Goal: Task Accomplishment & Management: Manage account settings

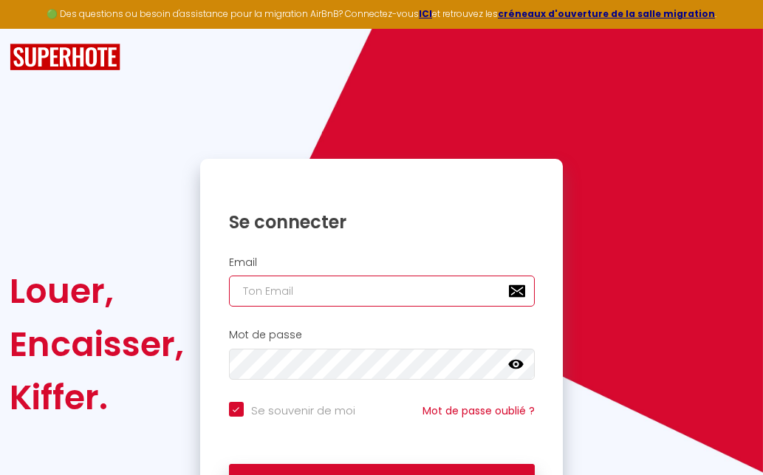
type input "[EMAIL_ADDRESS][DOMAIN_NAME]"
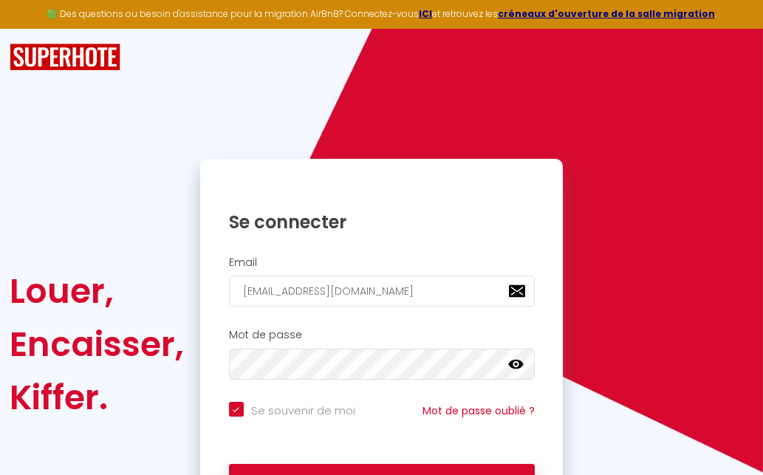
click at [517, 361] on icon at bounding box center [515, 364] width 15 height 15
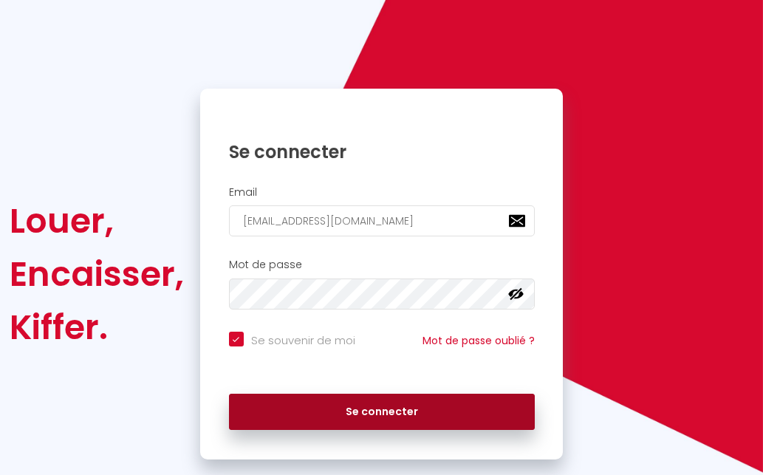
click at [385, 403] on button "Se connecter" at bounding box center [382, 412] width 306 height 37
checkbox input "true"
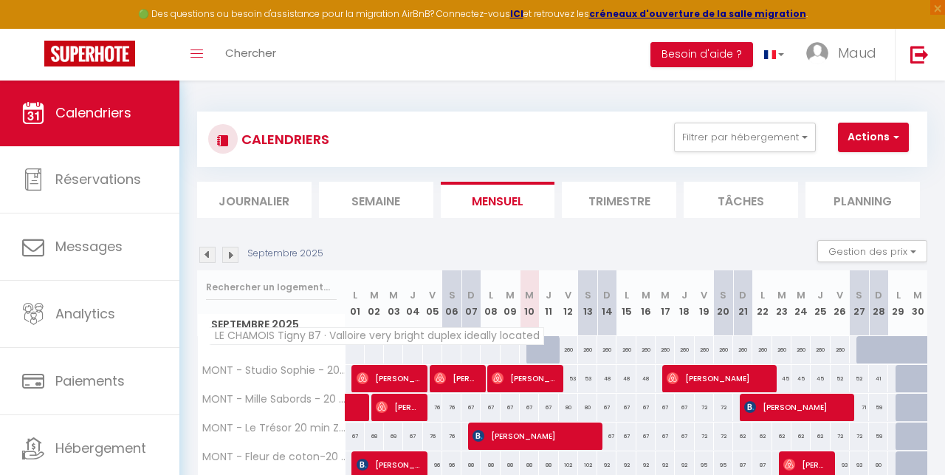
scroll to position [4, 0]
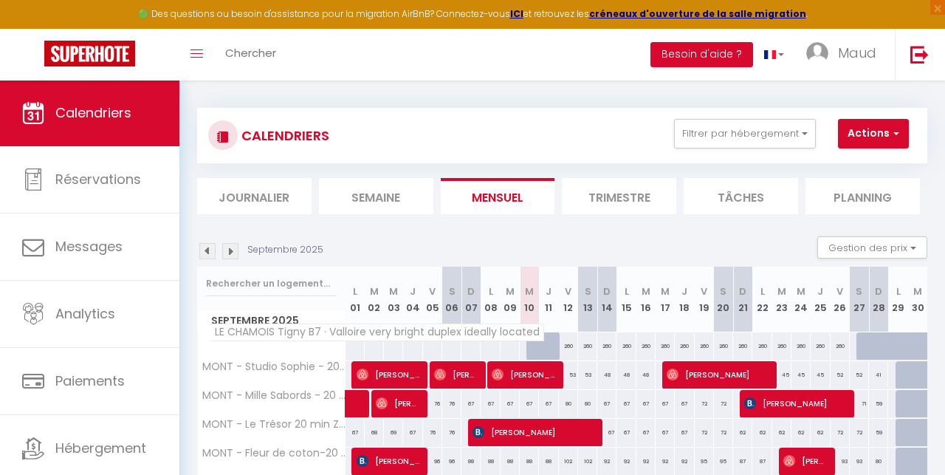
click at [301, 344] on th "LE CHAMOIS Tigny B7 · Valloire very bright duplex ideally located" at bounding box center [272, 346] width 148 height 28
click at [317, 335] on span "LE CHAMOIS Tigny B7 · Valloire very bright duplex ideally located" at bounding box center [376, 332] width 335 height 18
click at [253, 330] on span "LE CHAMOIS Tigny B7 · Valloire very bright duplex ideally located" at bounding box center [376, 332] width 335 height 18
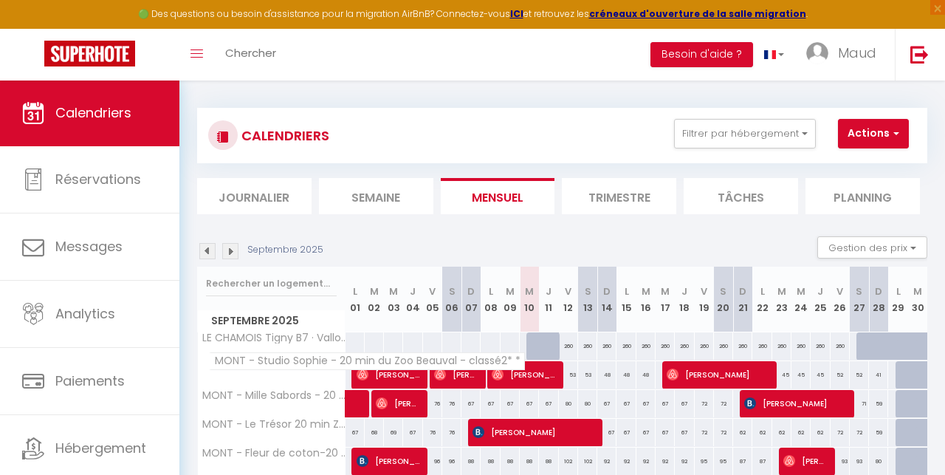
click at [300, 364] on span "MONT - Studio Sophie - 20 min du Zoo Beauval - classé2* *" at bounding box center [367, 361] width 316 height 18
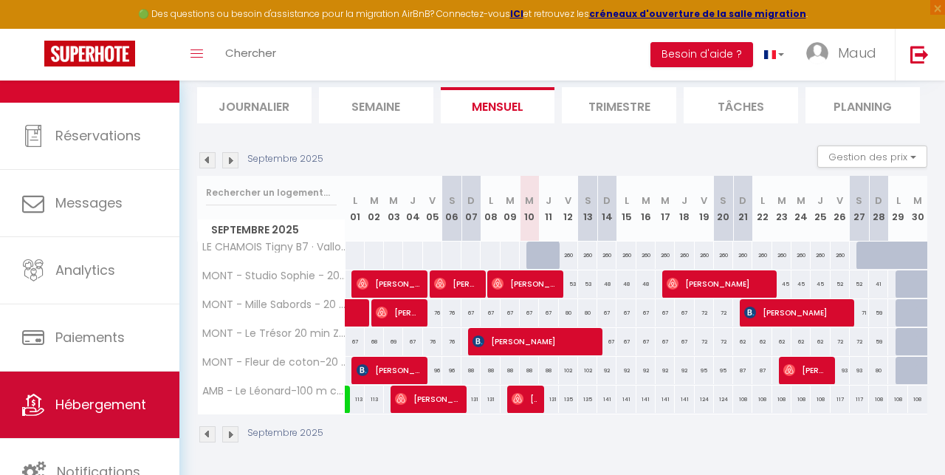
scroll to position [94, 0]
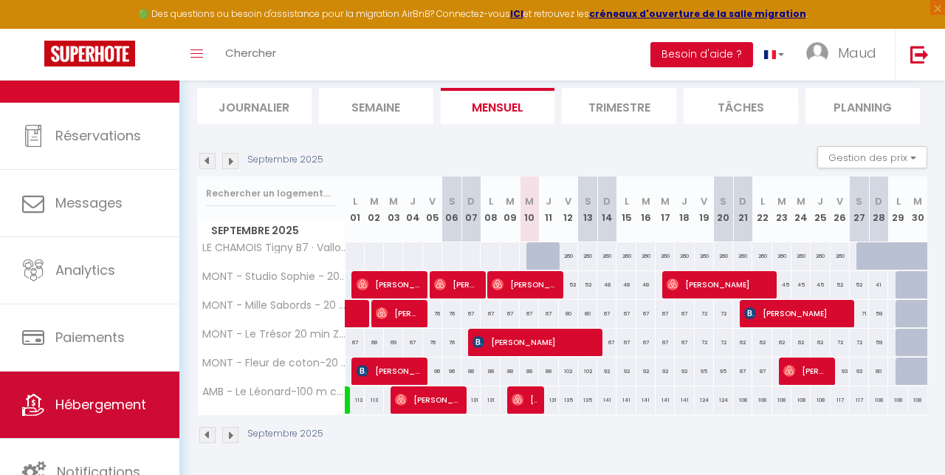
click at [118, 398] on span "Hébergement" at bounding box center [100, 404] width 91 height 18
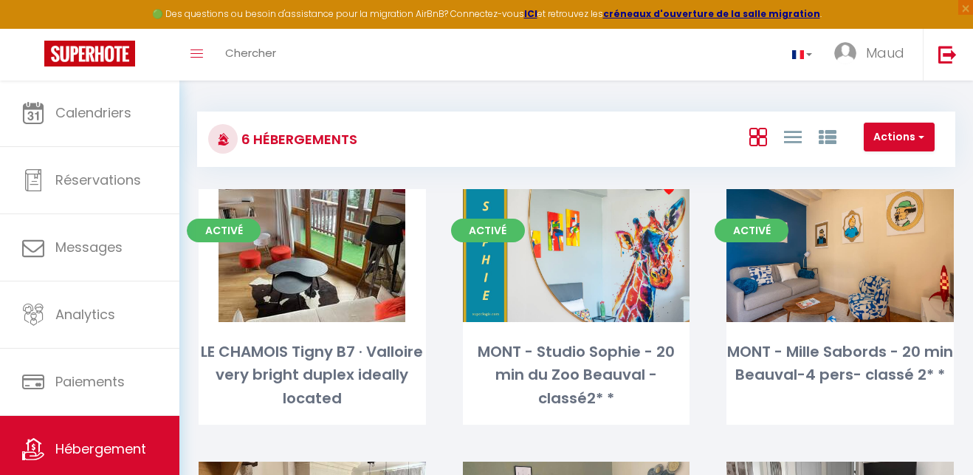
click at [762, 11] on div "🟢 Des questions ou besoin d'assistance pour la migration AirBnB? Connectez-vous…" at bounding box center [486, 14] width 973 height 29
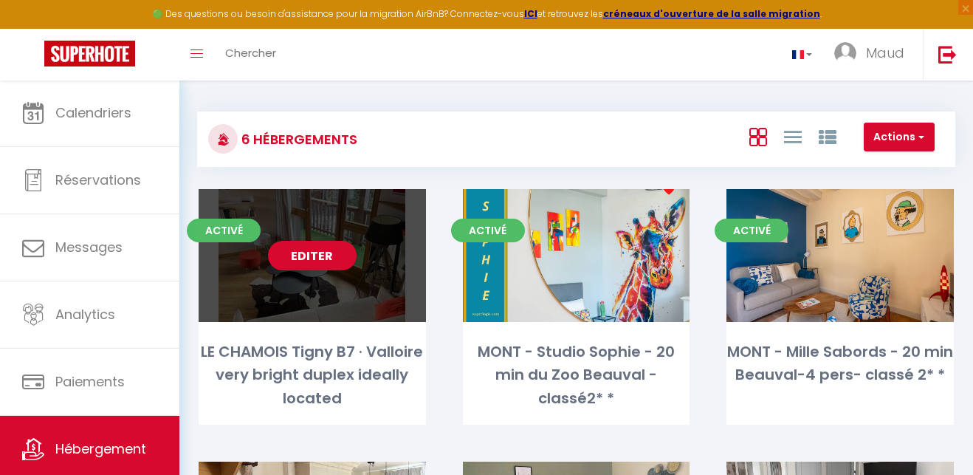
click at [369, 298] on div "Editer" at bounding box center [312, 255] width 227 height 133
select select "3"
select select "2"
select select "1"
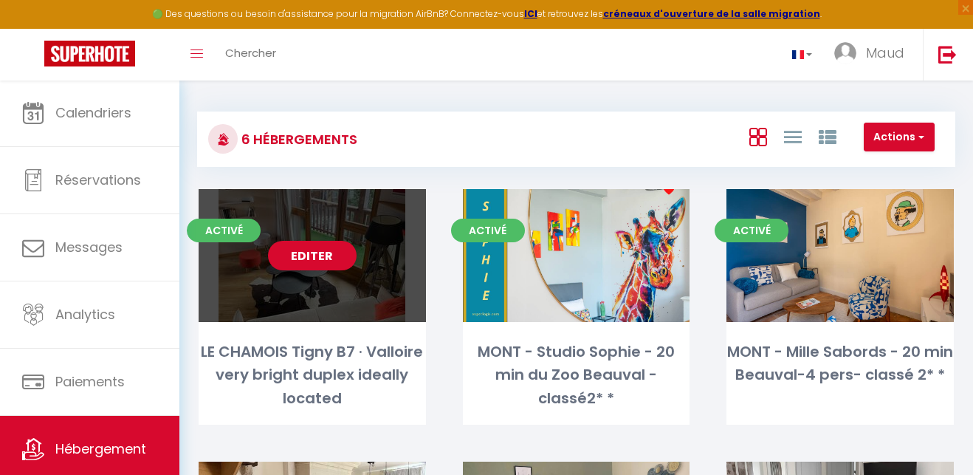
select select "28"
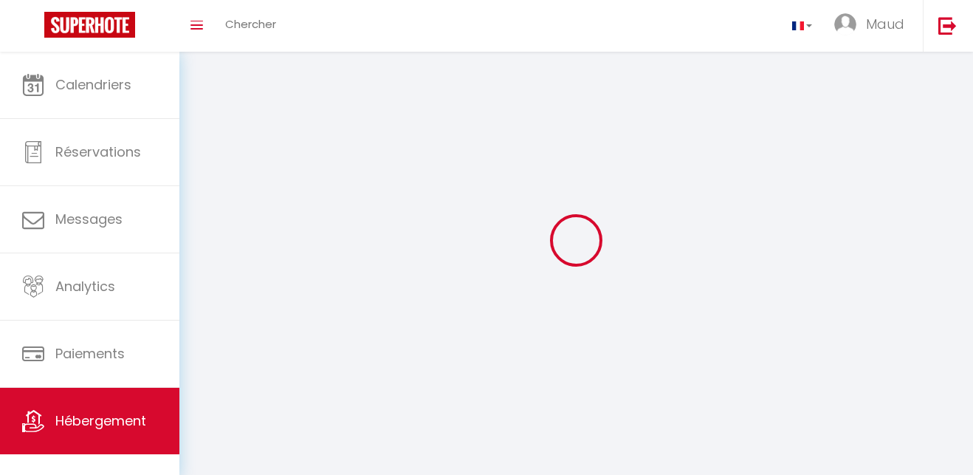
select select
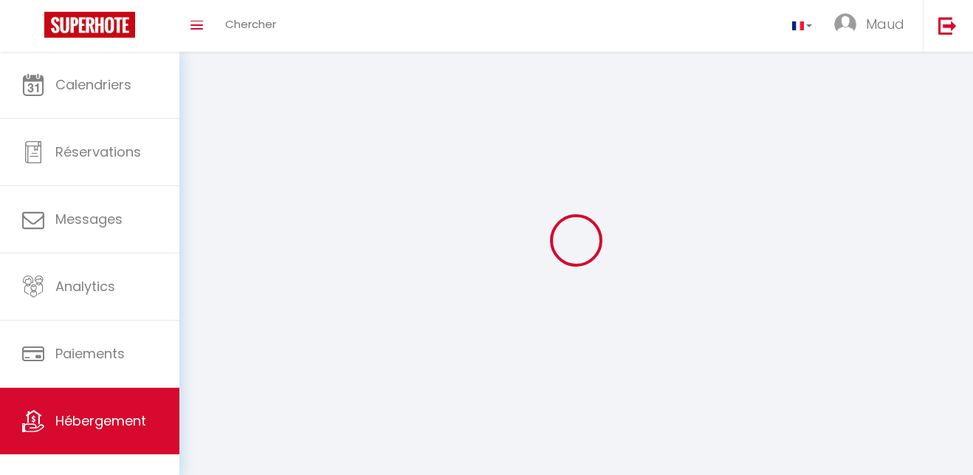
select select
checkbox input "false"
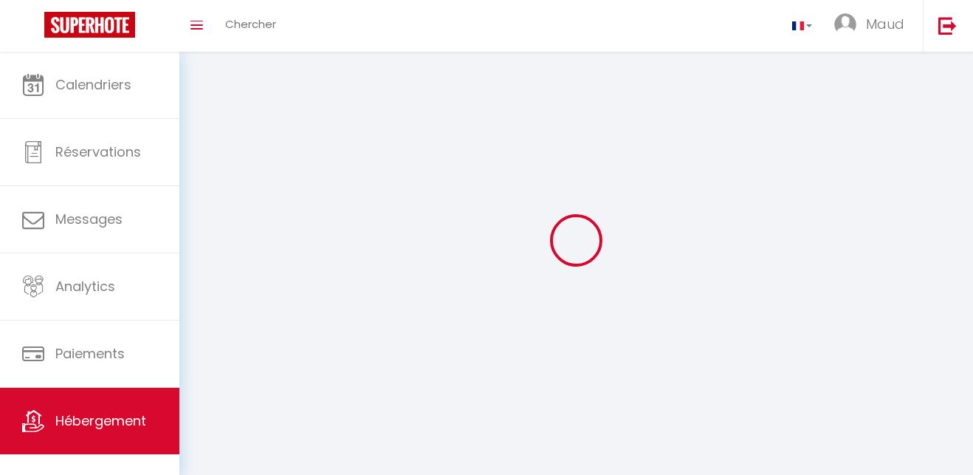
select select
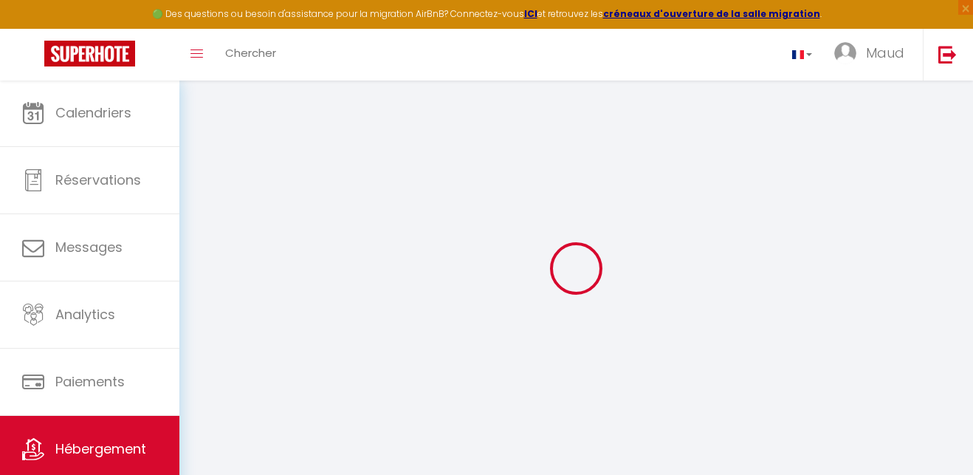
select select
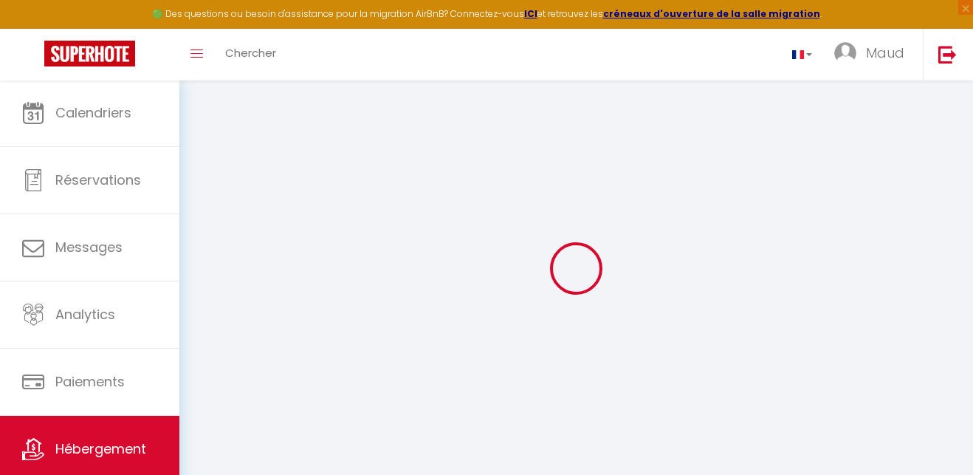
select select
checkbox input "false"
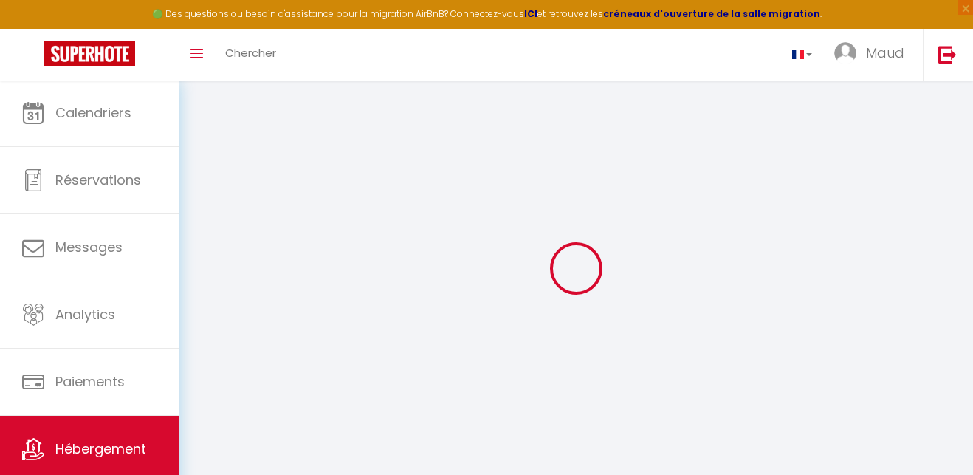
select select
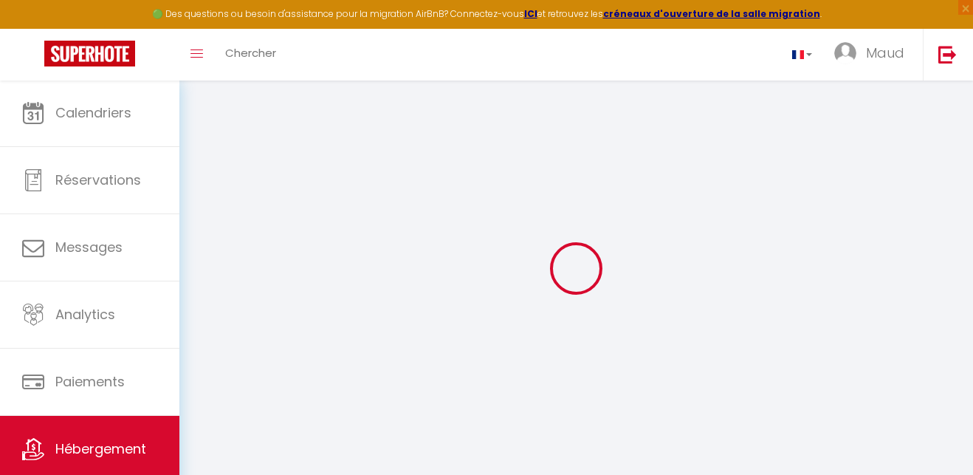
select select
checkbox input "false"
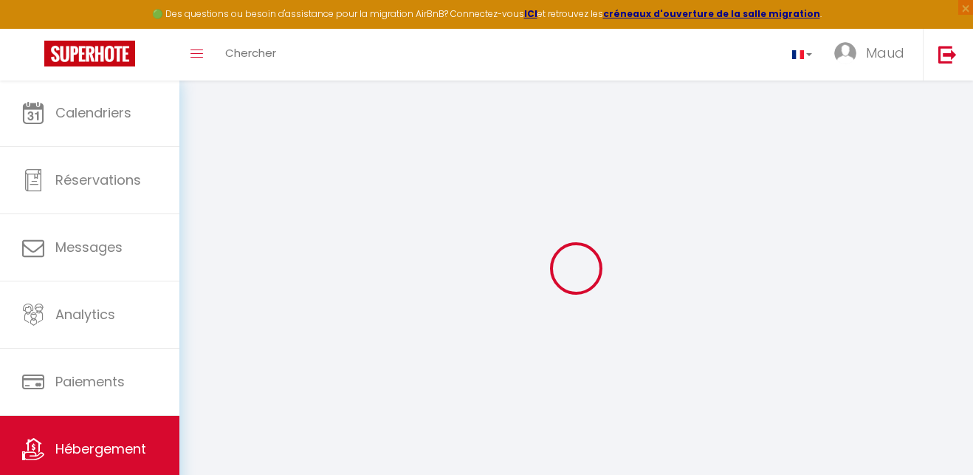
checkbox input "false"
select select
type input "LE CHAMOIS Tigny B7 · Valloire very bright duplex ideally located"
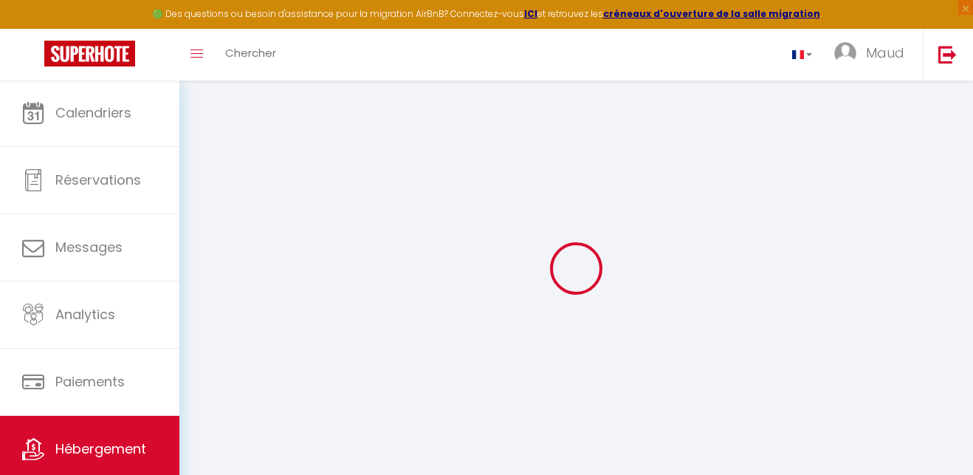
type input "Maud"
type input "[DEMOGRAPHIC_DATA]"
type input "[STREET_ADDRESS][DATE][PERSON_NAME]"
type input "28630"
type input "FONTENAY SUR [GEOGRAPHIC_DATA]"
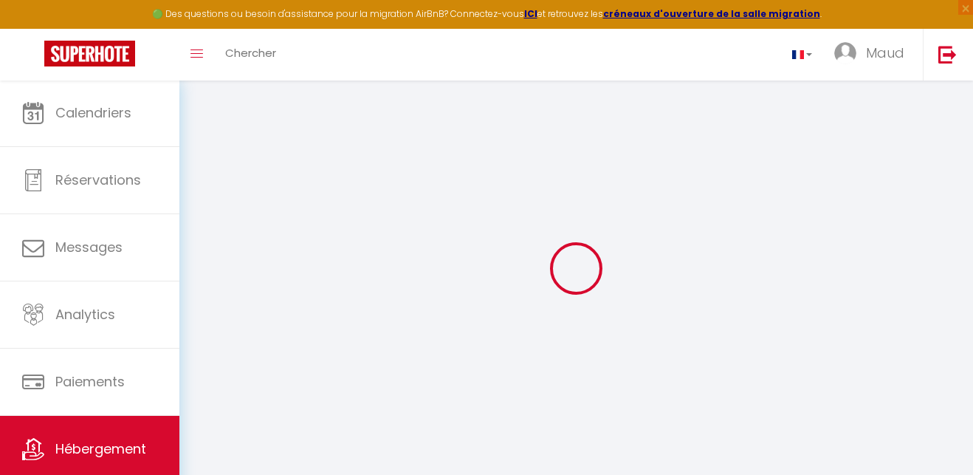
select select "8"
select select "3"
select select "2"
type input "350"
type input "130"
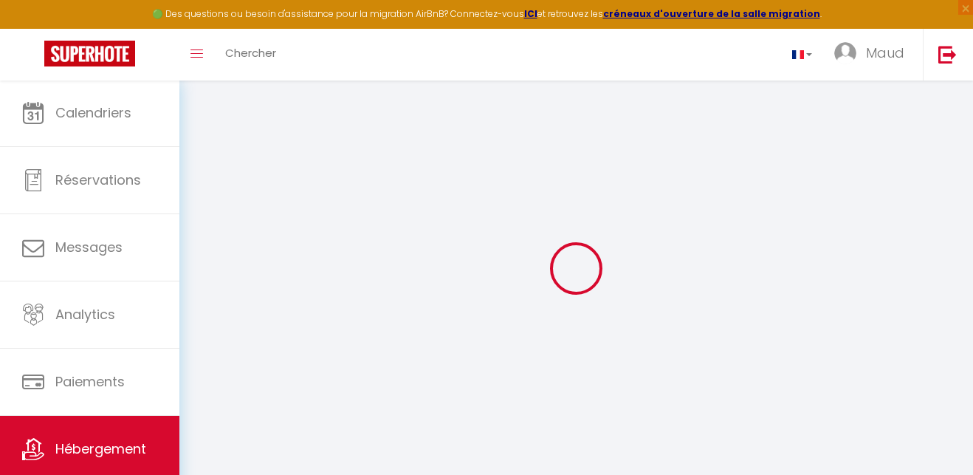
type input "1.70"
type input "900"
select select
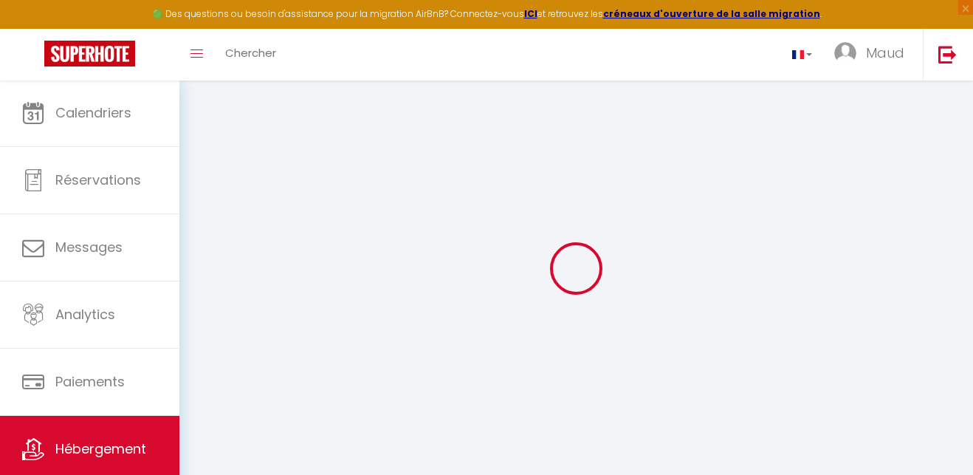
select select
type input "[GEOGRAPHIC_DATA]"
type input "73450"
type input "Valloire"
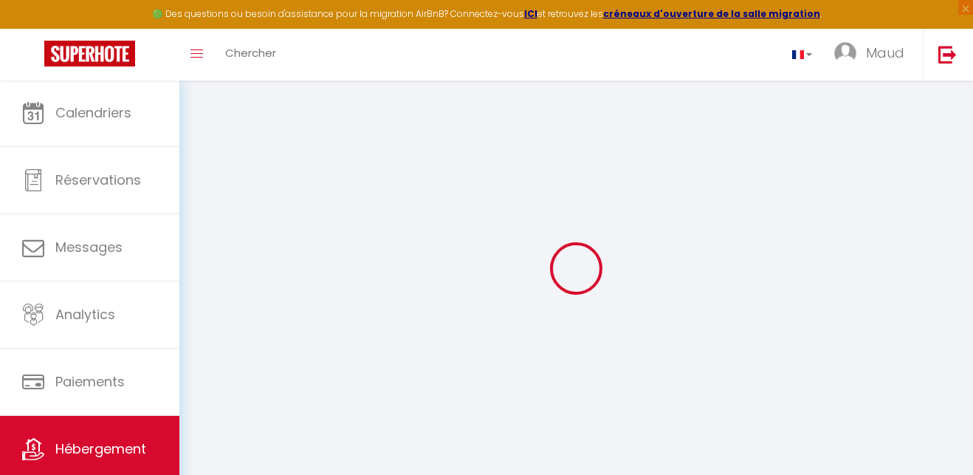
type input "[EMAIL_ADDRESS][DOMAIN_NAME]"
select select
checkbox input "false"
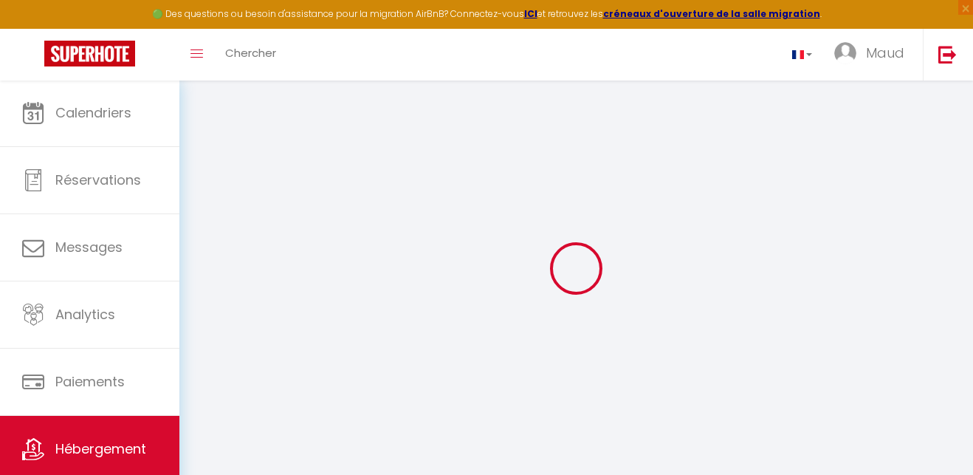
checkbox input "false"
select select
type input "0"
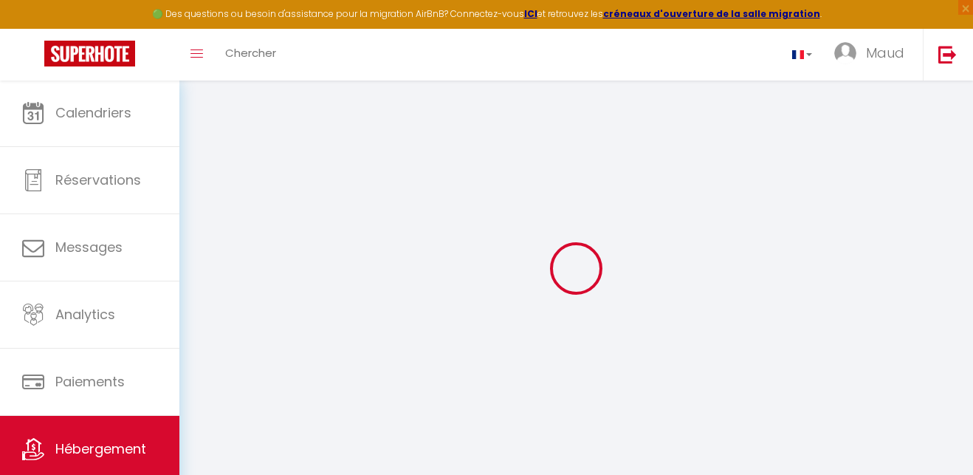
type input "0"
select select
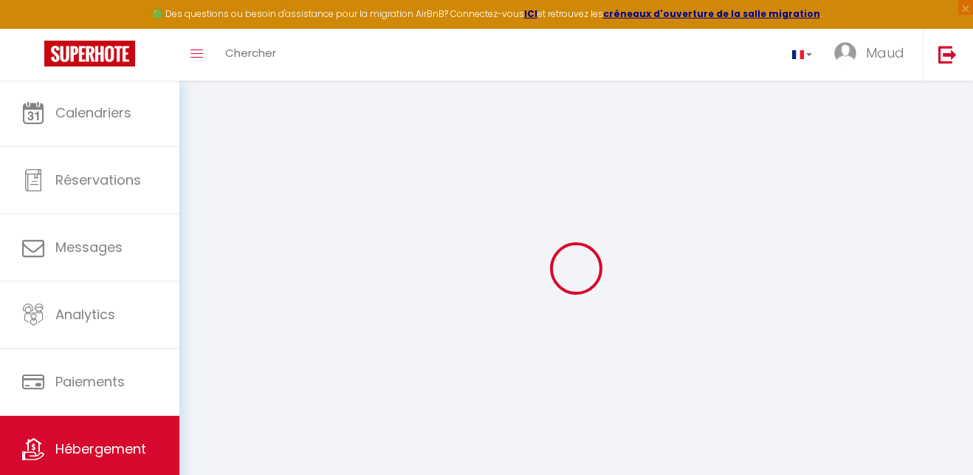
select select
checkbox input "false"
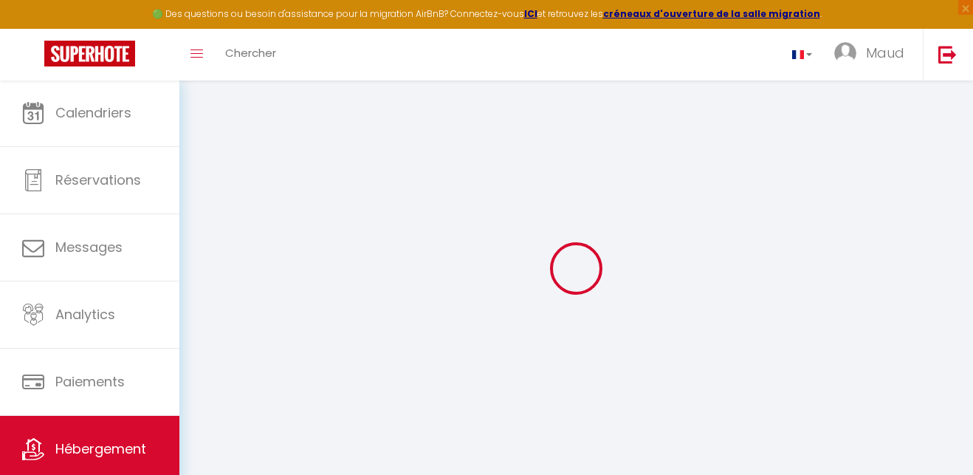
checkbox input "false"
select select
checkbox input "false"
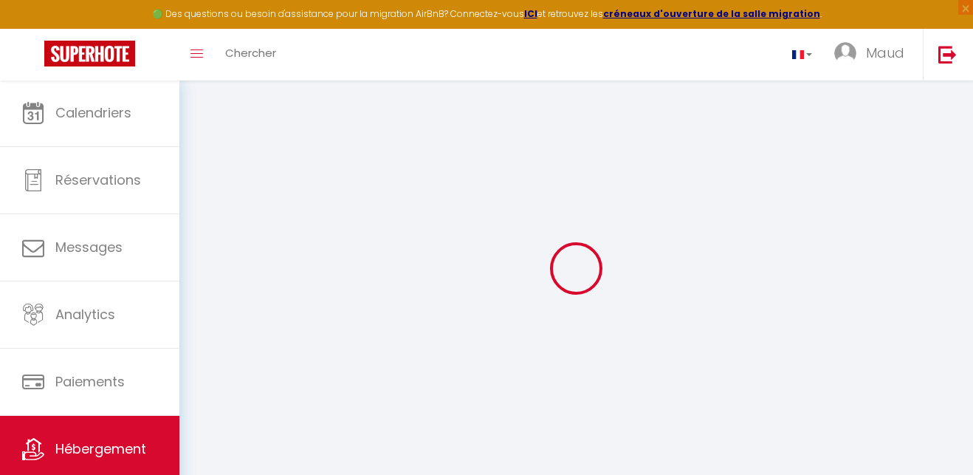
checkbox input "false"
select select "16:00"
select select "23:45"
select select "10:00"
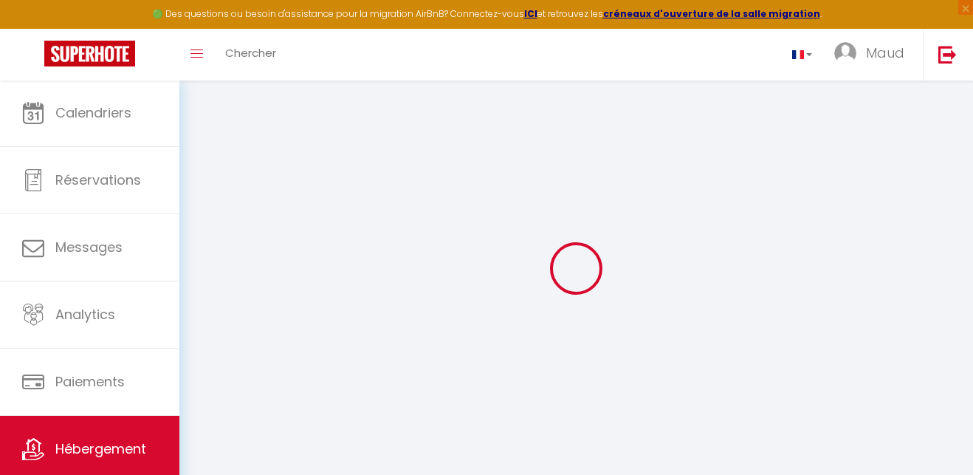
select select "15"
select select
checkbox input "false"
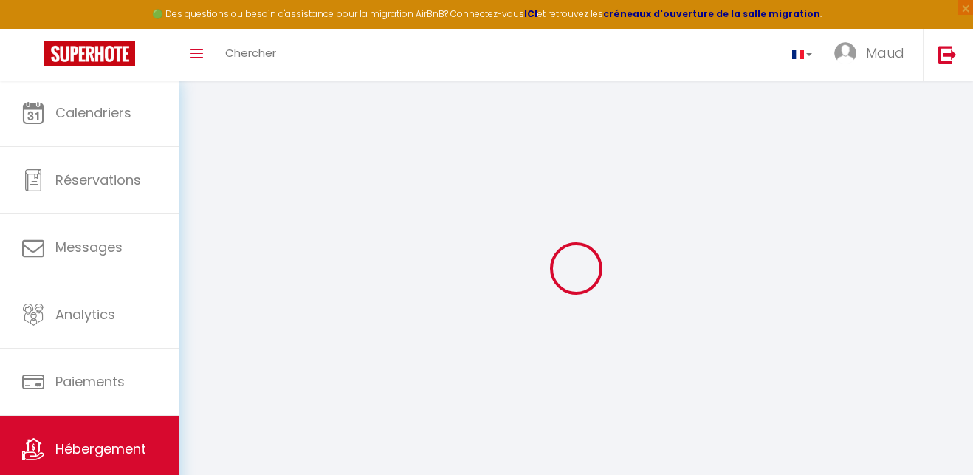
checkbox input "false"
select select
checkbox input "false"
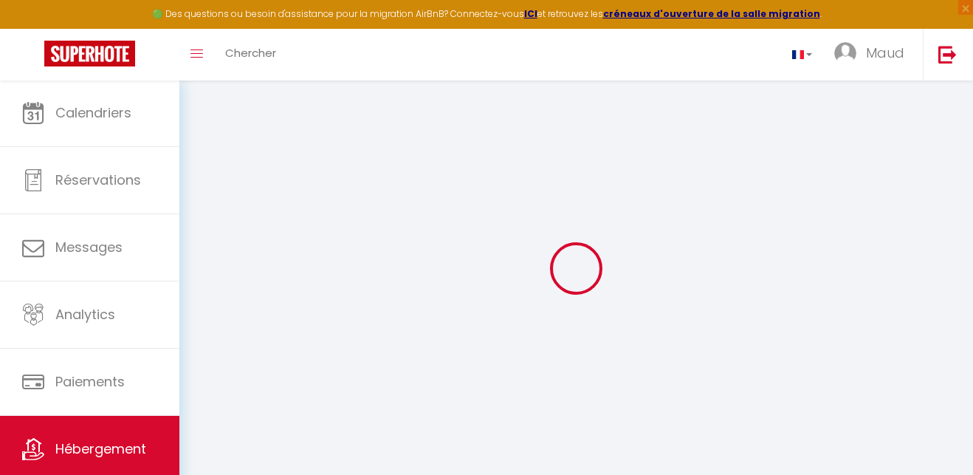
checkbox input "false"
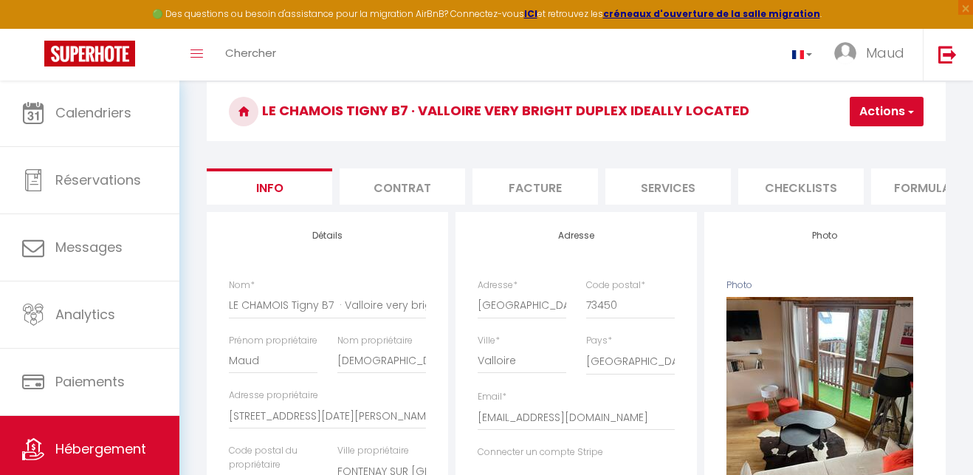
scroll to position [57, 0]
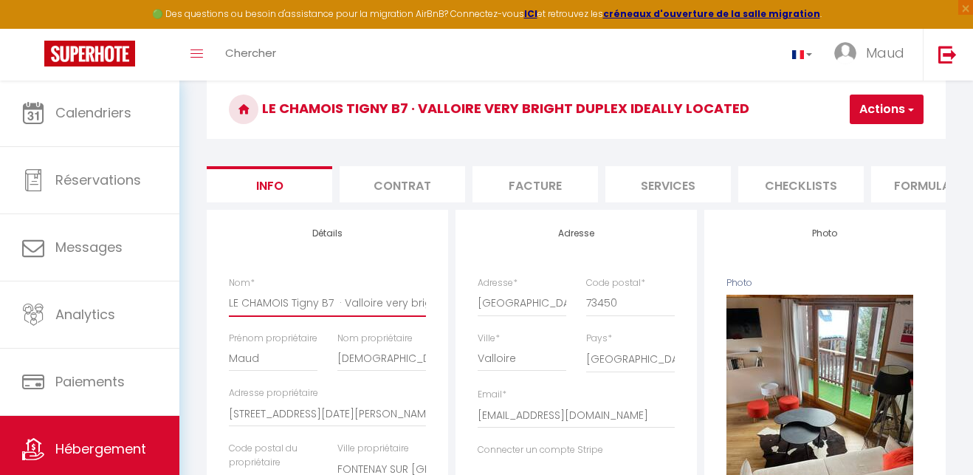
drag, startPoint x: 385, startPoint y: 303, endPoint x: 434, endPoint y: 301, distance: 49.5
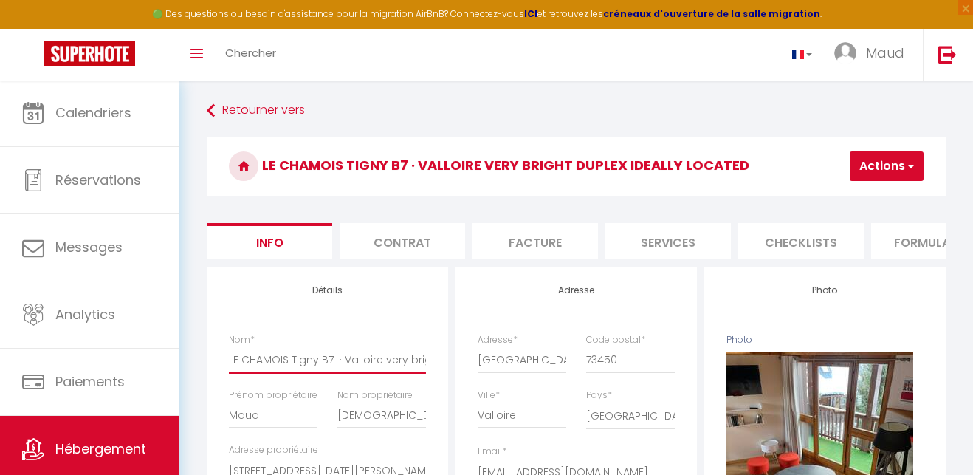
scroll to position [0, 0]
drag, startPoint x: 344, startPoint y: 360, endPoint x: 417, endPoint y: 358, distance: 73.1
click at [417, 358] on input "LE CHAMOIS Tigny B7 · Valloire very bright duplex ideally located" at bounding box center [327, 359] width 197 height 27
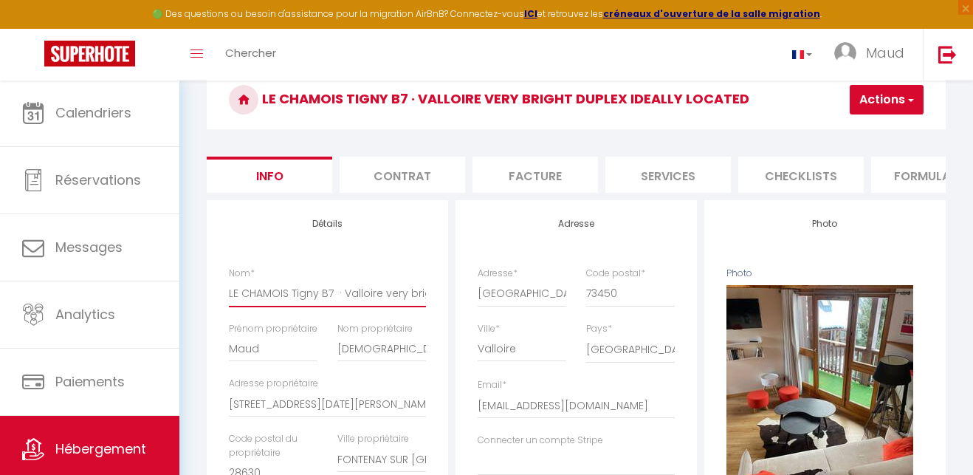
scroll to position [81, 0]
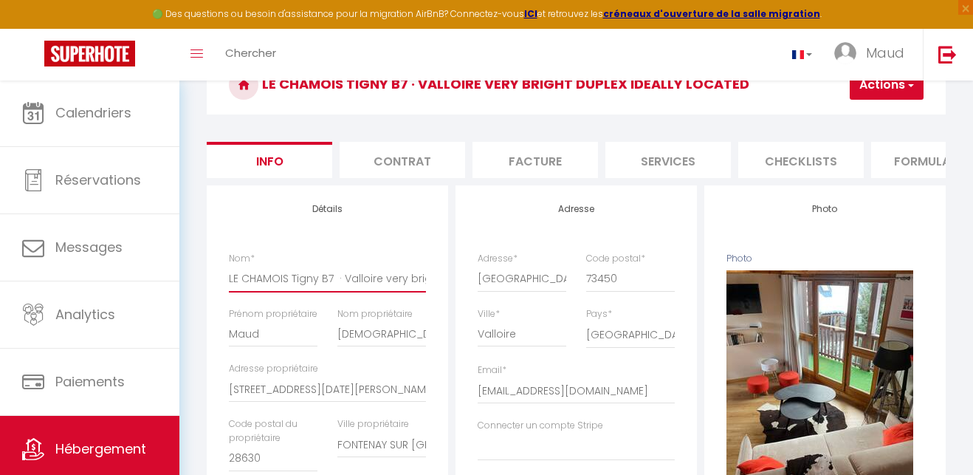
type input "LE CHAMOIS Tigny B7 ·"
select select
checkbox input "false"
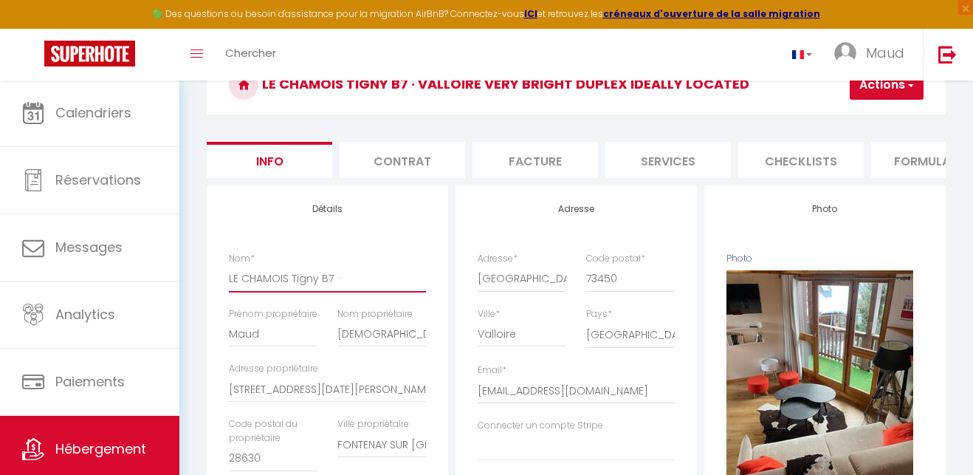
checkbox input "false"
type input "LE CHAMOIS Tigny B7 ·"
select select
checkbox input "false"
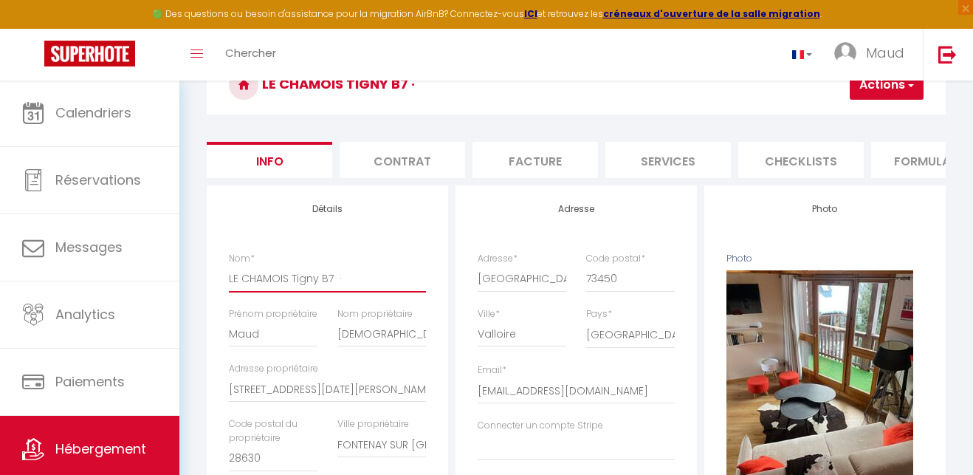
checkbox input "false"
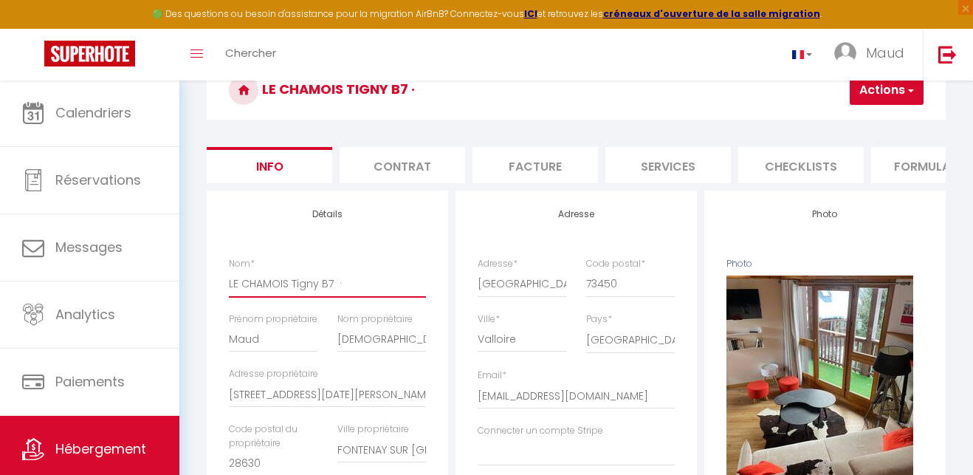
scroll to position [75, 0]
type input "LE CHAMOIS Tigny B7"
select select
checkbox input "false"
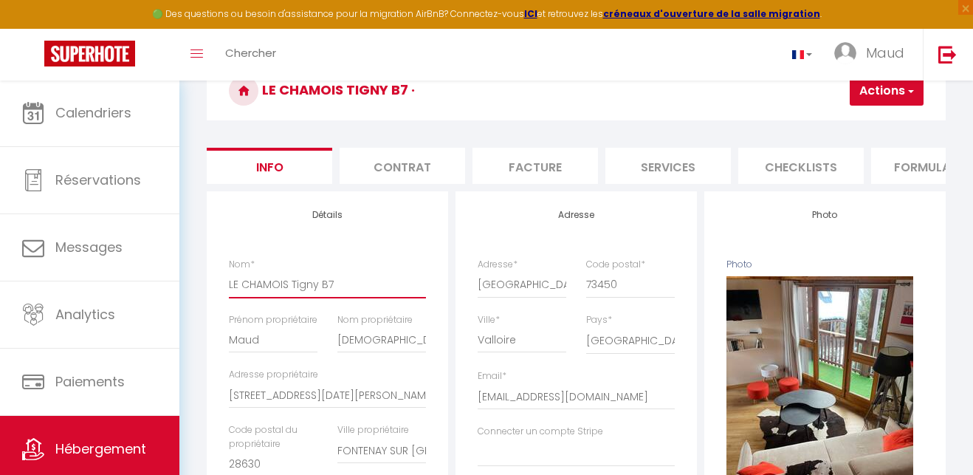
checkbox input "false"
type input "LE CHAMOIS Tigny B7 P"
select select
checkbox input "false"
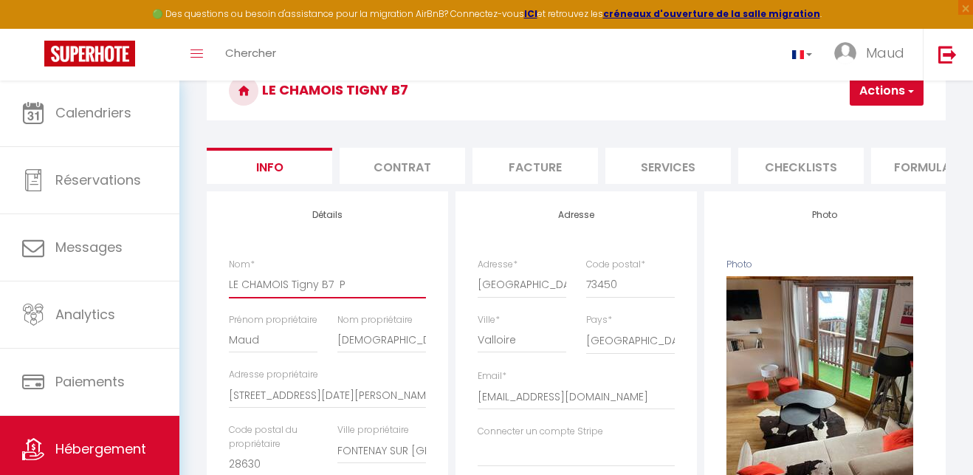
checkbox input "false"
type input "LE CHAMOIS Tigny B7 PL"
select select
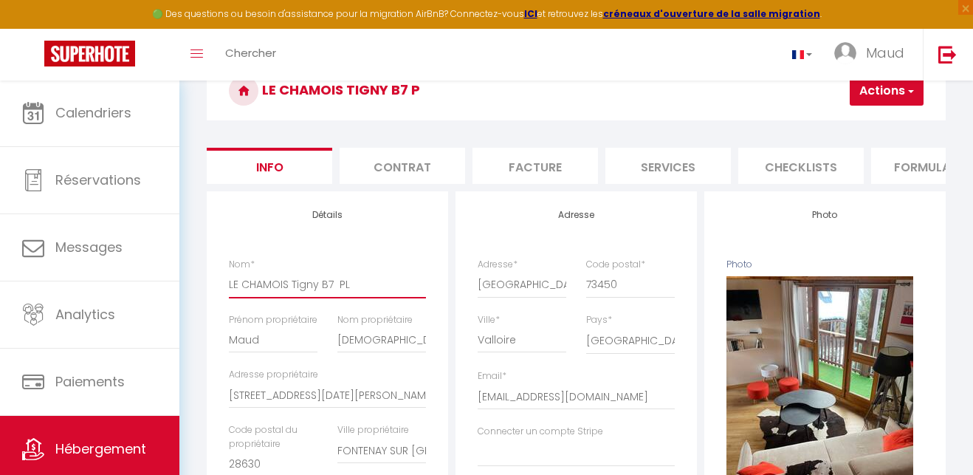
checkbox input "false"
type input "LE CHAMOIS Tigny B7 PLE"
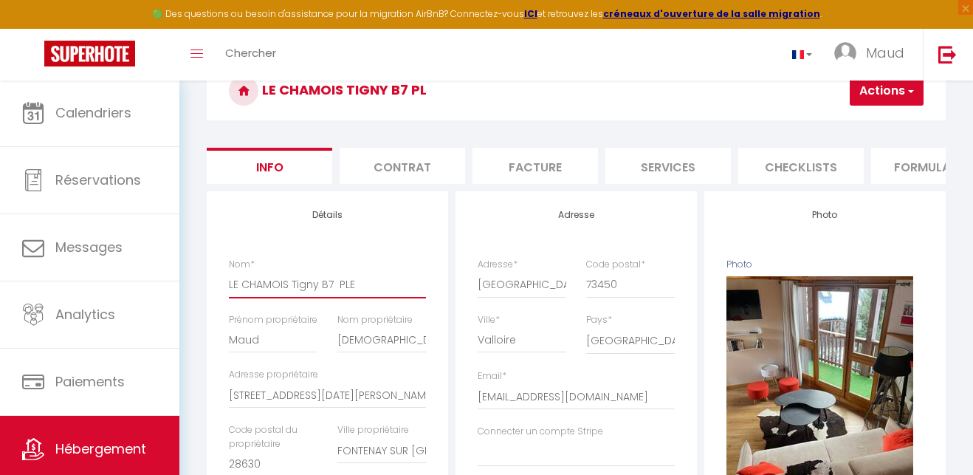
select select
checkbox input "false"
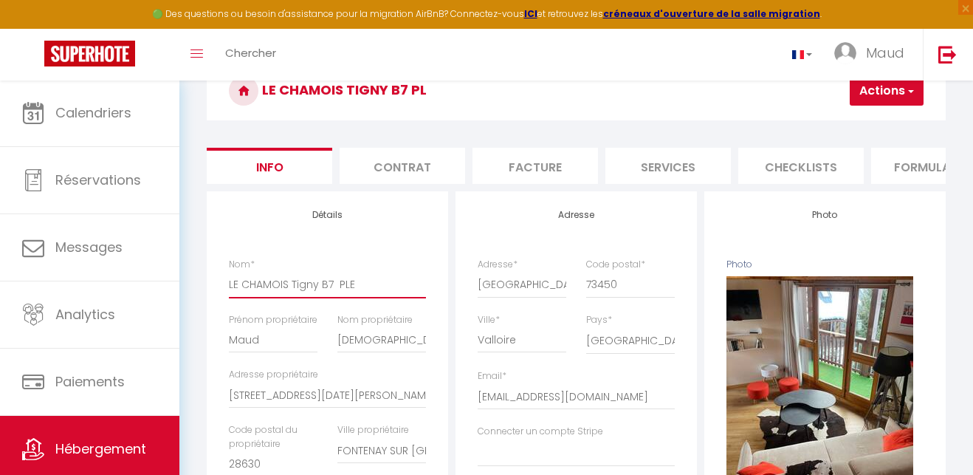
type input "LE CHAMOIS Tigny B7 PLEI"
select select
checkbox input "false"
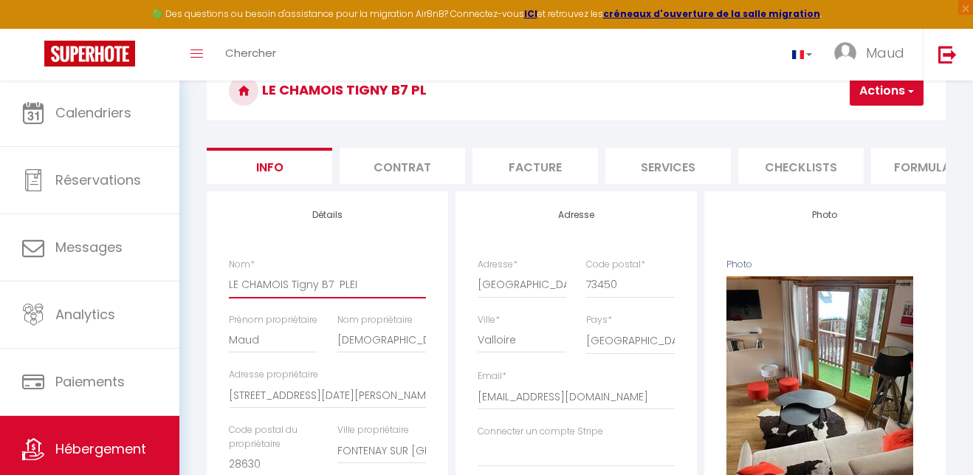
checkbox input "false"
type input "LE CHAMOIS Tigny B7 PLEIN"
select select
checkbox input "false"
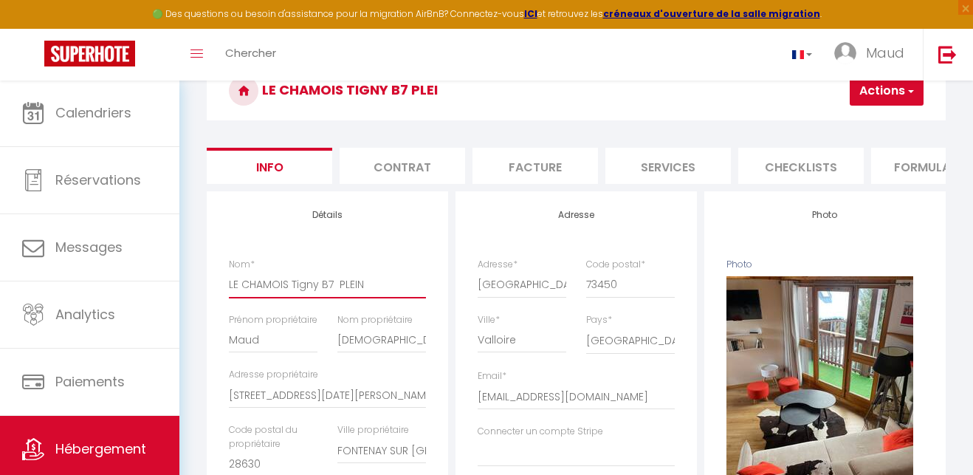
checkbox input "false"
type input "LE CHAMOIS Tigny B7 PLEIN"
select select
checkbox input "false"
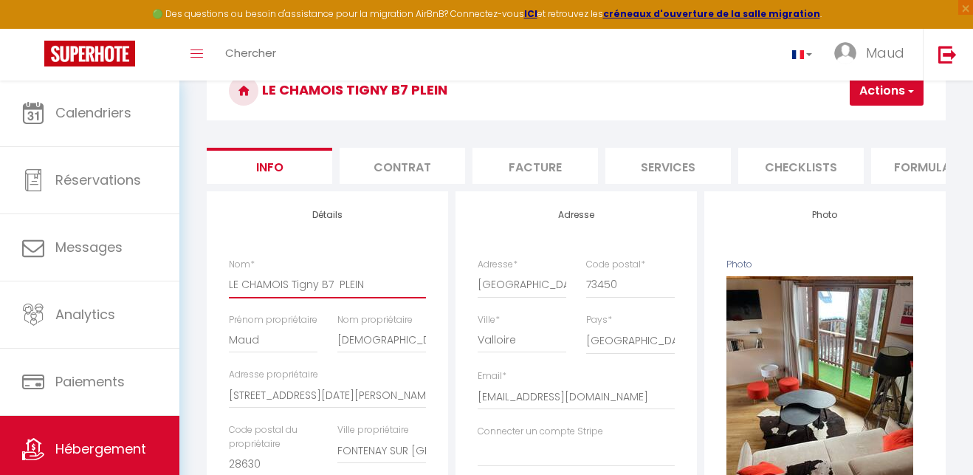
checkbox input "false"
type input "LE CHAMOIS Tigny B7 PLEIN S"
select select
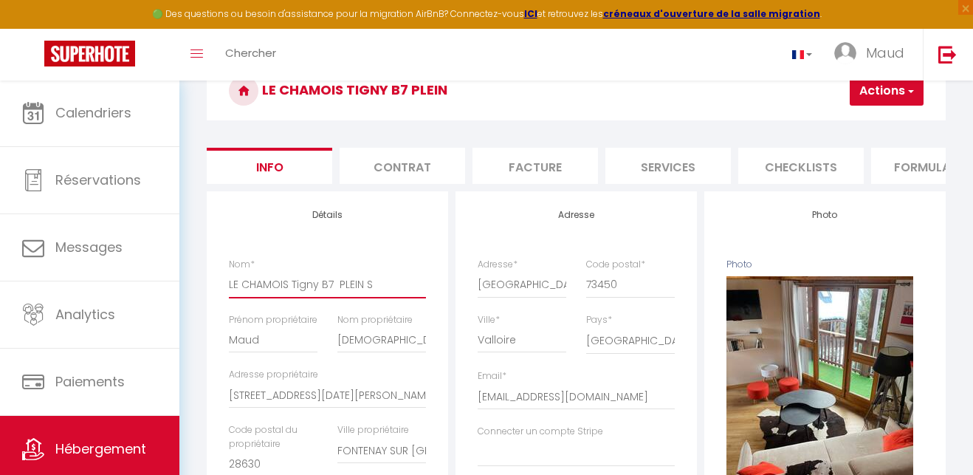
checkbox input "false"
type input "LE CHAMOIS Tigny B7 PLEIN SU"
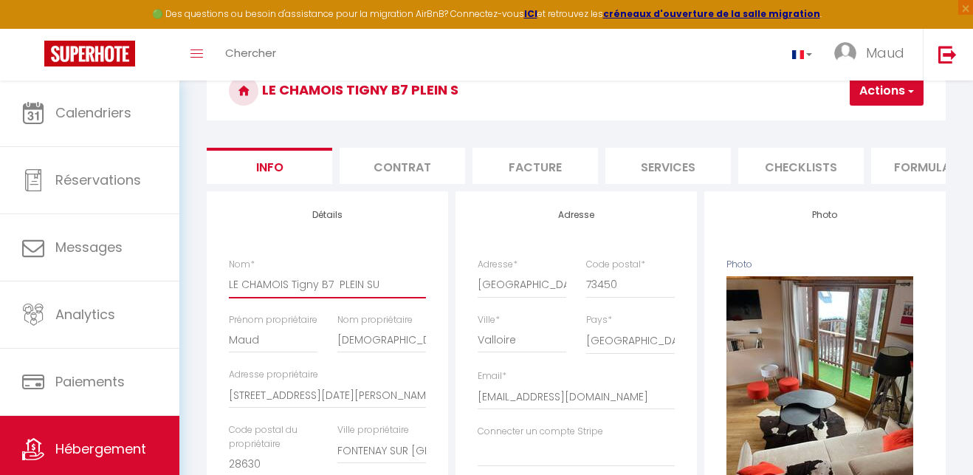
select select
checkbox input "false"
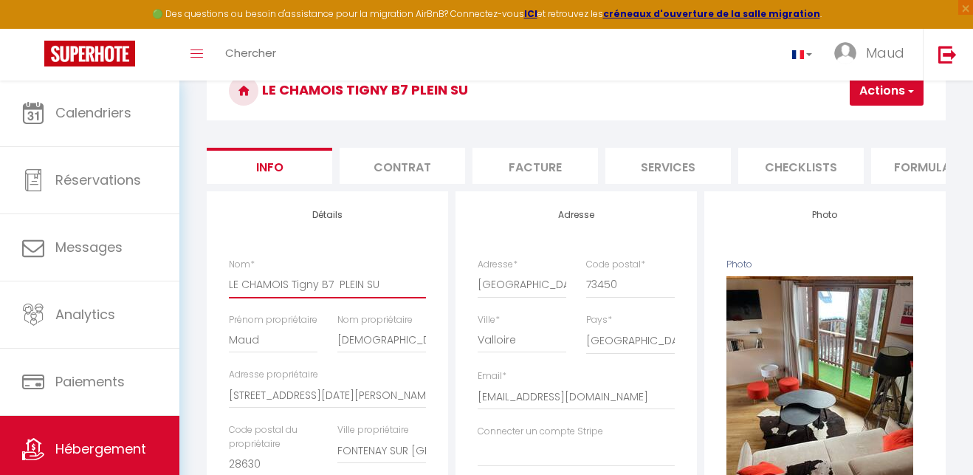
type input "LE CHAMOIS Tigny B7 PLEIN SUD"
select select
checkbox input "false"
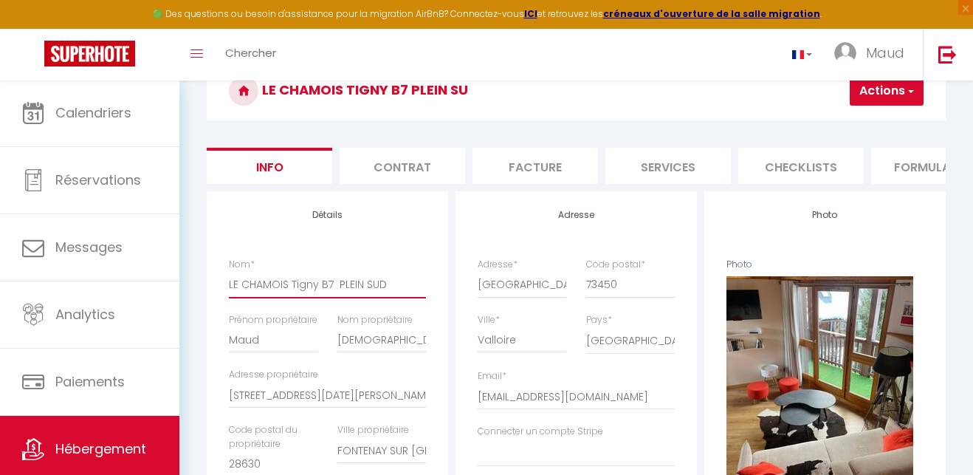
checkbox input "false"
type input "LE CHAMOIS Tigny B7 PLEIN SUD"
select select
checkbox input "false"
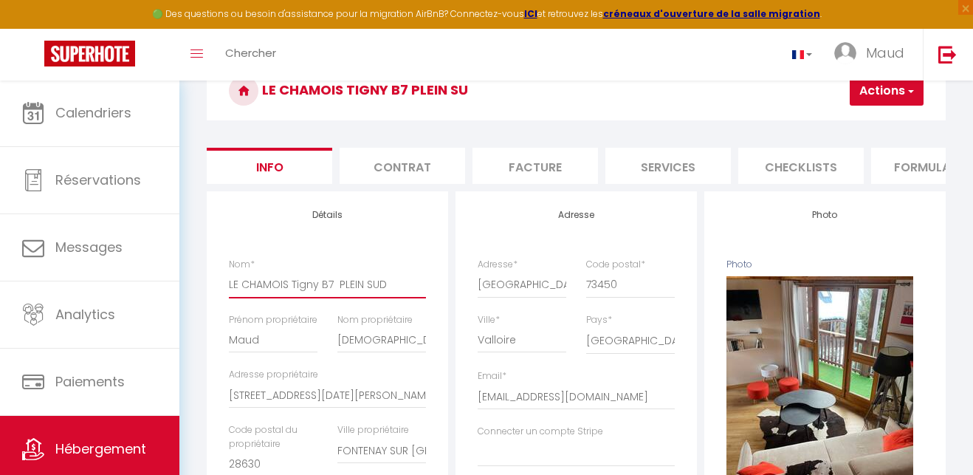
checkbox input "false"
type input "LE CHAMOIS Tigny B7 PLEIN SUD A"
select select
checkbox input "false"
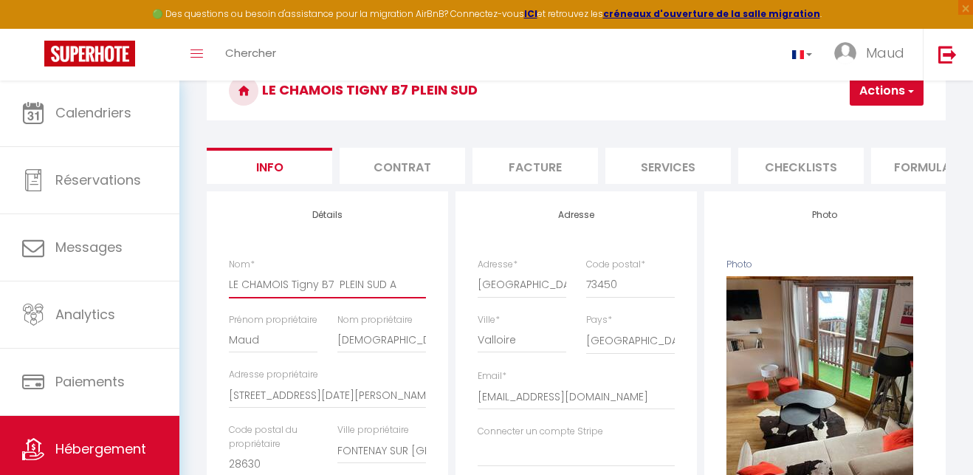
checkbox input "false"
type input "LE CHAMOIS Tigny B7 PLEIN SUD AM"
select select
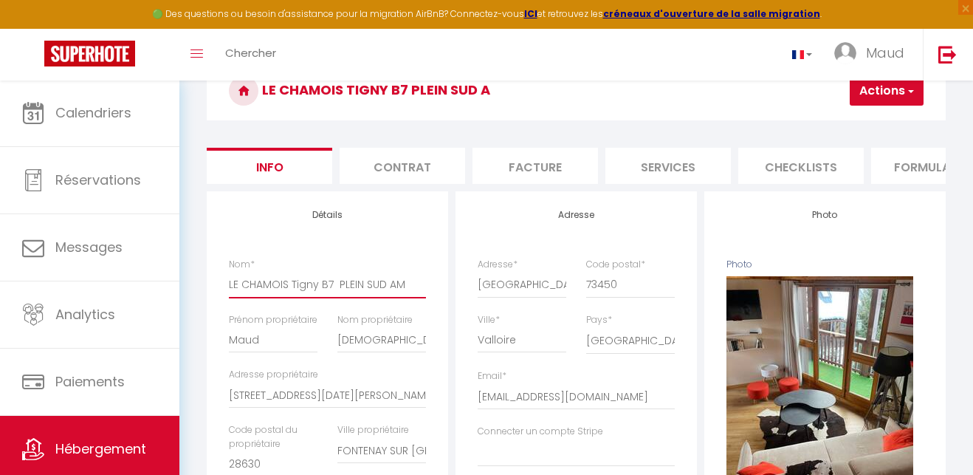
checkbox input "false"
type input "LE CHAMOIS Tigny B7 PLEIN SUD AMB"
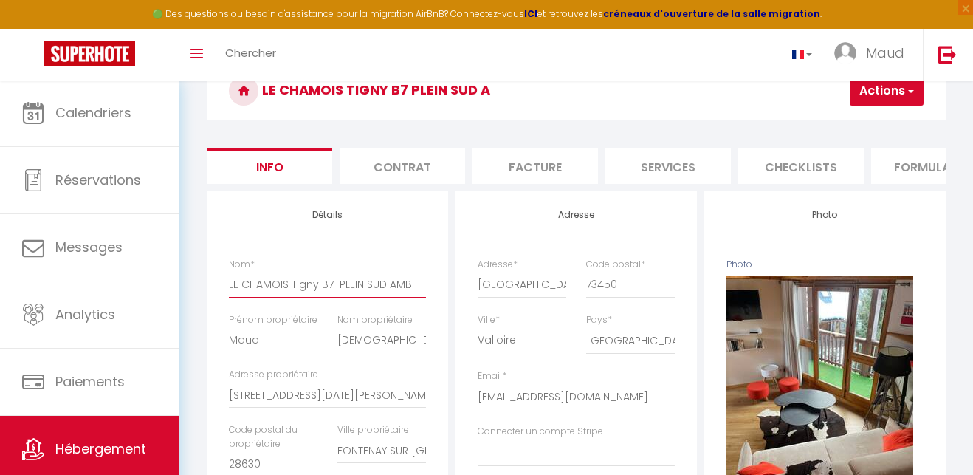
select select
checkbox input "false"
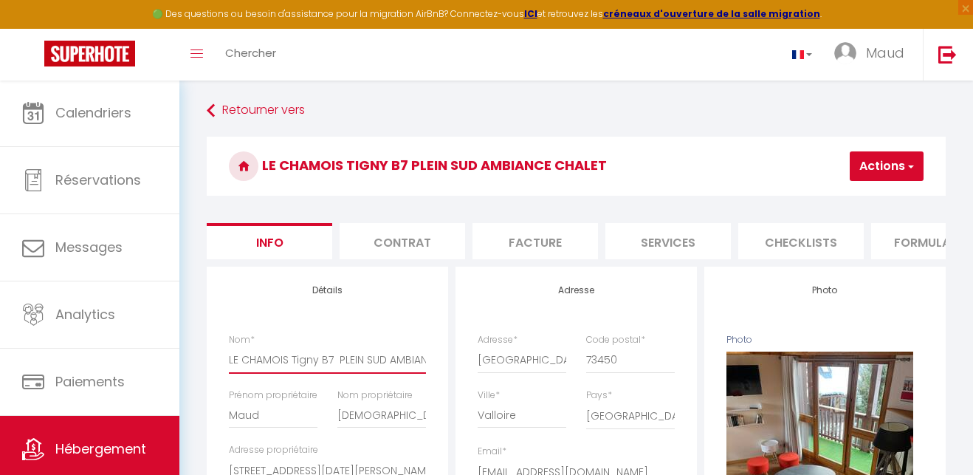
scroll to position [0, 0]
click at [762, 175] on button "Actions" at bounding box center [887, 166] width 74 height 30
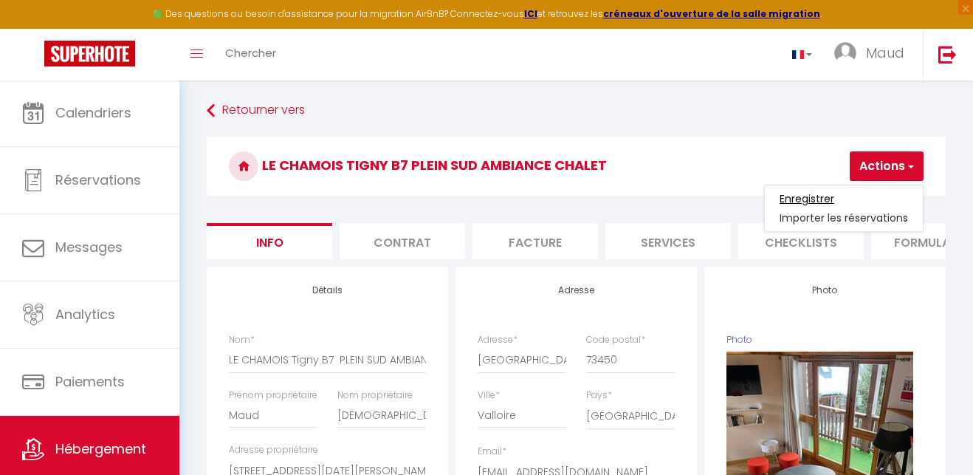
click at [762, 204] on input "Enregistrer" at bounding box center [807, 198] width 55 height 15
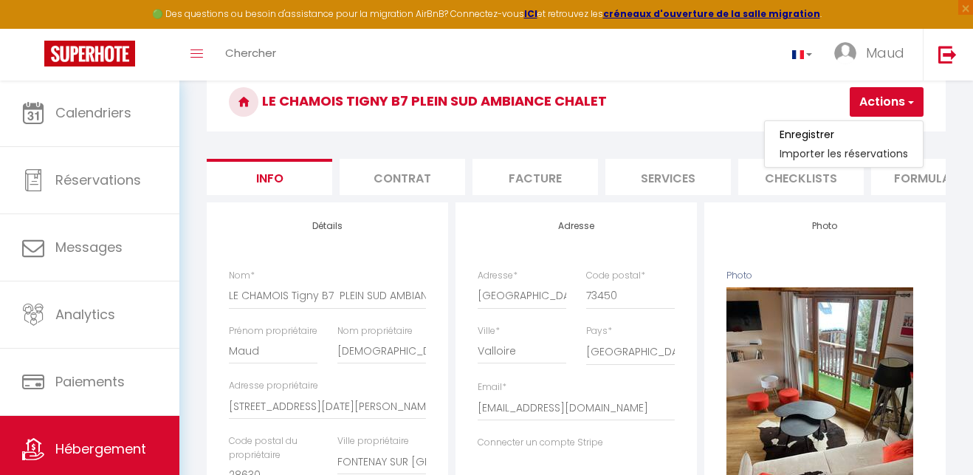
scroll to position [69, 0]
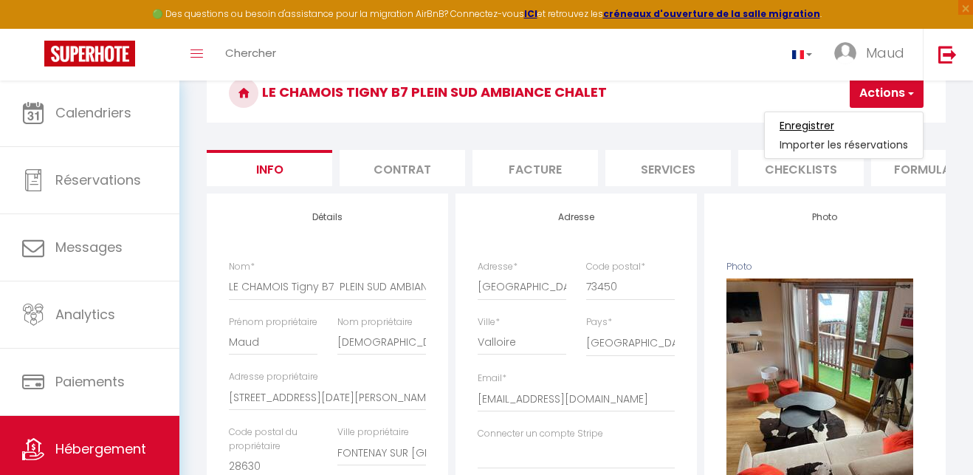
click at [762, 128] on input "Enregistrer" at bounding box center [807, 125] width 55 height 15
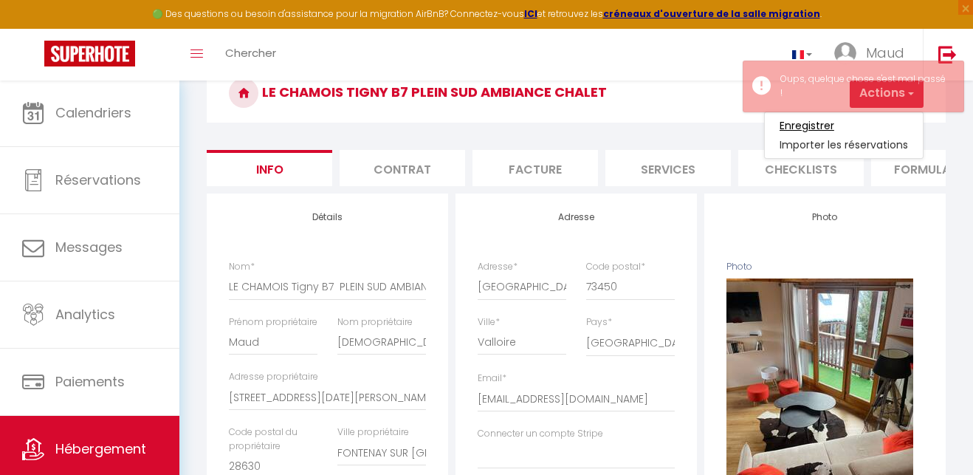
scroll to position [72, 0]
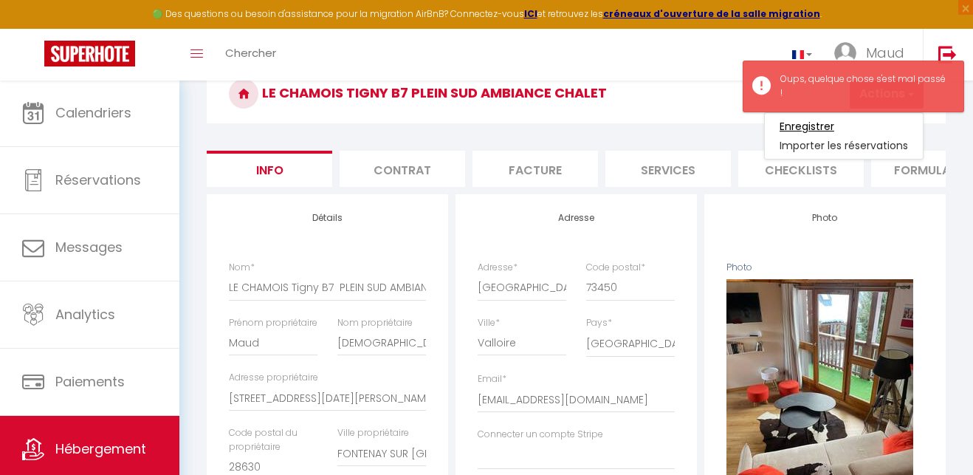
click at [762, 128] on input "Enregistrer" at bounding box center [807, 126] width 55 height 15
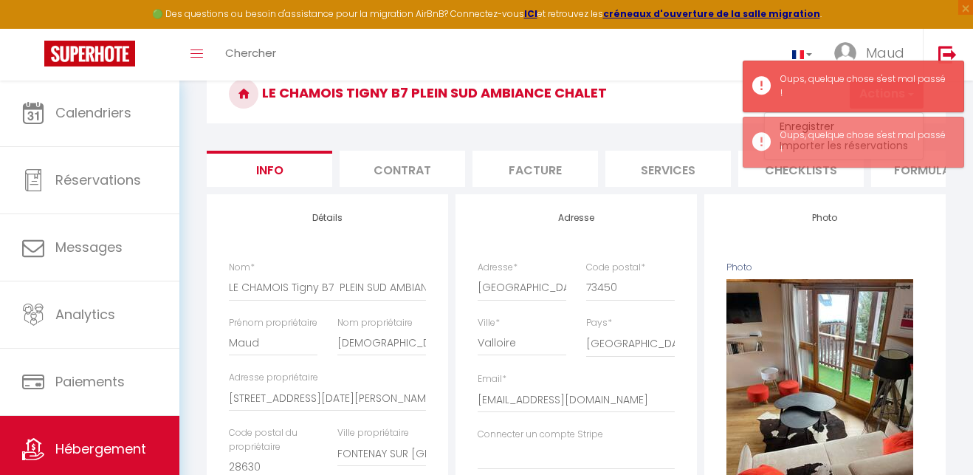
click at [687, 109] on h3 "LE CHAMOIS Tigny B7 PLEIN SUD AMBIANCE CHALET" at bounding box center [576, 93] width 739 height 59
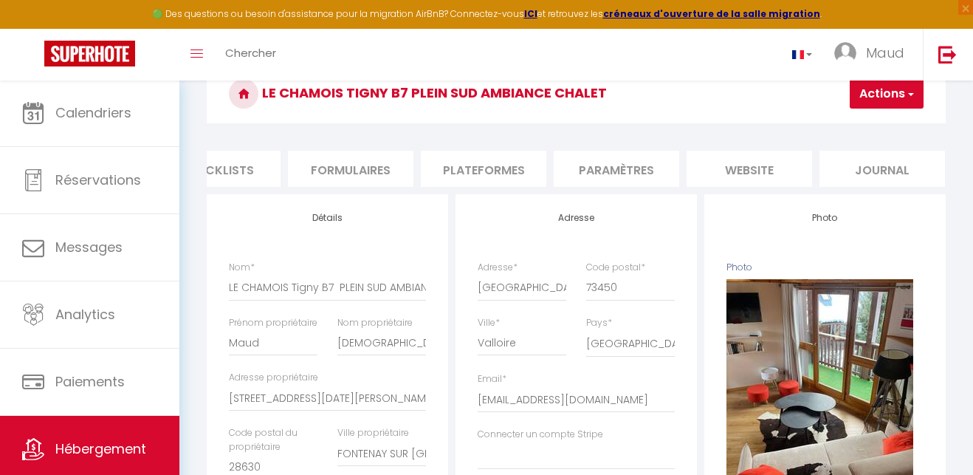
scroll to position [0, 583]
click at [496, 171] on li "Plateformes" at bounding box center [485, 169] width 126 height 36
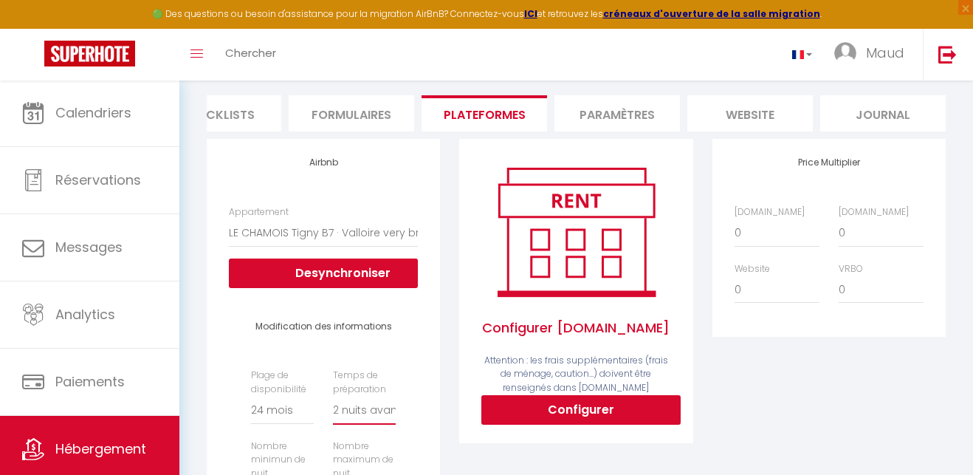
scroll to position [126, 0]
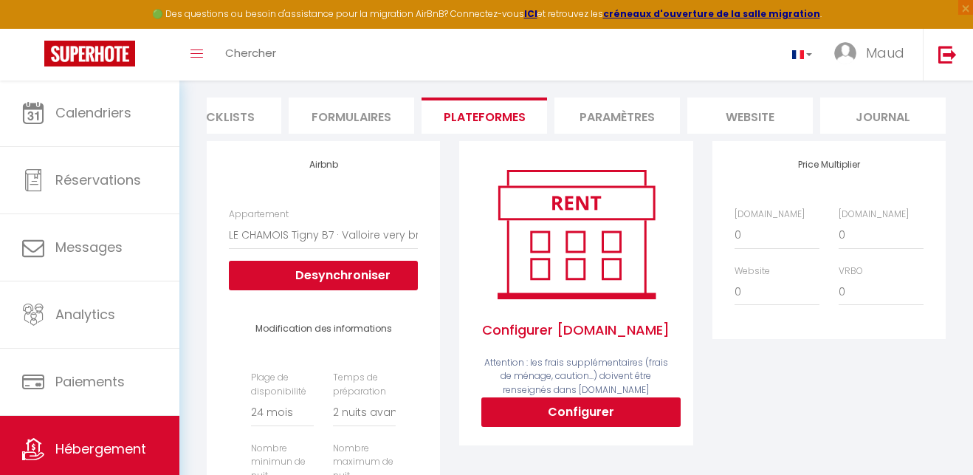
drag, startPoint x: 576, startPoint y: 409, endPoint x: 598, endPoint y: 401, distance: 23.6
click at [576, 409] on button "Configurer" at bounding box center [580, 412] width 199 height 30
click at [608, 408] on button "Configurer" at bounding box center [580, 412] width 199 height 30
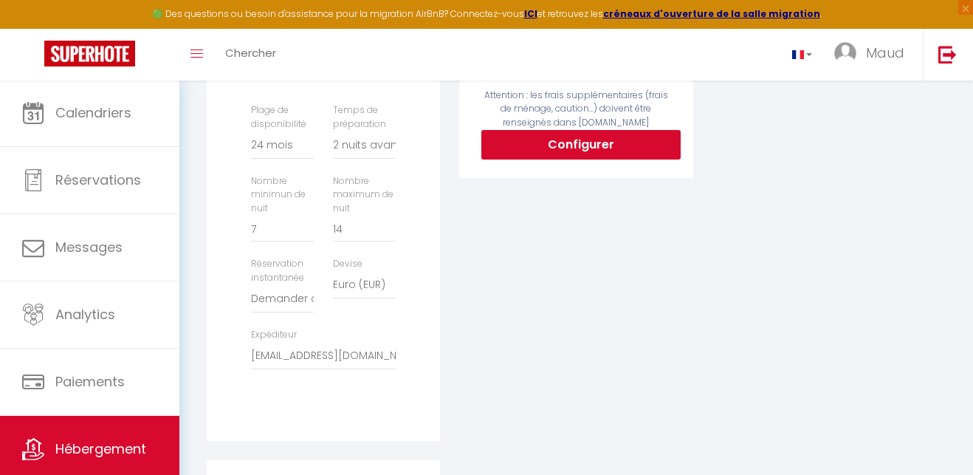
scroll to position [397, 0]
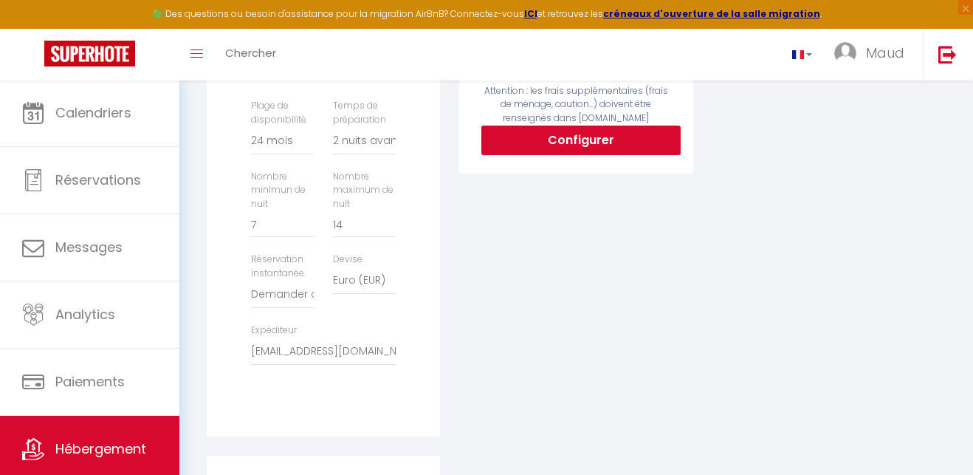
click at [597, 134] on button "Configurer" at bounding box center [580, 141] width 199 height 30
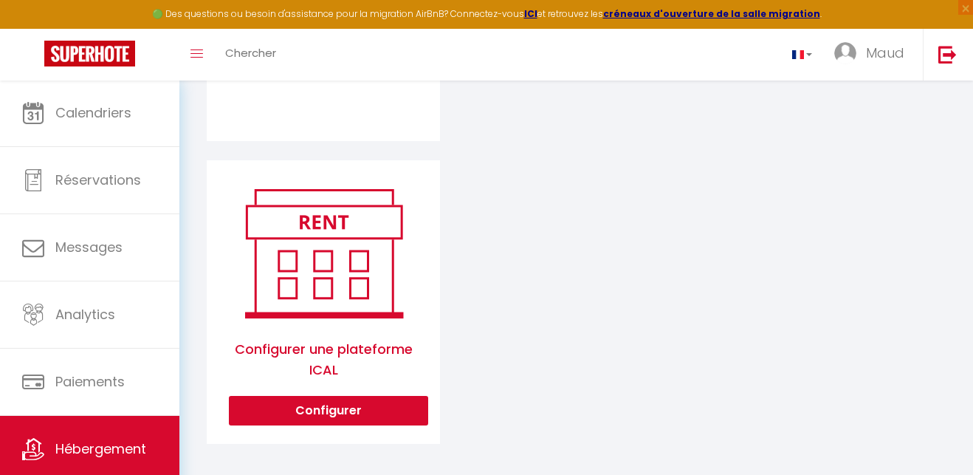
scroll to position [692, 0]
click at [343, 402] on button "Configurer" at bounding box center [328, 412] width 199 height 30
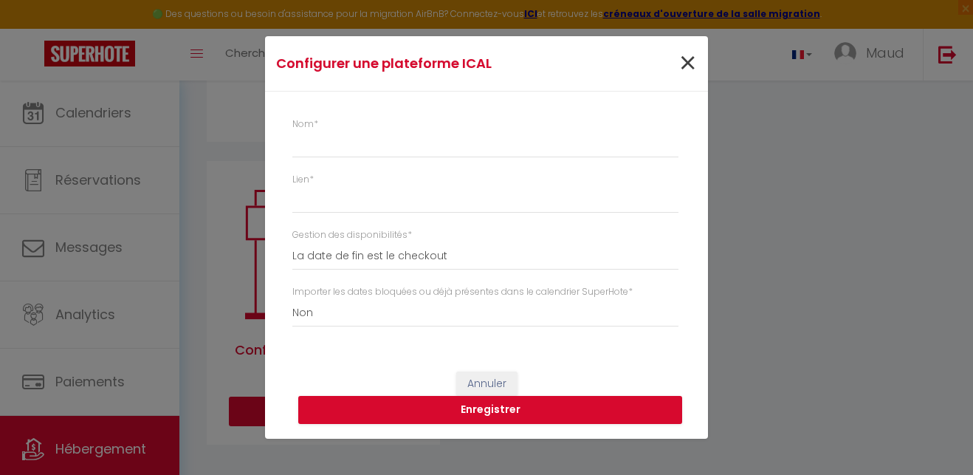
click at [692, 56] on span "×" at bounding box center [688, 63] width 18 height 44
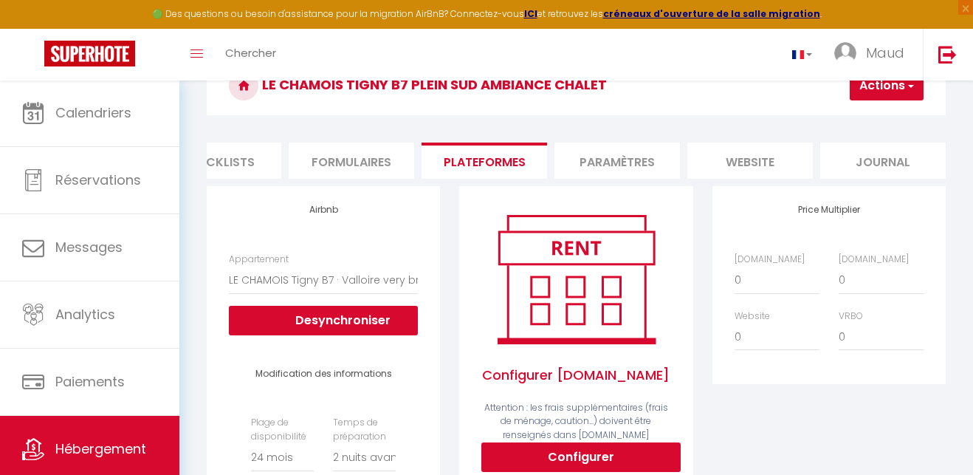
scroll to position [72, 0]
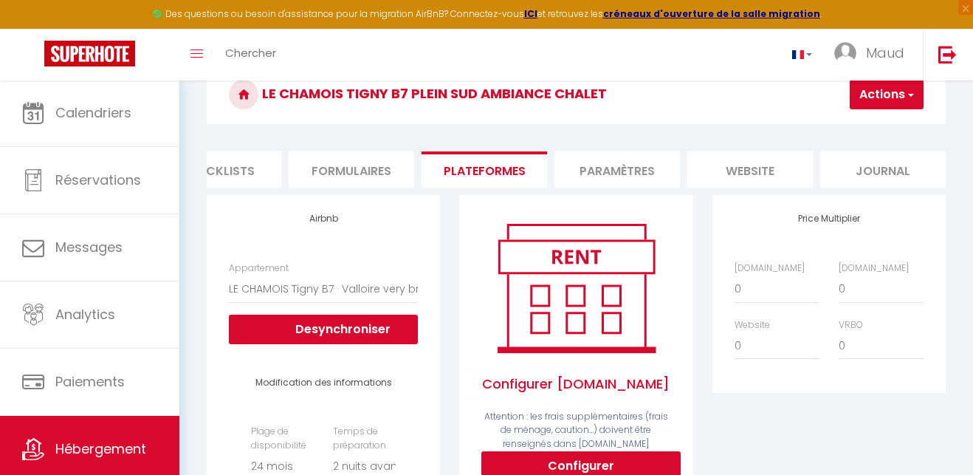
click at [592, 293] on img at bounding box center [576, 288] width 188 height 142
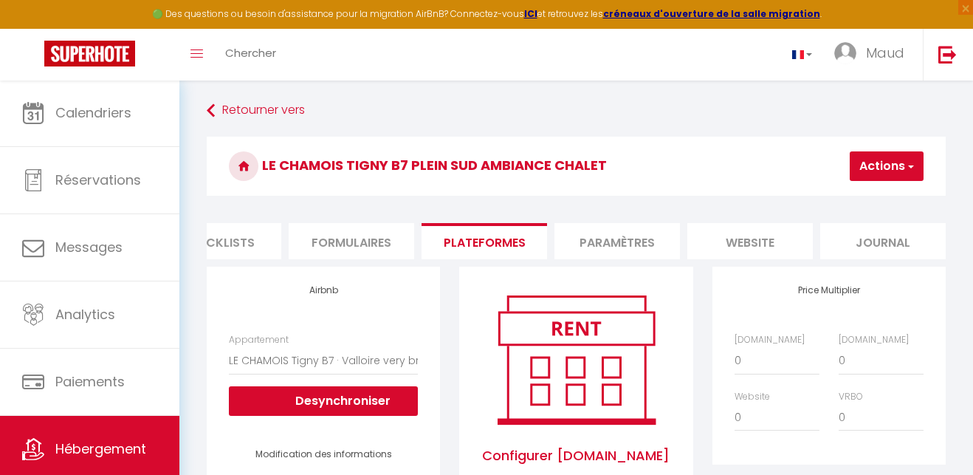
scroll to position [0, 0]
click at [762, 161] on button "Actions" at bounding box center [887, 166] width 74 height 30
click at [762, 197] on link "Enregistrer" at bounding box center [864, 198] width 117 height 19
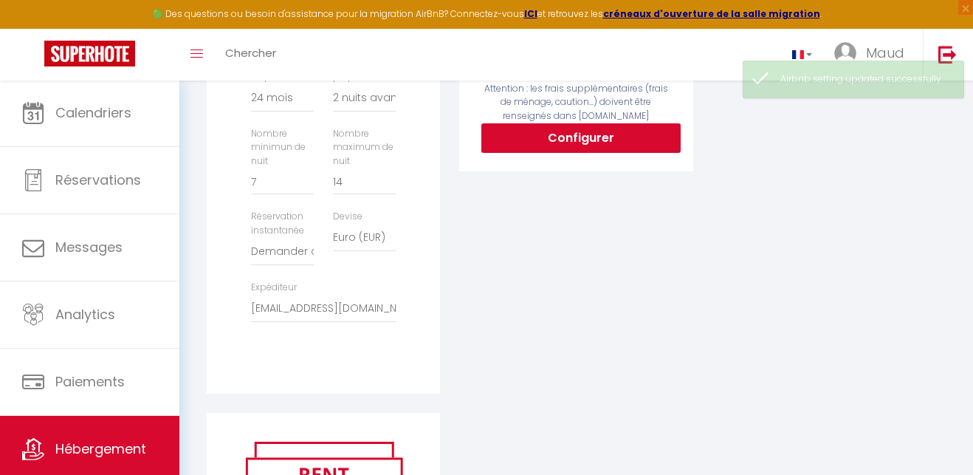
scroll to position [397, 0]
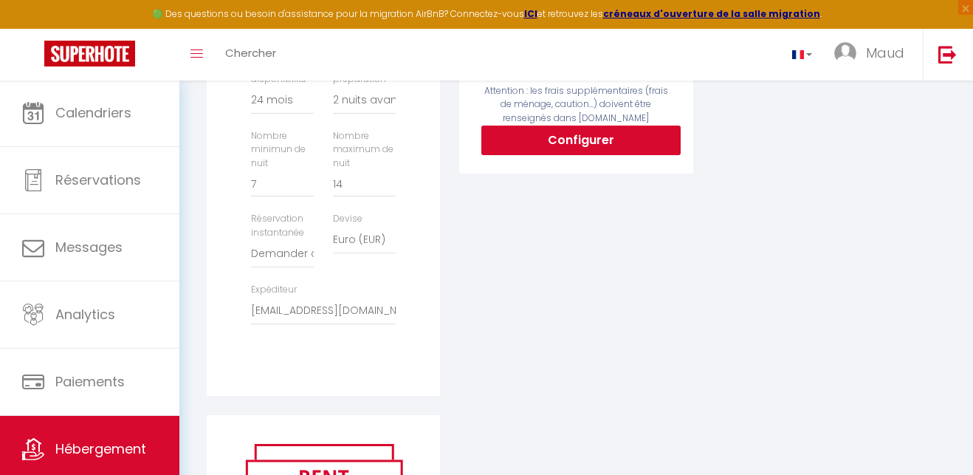
click at [597, 134] on button "Configurer" at bounding box center [580, 141] width 199 height 30
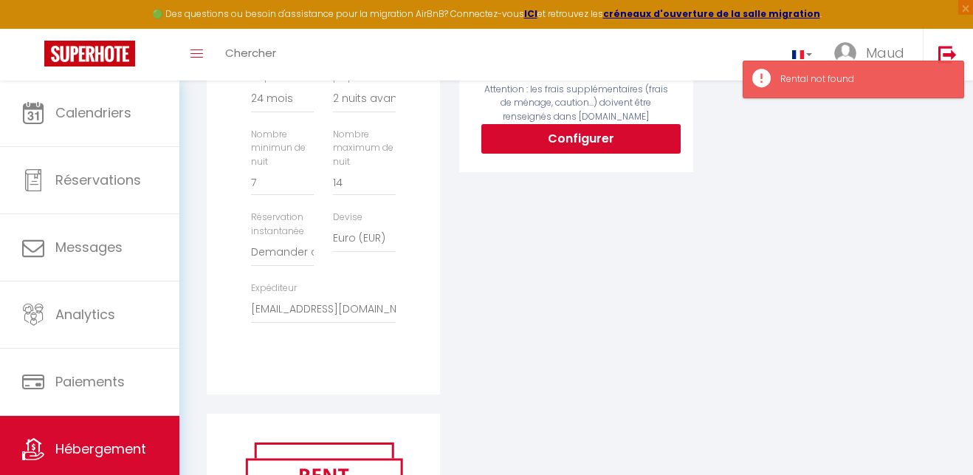
click at [597, 138] on button "Configurer" at bounding box center [580, 139] width 199 height 30
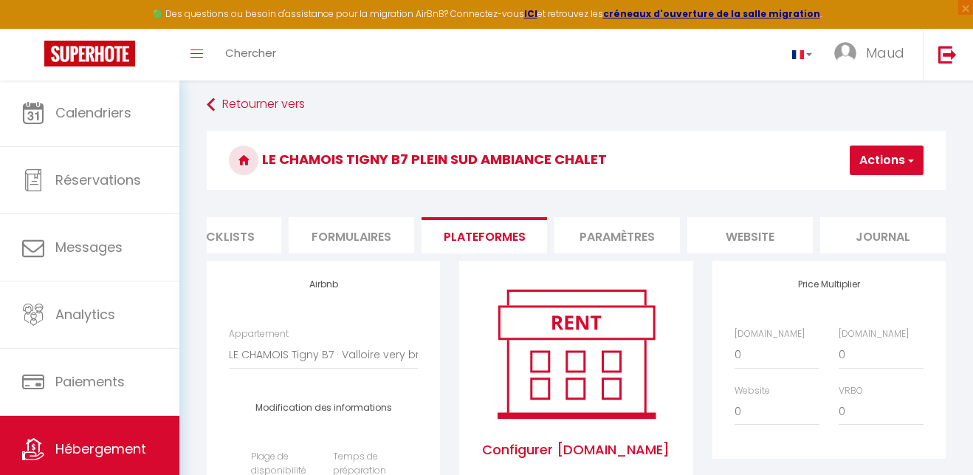
scroll to position [0, 582]
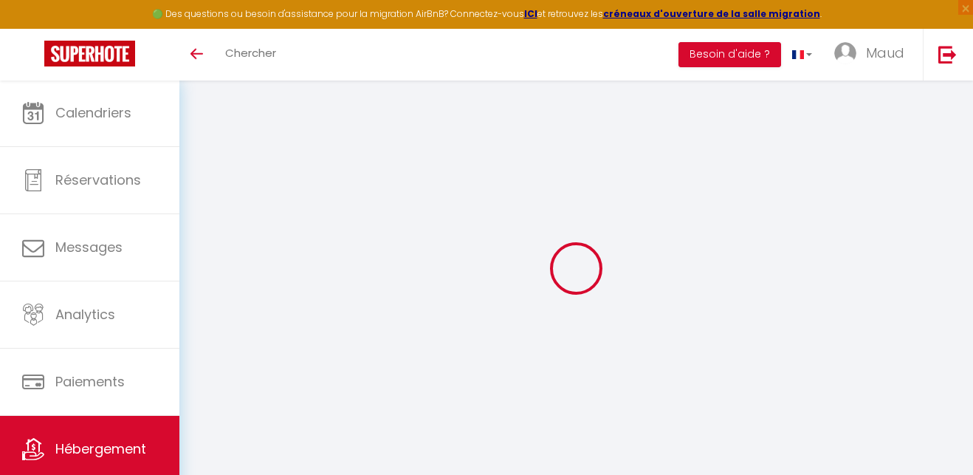
scroll to position [6, 0]
select select "18497-582944718926340076"
select select "-1"
select select "well_reviewed_guests"
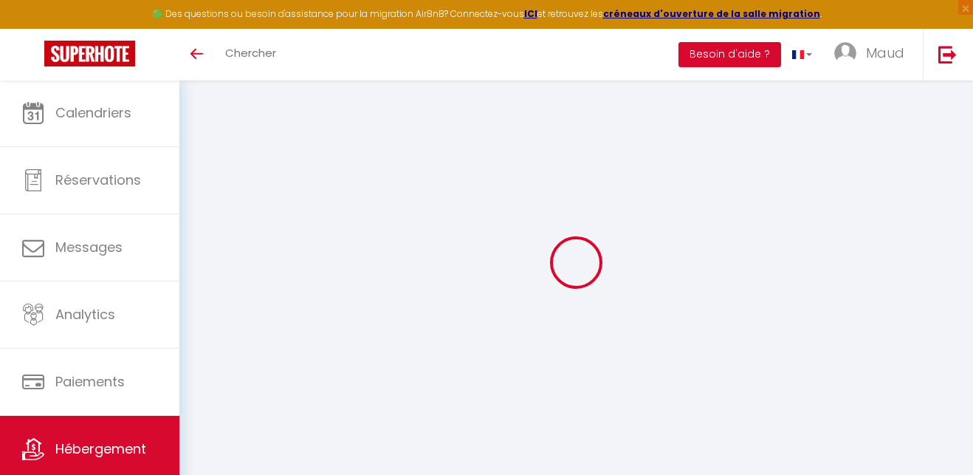
select select "EUR"
select select "18497"
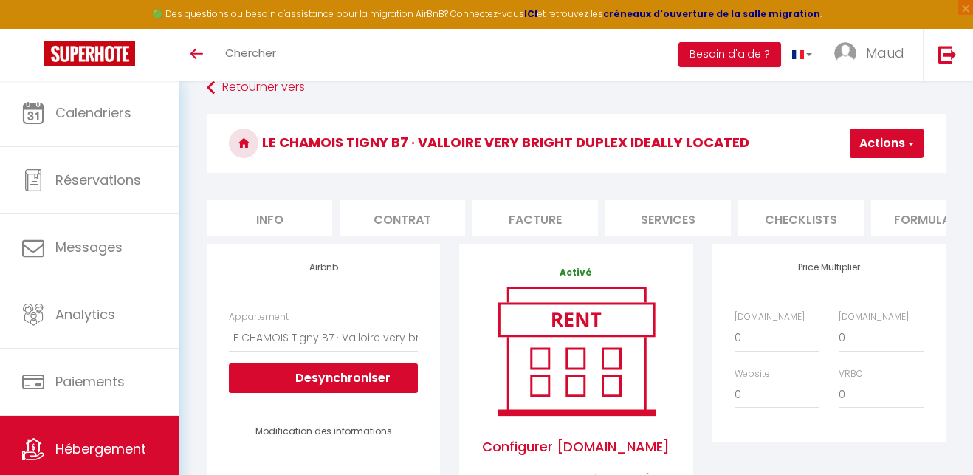
scroll to position [47, 0]
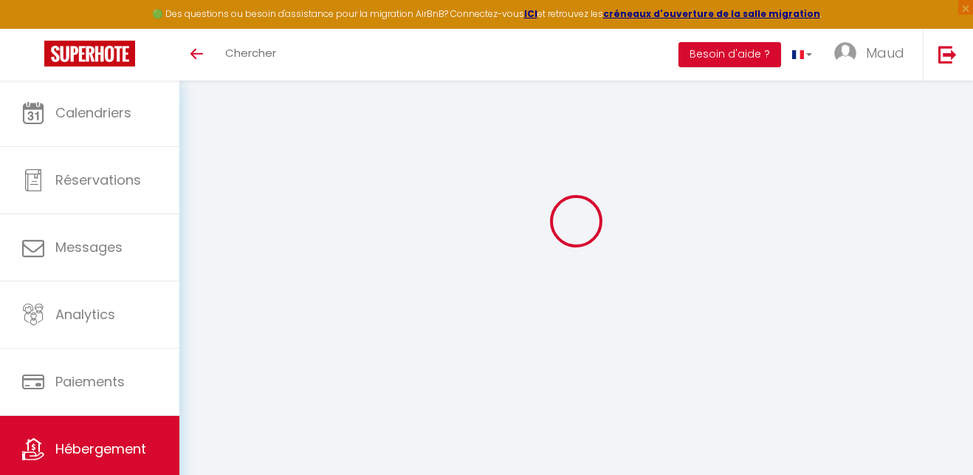
select select "+ 22 %"
select select "18497-582944718926340076"
select select "365"
select select "2"
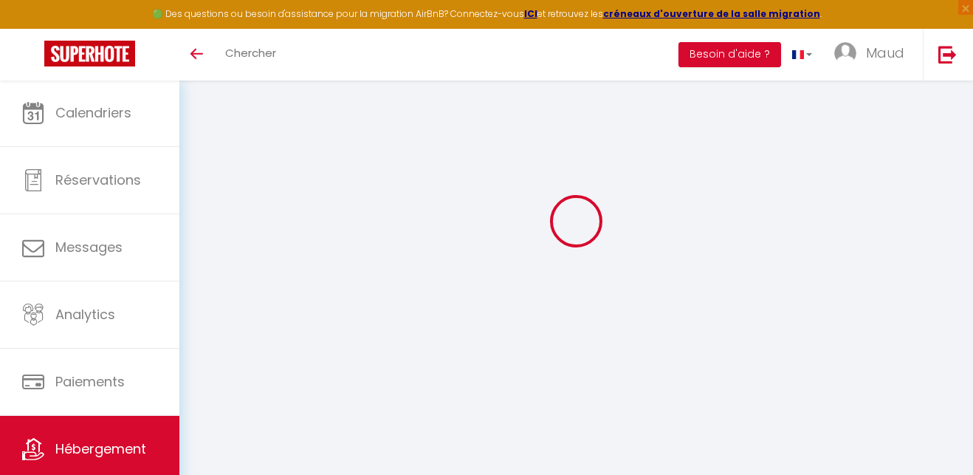
select select "well_reviewed_guests"
select select "EUR"
select select "18497"
select select "18497-582944718926340076"
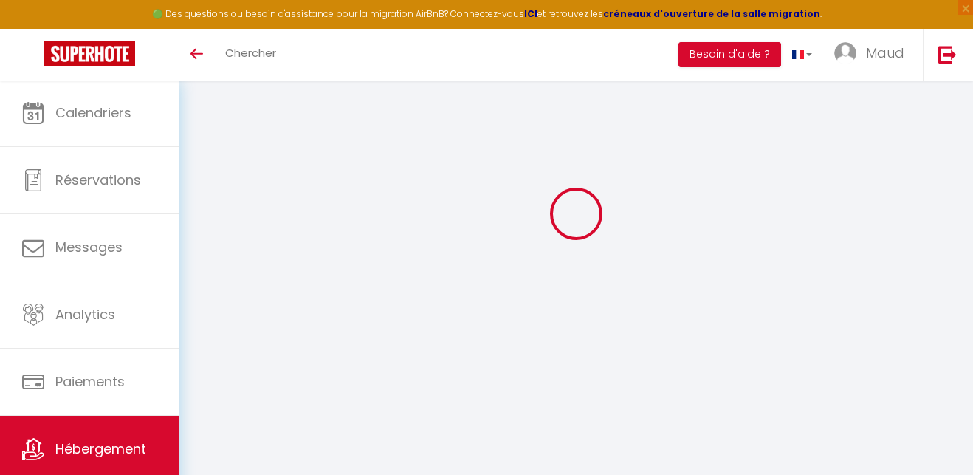
select select "+ 22 %"
select select "365"
select select "2"
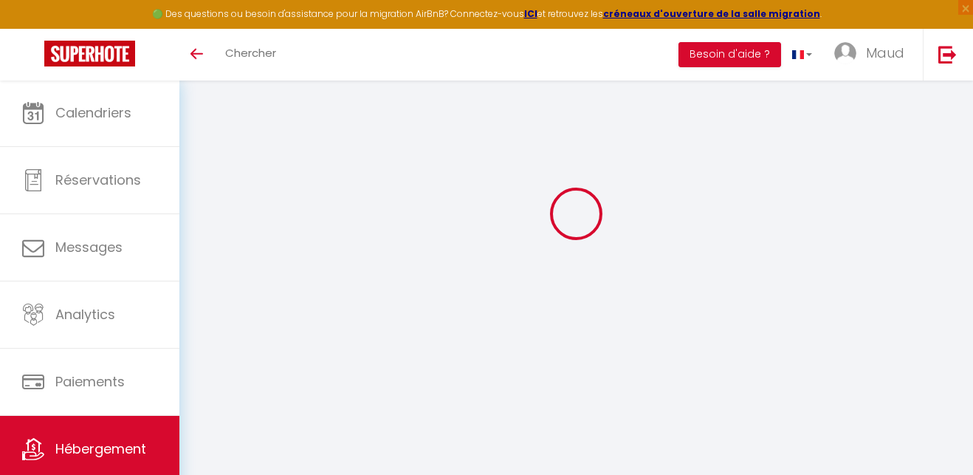
select select "well_reviewed_guests"
select select "EUR"
select select "18497"
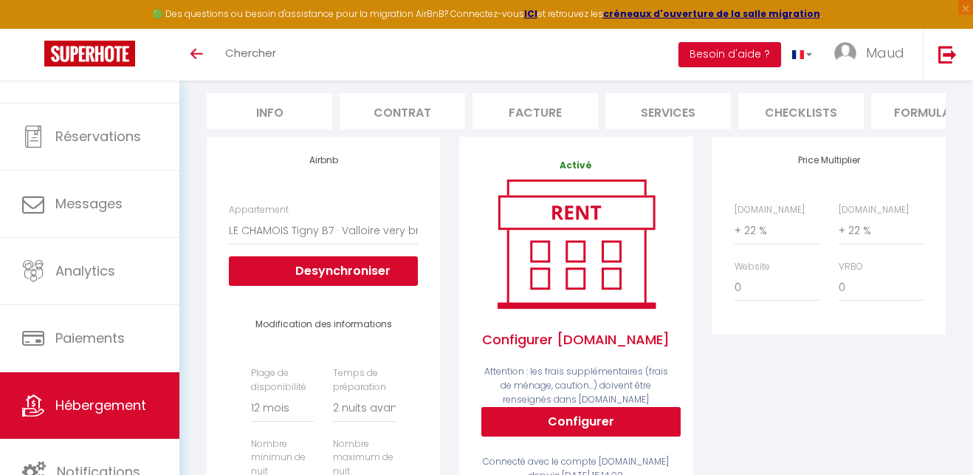
click at [273, 109] on li "Info" at bounding box center [270, 111] width 126 height 36
select select
checkbox input "false"
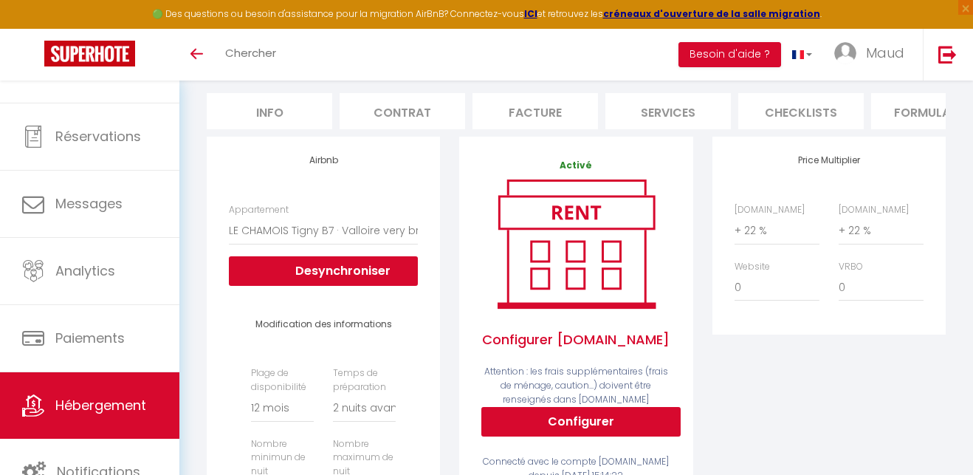
checkbox input "false"
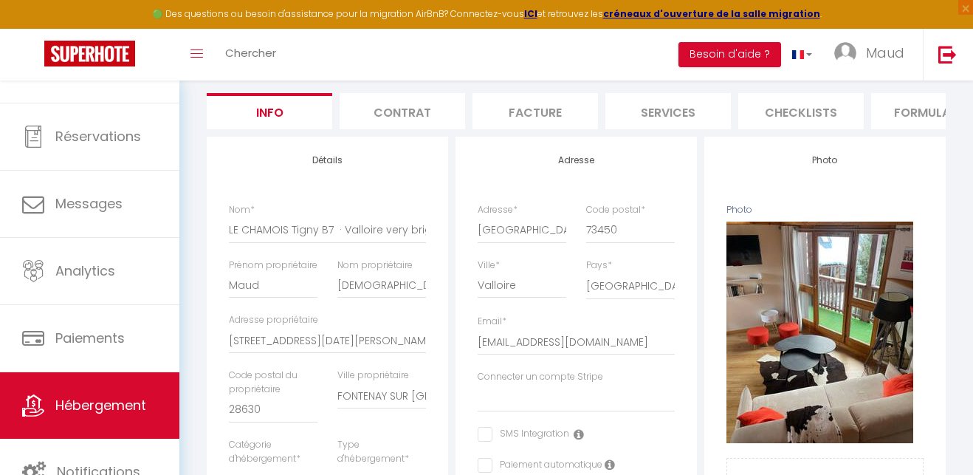
click at [427, 230] on div "Nom * LE CHAMOIS Tigny B7 · Valloire very bright duplex ideally located" at bounding box center [327, 230] width 216 height 55
drag, startPoint x: 343, startPoint y: 227, endPoint x: 459, endPoint y: 231, distance: 116.8
type input "LE CHAMOIS Tigny B7 ·"
select select
checkbox input "false"
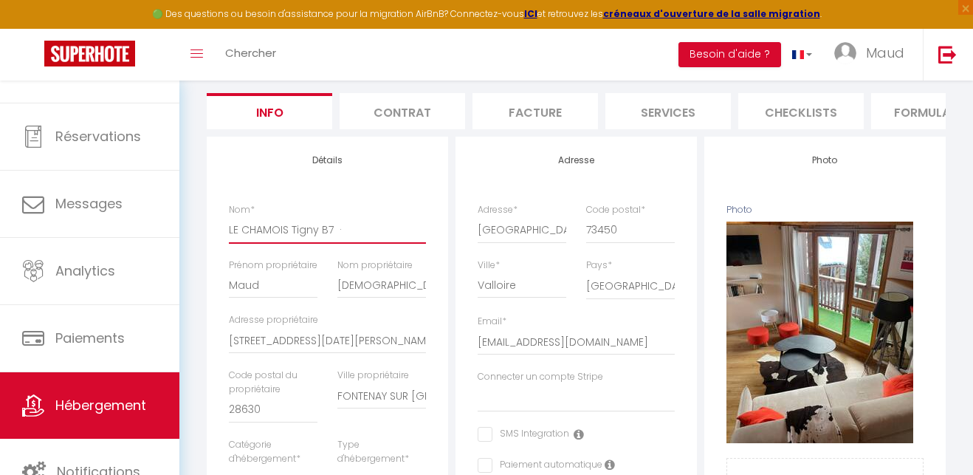
checkbox input "false"
paste input "Valloire duplex très lumineux idéalement situé"
type input "LE CHAMOIS Tigny B7 ·Valloire duplex très lumineux idéalement situé"
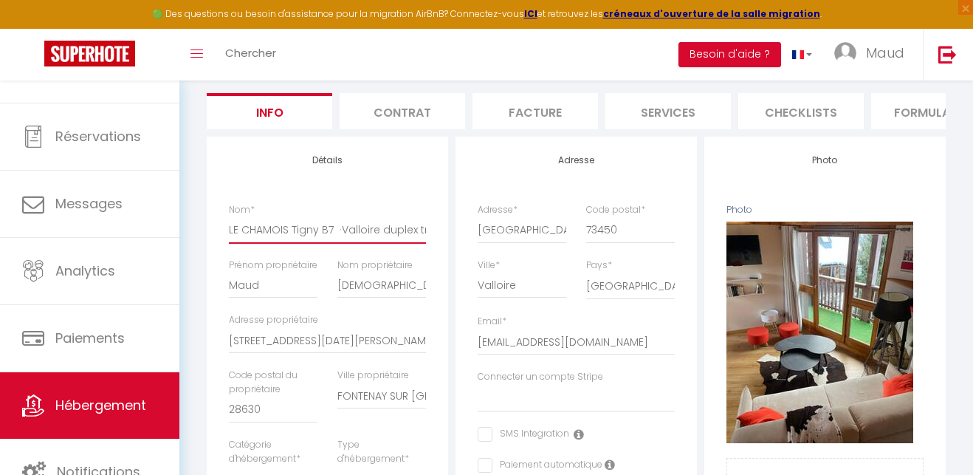
select select
checkbox input "false"
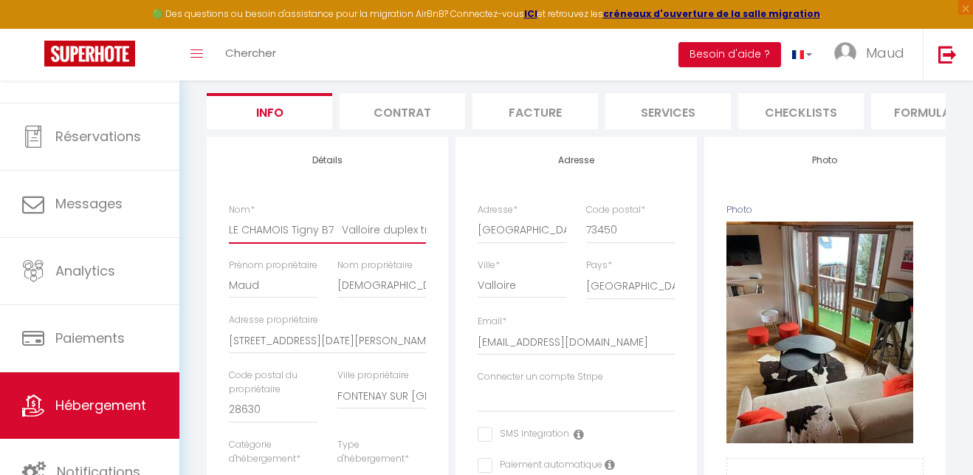
scroll to position [130, 0]
drag, startPoint x: 407, startPoint y: 228, endPoint x: 509, endPoint y: 189, distance: 109.2
click at [302, 222] on input "LE CHAMOIS Tigny B7 ·Valloire duplex très lumineux idéalement situé" at bounding box center [327, 229] width 197 height 27
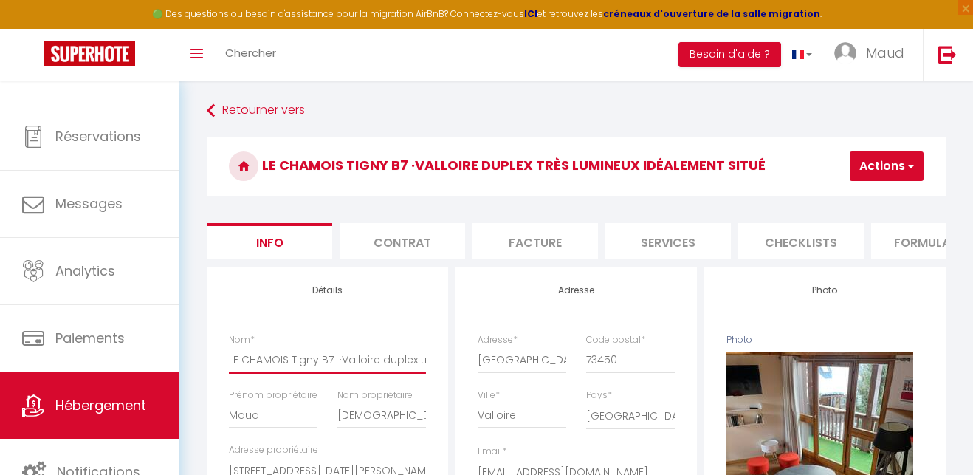
scroll to position [0, 0]
type input "LE CHAMOIS Tigny B7 ·Valloire duplex très lumineux idéalement situé"
click at [882, 157] on button "Actions" at bounding box center [887, 166] width 74 height 30
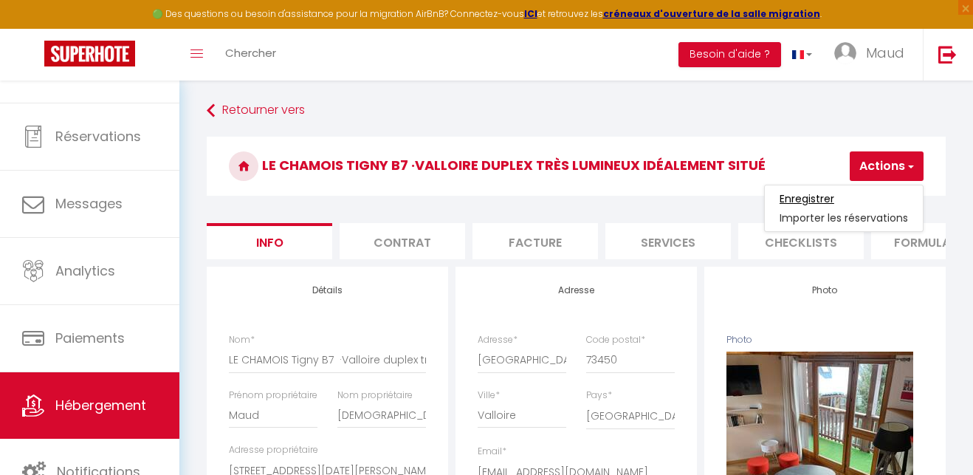
click at [808, 197] on input "Enregistrer" at bounding box center [807, 198] width 55 height 15
select select
checkbox input "false"
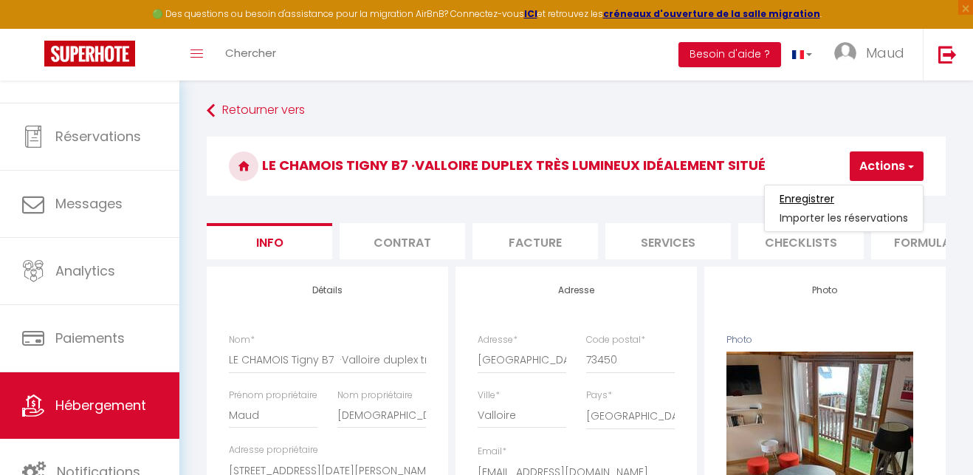
checkbox input "false"
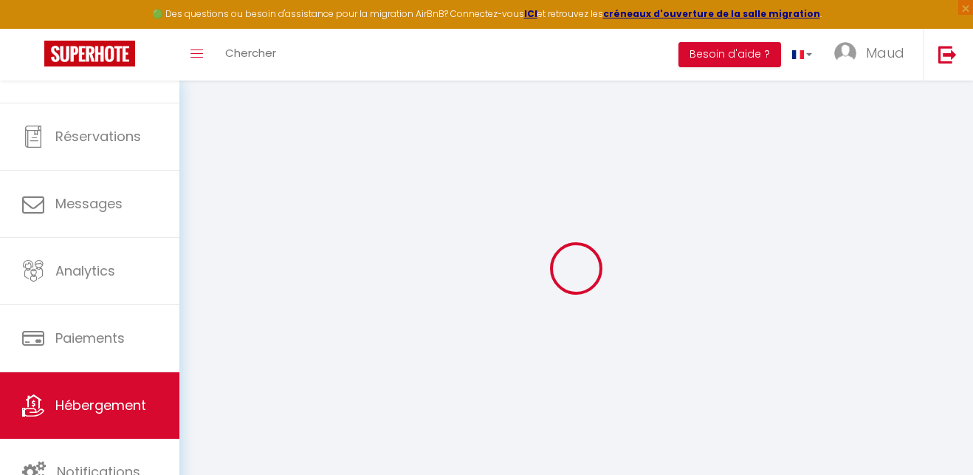
select select
checkbox input "false"
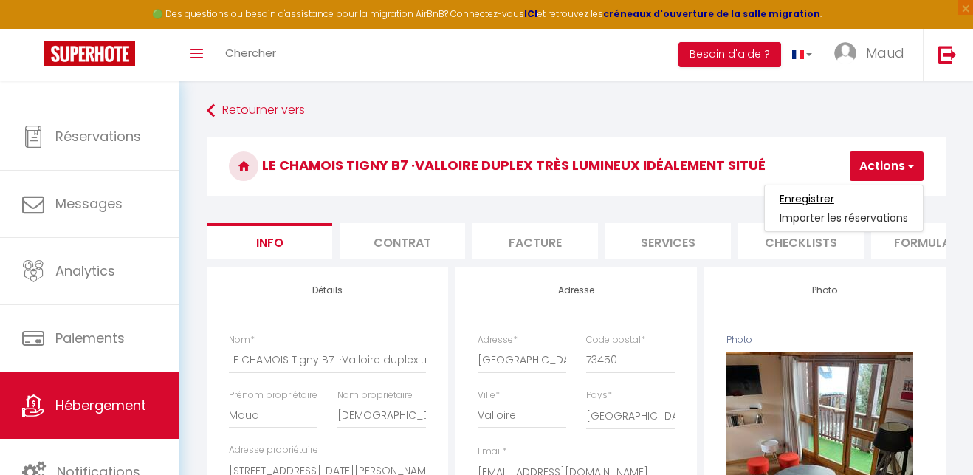
click at [818, 198] on input "Enregistrer" at bounding box center [807, 198] width 55 height 15
select select
checkbox input "false"
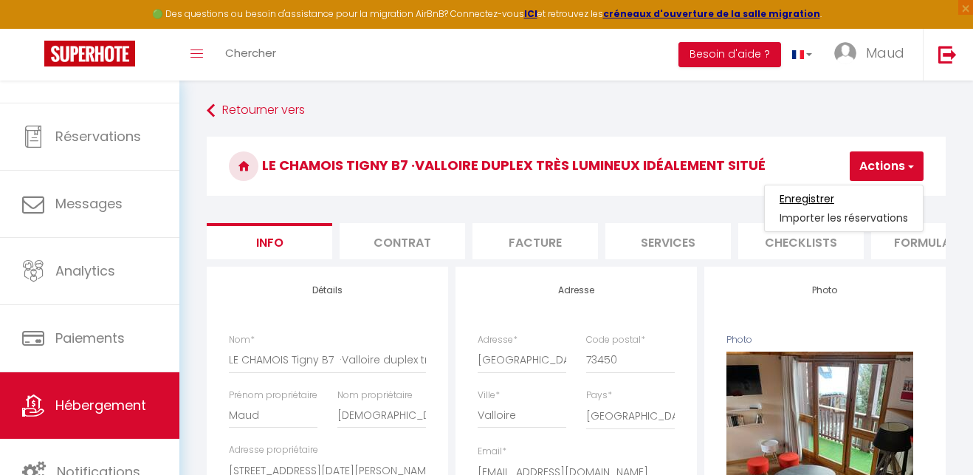
checkbox input "false"
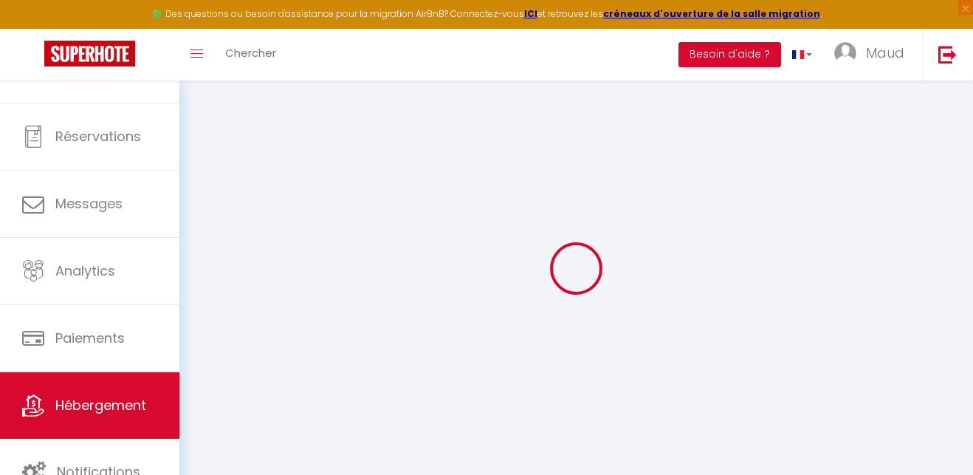
select select
checkbox input "false"
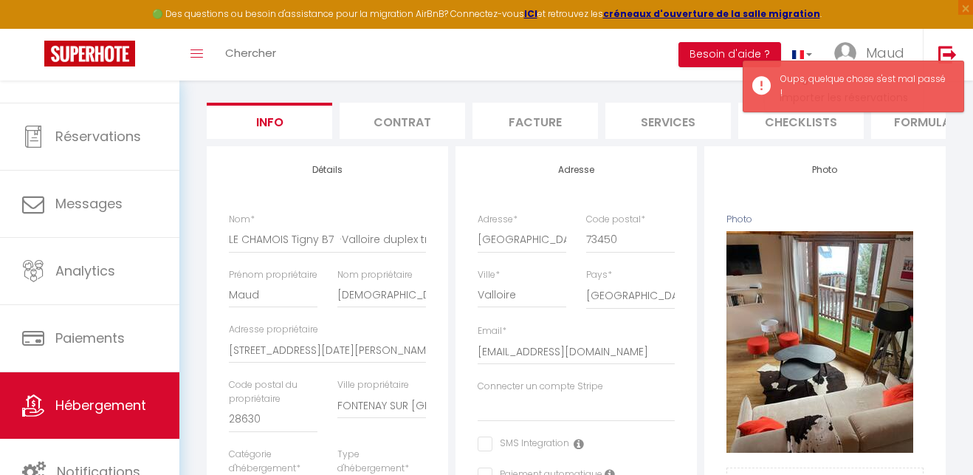
scroll to position [153, 0]
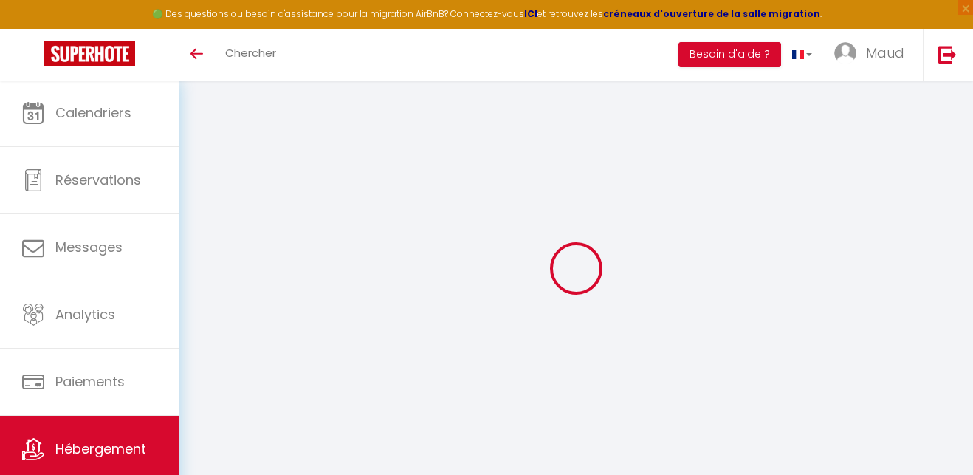
select select "3"
select select "2"
select select "1"
select select "28"
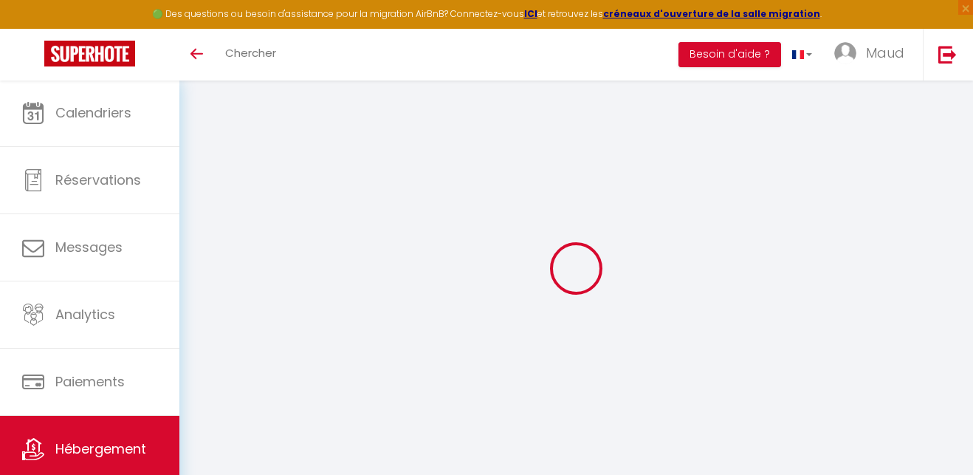
select select
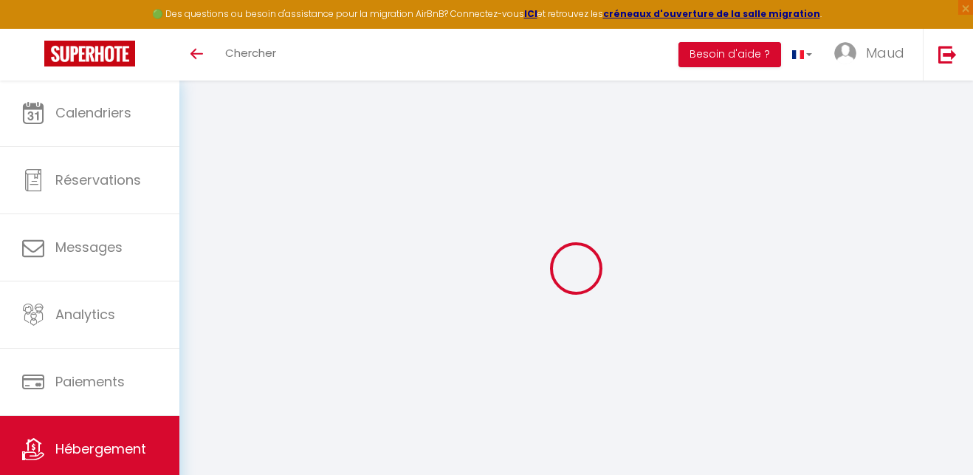
select select
checkbox input "false"
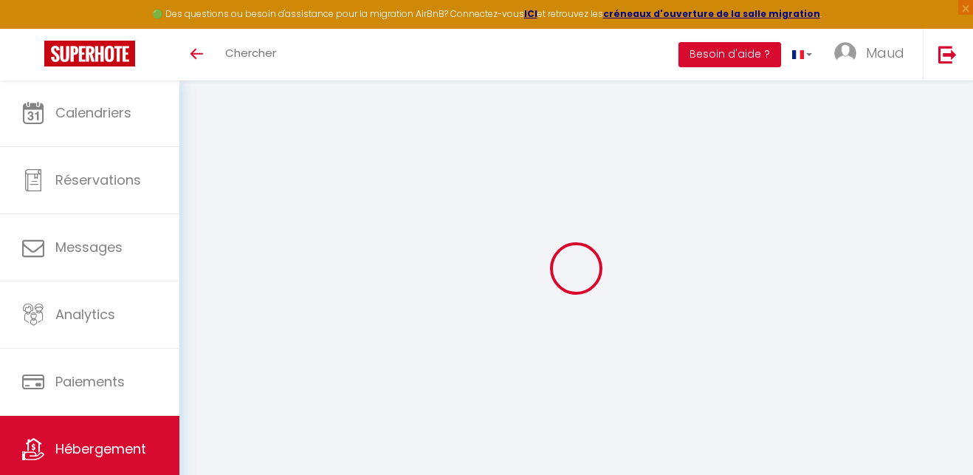
select select
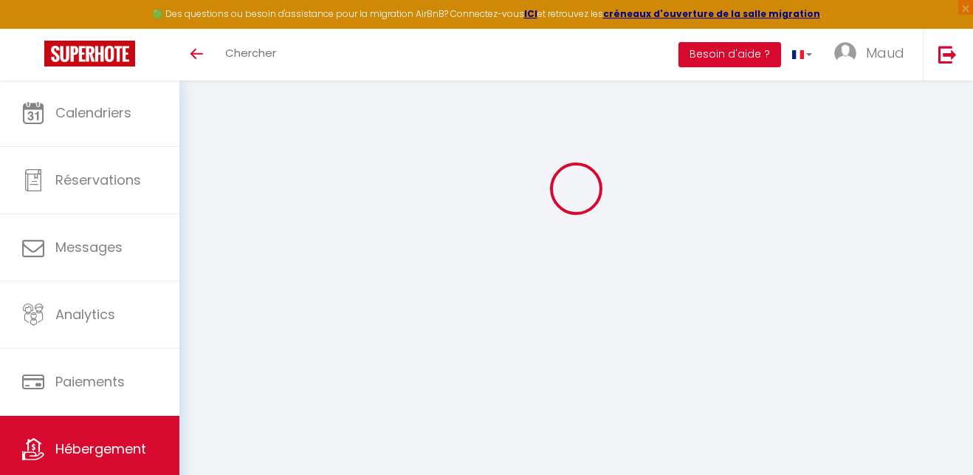
select select
checkbox input "false"
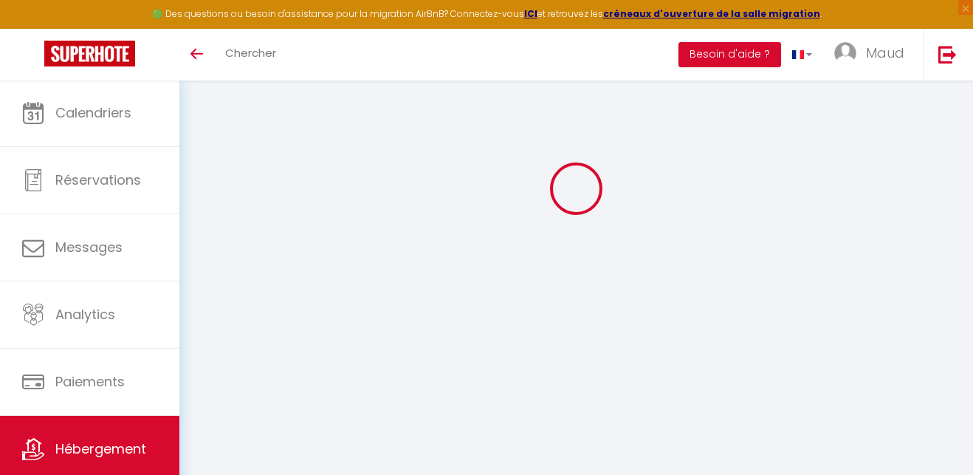
checkbox input "false"
select select
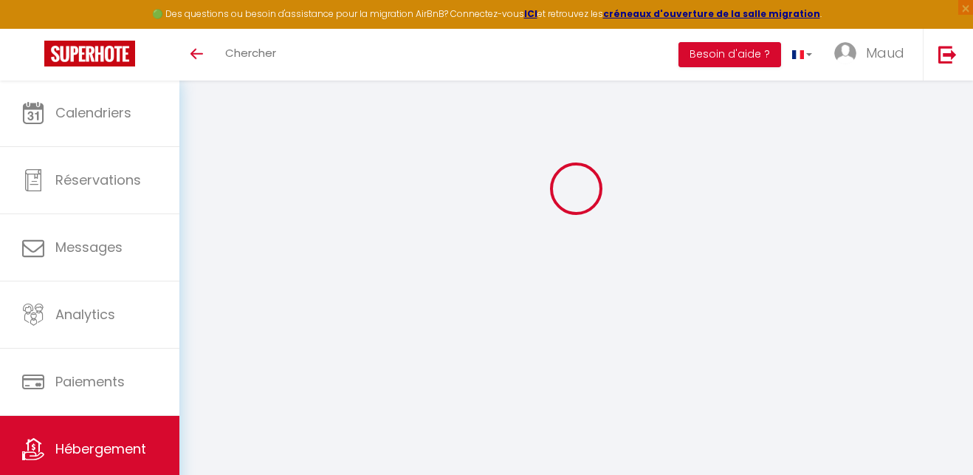
type input "LE CHAMOIS Tigny B7 · Valloire very bright duplex ideally located"
type input "Maud"
type input "[DEMOGRAPHIC_DATA]"
type input "[STREET_ADDRESS][DATE][PERSON_NAME]"
type input "28630"
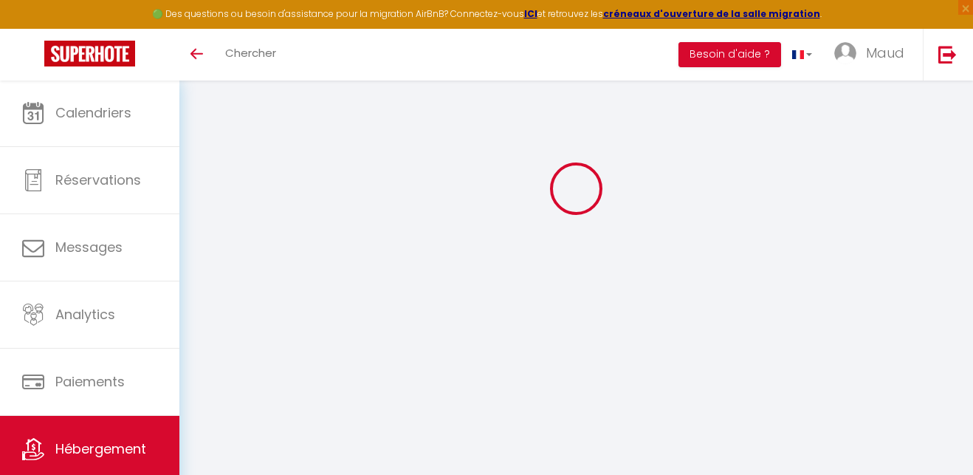
type input "FONTENAY SUR [GEOGRAPHIC_DATA]"
select select "8"
select select "3"
select select "2"
type input "350"
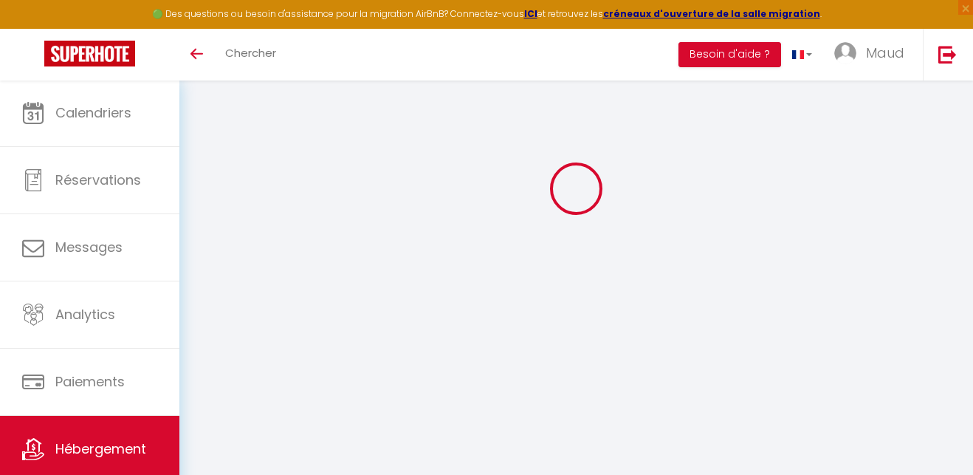
type input "130"
type input "1.70"
type input "900"
select select
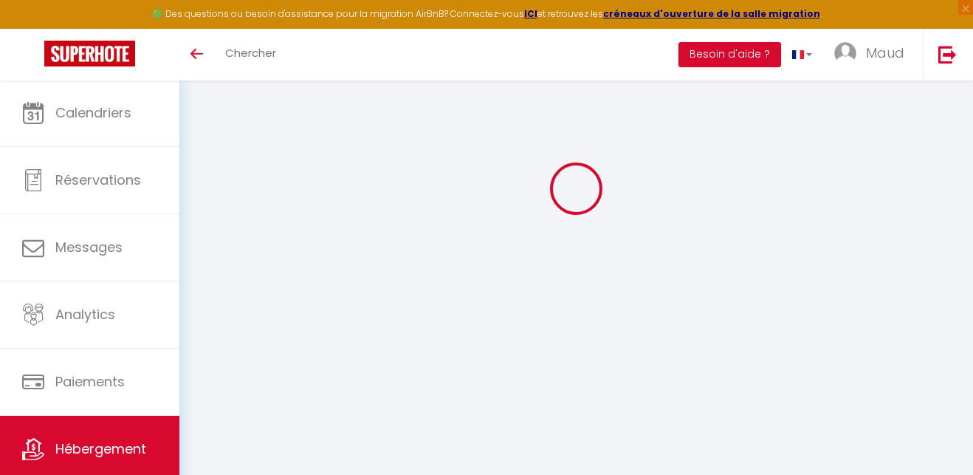
select select
type input "[GEOGRAPHIC_DATA]"
type input "73450"
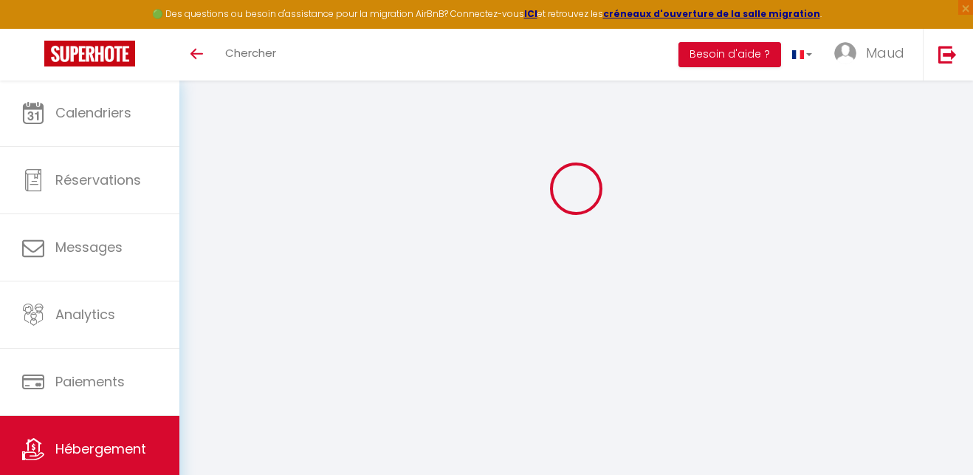
type input "Valloire"
type input "[EMAIL_ADDRESS][DOMAIN_NAME]"
select select
checkbox input "false"
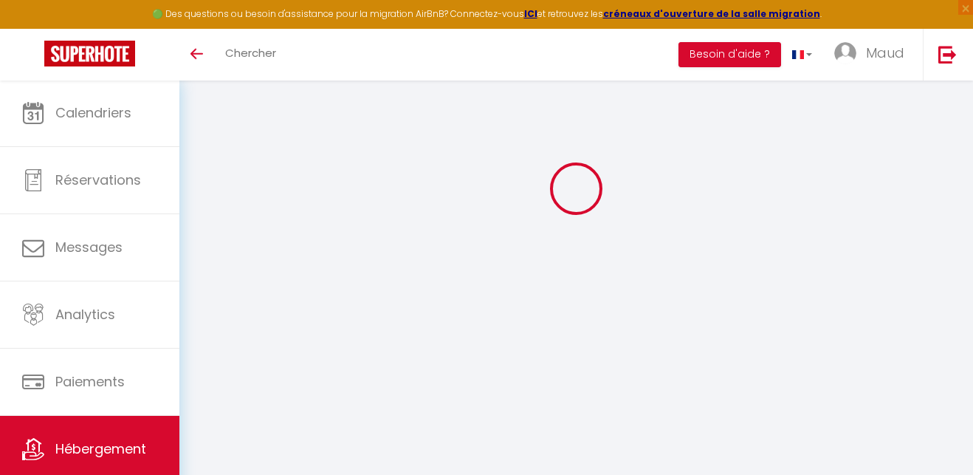
checkbox input "false"
select select
type input "0"
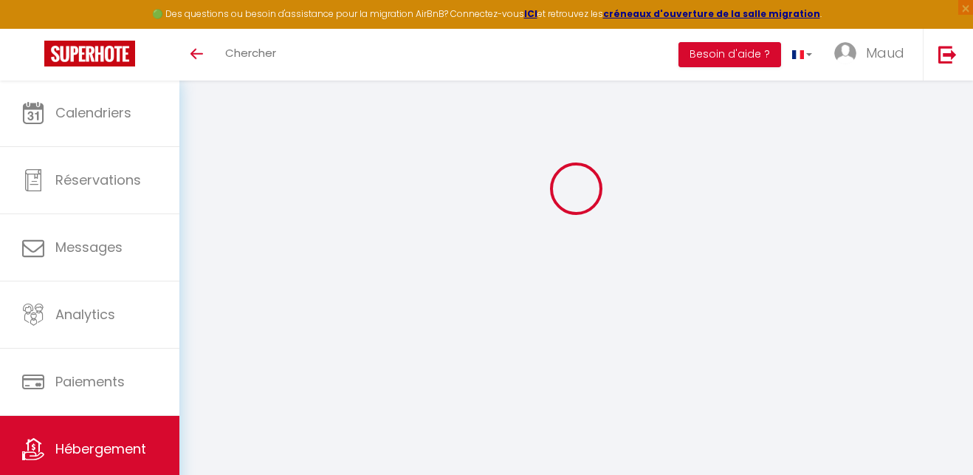
type input "0"
select select
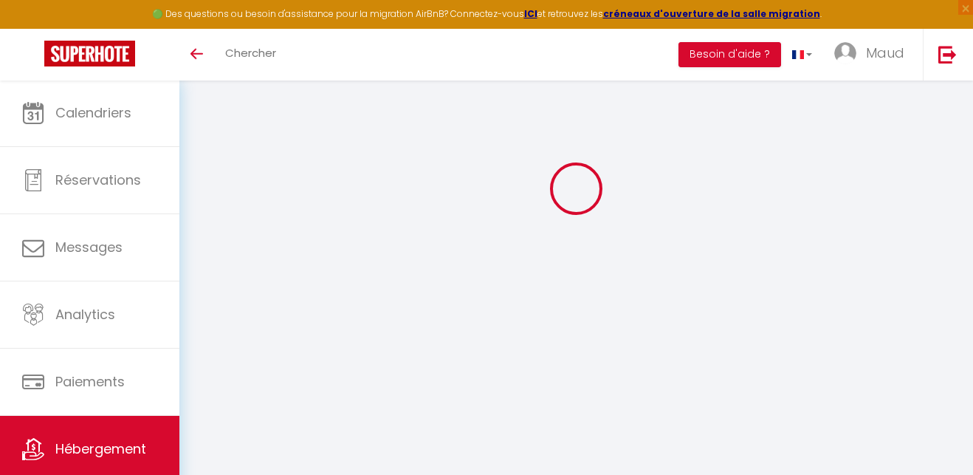
select select
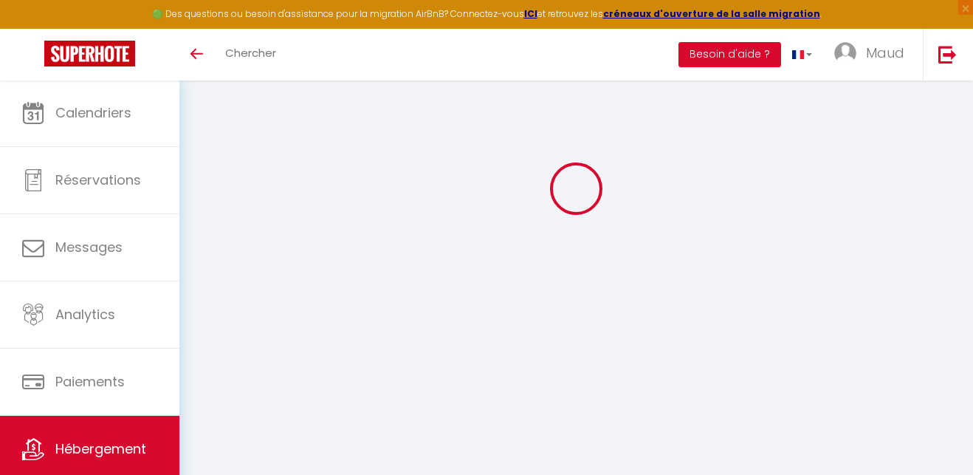
checkbox input "false"
select select
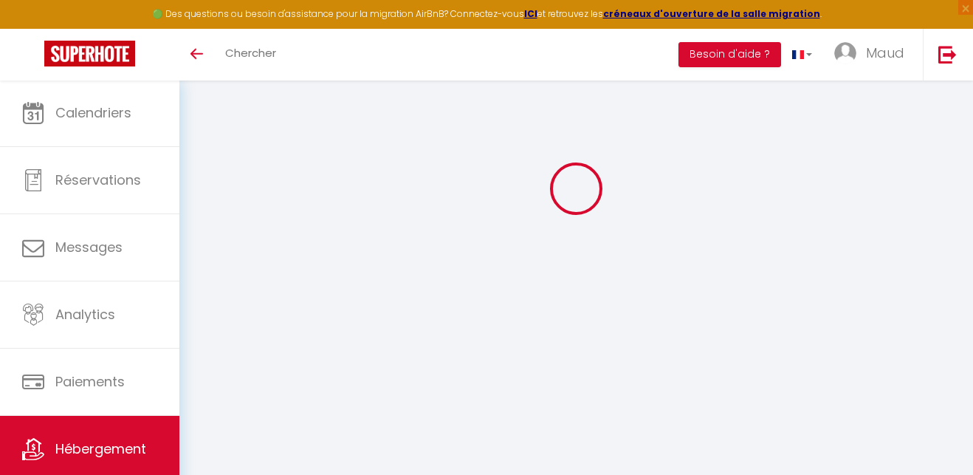
checkbox input "false"
select select "16:00"
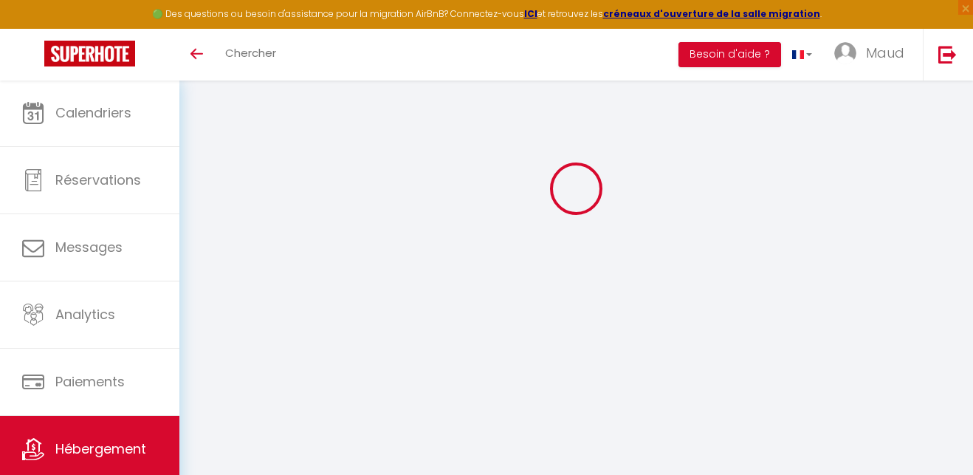
select select "23:45"
select select "10:00"
select select "15"
select select
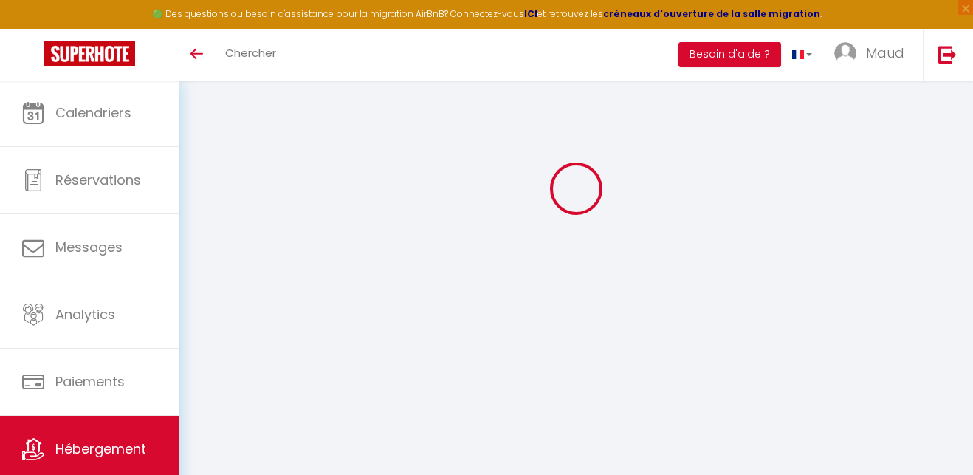
checkbox input "false"
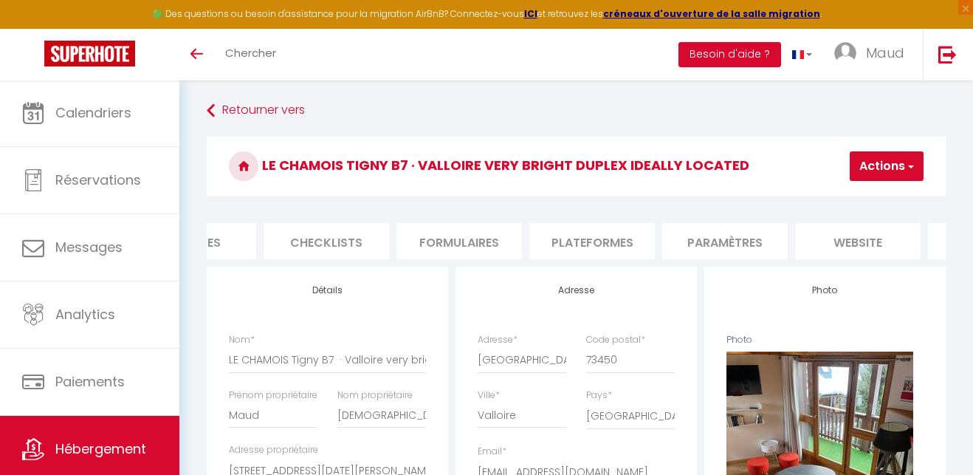
scroll to position [0, 480]
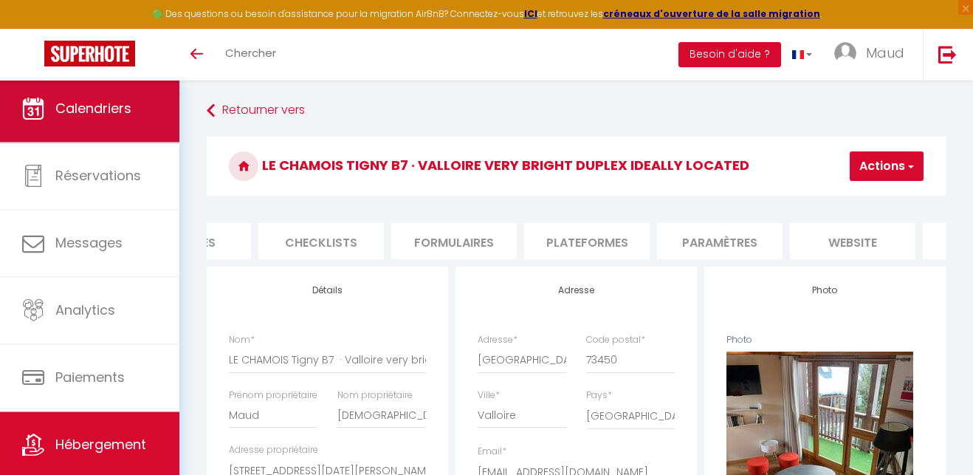
click at [93, 100] on span "Calendriers" at bounding box center [93, 108] width 76 height 18
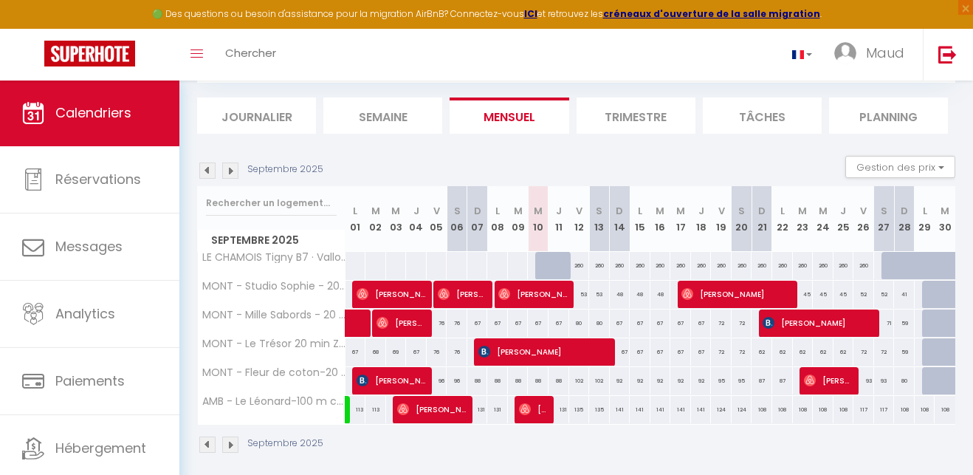
scroll to position [81, 0]
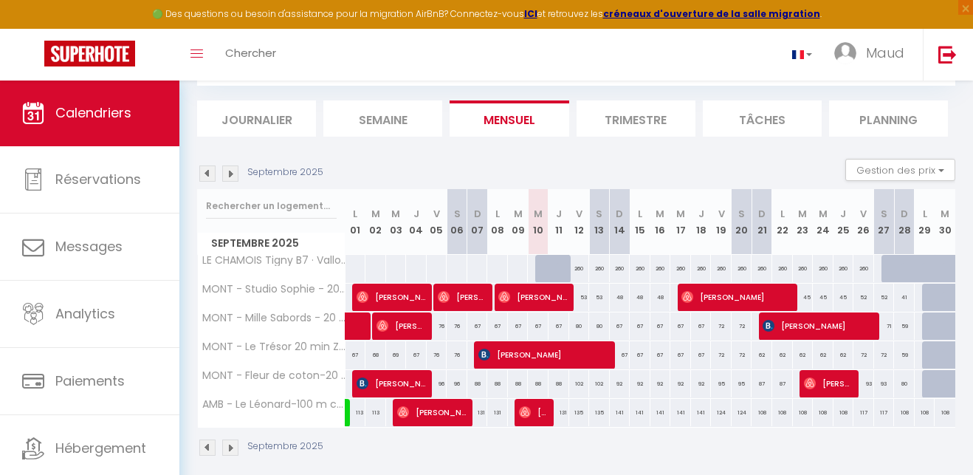
click at [227, 173] on img at bounding box center [230, 173] width 16 height 16
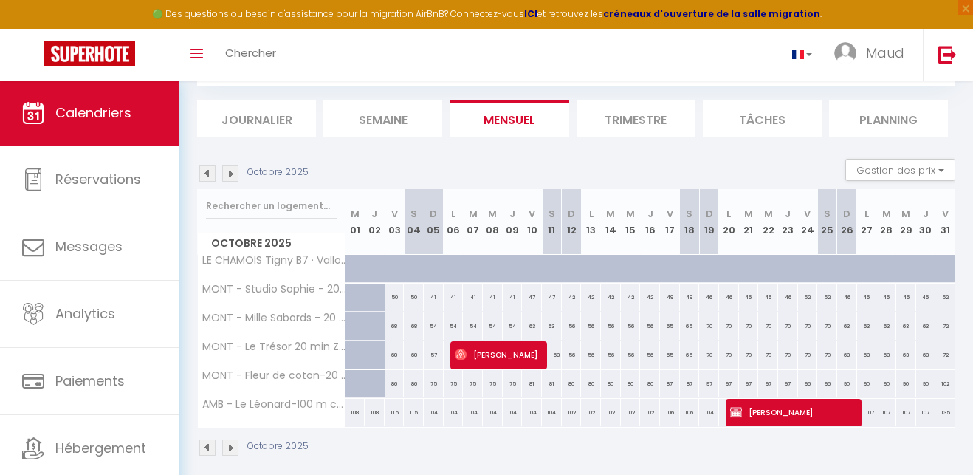
scroll to position [80, 0]
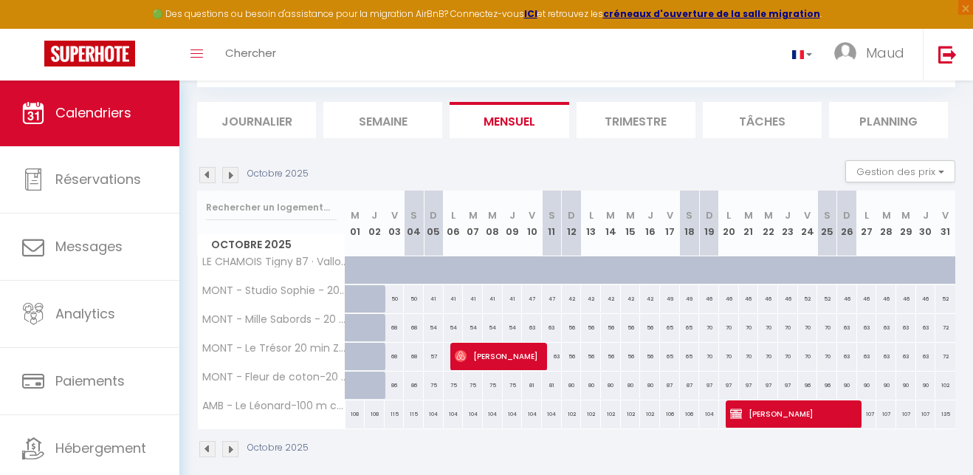
click at [232, 173] on img at bounding box center [230, 175] width 16 height 16
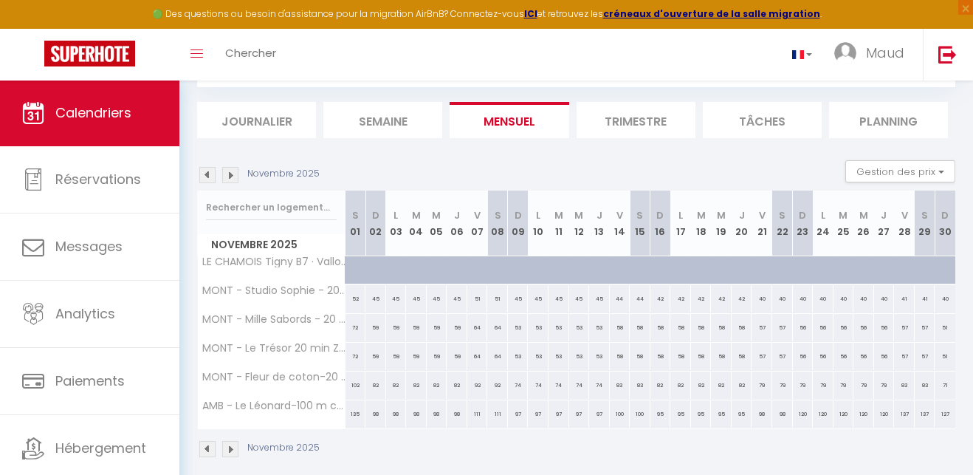
click at [232, 173] on img at bounding box center [230, 175] width 16 height 16
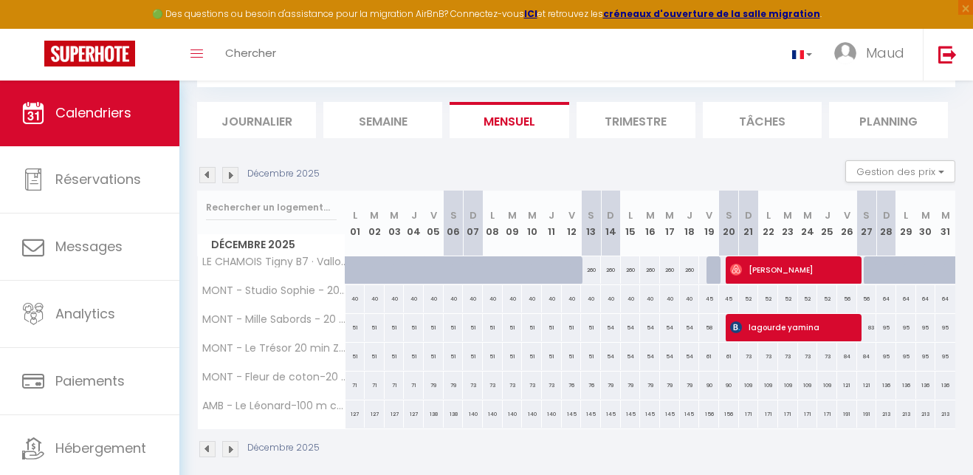
click at [233, 172] on img at bounding box center [230, 175] width 16 height 16
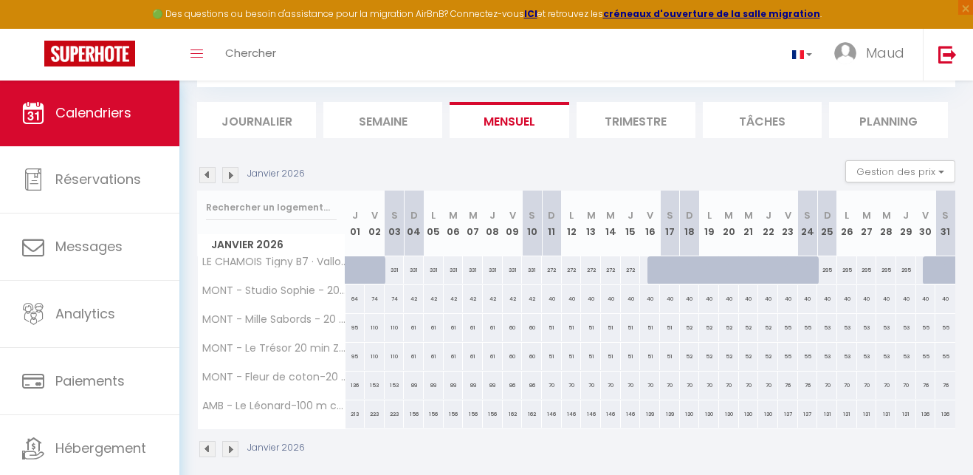
click at [213, 176] on img at bounding box center [207, 175] width 16 height 16
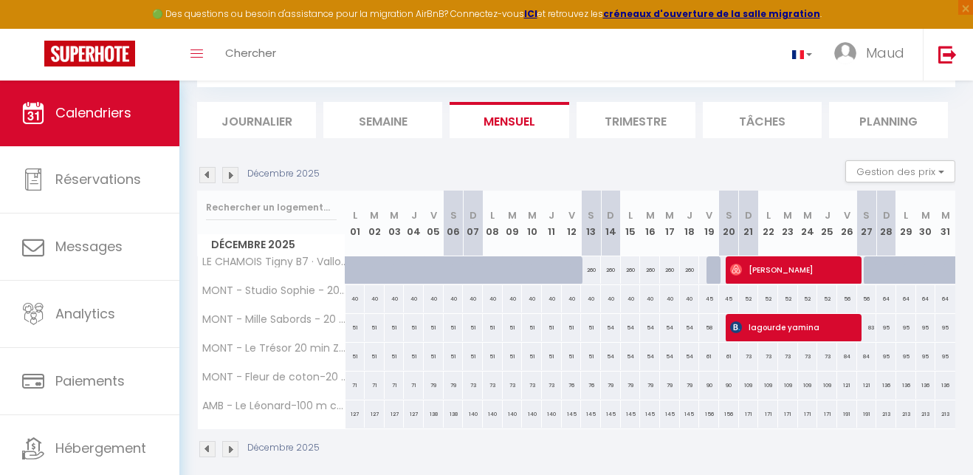
click at [236, 175] on img at bounding box center [230, 175] width 16 height 16
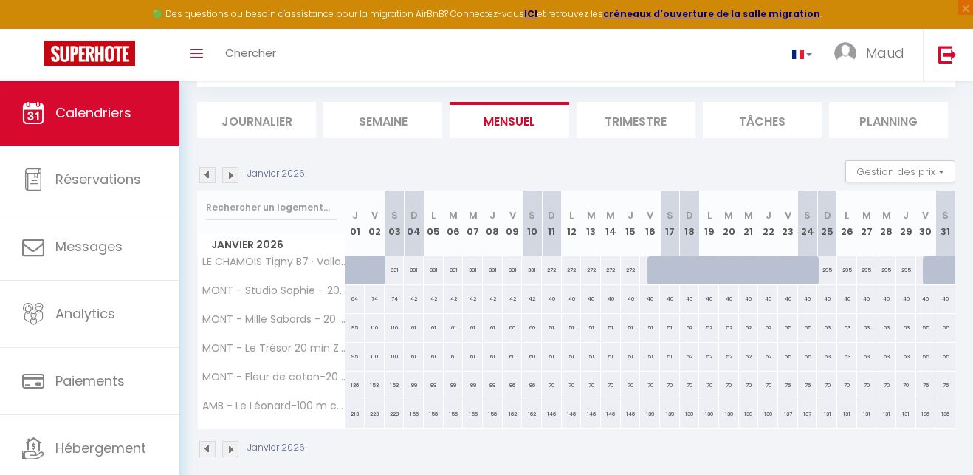
click at [236, 175] on img at bounding box center [230, 175] width 16 height 16
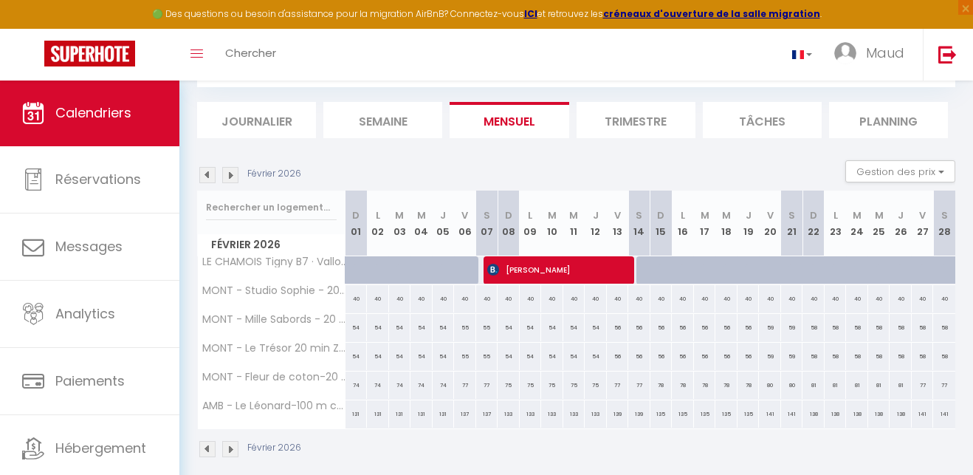
click at [236, 175] on img at bounding box center [230, 175] width 16 height 16
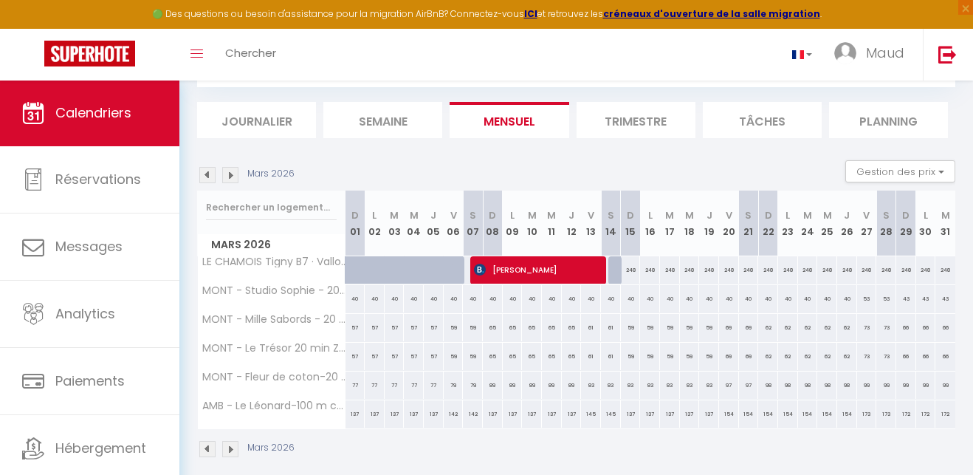
click at [236, 175] on img at bounding box center [230, 175] width 16 height 16
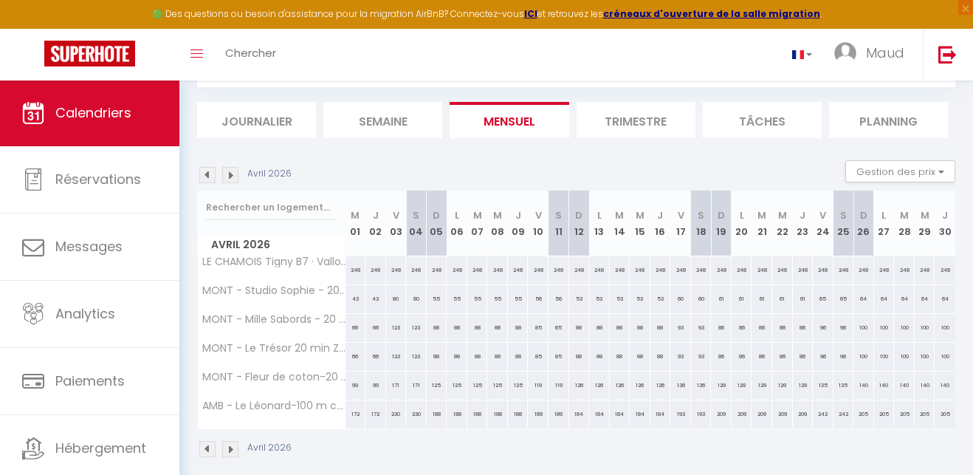
click at [207, 175] on img at bounding box center [207, 175] width 16 height 16
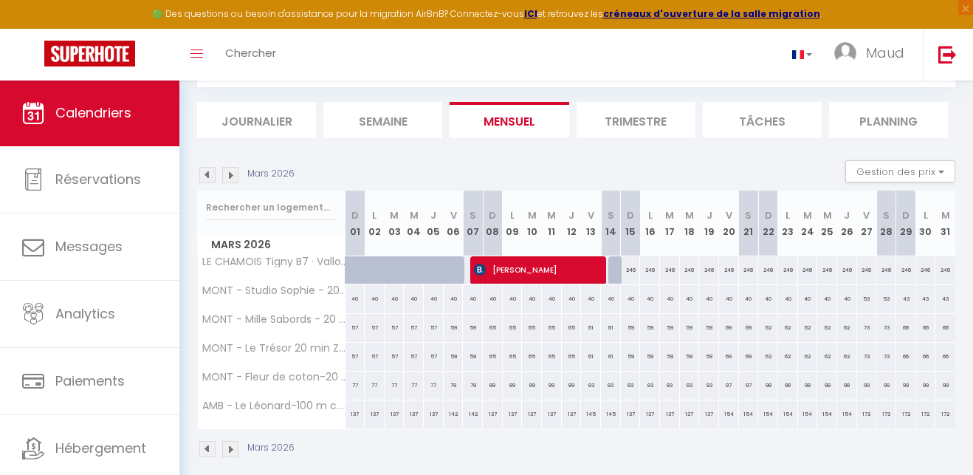
click at [207, 174] on img at bounding box center [207, 175] width 16 height 16
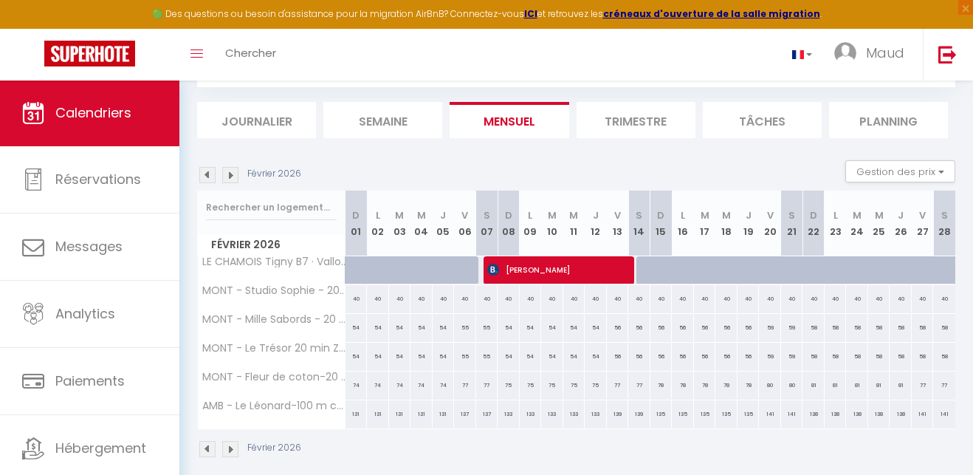
click at [207, 174] on img at bounding box center [207, 175] width 16 height 16
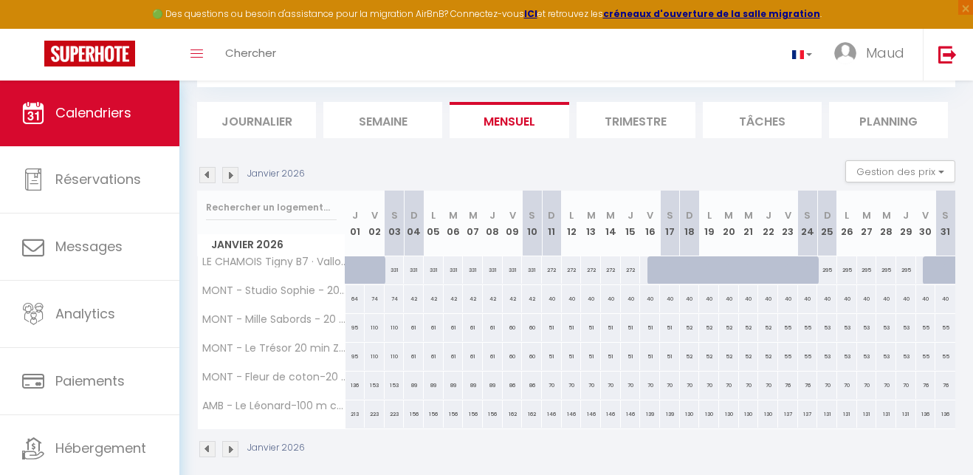
click at [208, 171] on img at bounding box center [207, 175] width 16 height 16
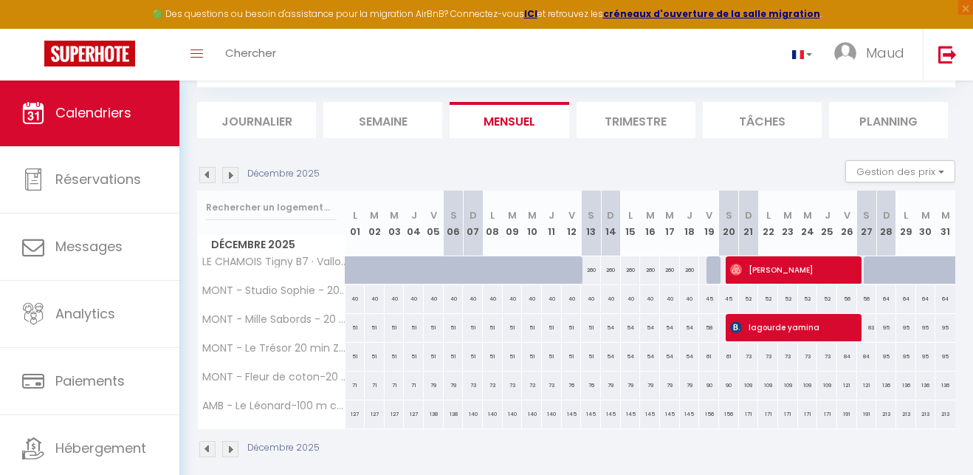
click at [234, 174] on img at bounding box center [230, 175] width 16 height 16
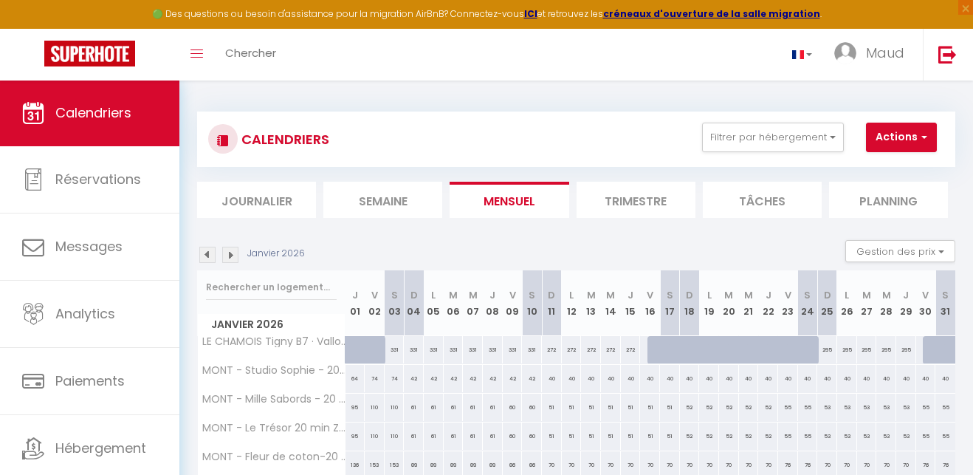
scroll to position [0, 0]
click at [826, 135] on button "Filtrer par hébergement" at bounding box center [773, 138] width 142 height 30
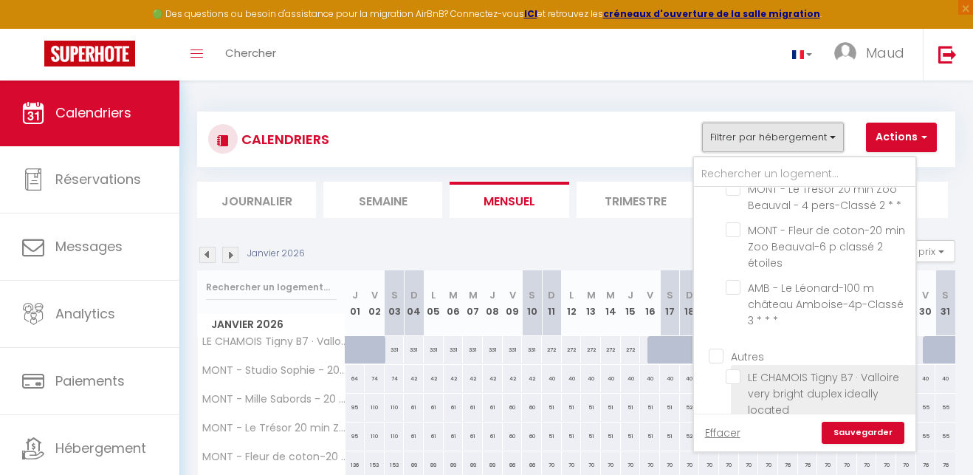
scroll to position [134, 0]
click at [820, 370] on input "LE CHAMOIS Tigny B7 · Valloire very bright duplex ideally located" at bounding box center [818, 377] width 185 height 15
checkbox input "true"
checkbox input "false"
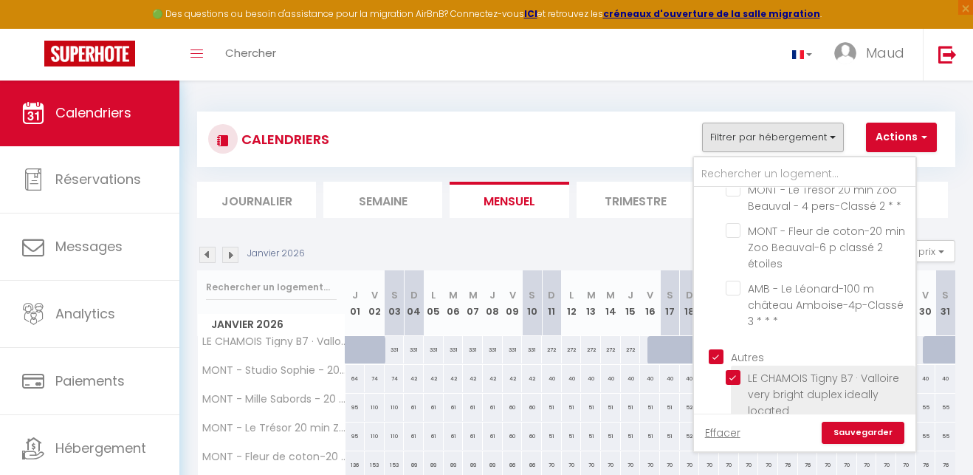
checkbox input "false"
checkbox input "true"
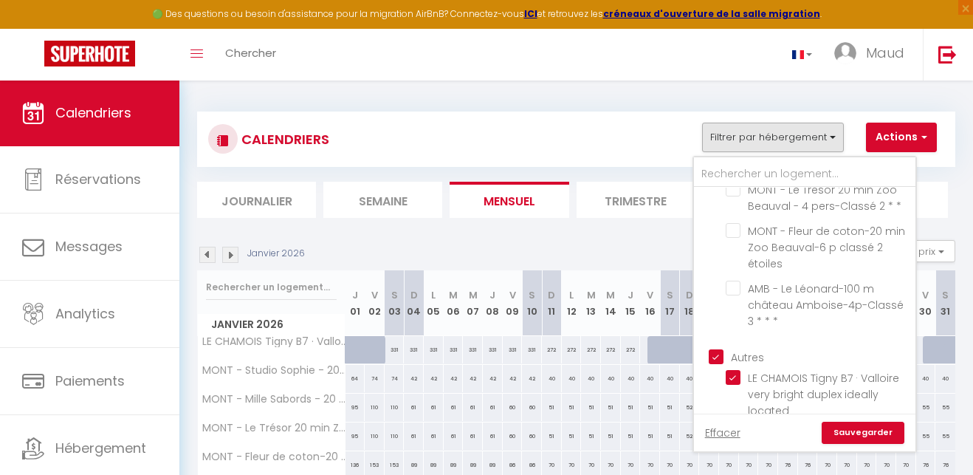
click at [880, 433] on link "Sauvegarder" at bounding box center [863, 433] width 83 height 22
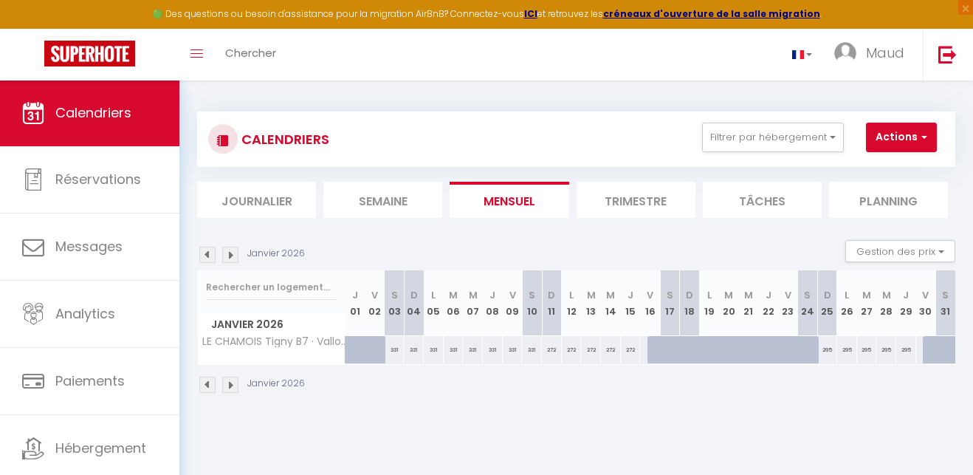
click at [660, 204] on li "Trimestre" at bounding box center [636, 200] width 119 height 36
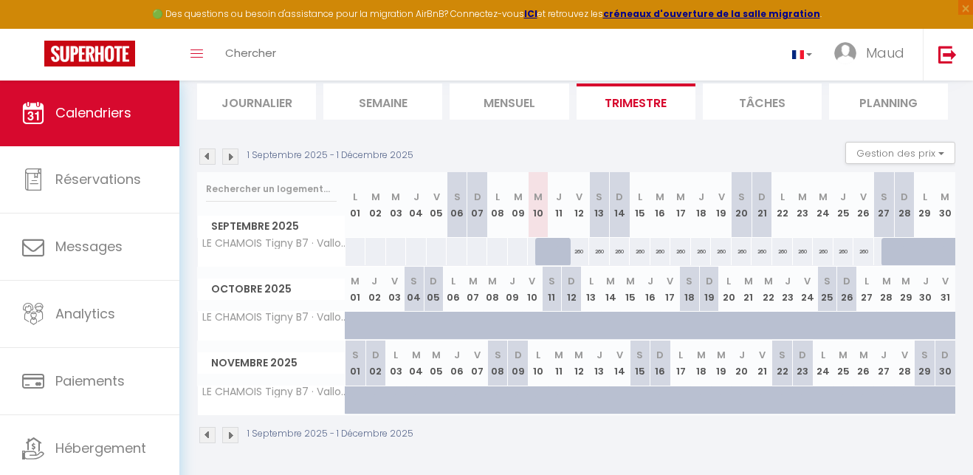
scroll to position [97, 0]
click at [232, 438] on img at bounding box center [230, 436] width 16 height 16
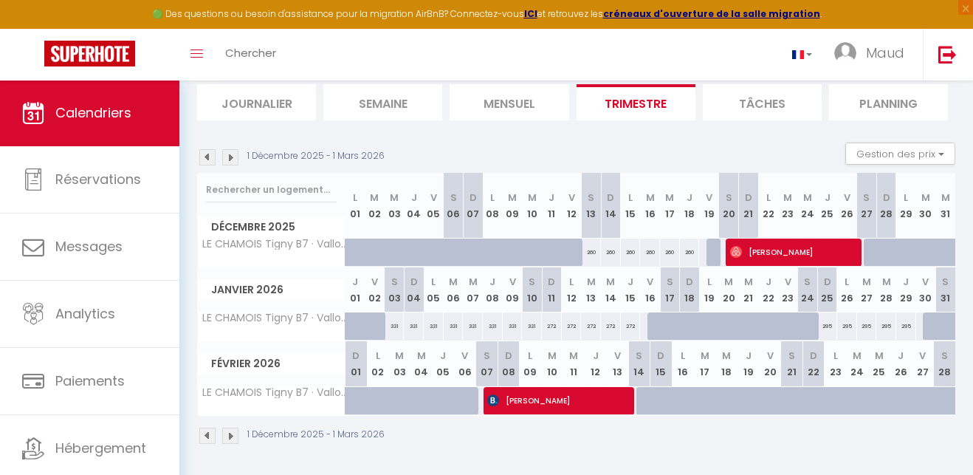
click at [231, 433] on img at bounding box center [230, 436] width 16 height 16
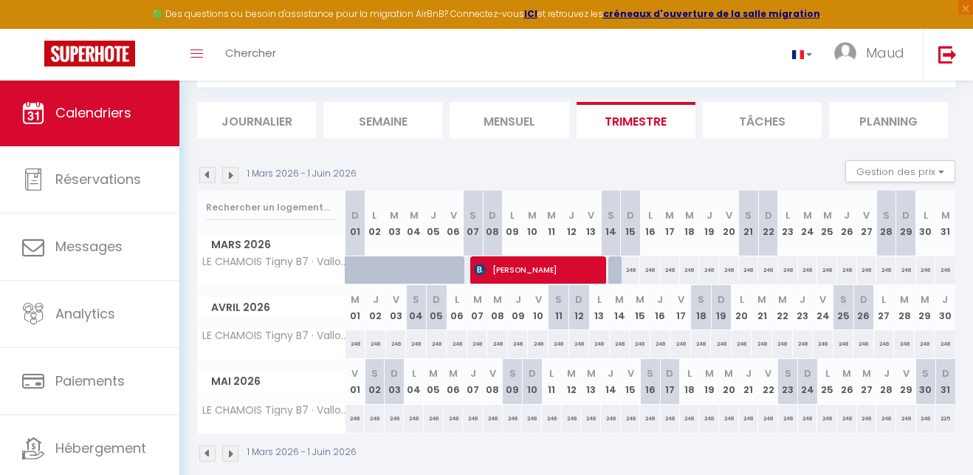
click at [208, 453] on img at bounding box center [207, 453] width 16 height 16
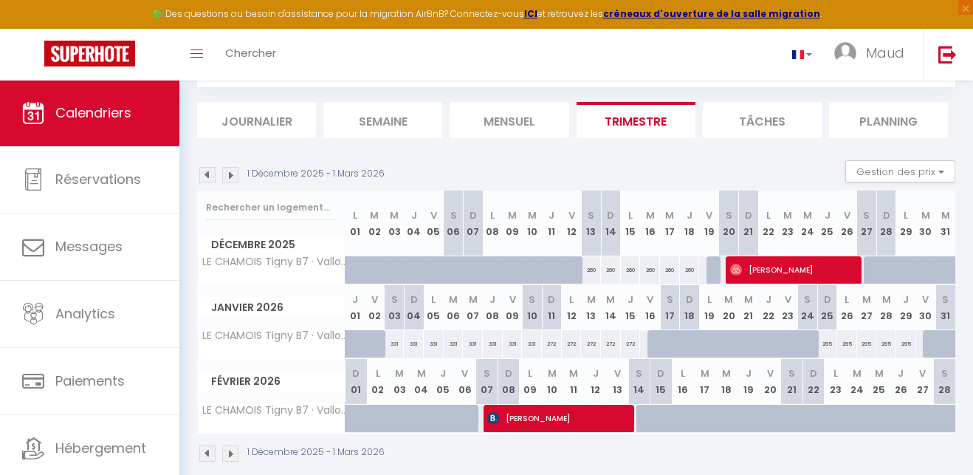
click at [229, 450] on img at bounding box center [230, 453] width 16 height 16
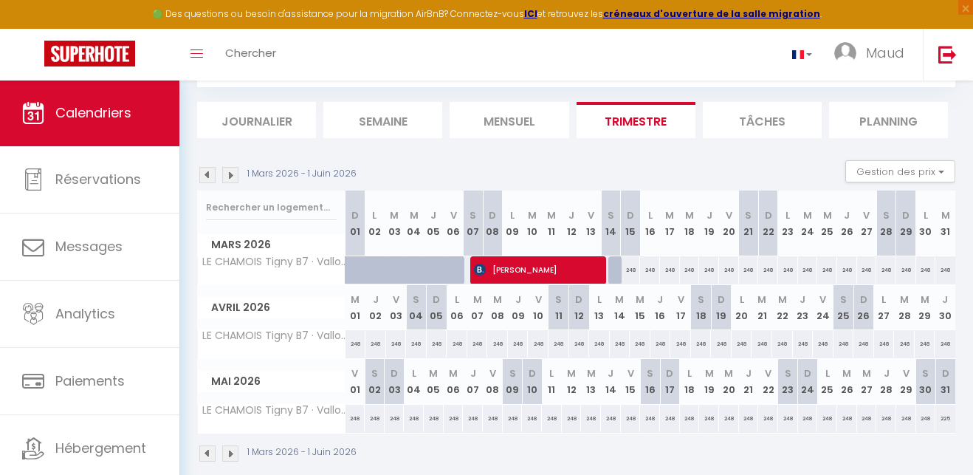
scroll to position [82, 0]
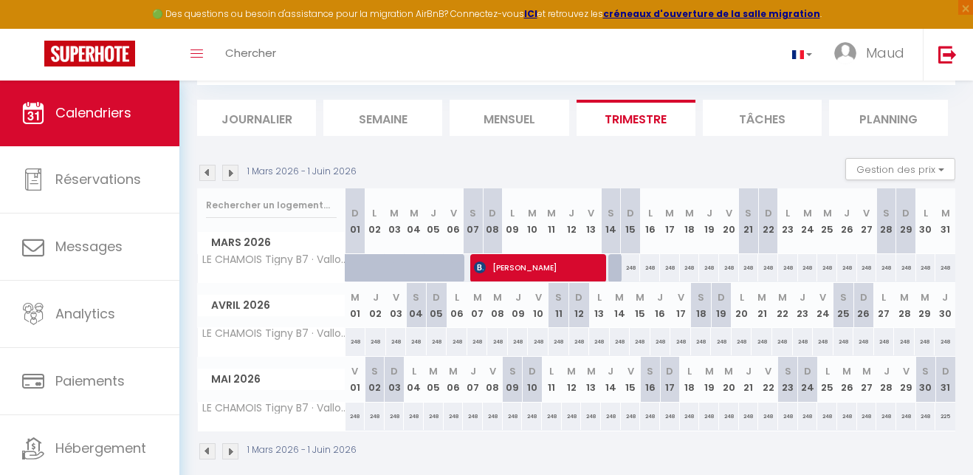
click at [209, 448] on img at bounding box center [207, 451] width 16 height 16
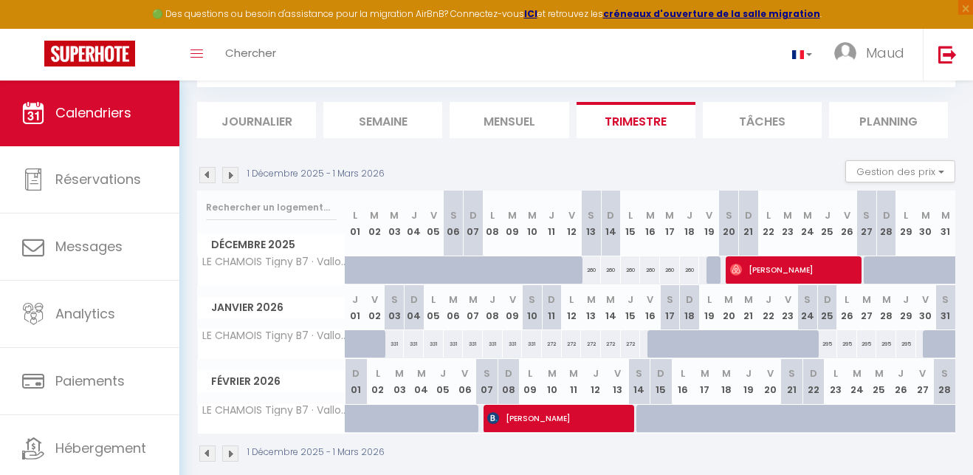
scroll to position [80, 0]
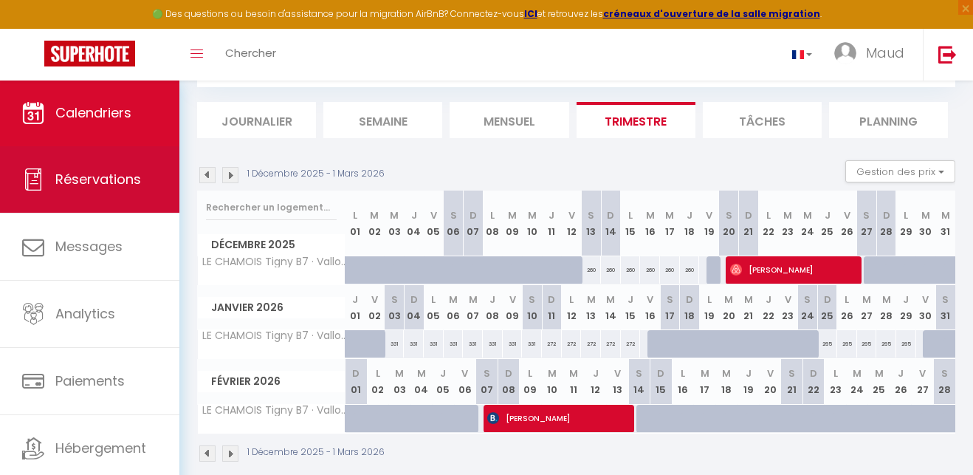
click at [118, 171] on span "Réservations" at bounding box center [98, 179] width 86 height 18
select select "not_cancelled"
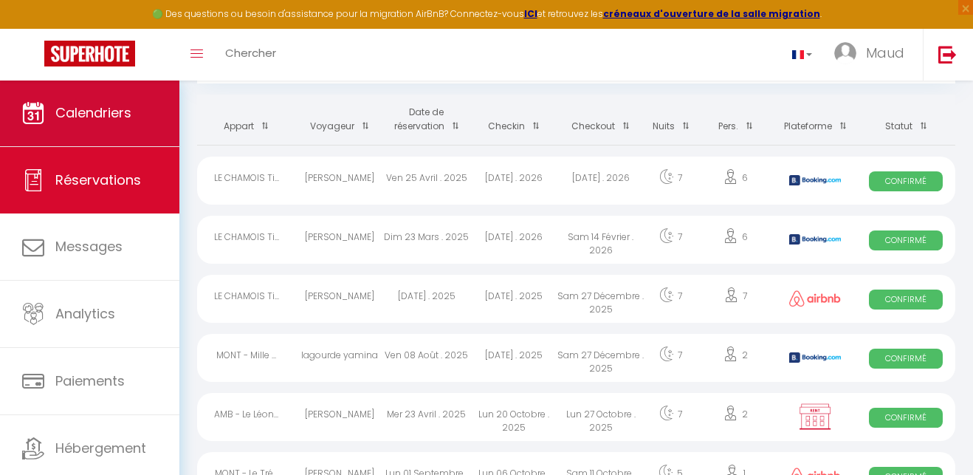
click at [92, 114] on span "Calendriers" at bounding box center [93, 112] width 76 height 18
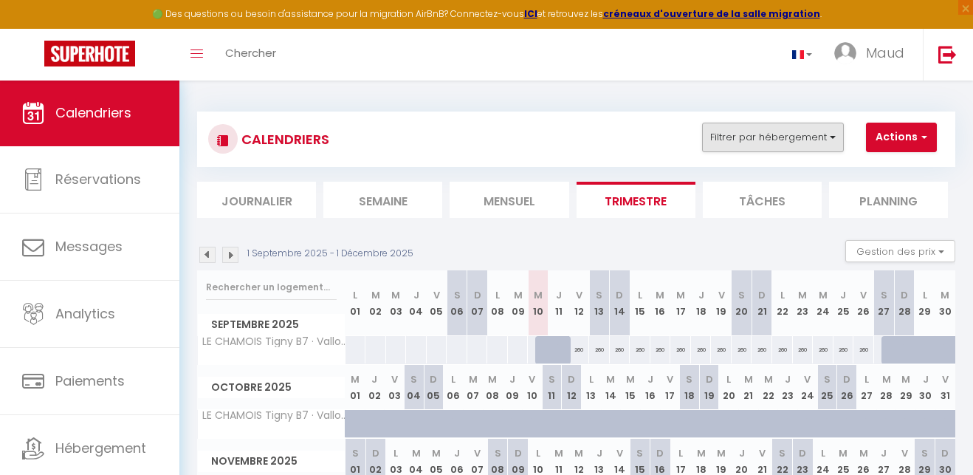
click at [803, 137] on button "Filtrer par hébergement" at bounding box center [773, 138] width 142 height 30
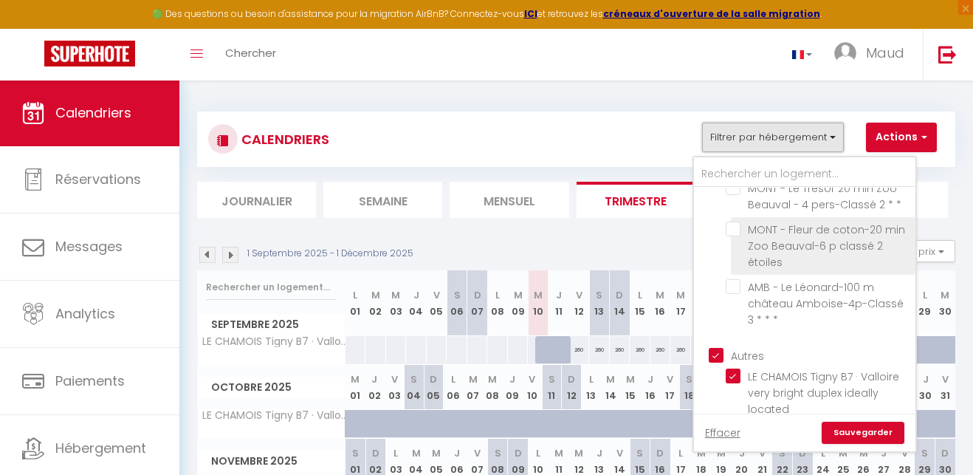
scroll to position [134, 0]
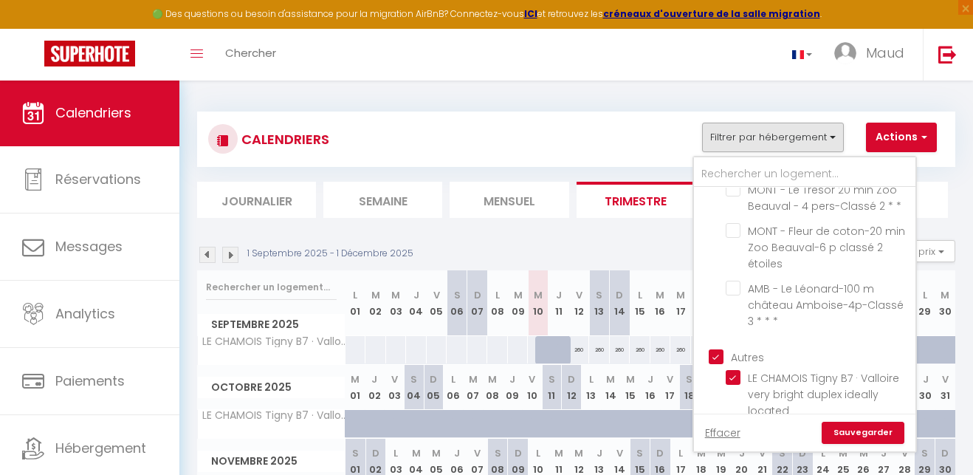
click at [880, 431] on link "Sauvegarder" at bounding box center [863, 433] width 83 height 22
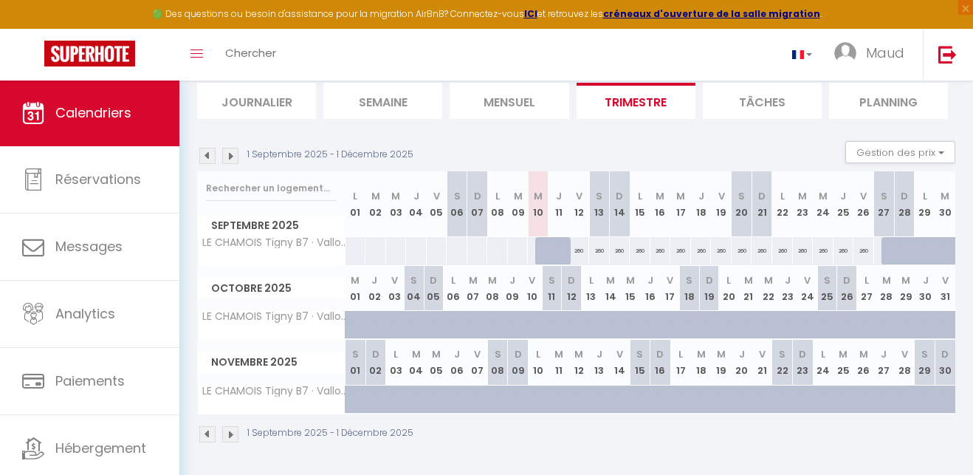
scroll to position [97, 0]
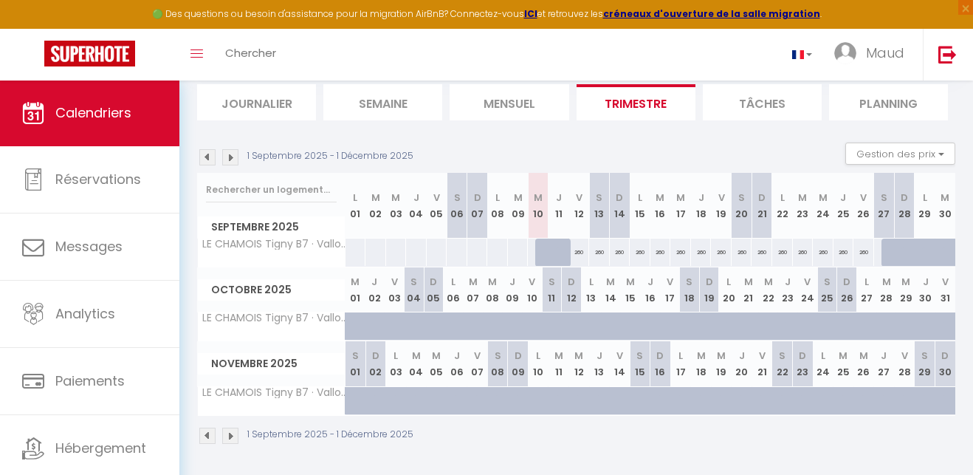
click at [227, 435] on img at bounding box center [230, 436] width 16 height 16
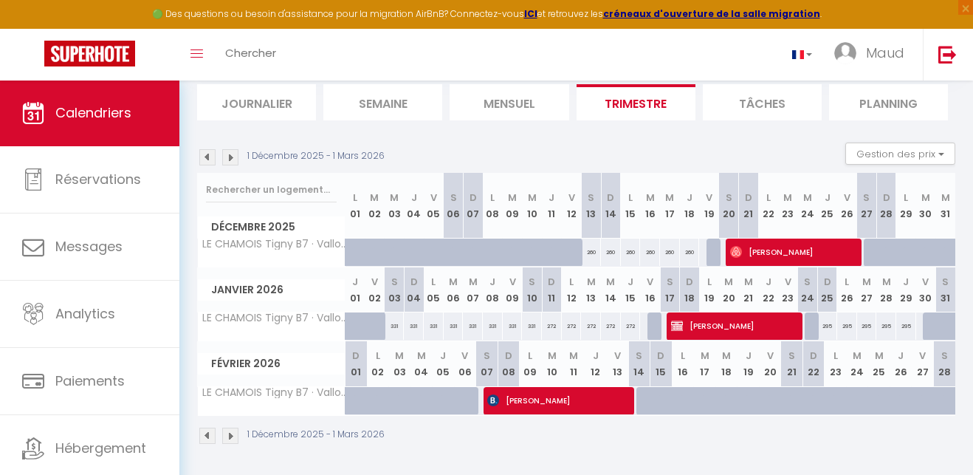
scroll to position [80, 0]
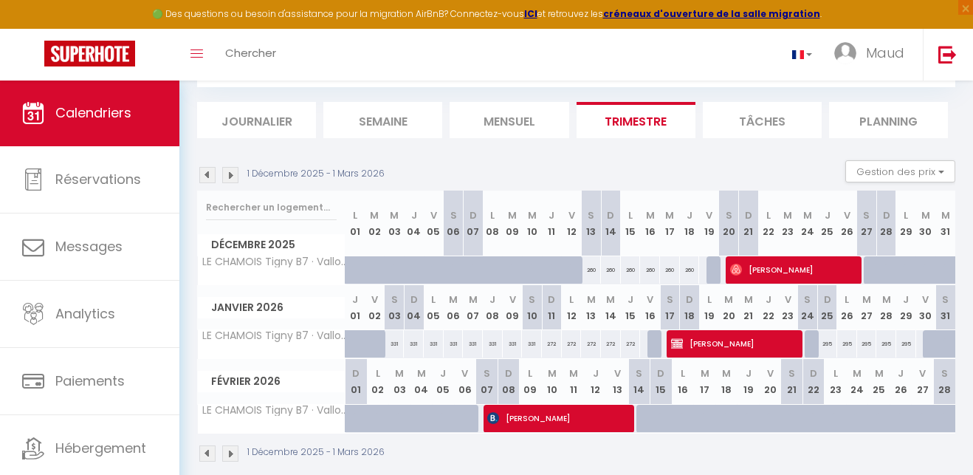
click at [733, 345] on span "[PERSON_NAME]" at bounding box center [734, 343] width 126 height 28
select select "OK"
select select "KO"
select select "0"
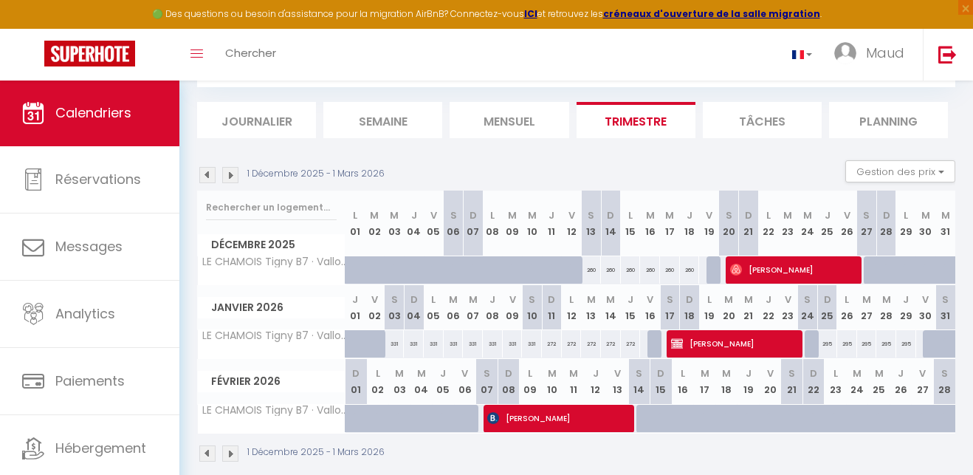
select select "1"
select select
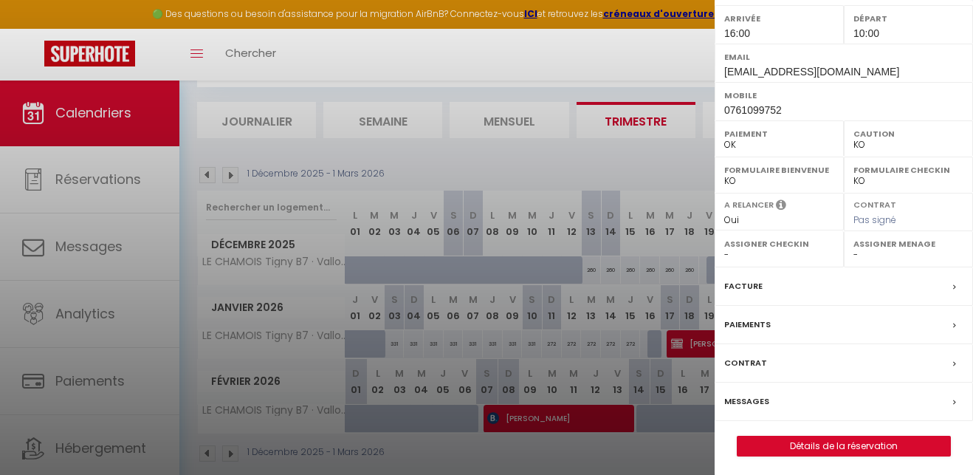
scroll to position [224, 0]
click at [749, 395] on label "Messages" at bounding box center [746, 402] width 45 height 16
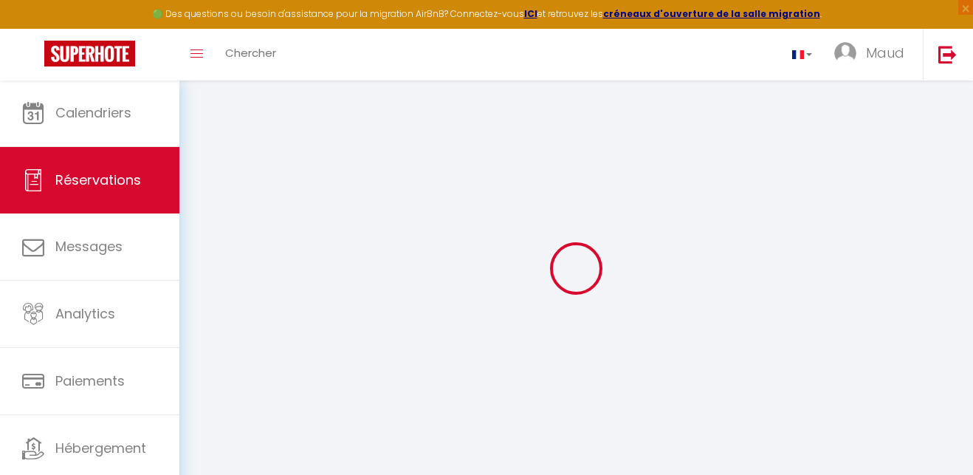
select select
select select "14"
checkbox input "true"
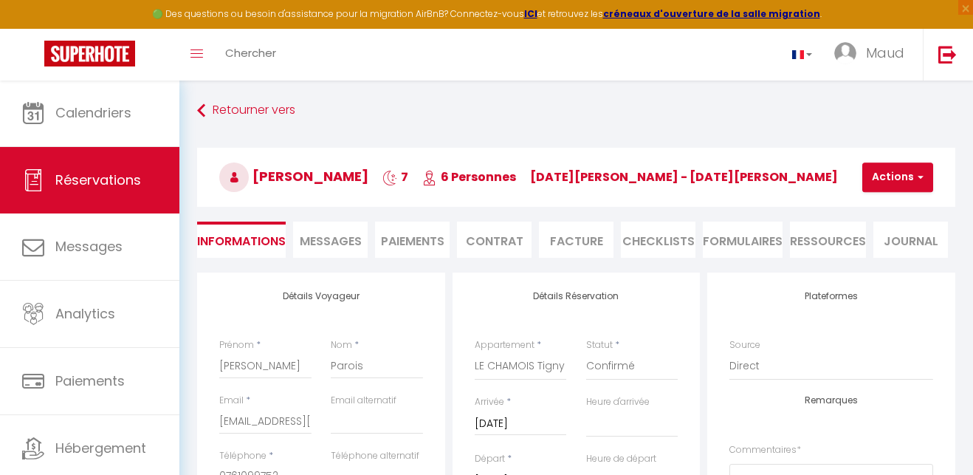
select select
checkbox input "true"
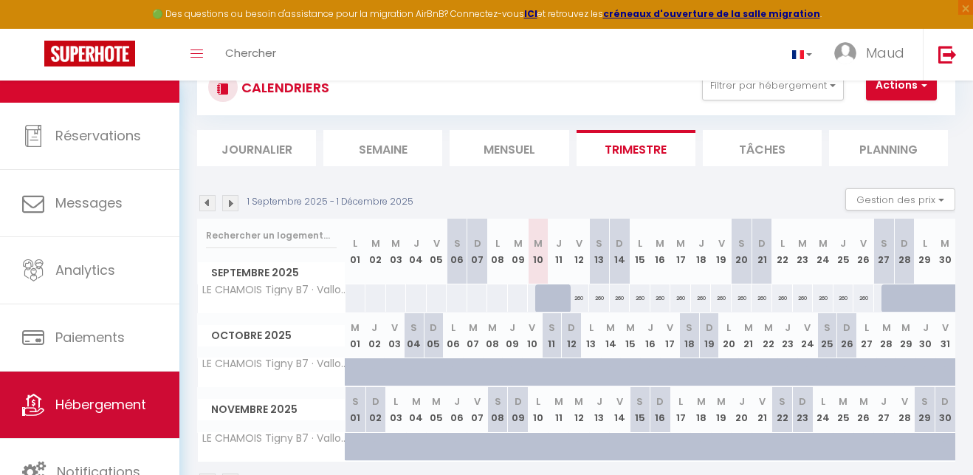
scroll to position [44, 0]
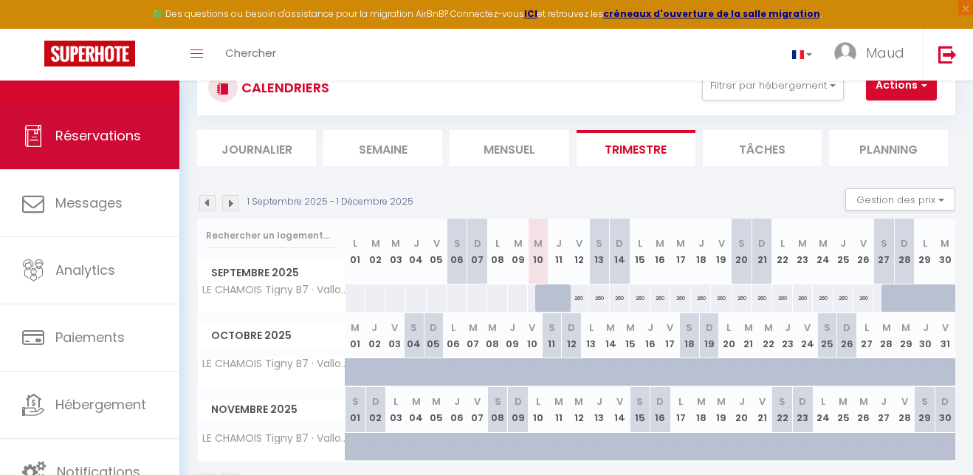
click at [151, 129] on link "Réservations" at bounding box center [89, 136] width 179 height 66
select select "not_cancelled"
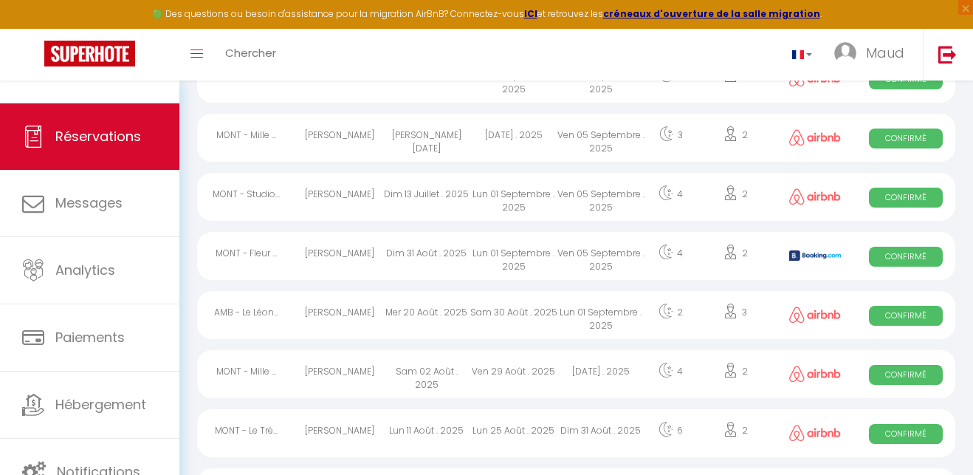
scroll to position [961, 0]
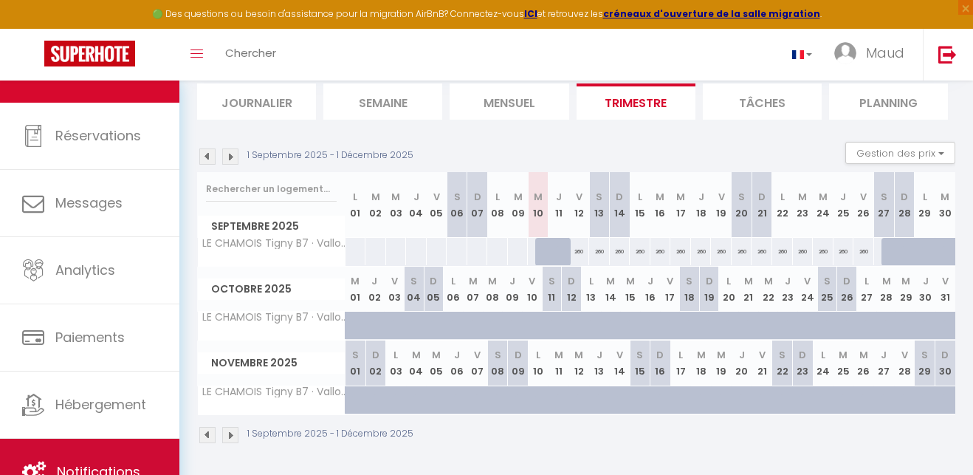
scroll to position [97, 0]
click at [120, 462] on link "Notifications" at bounding box center [89, 472] width 179 height 66
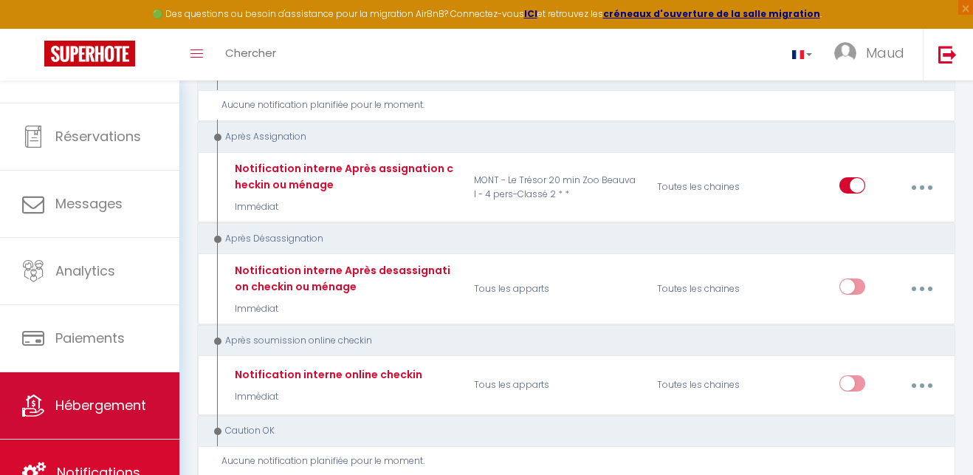
scroll to position [44, 0]
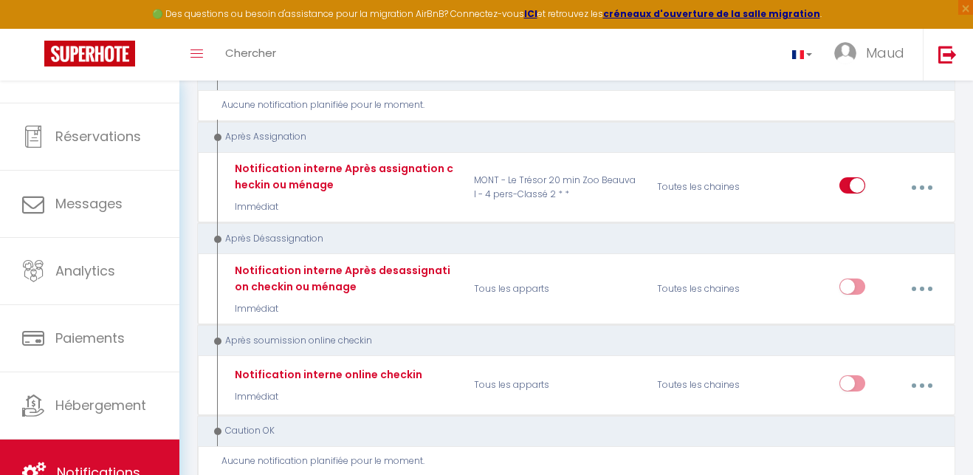
click at [126, 458] on link "Notifications" at bounding box center [89, 472] width 179 height 66
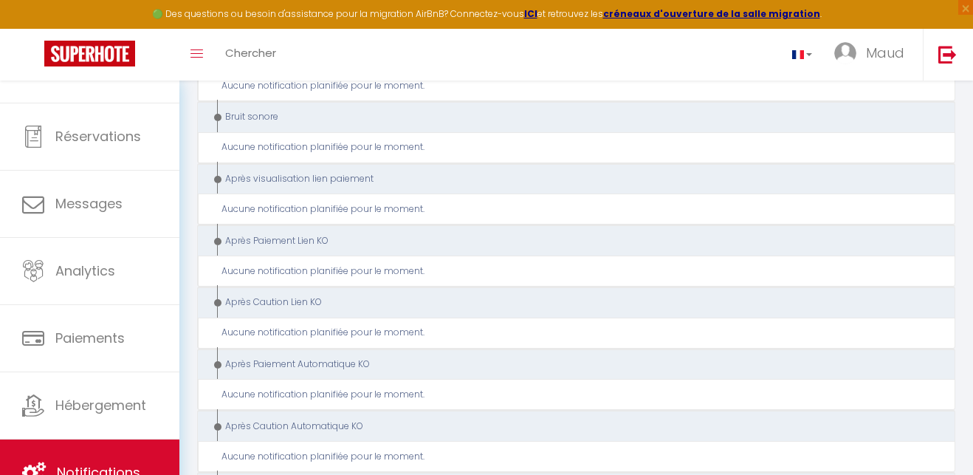
scroll to position [1831, 0]
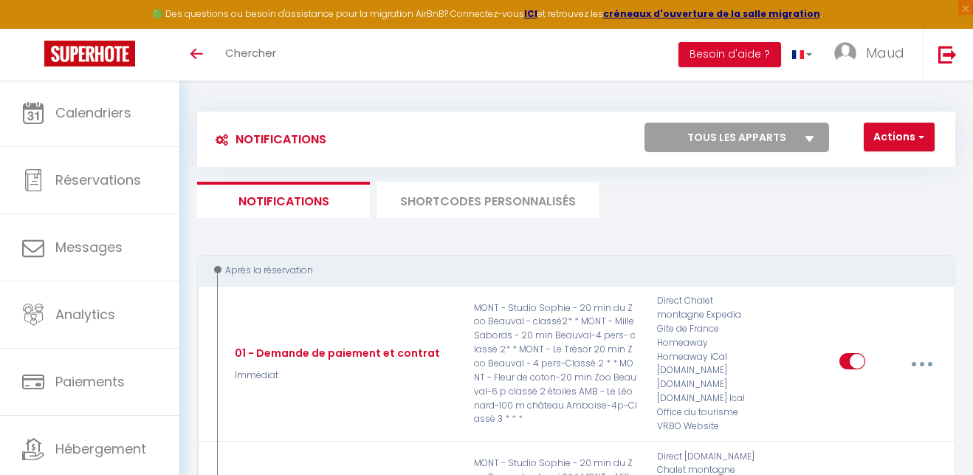
select select "76882"
checkbox input "false"
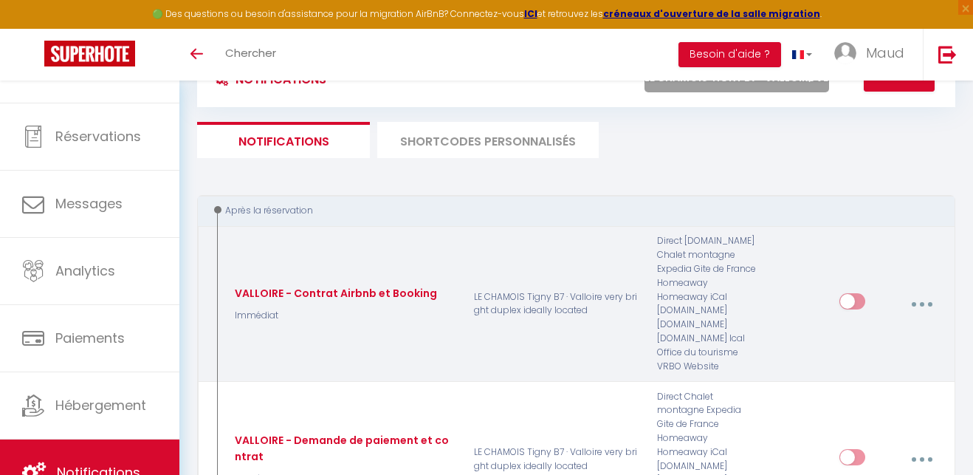
scroll to position [66, 0]
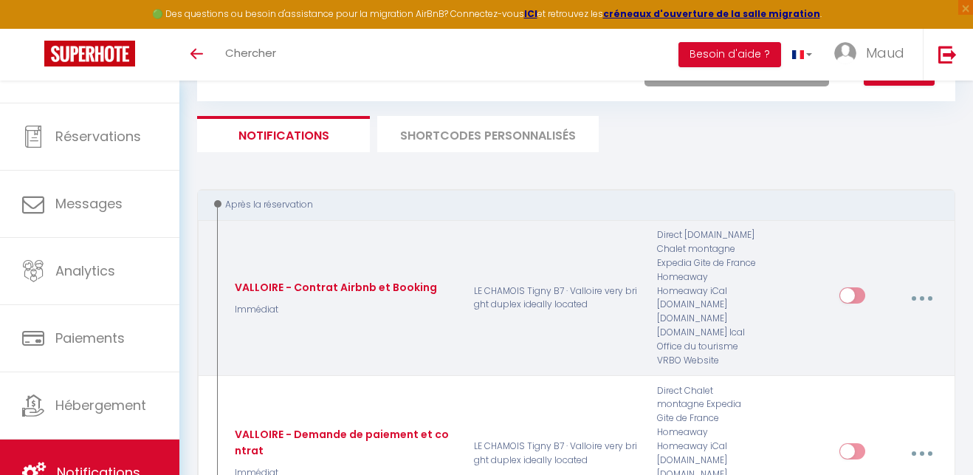
click at [916, 294] on button "button" at bounding box center [921, 298] width 39 height 28
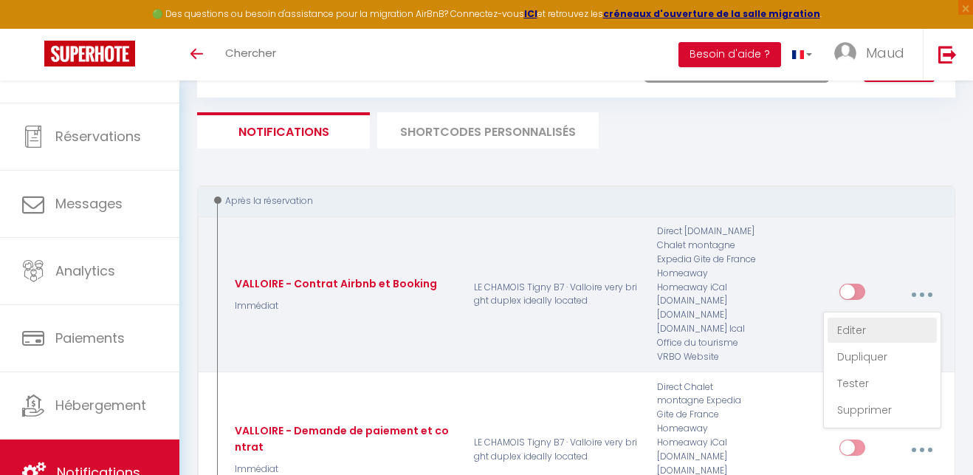
click at [863, 332] on link "Editer" at bounding box center [882, 330] width 109 height 25
type input "VALLOIRE - Contrat Airbnb et Booking"
select select "Immédiat"
select select "if_booking_is_paid"
checkbox input "true"
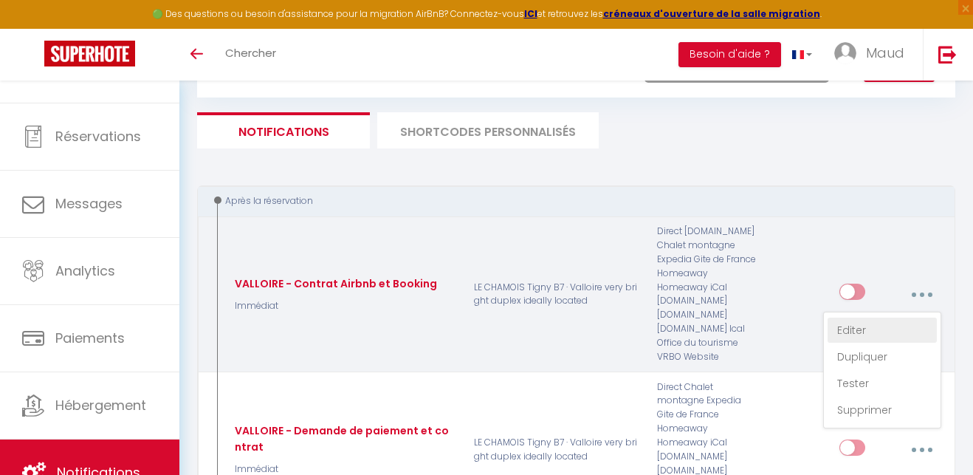
checkbox input "false"
radio input "true"
type input "Superlogis contrat à signer pour valider votre réservation à [RENTAL:NAME]"
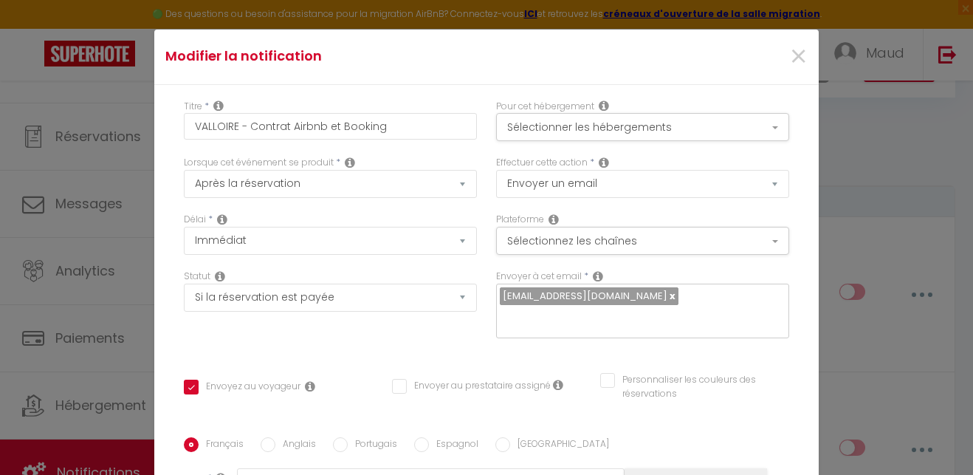
scroll to position [5, 0]
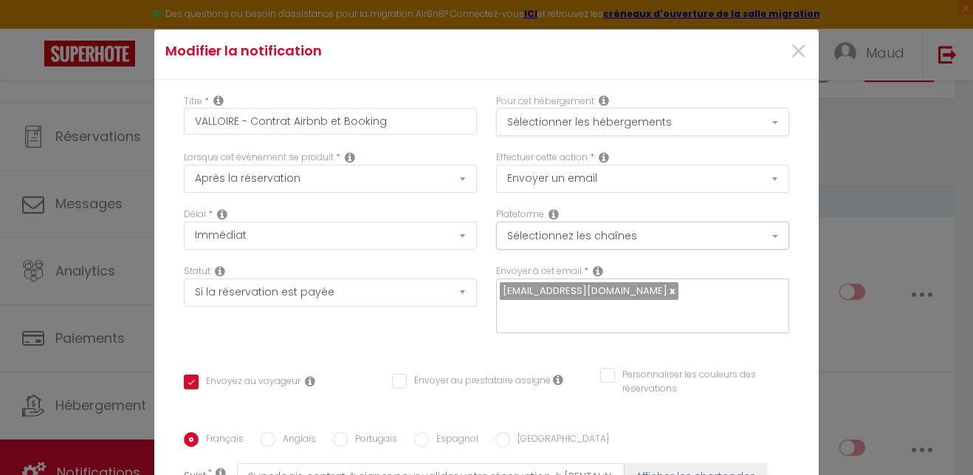
click at [594, 128] on button "Sélectionner les hébergements" at bounding box center [642, 122] width 293 height 28
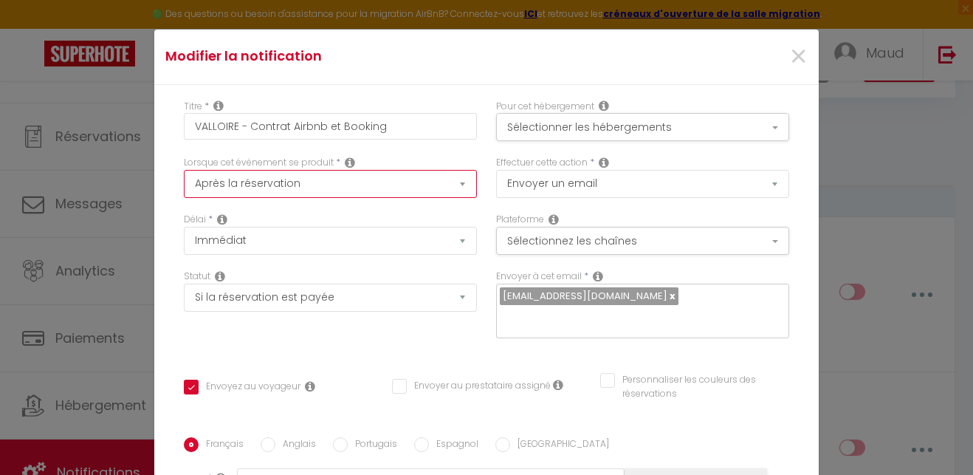
scroll to position [0, 0]
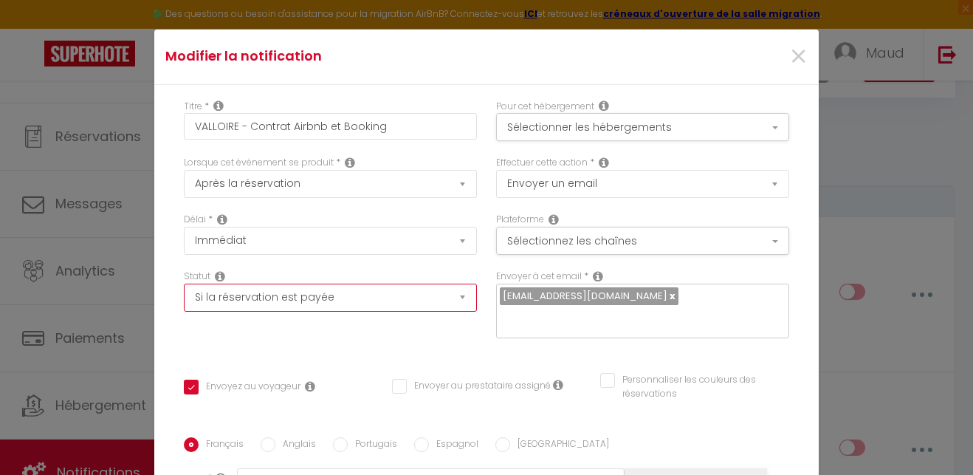
select select
checkbox input "true"
checkbox input "false"
select select "if_deposit_is_paid"
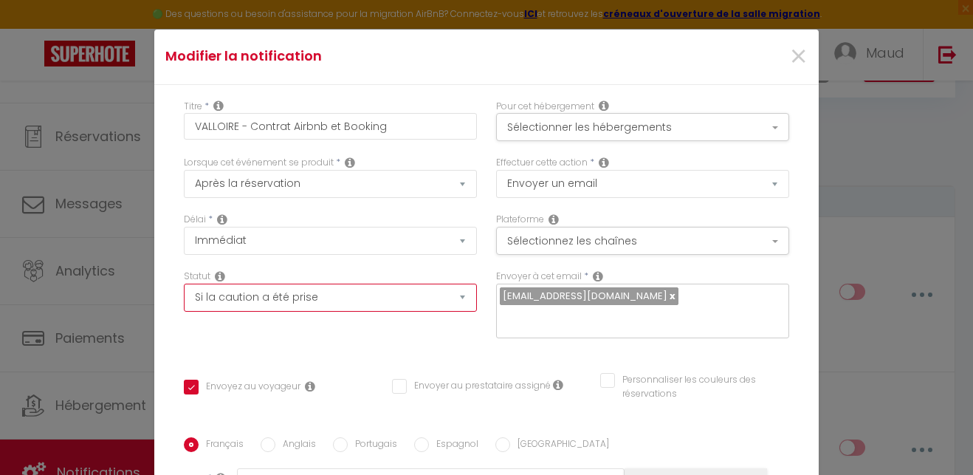
checkbox input "true"
checkbox input "false"
click at [668, 296] on link at bounding box center [672, 296] width 8 height 14
checkbox input "true"
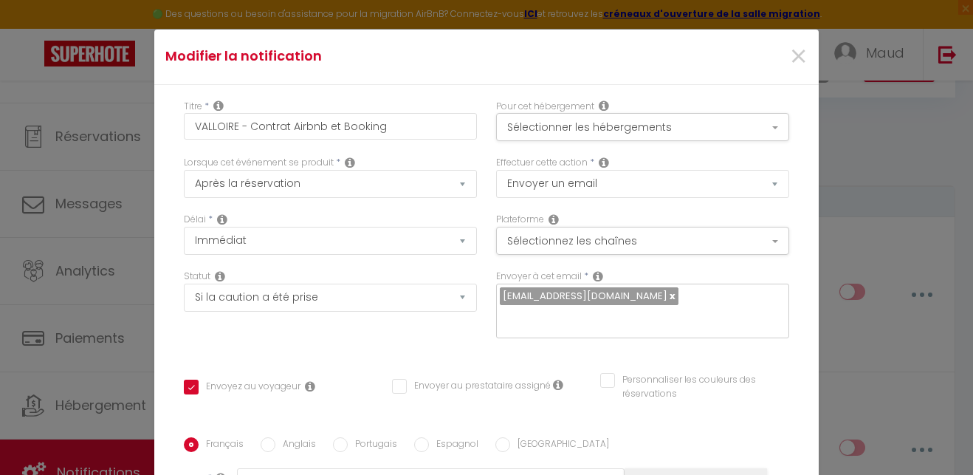
checkbox input "false"
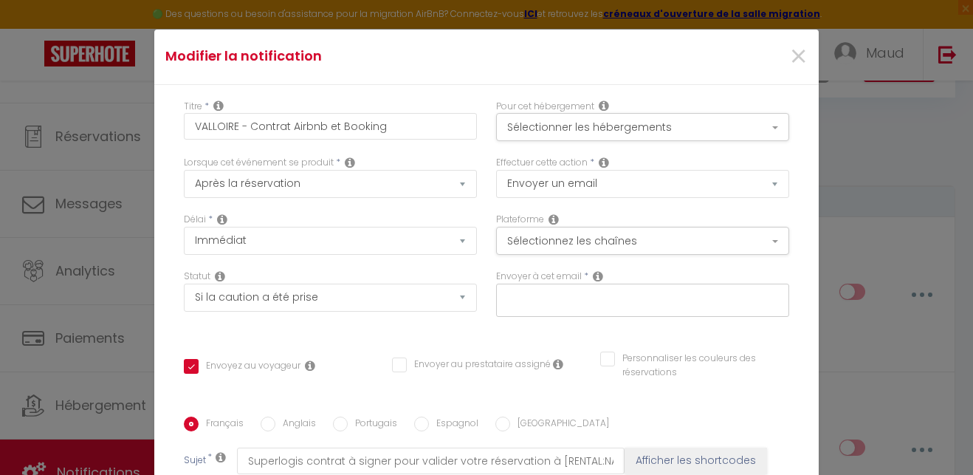
type input "[EMAIL_ADDRESS][DOMAIN_NAME]"
checkbox input "true"
checkbox input "false"
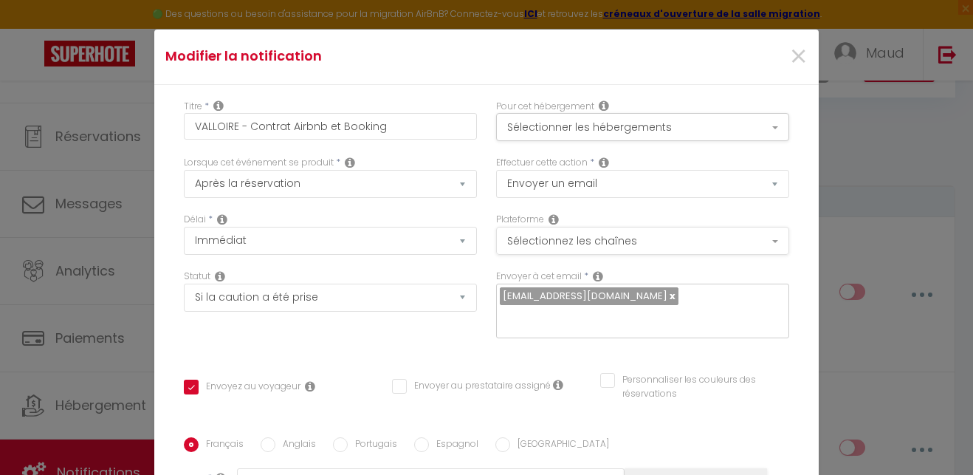
click at [606, 241] on button "Sélectionnez les chaînes" at bounding box center [642, 241] width 293 height 28
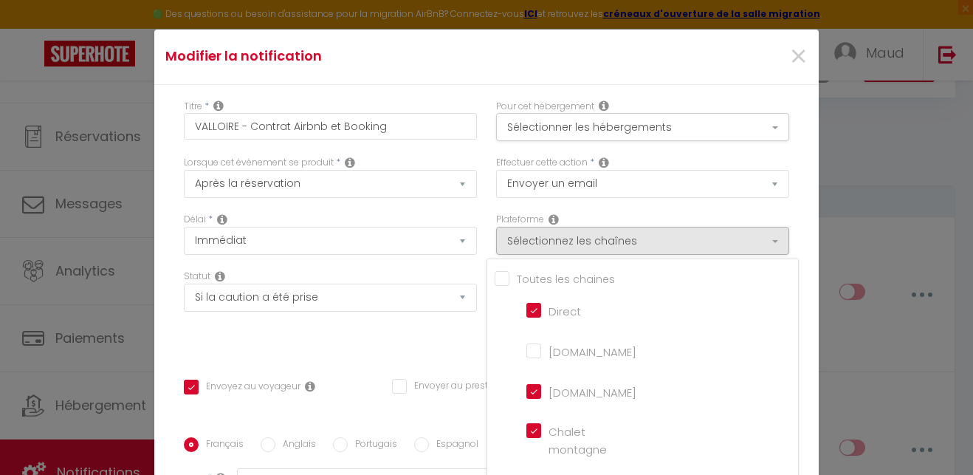
click at [531, 349] on input "[DOMAIN_NAME]" at bounding box center [569, 350] width 84 height 15
checkbox input "true"
checkbox input "false"
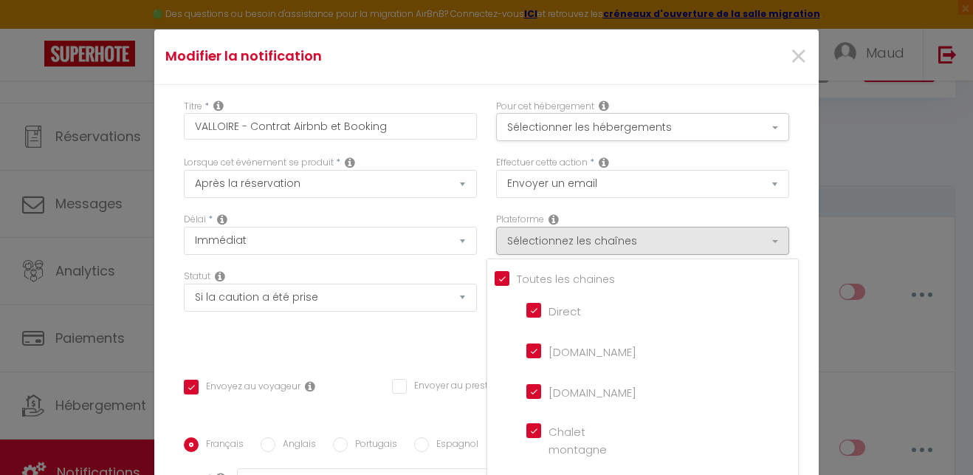
checkbox input "false"
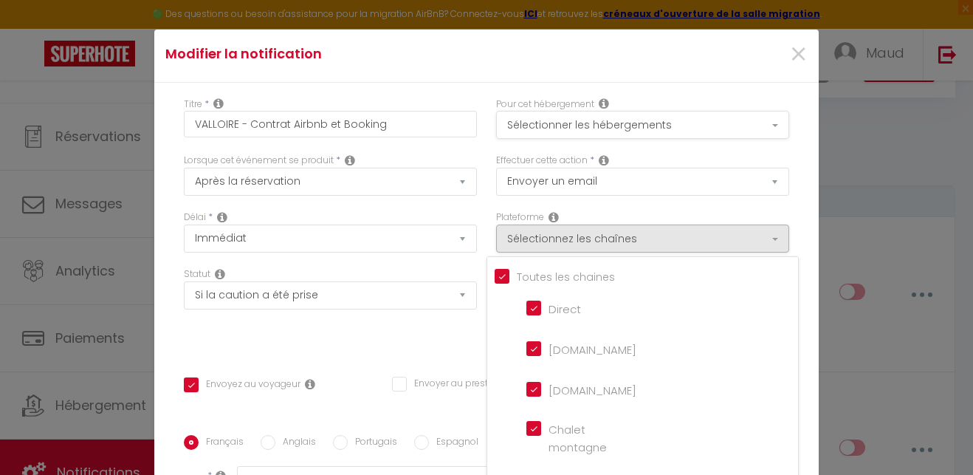
click at [774, 123] on button "Sélectionner les hébergements" at bounding box center [642, 125] width 293 height 28
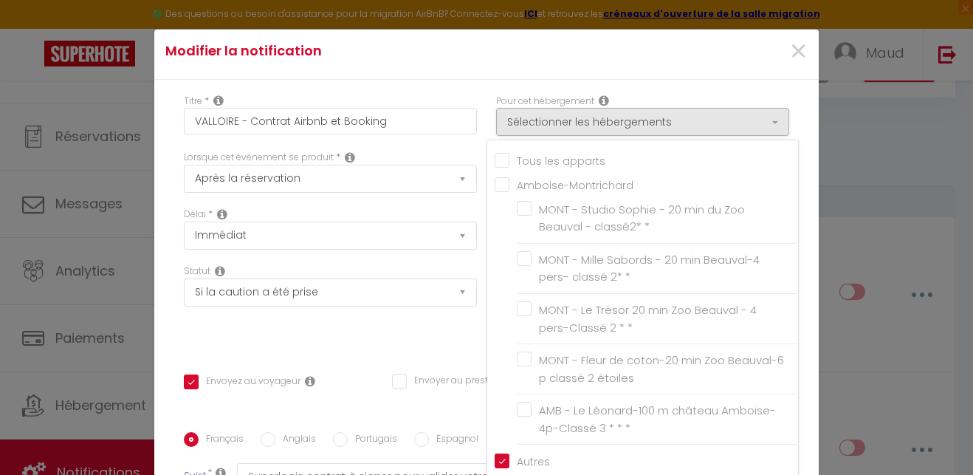
click at [433, 352] on div "Titre * VALLOIRE - Contrat Airbnb et Booking Pour cet hébergement Sélectionner …" at bounding box center [486, 433] width 665 height 707
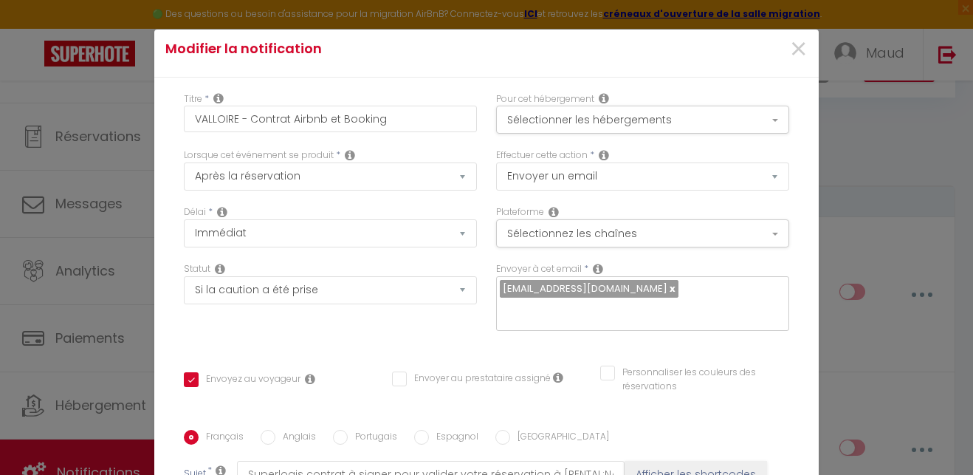
scroll to position [11, 0]
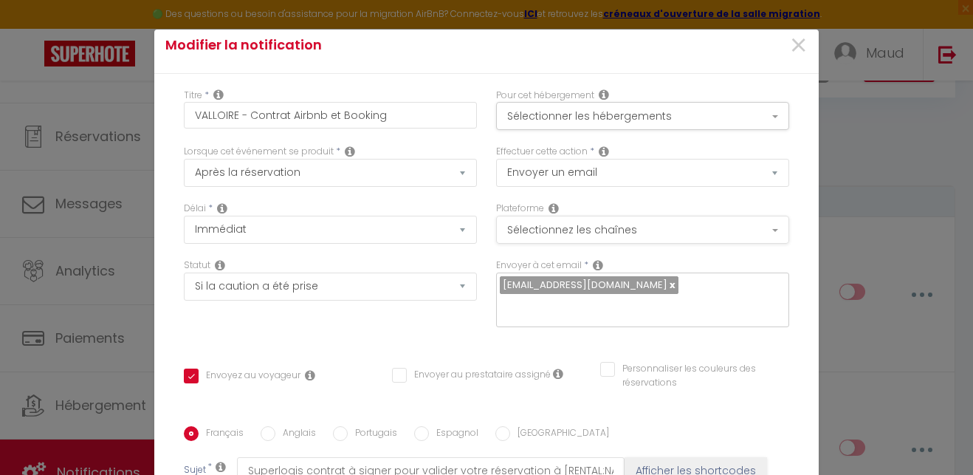
click at [631, 233] on button "Sélectionnez les chaînes" at bounding box center [642, 230] width 293 height 28
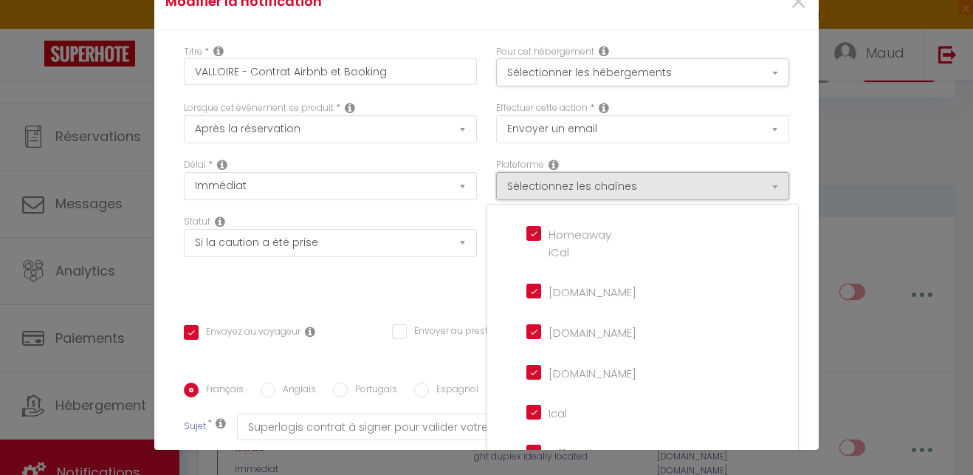
scroll to position [0, 0]
click at [443, 279] on div "Statut Aucun Si la réservation est payée Si réservation non payée Si la caution…" at bounding box center [330, 256] width 312 height 83
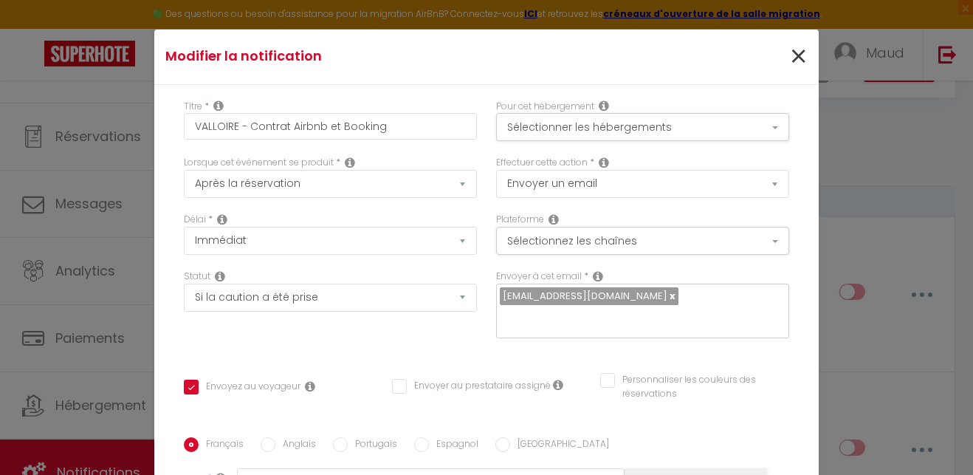
click at [800, 58] on span "×" at bounding box center [798, 57] width 18 height 44
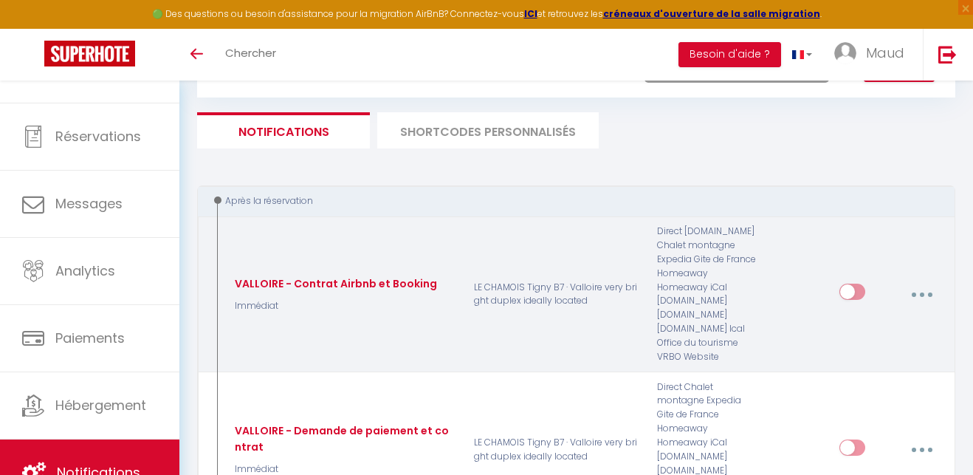
click at [928, 291] on button "button" at bounding box center [921, 294] width 39 height 28
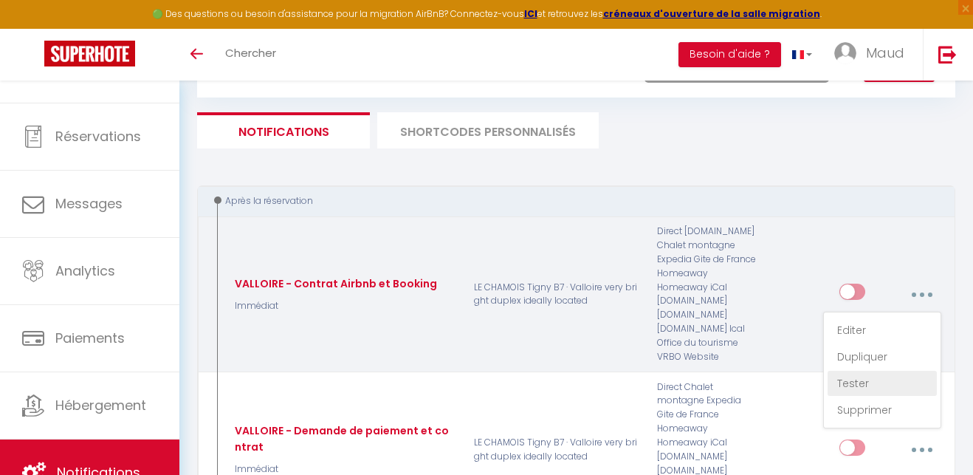
click at [857, 378] on link "Tester" at bounding box center [882, 383] width 109 height 25
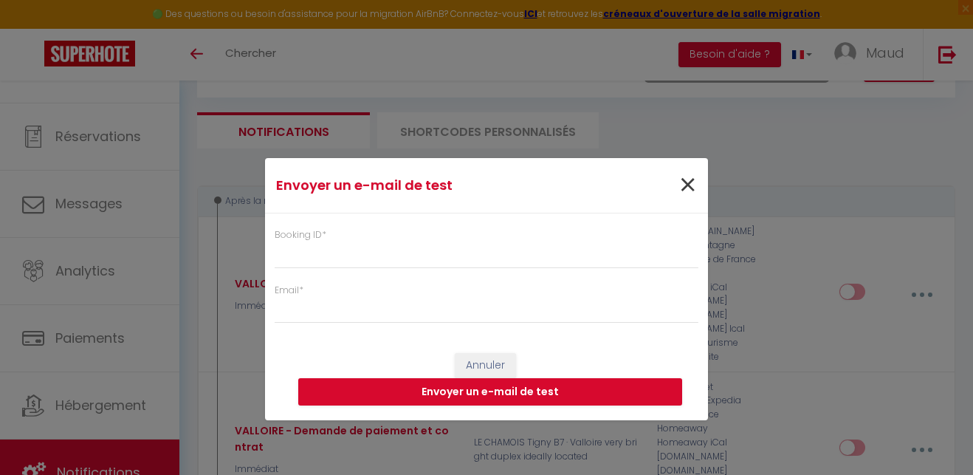
click at [685, 180] on span "×" at bounding box center [688, 185] width 18 height 44
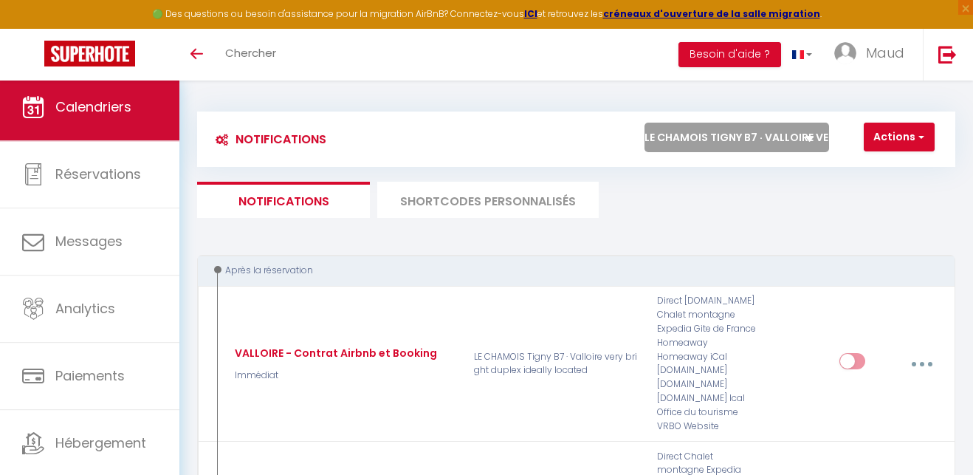
click at [107, 110] on span "Calendriers" at bounding box center [93, 106] width 76 height 18
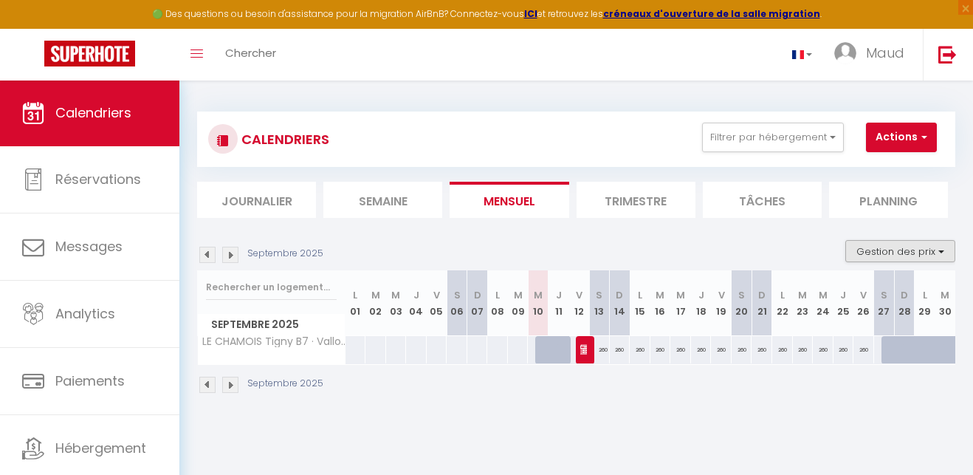
drag, startPoint x: 908, startPoint y: 250, endPoint x: 888, endPoint y: 253, distance: 19.4
click at [908, 250] on button "Gestion des prix" at bounding box center [901, 251] width 110 height 22
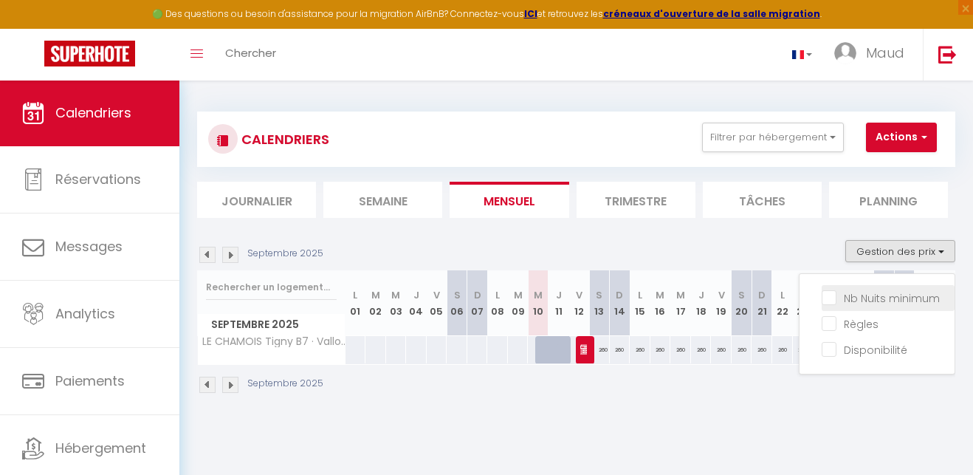
click at [856, 297] on input "Nb Nuits minimum" at bounding box center [888, 296] width 133 height 15
checkbox input "true"
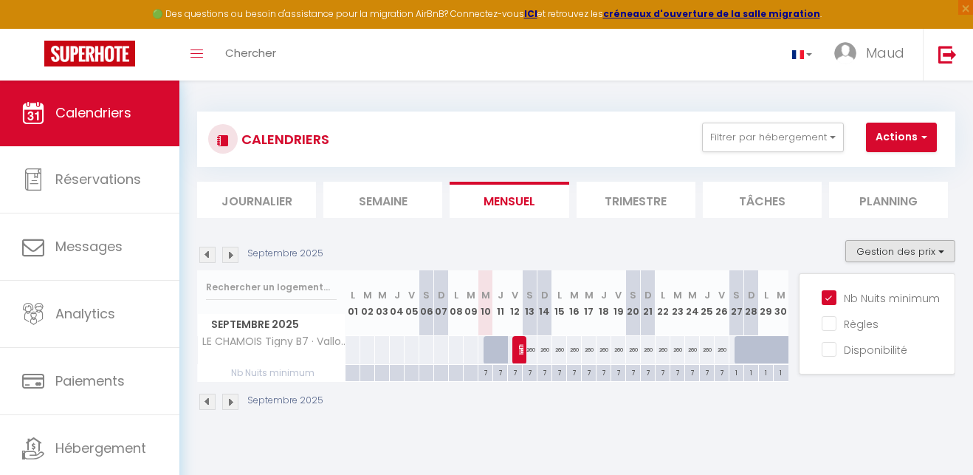
click at [229, 403] on img at bounding box center [230, 402] width 16 height 16
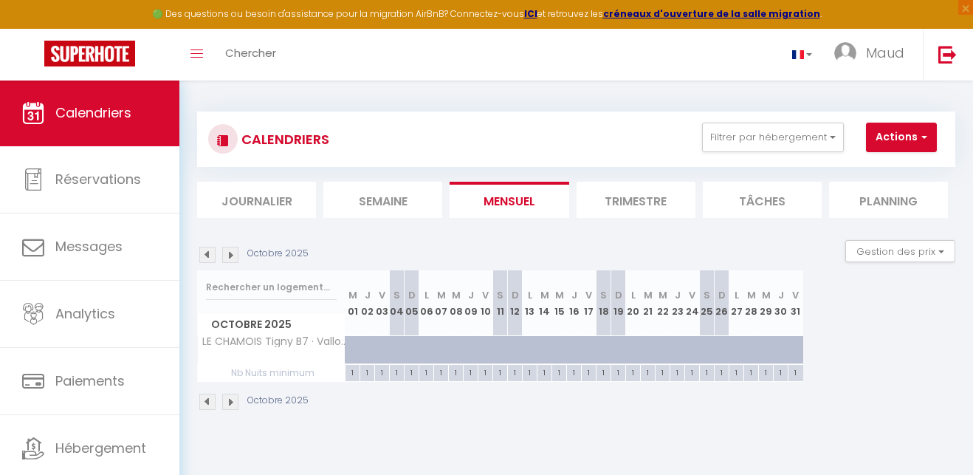
click at [229, 403] on img at bounding box center [230, 402] width 16 height 16
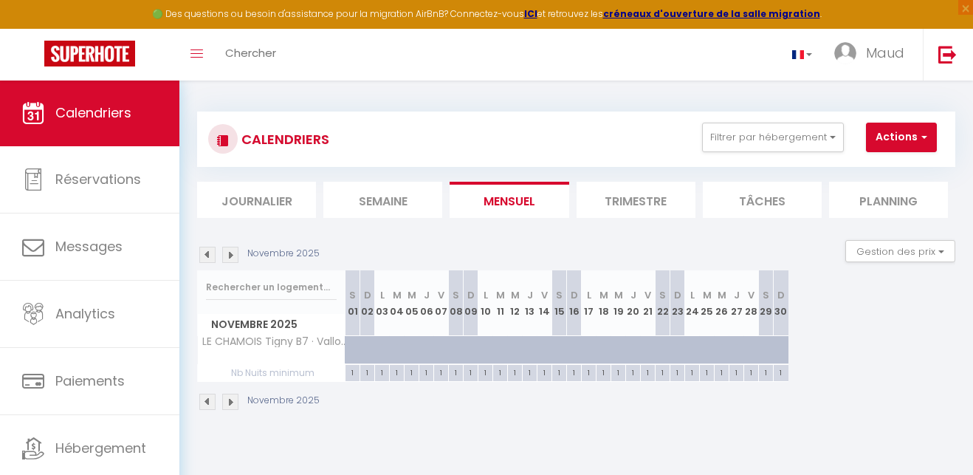
click at [229, 403] on img at bounding box center [230, 402] width 16 height 16
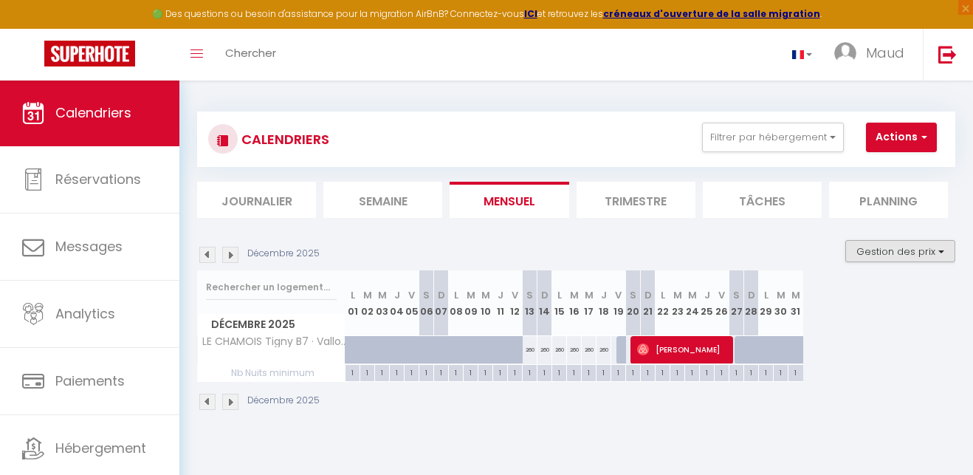
click at [891, 242] on button "Gestion des prix" at bounding box center [901, 251] width 110 height 22
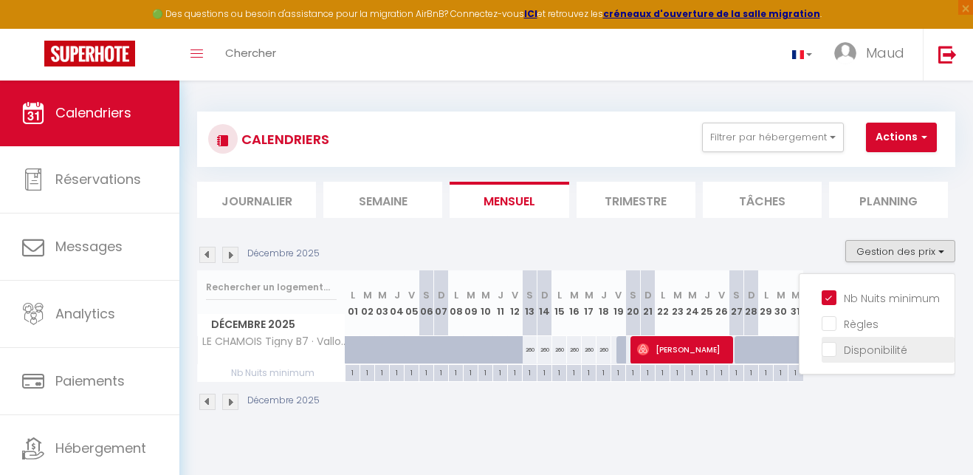
click at [859, 351] on input "Disponibilité" at bounding box center [888, 348] width 133 height 15
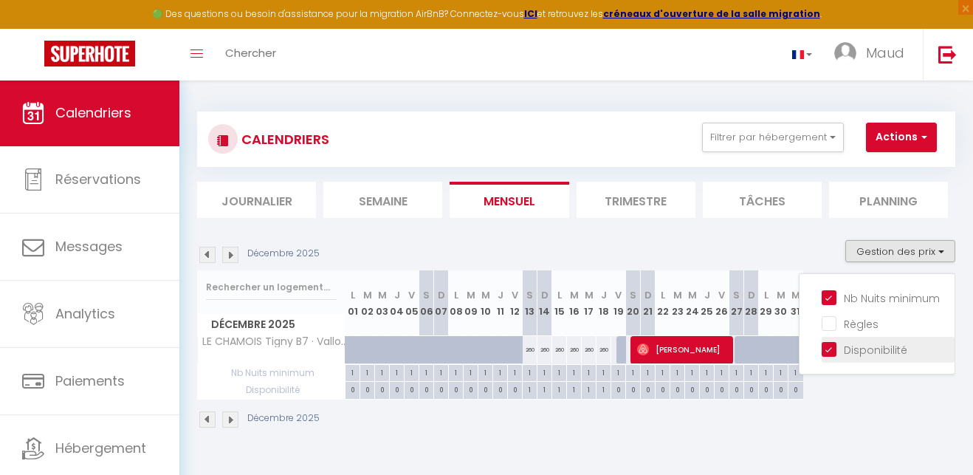
click at [854, 352] on input "Disponibilité" at bounding box center [888, 348] width 133 height 15
checkbox input "false"
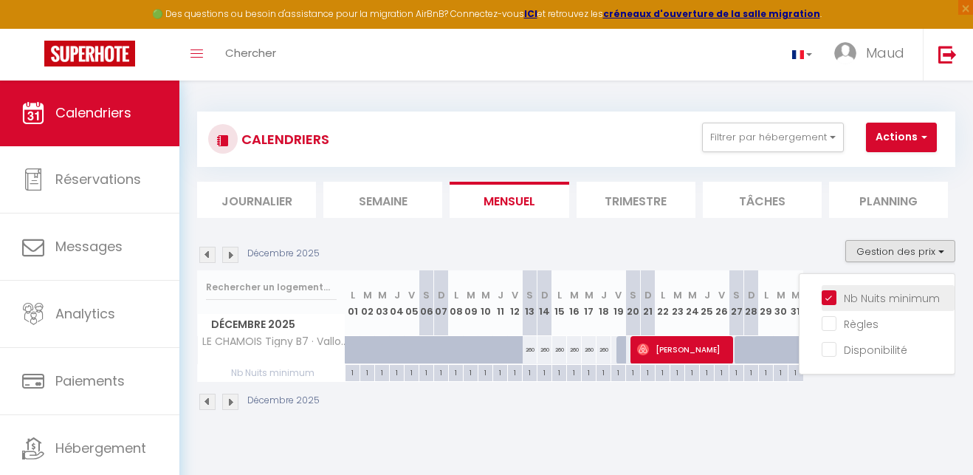
click at [857, 293] on input "Nb Nuits minimum" at bounding box center [888, 296] width 133 height 15
checkbox input "false"
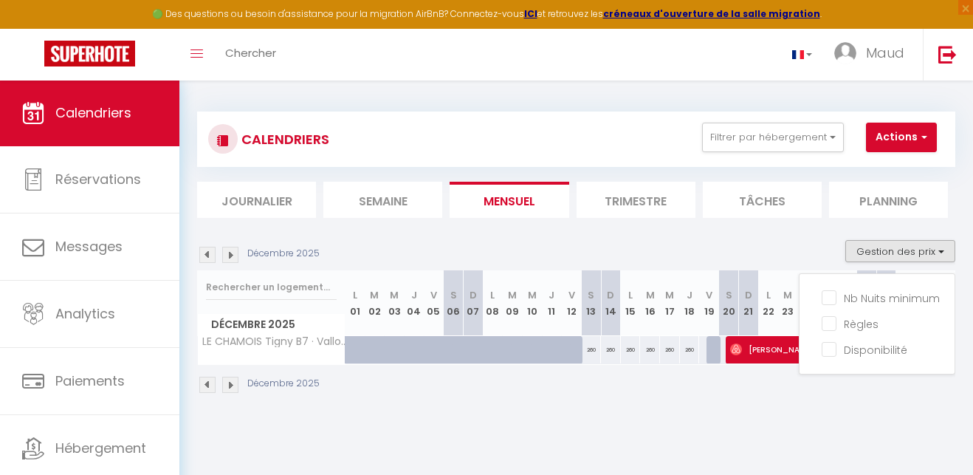
click at [231, 387] on img at bounding box center [230, 385] width 16 height 16
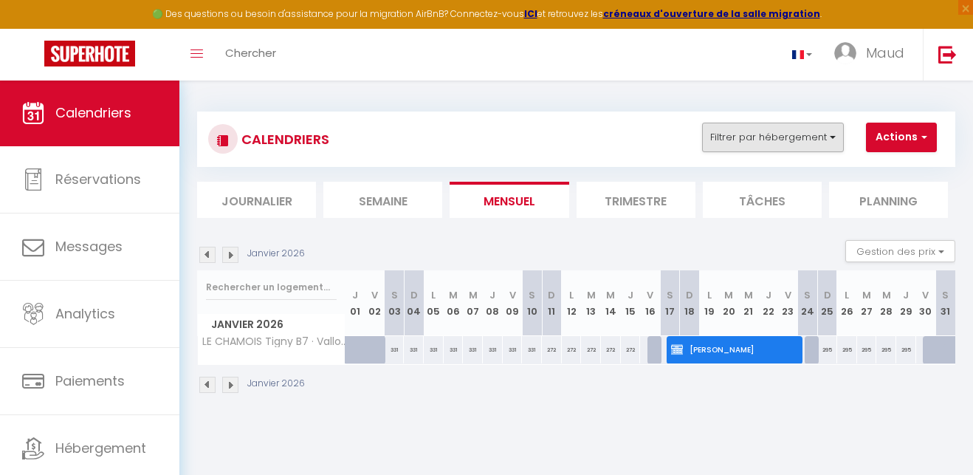
click at [791, 134] on button "Filtrer par hébergement" at bounding box center [773, 138] width 142 height 30
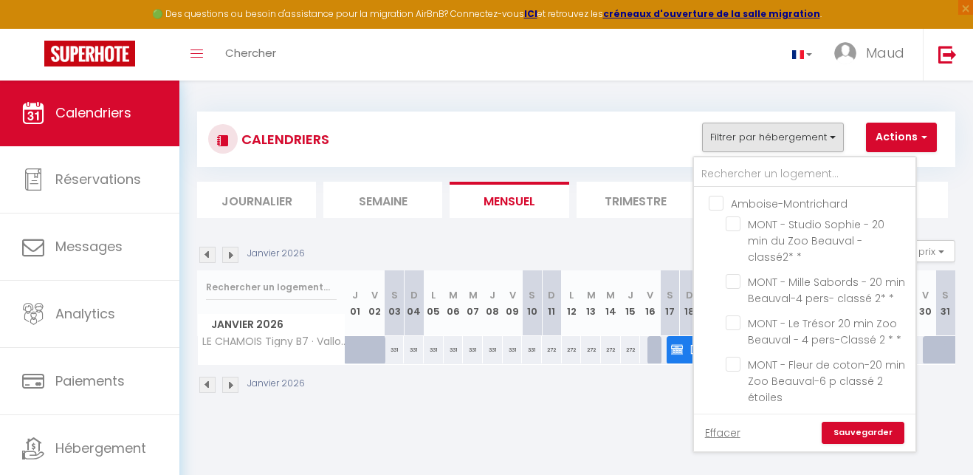
click at [949, 162] on div "CALENDRIERS Filtrer par hébergement Amboise-Montrichard MONT - Studio Sophie - …" at bounding box center [576, 139] width 758 height 55
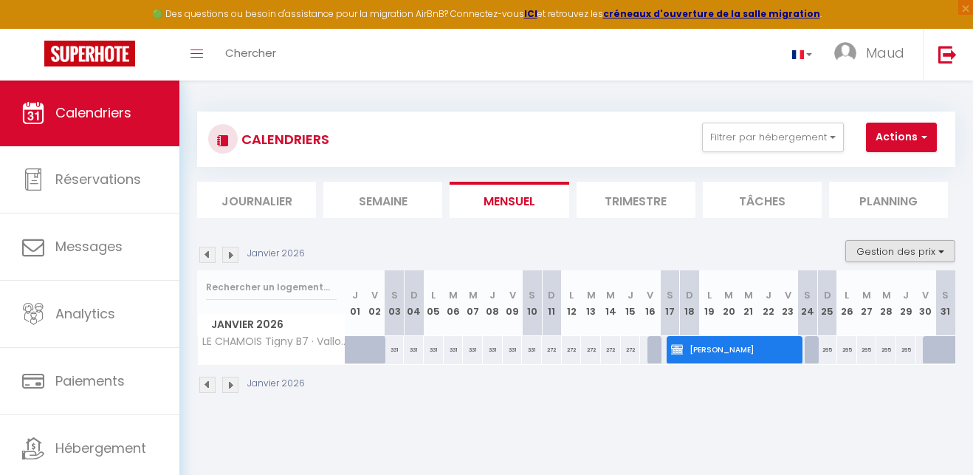
click at [913, 253] on button "Gestion des prix" at bounding box center [901, 251] width 110 height 22
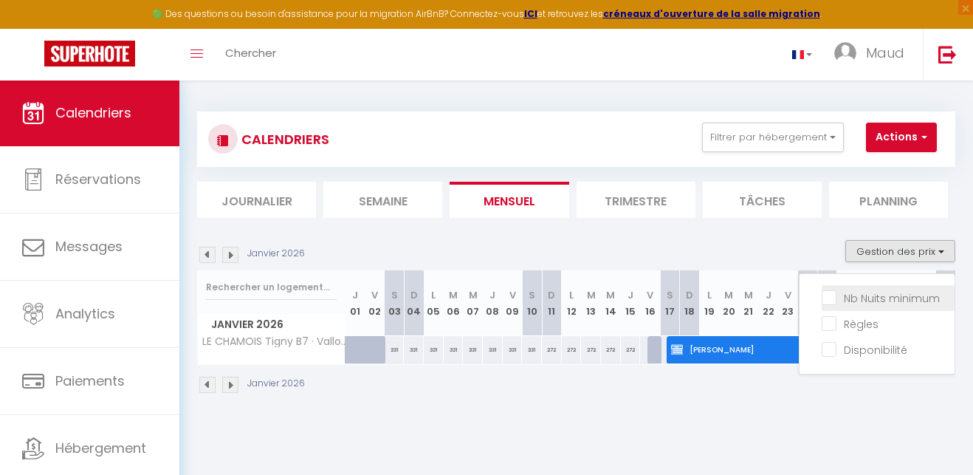
click at [832, 295] on input "Nb Nuits minimum" at bounding box center [888, 296] width 133 height 15
checkbox input "true"
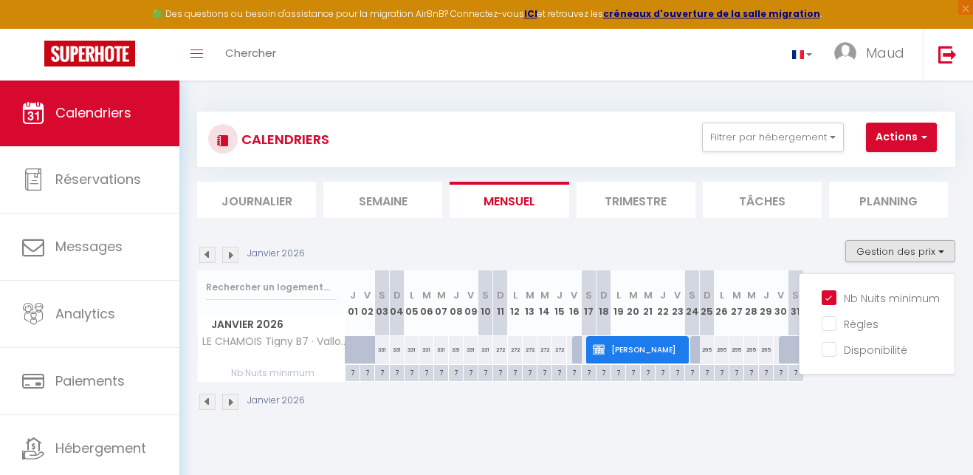
click at [233, 397] on img at bounding box center [230, 402] width 16 height 16
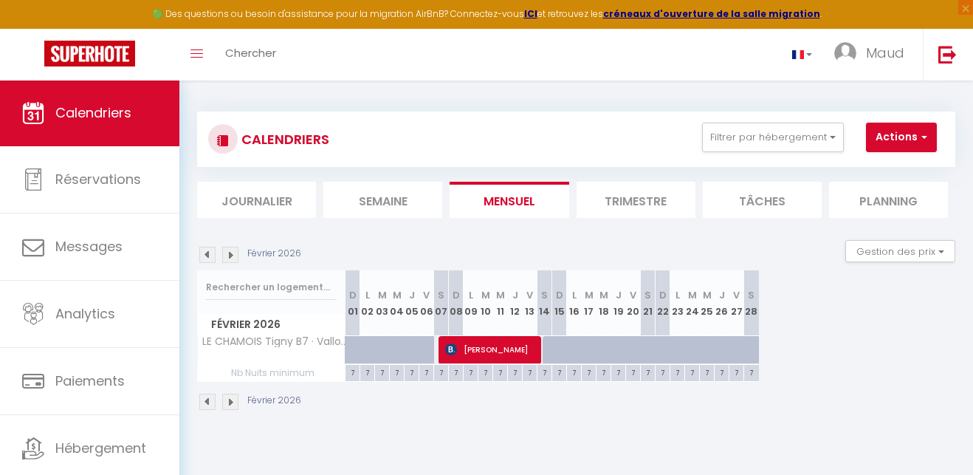
click at [232, 397] on img at bounding box center [230, 402] width 16 height 16
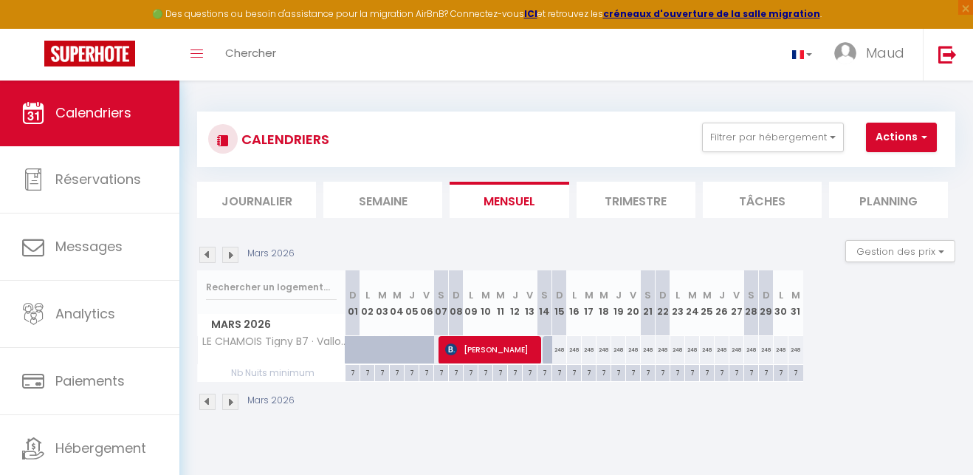
click at [435, 373] on div "7" at bounding box center [441, 372] width 14 height 14
type input "7"
type input "Sam 07 Mars 2026"
type input "Dim 08 Mars 2026"
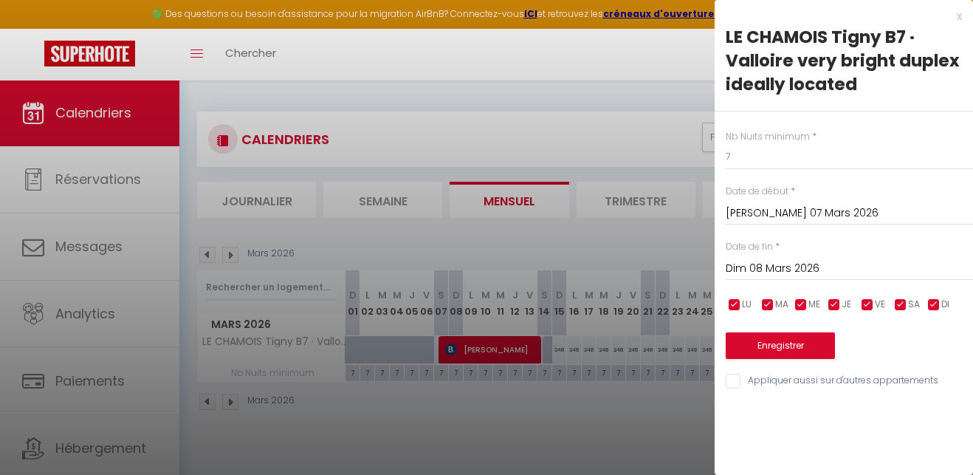
click at [439, 371] on div at bounding box center [486, 237] width 973 height 475
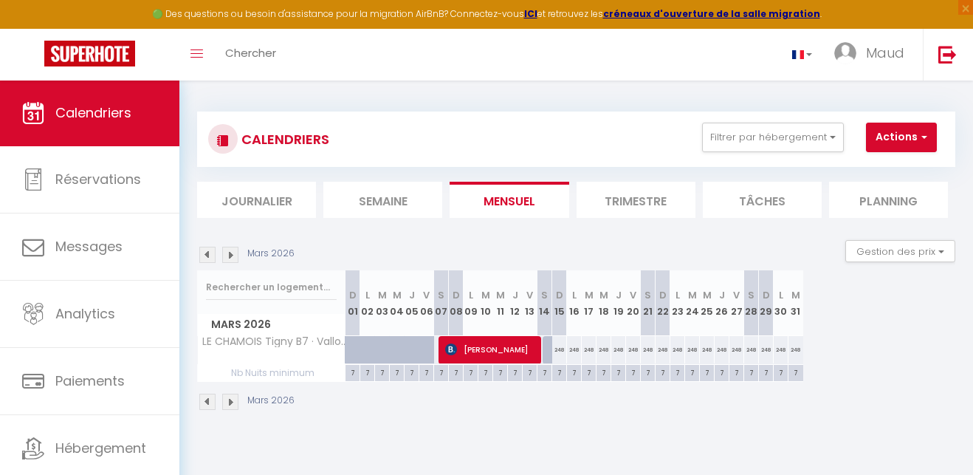
click at [439, 371] on div "7" at bounding box center [441, 372] width 14 height 14
type input "7"
type input "Sam 07 Mars 2026"
type input "Dim 08 Mars 2026"
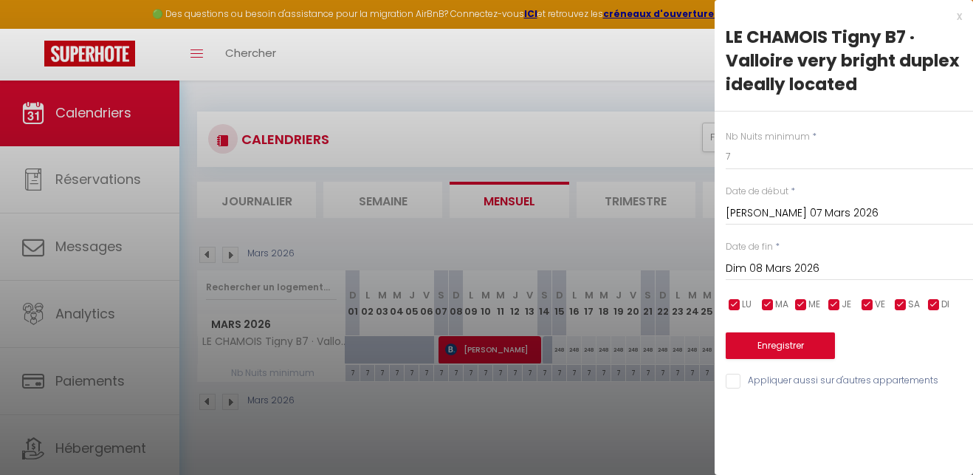
click at [508, 414] on div at bounding box center [486, 237] width 973 height 475
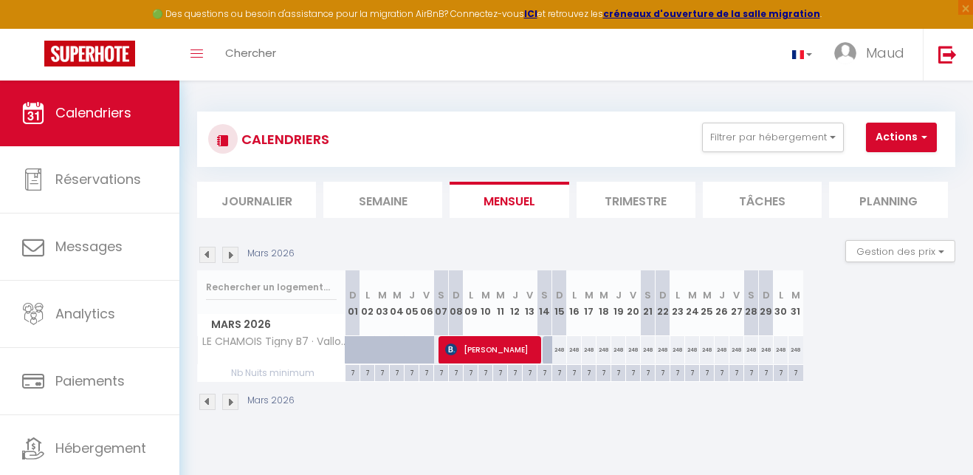
click at [205, 253] on img at bounding box center [207, 255] width 16 height 16
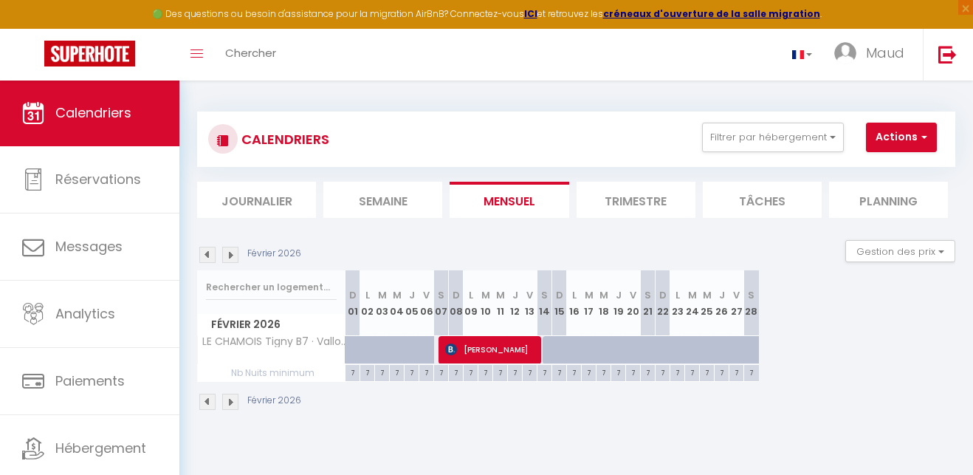
click at [210, 253] on img at bounding box center [207, 255] width 16 height 16
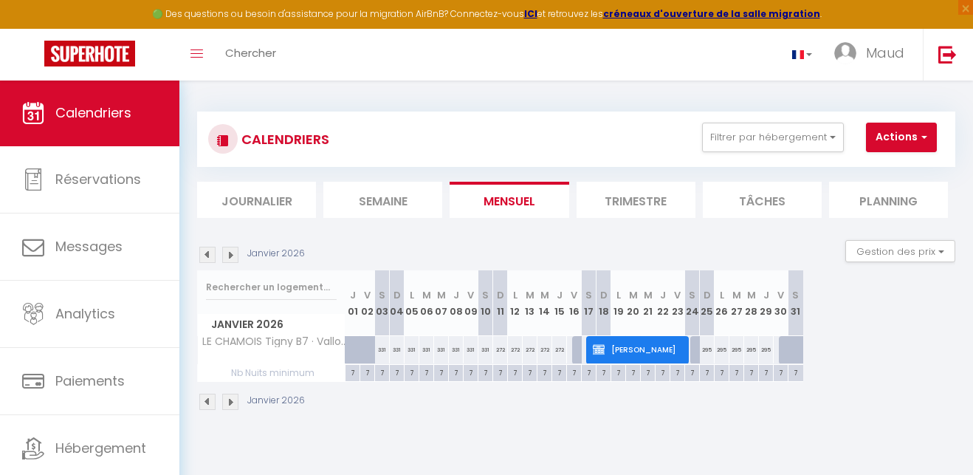
click at [209, 253] on img at bounding box center [207, 255] width 16 height 16
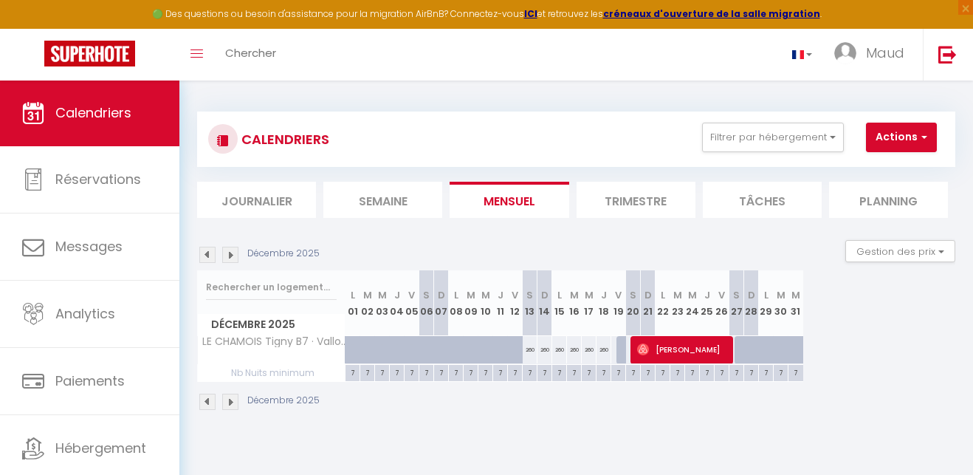
click at [618, 347] on div at bounding box center [624, 350] width 15 height 28
type input "260"
type input "Ven 19 Décembre 2025"
type input "Sam 20 Décembre 2025"
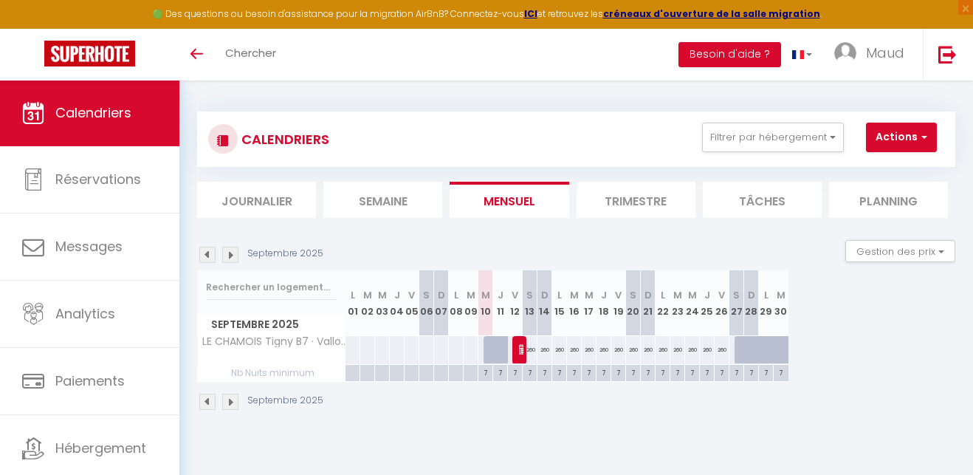
click at [233, 255] on img at bounding box center [230, 255] width 16 height 16
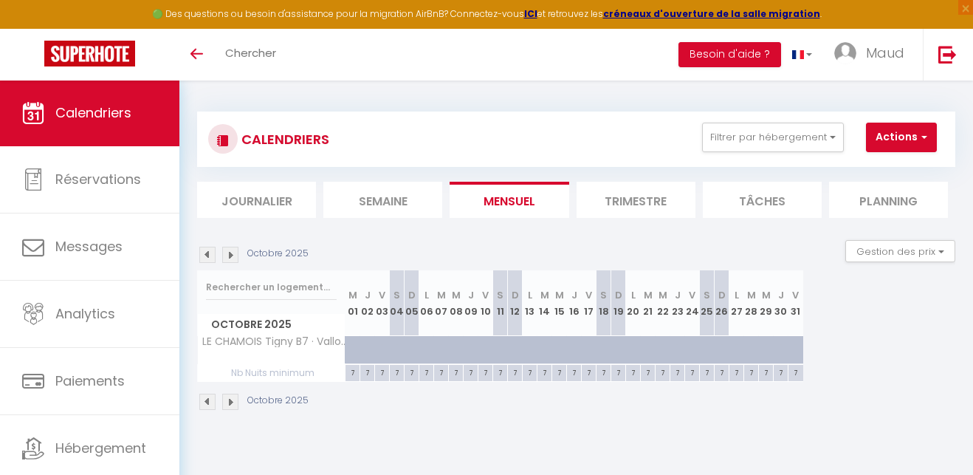
click at [211, 256] on img at bounding box center [207, 255] width 16 height 16
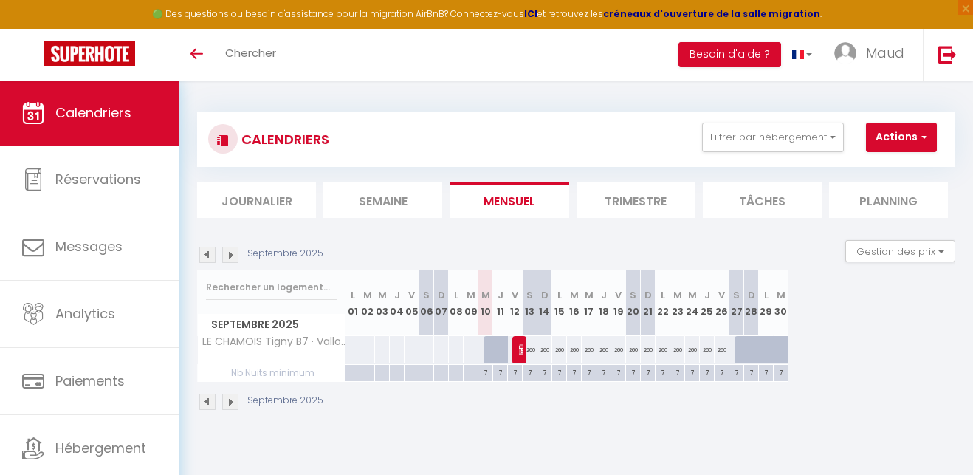
click at [211, 256] on img at bounding box center [207, 255] width 16 height 16
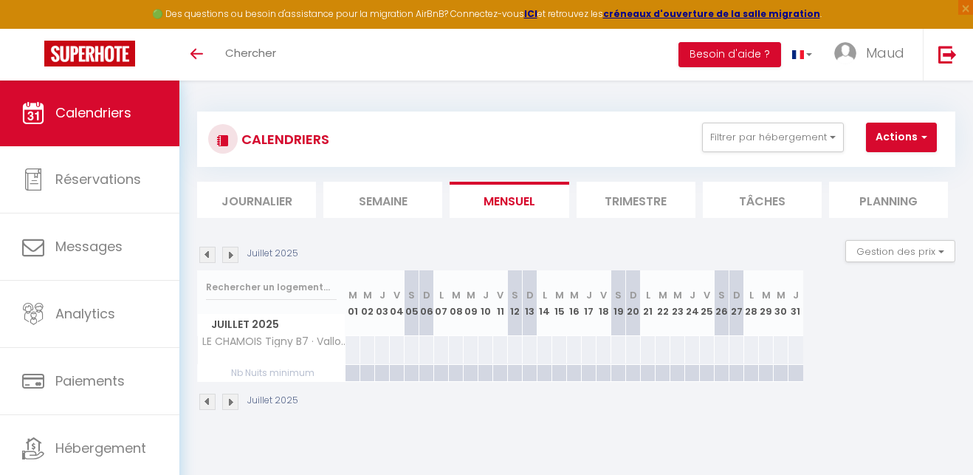
click at [224, 253] on img at bounding box center [230, 255] width 16 height 16
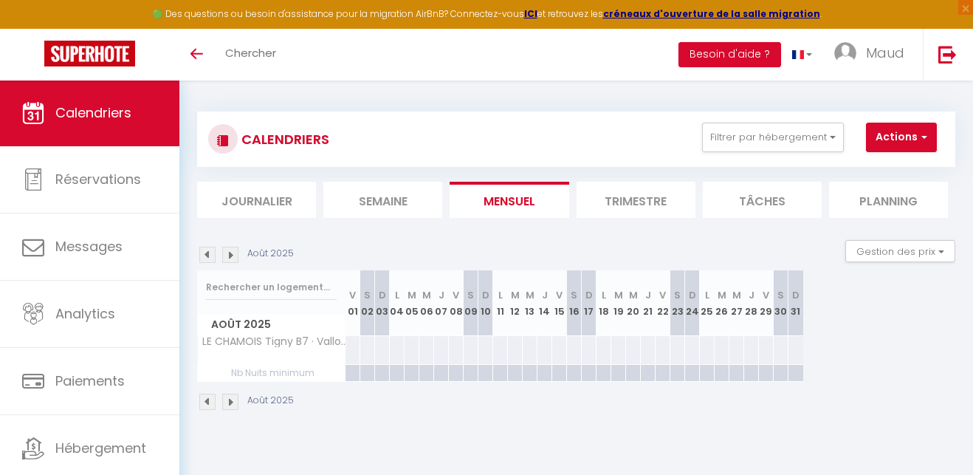
click at [230, 253] on img at bounding box center [230, 255] width 16 height 16
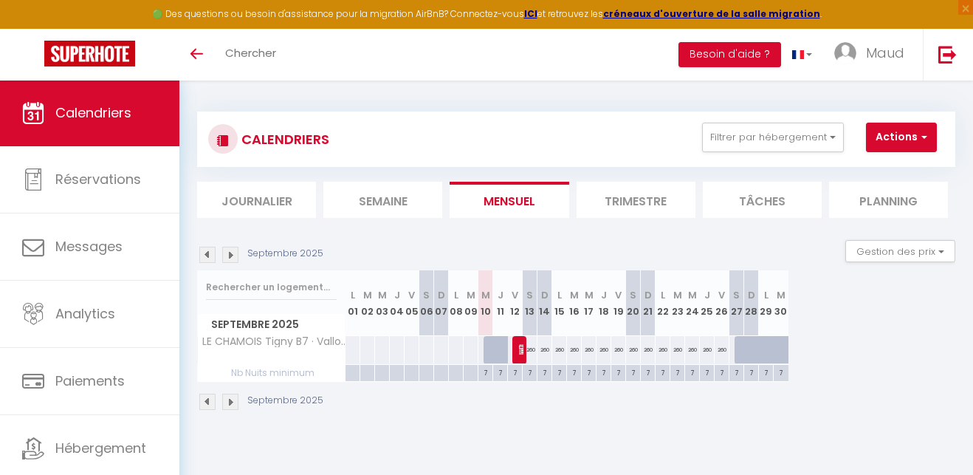
click at [230, 253] on img at bounding box center [230, 255] width 16 height 16
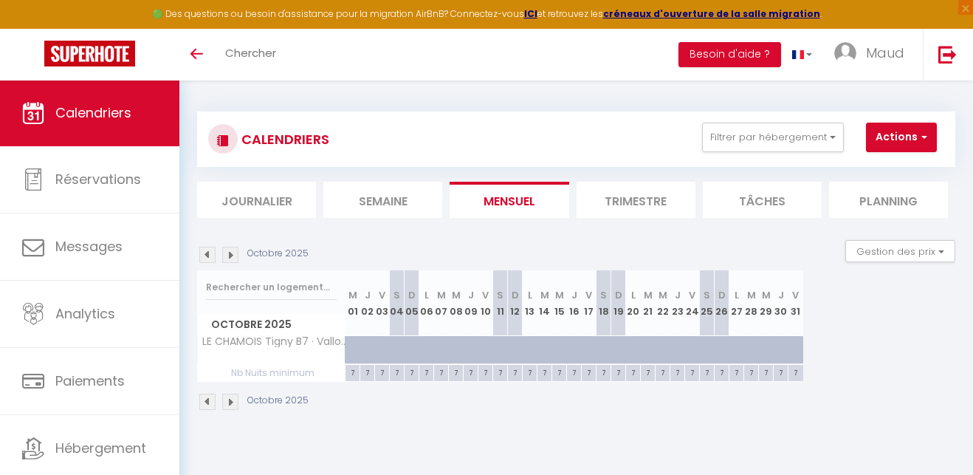
click at [230, 253] on img at bounding box center [230, 255] width 16 height 16
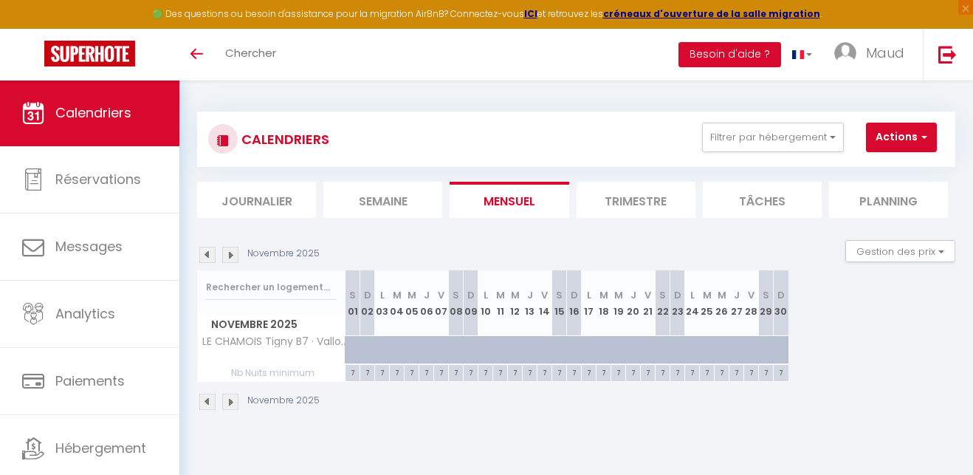
click at [230, 253] on img at bounding box center [230, 255] width 16 height 16
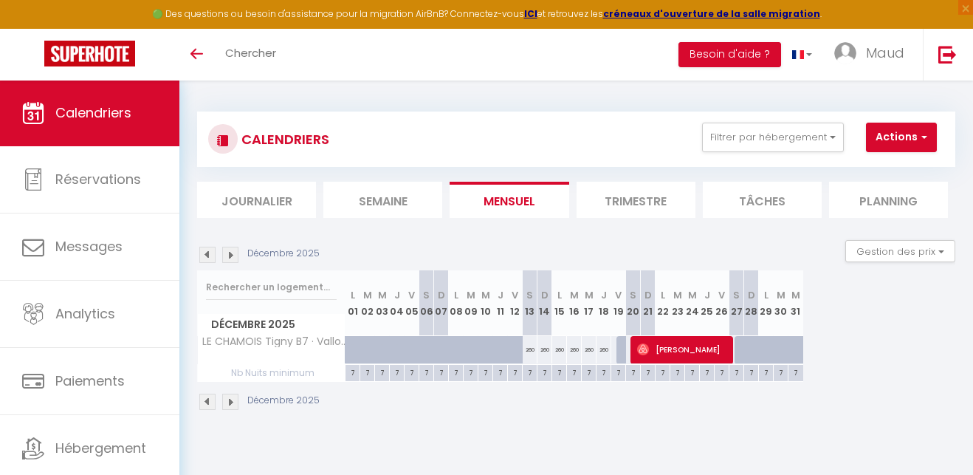
click at [235, 258] on img at bounding box center [230, 255] width 16 height 16
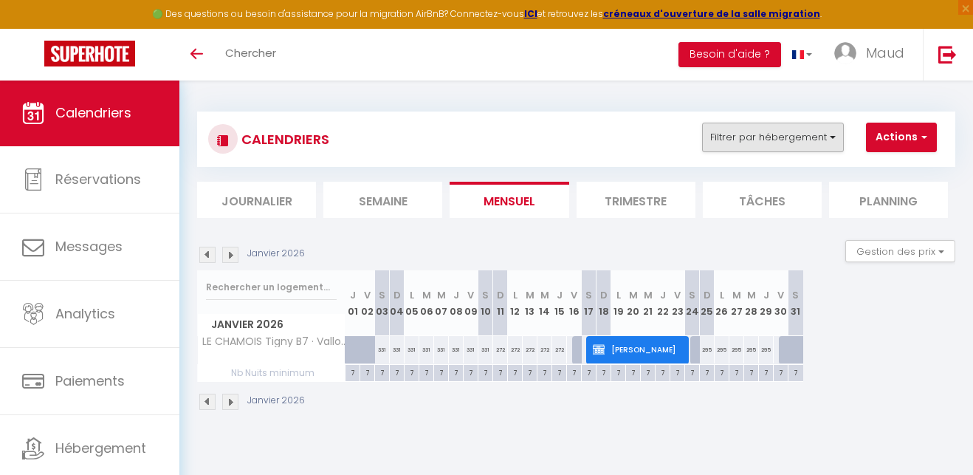
click at [754, 139] on button "Filtrer par hébergement" at bounding box center [773, 138] width 142 height 30
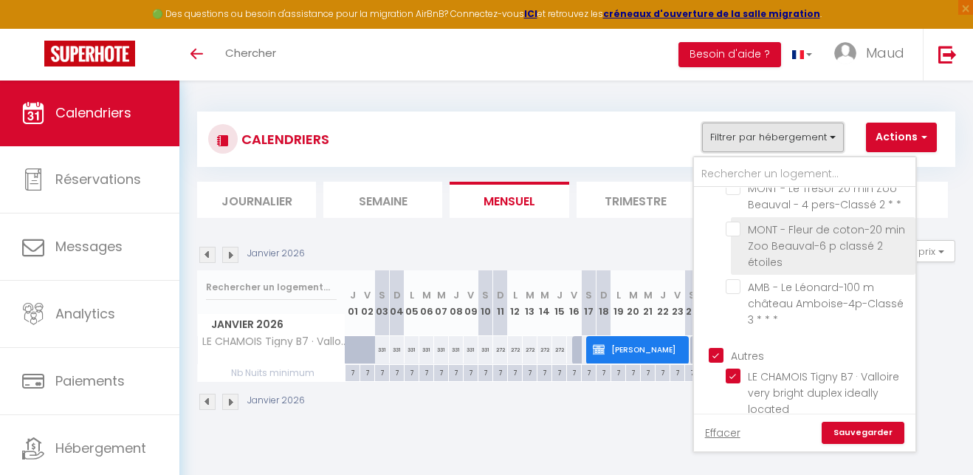
scroll to position [134, 0]
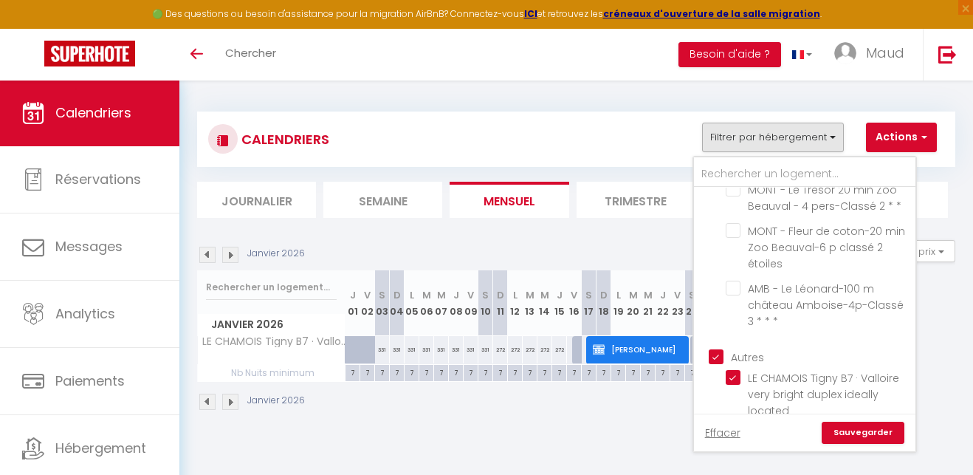
drag, startPoint x: 640, startPoint y: 130, endPoint x: 806, endPoint y: 135, distance: 166.2
click at [640, 130] on div "CALENDRIERS Filtrer par hébergement Amboise-Montrichard MONT - Studio Sophie - …" at bounding box center [576, 139] width 736 height 33
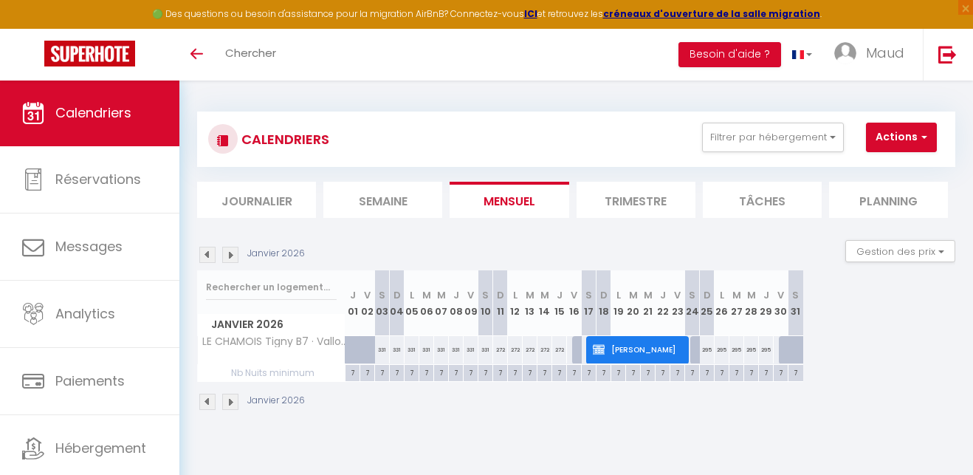
click at [915, 129] on button "Actions" at bounding box center [901, 138] width 71 height 30
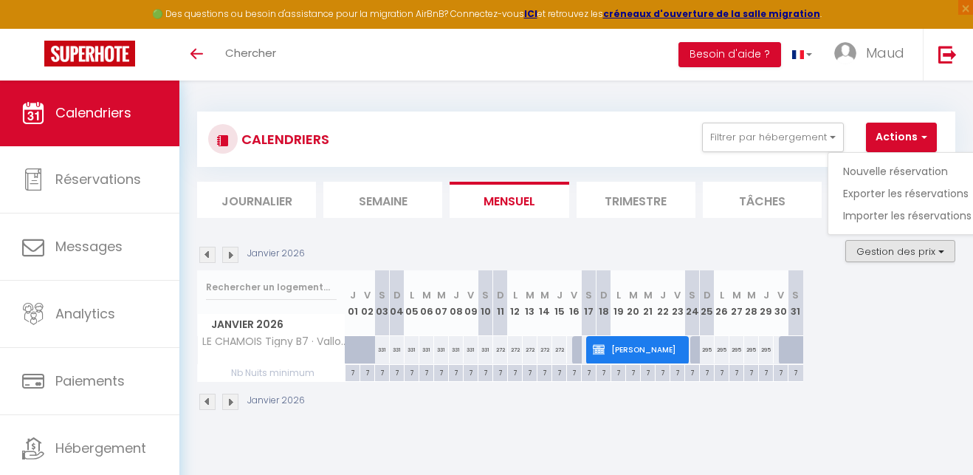
click at [894, 252] on button "Gestion des prix" at bounding box center [901, 251] width 110 height 22
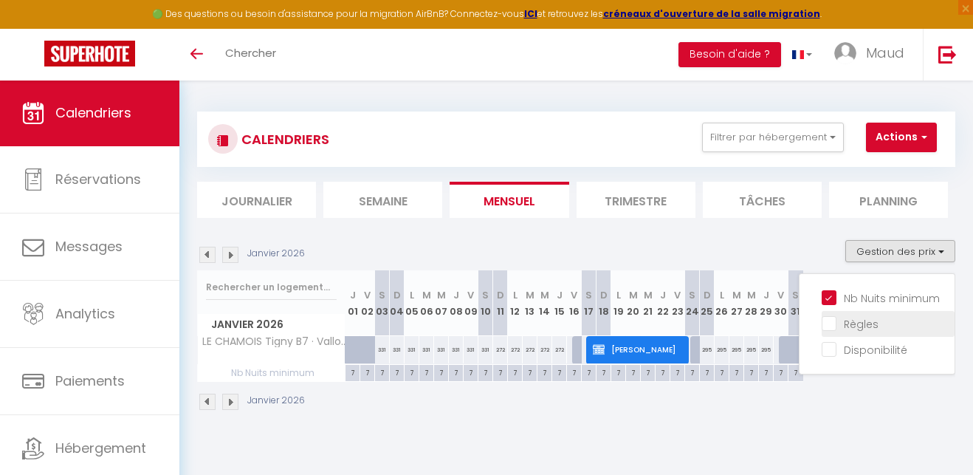
click at [847, 329] on input "Règles" at bounding box center [888, 322] width 133 height 15
checkbox input "true"
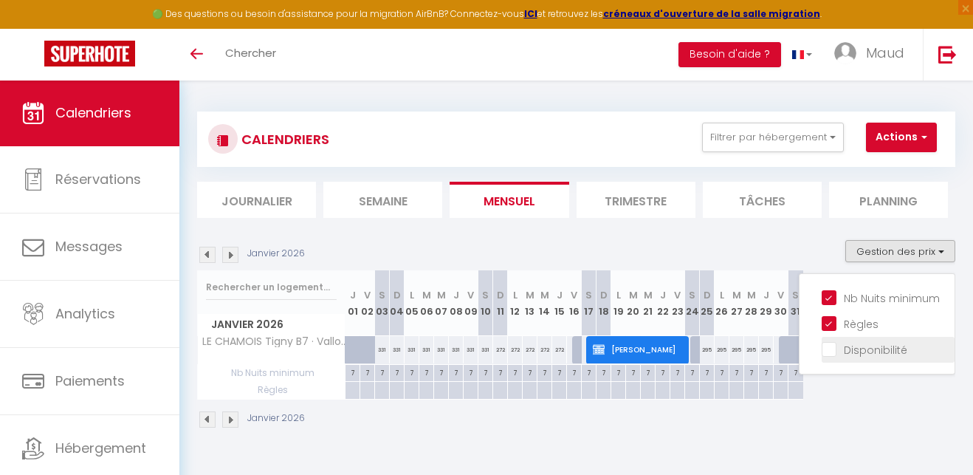
click at [870, 351] on input "Disponibilité" at bounding box center [888, 348] width 133 height 15
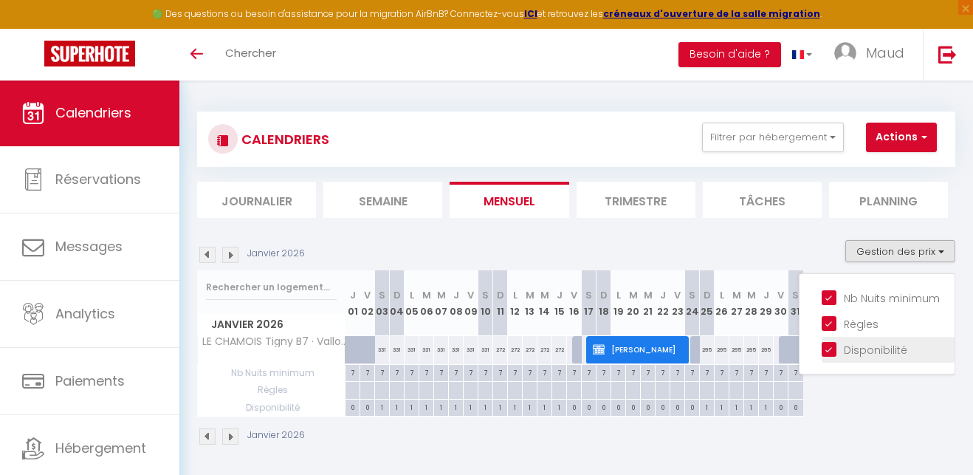
drag, startPoint x: 836, startPoint y: 349, endPoint x: 840, endPoint y: 338, distance: 11.0
click at [837, 348] on input "Disponibilité" at bounding box center [888, 348] width 133 height 15
checkbox input "false"
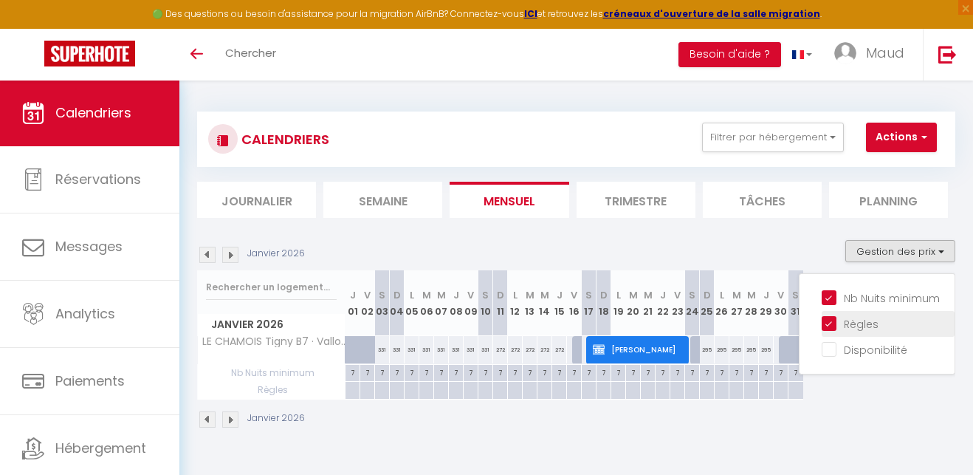
click at [851, 324] on input "Règles" at bounding box center [888, 322] width 133 height 15
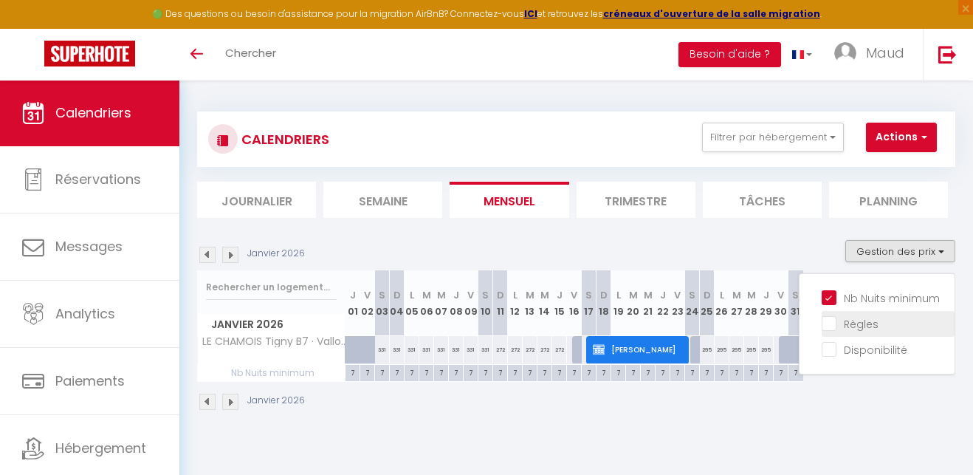
click at [851, 324] on input "Règles" at bounding box center [888, 322] width 133 height 15
checkbox input "true"
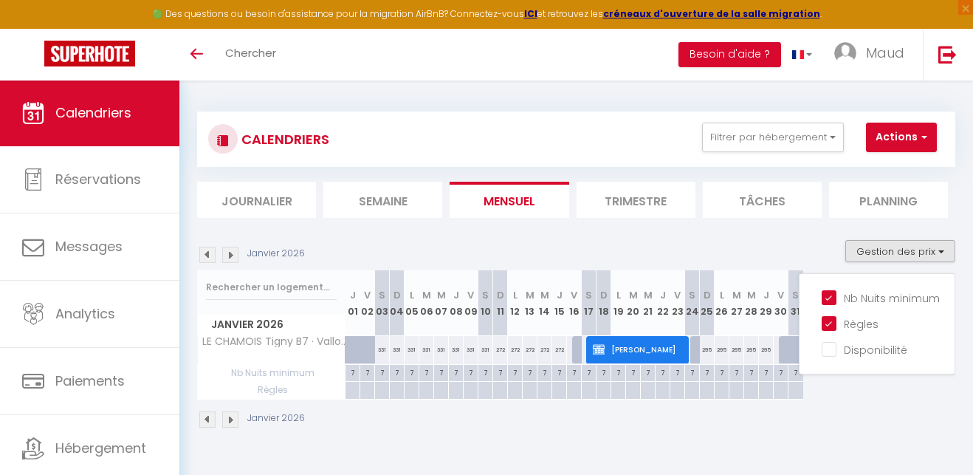
click at [767, 199] on li "Tâches" at bounding box center [762, 200] width 119 height 36
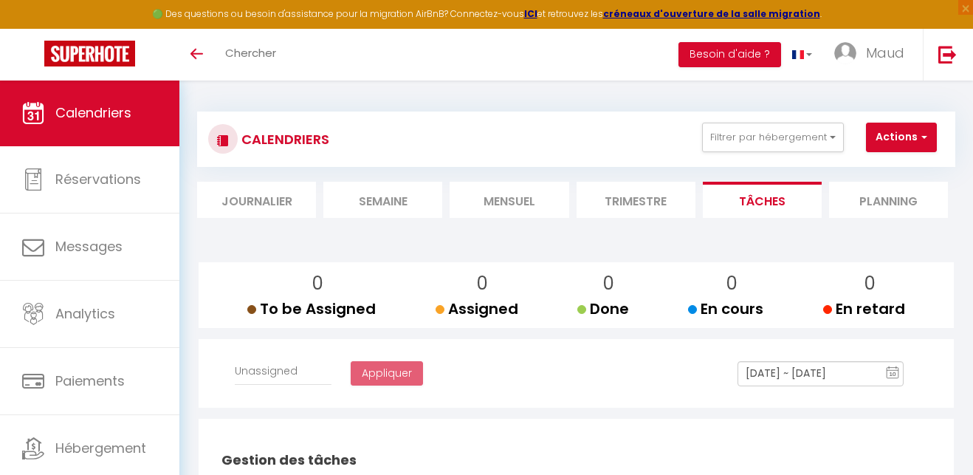
select select
click at [205, 49] on link "Toggle menubar" at bounding box center [196, 55] width 35 height 52
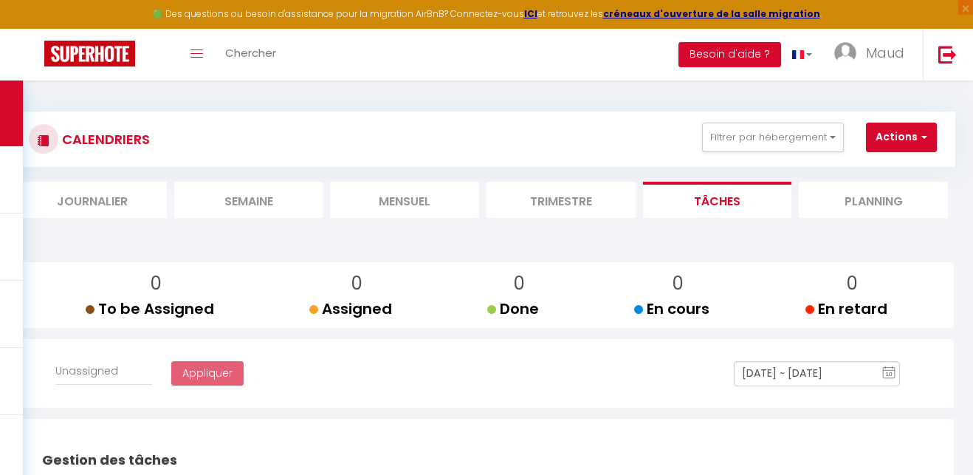
click at [154, 53] on link at bounding box center [89, 55] width 179 height 52
click at [897, 128] on button "Actions" at bounding box center [901, 138] width 71 height 30
click at [780, 135] on button "Filtrer par hébergement" at bounding box center [773, 138] width 142 height 30
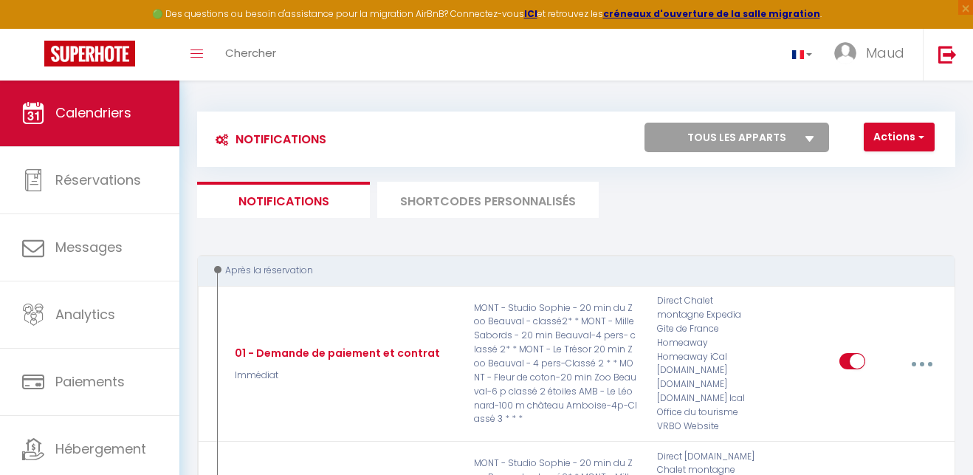
click at [145, 110] on link "Calendriers" at bounding box center [89, 113] width 179 height 66
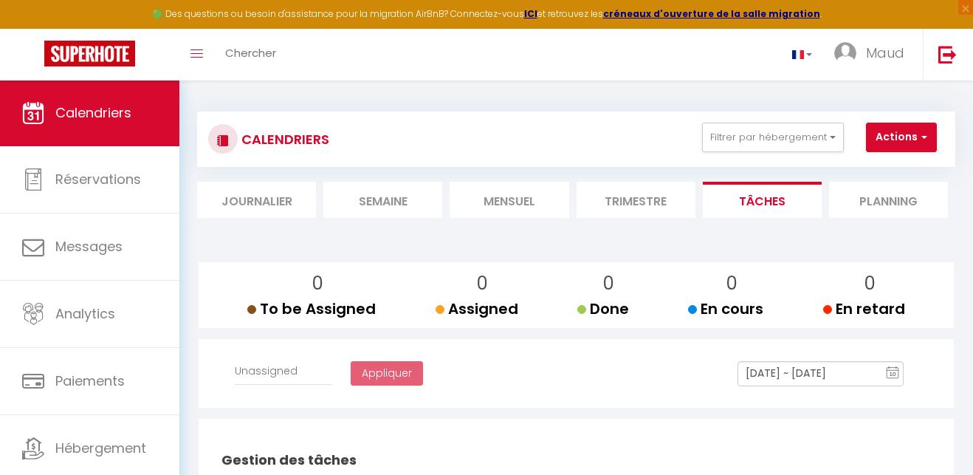
select select
click at [276, 199] on li "Journalier" at bounding box center [256, 200] width 119 height 36
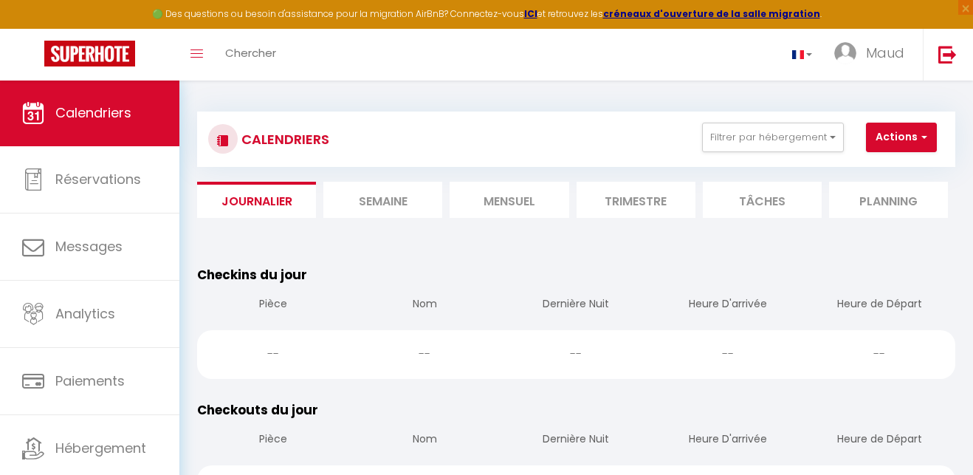
click at [388, 200] on li "Semaine" at bounding box center [382, 200] width 119 height 36
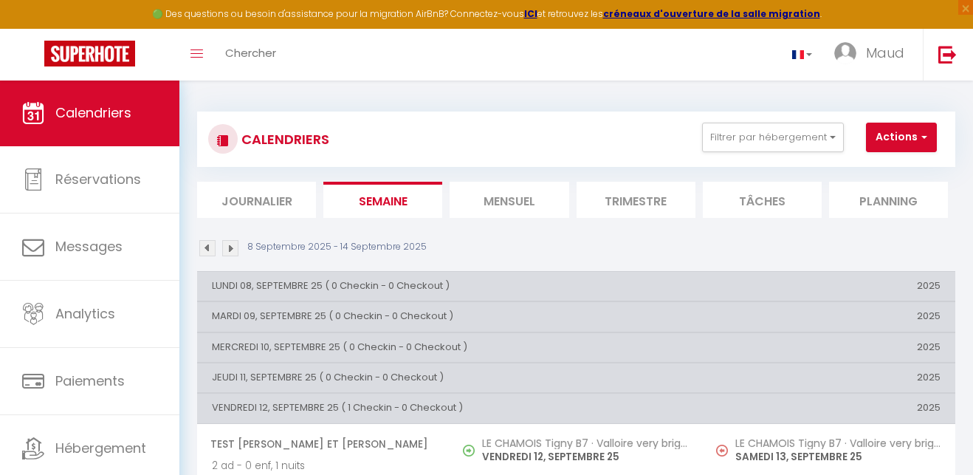
click at [495, 199] on li "Mensuel" at bounding box center [509, 200] width 119 height 36
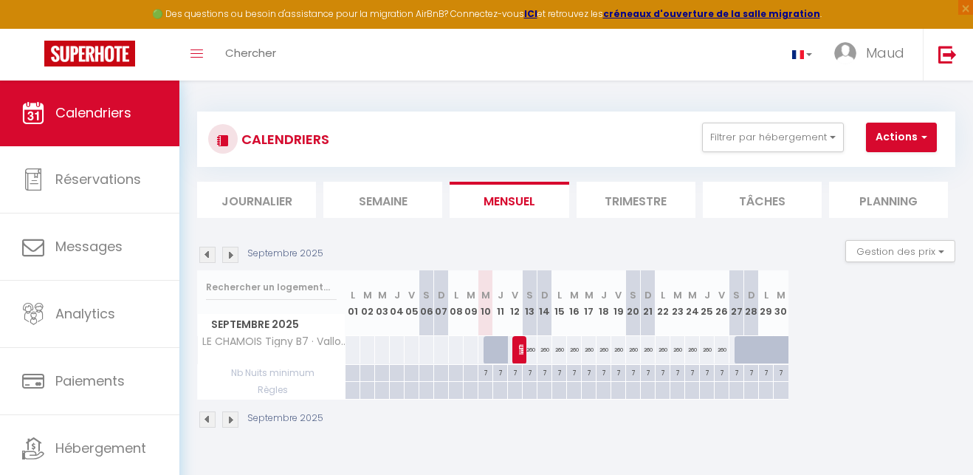
click at [636, 202] on li "Trimestre" at bounding box center [636, 200] width 119 height 36
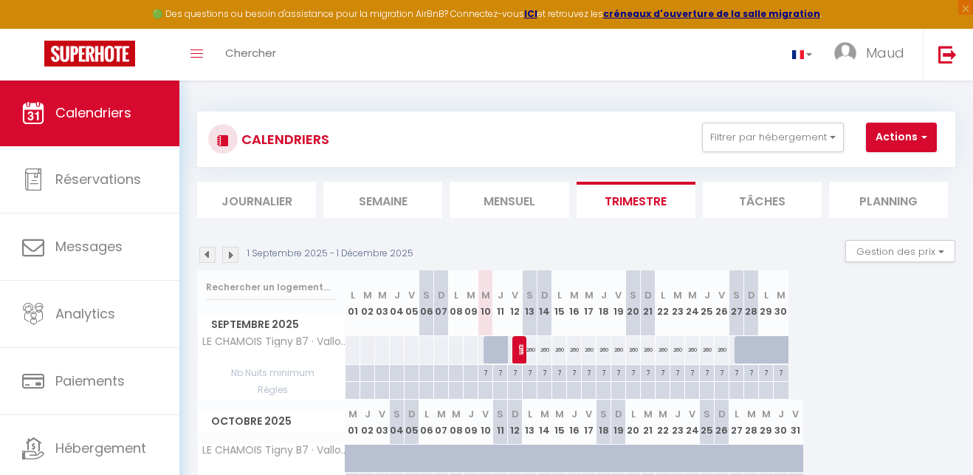
click at [230, 255] on img at bounding box center [230, 255] width 16 height 16
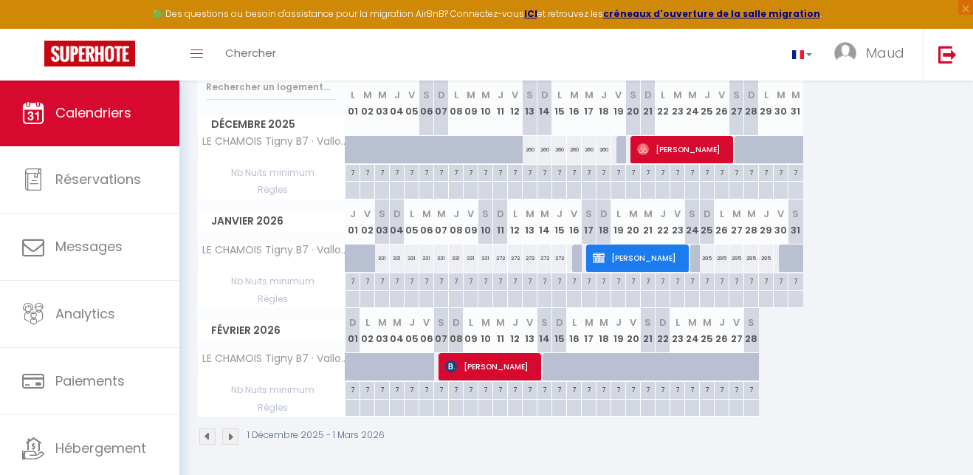
scroll to position [199, 0]
click at [229, 433] on img at bounding box center [230, 437] width 16 height 16
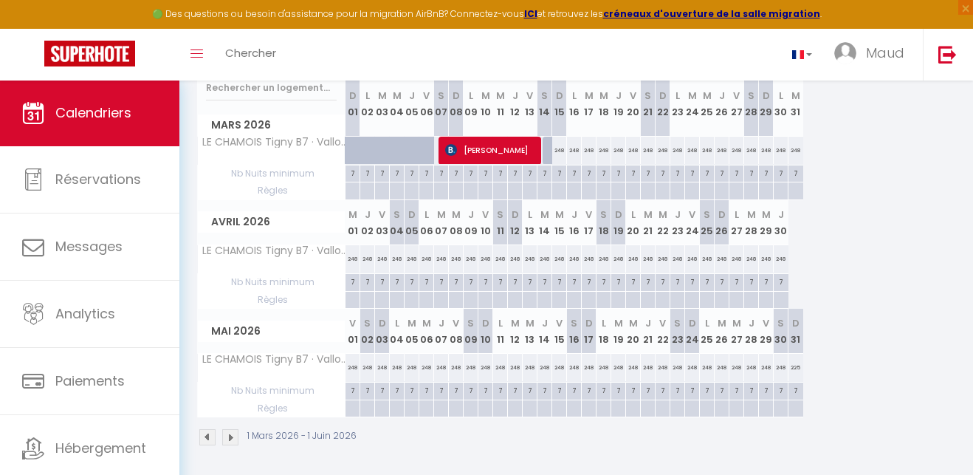
scroll to position [80, 0]
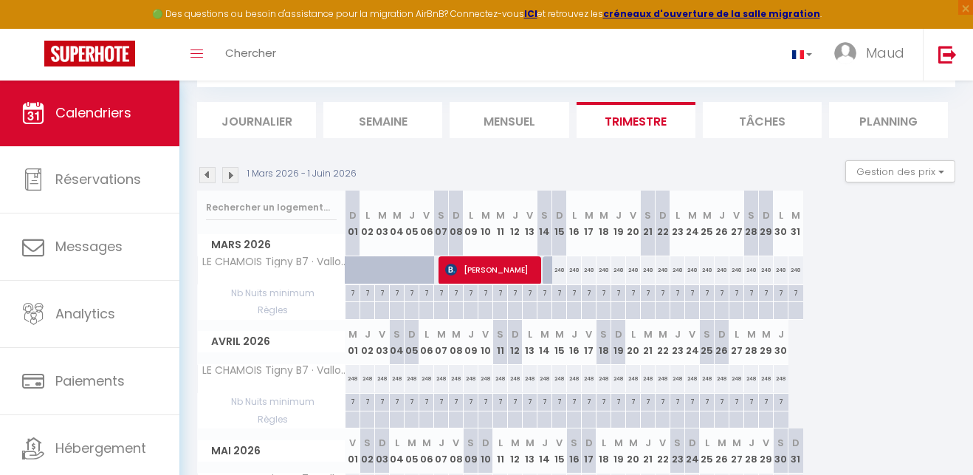
click at [208, 174] on img at bounding box center [207, 175] width 16 height 16
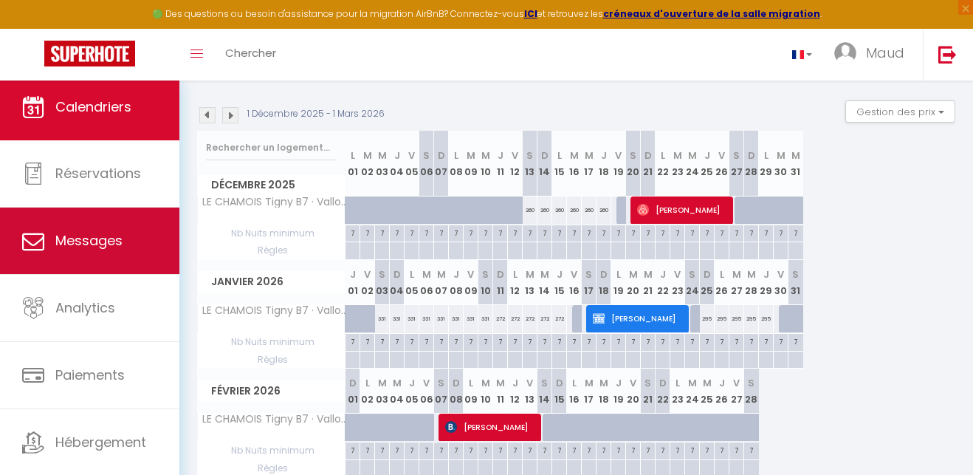
scroll to position [7, 0]
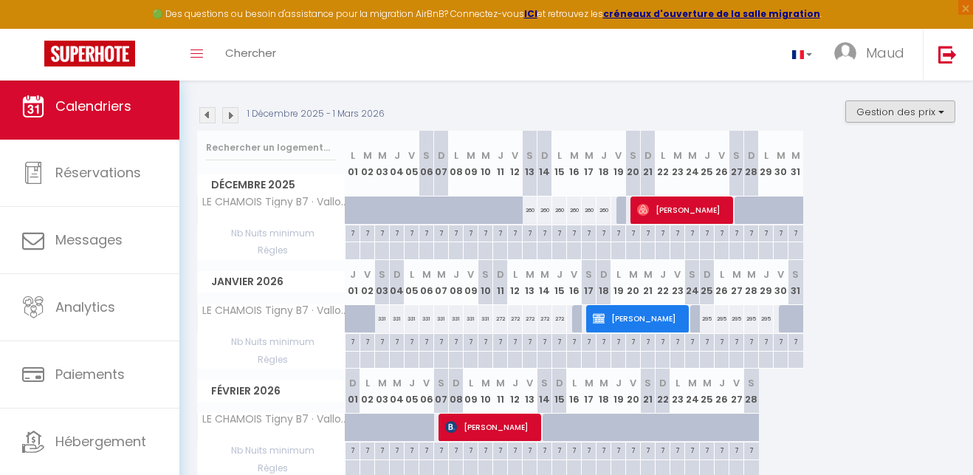
click at [891, 112] on button "Gestion des prix" at bounding box center [901, 111] width 110 height 22
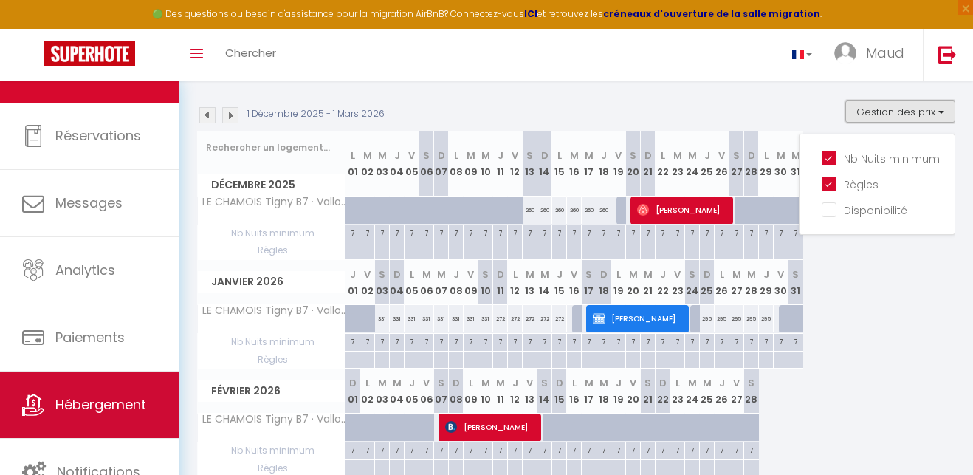
scroll to position [44, 0]
click at [127, 405] on span "Hébergement" at bounding box center [100, 404] width 91 height 18
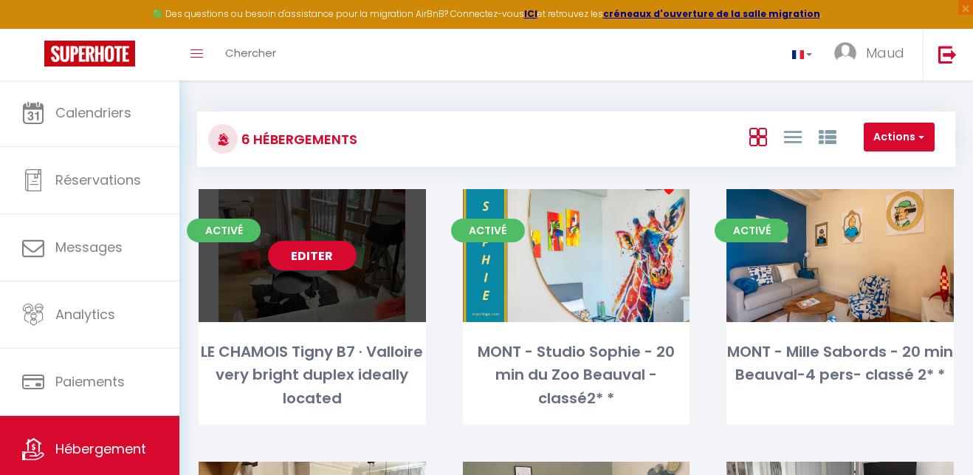
scroll to position [13, 0]
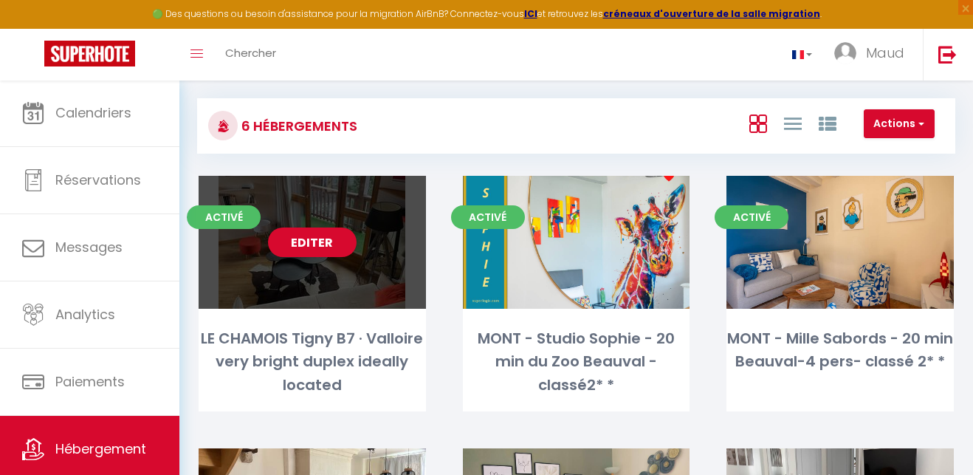
click at [346, 284] on div "Editer" at bounding box center [312, 242] width 227 height 133
select select "3"
select select "2"
select select "1"
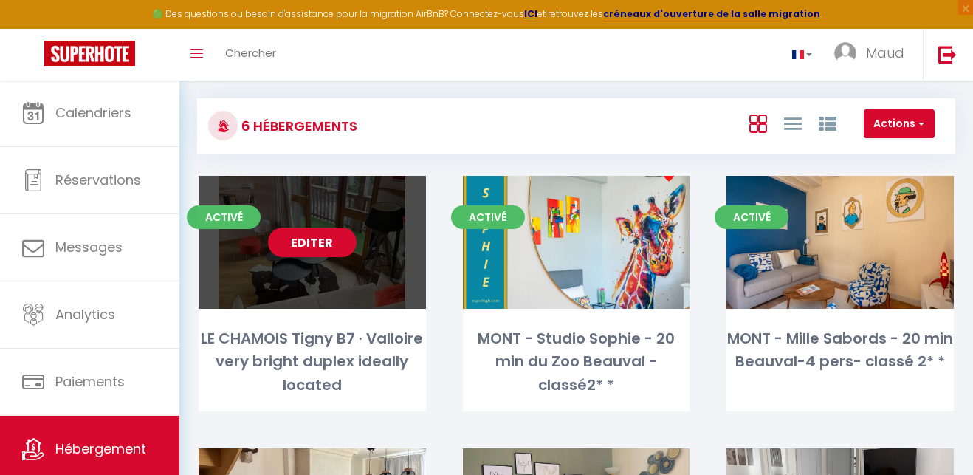
select select "28"
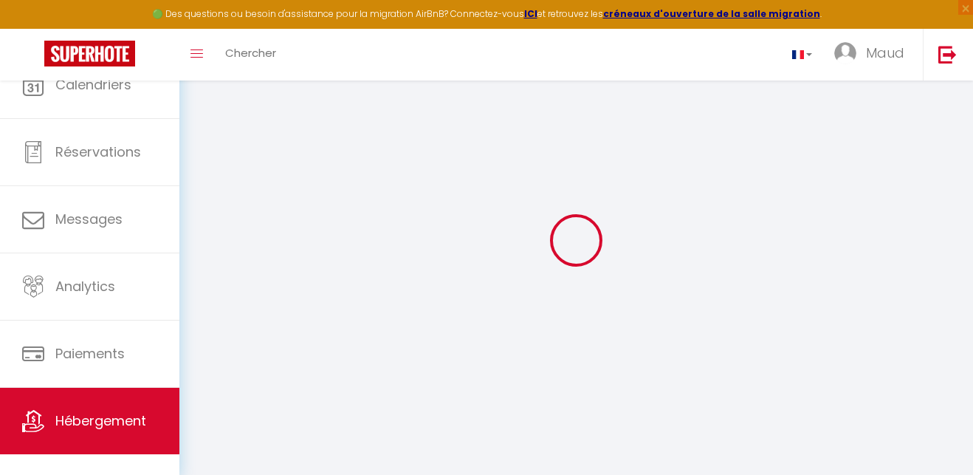
select select
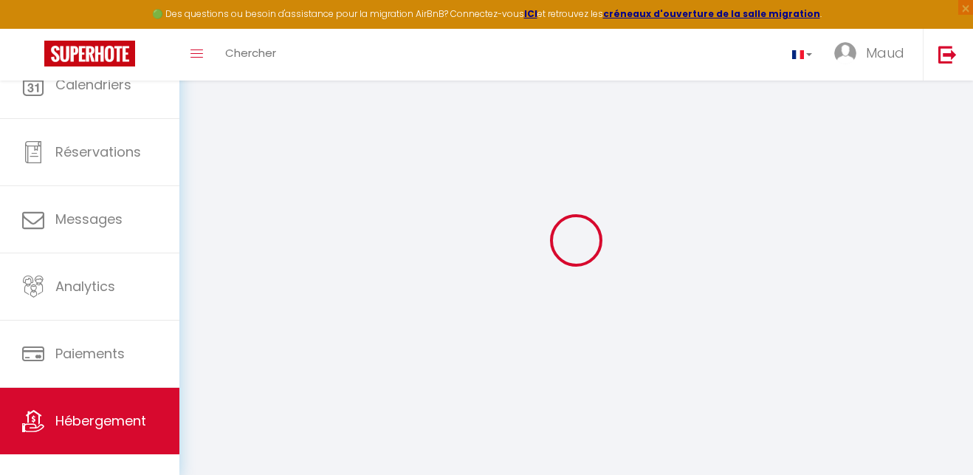
select select
checkbox input "false"
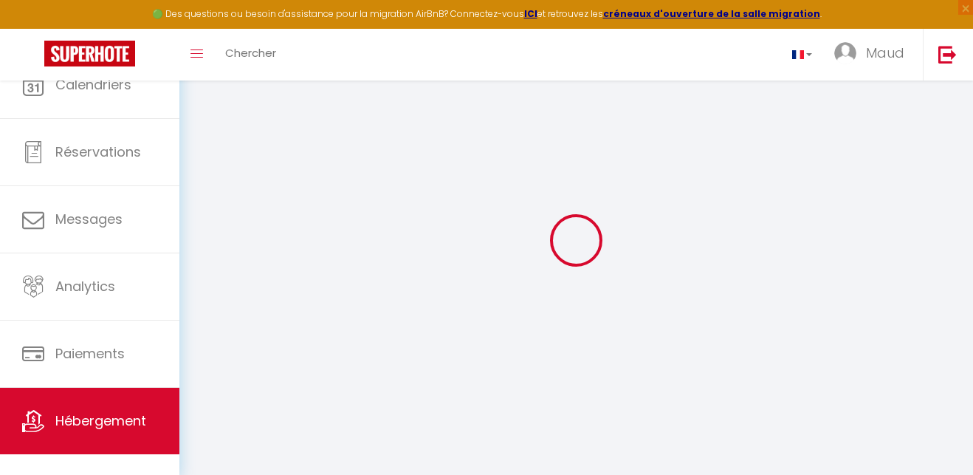
select select
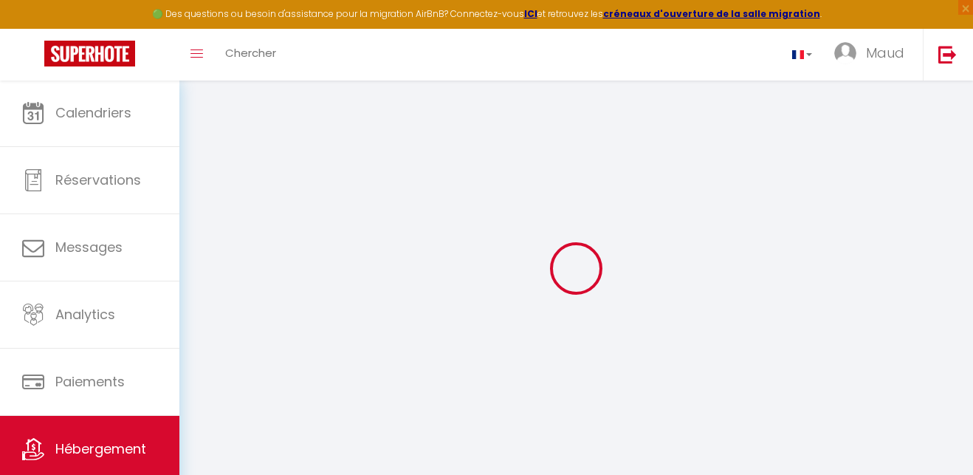
select select
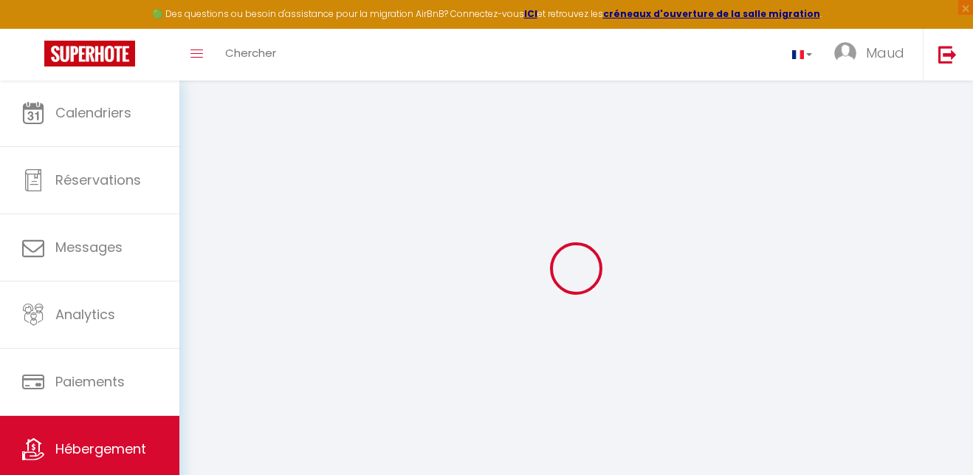
select select
checkbox input "false"
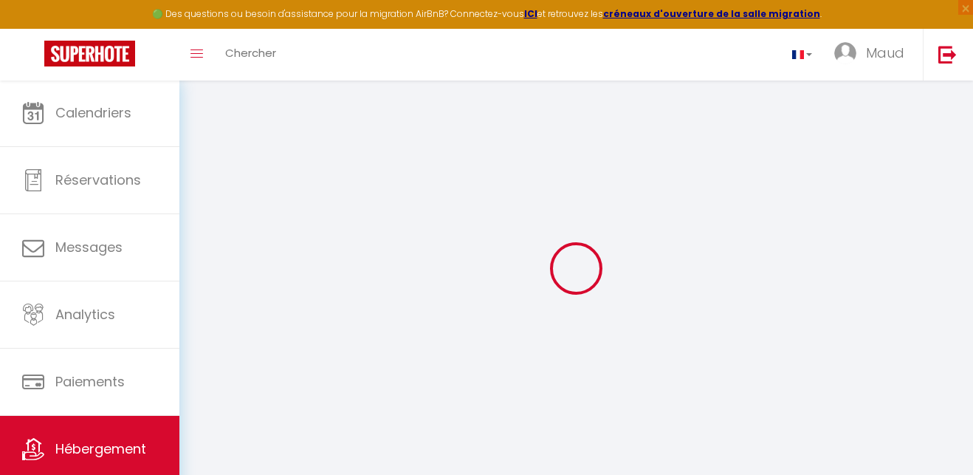
select select
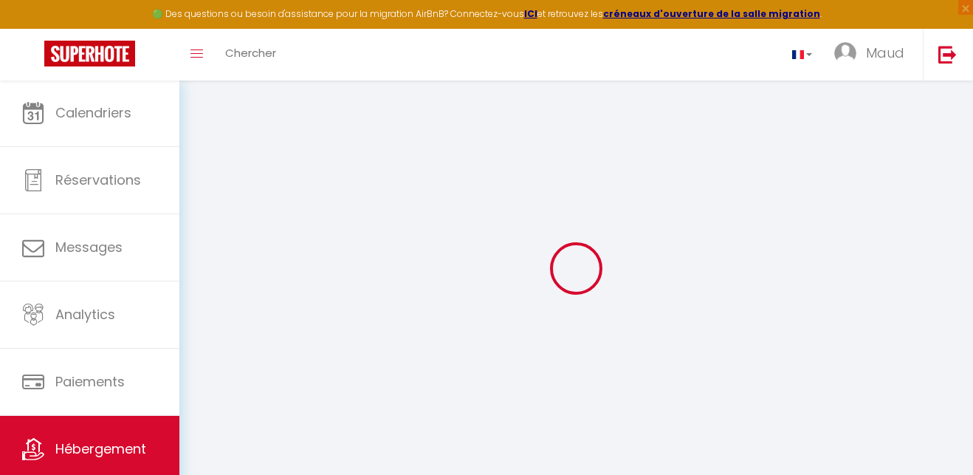
select select
checkbox input "false"
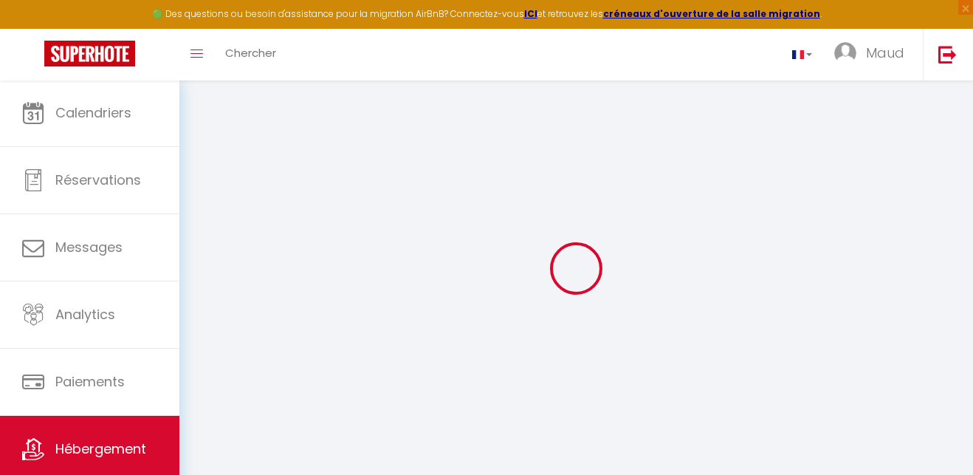
checkbox input "false"
select select
type input "LE CHAMOIS Tigny B7 · Valloire very bright duplex ideally located"
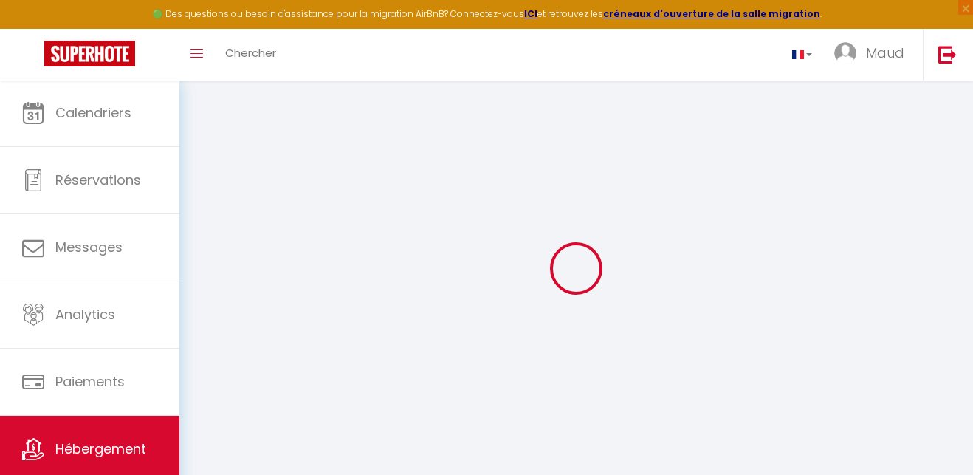
type input "Maud"
type input "[DEMOGRAPHIC_DATA]"
type input "[STREET_ADDRESS][DATE][PERSON_NAME]"
type input "28630"
type input "FONTENAY SUR [GEOGRAPHIC_DATA]"
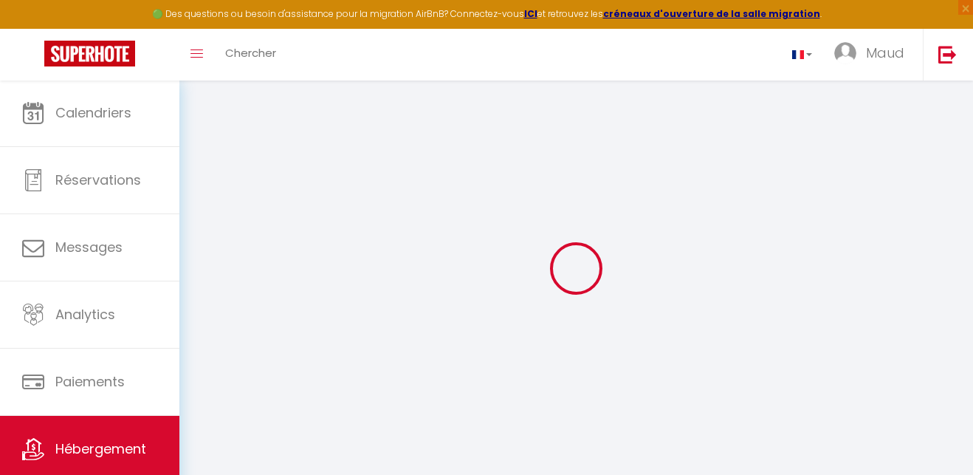
select select "8"
select select "3"
select select "2"
type input "350"
type input "130"
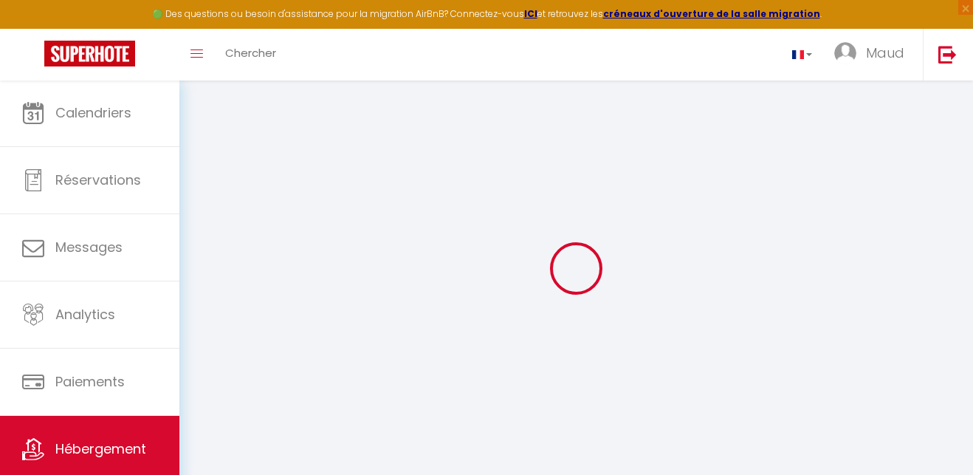
type input "1.70"
type input "900"
select select
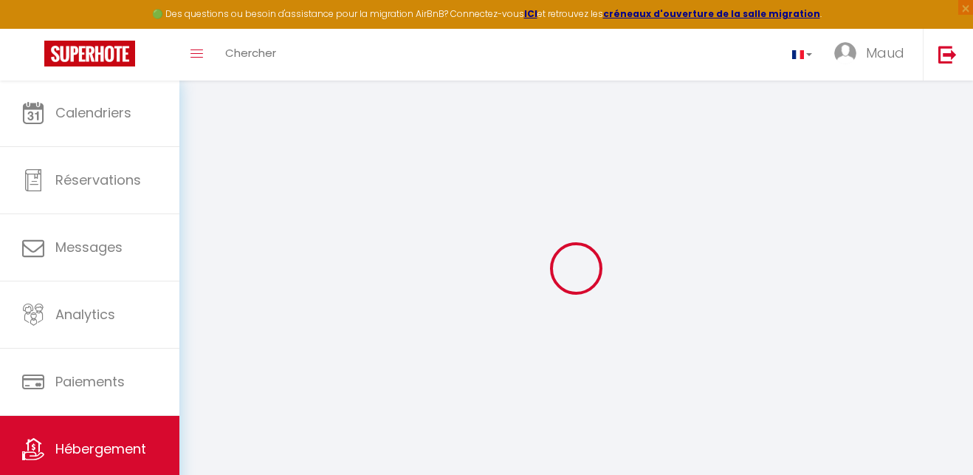
select select
type input "[GEOGRAPHIC_DATA]"
type input "73450"
type input "Valloire"
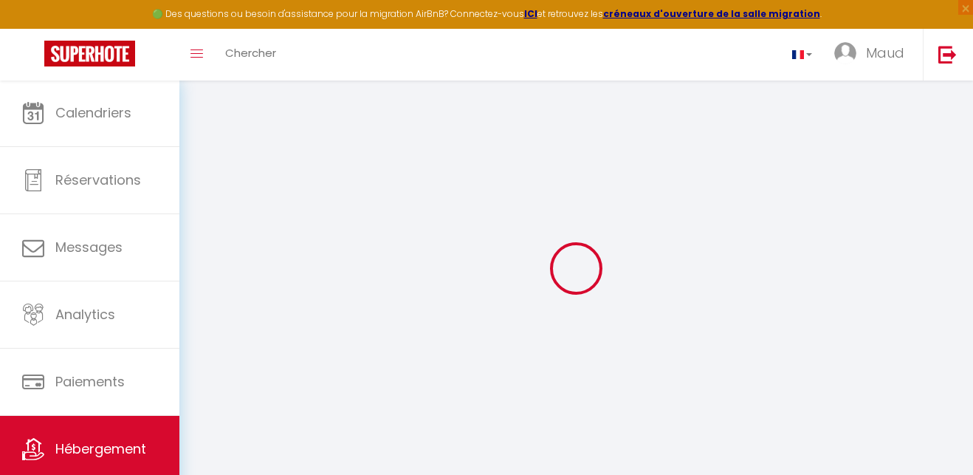
type input "[EMAIL_ADDRESS][DOMAIN_NAME]"
select select
checkbox input "false"
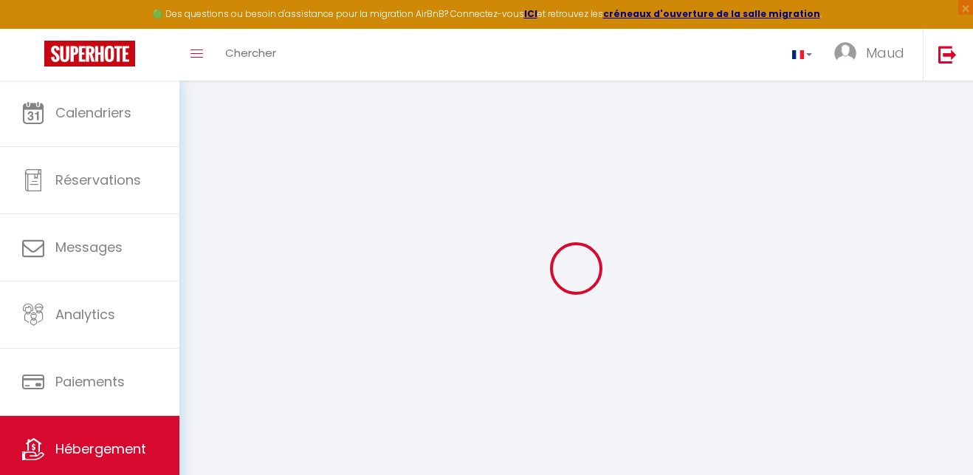
checkbox input "false"
select select
type input "0"
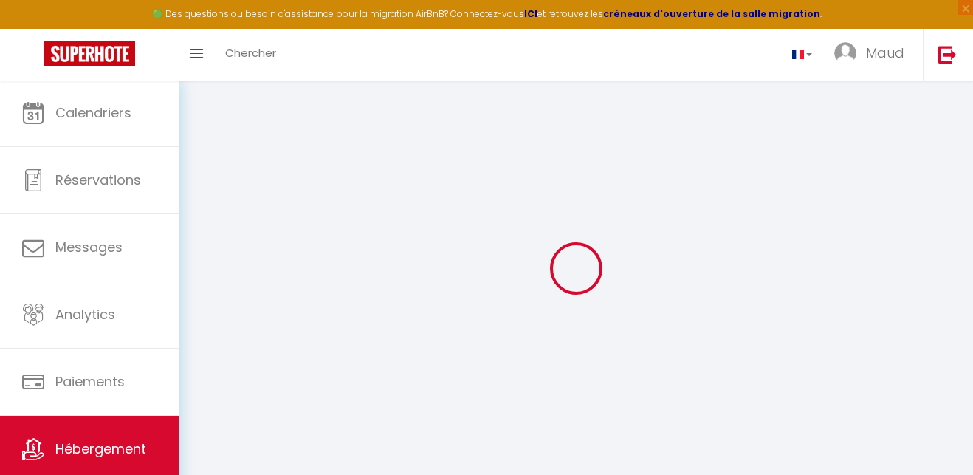
type input "0"
select select
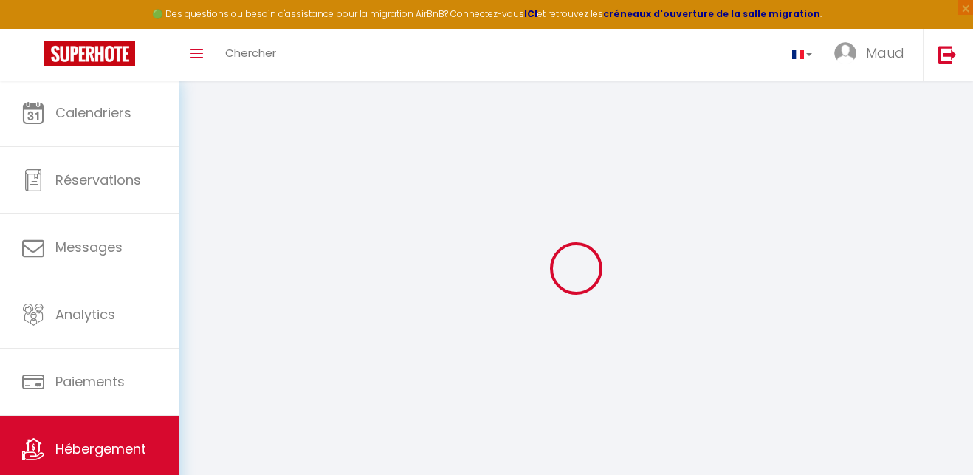
select select
checkbox input "false"
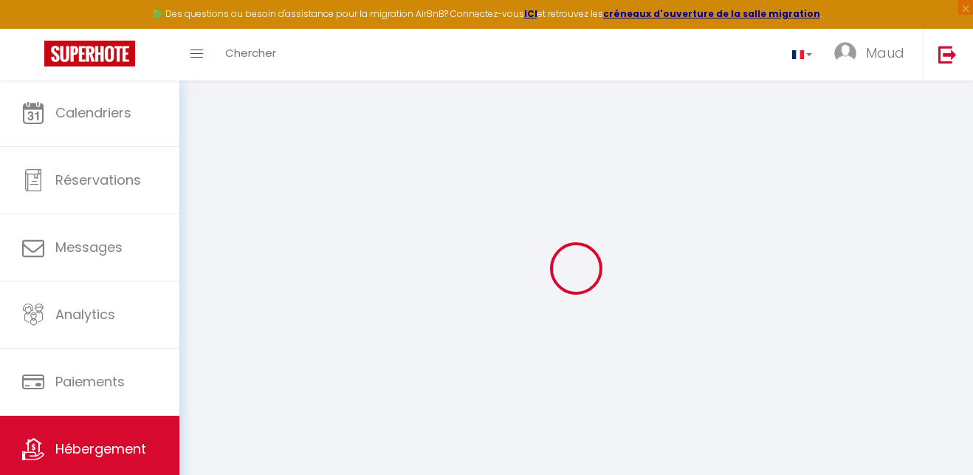
checkbox input "false"
select select
checkbox input "false"
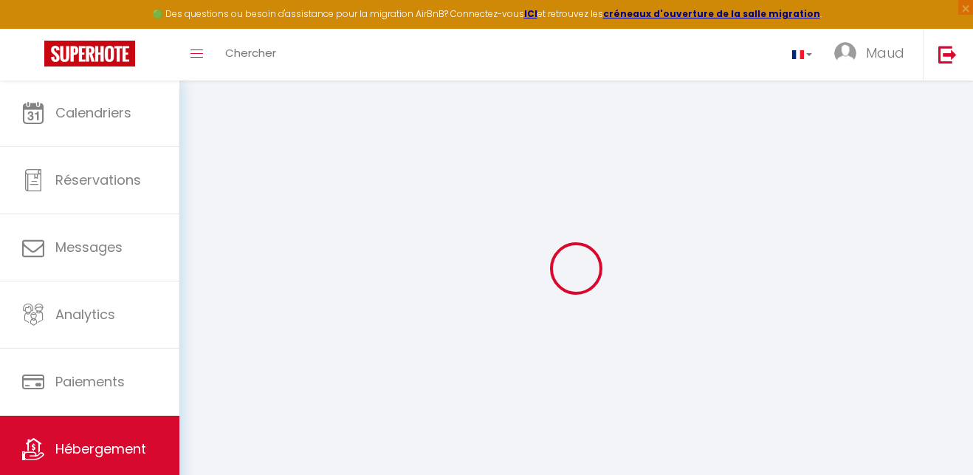
checkbox input "false"
select select
checkbox input "false"
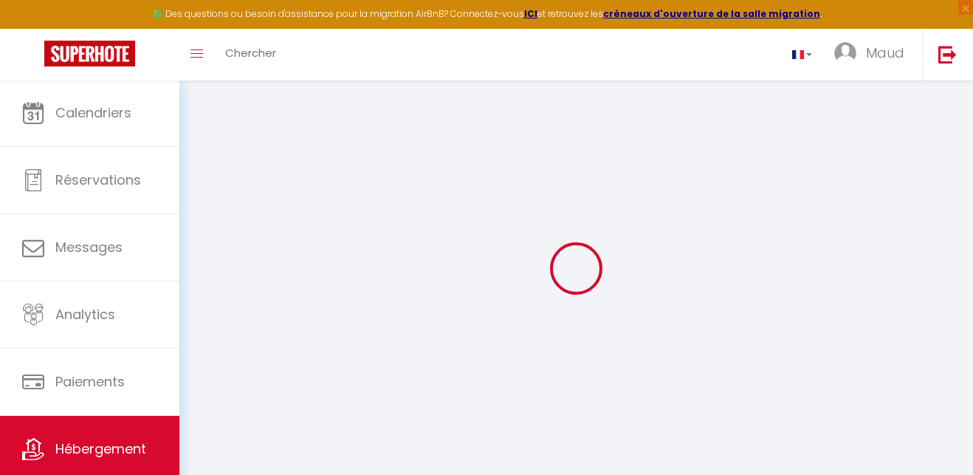
checkbox input "false"
select select "16:00"
select select "23:45"
select select "10:00"
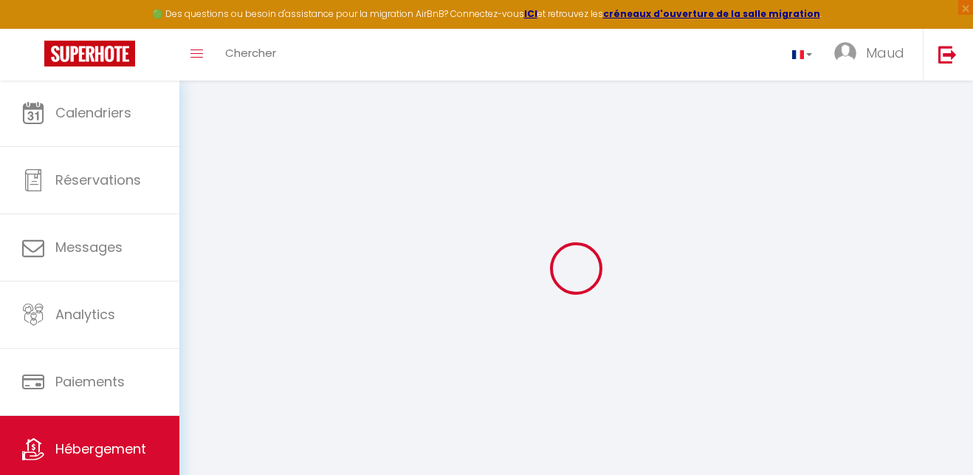
select select "15"
select select
checkbox input "false"
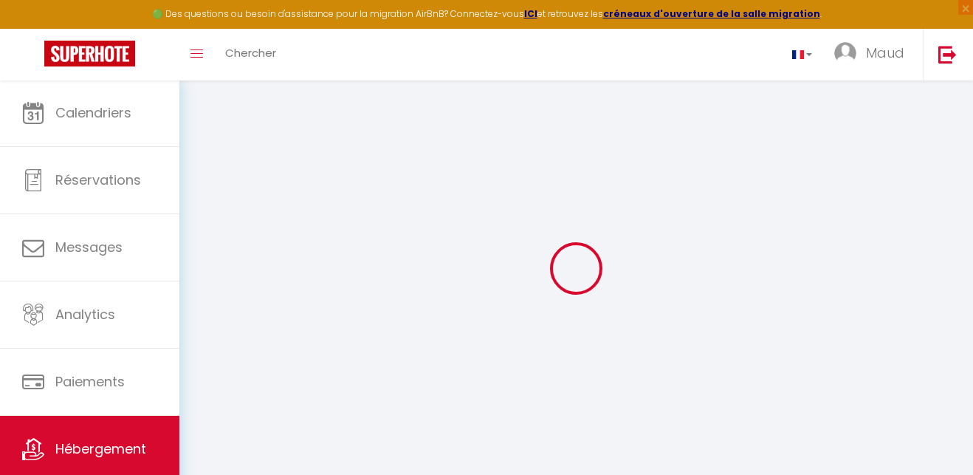
checkbox input "false"
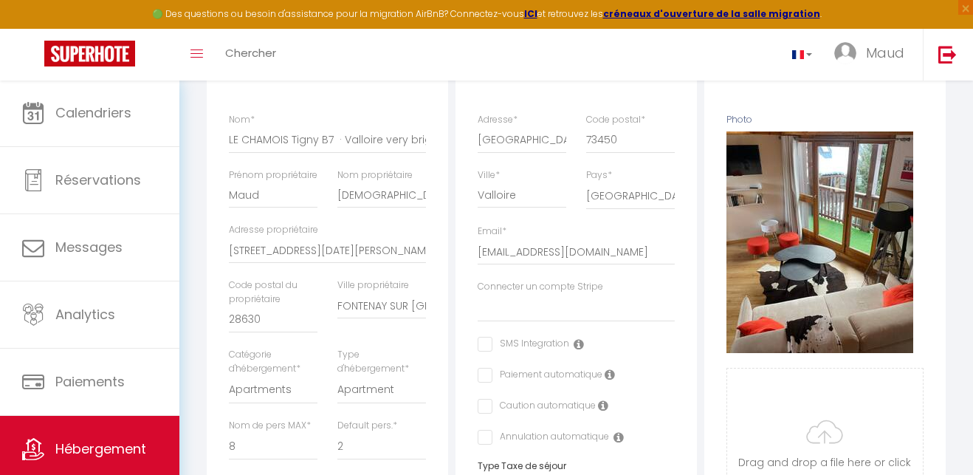
scroll to position [221, 0]
drag, startPoint x: 625, startPoint y: 250, endPoint x: 467, endPoint y: 251, distance: 158.0
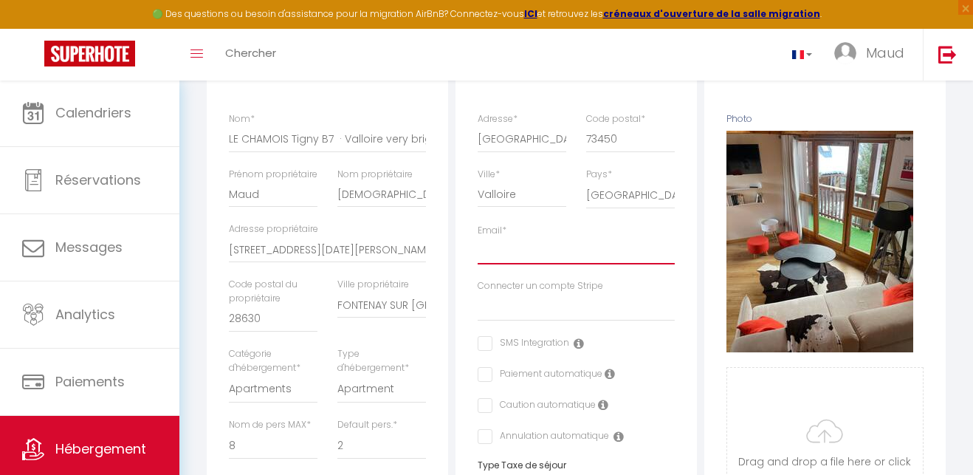
select select
checkbox input "false"
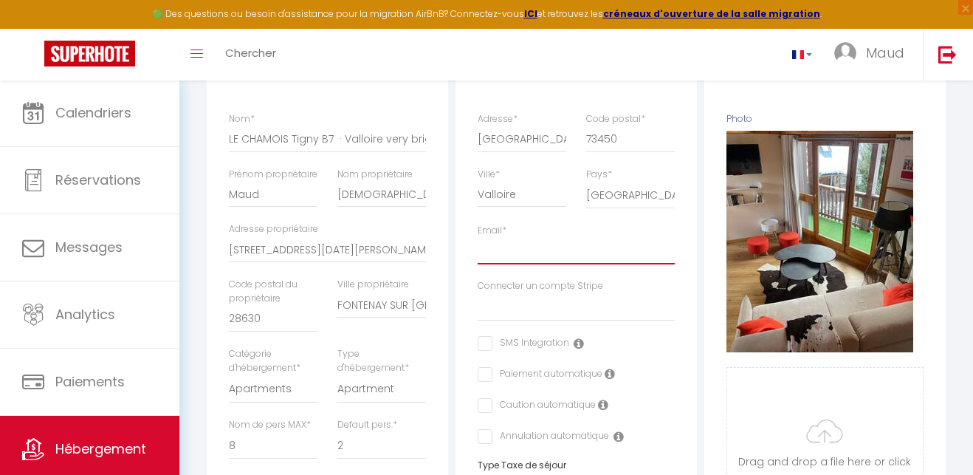
type input "m"
select select
checkbox input "false"
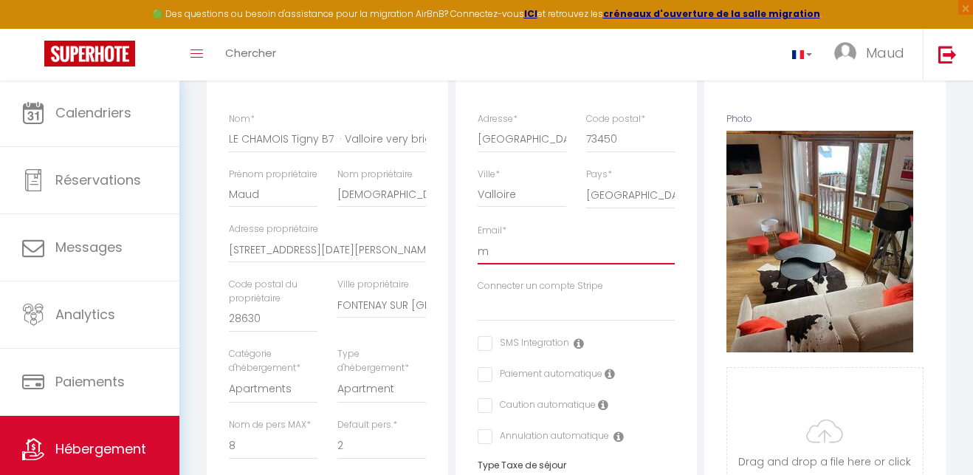
checkbox input "false"
type input "ma"
select select
checkbox input "false"
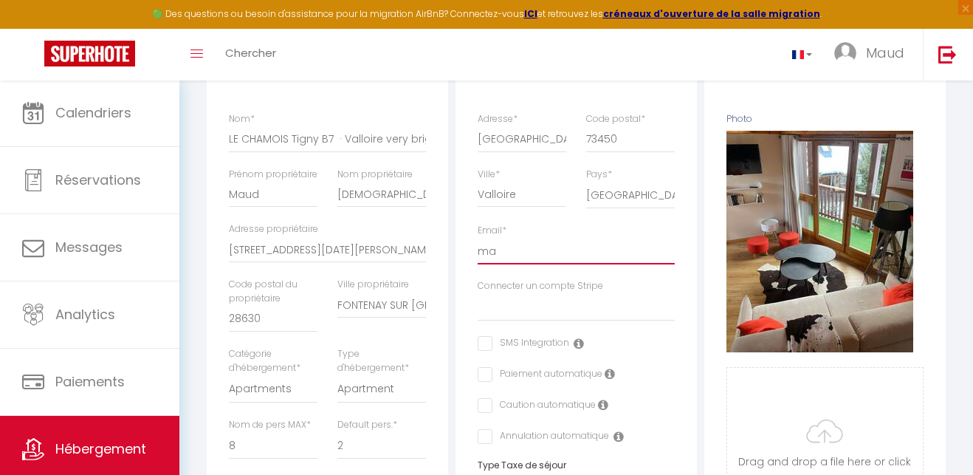
checkbox input "false"
type input "mau"
select select
checkbox input "false"
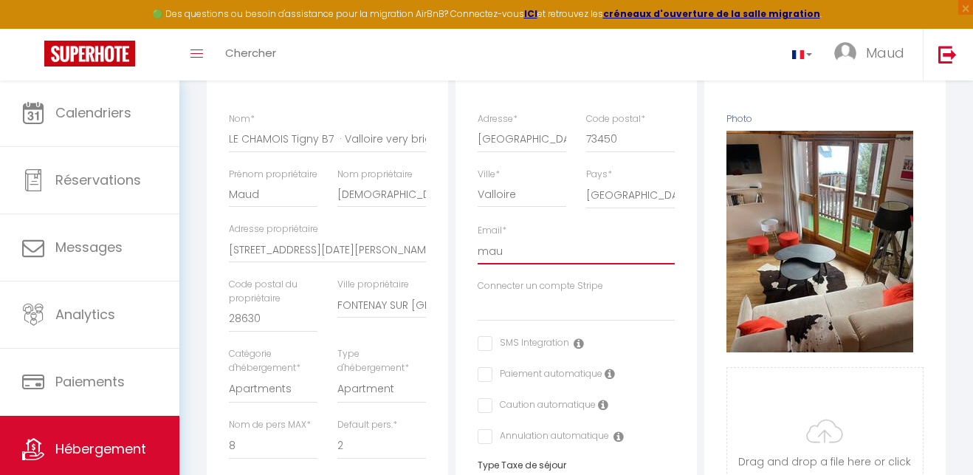
checkbox input "false"
type input "maud"
select select
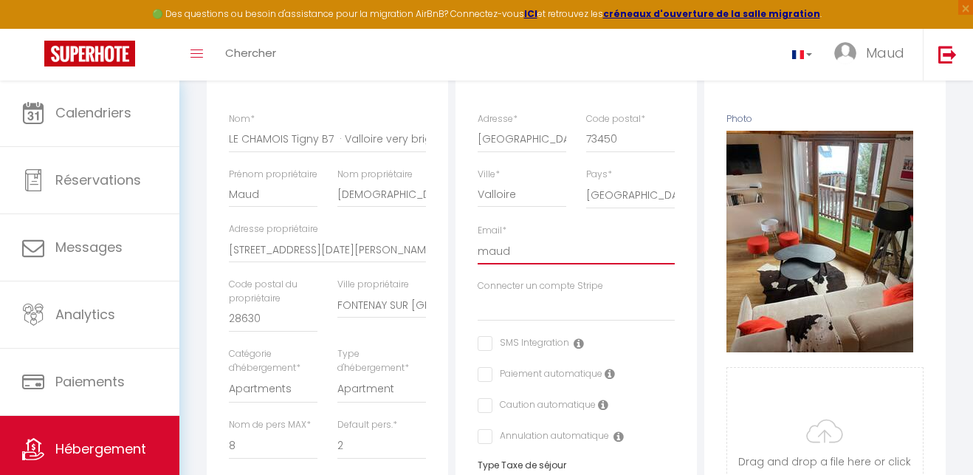
checkbox input "false"
type input "maudc"
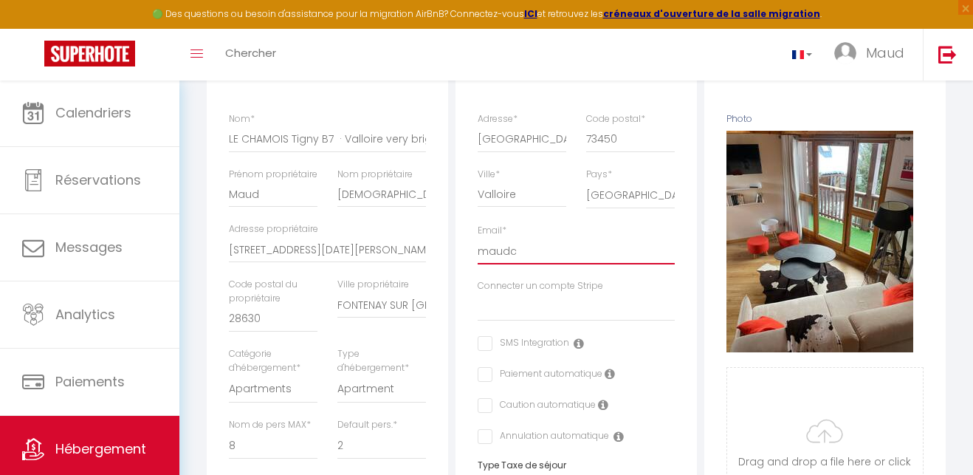
select select
checkbox input "false"
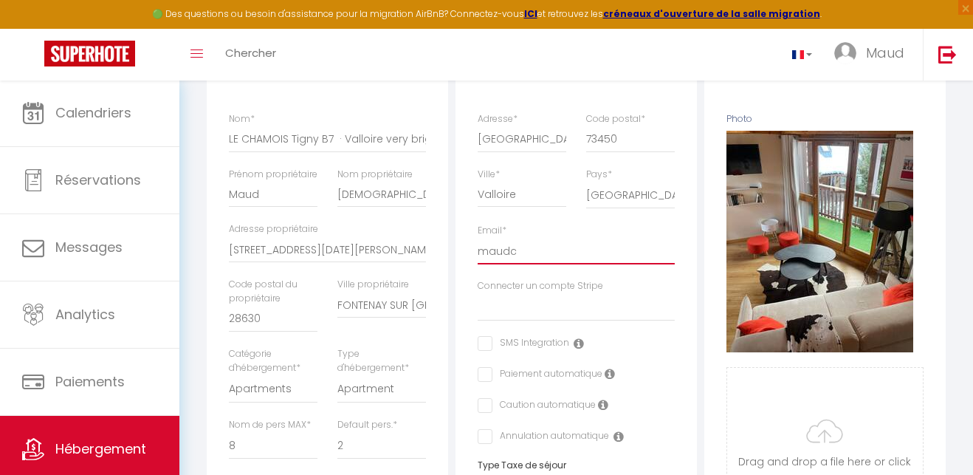
type input "maudco"
select select
checkbox input "false"
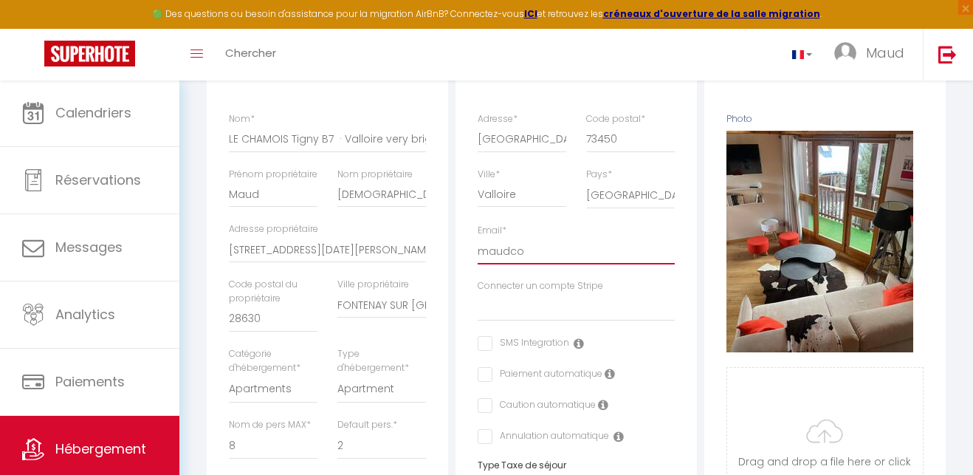
checkbox input "false"
type input "maudcor"
select select
checkbox input "false"
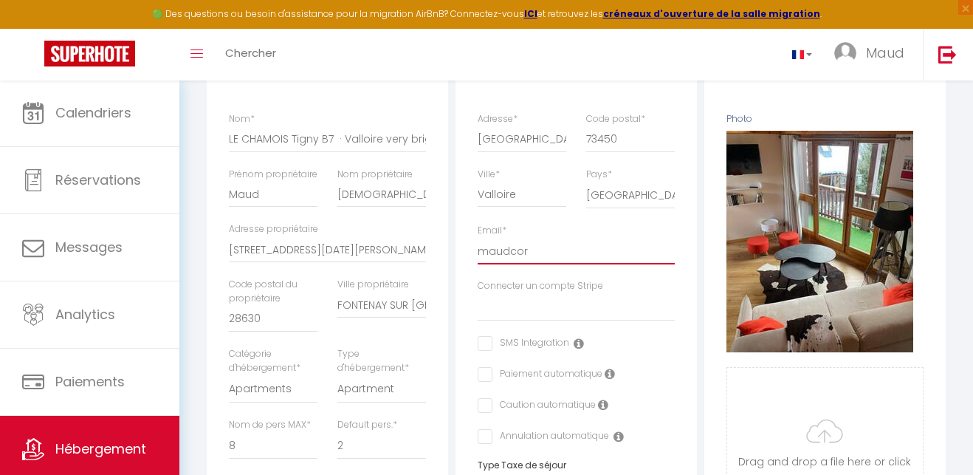
checkbox input "false"
type input "maudcorn"
select select
checkbox input "false"
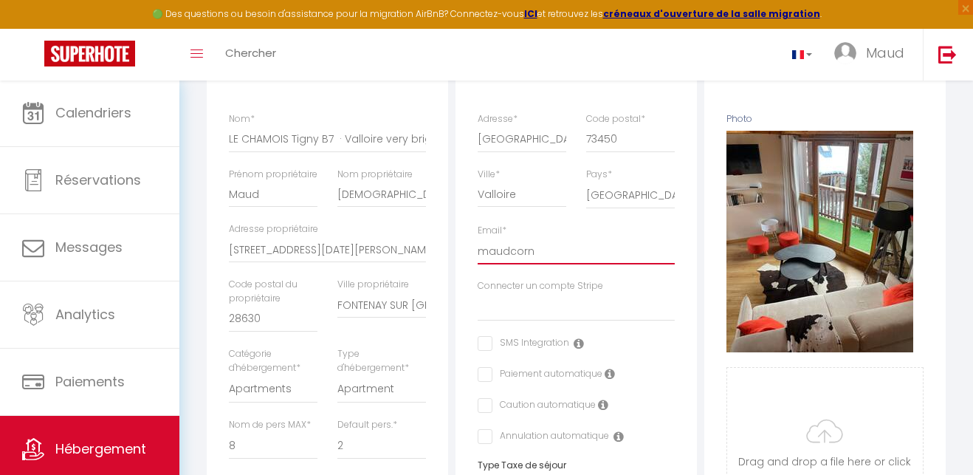
checkbox input "false"
type input "maudcornu"
select select
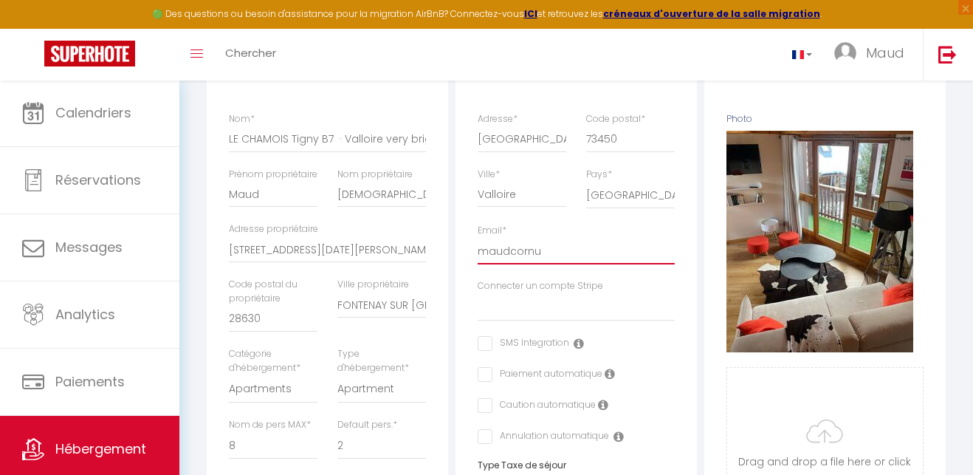
checkbox input "false"
type input "maudcornu1"
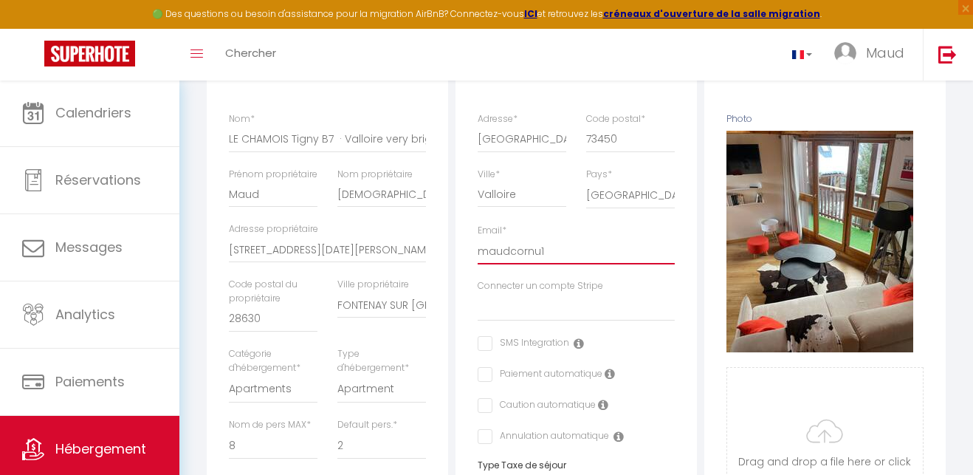
select select
checkbox input "false"
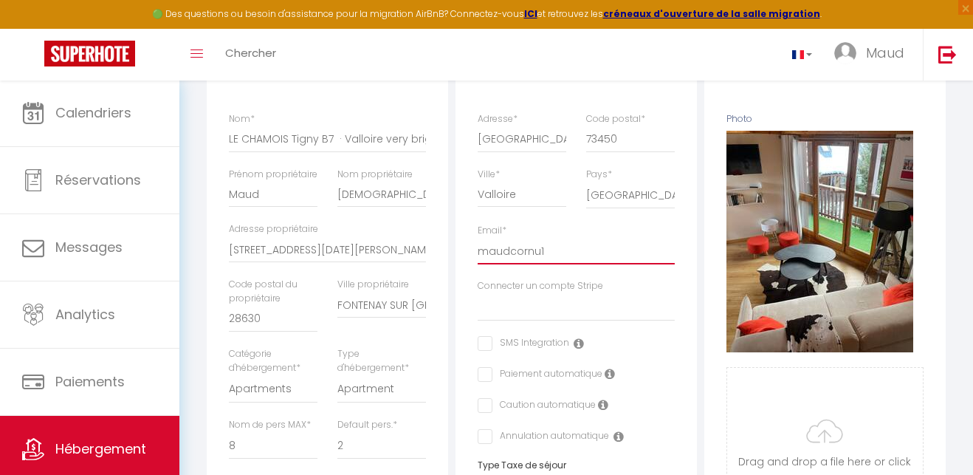
type input "maudcornu1@"
select select
checkbox input "false"
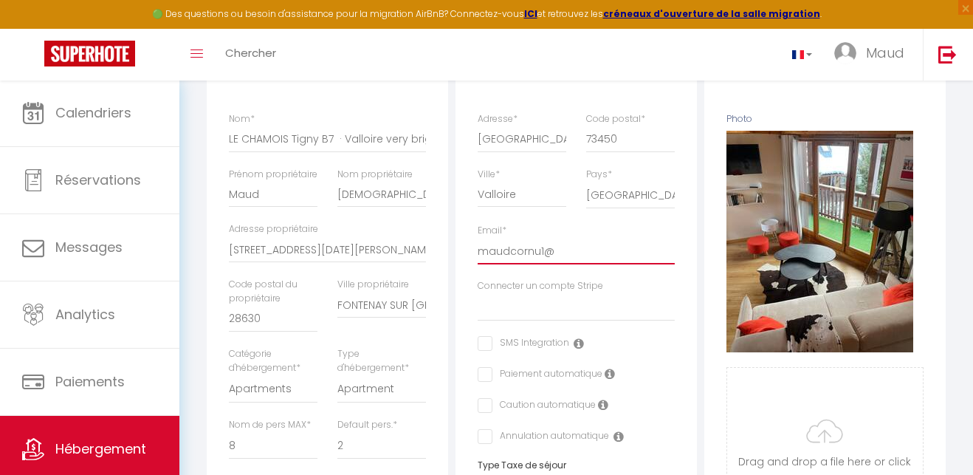
checkbox input "false"
type input "maudcornu1@o"
select select
checkbox input "false"
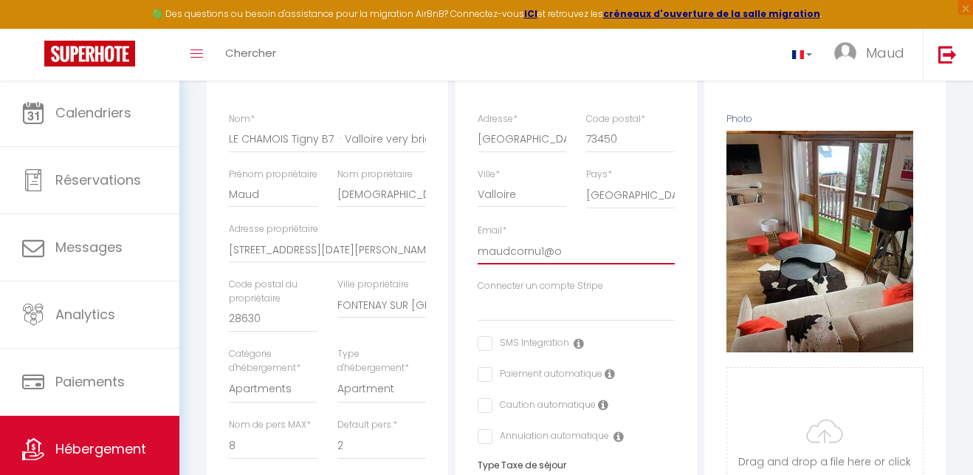
checkbox input "false"
type input "maudcornu1@or"
select select
checkbox input "false"
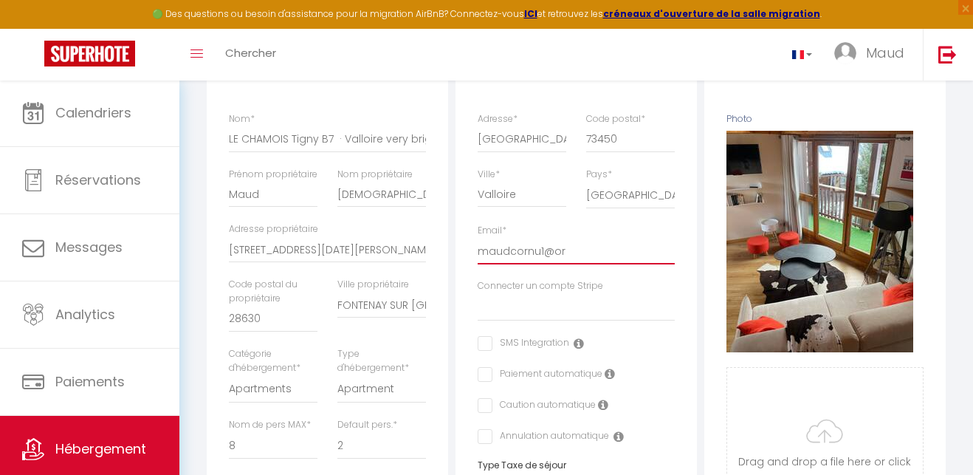
checkbox input "false"
type input "maudcornu1@ora"
select select
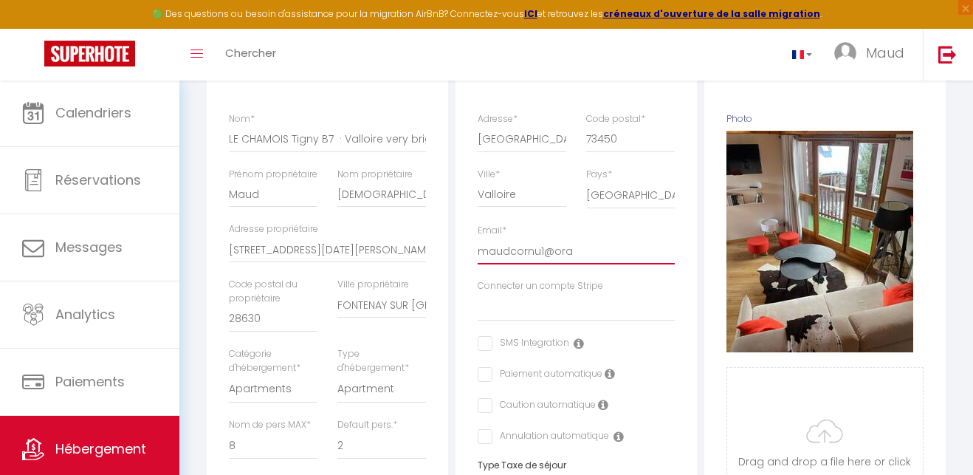
checkbox input "false"
type input "maudcornu1@oran"
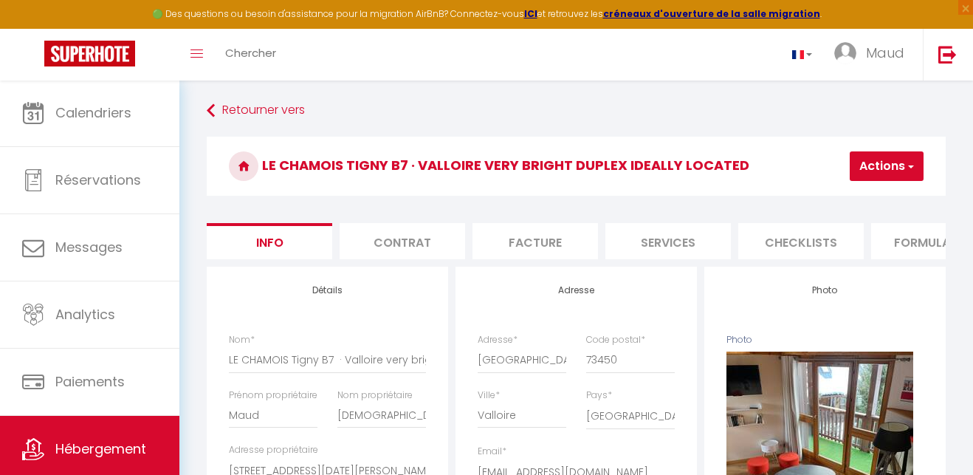
scroll to position [0, 0]
click at [872, 164] on button "Actions" at bounding box center [887, 166] width 74 height 30
click at [812, 158] on h3 "LE CHAMOIS Tigny B7 · Valloire very bright duplex ideally located" at bounding box center [576, 166] width 739 height 59
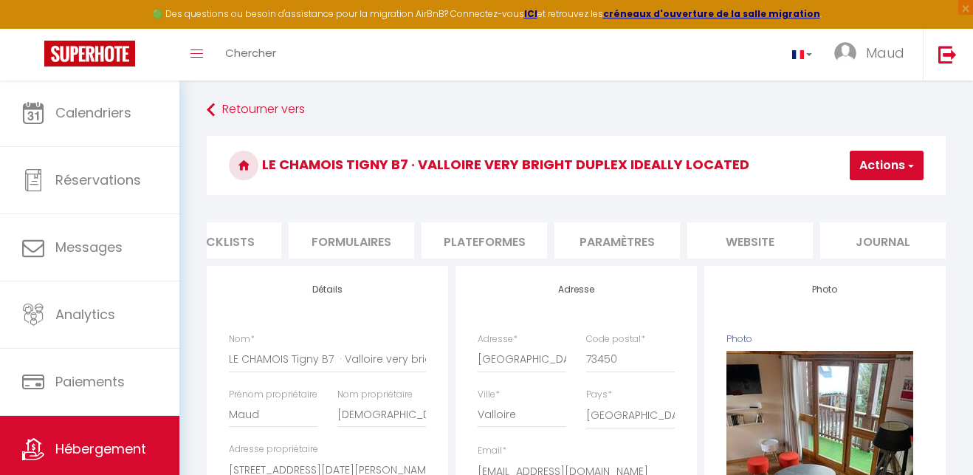
scroll to position [1, 0]
drag, startPoint x: 501, startPoint y: 234, endPoint x: 535, endPoint y: 228, distance: 35.2
click at [501, 234] on li "Plateformes" at bounding box center [485, 240] width 126 height 36
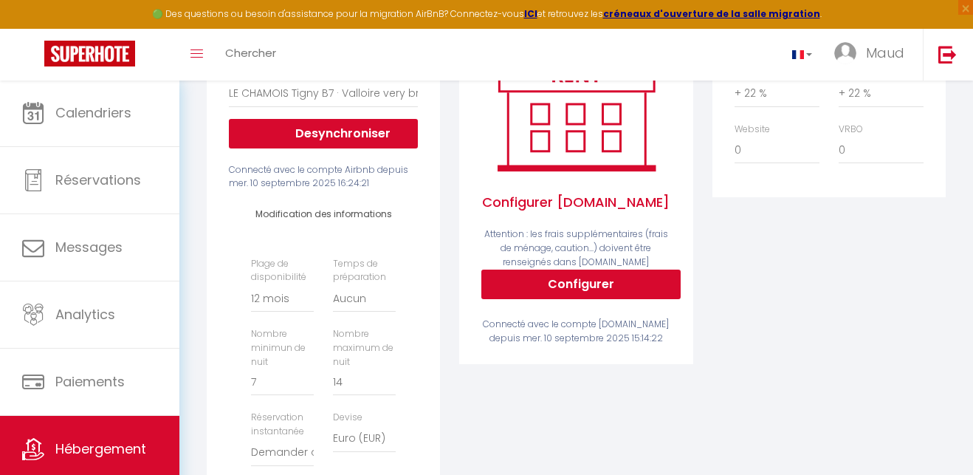
scroll to position [304, 0]
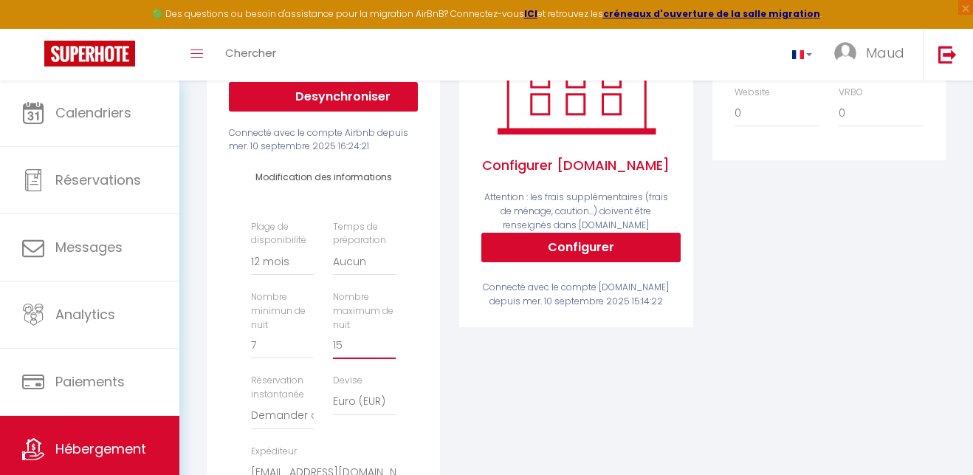
click at [389, 338] on input "15" at bounding box center [364, 345] width 63 height 27
click at [390, 343] on input "14" at bounding box center [364, 345] width 63 height 27
click at [390, 343] on input "13" at bounding box center [364, 345] width 63 height 27
click at [390, 343] on input "12" at bounding box center [364, 345] width 63 height 27
click at [390, 343] on input "11" at bounding box center [364, 345] width 63 height 27
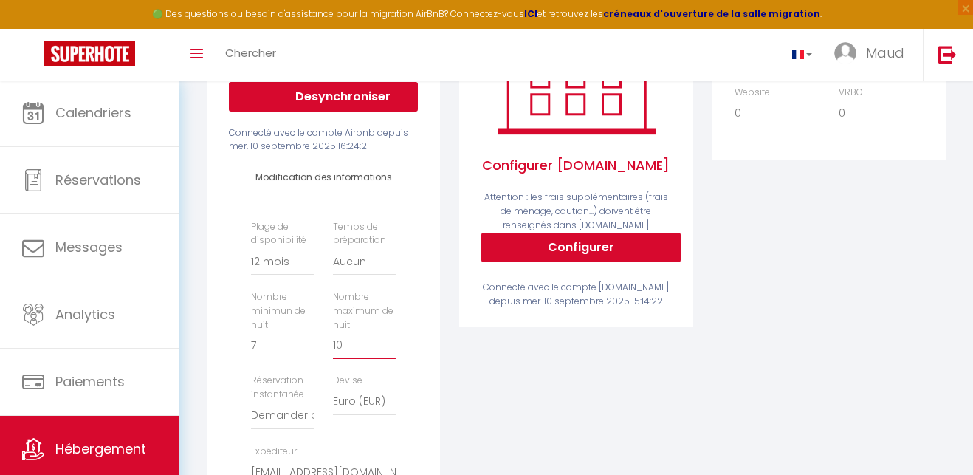
click at [390, 343] on input "10" at bounding box center [364, 345] width 63 height 27
click at [390, 343] on input "9" at bounding box center [364, 345] width 63 height 27
click at [390, 343] on input "8" at bounding box center [364, 345] width 63 height 27
click at [390, 343] on input "7" at bounding box center [364, 345] width 63 height 27
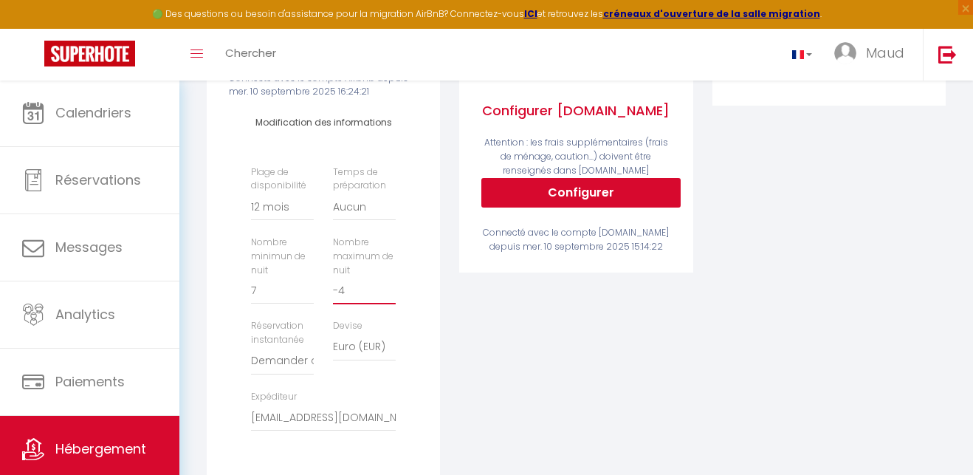
click at [391, 282] on input "-4" at bounding box center [364, 291] width 63 height 27
click at [391, 282] on input "-3" at bounding box center [364, 291] width 63 height 27
click at [391, 282] on input "-2" at bounding box center [364, 291] width 63 height 27
click at [391, 282] on input "-1" at bounding box center [364, 291] width 63 height 27
click at [391, 282] on input "0" at bounding box center [364, 291] width 63 height 27
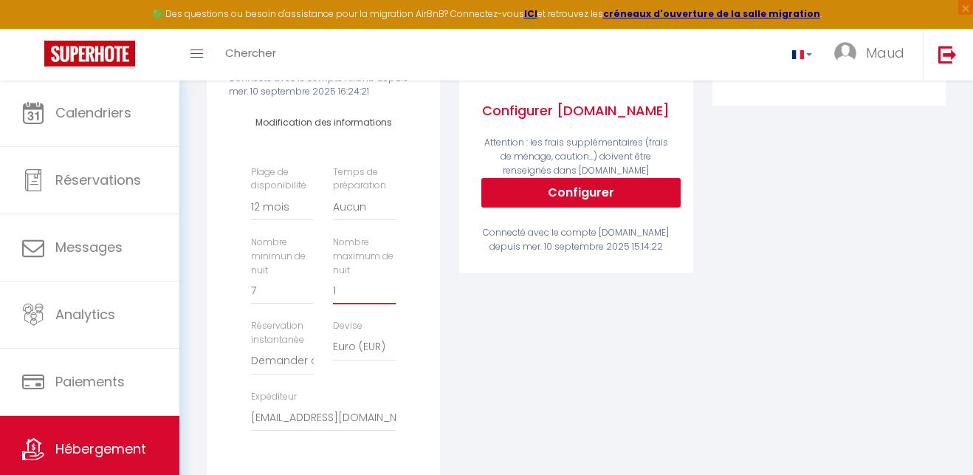
click at [391, 282] on input "1" at bounding box center [364, 291] width 63 height 27
click at [391, 282] on input "2" at bounding box center [364, 291] width 63 height 27
click at [391, 282] on input "3" at bounding box center [364, 291] width 63 height 27
click at [391, 282] on input "4" at bounding box center [364, 291] width 63 height 27
click at [391, 282] on input "5" at bounding box center [364, 291] width 63 height 27
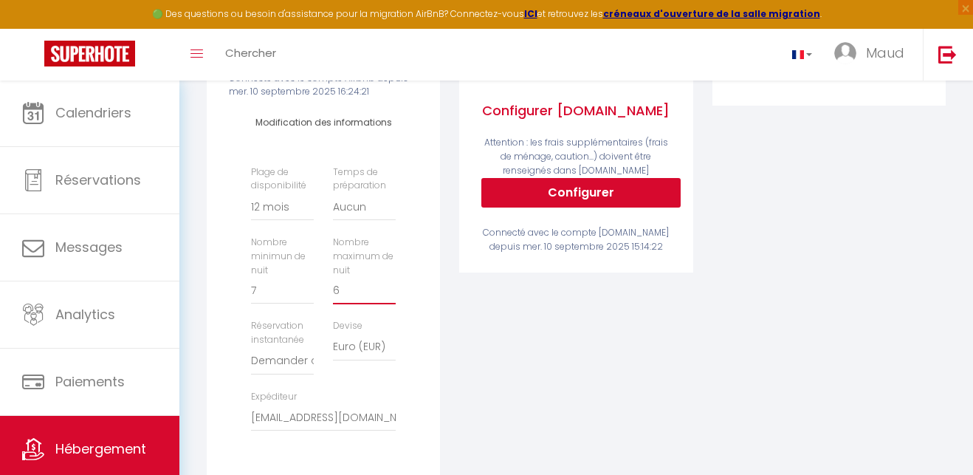
click at [391, 282] on input "6" at bounding box center [364, 291] width 63 height 27
click at [391, 282] on input "7" at bounding box center [364, 291] width 63 height 27
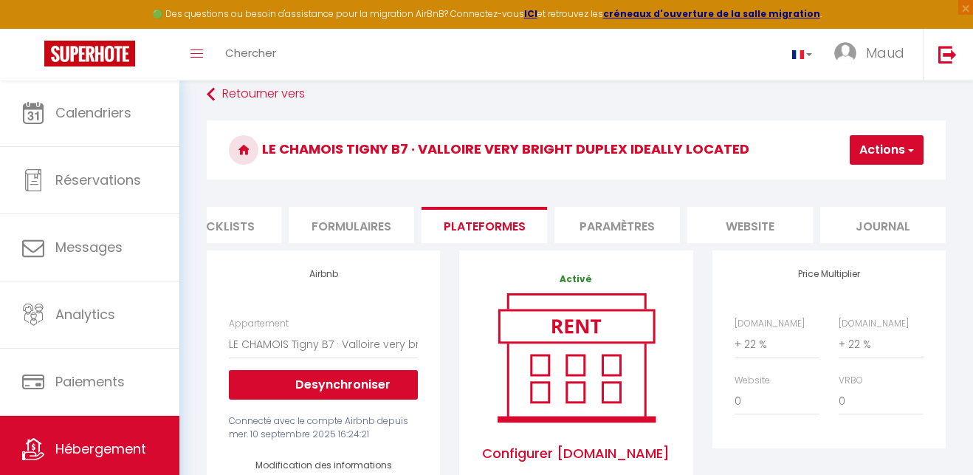
scroll to position [16, 0]
click at [591, 236] on li "Paramètres" at bounding box center [618, 226] width 126 height 36
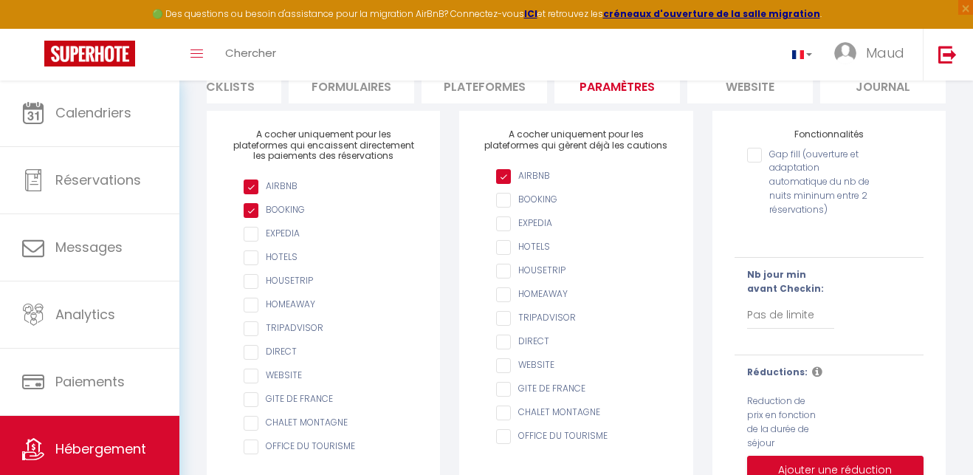
scroll to position [157, 0]
click at [503, 196] on input "AIRBNB" at bounding box center [583, 199] width 174 height 15
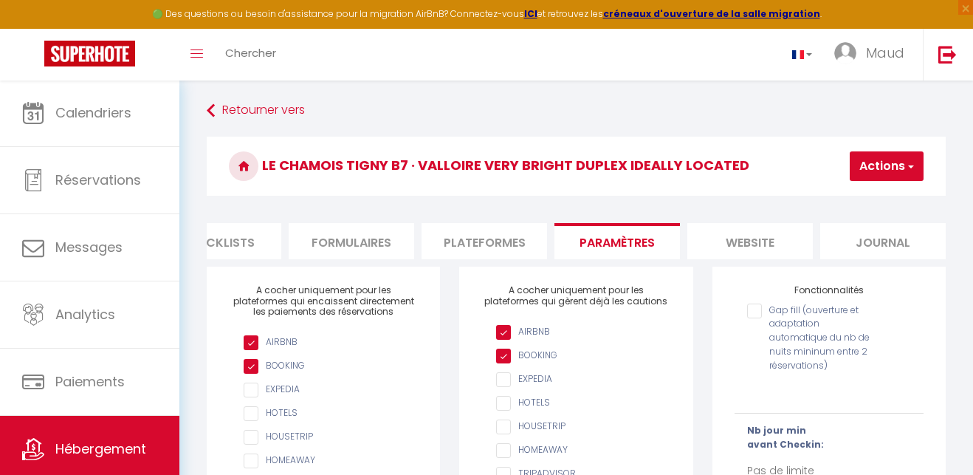
scroll to position [0, 0]
click at [752, 166] on h3 "LE CHAMOIS Tigny B7 · Valloire very bright duplex ideally located" at bounding box center [576, 166] width 739 height 59
drag, startPoint x: 745, startPoint y: 163, endPoint x: 481, endPoint y: 157, distance: 263.7
click at [481, 157] on h3 "LE CHAMOIS Tigny B7 · Valloire very bright duplex ideally located" at bounding box center [576, 166] width 739 height 59
click at [608, 106] on link "Retourner vers" at bounding box center [576, 110] width 739 height 27
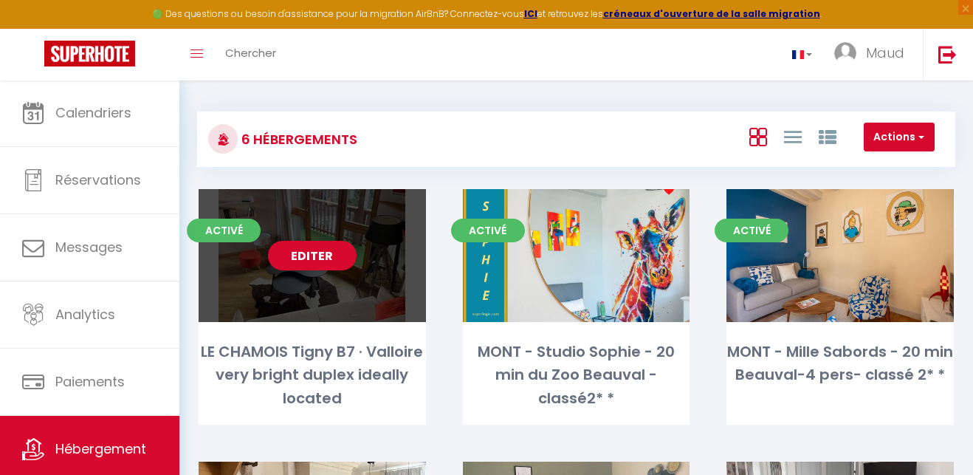
click at [323, 233] on div "Editer" at bounding box center [312, 255] width 227 height 133
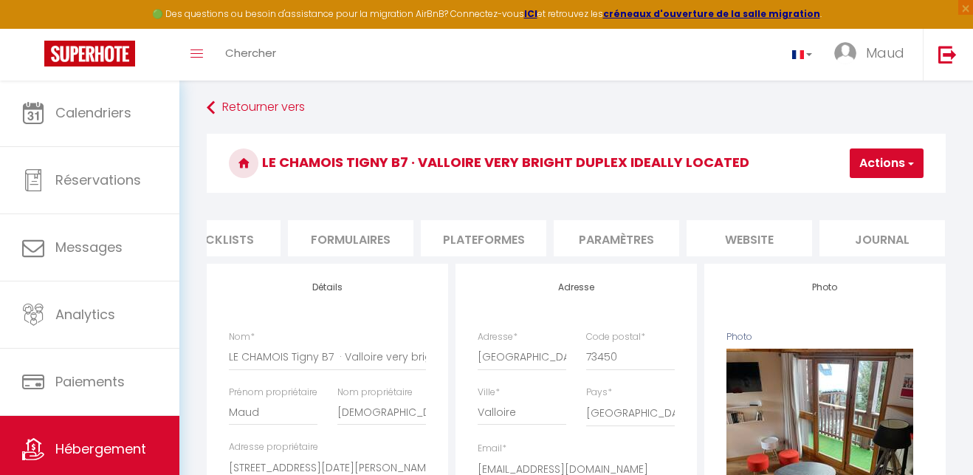
scroll to position [0, 583]
click at [508, 237] on li "Plateformes" at bounding box center [485, 238] width 126 height 36
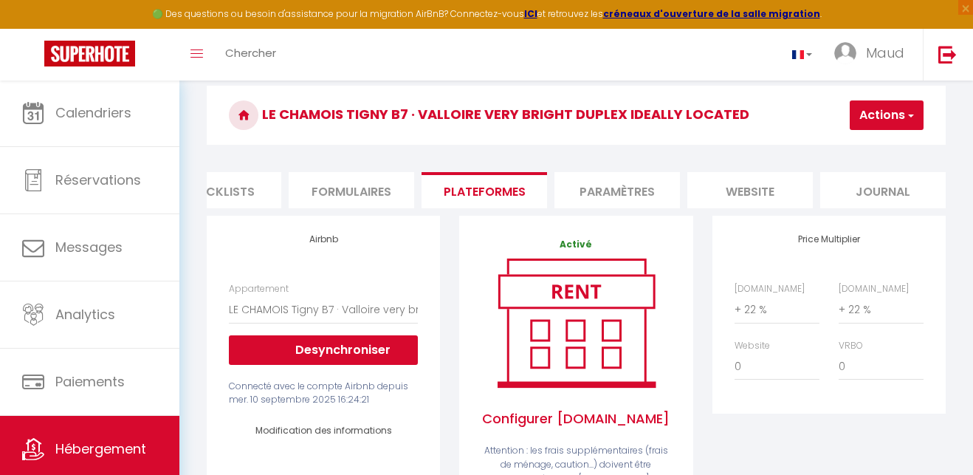
scroll to position [58, 0]
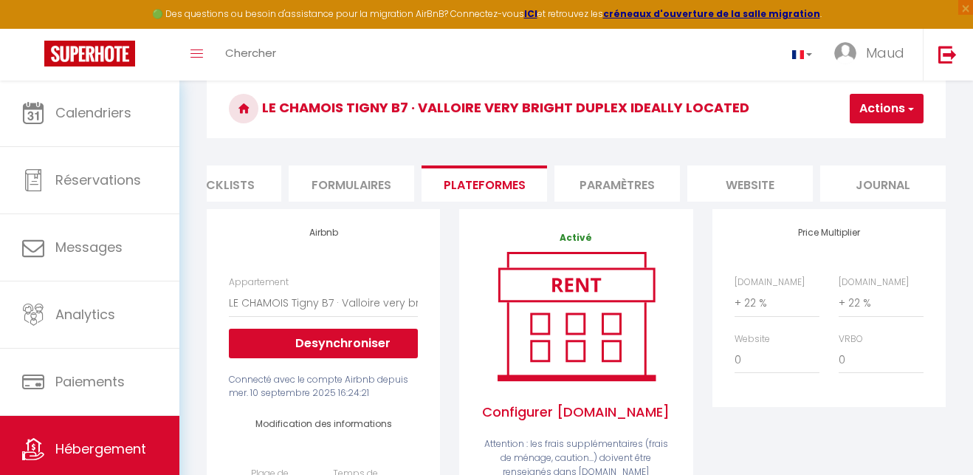
click at [636, 185] on li "Paramètres" at bounding box center [618, 183] width 126 height 36
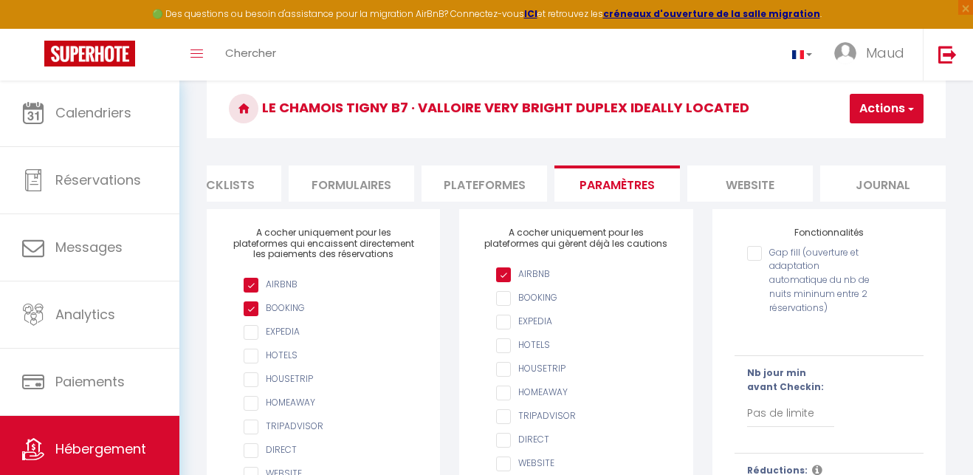
scroll to position [61, 1]
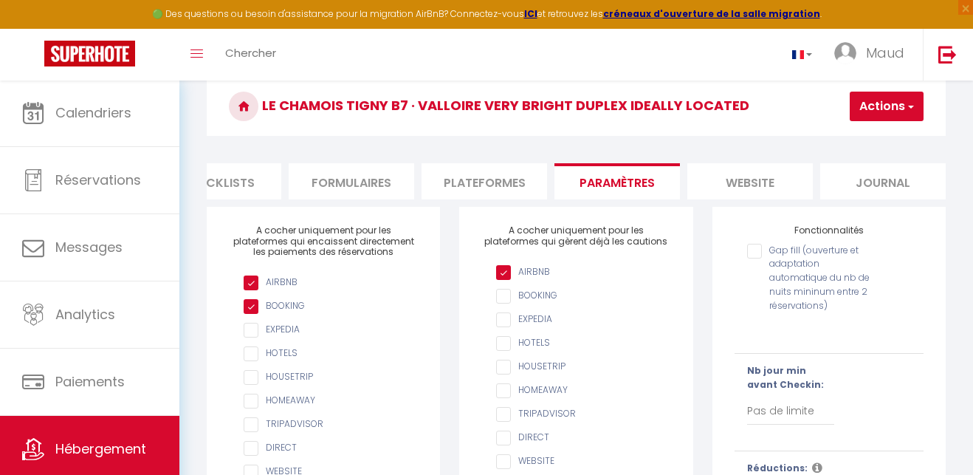
click at [508, 293] on input "AIRBNB" at bounding box center [583, 296] width 174 height 15
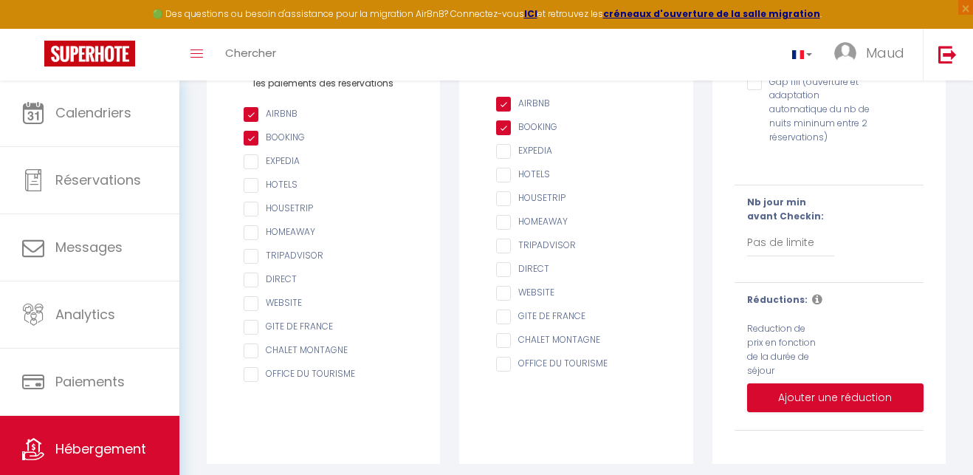
scroll to position [0, 0]
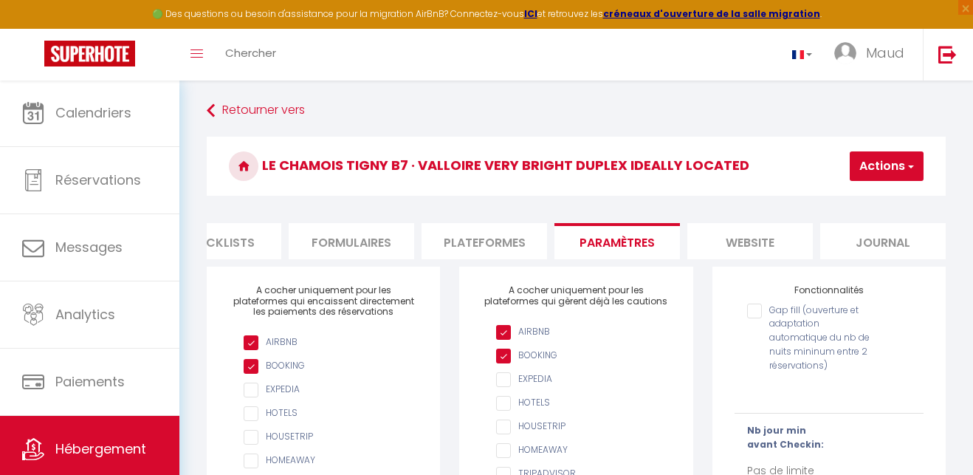
click at [886, 164] on button "Actions" at bounding box center [887, 166] width 74 height 30
click at [863, 198] on input "Enregistrer" at bounding box center [848, 198] width 55 height 15
click at [865, 195] on input "Enregistrer" at bounding box center [848, 198] width 55 height 15
click at [862, 198] on input "Enregistrer" at bounding box center [848, 198] width 55 height 15
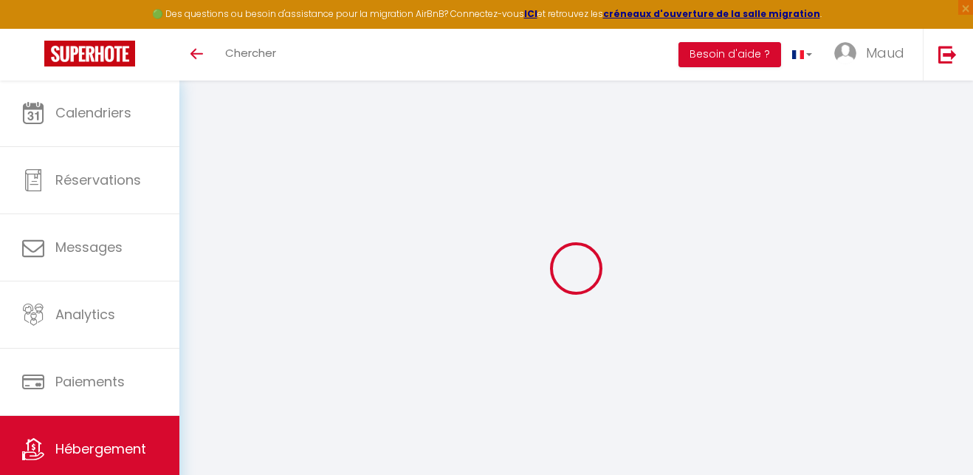
checkbox input "true"
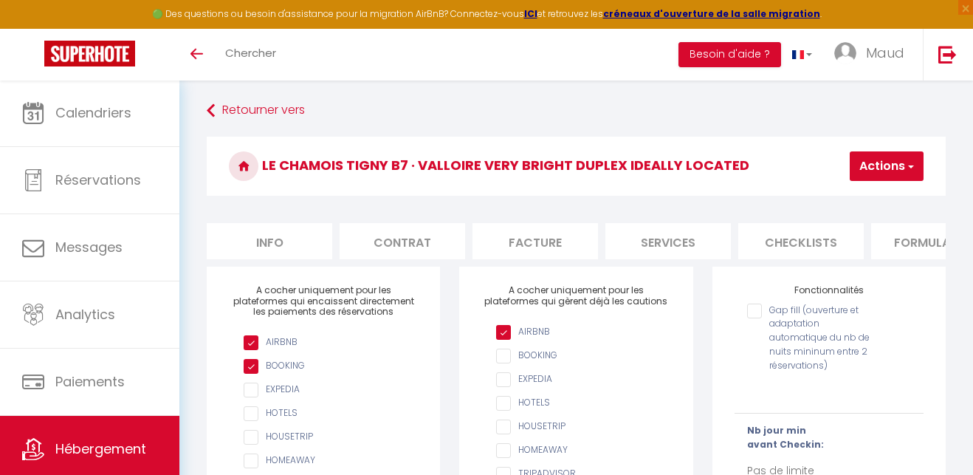
checkbox input "false"
drag, startPoint x: 535, startPoint y: 357, endPoint x: 563, endPoint y: 313, distance: 52.1
click at [535, 357] on input "AIRBNB" at bounding box center [583, 356] width 174 height 15
click at [885, 175] on button "Actions" at bounding box center [887, 166] width 74 height 30
click at [868, 202] on input "Enregistrer" at bounding box center [848, 198] width 55 height 15
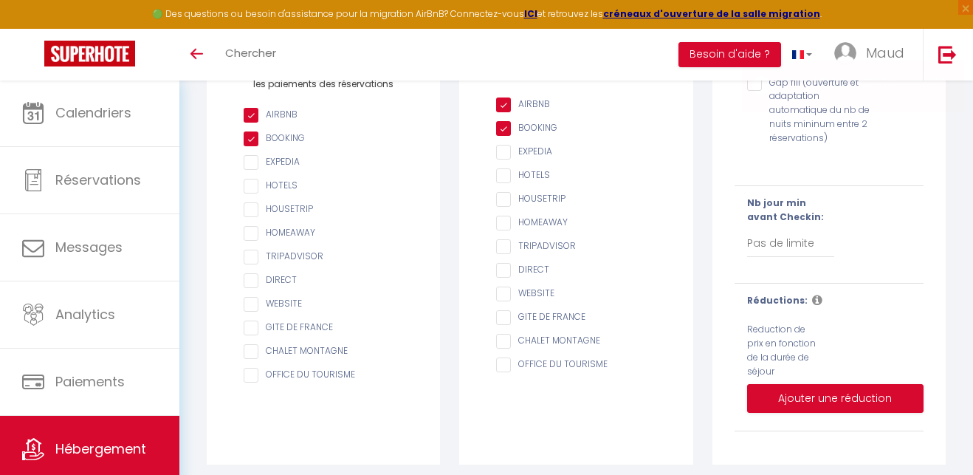
scroll to position [158, 0]
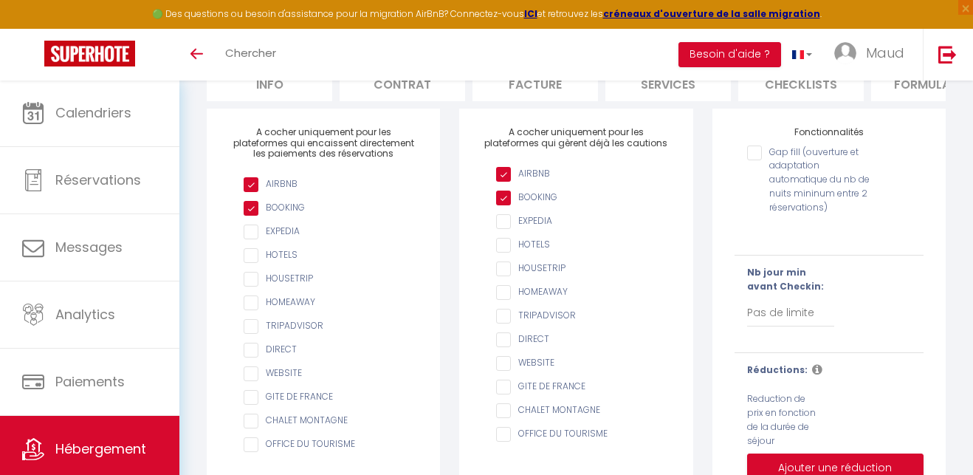
click at [509, 198] on input "AIRBNB" at bounding box center [583, 198] width 174 height 15
checkbox input "false"
click at [304, 49] on div "Toggle menubar Chercher BUTTON Besoin d'aide ? Maud Paramètres" at bounding box center [534, 55] width 855 height 52
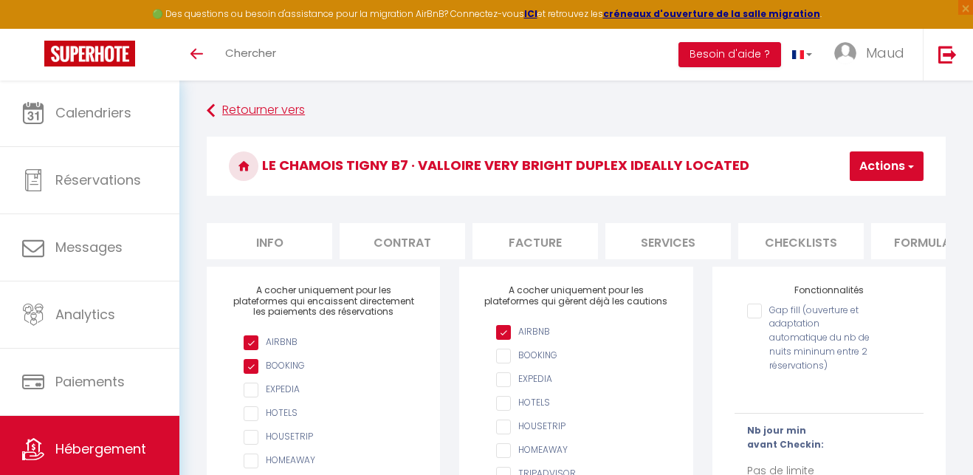
scroll to position [0, 0]
click at [884, 161] on button "Actions" at bounding box center [887, 166] width 74 height 30
click at [870, 195] on input "Enregistrer" at bounding box center [848, 198] width 55 height 15
click at [201, 50] on icon "Toggle menubar" at bounding box center [197, 53] width 13 height 9
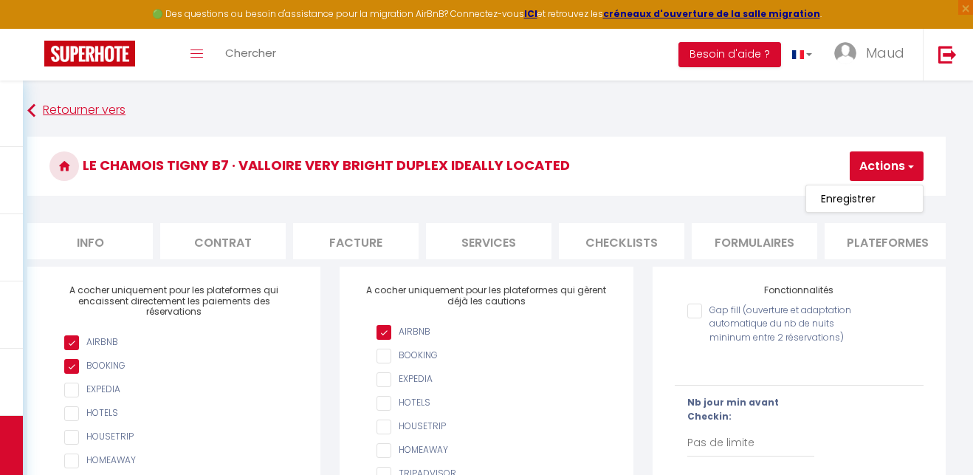
click at [106, 109] on link "Retourner vers" at bounding box center [486, 110] width 919 height 27
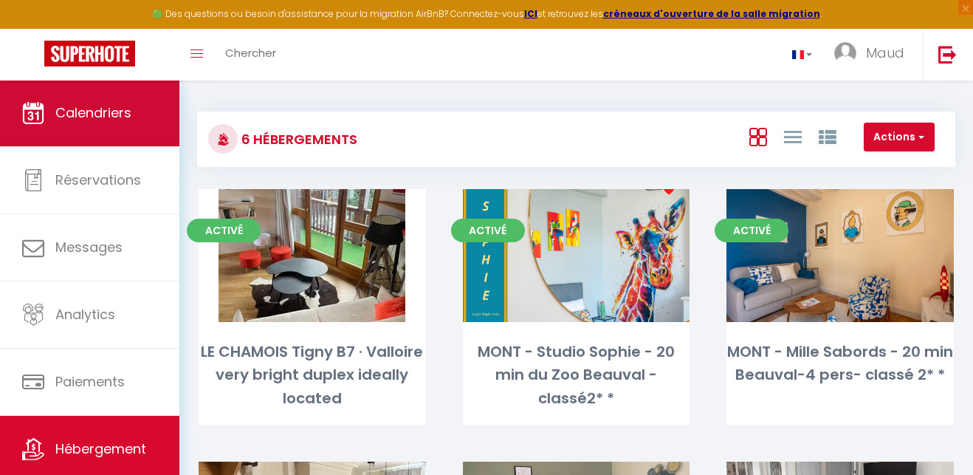
click at [131, 117] on span "Calendriers" at bounding box center [93, 112] width 76 height 18
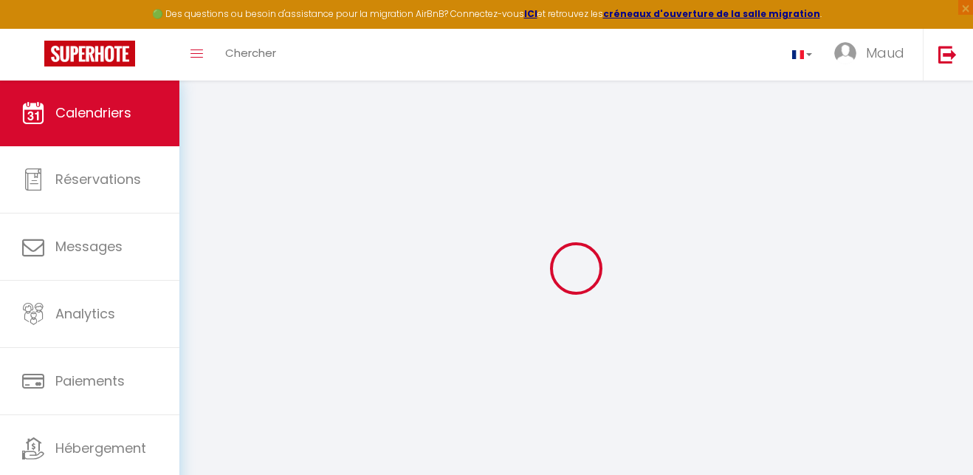
select select
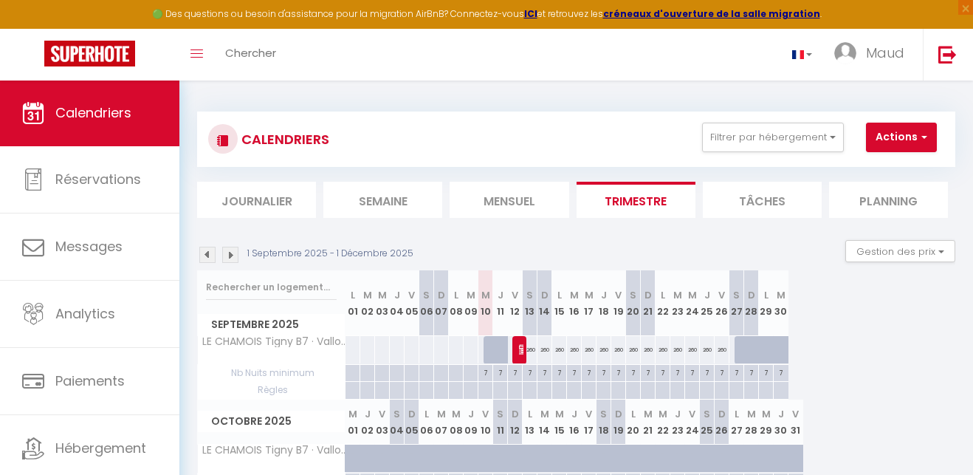
click at [519, 346] on img at bounding box center [525, 349] width 12 height 12
select select "OK"
select select "0"
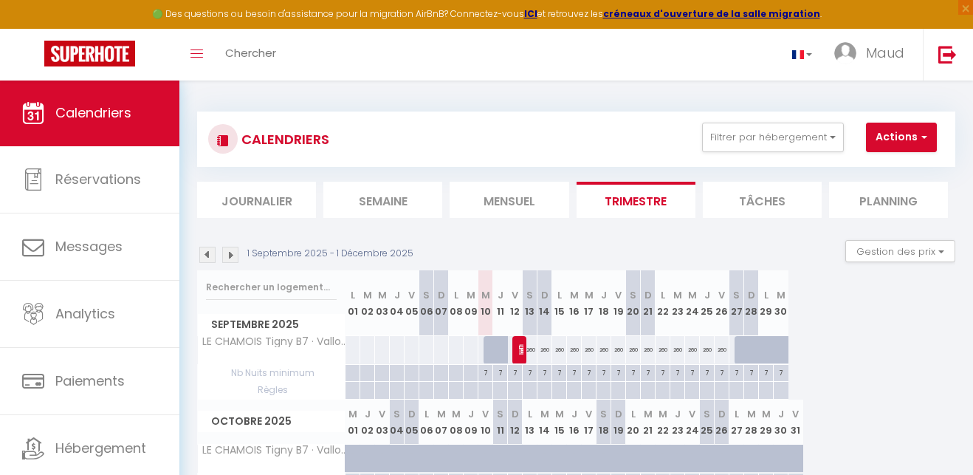
select select "1"
select select
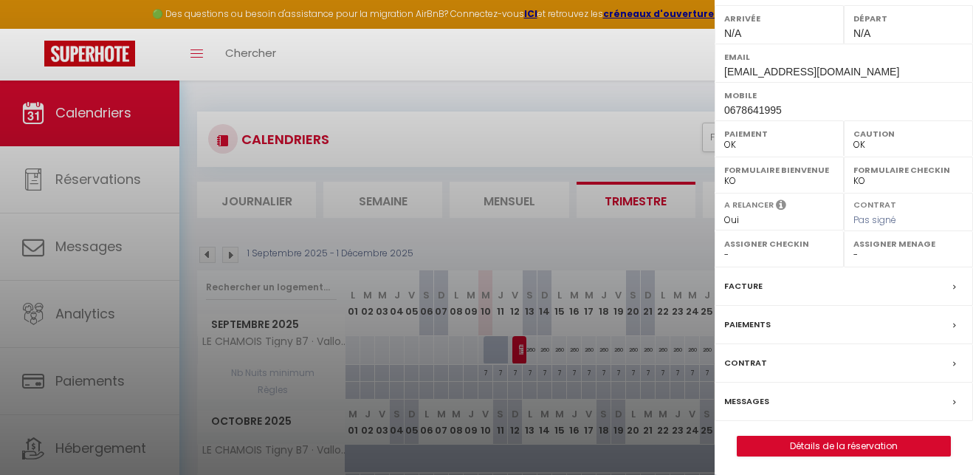
scroll to position [271, 0]
click at [851, 443] on link "Détails de la réservation" at bounding box center [844, 446] width 213 height 19
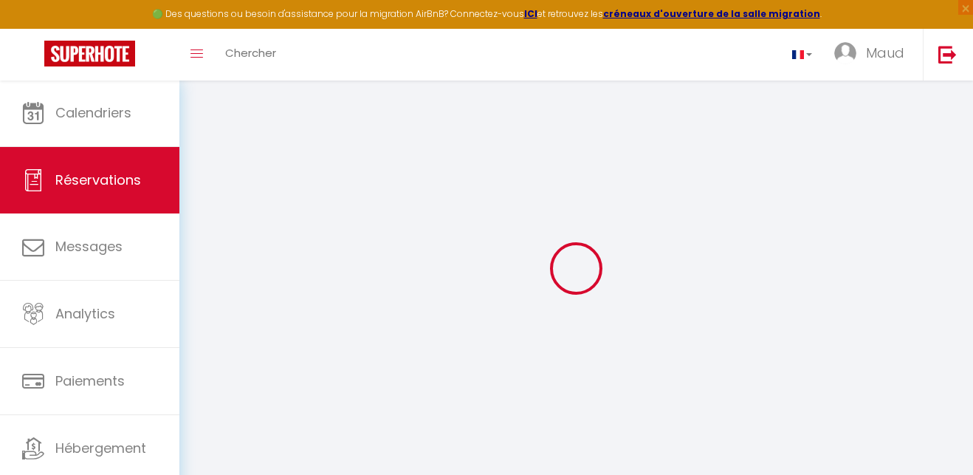
type input "TEST [PERSON_NAME] et [PERSON_NAME]"
type input "Lagrange"
type input "[EMAIL_ADDRESS][DOMAIN_NAME]"
type input "0678641995"
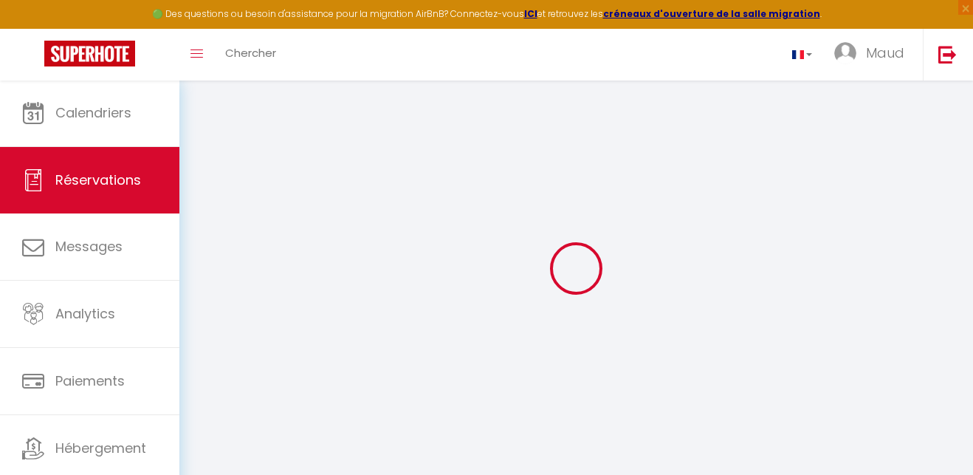
type input "44400"
type input "[STREET_ADDRESS][PERSON_NAME]"
type input "Rezé"
select select "FR"
select select "76882"
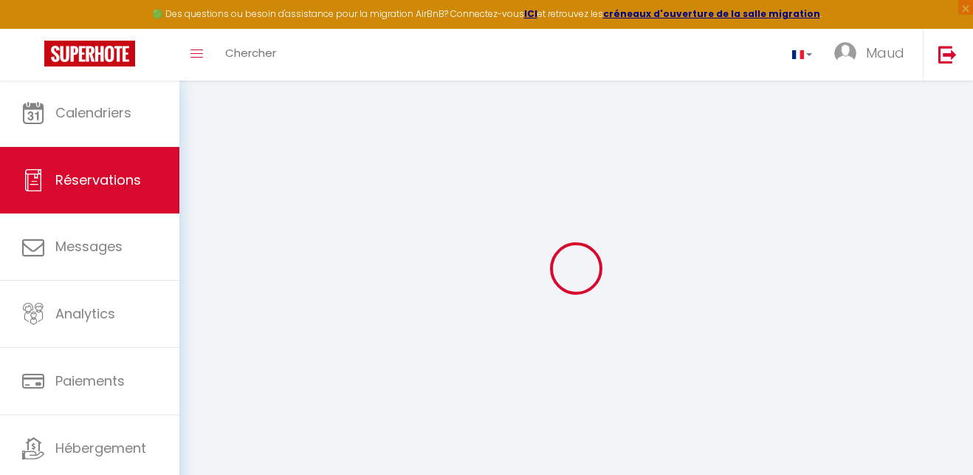
select select "1"
type input "Ven 12 Septembre 2025"
select select
type input "Sam 13 Septembre 2025"
select select
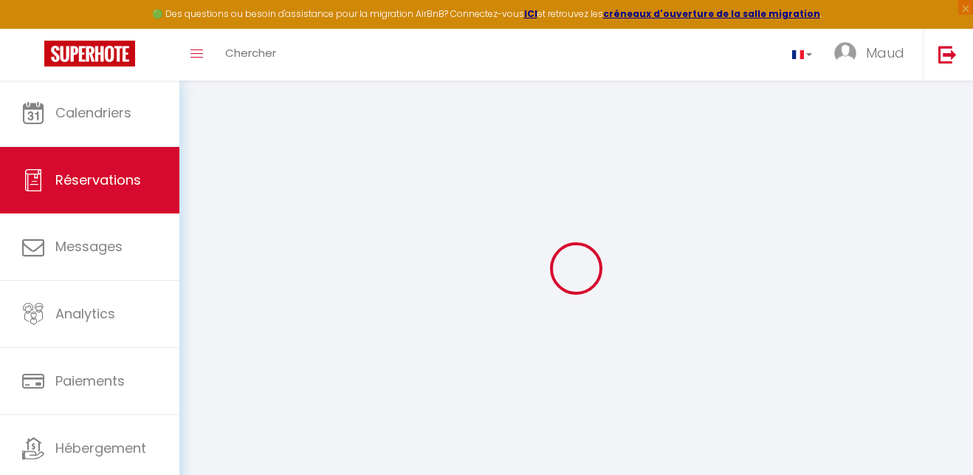
type input "2"
select select "12"
select select
type input "100"
checkbox input "false"
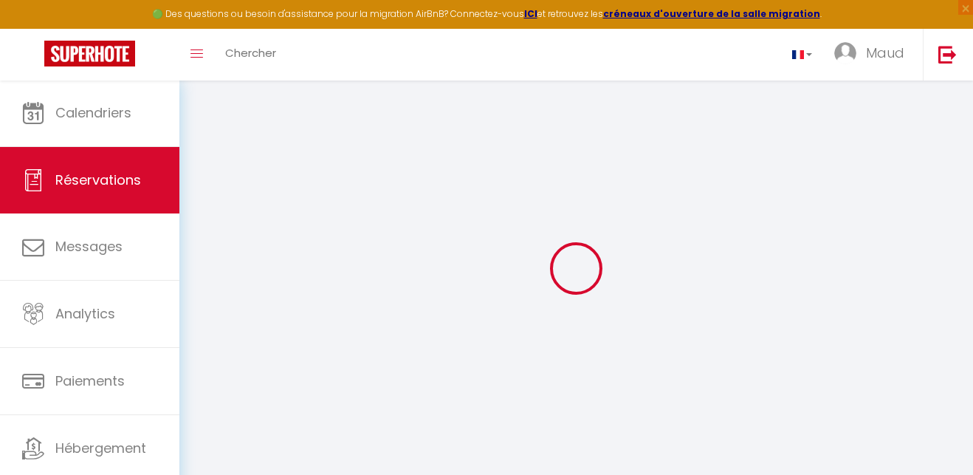
type input "0"
select select
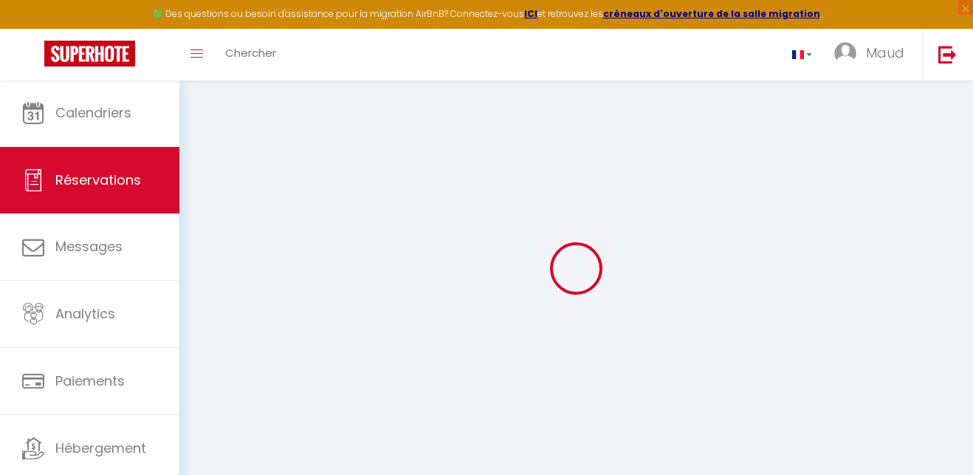
select select "15"
checkbox input "false"
select select
checkbox input "false"
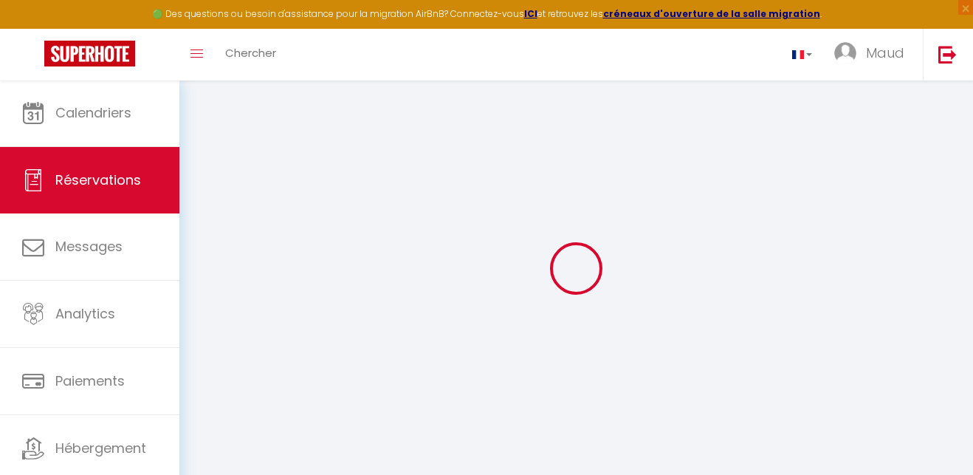
select select
checkbox input "false"
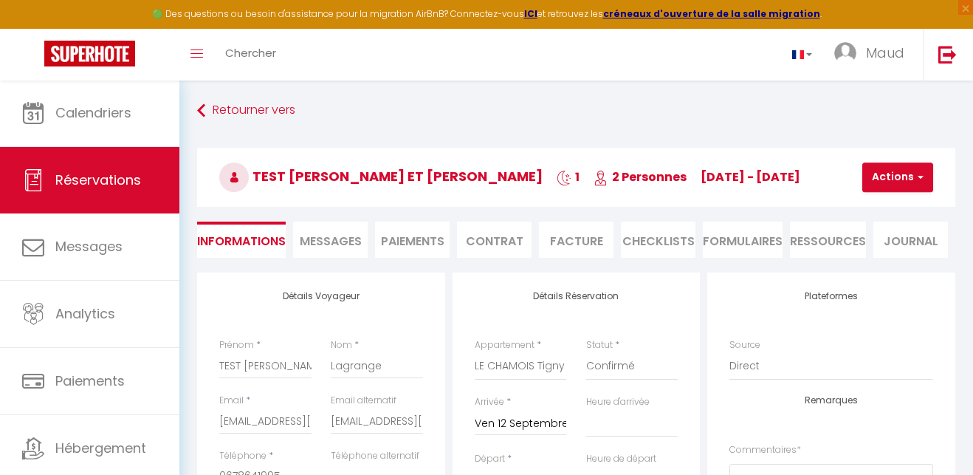
select select
checkbox input "false"
select select
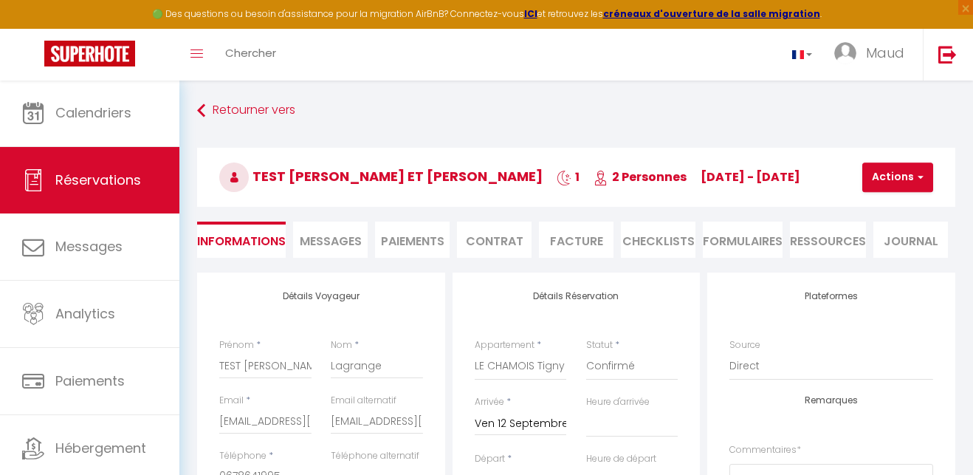
checkbox input "false"
select select
click at [909, 173] on button "Actions" at bounding box center [898, 177] width 71 height 30
click at [896, 245] on link "Supprimer" at bounding box center [910, 248] width 117 height 19
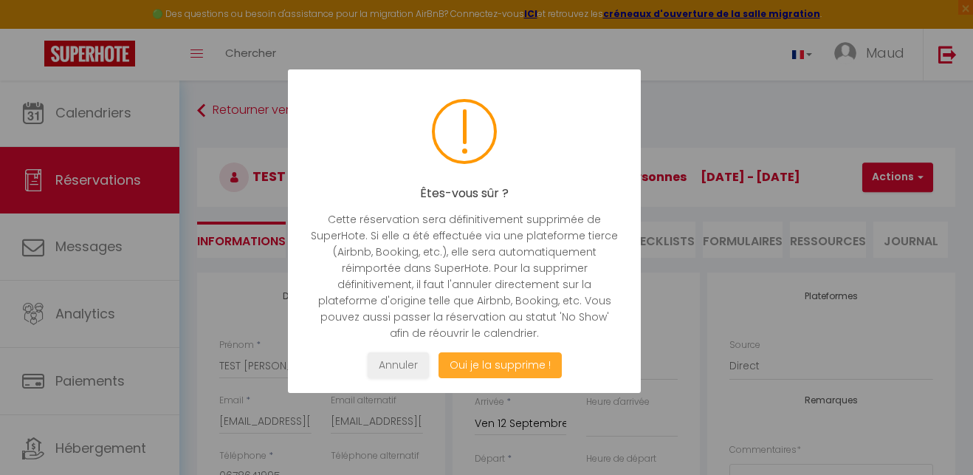
click at [529, 369] on button "Oui je la supprime !" at bounding box center [500, 365] width 123 height 26
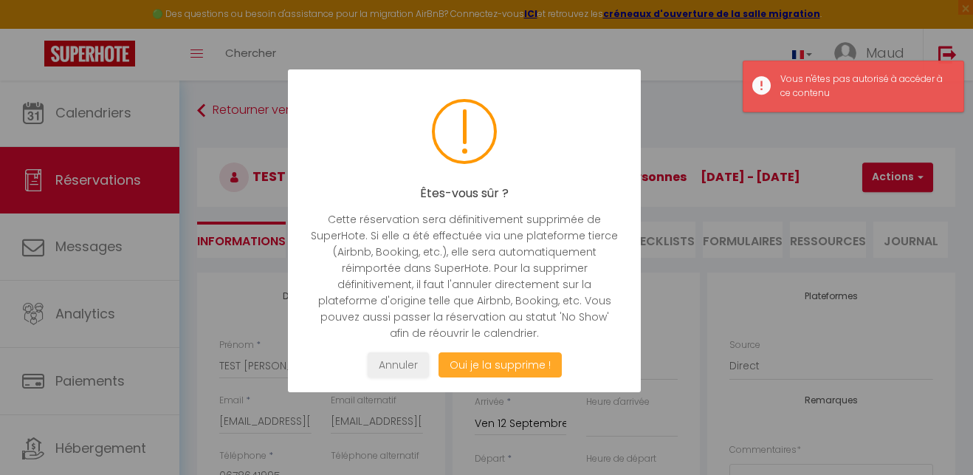
click at [532, 367] on button "Oui je la supprime !" at bounding box center [500, 365] width 123 height 26
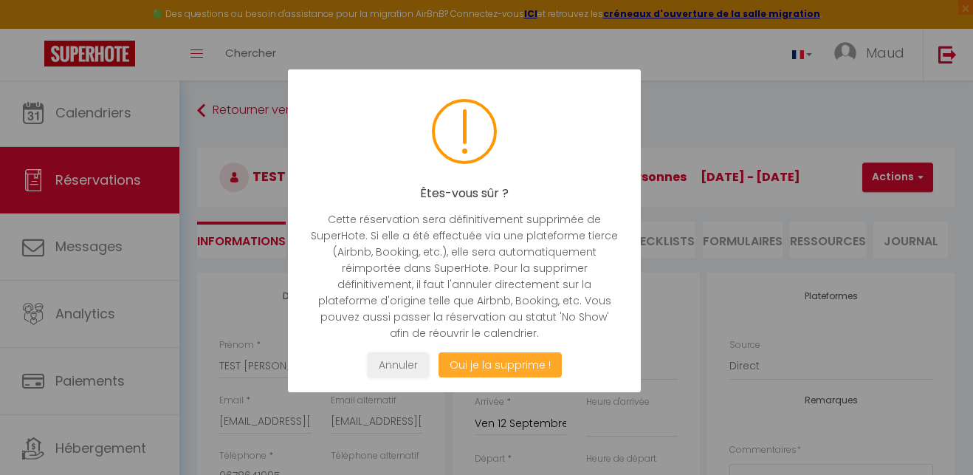
click at [496, 363] on button "Oui je la supprime !" at bounding box center [500, 365] width 123 height 26
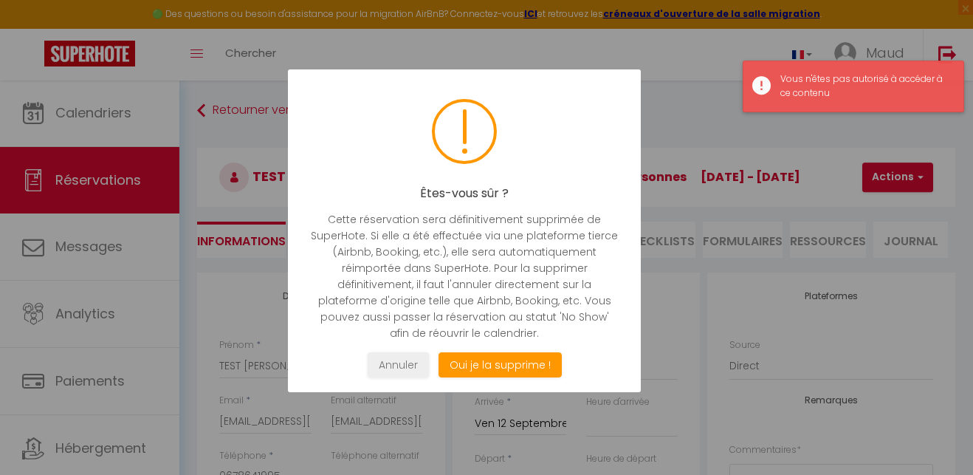
click at [871, 71] on div "Vous n'êtes pas autorisé à accéder à ce contenu" at bounding box center [854, 87] width 222 height 52
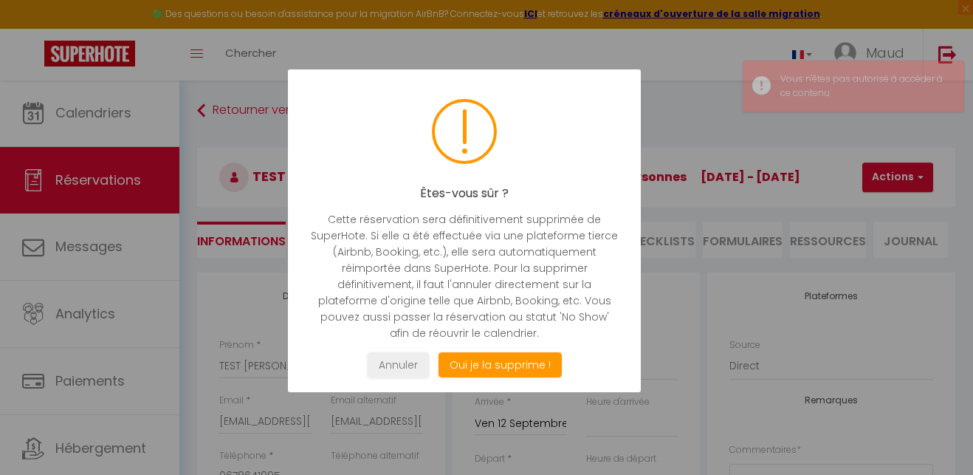
click at [680, 61] on div at bounding box center [486, 237] width 973 height 475
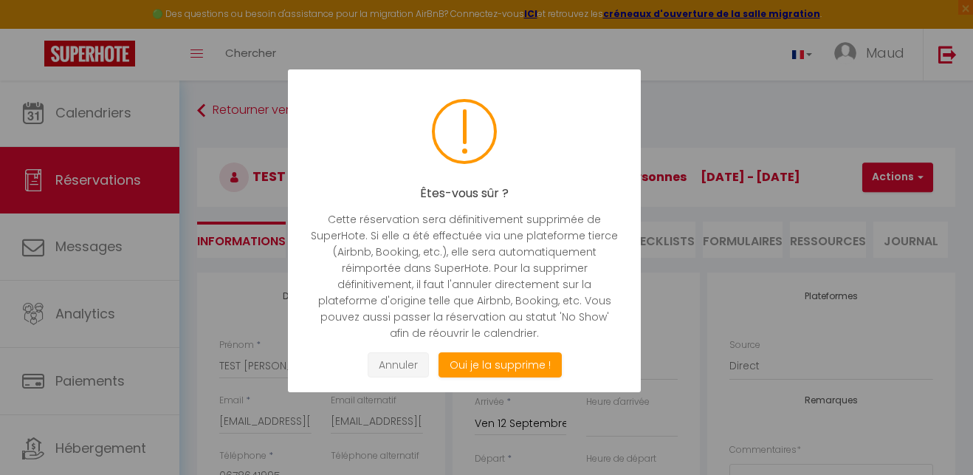
drag, startPoint x: 410, startPoint y: 368, endPoint x: 428, endPoint y: 368, distance: 18.5
click at [410, 368] on button "Annuler" at bounding box center [398, 365] width 61 height 26
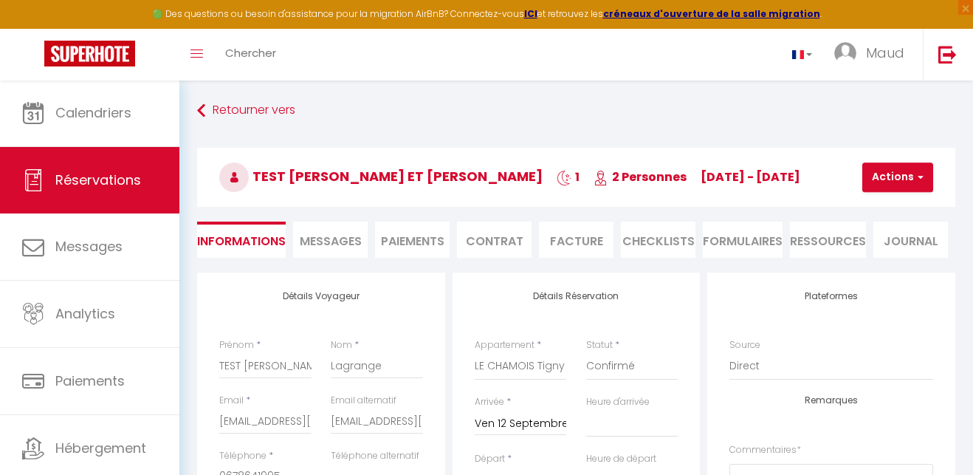
click at [913, 178] on button "Actions" at bounding box center [898, 177] width 71 height 30
drag, startPoint x: 905, startPoint y: 250, endPoint x: 881, endPoint y: 246, distance: 23.9
click at [905, 250] on link "Supprimer" at bounding box center [910, 248] width 117 height 19
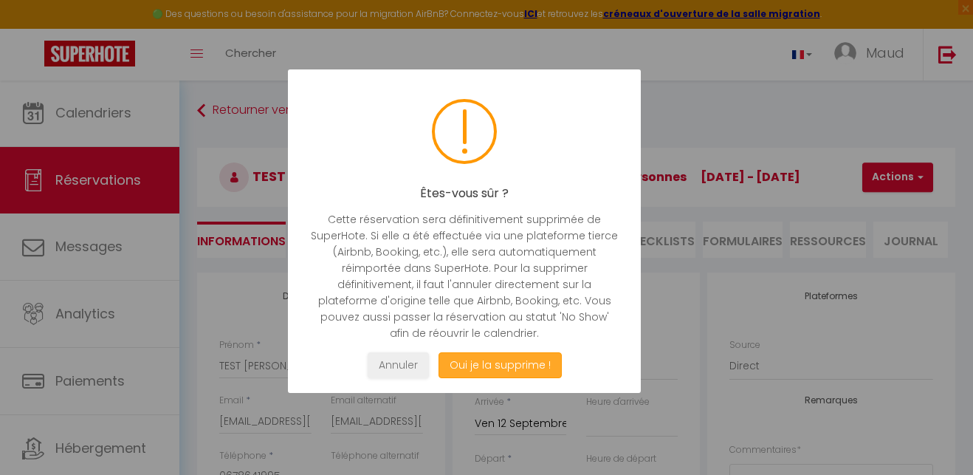
drag, startPoint x: 535, startPoint y: 366, endPoint x: 607, endPoint y: 297, distance: 99.8
click at [535, 365] on button "Oui je la supprime !" at bounding box center [500, 365] width 123 height 26
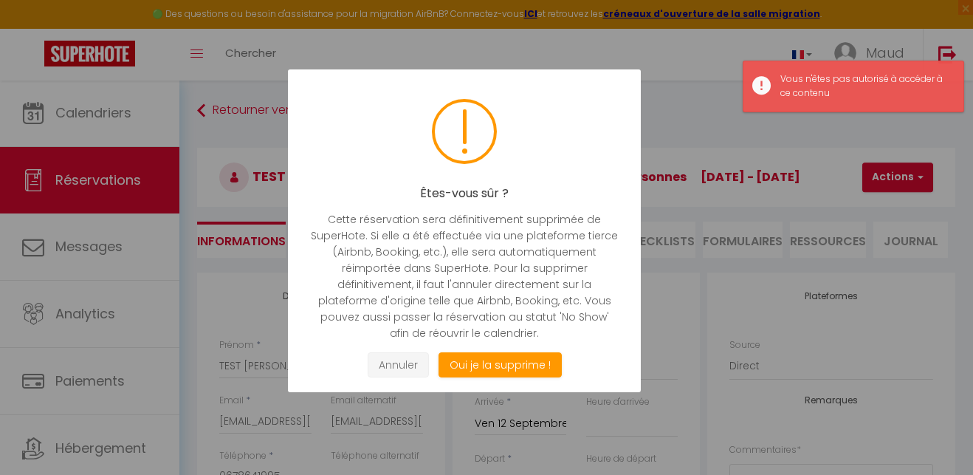
drag, startPoint x: 402, startPoint y: 366, endPoint x: 411, endPoint y: 361, distance: 9.9
click at [402, 366] on button "Annuler" at bounding box center [398, 365] width 61 height 26
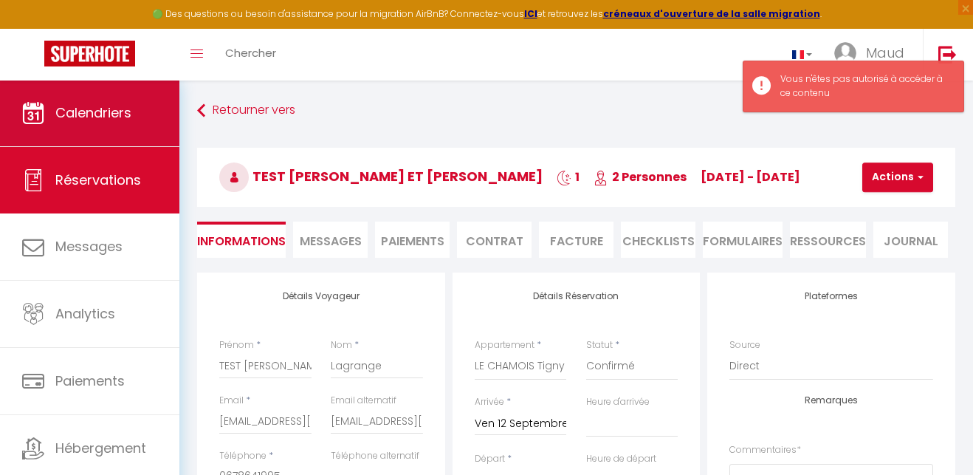
click at [117, 134] on link "Calendriers" at bounding box center [89, 113] width 179 height 66
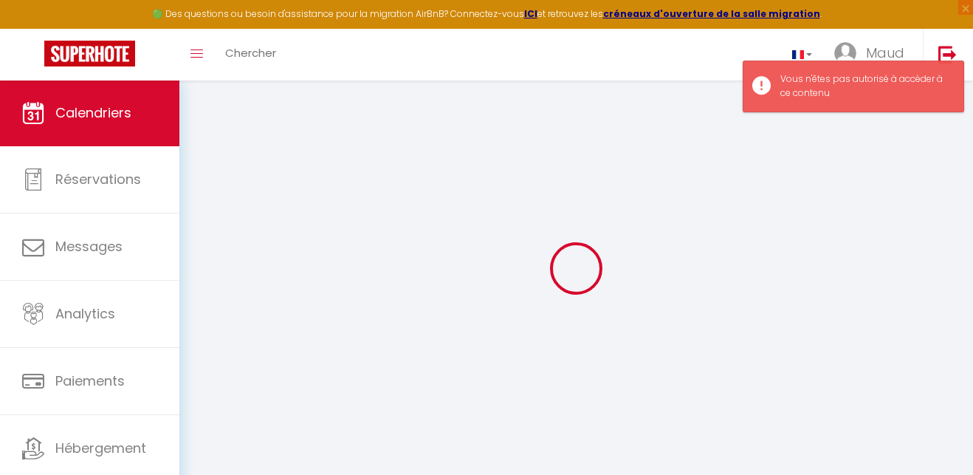
select select
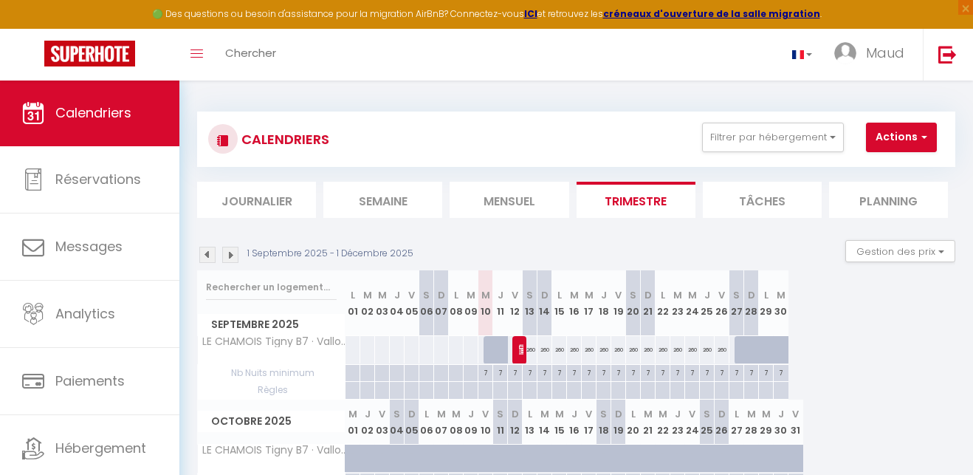
click at [520, 349] on img at bounding box center [525, 349] width 12 height 12
select select "OK"
select select "0"
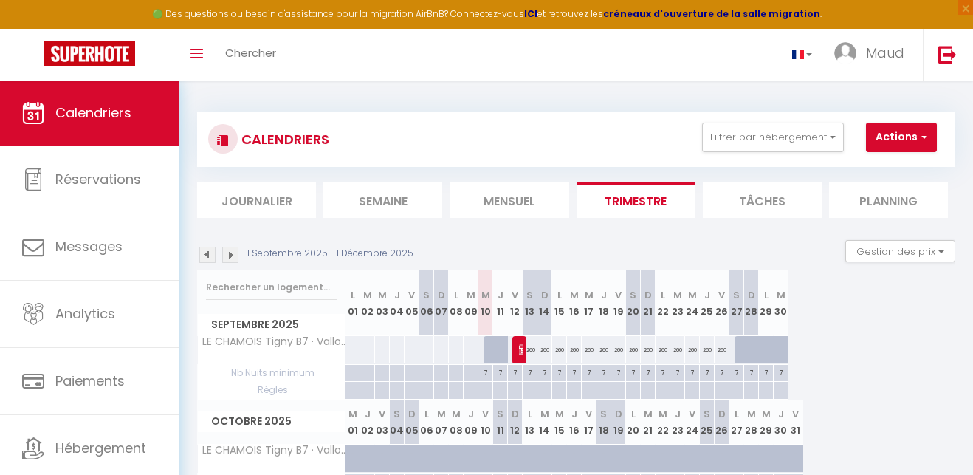
select select "1"
select select
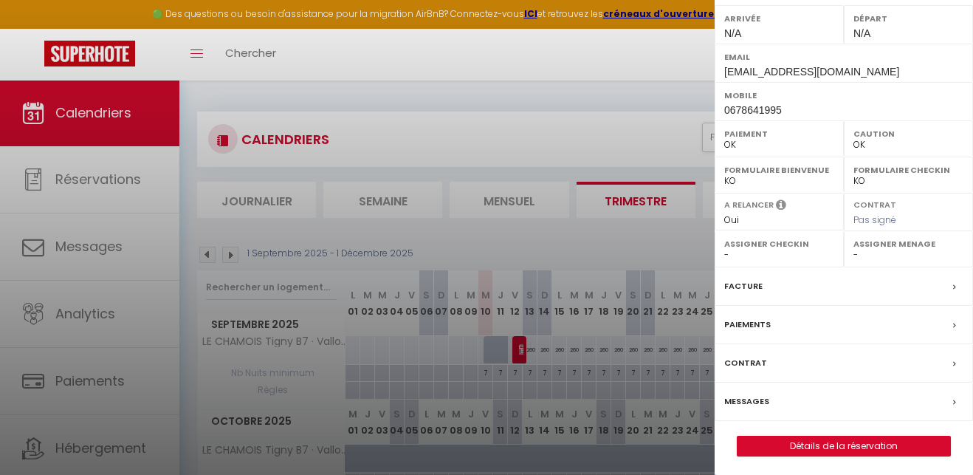
scroll to position [271, 0]
click at [681, 62] on div at bounding box center [486, 237] width 973 height 475
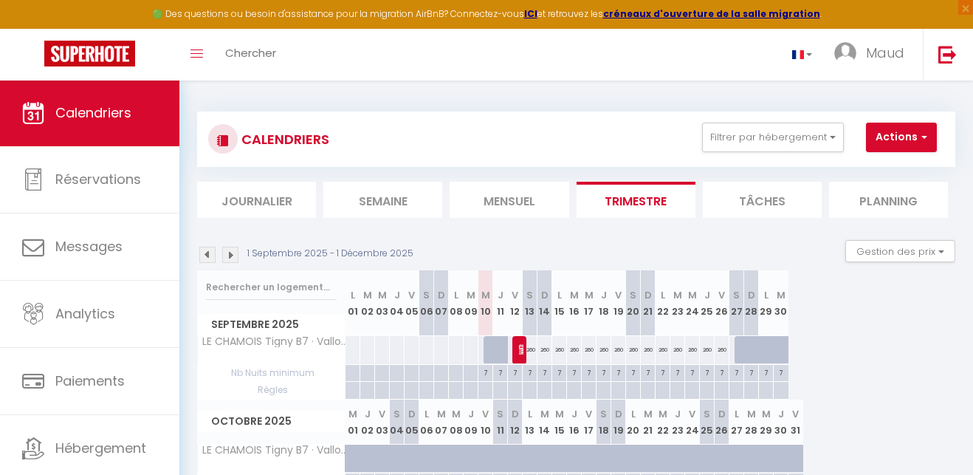
click at [109, 109] on span "Calendriers" at bounding box center [93, 112] width 76 height 18
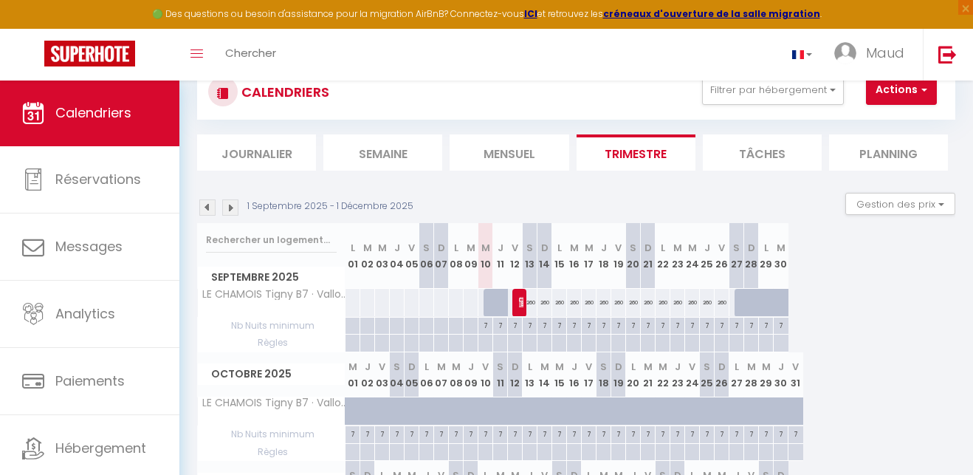
scroll to position [49, 0]
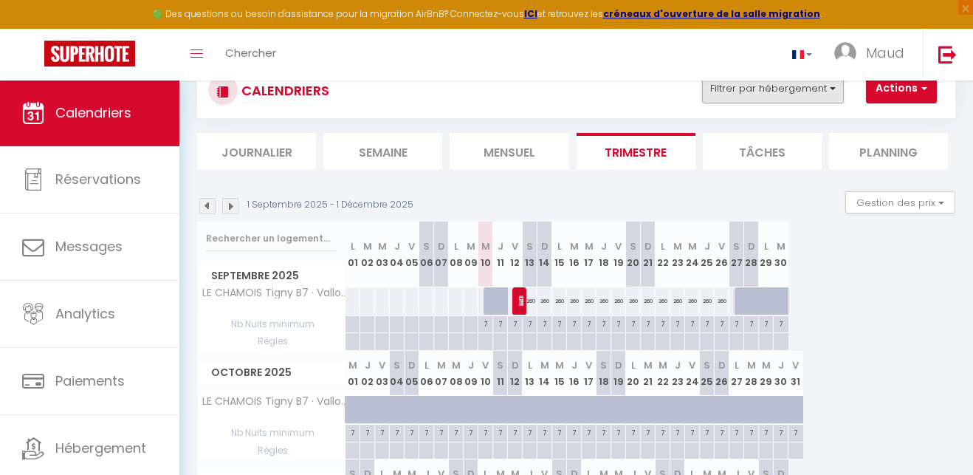
click at [822, 91] on button "Filtrer par hébergement" at bounding box center [773, 89] width 142 height 30
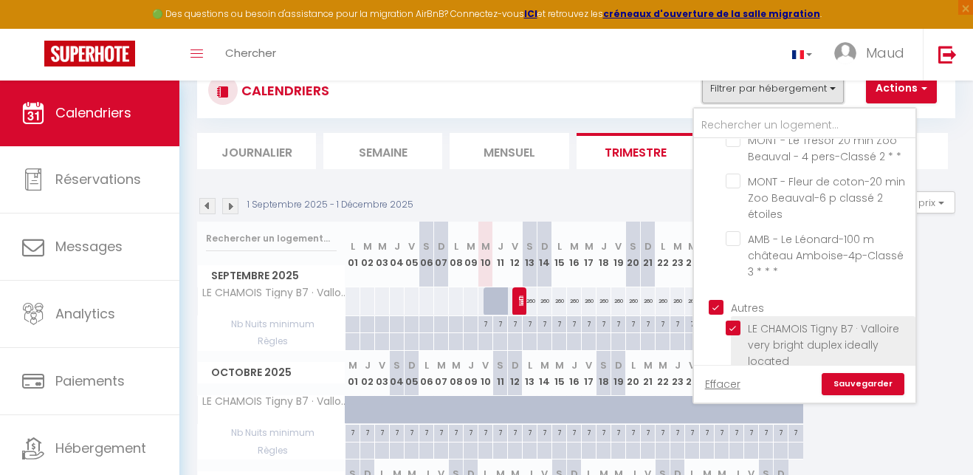
scroll to position [134, 0]
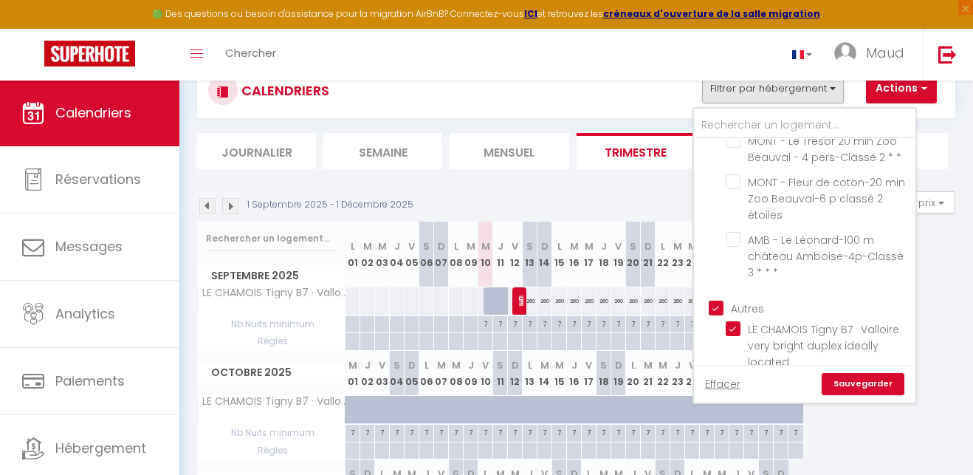
drag, startPoint x: 854, startPoint y: 386, endPoint x: 840, endPoint y: 381, distance: 15.6
click at [854, 386] on link "Sauvegarder" at bounding box center [863, 384] width 83 height 22
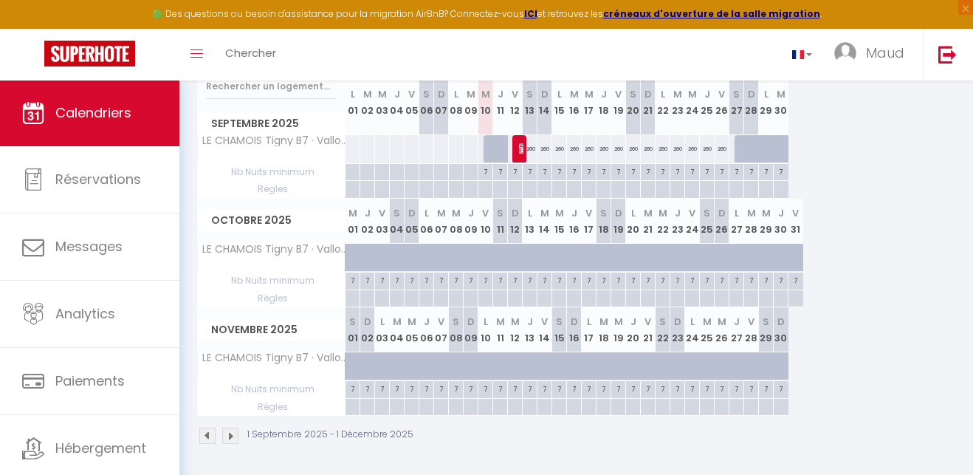
scroll to position [199, 0]
click at [231, 432] on img at bounding box center [230, 437] width 16 height 16
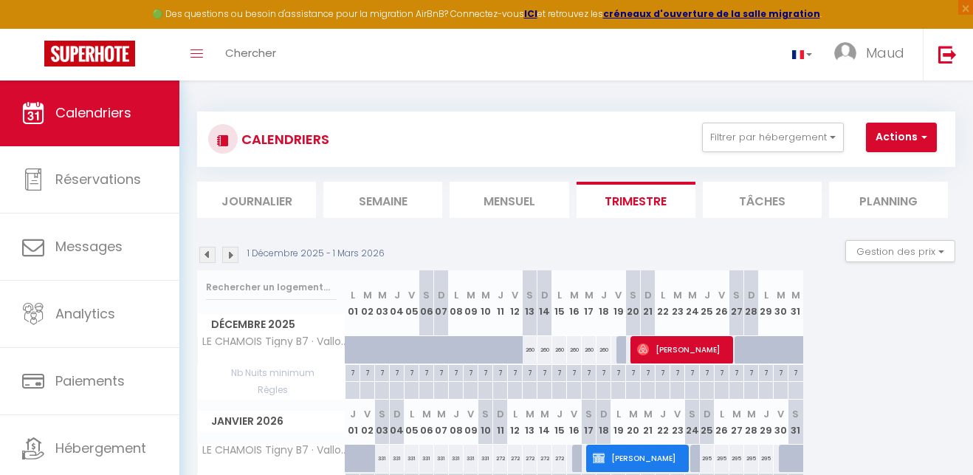
scroll to position [0, 0]
click at [906, 134] on button "Actions" at bounding box center [901, 138] width 71 height 30
click at [899, 171] on link "Nouvelle réservation" at bounding box center [907, 171] width 128 height 22
select select
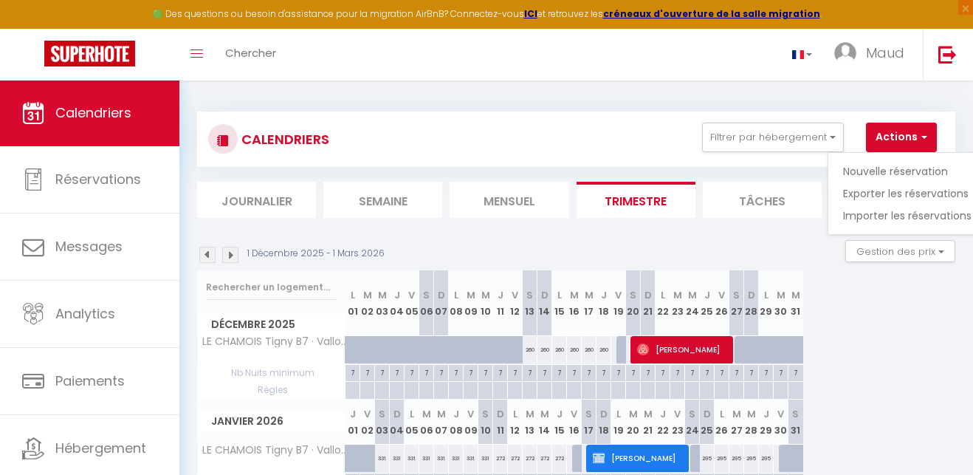
select select
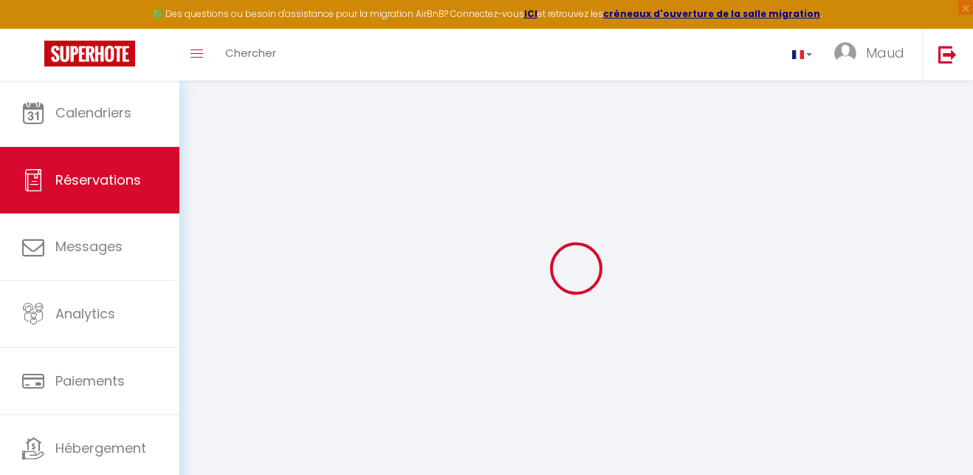
select select
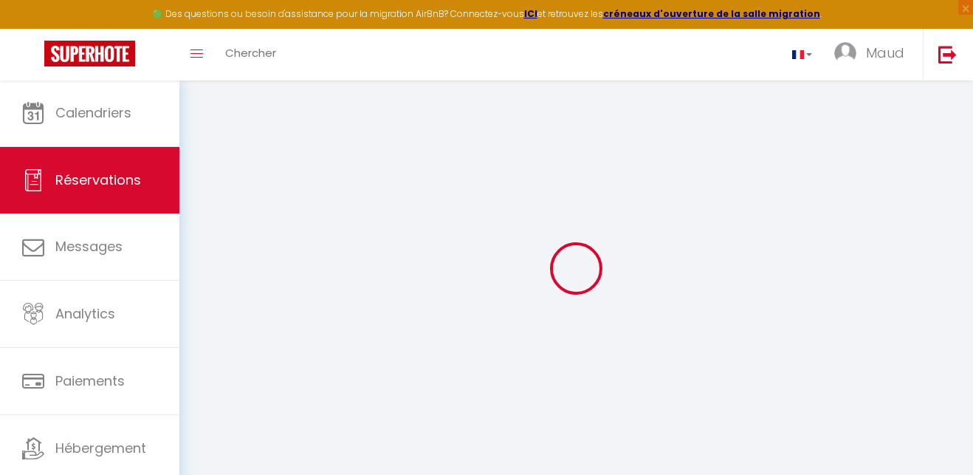
select select
checkbox input "false"
select select
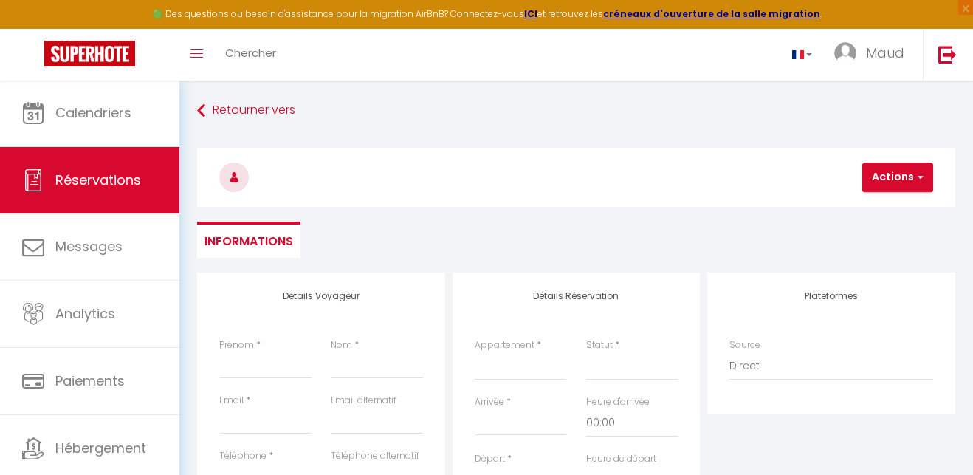
select select
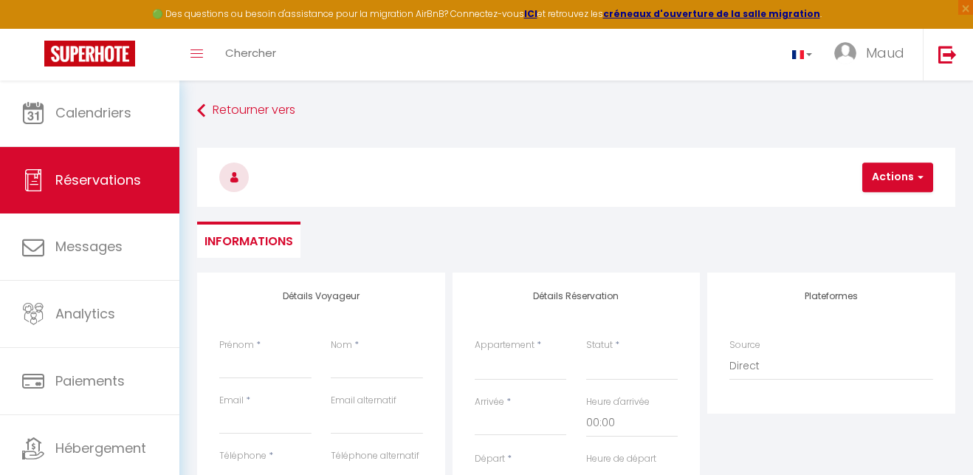
select select
checkbox input "false"
type input "E"
select select
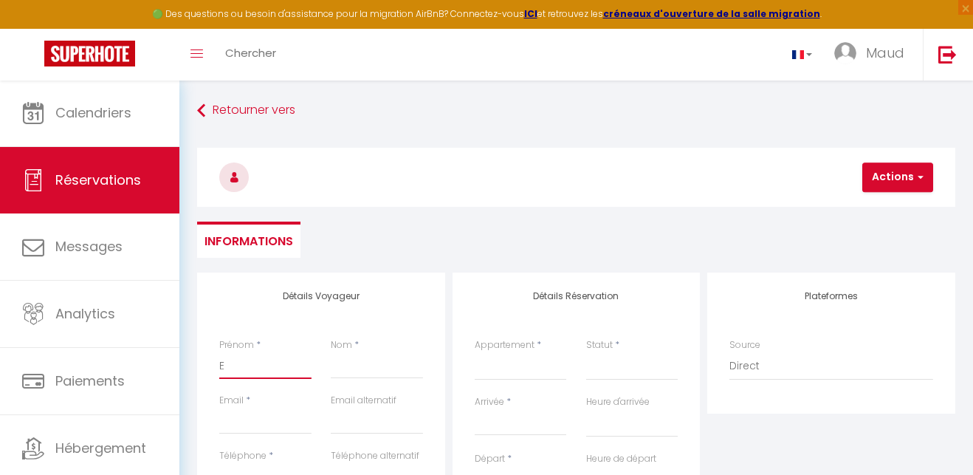
select select
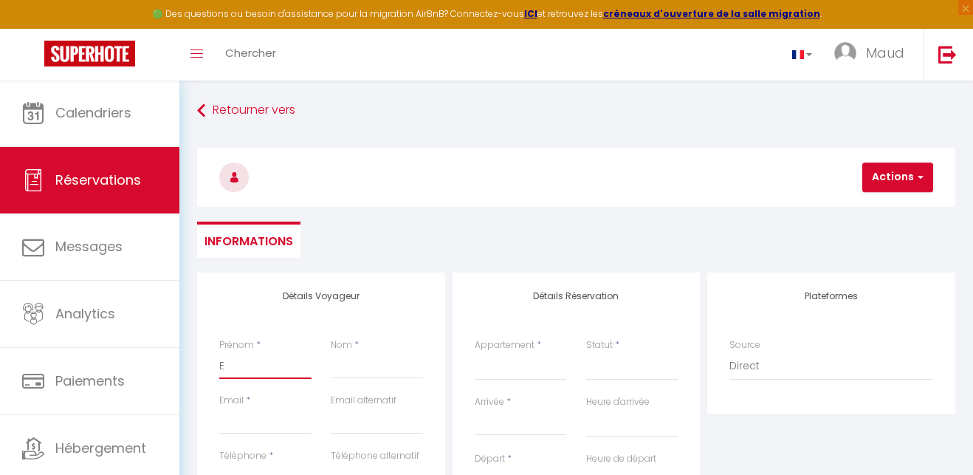
select select
checkbox input "false"
type input "Er"
select select
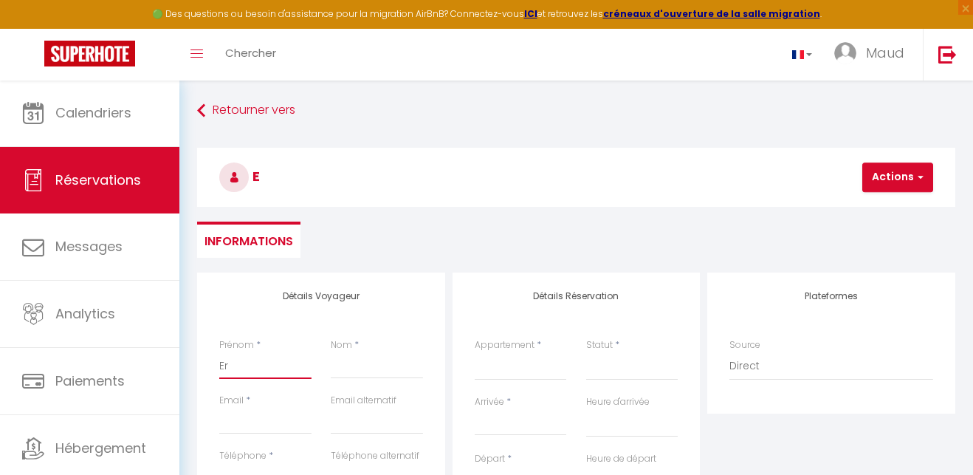
select select
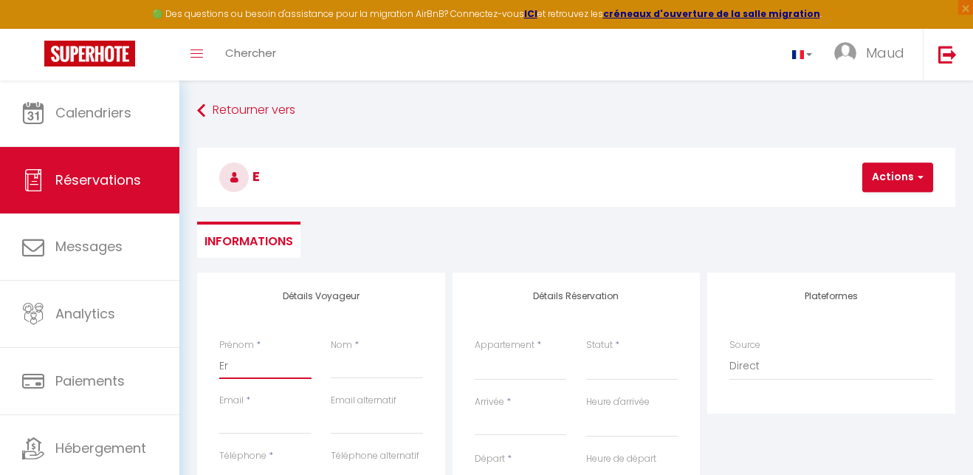
checkbox input "false"
type input "Eri"
select select
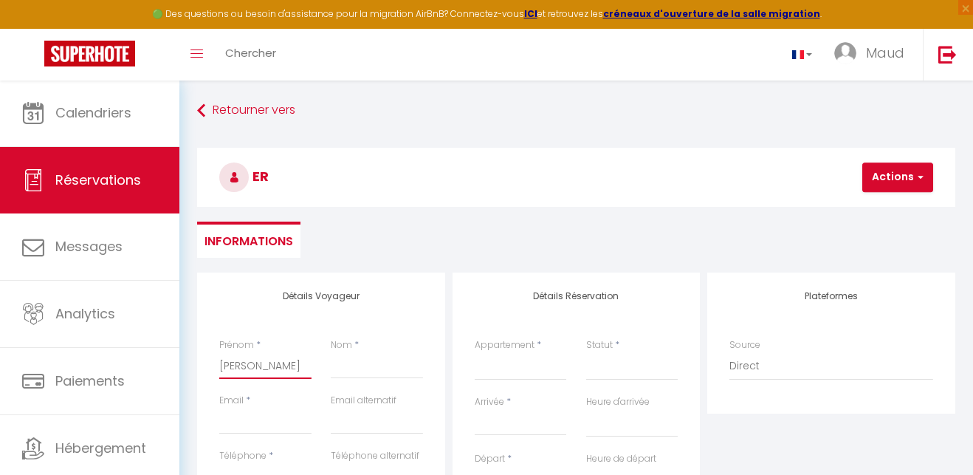
select select
checkbox input "false"
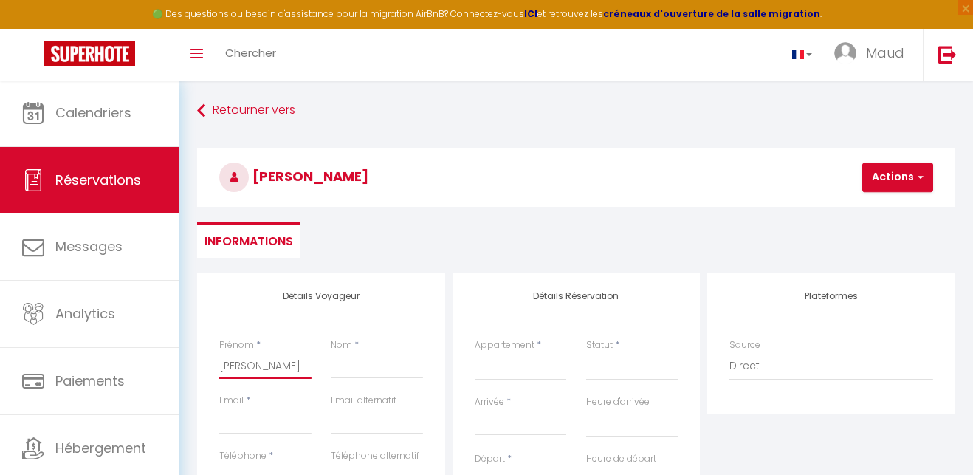
type input "Eric"
select select
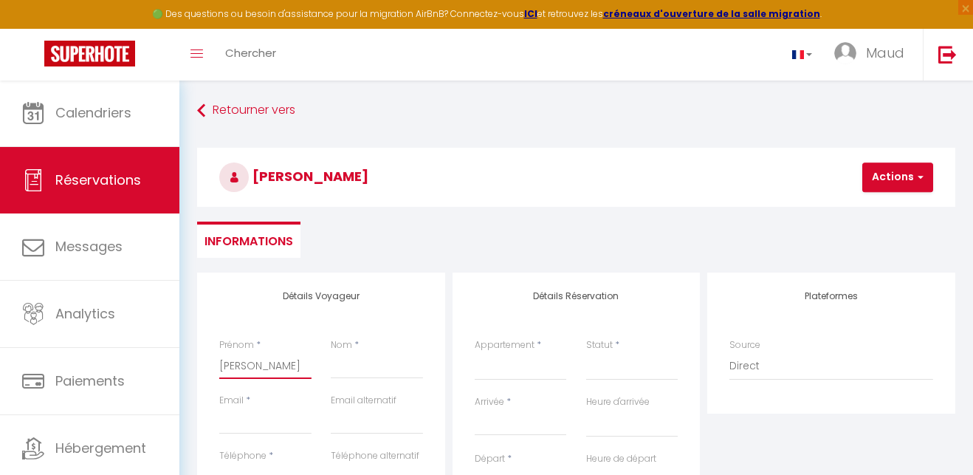
select select
checkbox input "false"
type input "Eric"
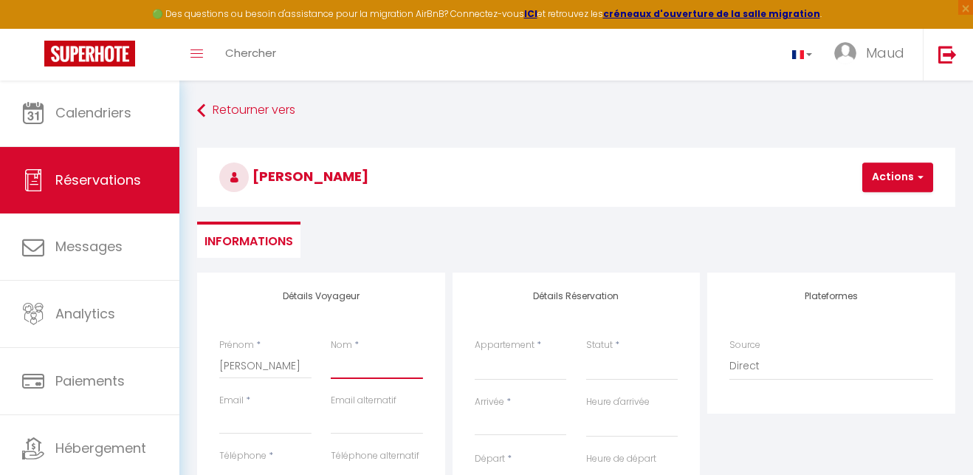
type input "L"
select select
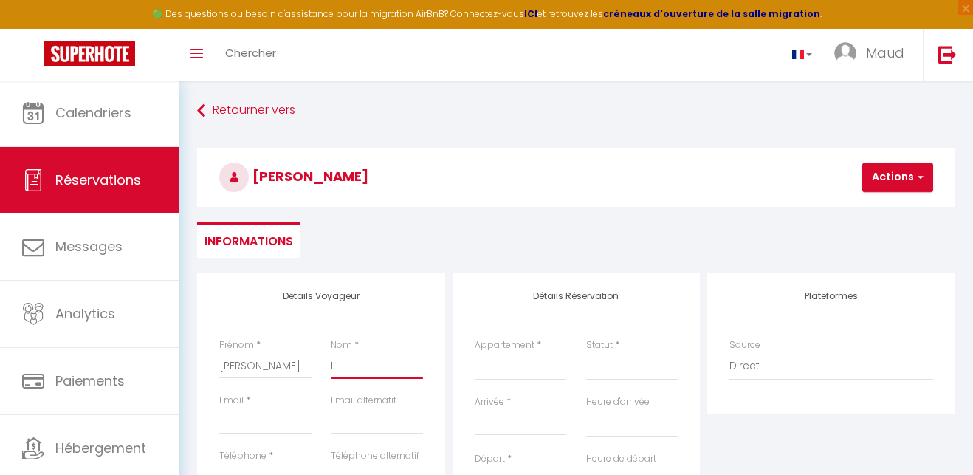
select select
checkbox input "false"
type input "LI"
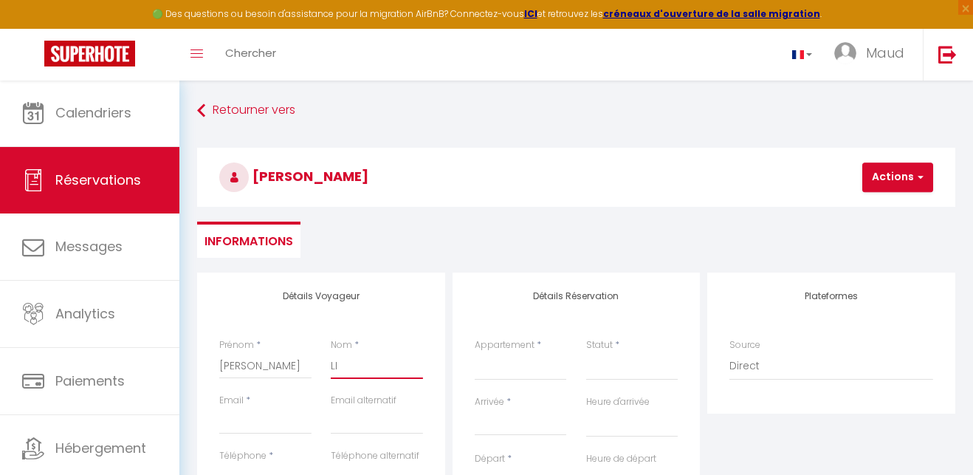
select select
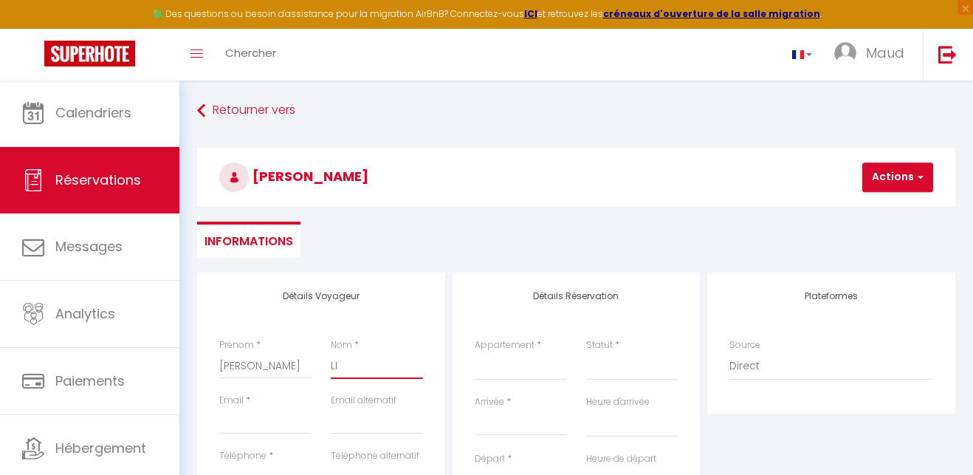
select select
checkbox input "false"
type input "LIZ"
select select
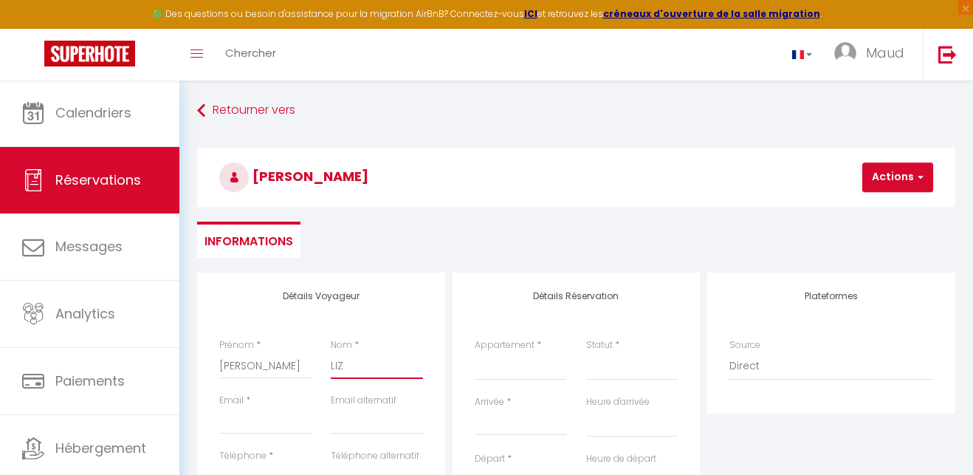
select select
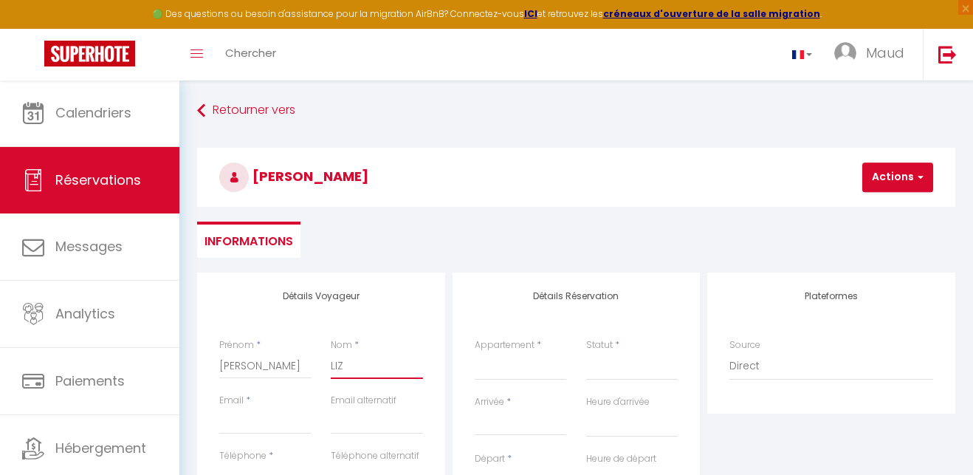
select select
checkbox input "false"
type input "LIZE"
select select
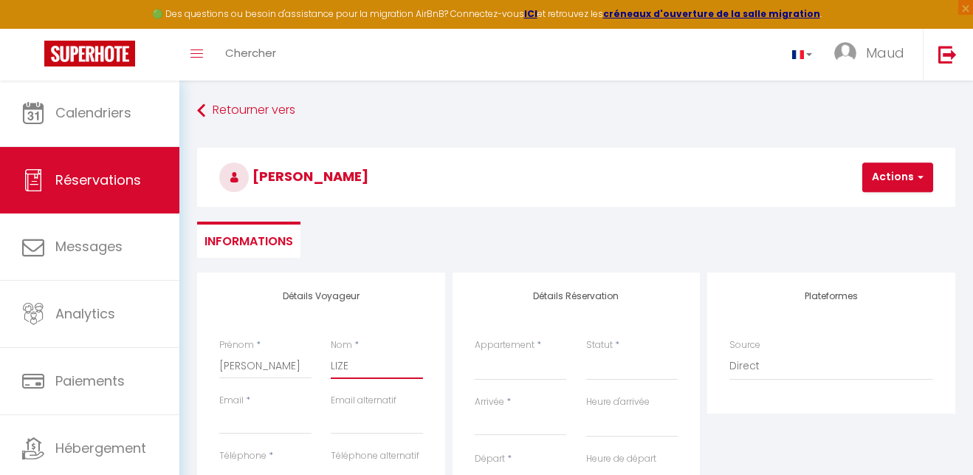
select select
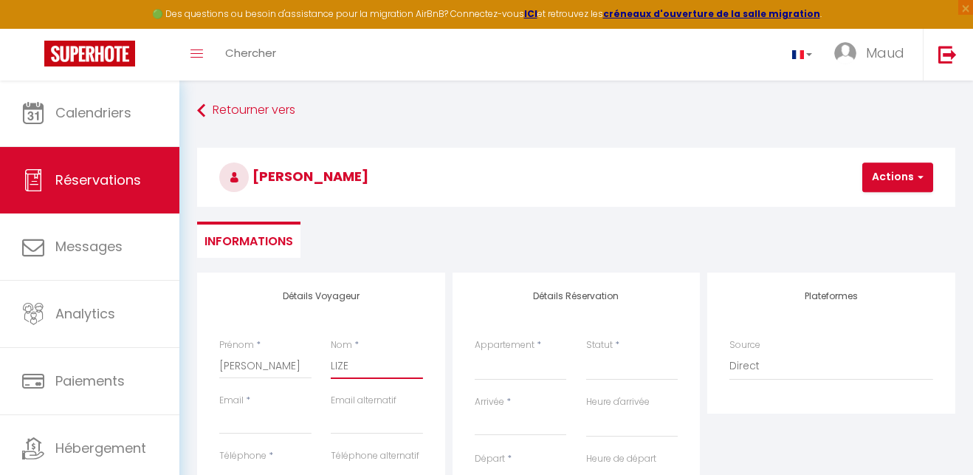
checkbox input "false"
type input "LIZEN"
select select
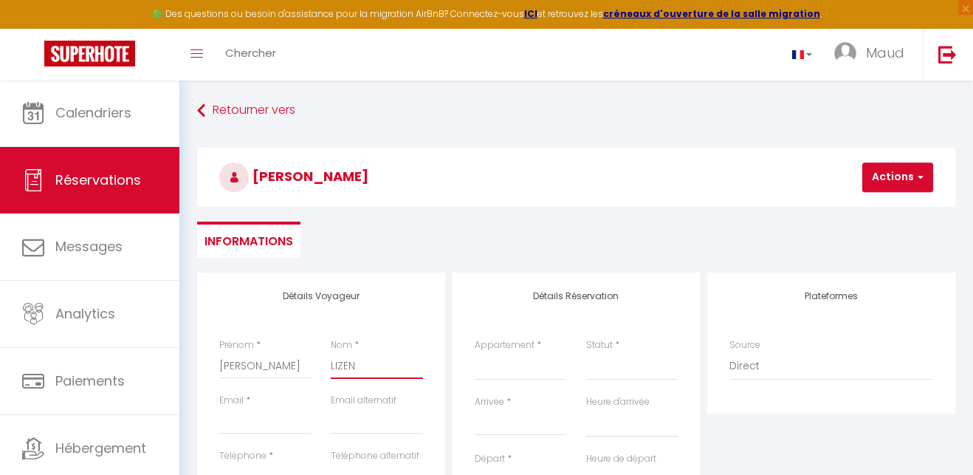
select select
checkbox input "false"
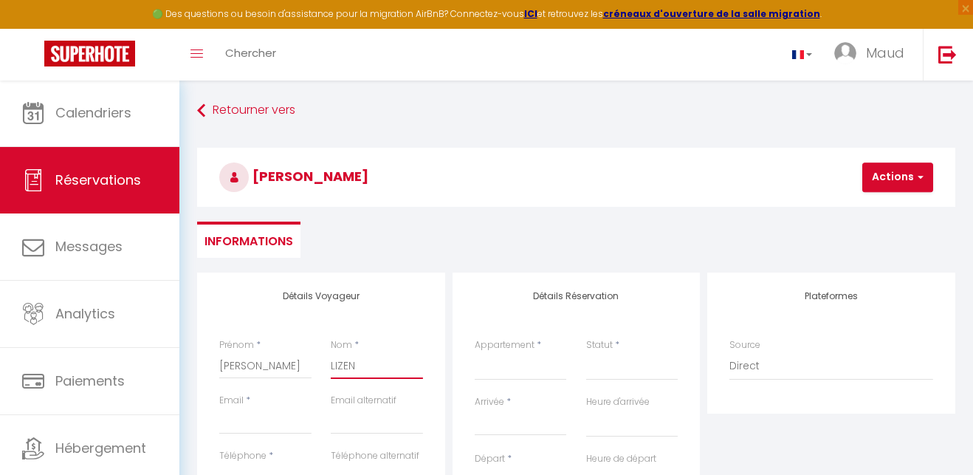
scroll to position [-1, 0]
type input "LIZEN"
type input "l"
select select
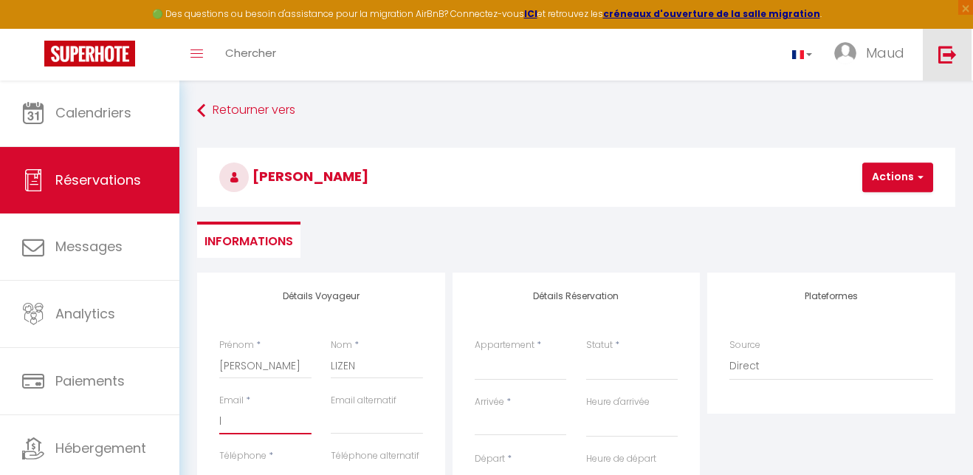
select select
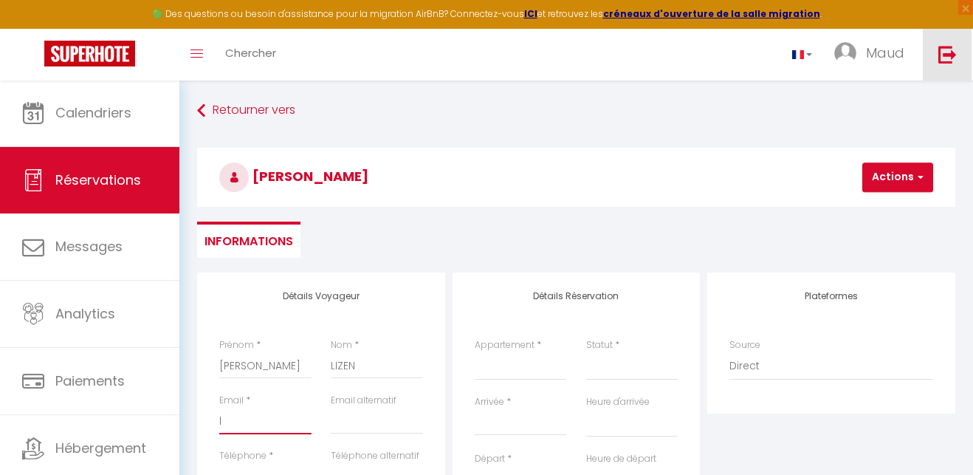
select select
checkbox input "false"
type input "li"
select select
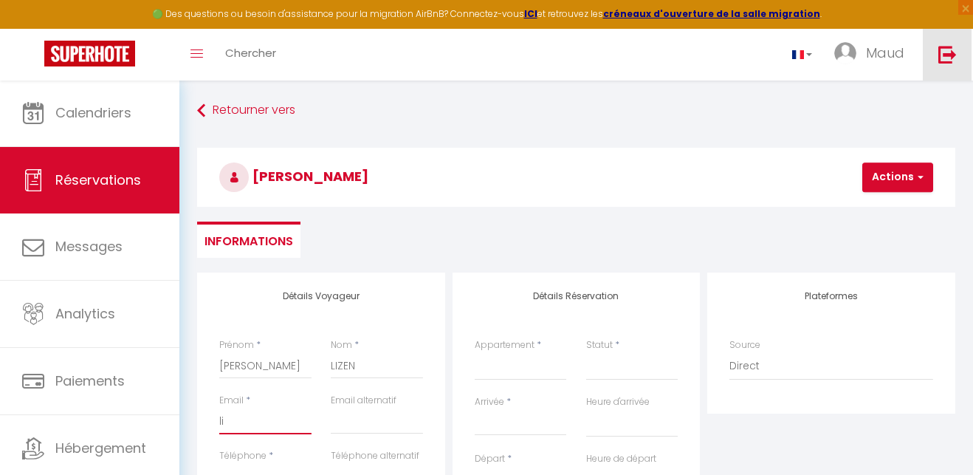
select select
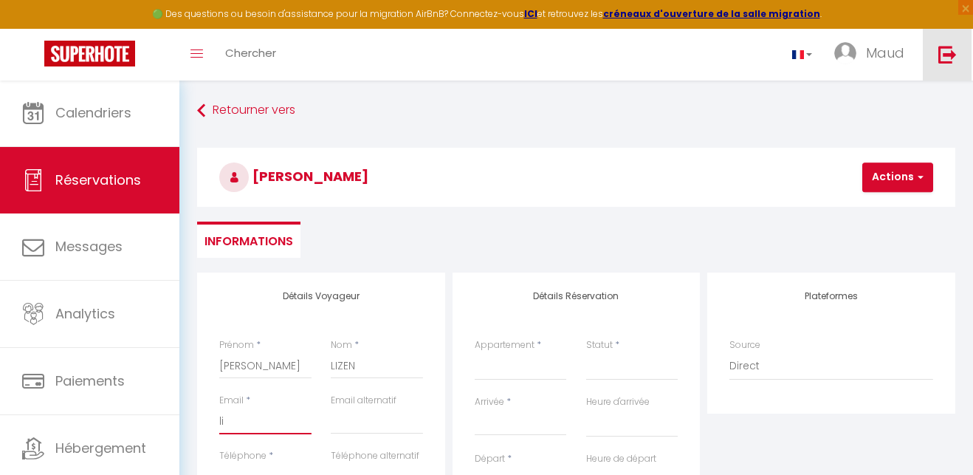
checkbox input "false"
type input "liz"
select select
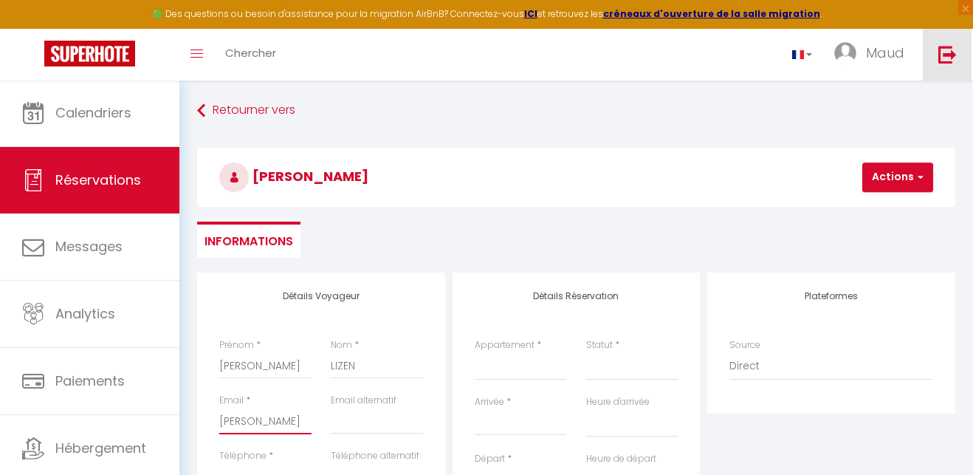
select select
checkbox input "false"
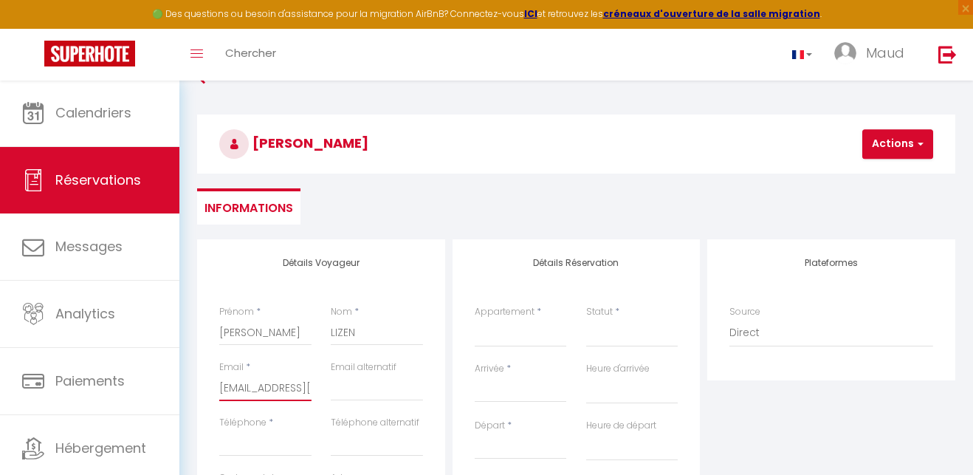
scroll to position [42, 0]
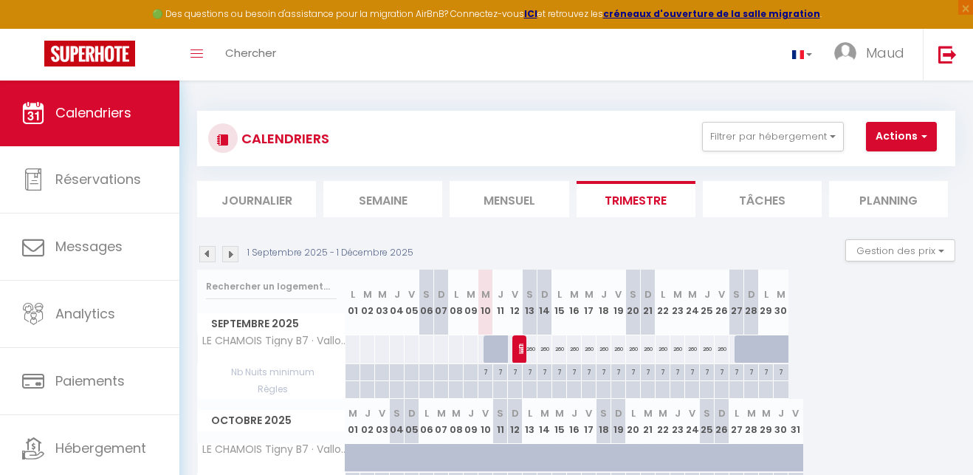
scroll to position [4, 0]
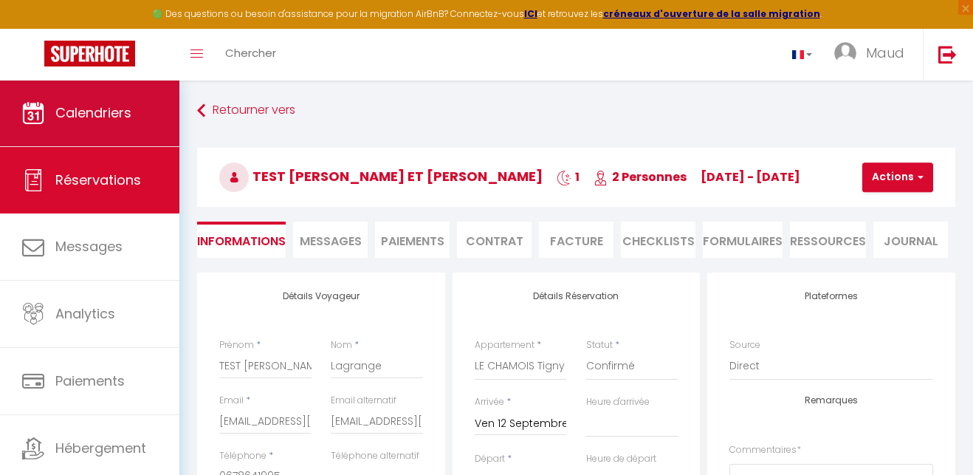
click at [118, 104] on span "Calendriers" at bounding box center [93, 112] width 76 height 18
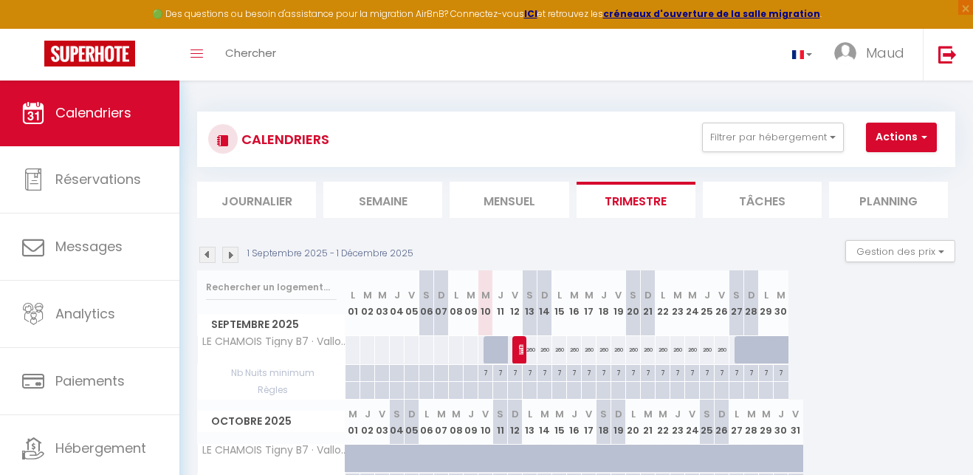
click at [907, 134] on button "Actions" at bounding box center [901, 138] width 71 height 30
click at [900, 169] on link "Nouvelle réservation" at bounding box center [907, 171] width 128 height 22
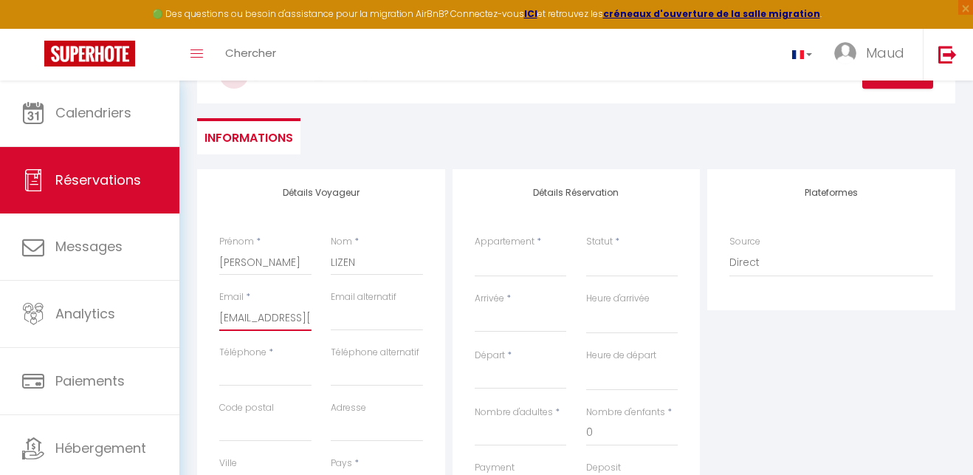
scroll to position [123, 0]
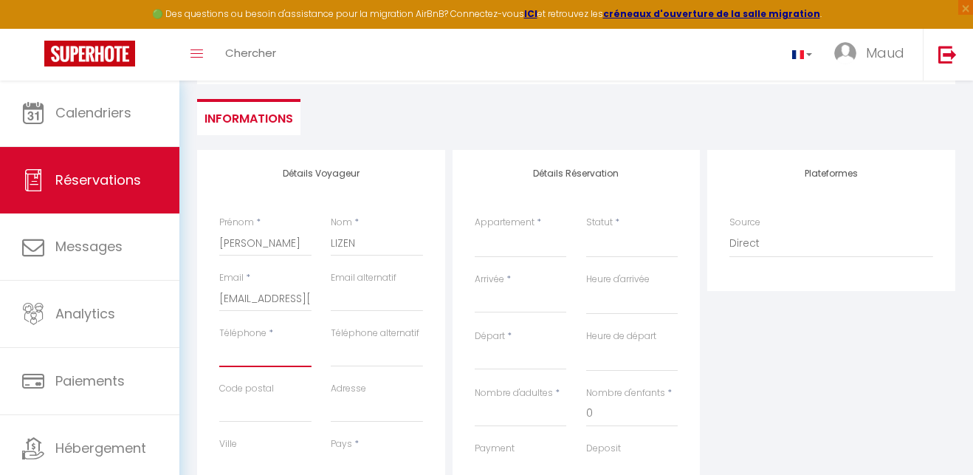
drag, startPoint x: 270, startPoint y: 352, endPoint x: 403, endPoint y: 354, distance: 132.9
drag, startPoint x: 267, startPoint y: 405, endPoint x: 300, endPoint y: 403, distance: 33.3
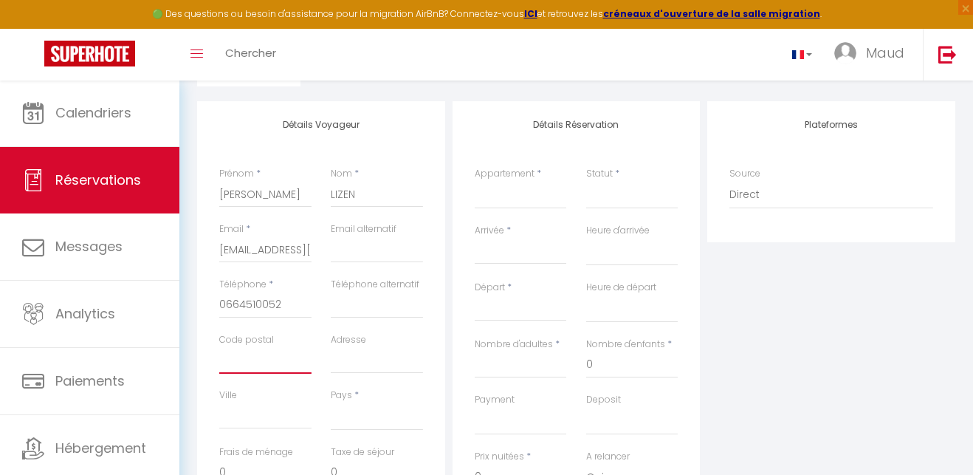
scroll to position [180, 0]
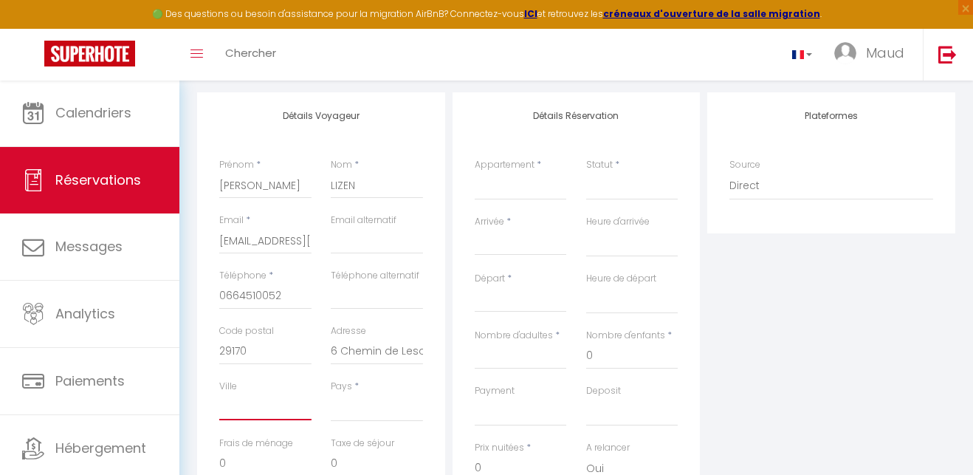
drag, startPoint x: 244, startPoint y: 405, endPoint x: 281, endPoint y: 397, distance: 37.7
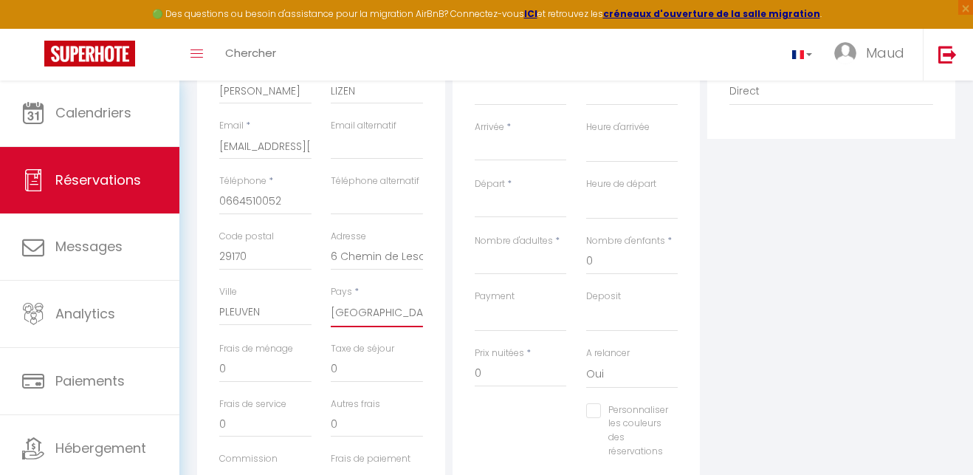
scroll to position [278, 0]
click at [235, 364] on input "0" at bounding box center [265, 365] width 92 height 27
drag, startPoint x: 339, startPoint y: 363, endPoint x: 329, endPoint y: 362, distance: 10.4
click at [329, 362] on div "Taxe de séjour 0" at bounding box center [377, 365] width 112 height 55
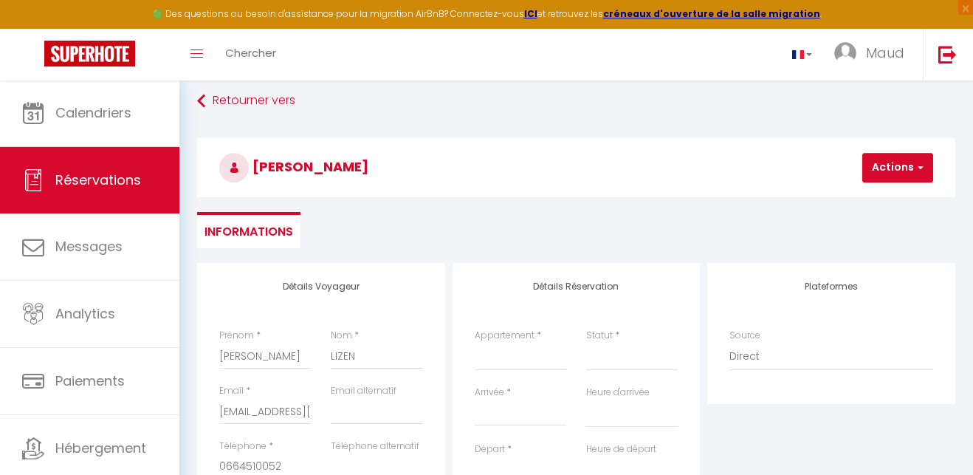
scroll to position [0, 0]
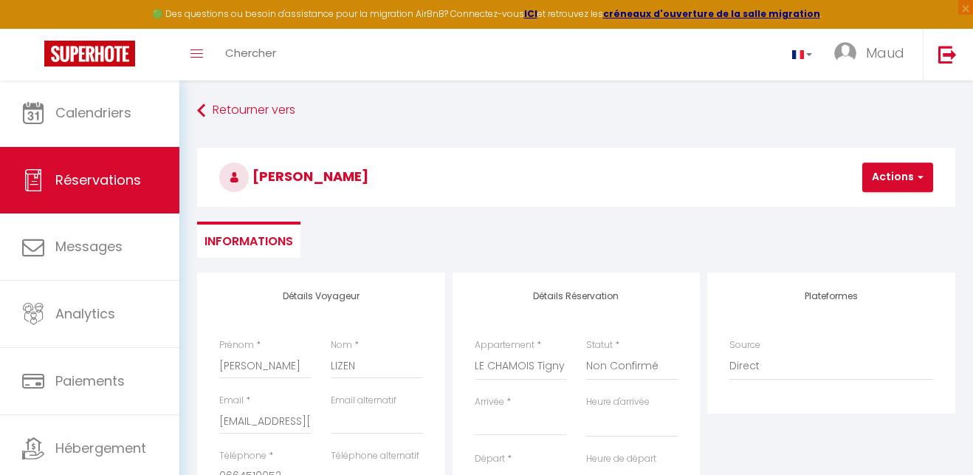
click at [498, 418] on input "Arrivée" at bounding box center [521, 423] width 92 height 19
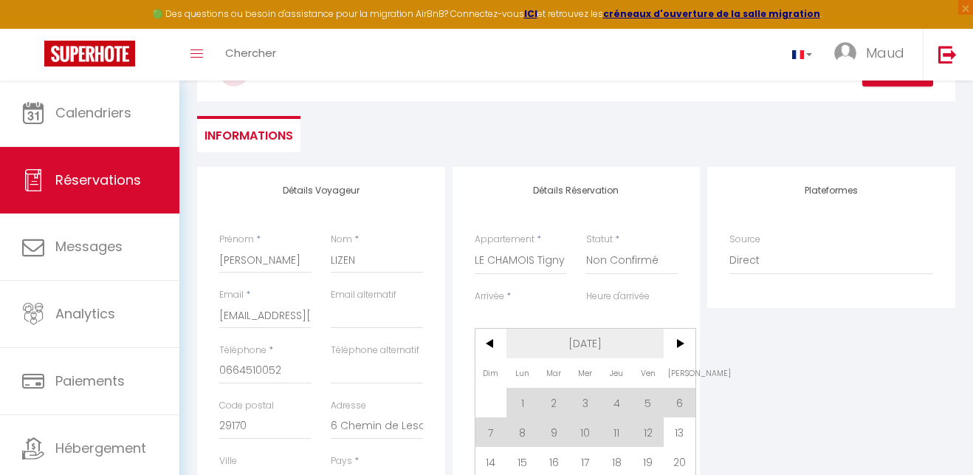
scroll to position [108, 0]
click at [684, 339] on span ">" at bounding box center [680, 341] width 32 height 30
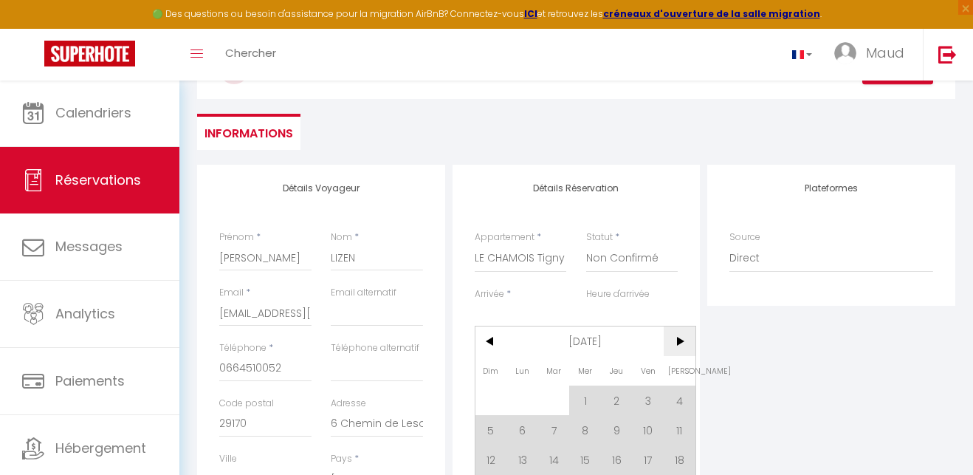
click at [680, 341] on span ">" at bounding box center [680, 341] width 32 height 30
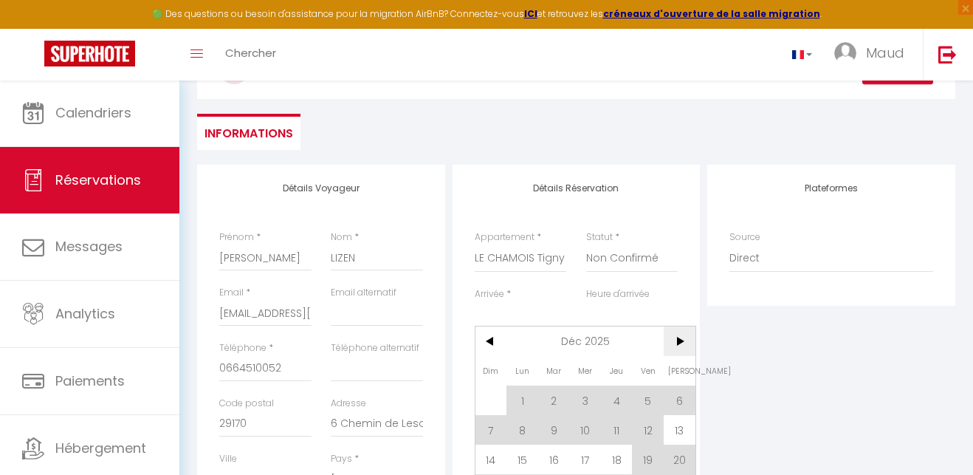
click at [679, 341] on span ">" at bounding box center [680, 341] width 32 height 30
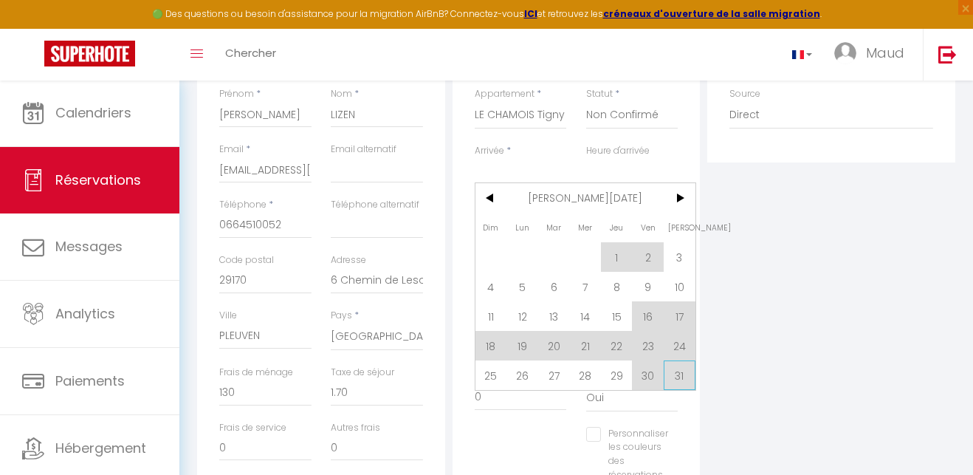
scroll to position [255, 0]
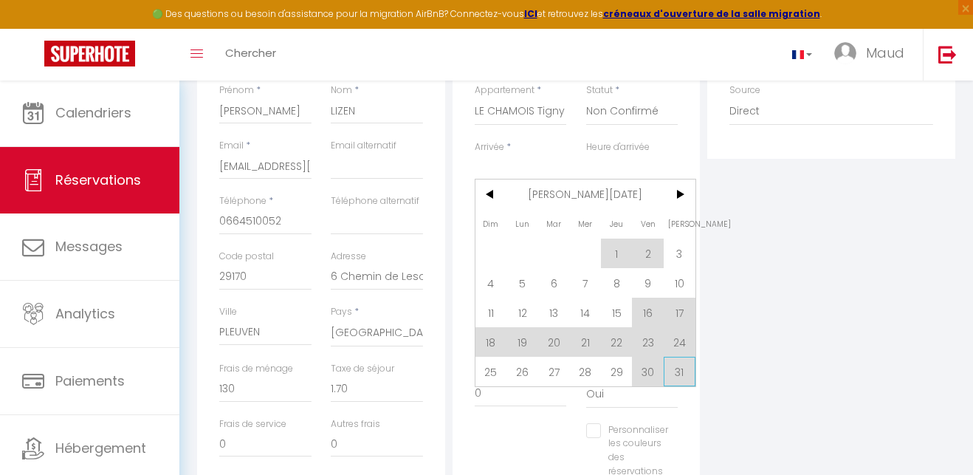
click at [678, 377] on span "31" at bounding box center [680, 372] width 32 height 30
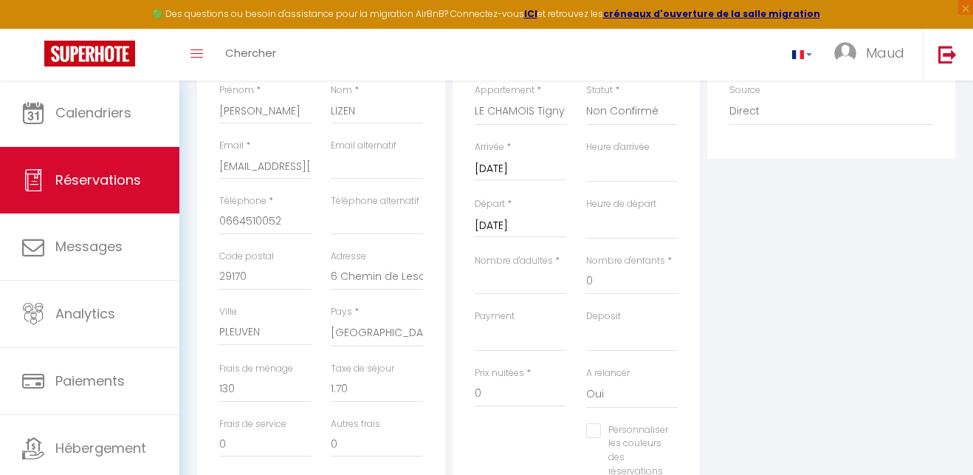
click at [552, 226] on input "Dim 01 Février 2026" at bounding box center [521, 225] width 92 height 19
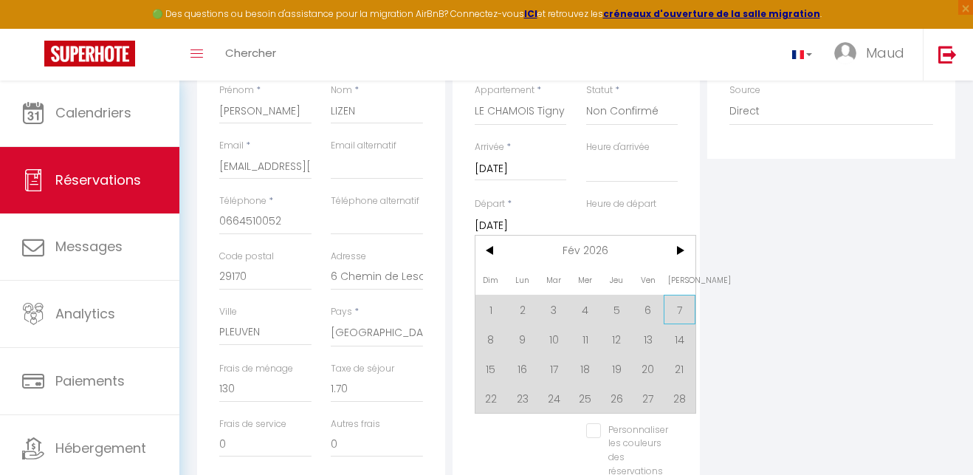
click at [678, 307] on span "7" at bounding box center [680, 310] width 32 height 30
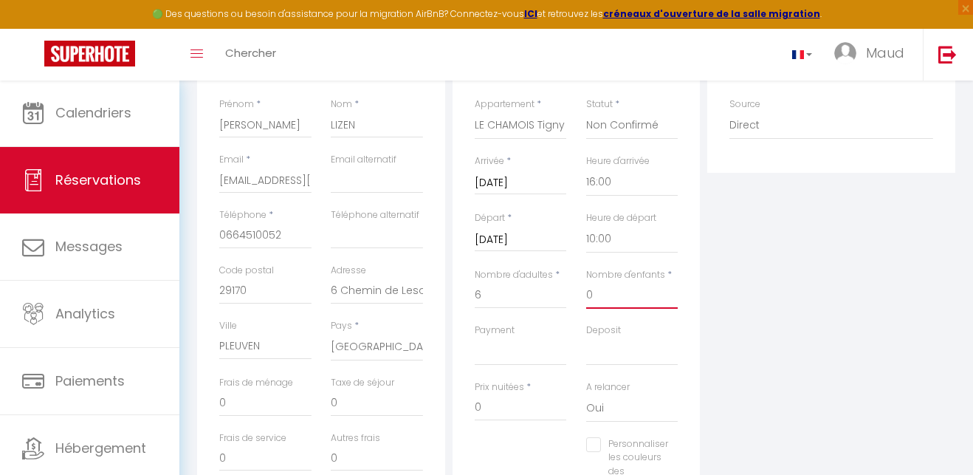
scroll to position [241, 1]
drag, startPoint x: 598, startPoint y: 296, endPoint x: 578, endPoint y: 294, distance: 20.1
click at [579, 294] on div "Nombre d'enfants * 0" at bounding box center [632, 295] width 112 height 55
drag, startPoint x: 599, startPoint y: 289, endPoint x: 577, endPoint y: 290, distance: 21.4
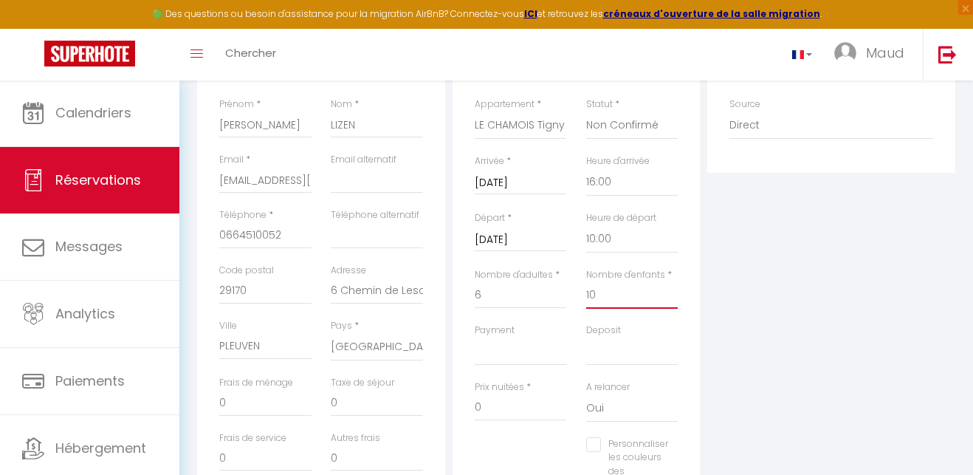
click at [577, 290] on div "Nombre d'enfants * 10" at bounding box center [632, 295] width 112 height 55
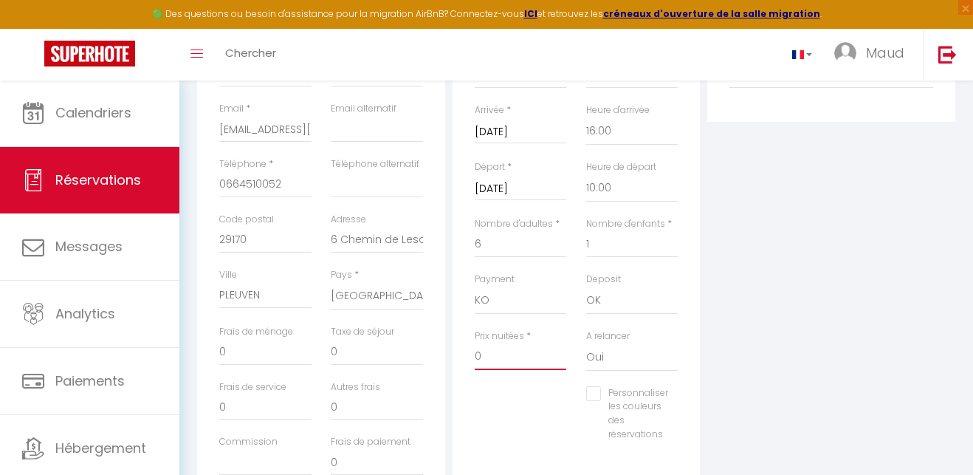
click at [478, 351] on input "0" at bounding box center [521, 356] width 92 height 27
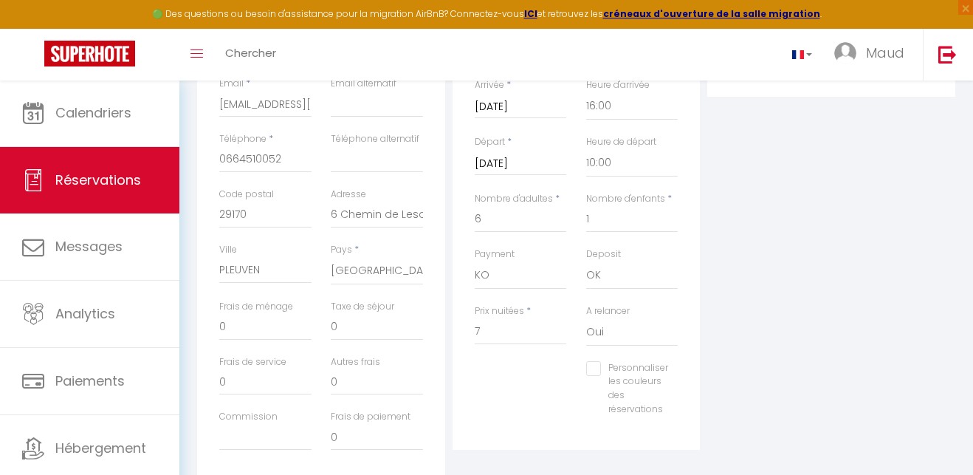
click at [594, 364] on input "Personnaliser les couleurs des réservations" at bounding box center [627, 368] width 82 height 15
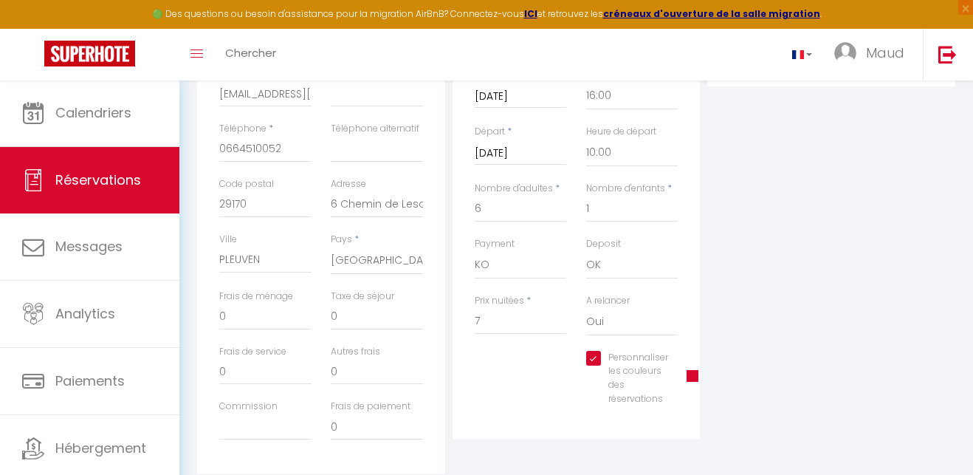
scroll to position [331, 0]
click at [694, 369] on span at bounding box center [693, 372] width 12 height 12
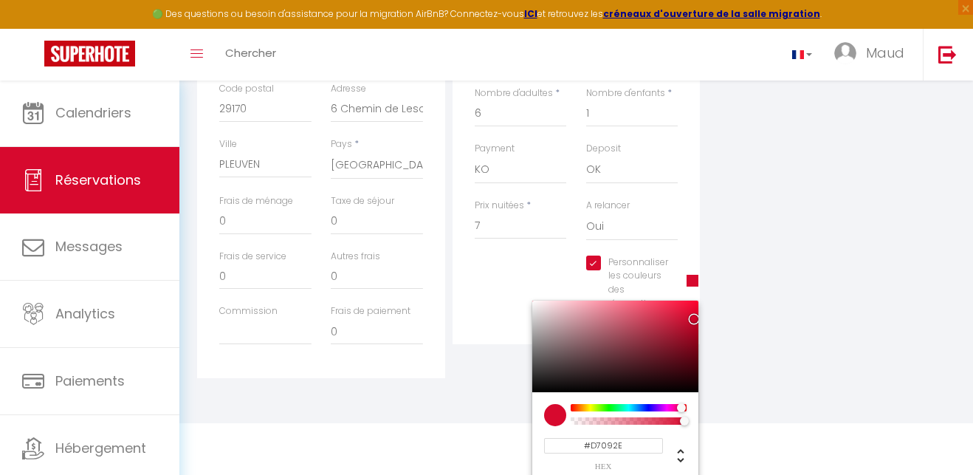
scroll to position [422, 0]
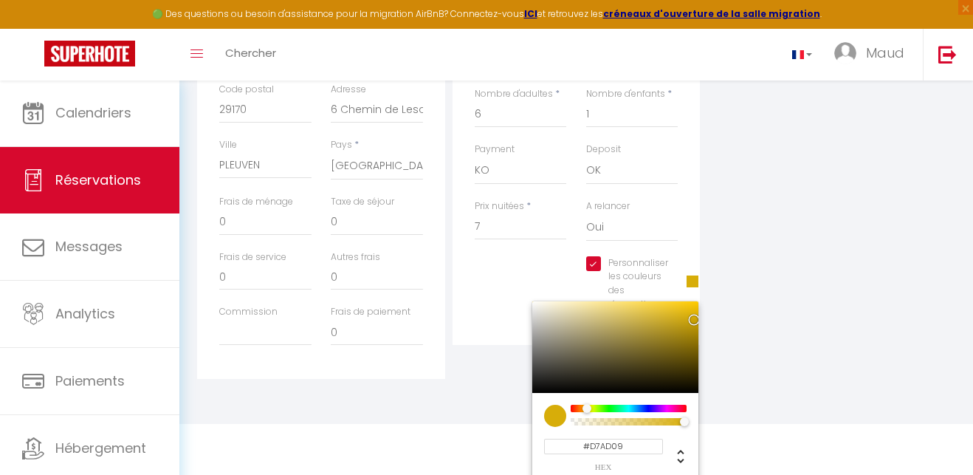
click at [586, 405] on div at bounding box center [628, 408] width 113 height 7
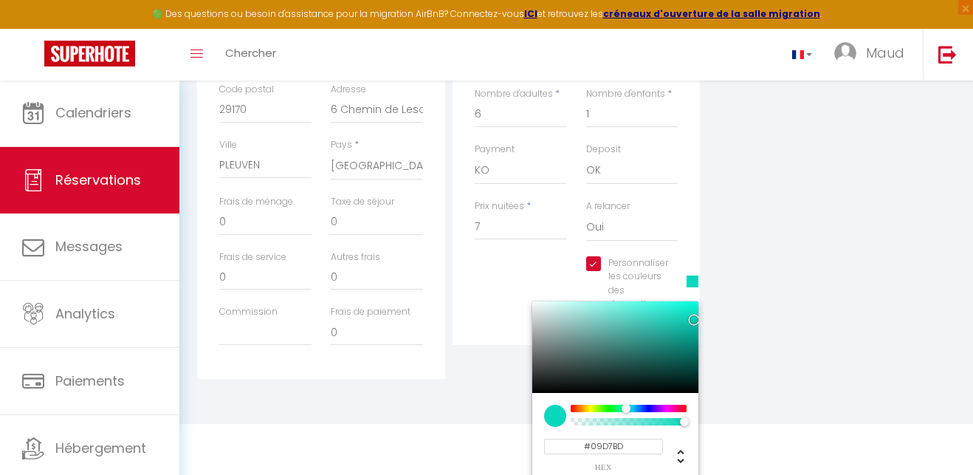
drag, startPoint x: 586, startPoint y: 404, endPoint x: 635, endPoint y: 414, distance: 49.7
click at [626, 408] on div at bounding box center [630, 410] width 9 height 10
click at [686, 421] on div at bounding box center [689, 423] width 9 height 10
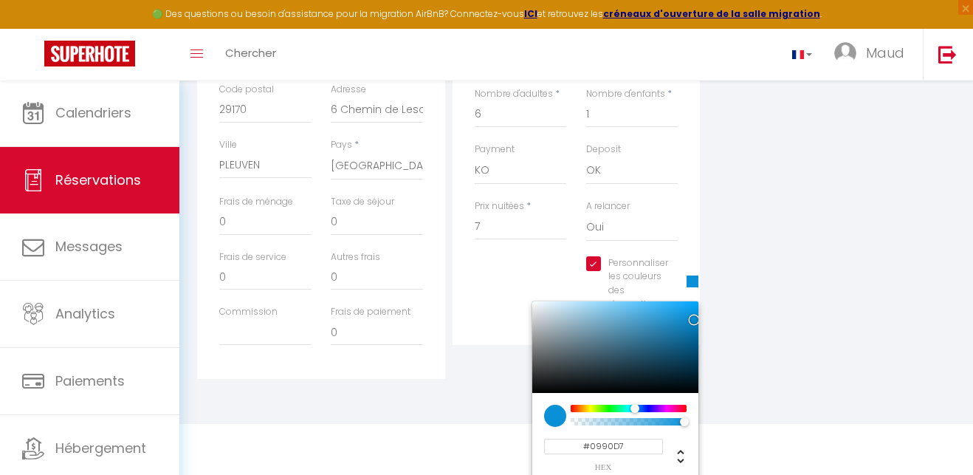
drag, startPoint x: 625, startPoint y: 403, endPoint x: 634, endPoint y: 407, distance: 9.6
click at [634, 407] on div at bounding box center [635, 408] width 9 height 9
drag, startPoint x: 681, startPoint y: 416, endPoint x: 688, endPoint y: 419, distance: 8.3
click at [688, 419] on div at bounding box center [689, 423] width 9 height 10
click at [634, 404] on div at bounding box center [635, 408] width 9 height 9
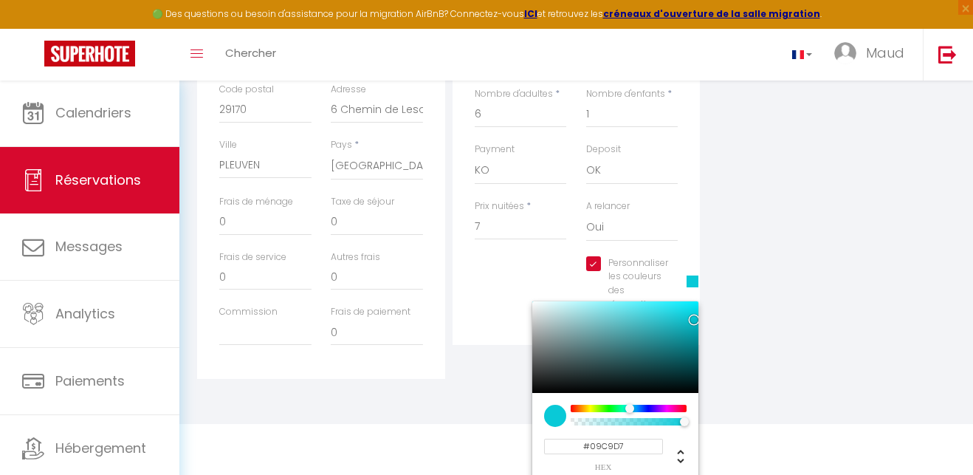
click at [628, 404] on div at bounding box center [629, 408] width 9 height 9
click at [671, 432] on div "#09C9D7 hex 9 r 201 g 215 b 1 a 184 h 92% s 44% l 1 a" at bounding box center [615, 449] width 143 height 44
click at [665, 448] on div "Change another color definition" at bounding box center [676, 459] width 27 height 22
click at [667, 279] on div "Personnaliser les couleurs des réservations #09C9D7 #09C9D7 hex 9 r 201 g 215 b…" at bounding box center [632, 283] width 92 height 55
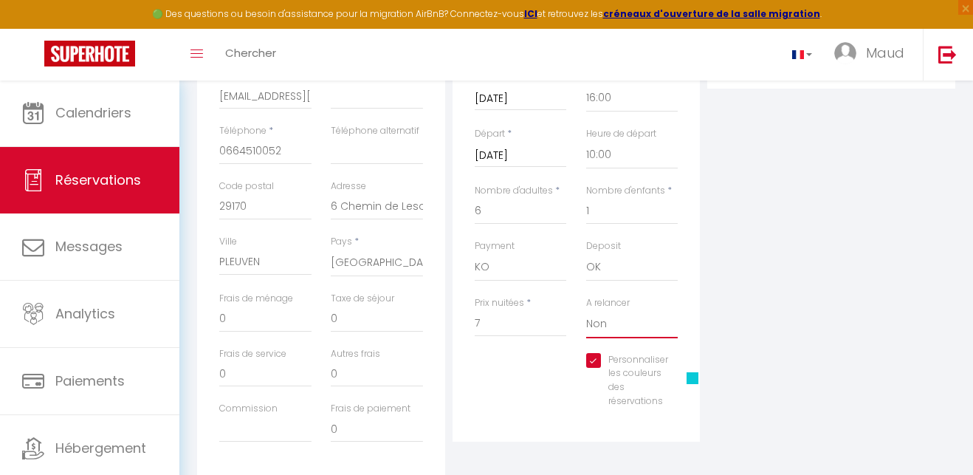
scroll to position [343, 0]
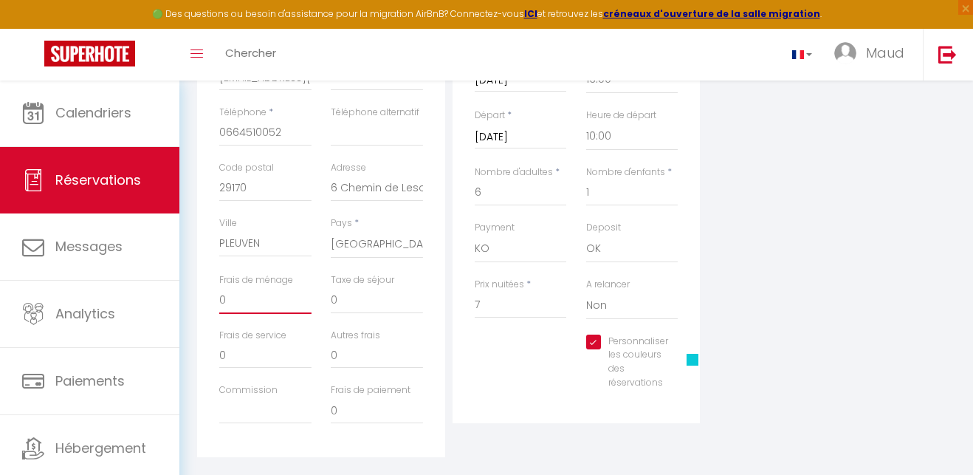
drag, startPoint x: 230, startPoint y: 300, endPoint x: 217, endPoint y: 300, distance: 12.6
click at [217, 300] on div "Frais de ménage 0" at bounding box center [266, 300] width 112 height 55
drag, startPoint x: 340, startPoint y: 295, endPoint x: 314, endPoint y: 297, distance: 26.7
click at [314, 297] on div "Frais de ménage 130 Taxe de séjour 0" at bounding box center [321, 300] width 223 height 55
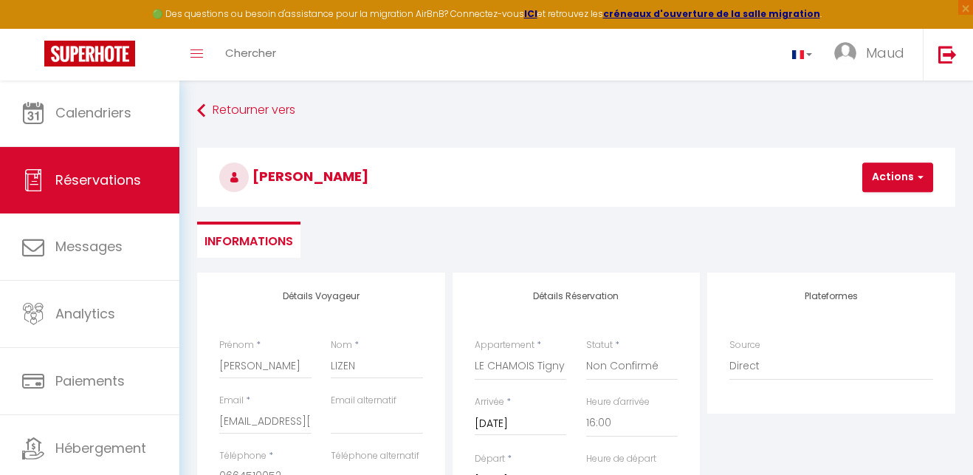
scroll to position [0, 0]
click at [896, 179] on button "Actions" at bounding box center [898, 177] width 71 height 30
click at [894, 206] on link "Enregistrer" at bounding box center [910, 209] width 117 height 19
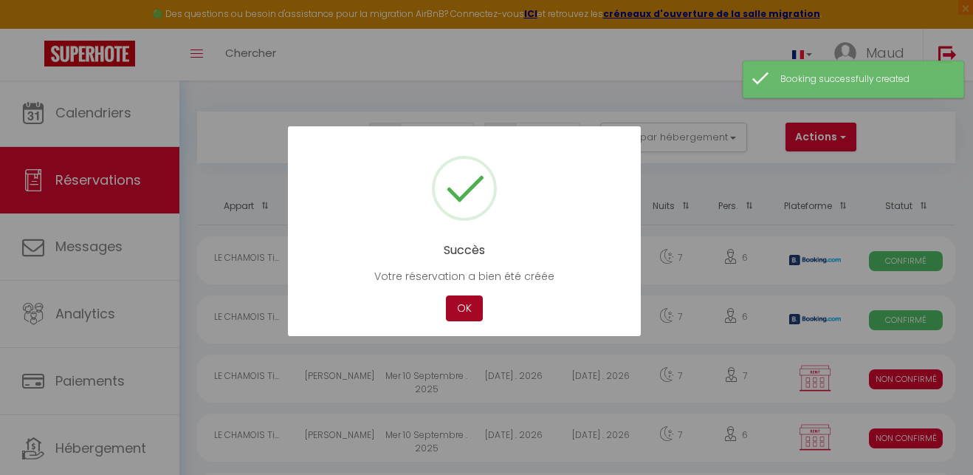
click at [470, 304] on button "OK" at bounding box center [464, 308] width 37 height 26
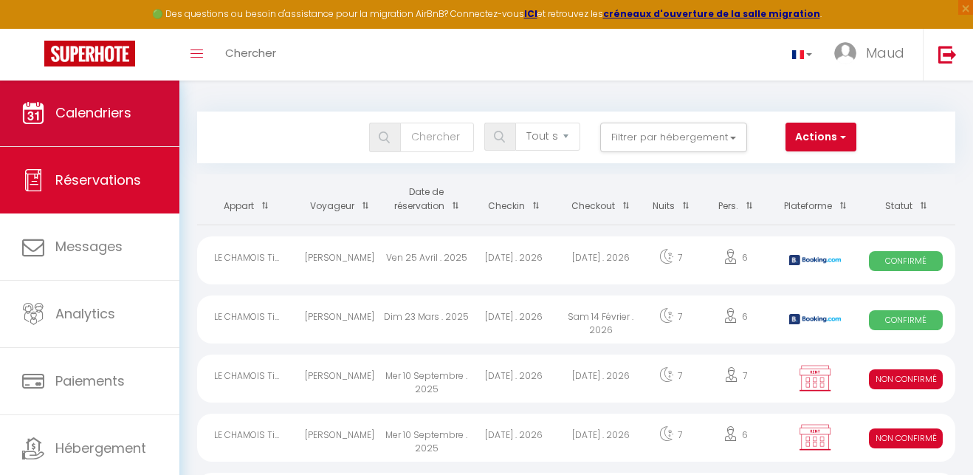
click at [114, 115] on span "Calendriers" at bounding box center [93, 112] width 76 height 18
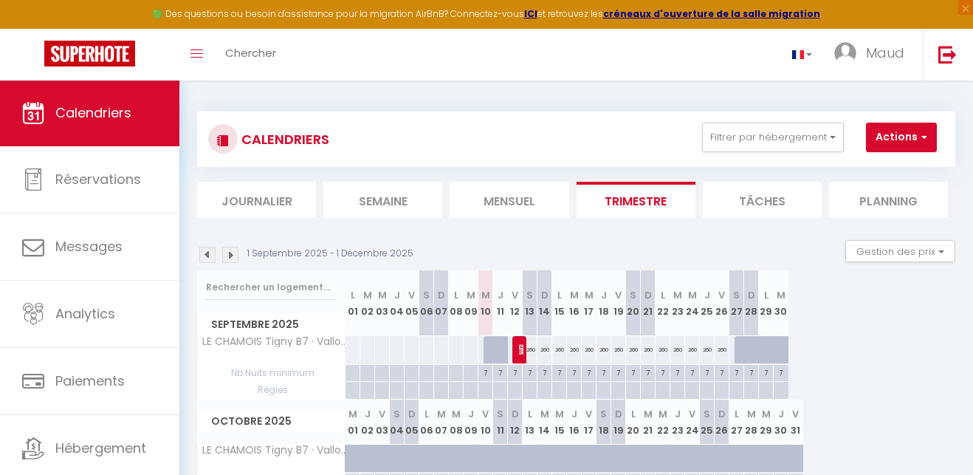
click at [231, 253] on img at bounding box center [230, 255] width 16 height 16
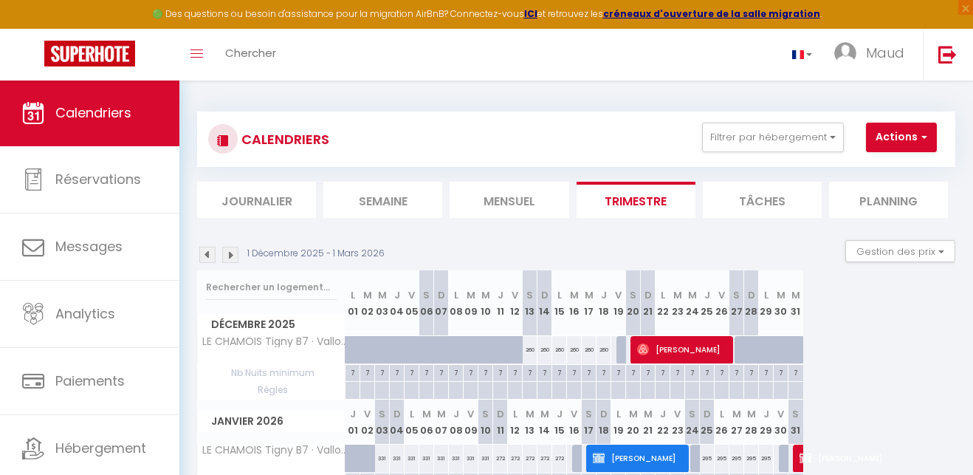
click at [231, 253] on img at bounding box center [230, 255] width 16 height 16
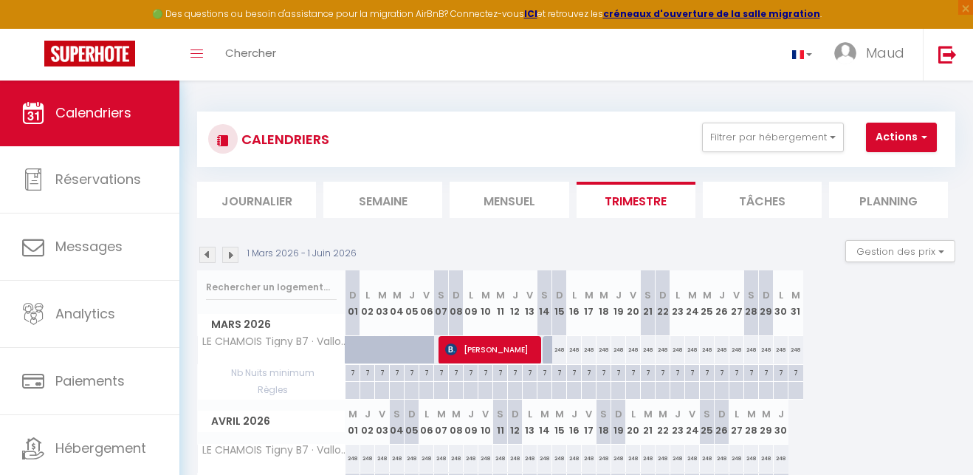
click at [208, 252] on img at bounding box center [207, 255] width 16 height 16
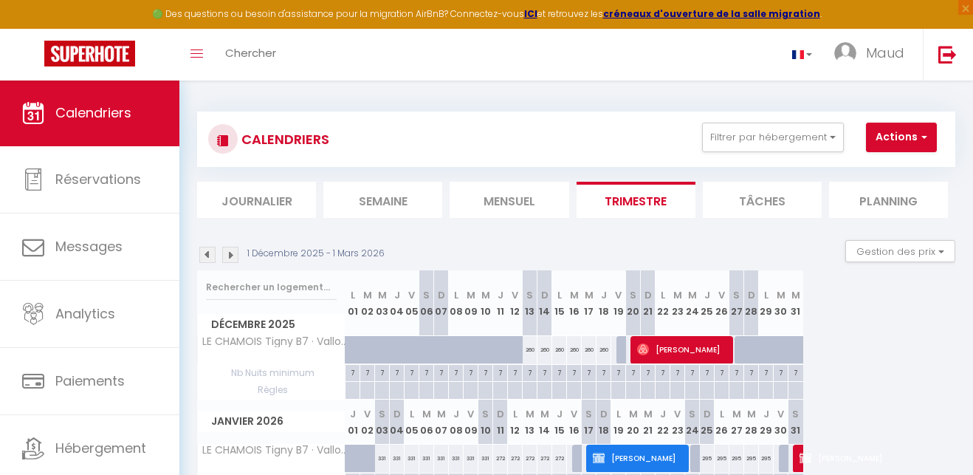
click at [546, 202] on li "Mensuel" at bounding box center [509, 200] width 119 height 36
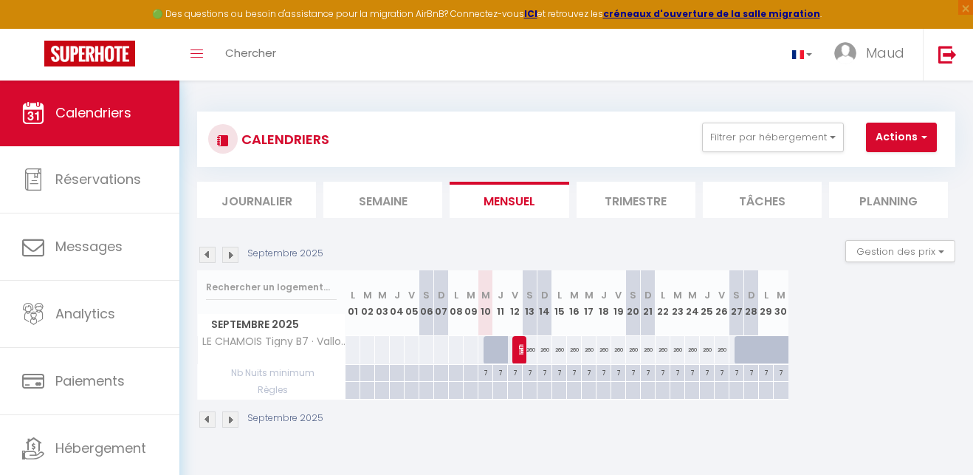
click at [232, 256] on img at bounding box center [230, 255] width 16 height 16
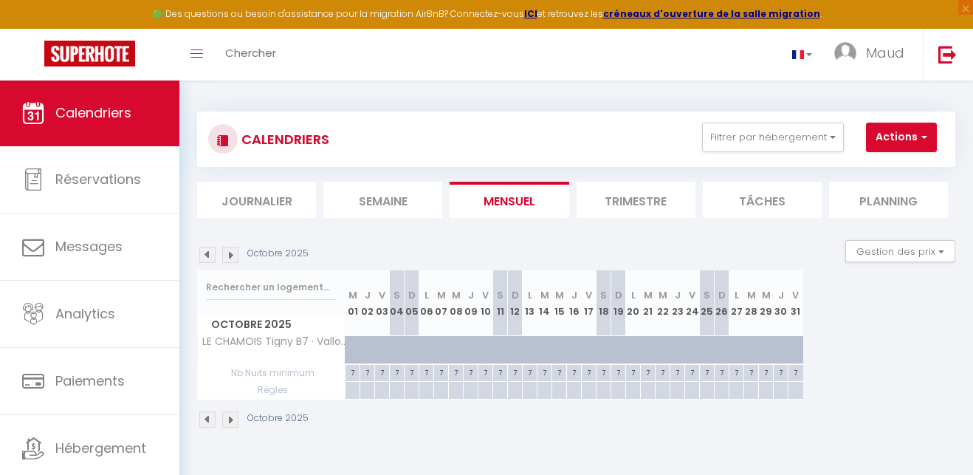
click at [232, 256] on img at bounding box center [230, 255] width 16 height 16
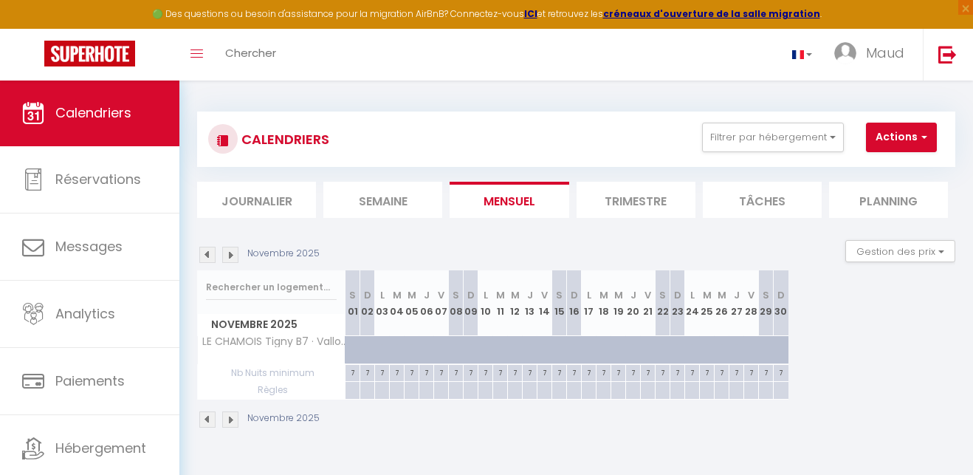
click at [232, 256] on img at bounding box center [230, 255] width 16 height 16
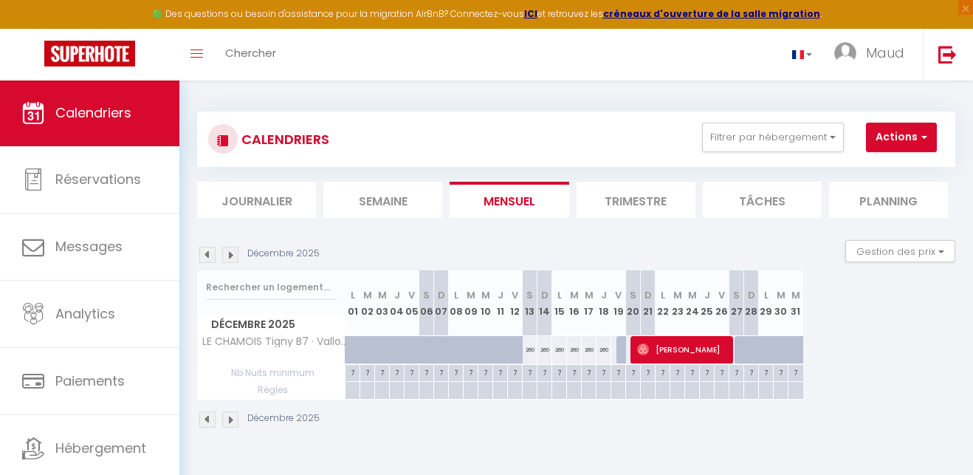
click at [232, 256] on img at bounding box center [230, 255] width 16 height 16
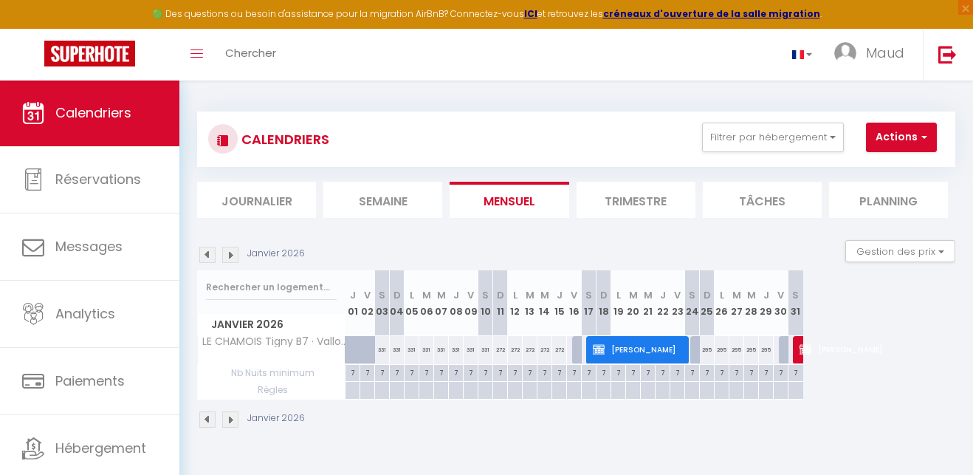
click at [232, 256] on img at bounding box center [230, 255] width 16 height 16
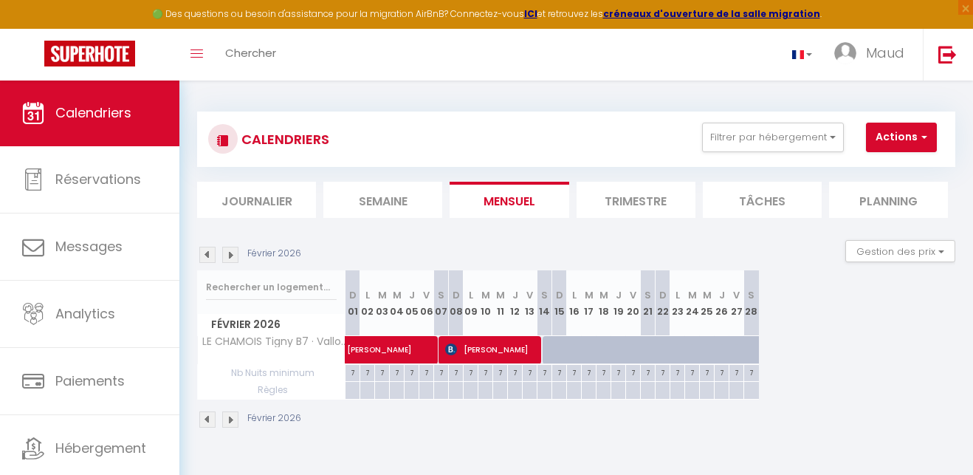
click at [207, 252] on img at bounding box center [207, 255] width 16 height 16
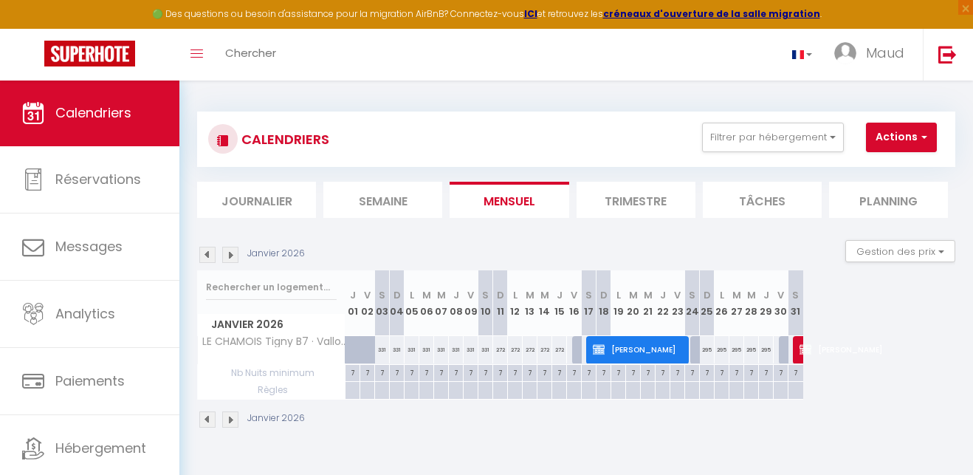
click at [207, 252] on img at bounding box center [207, 255] width 16 height 16
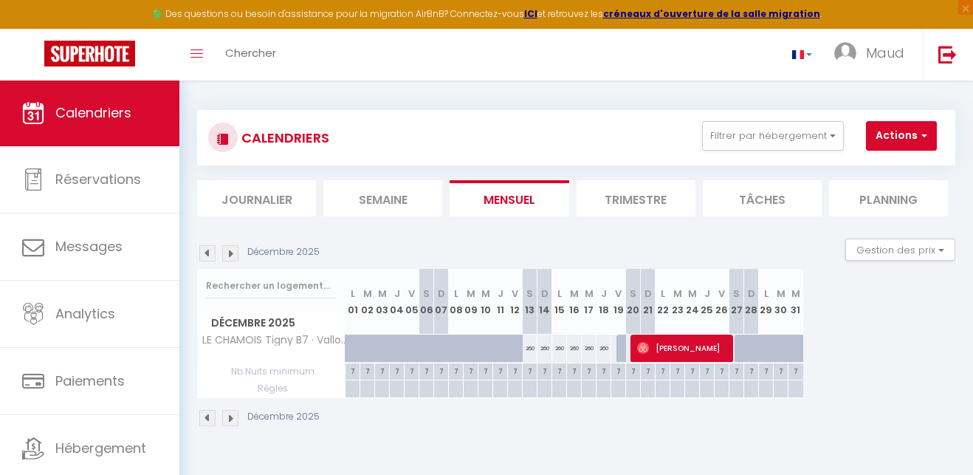
scroll to position [-1, 0]
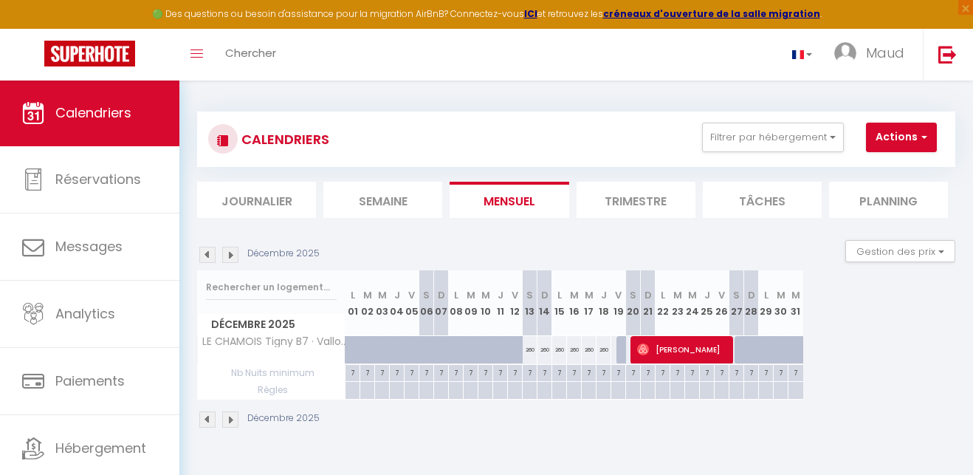
click at [231, 255] on img at bounding box center [230, 255] width 16 height 16
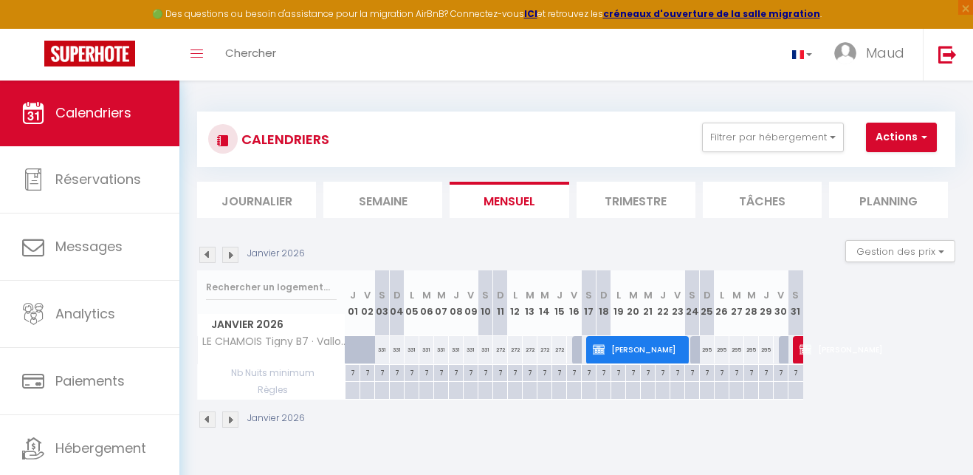
click at [231, 255] on img at bounding box center [230, 255] width 16 height 16
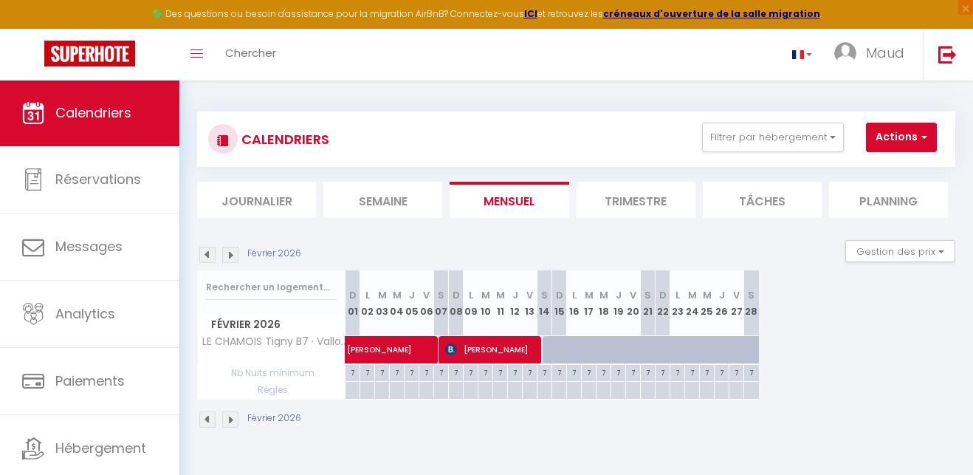
click at [231, 255] on img at bounding box center [230, 255] width 16 height 16
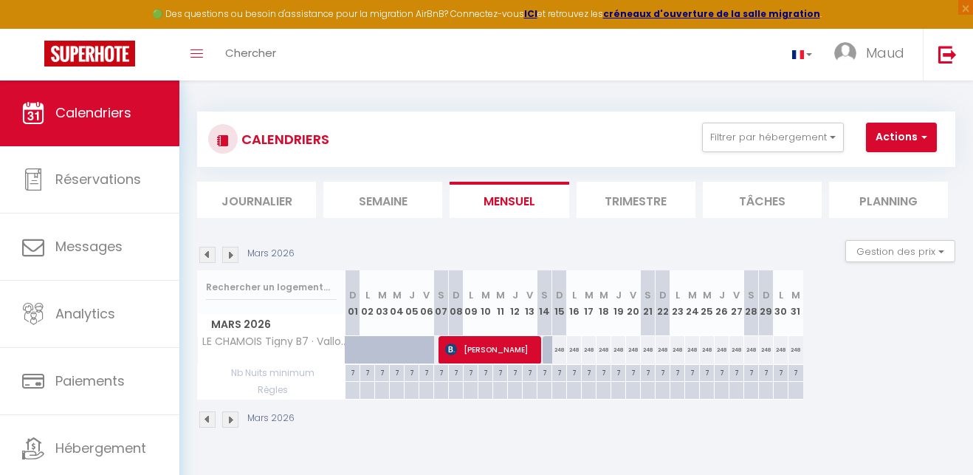
click at [213, 256] on img at bounding box center [207, 255] width 16 height 16
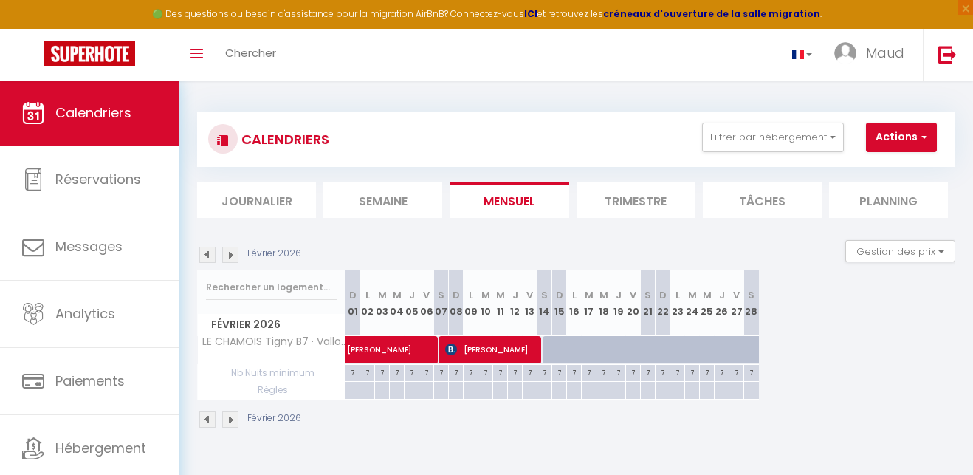
scroll to position [0, 0]
click at [911, 139] on button "Actions" at bounding box center [901, 138] width 71 height 30
click at [910, 166] on link "Nouvelle réservation" at bounding box center [907, 171] width 128 height 22
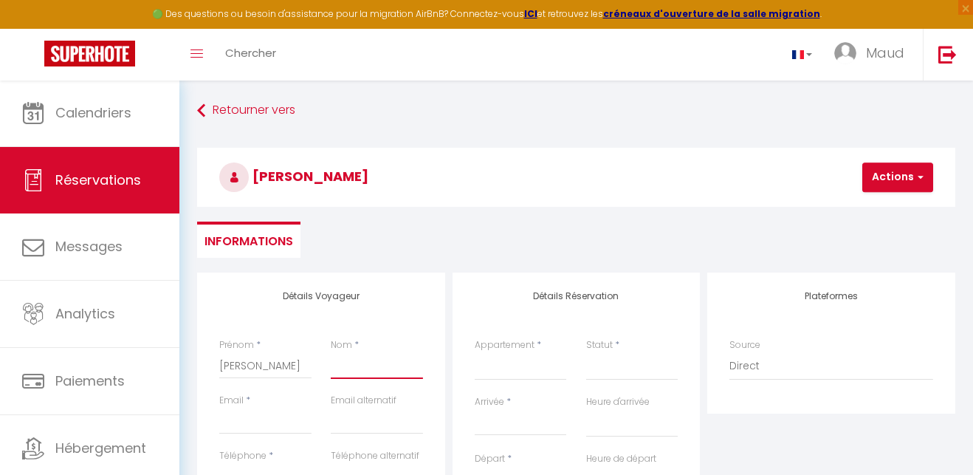
drag, startPoint x: 397, startPoint y: 360, endPoint x: 405, endPoint y: 355, distance: 8.6
drag, startPoint x: 207, startPoint y: 416, endPoint x: 292, endPoint y: 407, distance: 86.2
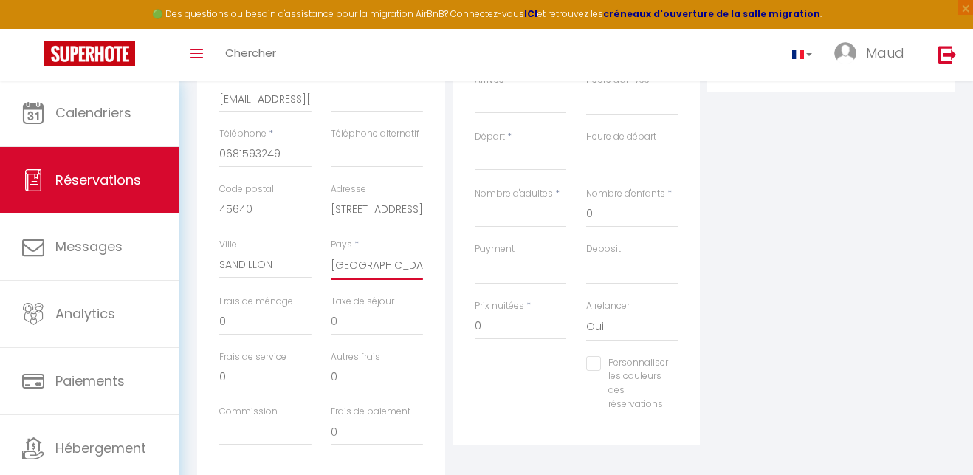
scroll to position [323, 0]
click at [241, 318] on input "0" at bounding box center [265, 321] width 92 height 27
click at [229, 320] on input "130" at bounding box center [265, 321] width 92 height 27
drag, startPoint x: 341, startPoint y: 318, endPoint x: 327, endPoint y: 318, distance: 14.0
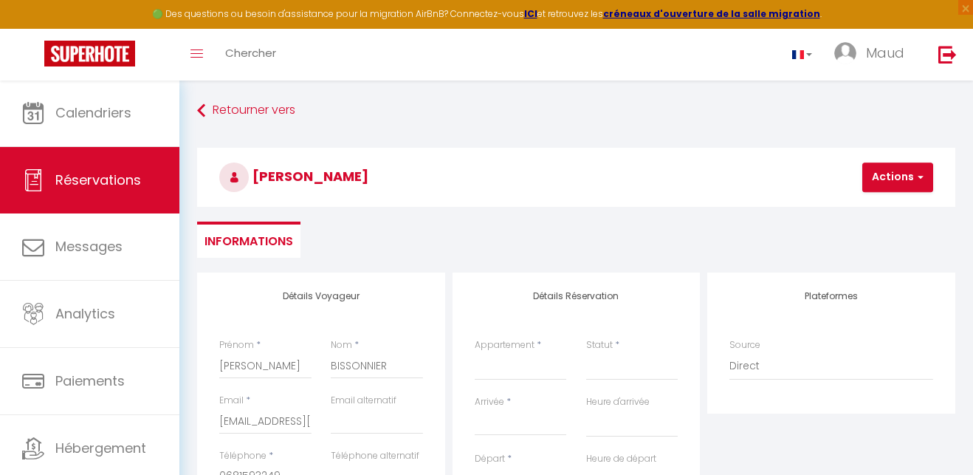
scroll to position [0, 0]
click at [614, 363] on select "Confirmé Non Confirmé Annulé Annulé par le voyageur No Show Request" at bounding box center [632, 366] width 92 height 28
click at [497, 416] on input "Arrivée" at bounding box center [521, 423] width 92 height 19
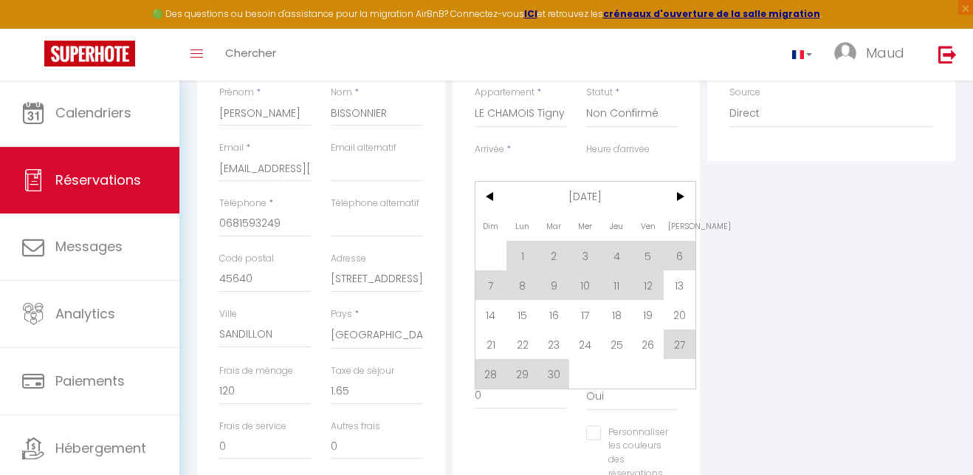
scroll to position [257, 0]
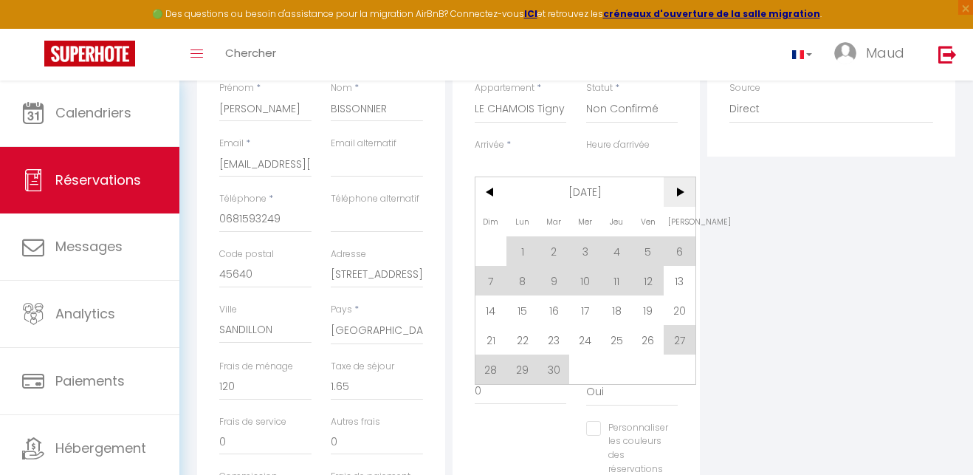
click at [683, 193] on span ">" at bounding box center [680, 192] width 32 height 30
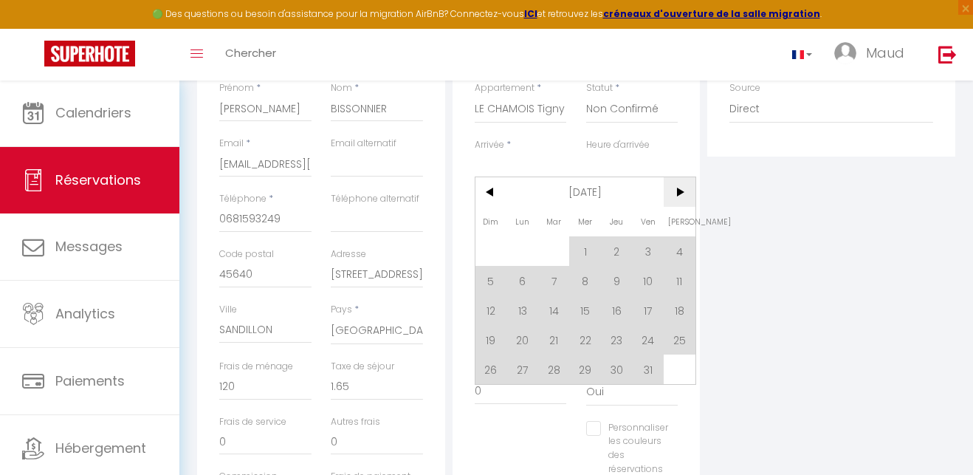
click at [683, 193] on span ">" at bounding box center [680, 192] width 32 height 30
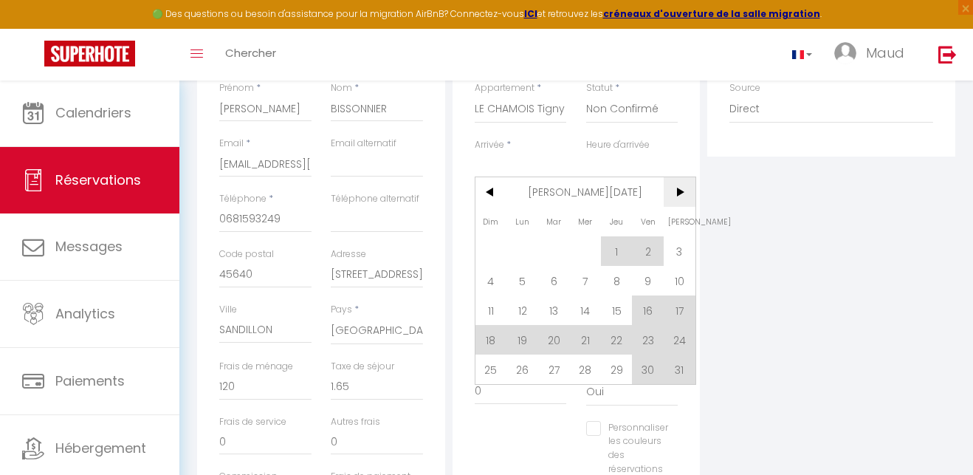
click at [683, 193] on span ">" at bounding box center [680, 192] width 32 height 30
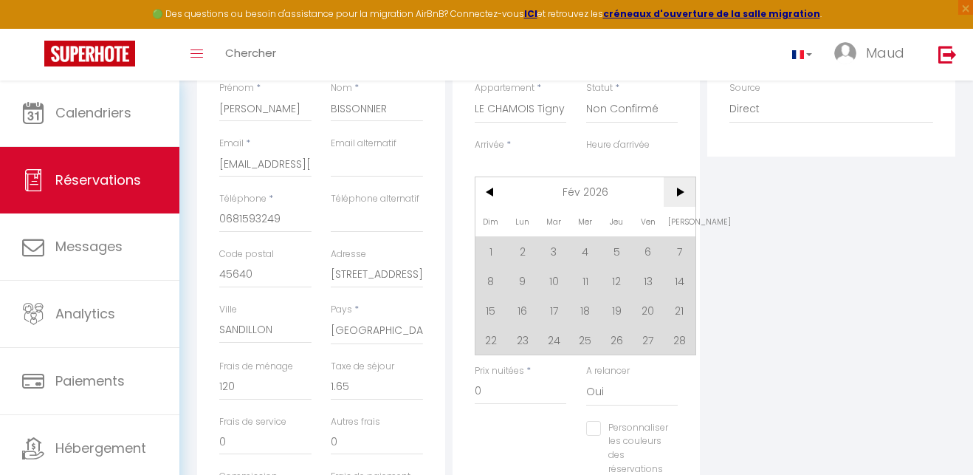
scroll to position [258, 0]
click at [683, 193] on span ">" at bounding box center [680, 191] width 32 height 30
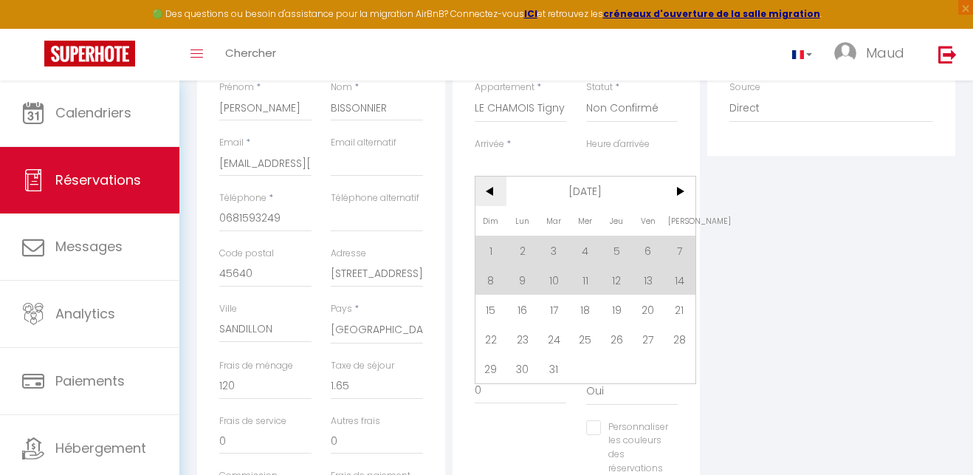
click at [497, 191] on span "<" at bounding box center [492, 191] width 32 height 30
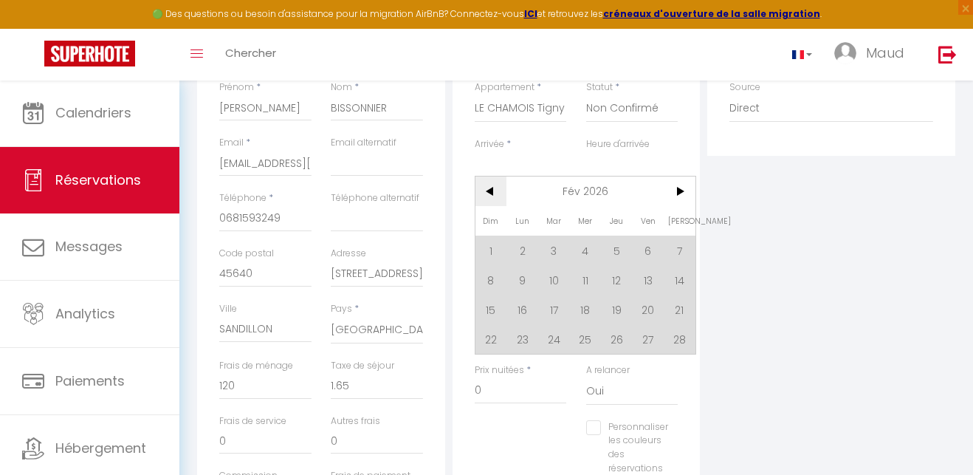
click at [492, 193] on span "<" at bounding box center [492, 191] width 32 height 30
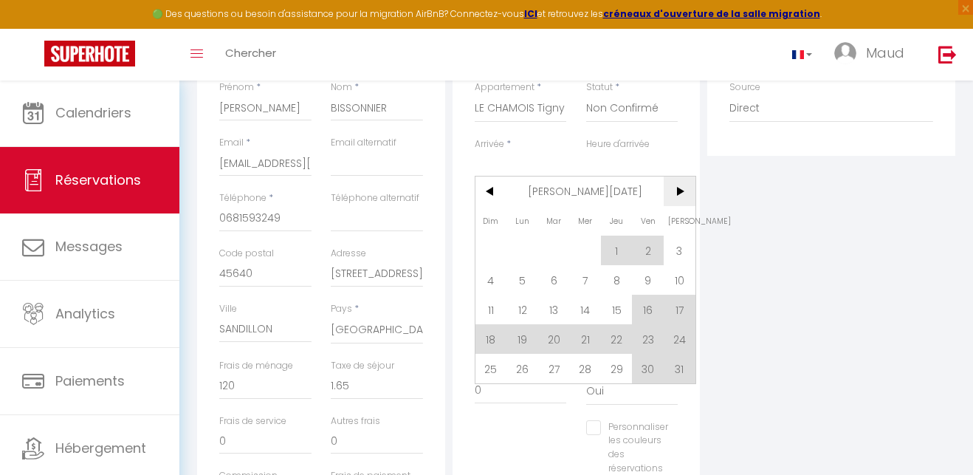
click at [679, 190] on span ">" at bounding box center [680, 191] width 32 height 30
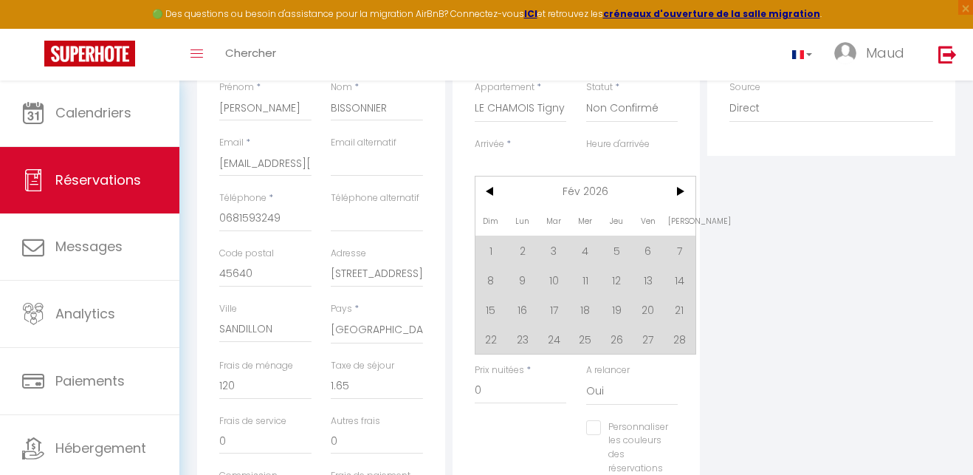
click at [683, 279] on span "14" at bounding box center [680, 280] width 32 height 30
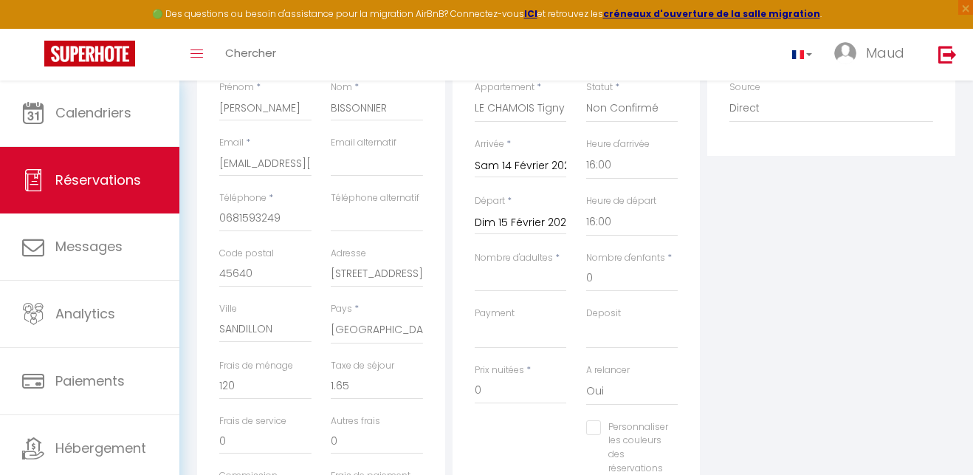
click at [546, 223] on input "Dim 15 Février 2026" at bounding box center [521, 222] width 92 height 19
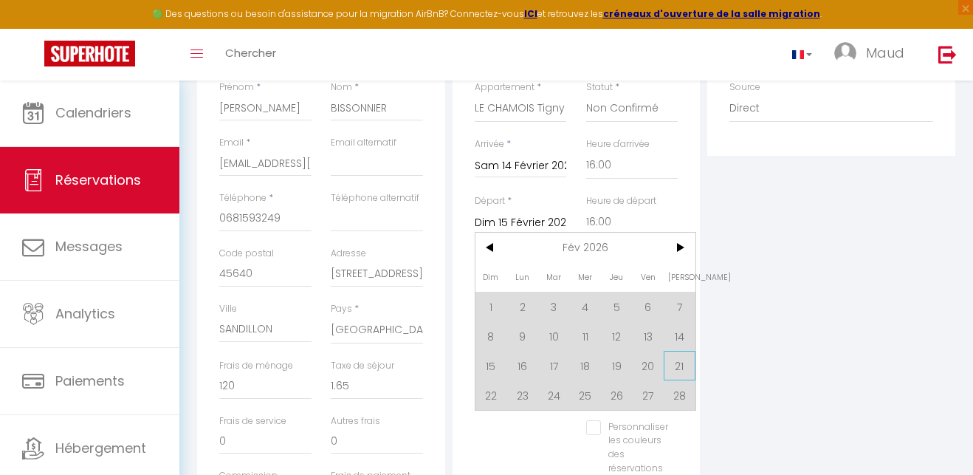
click at [682, 366] on span "21" at bounding box center [680, 366] width 32 height 30
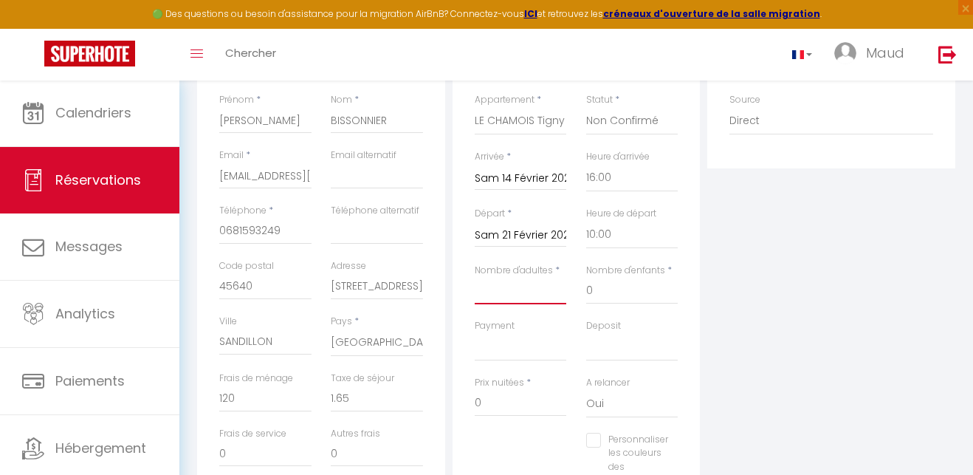
scroll to position [245, 0]
drag, startPoint x: 587, startPoint y: 291, endPoint x: 577, endPoint y: 291, distance: 9.6
click at [577, 291] on div "Nombre d'enfants * 0" at bounding box center [632, 291] width 112 height 55
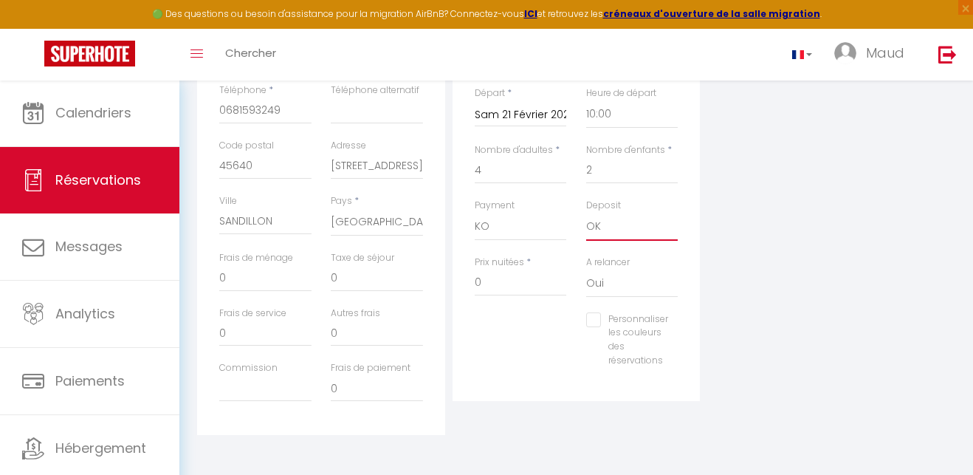
scroll to position [365, 0]
drag, startPoint x: 484, startPoint y: 278, endPoint x: 473, endPoint y: 279, distance: 11.8
click at [473, 279] on div "Prix nuitées * 0" at bounding box center [521, 284] width 112 height 57
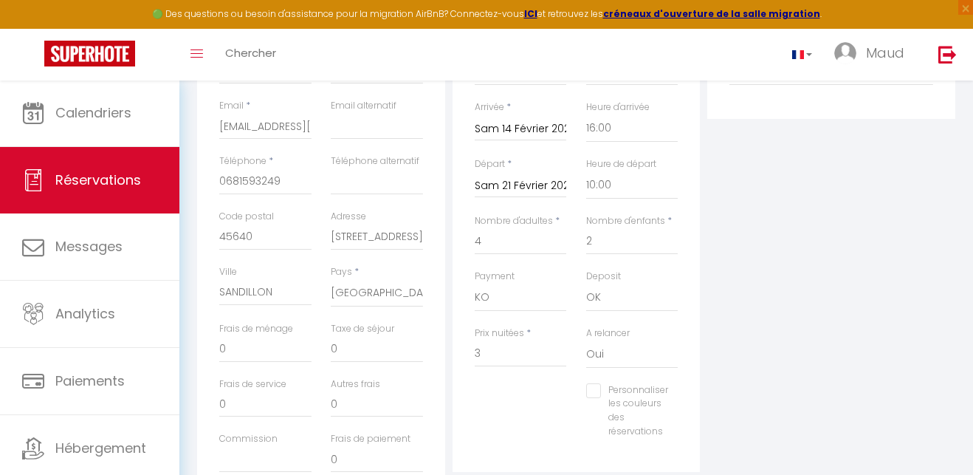
scroll to position [291, 0]
drag, startPoint x: 482, startPoint y: 354, endPoint x: 460, endPoint y: 354, distance: 22.2
click at [460, 354] on div "Détails Réservation Appartement * MONT - Studio Sophie - 20 min du Zoo Beauval …" at bounding box center [577, 229] width 248 height 494
click at [595, 390] on input "Personnaliser les couleurs des réservations" at bounding box center [627, 394] width 82 height 15
click at [691, 408] on span at bounding box center [693, 412] width 12 height 12
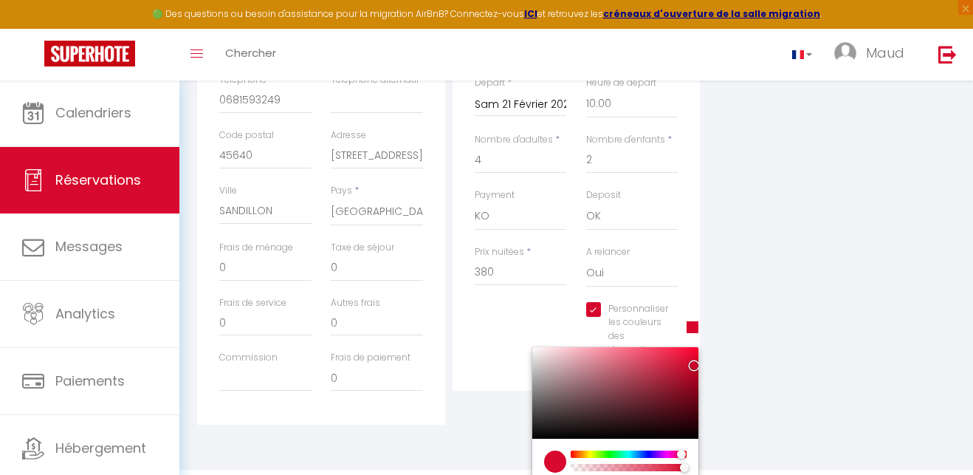
scroll to position [386, 0]
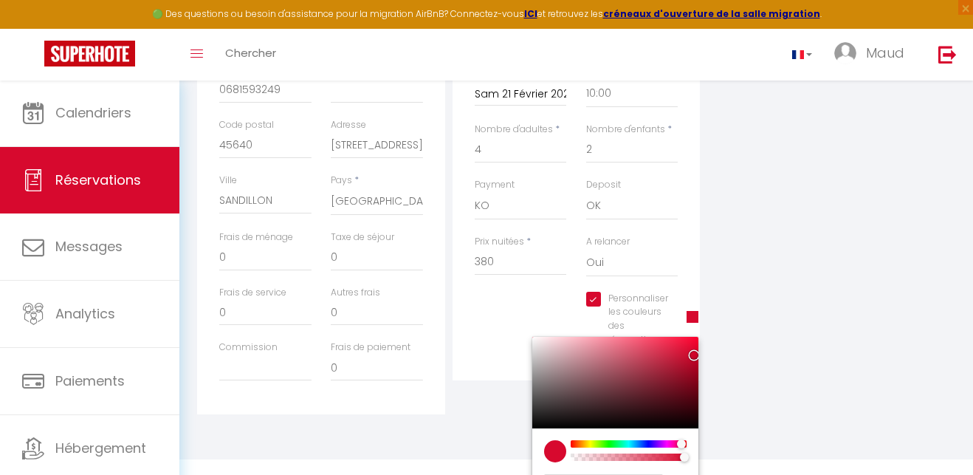
click at [562, 448] on div at bounding box center [555, 451] width 22 height 22
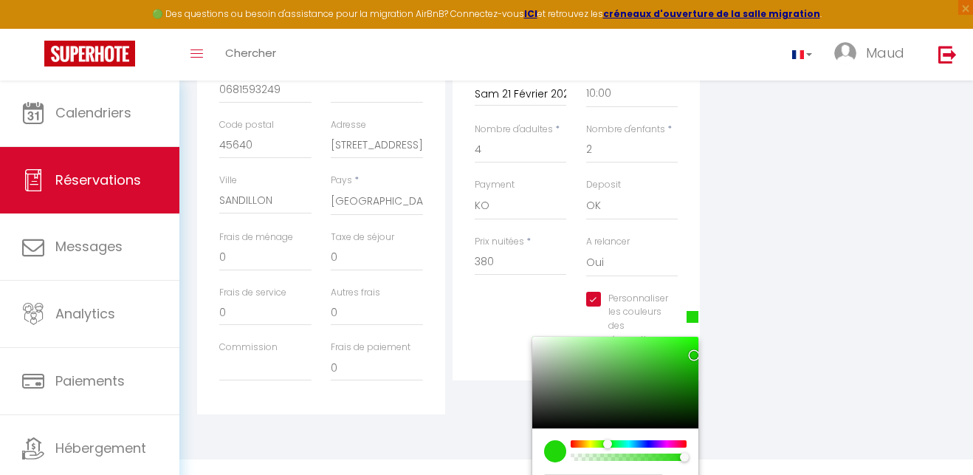
drag, startPoint x: 678, startPoint y: 437, endPoint x: 606, endPoint y: 437, distance: 71.6
click at [606, 439] on div at bounding box center [607, 443] width 9 height 9
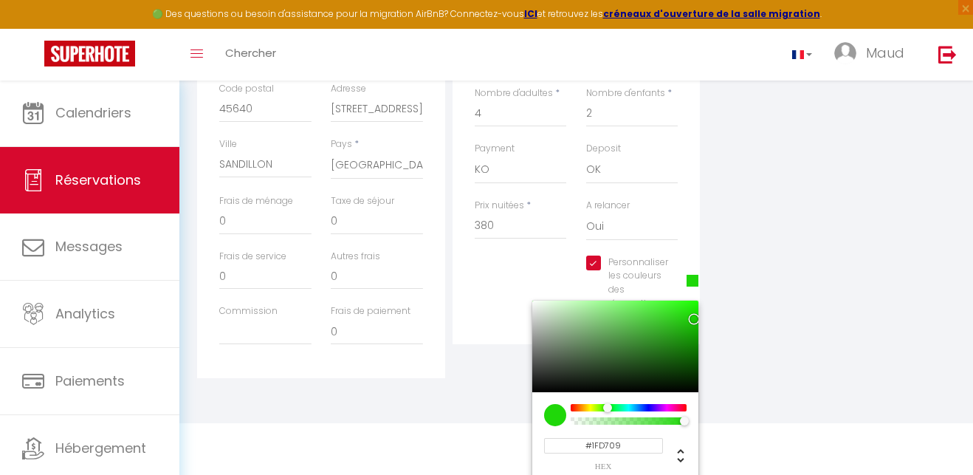
scroll to position [422, 0]
click at [641, 439] on input "#1FD709" at bounding box center [603, 447] width 119 height 16
click at [682, 450] on icon "Change another color definition" at bounding box center [681, 457] width 18 height 18
click at [682, 456] on icon "Change another color definition" at bounding box center [680, 456] width 7 height 13
click at [680, 448] on icon "Change another color definition" at bounding box center [681, 457] width 18 height 18
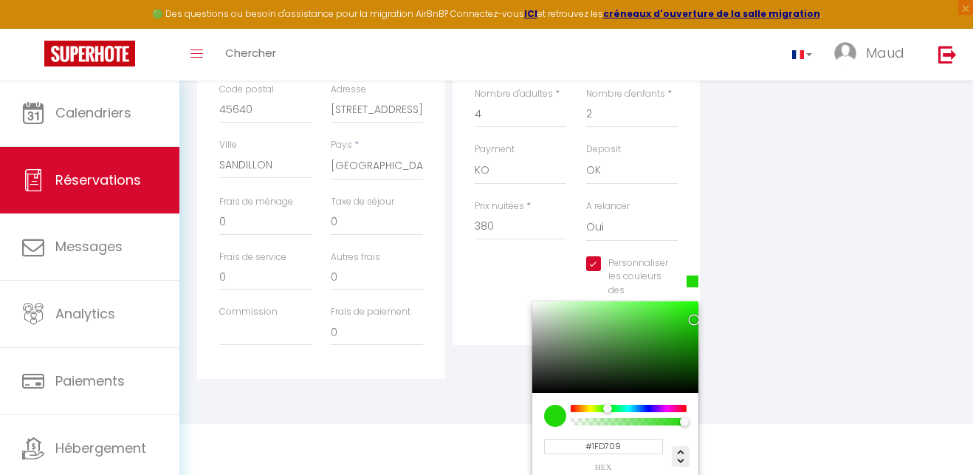
click at [680, 448] on icon "Change another color definition" at bounding box center [681, 457] width 18 height 18
click at [679, 456] on icon "Change another color definition" at bounding box center [680, 456] width 7 height 13
click at [550, 279] on div "Personnaliser les couleurs des réservations #1FD709 #1FD709 hex 31 r 215 g 9 b …" at bounding box center [576, 291] width 223 height 70
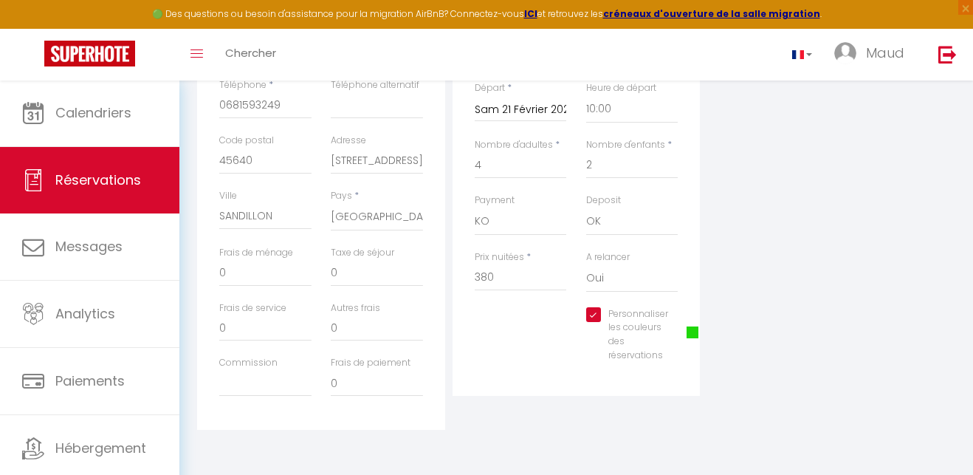
scroll to position [365, 0]
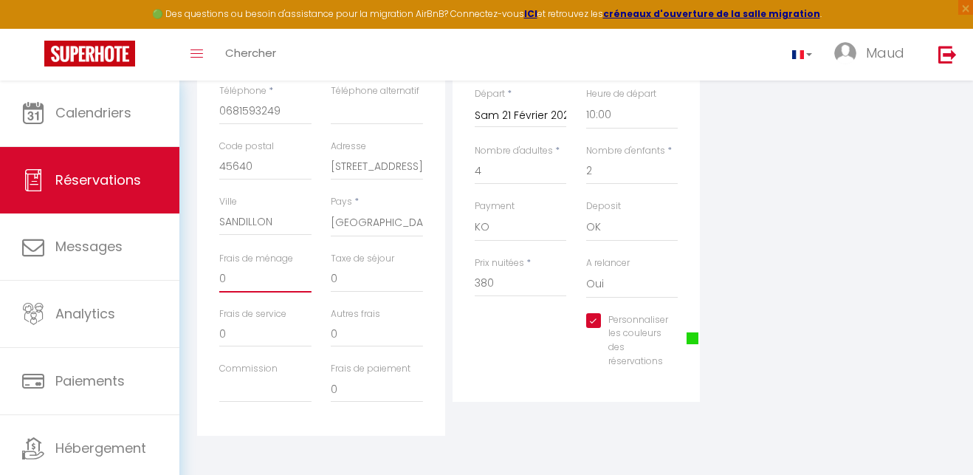
click at [230, 275] on input "0" at bounding box center [265, 279] width 92 height 27
drag, startPoint x: 230, startPoint y: 275, endPoint x: 213, endPoint y: 274, distance: 17.0
click at [213, 274] on div "Frais de ménage 0" at bounding box center [266, 279] width 112 height 55
drag, startPoint x: 238, startPoint y: 276, endPoint x: 199, endPoint y: 272, distance: 39.3
click at [199, 272] on div "Détails Voyageur Prénom * Sylvie Nom * BISSONNIER Email * sylvie.bissonnier45@o…" at bounding box center [321, 172] width 248 height 528
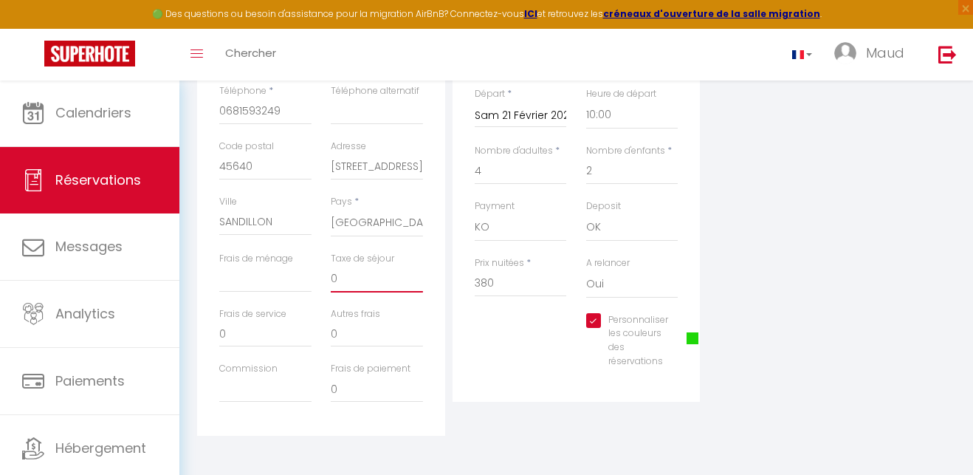
drag, startPoint x: 337, startPoint y: 278, endPoint x: 328, endPoint y: 277, distance: 8.9
click at [328, 277] on div "Taxe de séjour 0" at bounding box center [377, 279] width 112 height 55
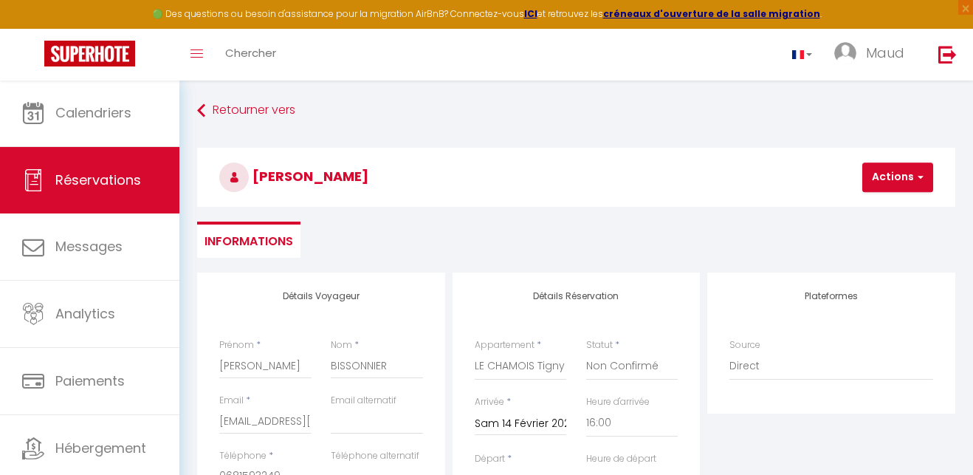
scroll to position [0, 0]
drag, startPoint x: 891, startPoint y: 175, endPoint x: 871, endPoint y: 181, distance: 20.8
click at [891, 175] on button "Actions" at bounding box center [898, 177] width 71 height 30
click at [868, 210] on link "Enregistrer" at bounding box center [910, 209] width 117 height 19
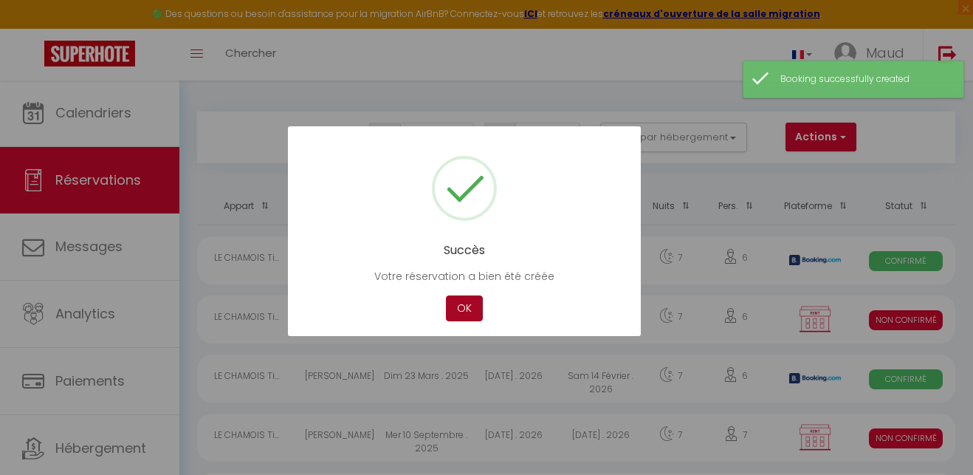
click at [467, 307] on button "OK" at bounding box center [464, 308] width 37 height 26
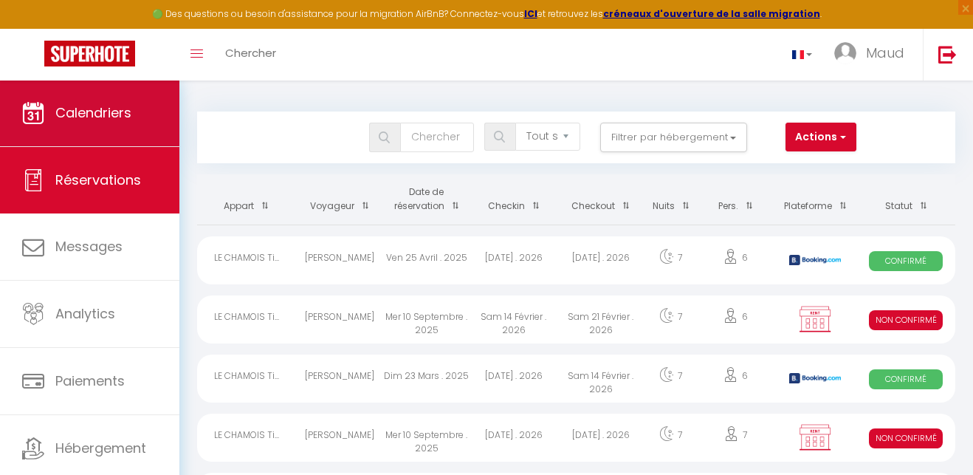
click at [93, 115] on span "Calendriers" at bounding box center [93, 112] width 76 height 18
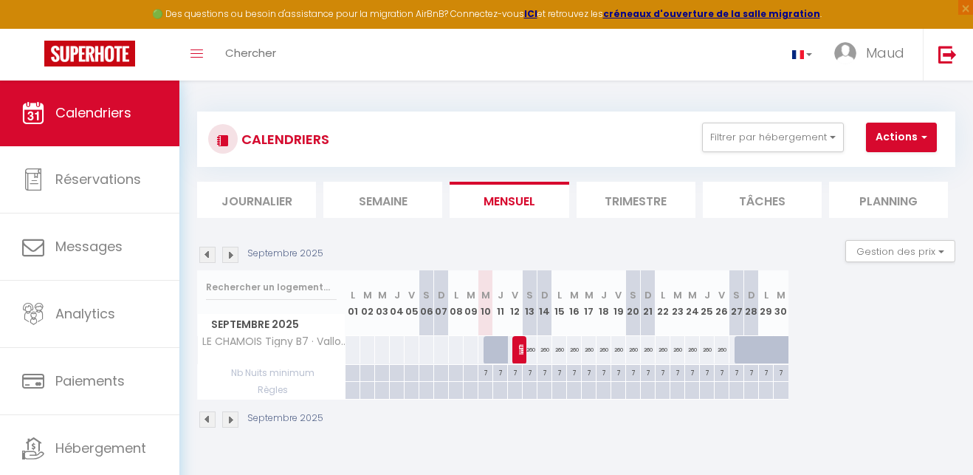
click at [902, 130] on button "Actions" at bounding box center [901, 138] width 71 height 30
click at [899, 164] on link "Nouvelle réservation" at bounding box center [907, 171] width 128 height 22
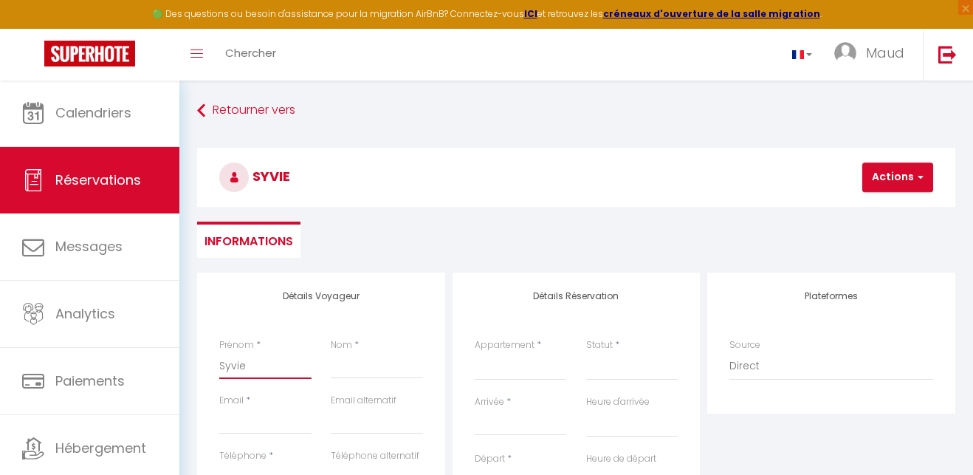
drag, startPoint x: 231, startPoint y: 364, endPoint x: 551, endPoint y: 314, distance: 323.7
click at [231, 364] on input "Syvie" at bounding box center [265, 365] width 92 height 27
drag, startPoint x: 388, startPoint y: 371, endPoint x: 416, endPoint y: 355, distance: 31.4
click at [388, 371] on input "Nom" at bounding box center [377, 365] width 92 height 27
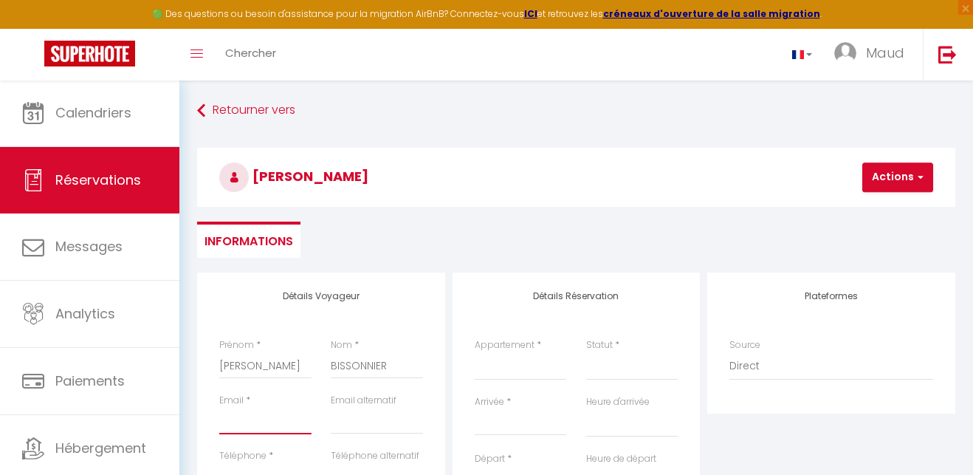
drag, startPoint x: 227, startPoint y: 417, endPoint x: 374, endPoint y: 383, distance: 150.8
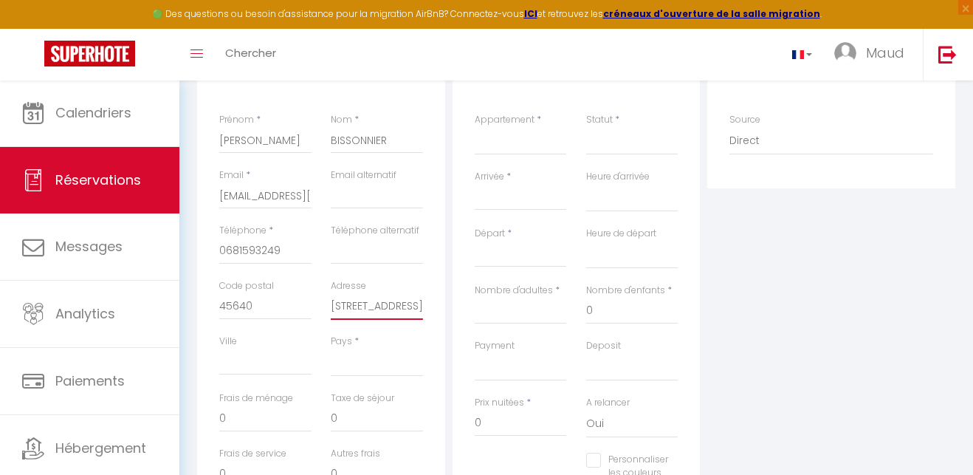
scroll to position [230, 0]
drag, startPoint x: 244, startPoint y: 352, endPoint x: 319, endPoint y: 354, distance: 75.4
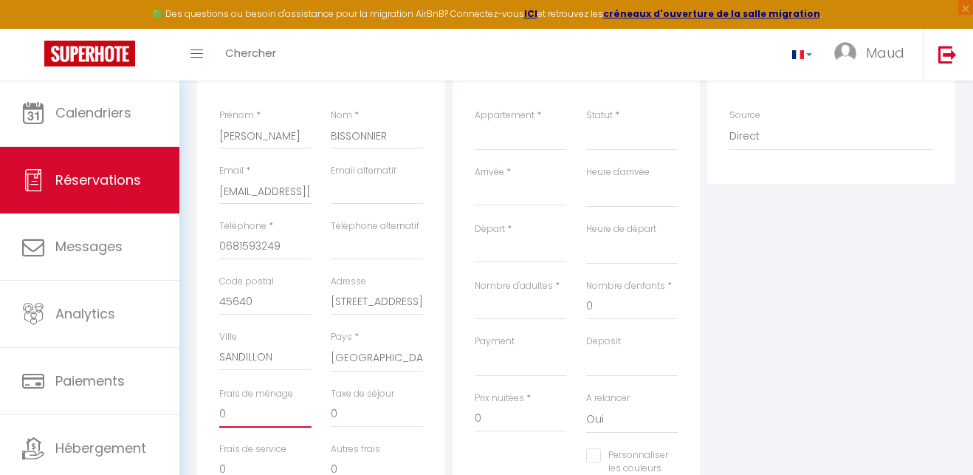
click at [233, 411] on input "0" at bounding box center [265, 414] width 92 height 27
drag, startPoint x: 233, startPoint y: 411, endPoint x: 207, endPoint y: 410, distance: 25.9
click at [207, 410] on div "Détails Voyageur Prénom * Sylvie Nom * BISSONNIER Email * sylvie.bissonnier45@o…" at bounding box center [321, 307] width 248 height 528
drag, startPoint x: 352, startPoint y: 412, endPoint x: 329, endPoint y: 411, distance: 22.9
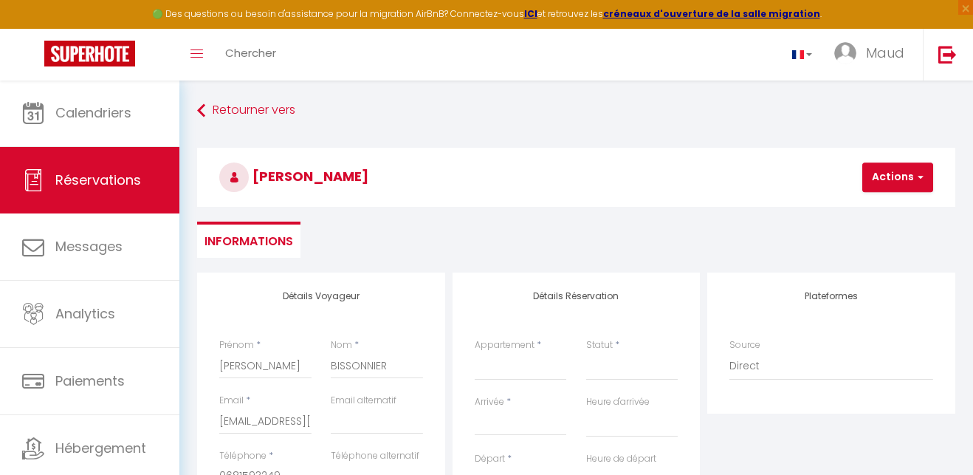
scroll to position [0, 0]
click at [619, 358] on select "Confirmé Non Confirmé Annulé Annulé par le voyageur No Show Request" at bounding box center [632, 366] width 92 height 28
click at [499, 418] on input "Arrivée" at bounding box center [521, 423] width 92 height 19
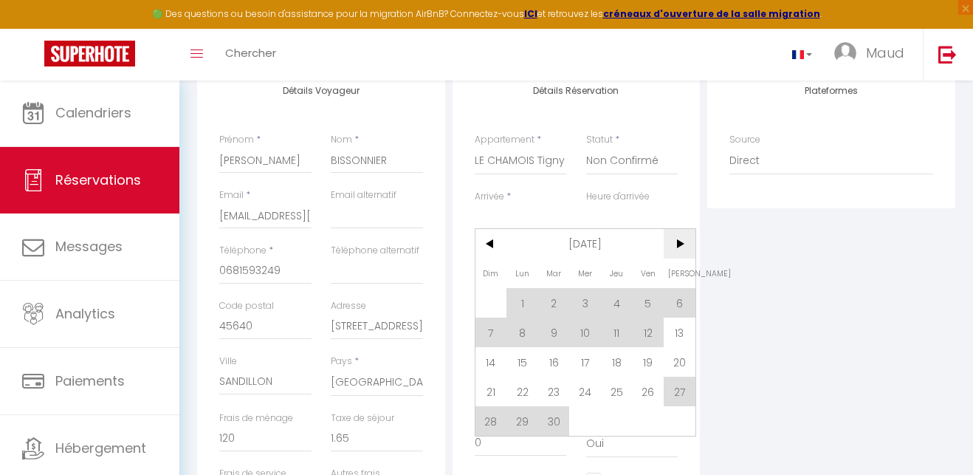
scroll to position [206, 0]
click at [681, 247] on span ">" at bounding box center [680, 243] width 32 height 30
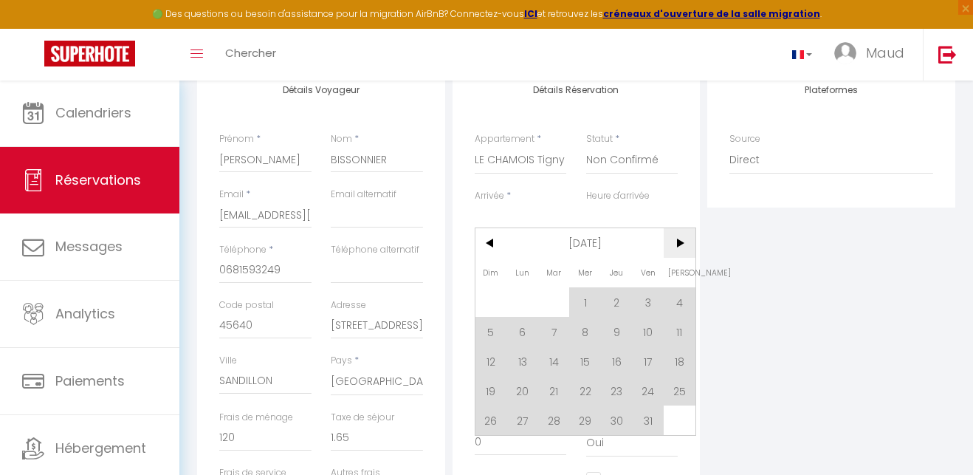
click at [681, 247] on span ">" at bounding box center [680, 243] width 32 height 30
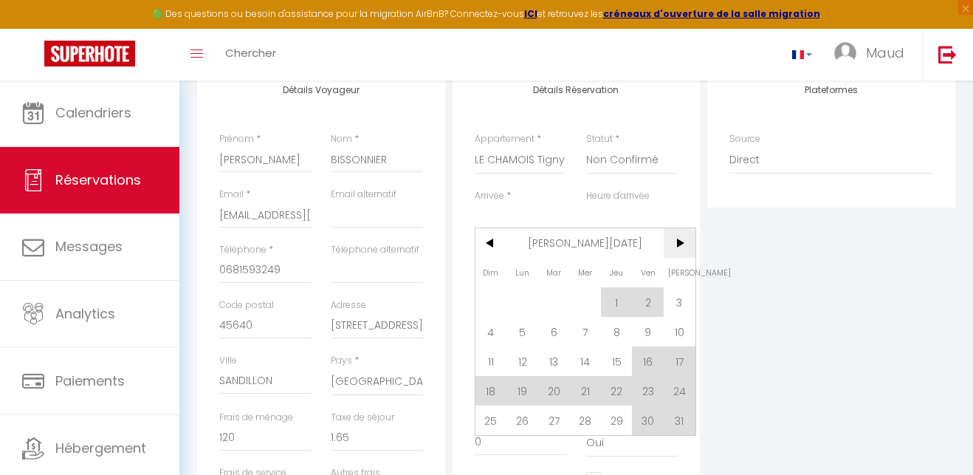
click at [681, 247] on span ">" at bounding box center [680, 243] width 32 height 30
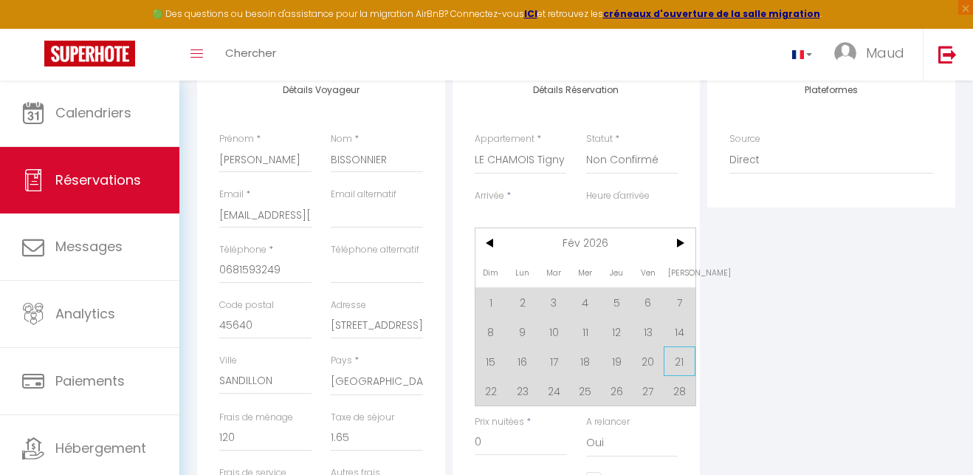
click at [679, 363] on span "21" at bounding box center [680, 361] width 32 height 30
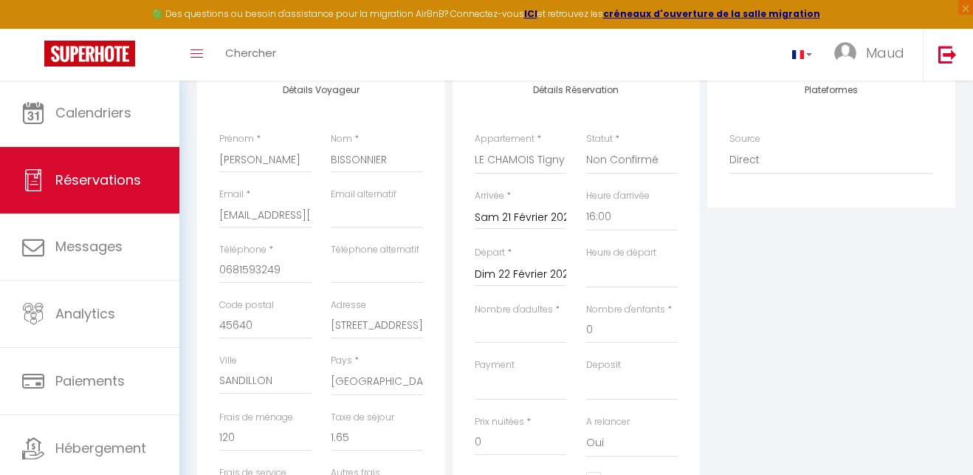
click at [531, 275] on input "Dim 22 Février 2026" at bounding box center [521, 274] width 92 height 19
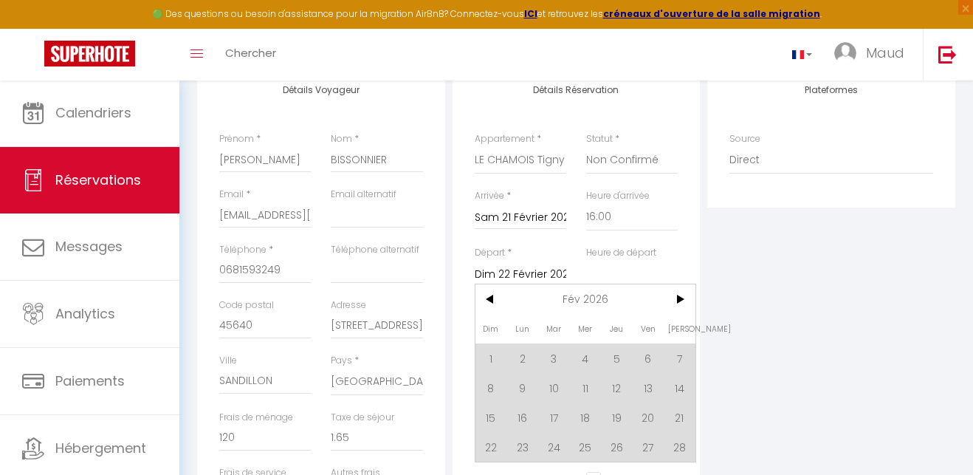
click at [680, 448] on span "28" at bounding box center [680, 447] width 32 height 30
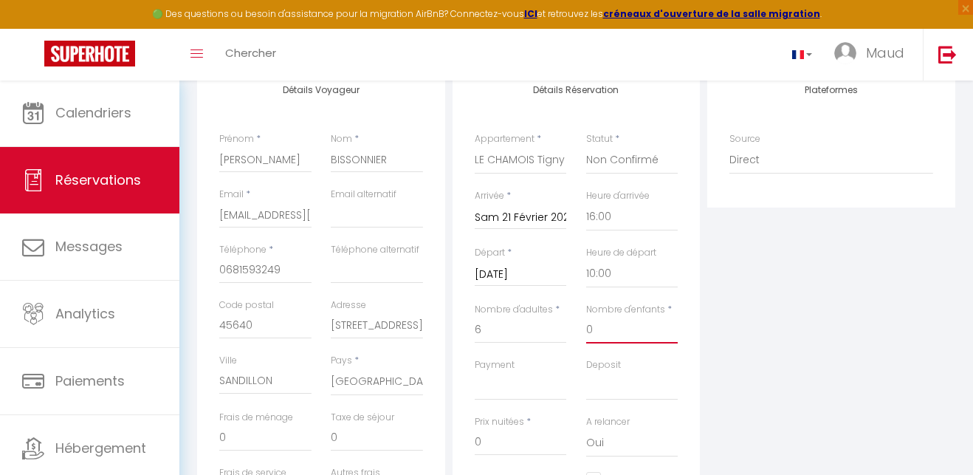
drag, startPoint x: 598, startPoint y: 329, endPoint x: 578, endPoint y: 329, distance: 20.0
click at [586, 329] on input "0" at bounding box center [632, 327] width 92 height 27
drag, startPoint x: 484, startPoint y: 326, endPoint x: 468, endPoint y: 325, distance: 15.5
click at [468, 325] on div "Nombre d'adultes * 6" at bounding box center [521, 327] width 112 height 55
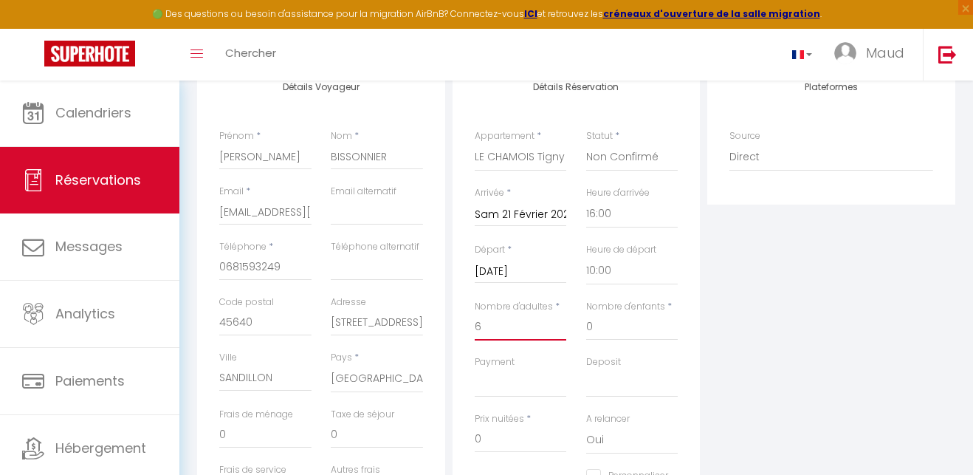
drag, startPoint x: 479, startPoint y: 325, endPoint x: 471, endPoint y: 325, distance: 8.1
click at [472, 325] on div "Nombre d'adultes * 6" at bounding box center [521, 327] width 112 height 55
drag, startPoint x: 597, startPoint y: 324, endPoint x: 577, endPoint y: 325, distance: 20.0
click at [577, 325] on div "Nombre d'enfants * 0" at bounding box center [632, 327] width 112 height 55
click at [591, 325] on input "0" at bounding box center [632, 329] width 92 height 27
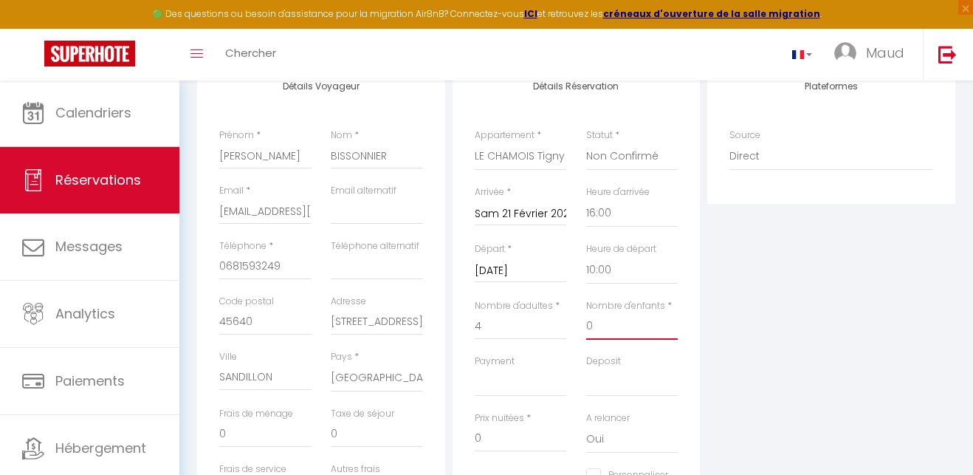
scroll to position [210, 1]
click at [587, 326] on input "0" at bounding box center [632, 325] width 92 height 27
click at [758, 438] on div "Plateformes Source Direct Airbnb.com Booking.com Chalet montagne Expedia Gite d…" at bounding box center [832, 326] width 256 height 528
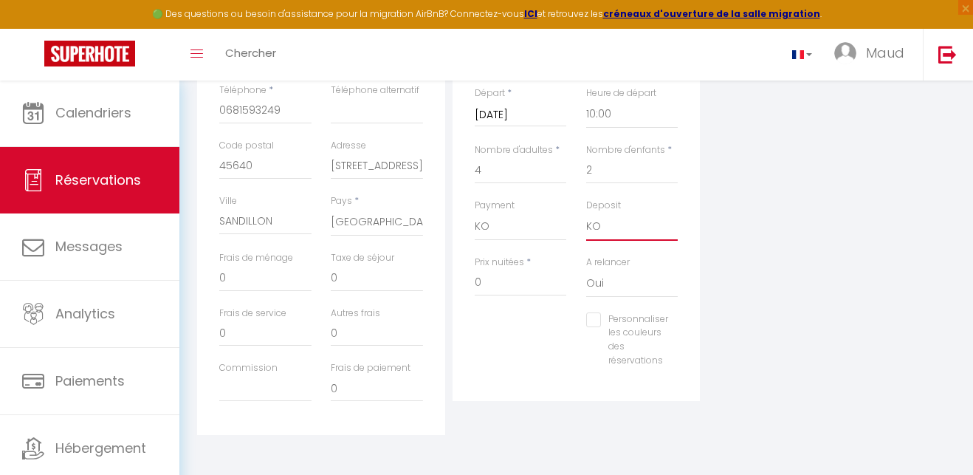
scroll to position [365, 0]
click at [604, 202] on label "Deposit" at bounding box center [603, 206] width 35 height 14
click at [604, 16] on select "Confirmé Non Confirmé Annulé Annulé par le voyageur No Show Request" at bounding box center [632, 1] width 92 height 28
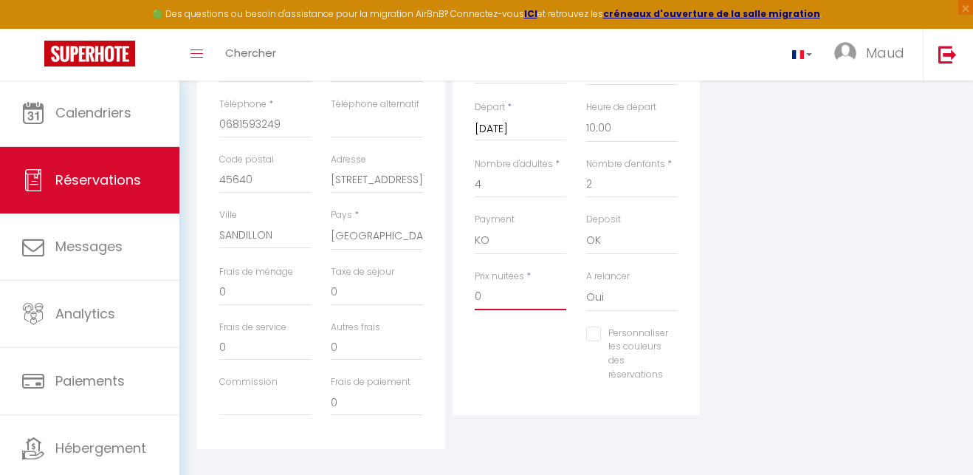
drag, startPoint x: 487, startPoint y: 293, endPoint x: 470, endPoint y: 293, distance: 17.0
click at [470, 293] on div "Prix nuitées * 0" at bounding box center [521, 298] width 112 height 57
click at [595, 329] on input "Personnaliser les couleurs des réservations" at bounding box center [627, 333] width 82 height 15
click at [692, 349] on span at bounding box center [693, 352] width 12 height 12
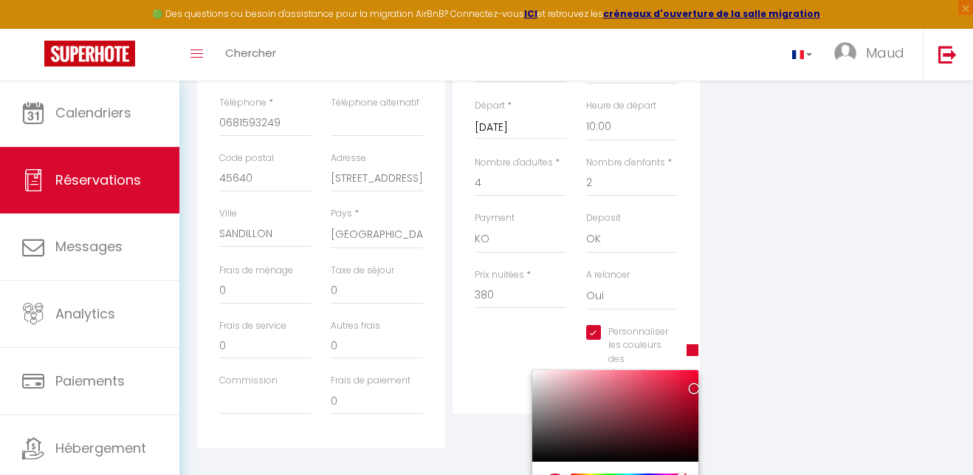
scroll to position [422, 0]
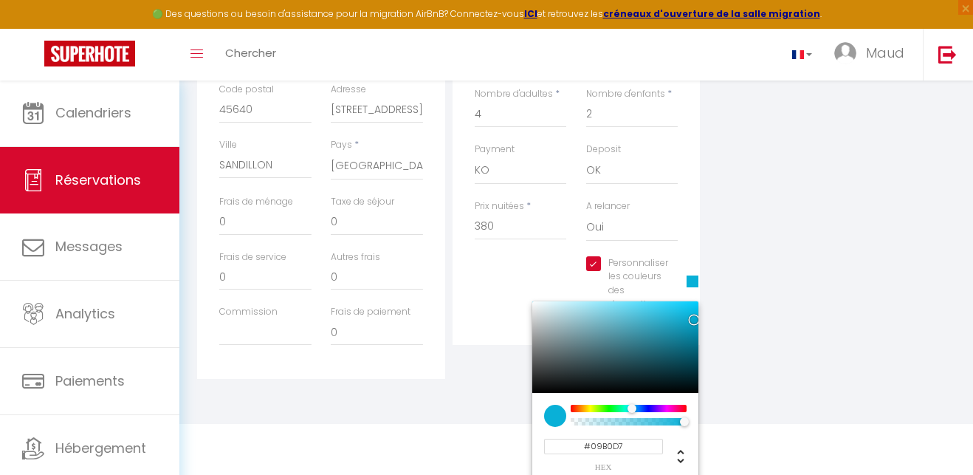
drag, startPoint x: 683, startPoint y: 402, endPoint x: 631, endPoint y: 404, distance: 52.5
click at [631, 404] on div at bounding box center [632, 408] width 9 height 9
click at [480, 388] on div "Détails Voyageur Prénom * Sylvie Nom * BISSONNIER Email * sylvie.bissonnier45@o…" at bounding box center [577, 128] width 778 height 555
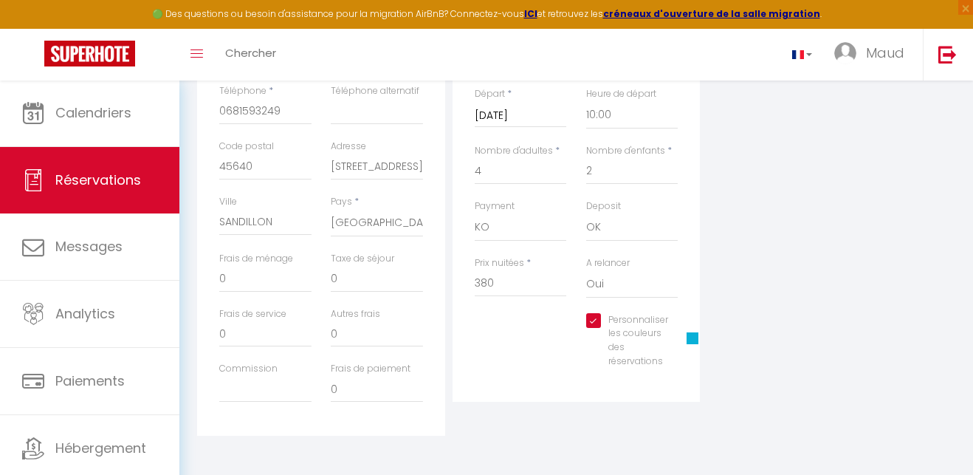
scroll to position [365, 0]
click at [228, 326] on input "0" at bounding box center [265, 333] width 92 height 27
drag, startPoint x: 228, startPoint y: 326, endPoint x: 205, endPoint y: 328, distance: 23.7
click at [205, 328] on div "Détails Voyageur Prénom * Sylvie Nom * BISSONNIER Email * sylvie.bissonnier45@o…" at bounding box center [321, 172] width 248 height 528
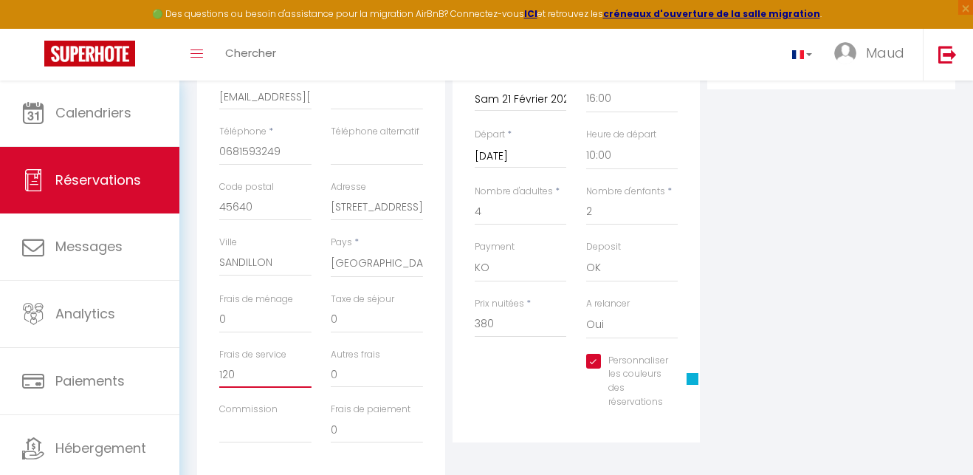
scroll to position [307, 0]
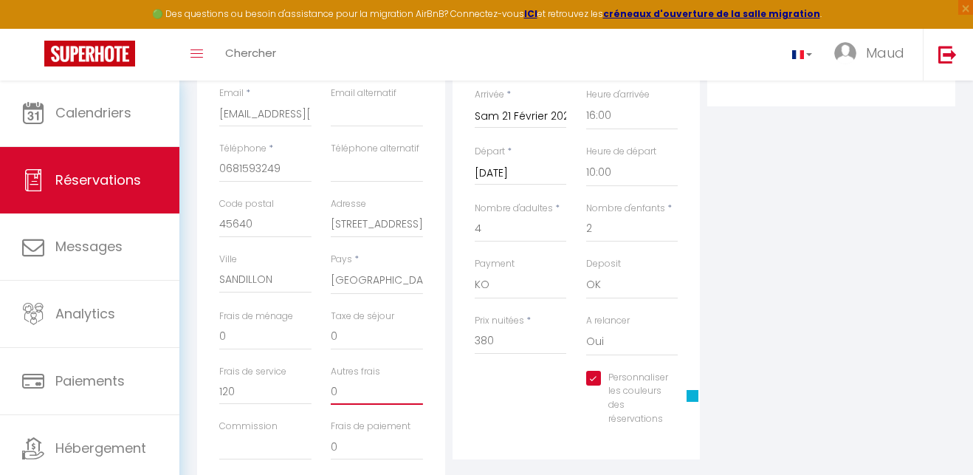
drag, startPoint x: 344, startPoint y: 391, endPoint x: 315, endPoint y: 389, distance: 29.6
click at [315, 389] on div "Frais de service 120 Autres frais 0" at bounding box center [321, 392] width 223 height 55
drag, startPoint x: 241, startPoint y: 388, endPoint x: 202, endPoint y: 386, distance: 39.9
click at [202, 386] on div "Détails Voyageur Prénom * Sylvie Nom * BISSONNIER Email * sylvie.bissonnier45@o…" at bounding box center [321, 229] width 248 height 528
drag, startPoint x: 353, startPoint y: 390, endPoint x: 320, endPoint y: 386, distance: 32.7
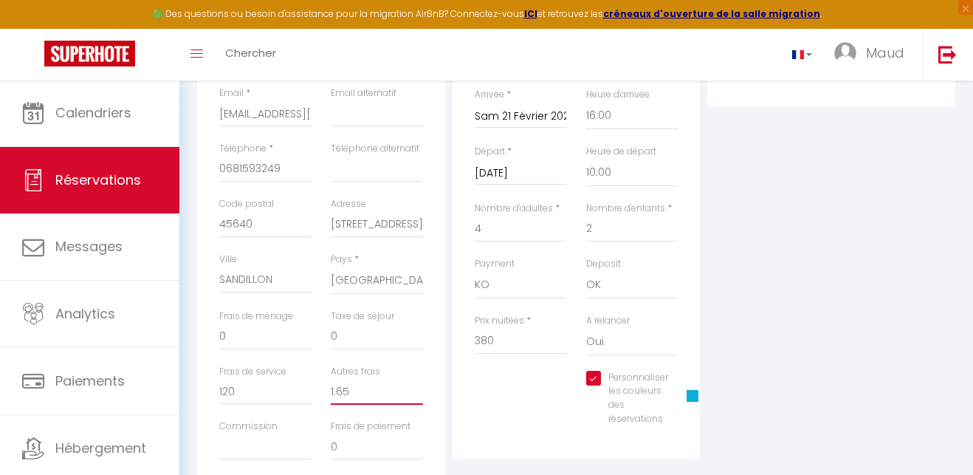
click at [321, 386] on div "Autres frais 1.65" at bounding box center [377, 392] width 112 height 55
drag, startPoint x: 333, startPoint y: 335, endPoint x: 320, endPoint y: 335, distance: 13.3
click at [320, 335] on div "Frais de ménage 0 Taxe de séjour 0" at bounding box center [321, 336] width 223 height 55
drag, startPoint x: 227, startPoint y: 333, endPoint x: 213, endPoint y: 333, distance: 14.8
click at [213, 333] on div "Frais de ménage 0" at bounding box center [266, 336] width 112 height 55
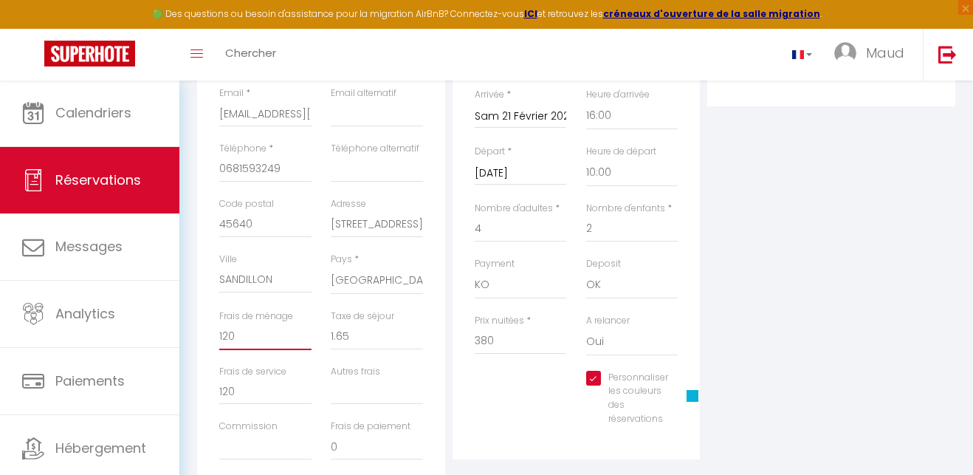
drag, startPoint x: 238, startPoint y: 336, endPoint x: 205, endPoint y: 332, distance: 32.8
click at [205, 332] on div "Détails Voyageur Prénom * Sylvie Nom * BISSONNIER Email * sylvie.bissonnier45@o…" at bounding box center [321, 229] width 248 height 528
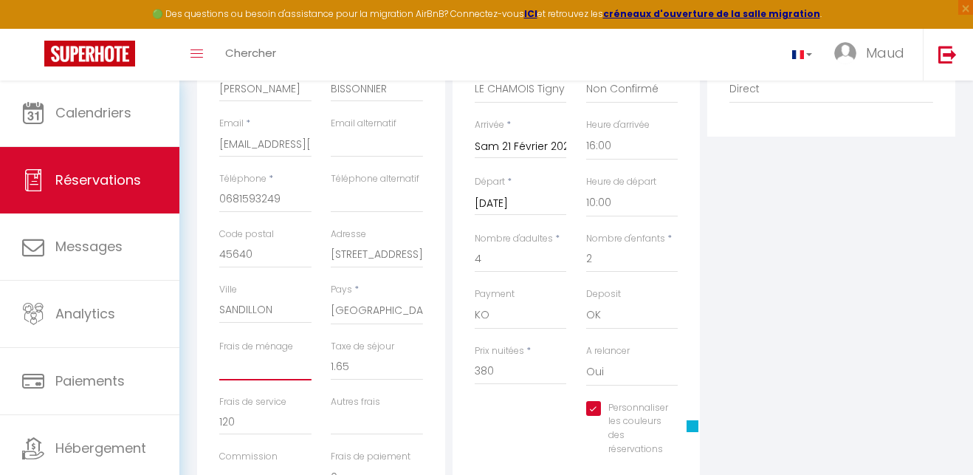
scroll to position [279, 0]
drag, startPoint x: 236, startPoint y: 416, endPoint x: 208, endPoint y: 416, distance: 28.8
click at [208, 416] on div "Détails Voyageur Prénom * Sylvie Nom * BISSONNIER Email * sylvie.bissonnier45@o…" at bounding box center [321, 257] width 248 height 528
click at [262, 366] on input "Frais de ménage" at bounding box center [265, 365] width 92 height 27
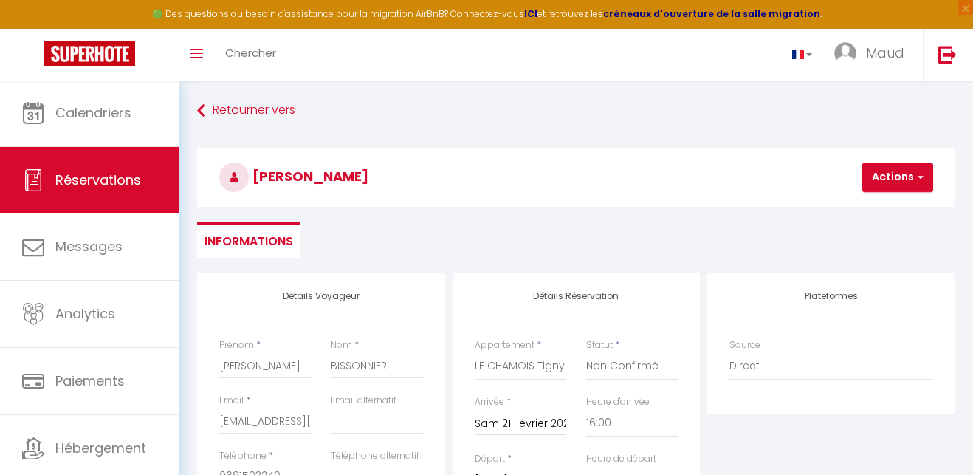
scroll to position [0, 0]
click at [908, 177] on button "Actions" at bounding box center [898, 177] width 71 height 30
click at [887, 208] on link "Enregistrer" at bounding box center [910, 209] width 117 height 19
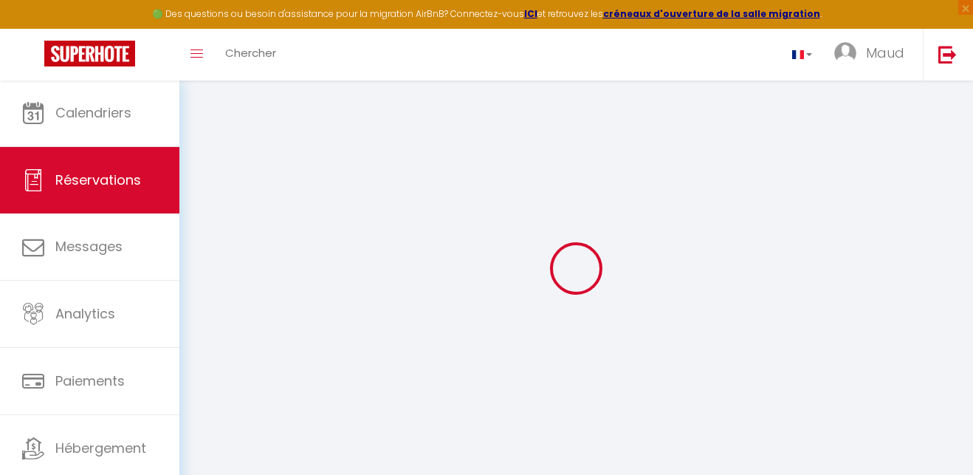
scroll to position [0, 0]
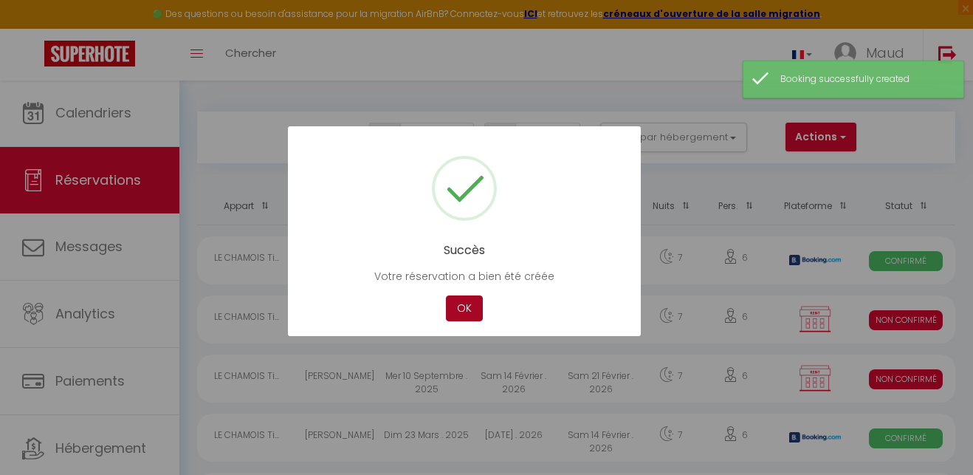
click at [465, 306] on button "OK" at bounding box center [464, 308] width 37 height 26
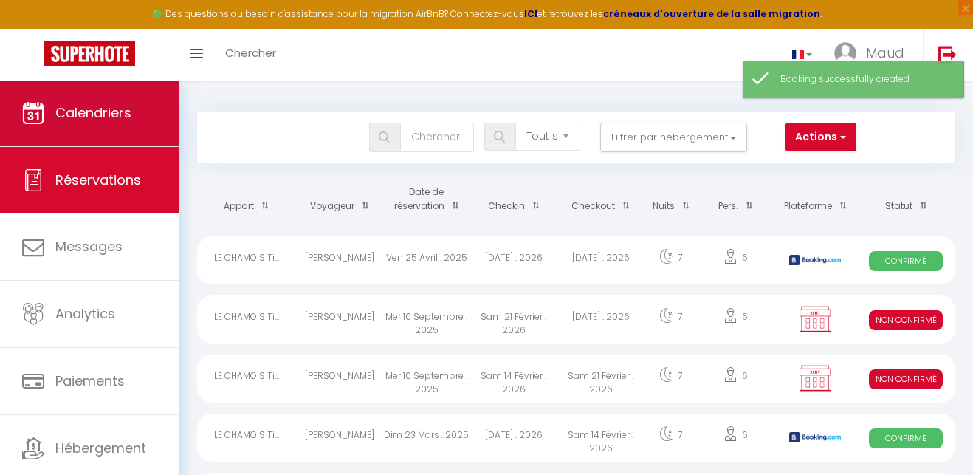
click at [112, 100] on link "Calendriers" at bounding box center [89, 113] width 179 height 66
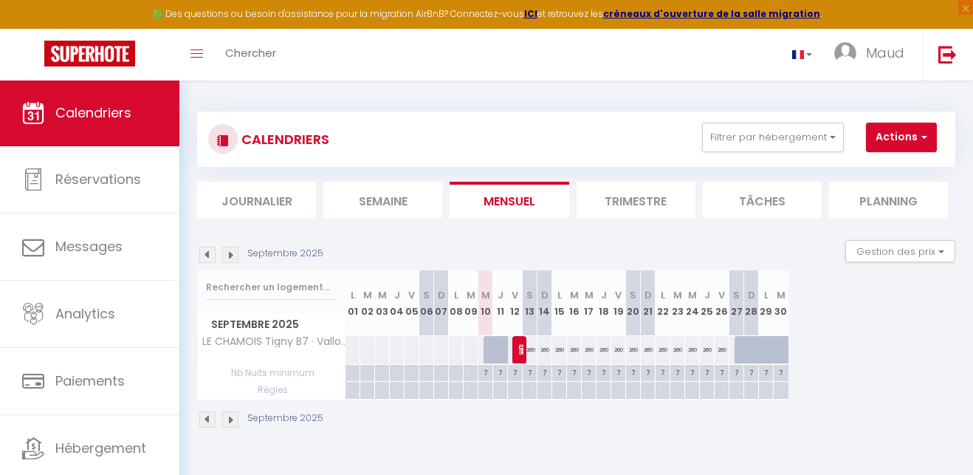
click at [233, 257] on img at bounding box center [230, 255] width 16 height 16
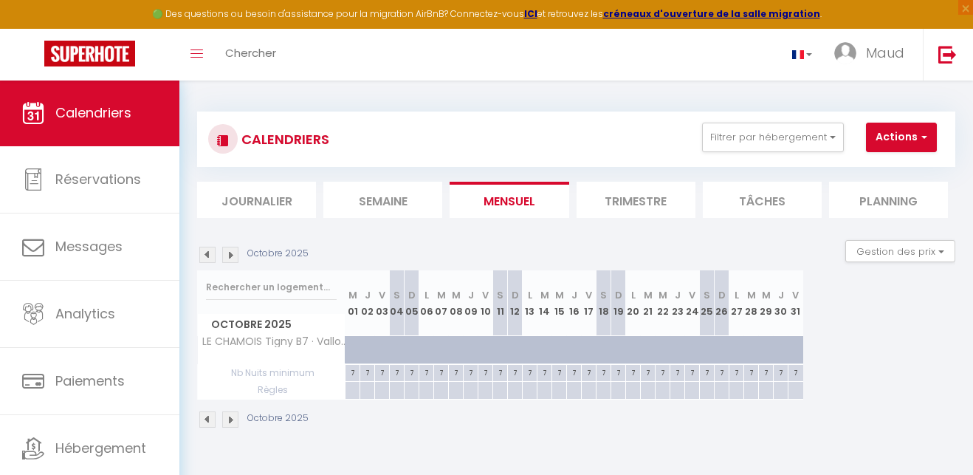
click at [233, 255] on img at bounding box center [230, 255] width 16 height 16
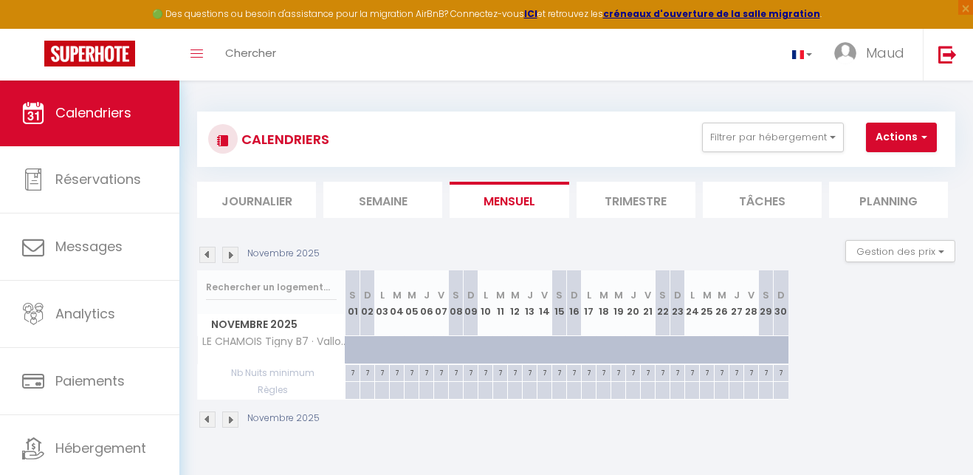
click at [232, 255] on img at bounding box center [230, 255] width 16 height 16
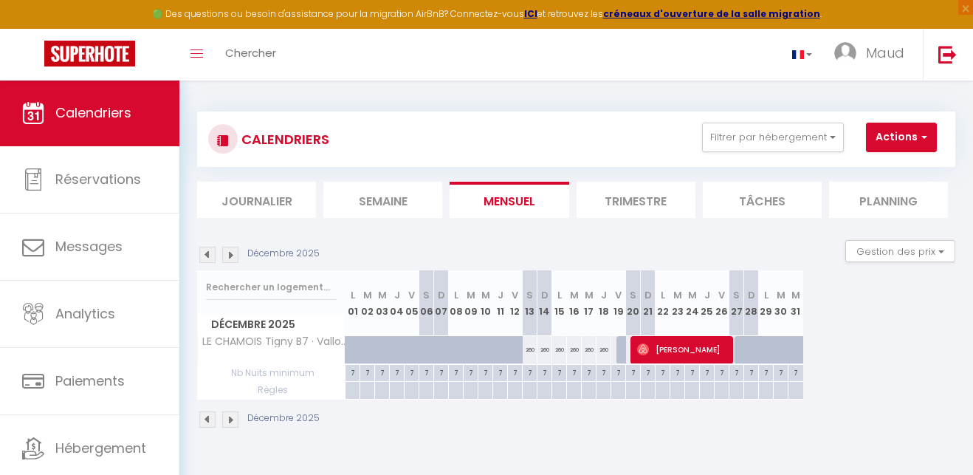
click at [232, 255] on img at bounding box center [230, 255] width 16 height 16
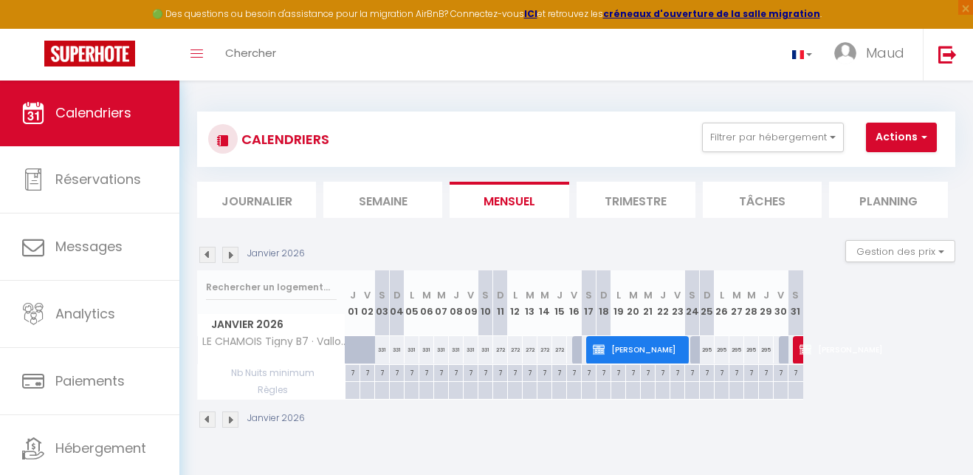
click at [232, 255] on img at bounding box center [230, 255] width 16 height 16
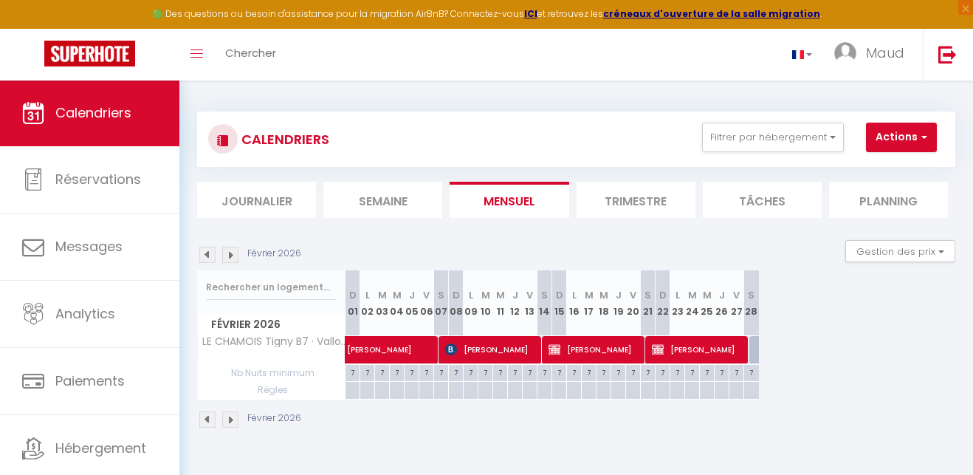
click at [232, 255] on img at bounding box center [230, 255] width 16 height 16
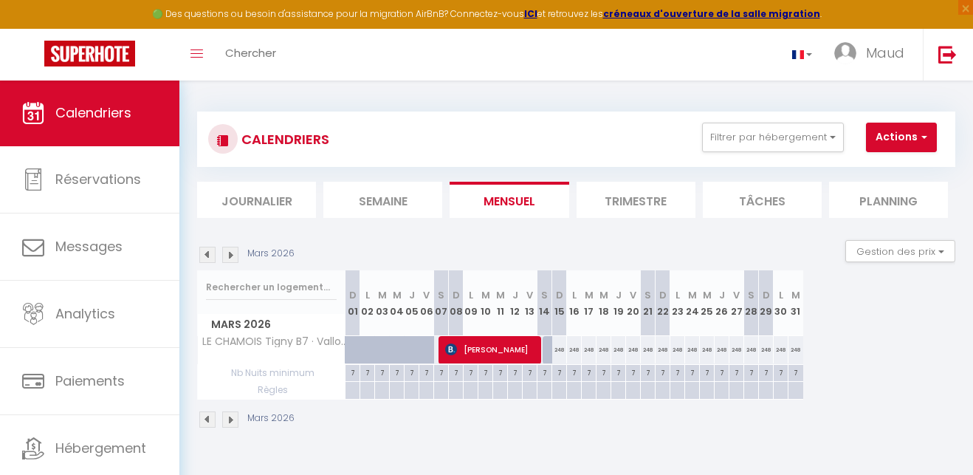
click at [213, 255] on img at bounding box center [207, 255] width 16 height 16
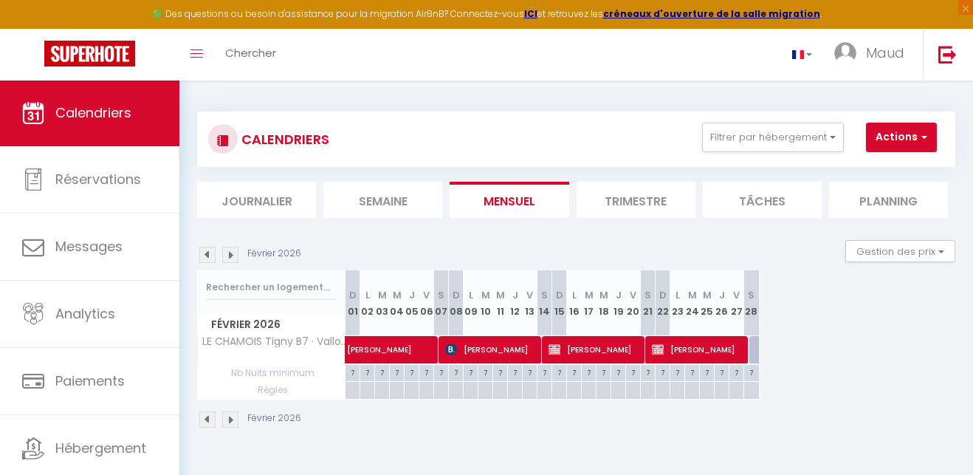
click at [230, 255] on img at bounding box center [230, 255] width 16 height 16
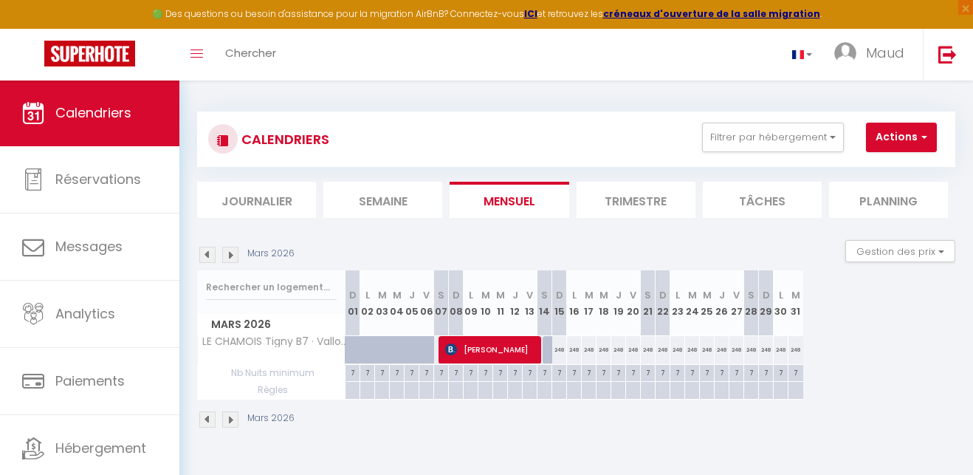
click at [204, 255] on img at bounding box center [207, 255] width 16 height 16
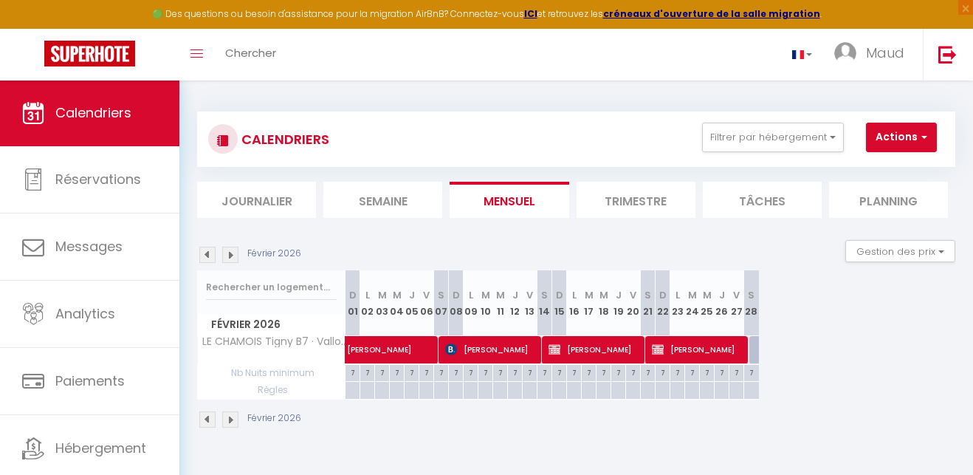
click at [890, 137] on button "Actions" at bounding box center [901, 138] width 71 height 30
click at [885, 163] on link "Nouvelle réservation" at bounding box center [907, 171] width 128 height 22
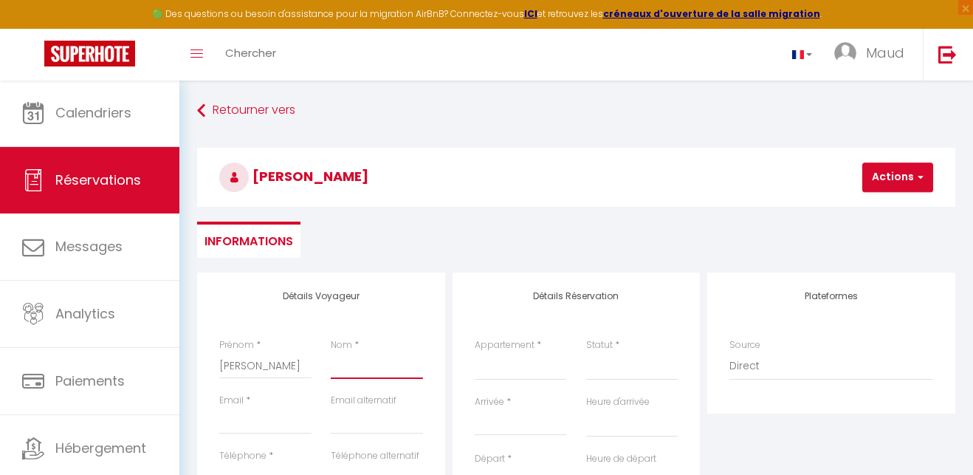
drag, startPoint x: 363, startPoint y: 373, endPoint x: 412, endPoint y: 352, distance: 53.2
click at [357, 363] on input "JACKQUIN" at bounding box center [377, 365] width 92 height 27
drag, startPoint x: 233, startPoint y: 416, endPoint x: 293, endPoint y: 405, distance: 61.6
drag, startPoint x: 245, startPoint y: 422, endPoint x: 261, endPoint y: 419, distance: 15.9
click at [261, 419] on input "anniejacquin04@gamil.com" at bounding box center [265, 421] width 92 height 27
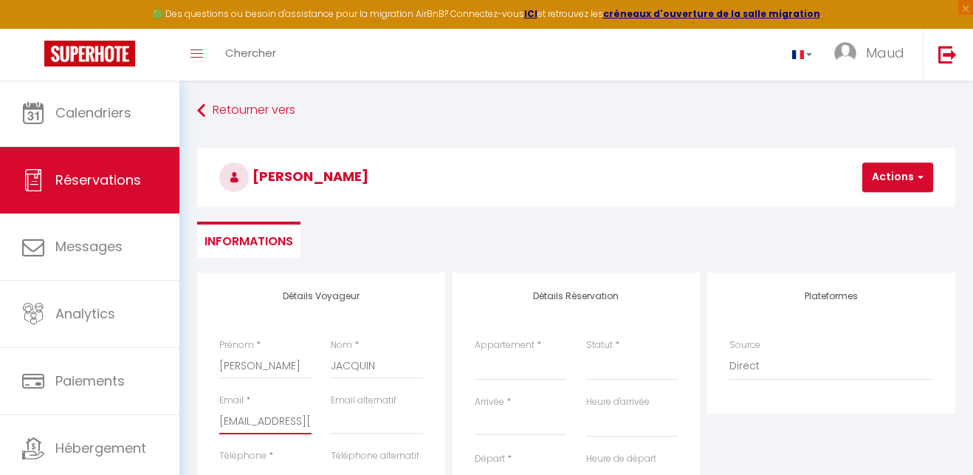
click at [299, 420] on input "anniejacquin04@gmail.com" at bounding box center [265, 421] width 92 height 27
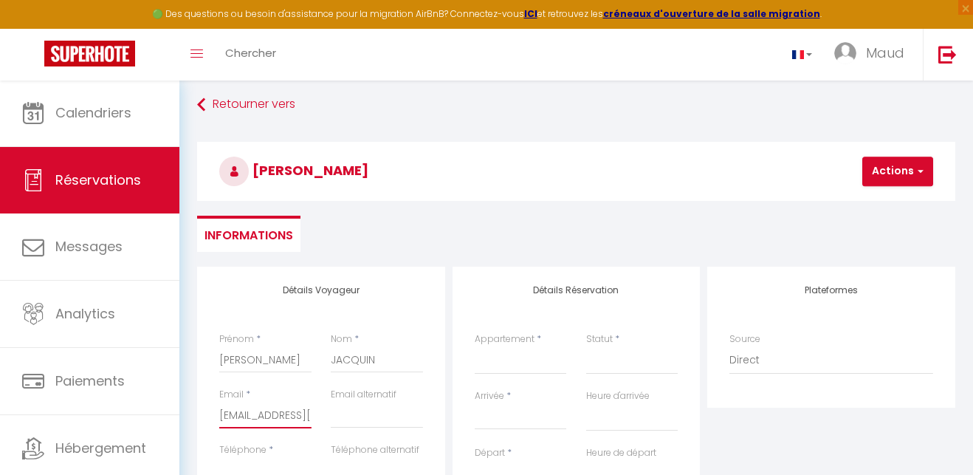
drag, startPoint x: 292, startPoint y: 413, endPoint x: 300, endPoint y: 414, distance: 7.5
click at [300, 414] on input "anniejacquin04@gmail.com" at bounding box center [265, 415] width 92 height 27
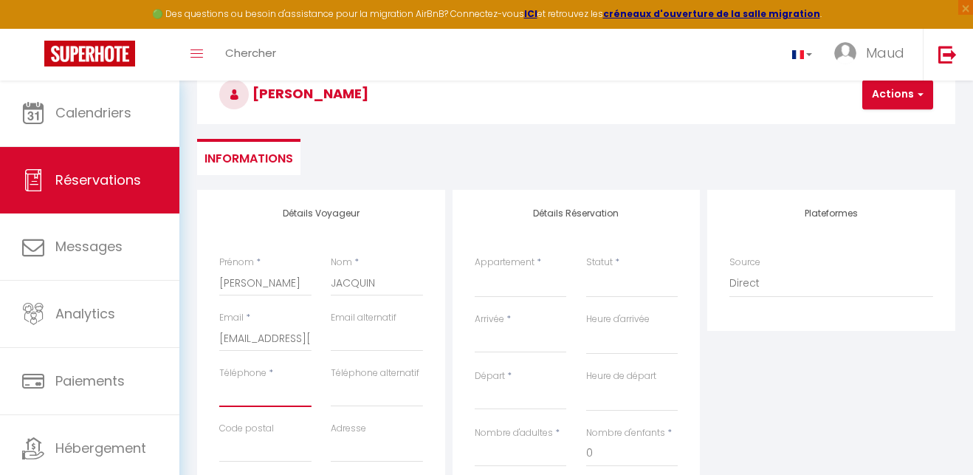
scroll to position [91, 0]
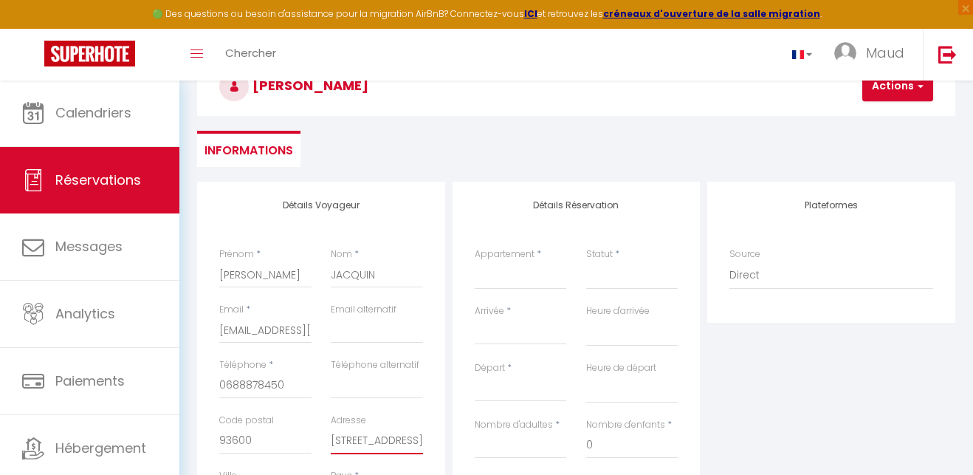
click at [326, 442] on div "Adresse 4 rue Nangesser et Coli" at bounding box center [377, 441] width 112 height 55
click at [373, 439] on input "4 rue Nangesser et Coli" at bounding box center [377, 441] width 92 height 27
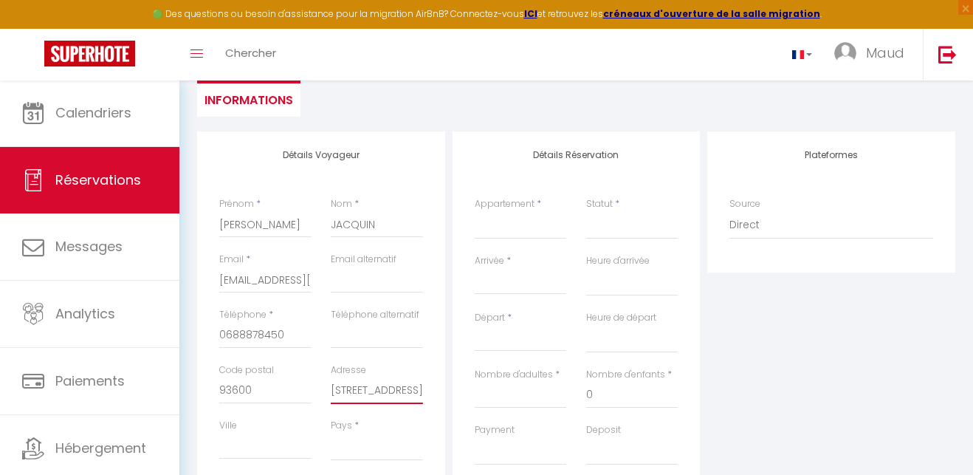
scroll to position [148, 0]
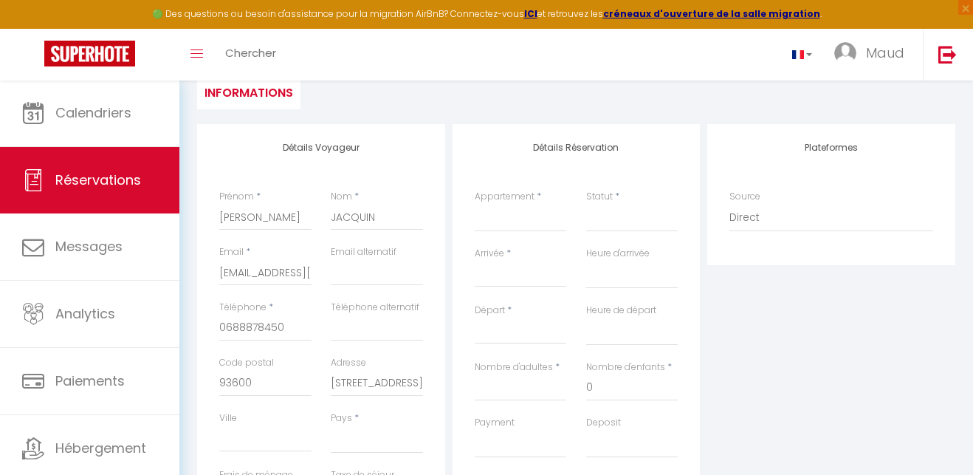
click at [218, 431] on div "Ville" at bounding box center [266, 439] width 112 height 57
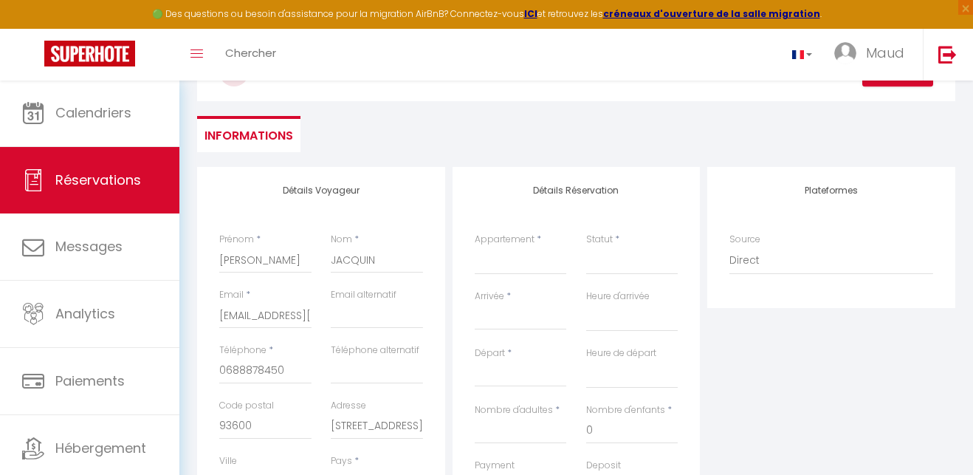
scroll to position [103, 0]
click at [507, 315] on input "Arrivée" at bounding box center [521, 320] width 92 height 19
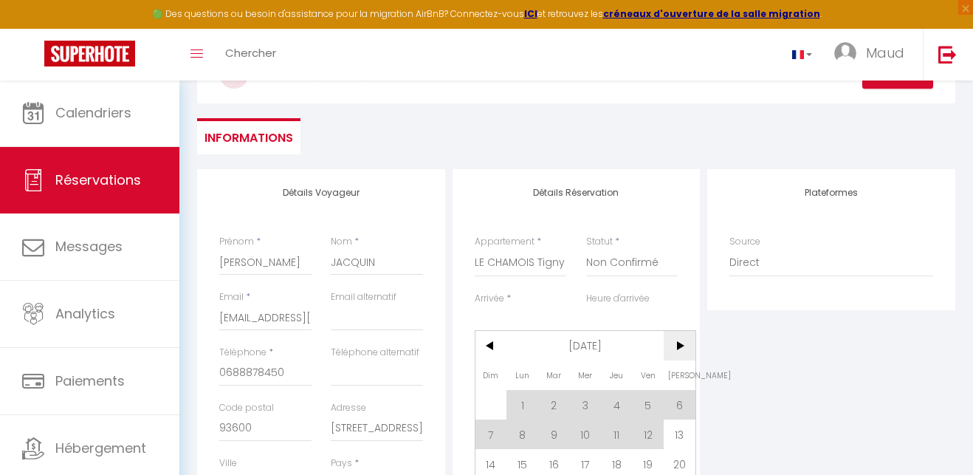
click at [678, 346] on span ">" at bounding box center [680, 346] width 32 height 30
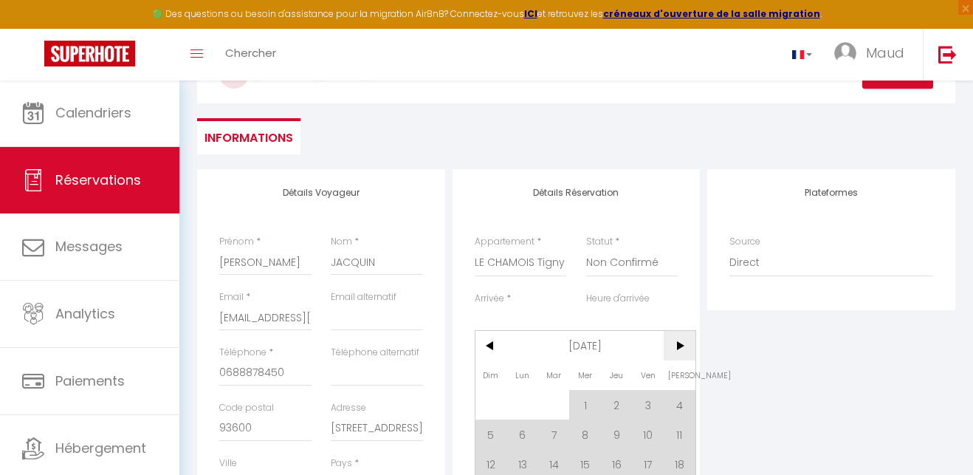
click at [678, 346] on span ">" at bounding box center [680, 346] width 32 height 30
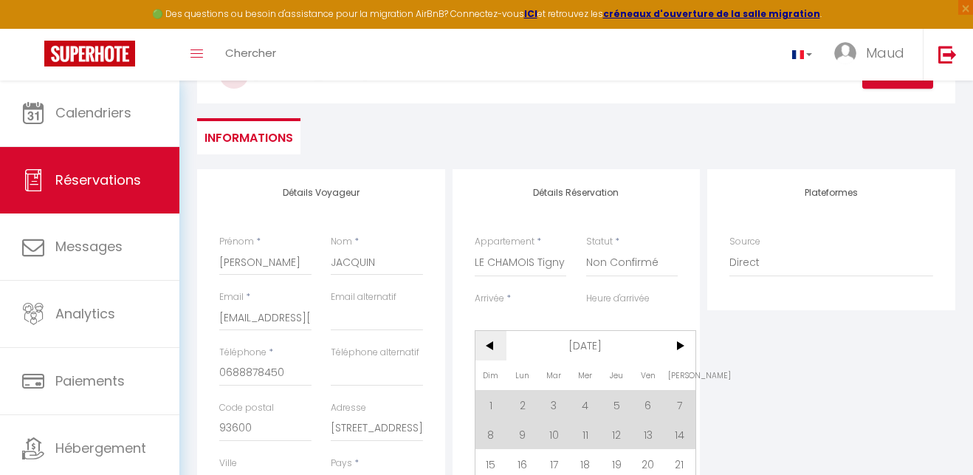
click at [490, 343] on span "<" at bounding box center [492, 346] width 32 height 30
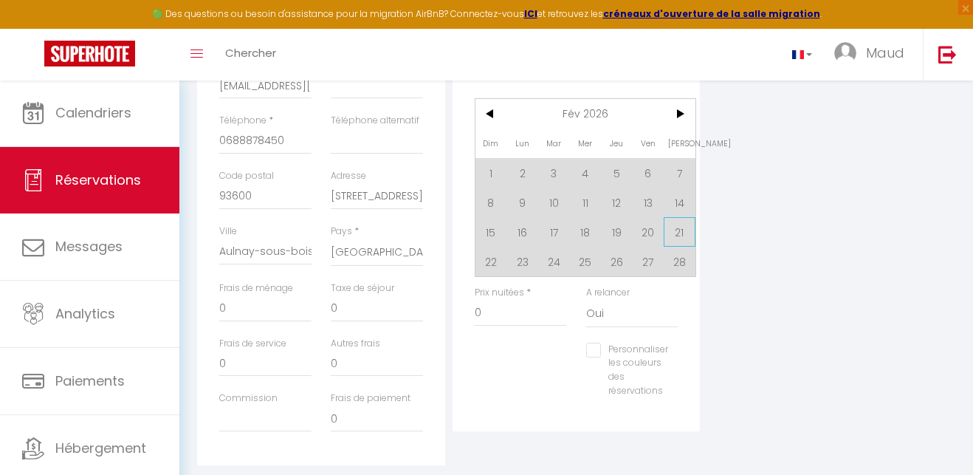
scroll to position [332, 0]
click at [683, 262] on span "28" at bounding box center [680, 265] width 32 height 30
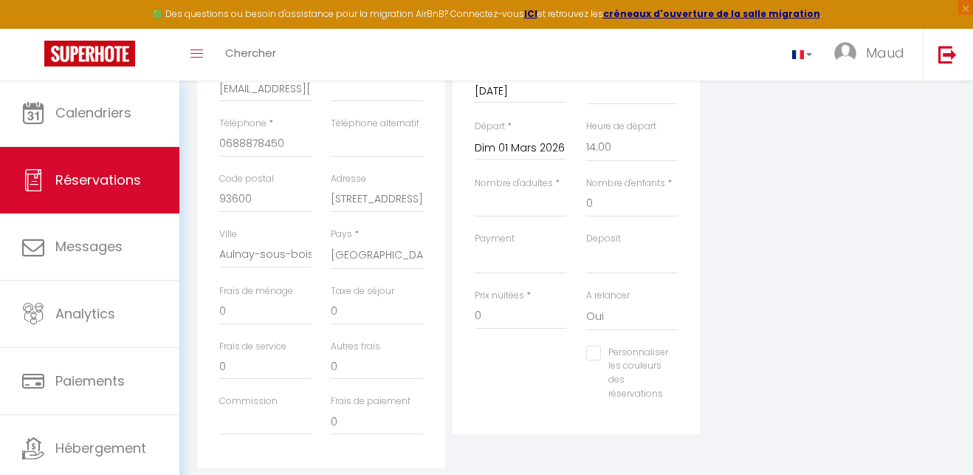
click at [539, 142] on input "Dim 01 Mars 2026" at bounding box center [521, 148] width 92 height 19
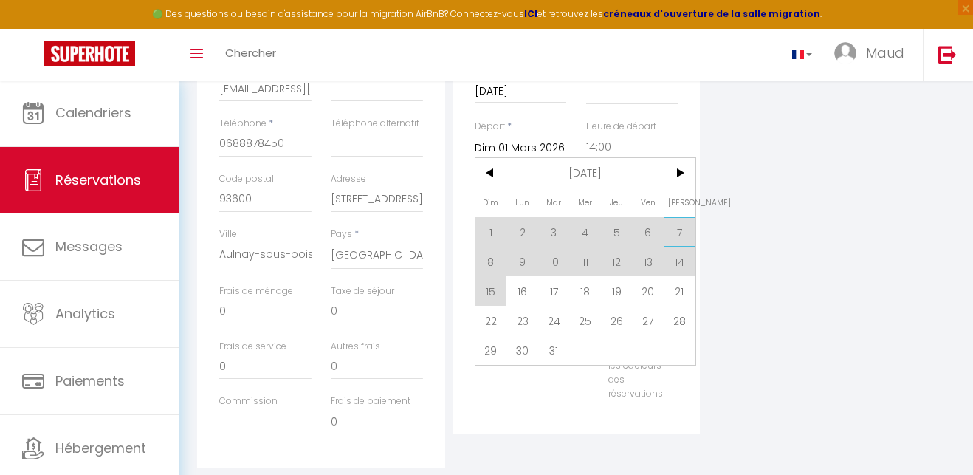
click at [679, 232] on span "7" at bounding box center [680, 232] width 32 height 30
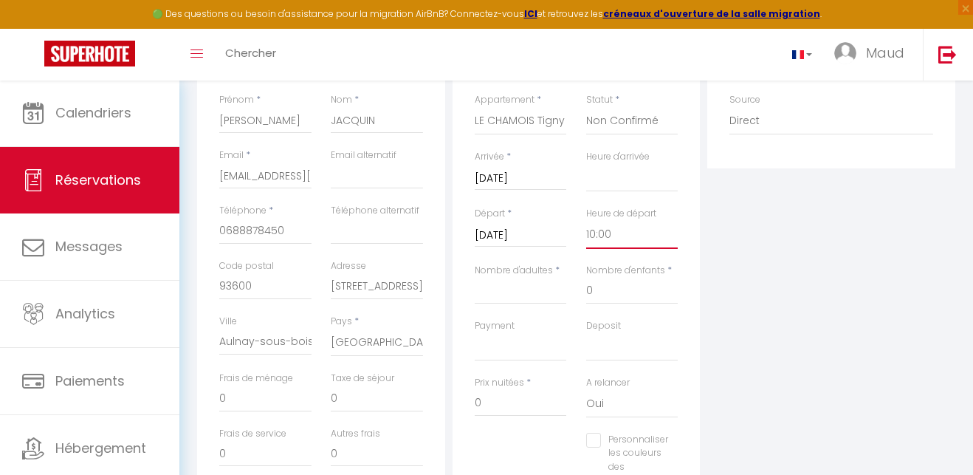
scroll to position [242, 0]
click at [490, 289] on input "Nombre d'adultes" at bounding box center [521, 294] width 92 height 27
drag, startPoint x: 595, startPoint y: 289, endPoint x: 580, endPoint y: 291, distance: 14.8
click at [216, 394] on div "Frais de ménage 0" at bounding box center [266, 401] width 112 height 55
click at [227, 396] on input "0" at bounding box center [265, 401] width 92 height 27
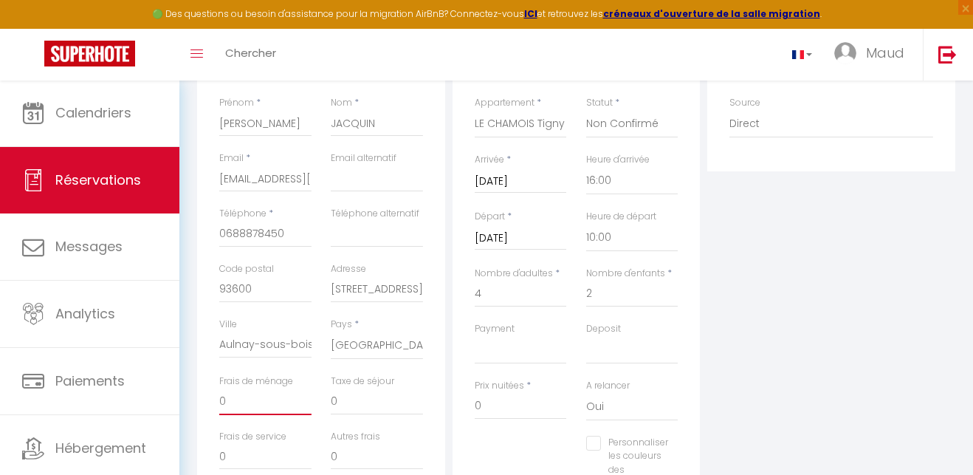
drag, startPoint x: 227, startPoint y: 396, endPoint x: 217, endPoint y: 397, distance: 10.4
click at [217, 397] on div "Frais de ménage 0" at bounding box center [266, 401] width 112 height 55
drag, startPoint x: 343, startPoint y: 397, endPoint x: 322, endPoint y: 399, distance: 20.7
click at [323, 399] on div "Taxe de séjour 0" at bounding box center [377, 401] width 112 height 55
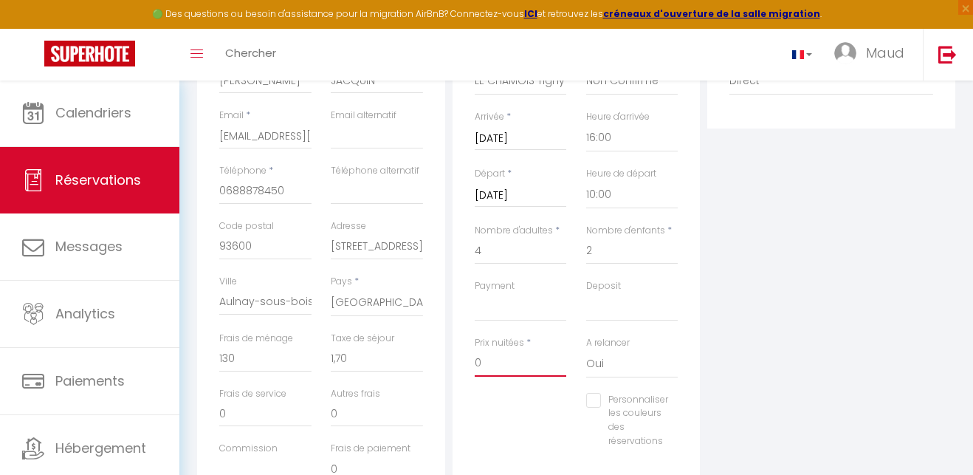
drag, startPoint x: 484, startPoint y: 358, endPoint x: 471, endPoint y: 360, distance: 13.4
click at [471, 360] on div "Prix nuitées * 0" at bounding box center [521, 364] width 112 height 57
click at [592, 394] on input "Personnaliser les couleurs des réservations" at bounding box center [627, 400] width 82 height 15
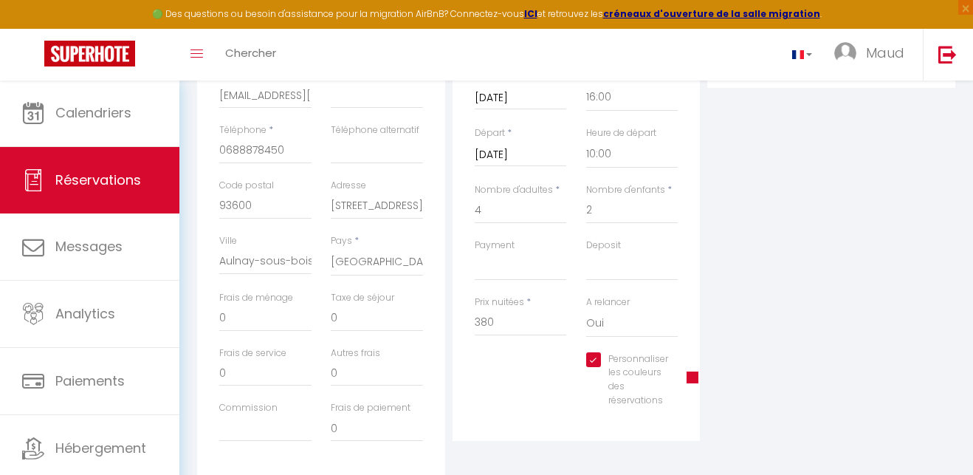
scroll to position [339, 0]
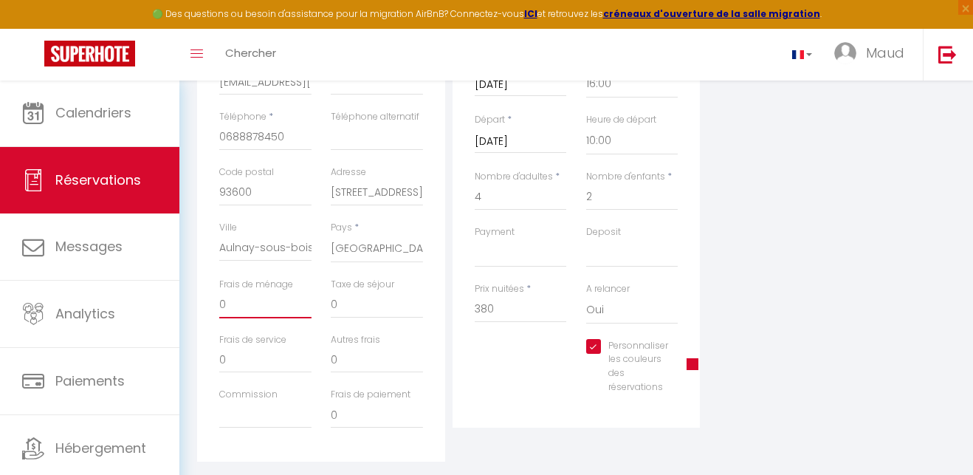
drag, startPoint x: 228, startPoint y: 298, endPoint x: 214, endPoint y: 298, distance: 14.0
click at [214, 298] on div "Frais de ménage 0" at bounding box center [266, 305] width 112 height 55
drag, startPoint x: 229, startPoint y: 300, endPoint x: 214, endPoint y: 300, distance: 14.8
click at [214, 300] on div "Frais de ménage 1" at bounding box center [266, 305] width 112 height 55
click at [351, 303] on input "0" at bounding box center [377, 305] width 92 height 27
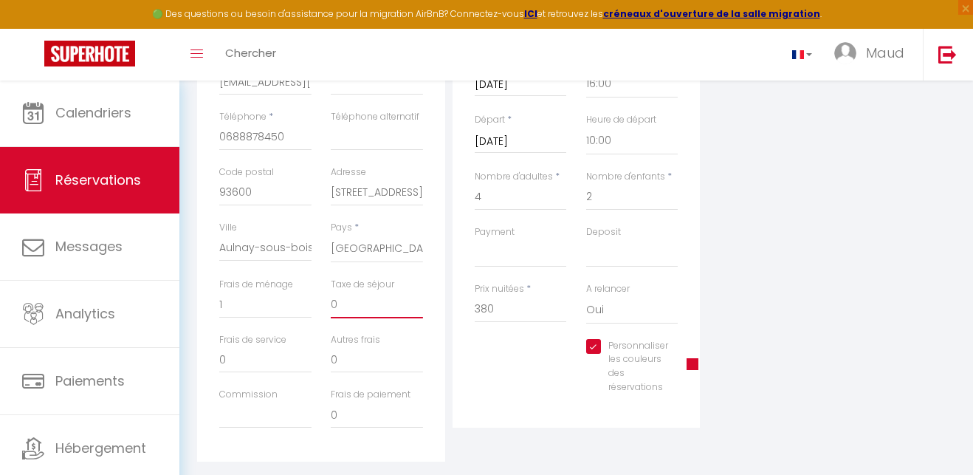
drag, startPoint x: 342, startPoint y: 302, endPoint x: 325, endPoint y: 303, distance: 17.0
click at [325, 303] on div "Taxe de séjour 0" at bounding box center [377, 305] width 112 height 55
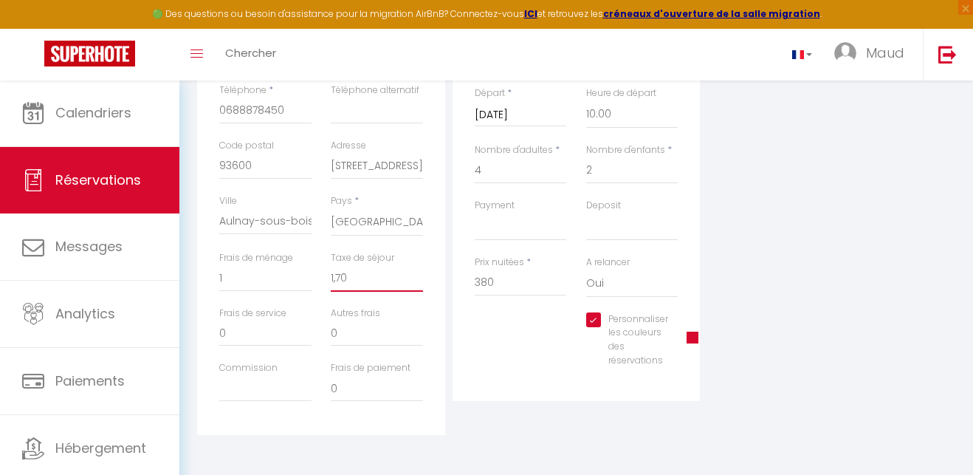
scroll to position [365, 0]
drag, startPoint x: 227, startPoint y: 278, endPoint x: 208, endPoint y: 276, distance: 18.6
click at [208, 276] on div "Détails Voyageur Prénom * Annie Nom * JACQUIN Email * anniejacquin04@gmail.com …" at bounding box center [321, 172] width 248 height 528
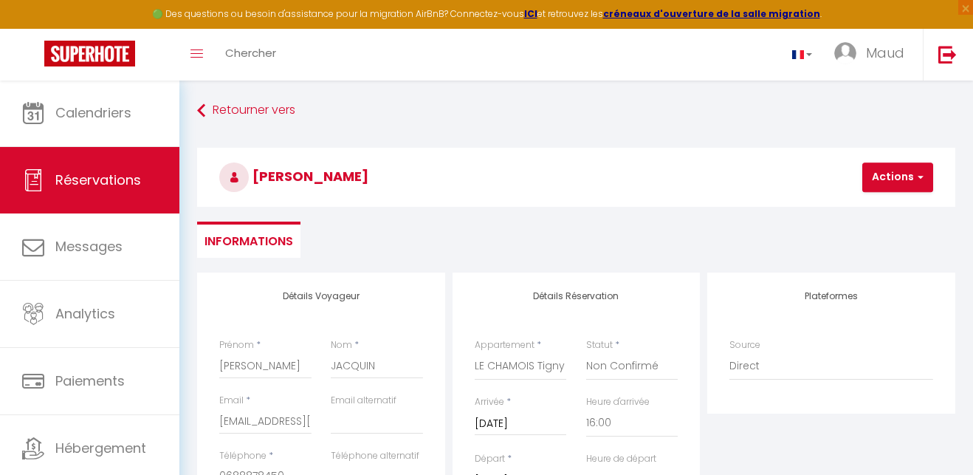
scroll to position [0, 0]
click at [885, 178] on button "Actions" at bounding box center [898, 177] width 71 height 30
drag, startPoint x: 877, startPoint y: 210, endPoint x: 868, endPoint y: 210, distance: 8.2
click at [877, 210] on link "Enregistrer" at bounding box center [910, 209] width 117 height 19
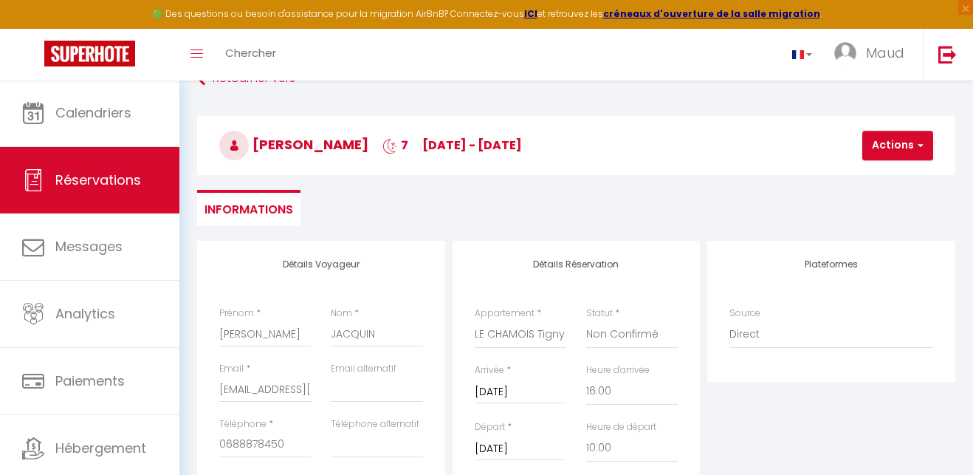
click at [904, 147] on button "Actions" at bounding box center [898, 146] width 71 height 30
click at [882, 174] on link "Enregistrer" at bounding box center [910, 178] width 117 height 19
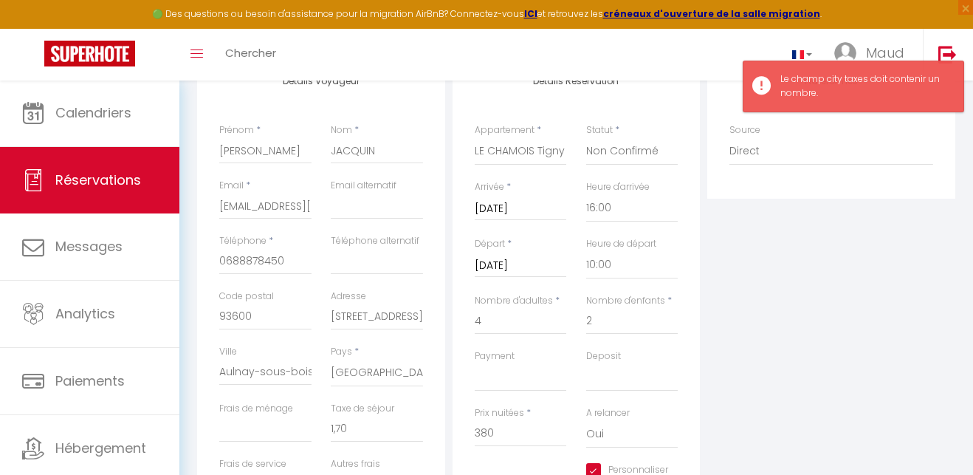
scroll to position [216, 0]
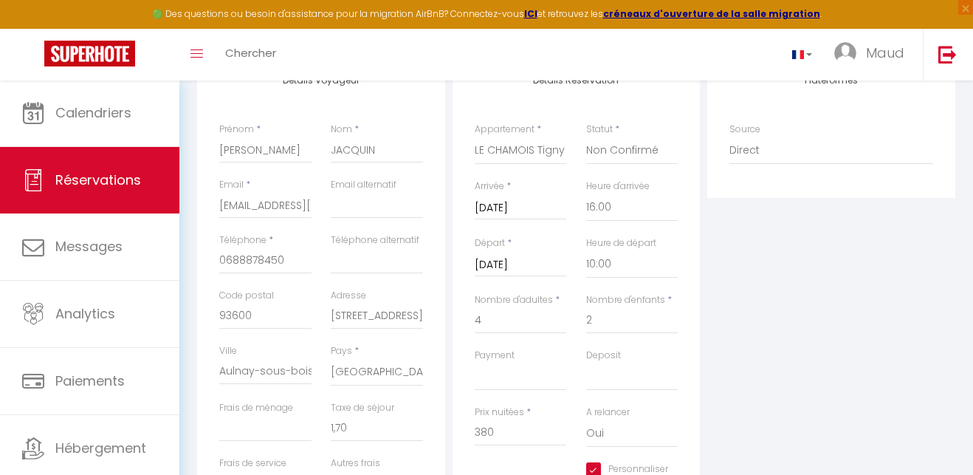
click at [278, 411] on label "Frais de ménage" at bounding box center [256, 408] width 74 height 14
click at [278, 415] on input "Frais de ménage" at bounding box center [265, 428] width 92 height 27
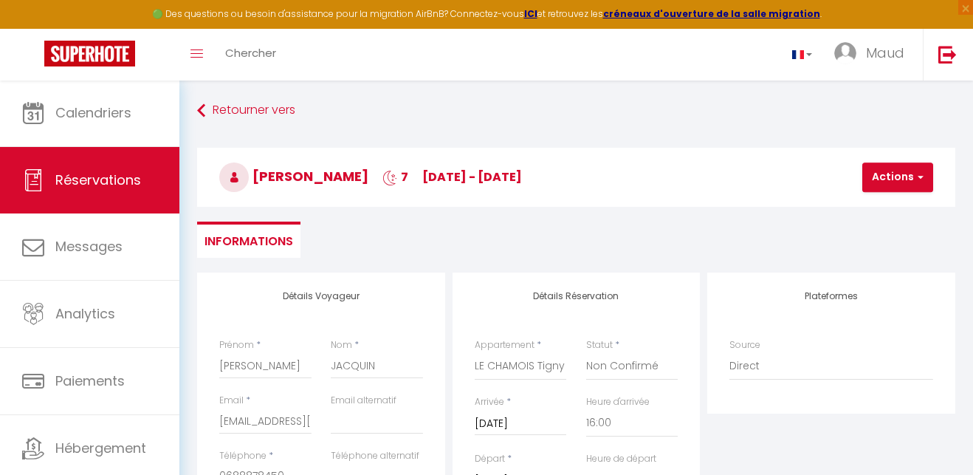
scroll to position [0, 0]
drag, startPoint x: 894, startPoint y: 177, endPoint x: 874, endPoint y: 190, distance: 23.6
click at [894, 177] on button "Actions" at bounding box center [898, 177] width 71 height 30
click at [880, 207] on link "Enregistrer" at bounding box center [910, 209] width 117 height 19
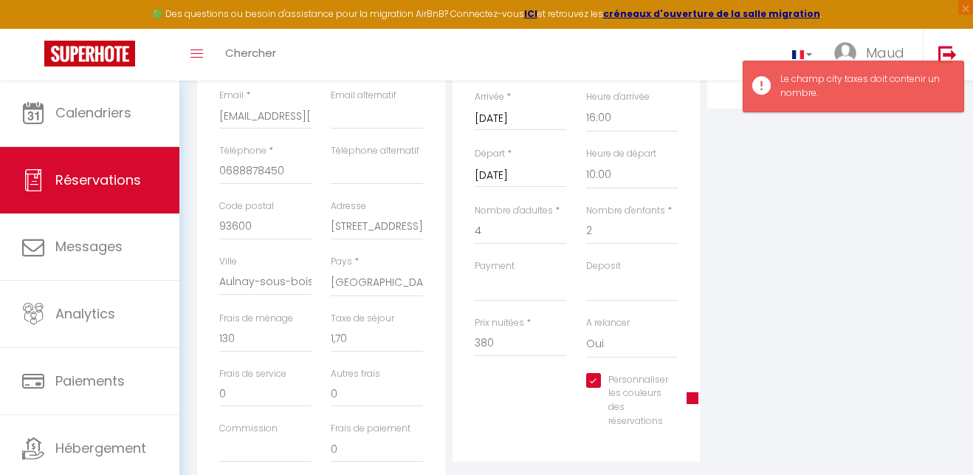
scroll to position [314, 0]
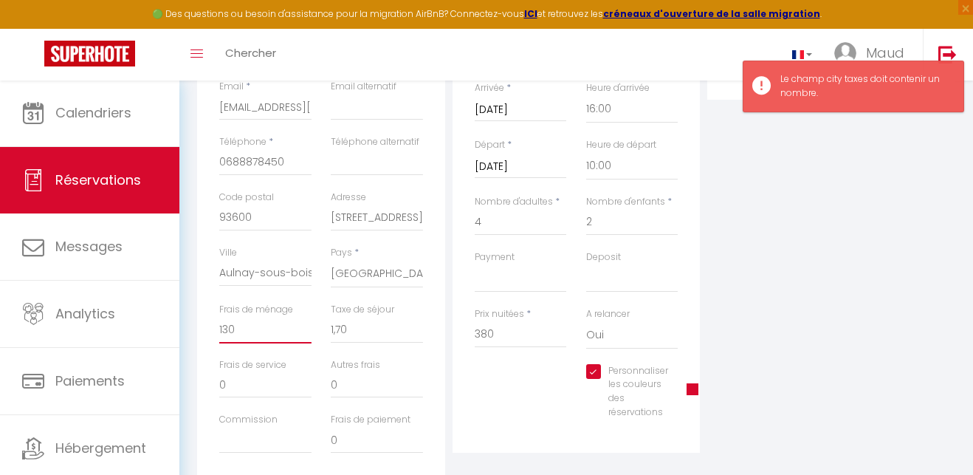
drag, startPoint x: 242, startPoint y: 328, endPoint x: 211, endPoint y: 327, distance: 31.0
click at [211, 327] on div "Frais de ménage 130" at bounding box center [266, 330] width 112 height 55
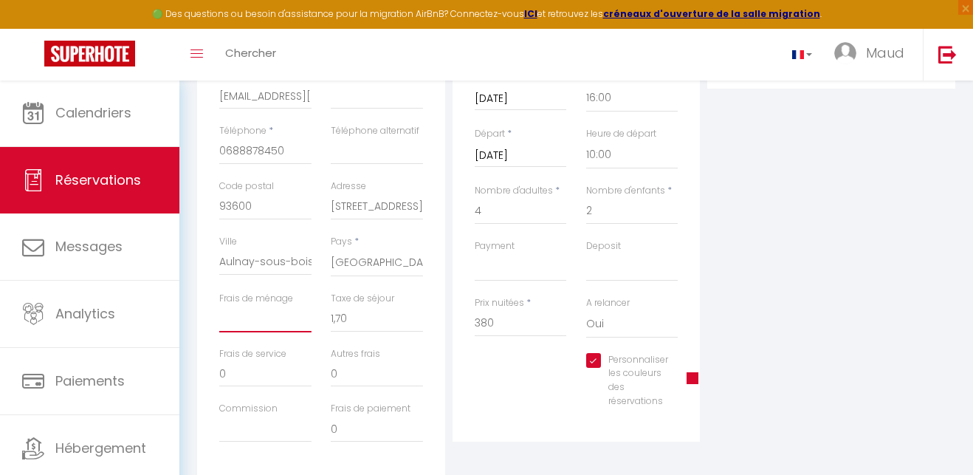
scroll to position [327, 0]
click at [276, 258] on input "Aulnay-sous-bois" at bounding box center [265, 260] width 92 height 27
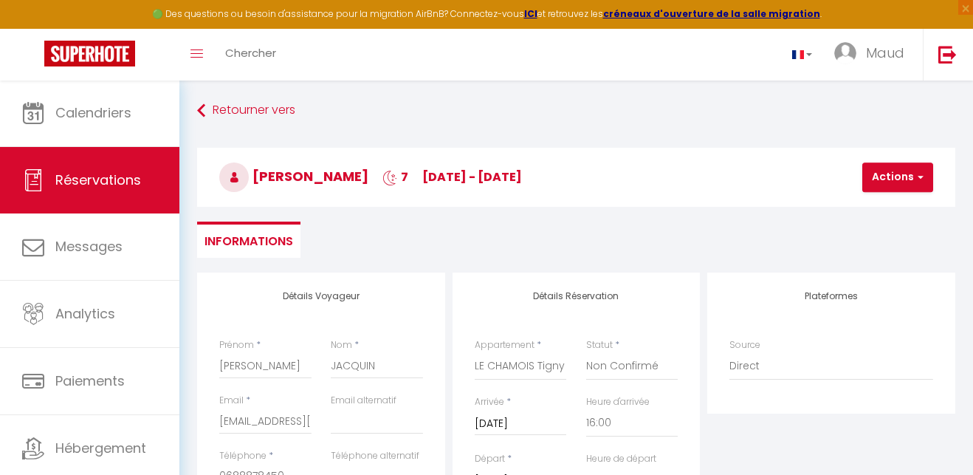
scroll to position [0, 0]
click at [899, 177] on button "Actions" at bounding box center [898, 177] width 71 height 30
click at [885, 205] on link "Enregistrer" at bounding box center [910, 209] width 117 height 19
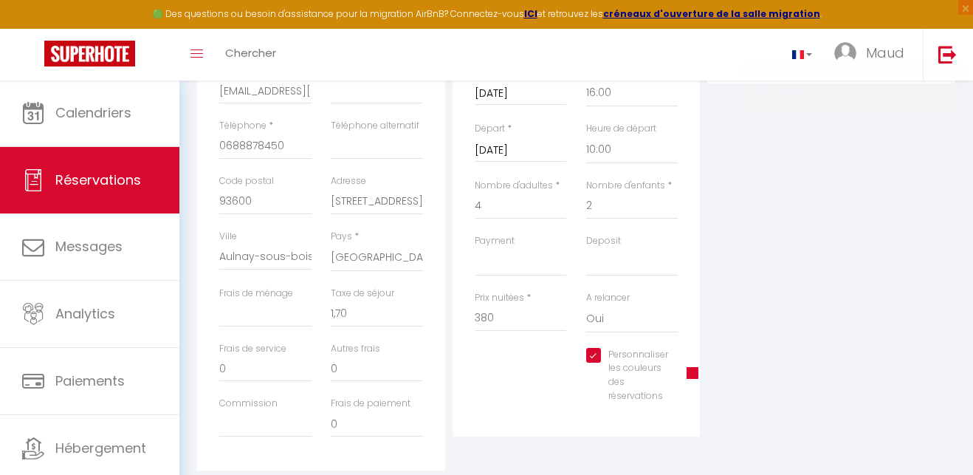
scroll to position [341, 0]
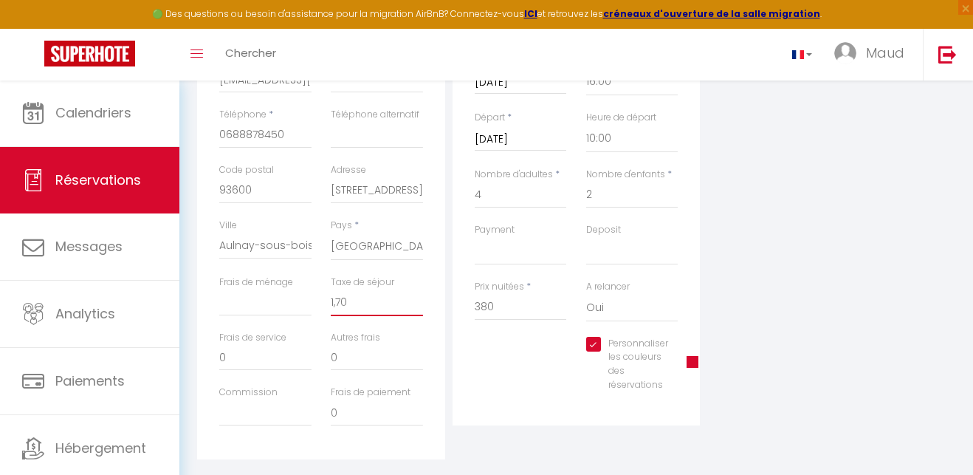
click at [350, 299] on input "1,70" at bounding box center [377, 302] width 92 height 27
drag, startPoint x: 349, startPoint y: 298, endPoint x: 306, endPoint y: 293, distance: 43.1
click at [306, 293] on div "Frais de ménage Taxe de séjour 1,70" at bounding box center [321, 302] width 223 height 55
click at [422, 301] on input "1,70" at bounding box center [377, 302] width 92 height 27
click at [412, 301] on input "1,70" at bounding box center [377, 302] width 92 height 27
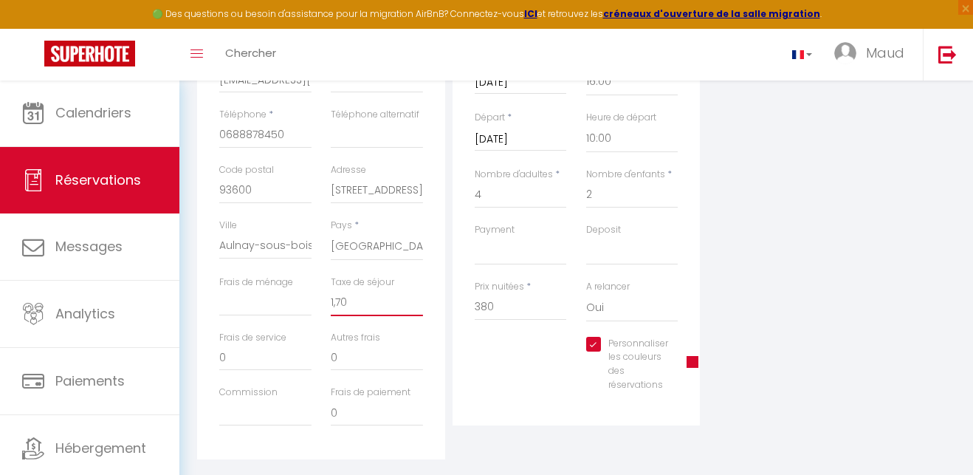
click at [374, 298] on input "1,70" at bounding box center [377, 302] width 92 height 27
click at [348, 300] on input "1,70" at bounding box center [377, 302] width 92 height 27
drag, startPoint x: 327, startPoint y: 298, endPoint x: 315, endPoint y: 298, distance: 12.6
click at [315, 298] on div "Frais de ménage Taxe de séjour 1,70" at bounding box center [321, 302] width 223 height 55
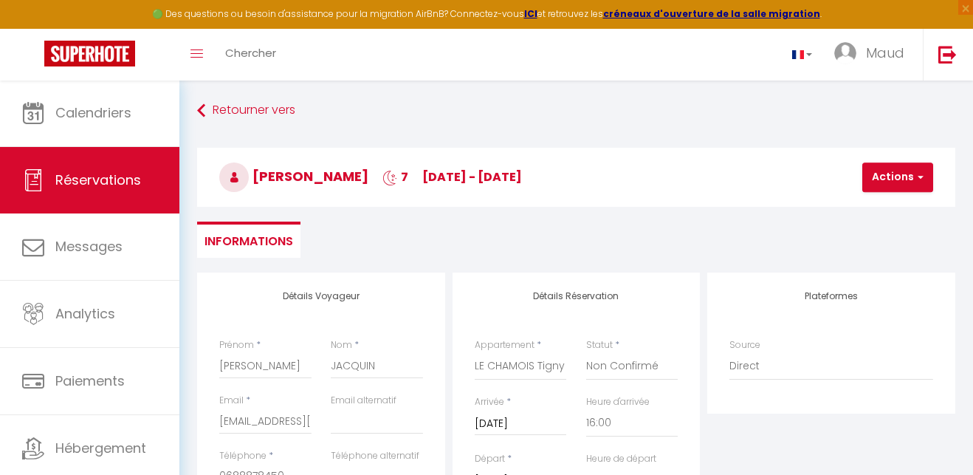
scroll to position [0, 0]
click at [896, 172] on button "Actions" at bounding box center [898, 177] width 71 height 30
click at [888, 209] on link "Enregistrer" at bounding box center [910, 209] width 117 height 19
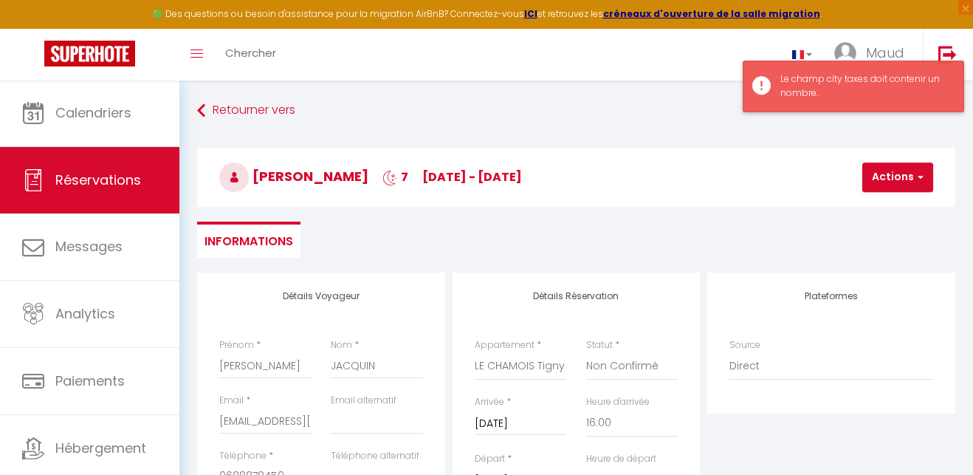
click at [765, 79] on div "Le champ city taxes doit contenir un nombre." at bounding box center [854, 87] width 222 height 52
click at [819, 83] on div "Le champ city taxes doit contenir un nombre." at bounding box center [865, 86] width 168 height 28
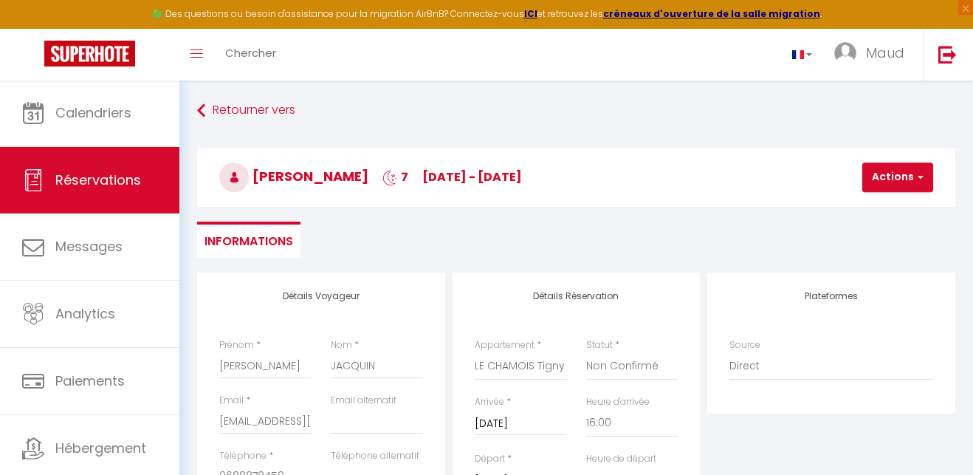
click at [673, 230] on ul "Informations" at bounding box center [576, 240] width 758 height 36
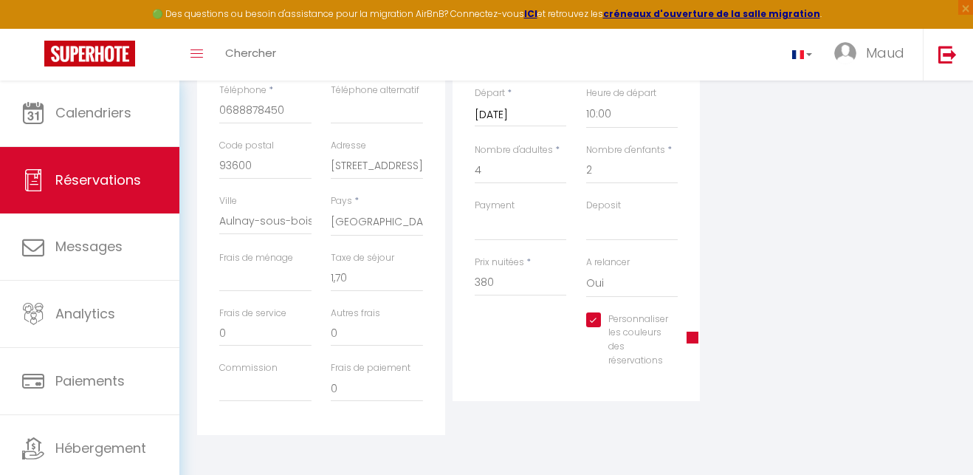
scroll to position [365, 0]
click at [535, 425] on div "Détails Réservation Appartement * MONT - Studio Sophie - 20 min du Zoo Beauval …" at bounding box center [577, 172] width 256 height 528
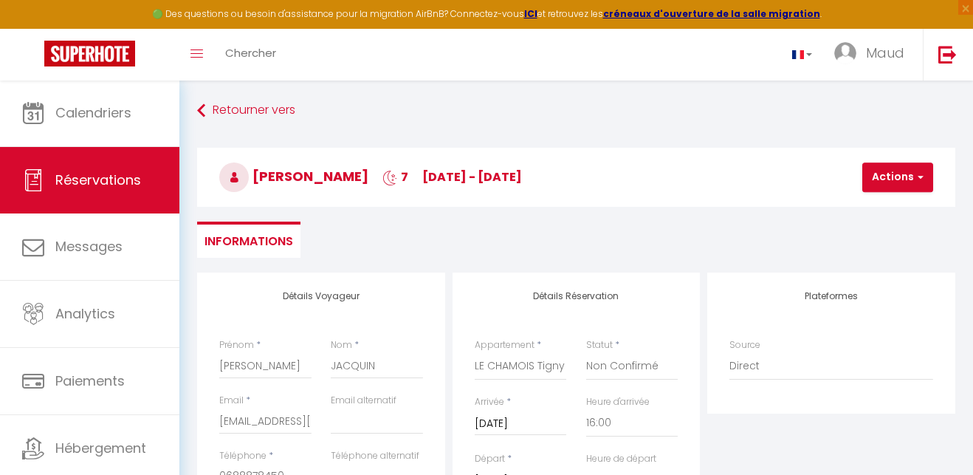
scroll to position [0, 0]
click at [900, 179] on button "Actions" at bounding box center [898, 177] width 71 height 30
click at [889, 203] on link "Enregistrer" at bounding box center [910, 209] width 117 height 19
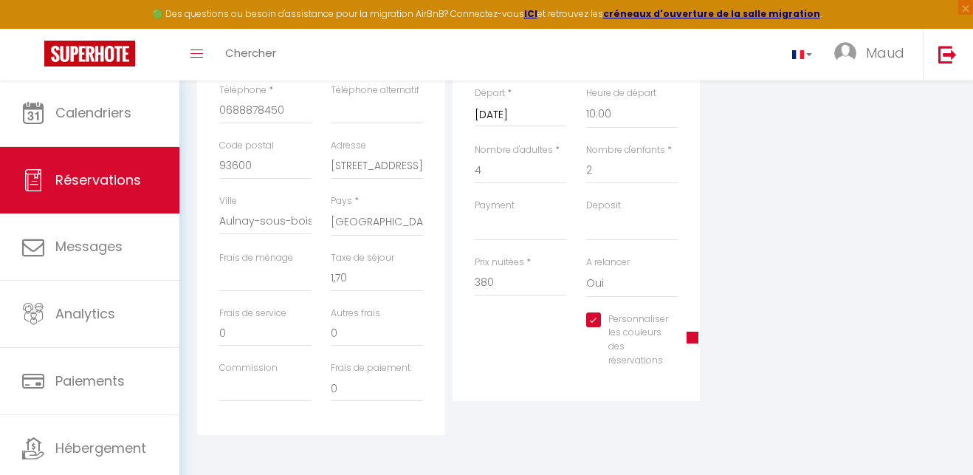
scroll to position [365, 0]
click at [264, 380] on input "Commission" at bounding box center [265, 389] width 92 height 27
click at [349, 367] on label "Frais de paiement" at bounding box center [371, 369] width 80 height 14
click at [349, 376] on input "0" at bounding box center [377, 389] width 92 height 27
click at [361, 320] on input "0" at bounding box center [377, 333] width 92 height 27
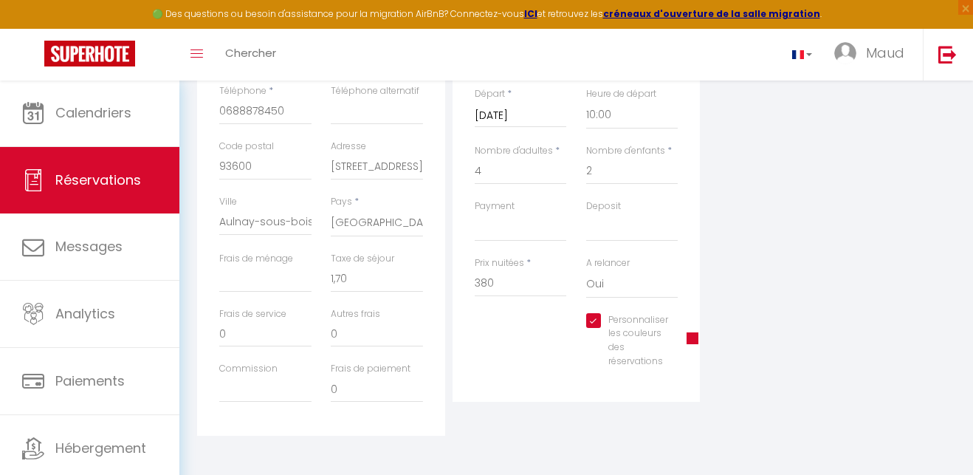
click at [210, 376] on div "Commission" at bounding box center [266, 389] width 112 height 55
click at [249, 384] on input "Commission" at bounding box center [265, 389] width 92 height 27
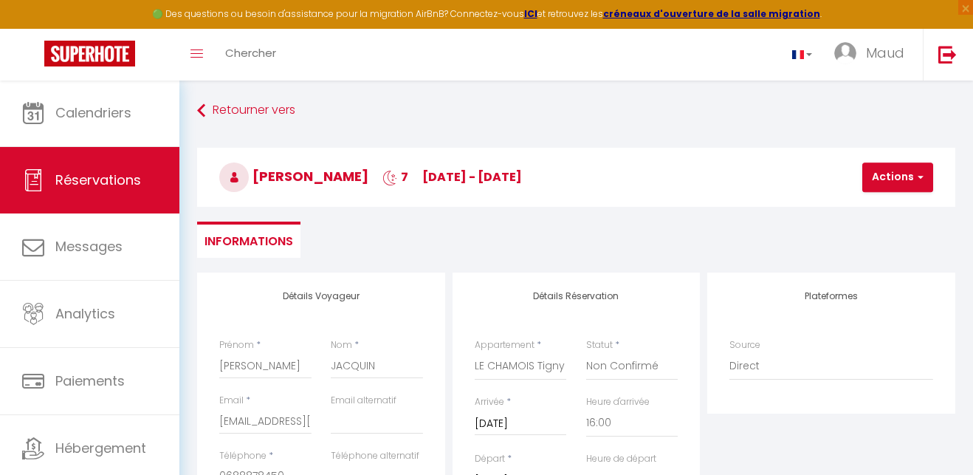
scroll to position [0, 0]
click at [900, 172] on button "Actions" at bounding box center [898, 177] width 71 height 30
click at [896, 202] on link "Enregistrer" at bounding box center [910, 209] width 117 height 19
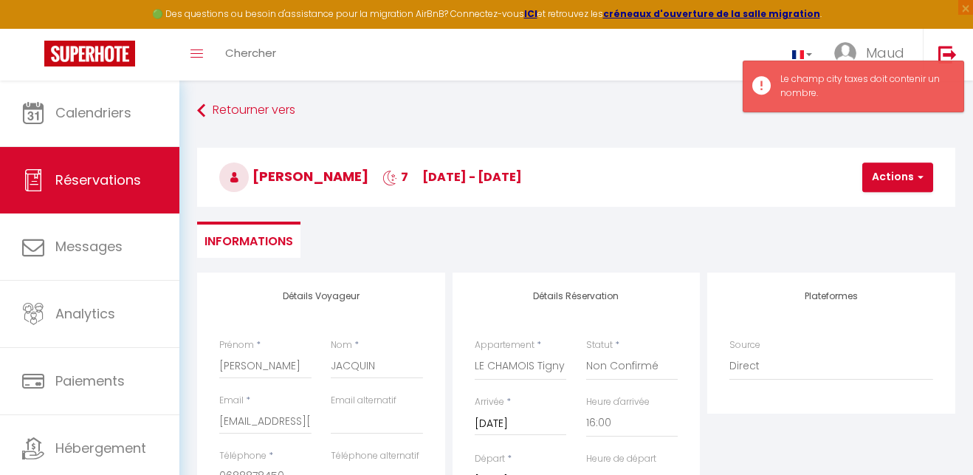
click at [508, 244] on ul "Informations" at bounding box center [576, 240] width 758 height 36
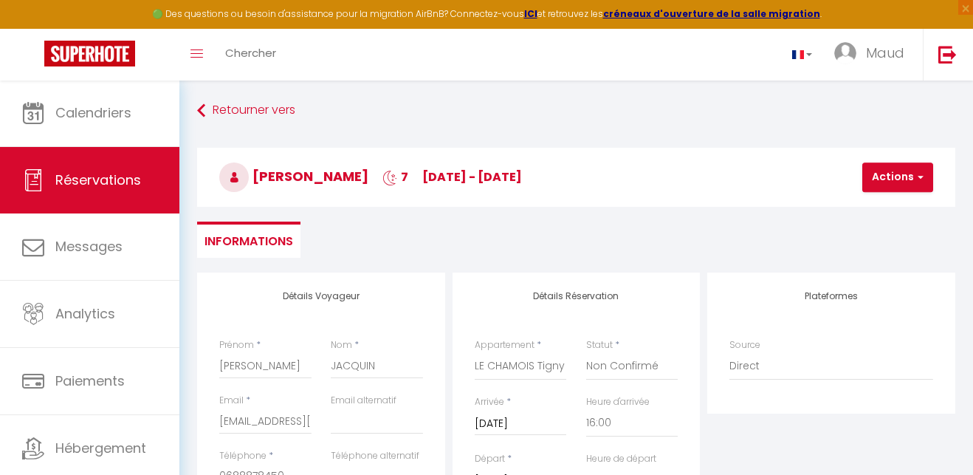
click at [692, 61] on div "Toggle menubar Chercher BUTTON Maud Paramètres" at bounding box center [534, 55] width 855 height 52
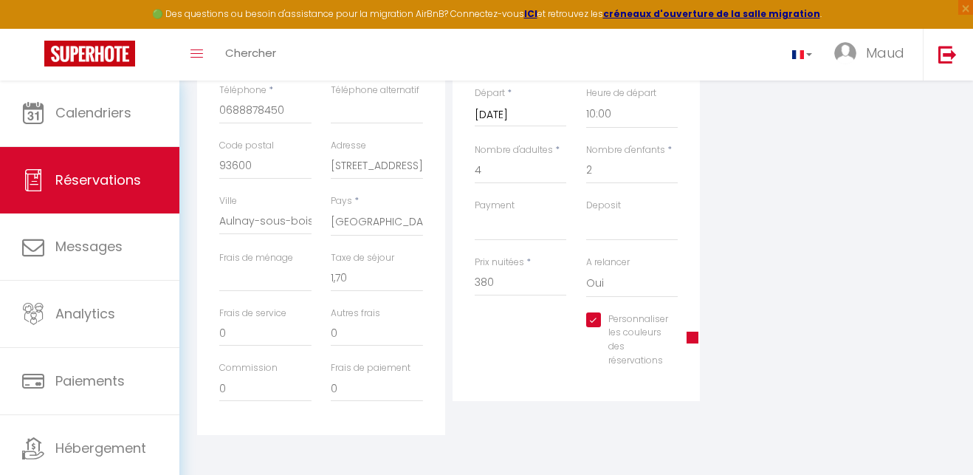
scroll to position [365, 0]
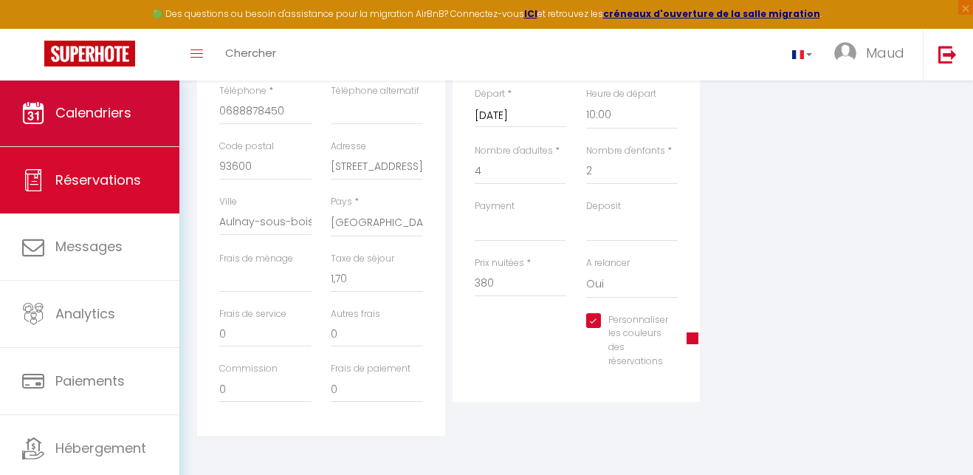
click at [119, 117] on span "Calendriers" at bounding box center [93, 112] width 76 height 18
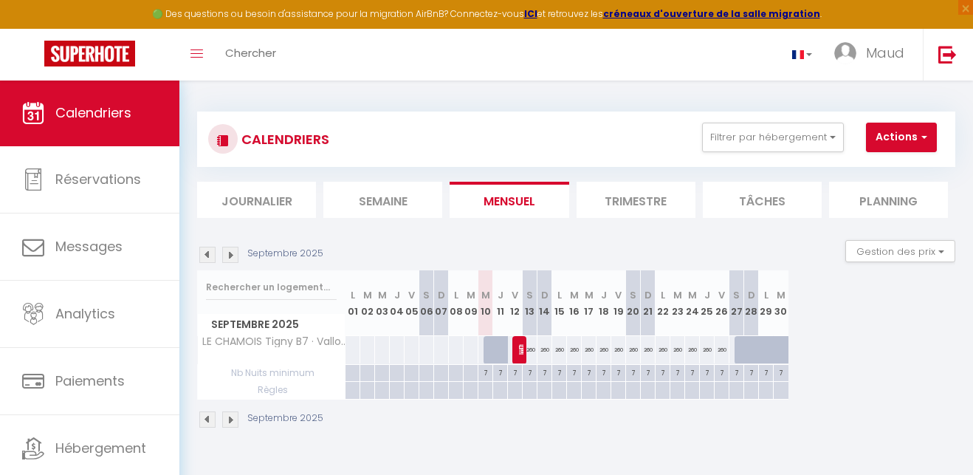
click at [230, 253] on img at bounding box center [230, 255] width 16 height 16
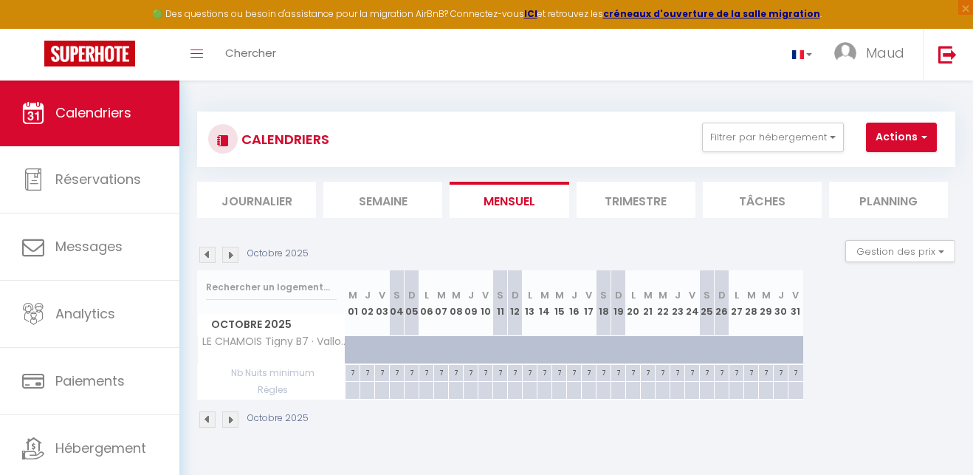
click at [621, 201] on li "Trimestre" at bounding box center [636, 200] width 119 height 36
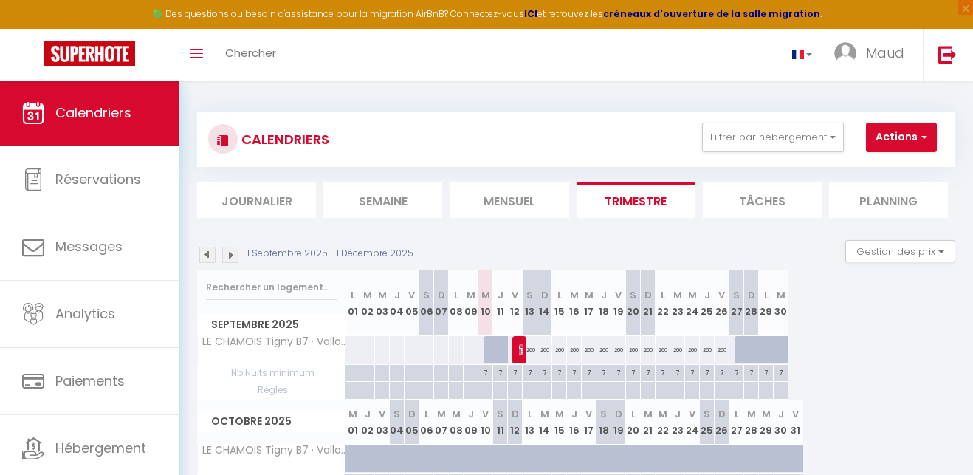
click at [230, 254] on img at bounding box center [230, 255] width 16 height 16
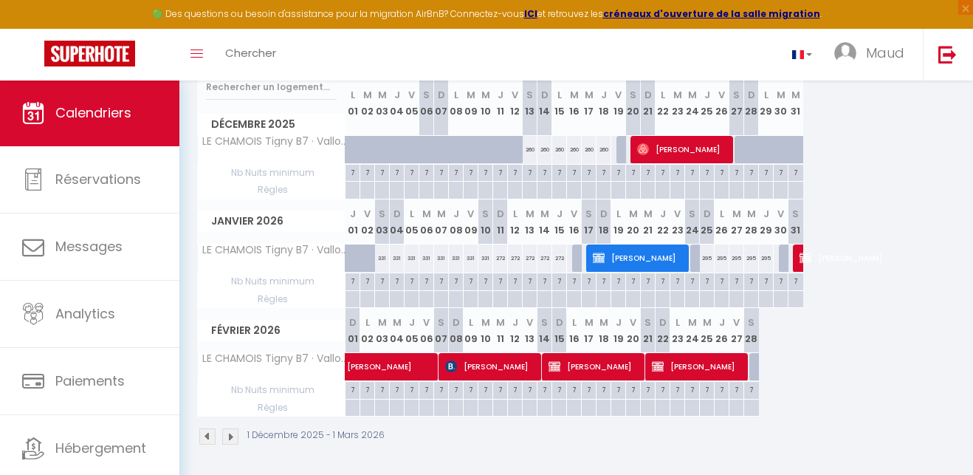
scroll to position [199, 0]
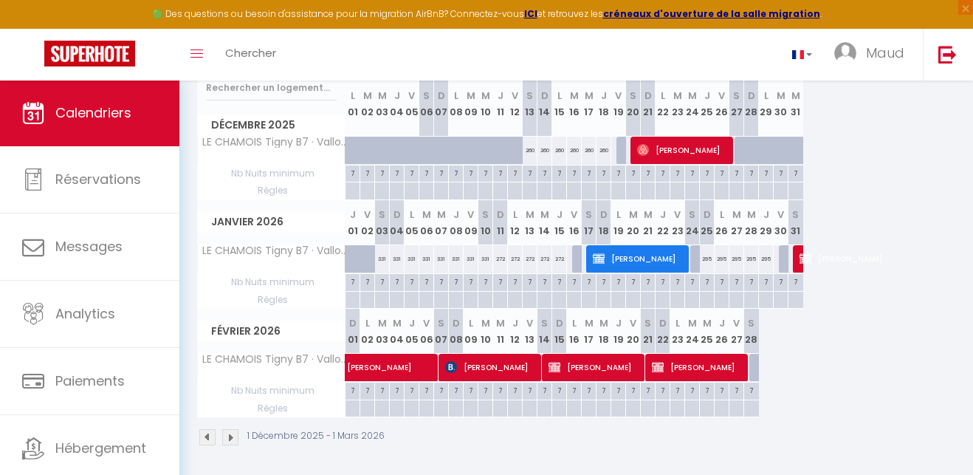
click at [754, 368] on div at bounding box center [757, 368] width 15 height 28
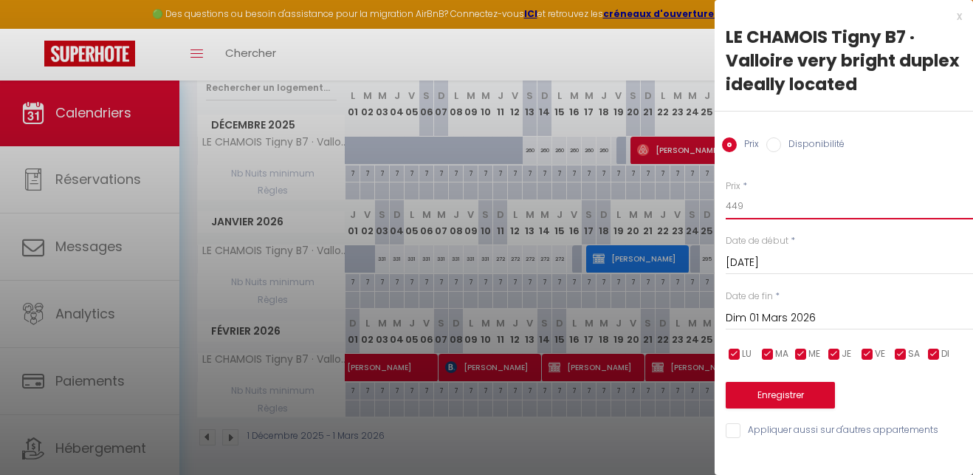
drag, startPoint x: 744, startPoint y: 203, endPoint x: 719, endPoint y: 208, distance: 26.2
click at [719, 208] on div "Prix * 449 Statut * Disponible Indisponible Date de début * Sam 28 Février 2026…" at bounding box center [844, 300] width 258 height 279
click at [765, 318] on input "Dim 01 Mars 2026" at bounding box center [849, 318] width 247 height 19
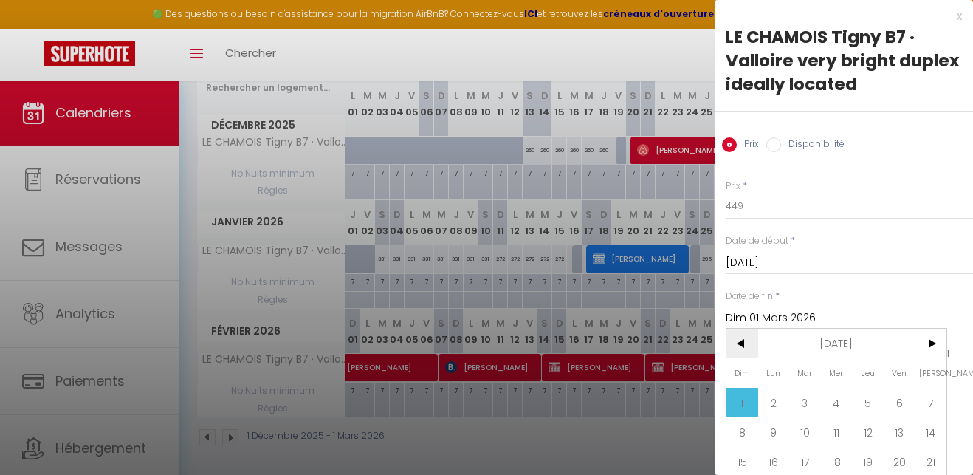
click at [744, 341] on span "<" at bounding box center [743, 344] width 32 height 30
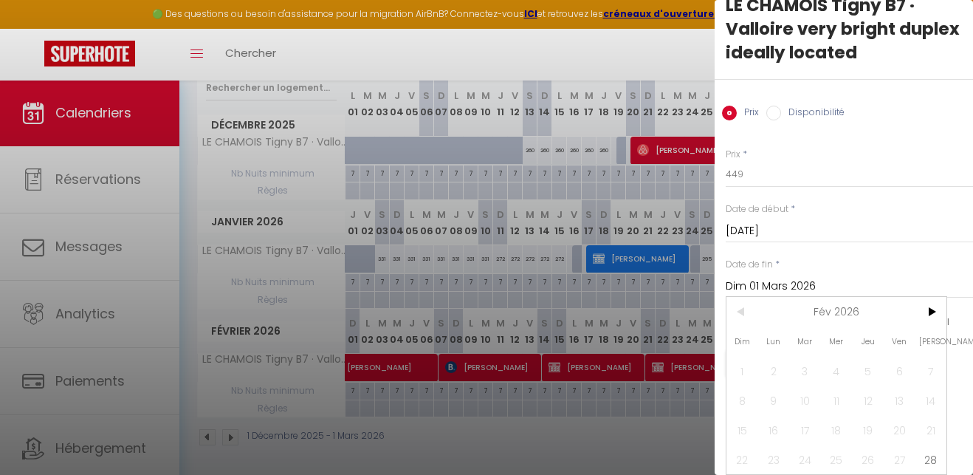
scroll to position [32, 0]
click at [936, 312] on span ">" at bounding box center [931, 312] width 32 height 30
click at [929, 369] on span "7" at bounding box center [931, 371] width 32 height 30
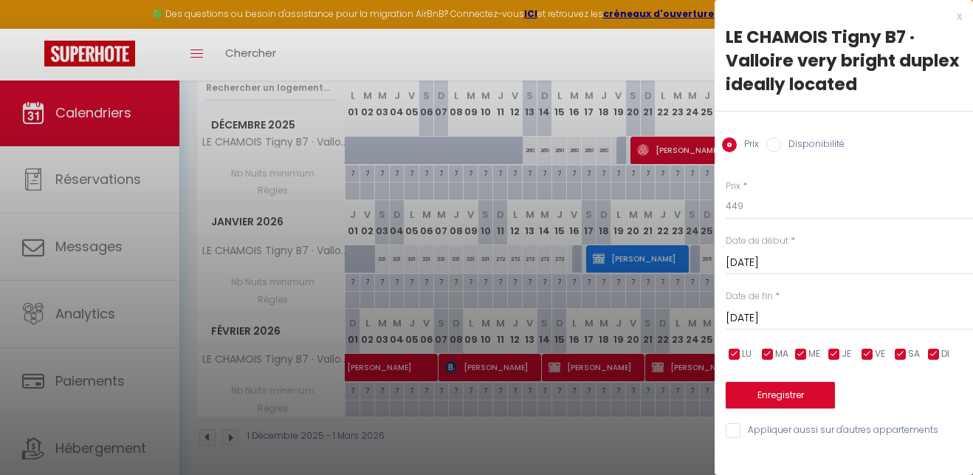
scroll to position [0, 0]
drag, startPoint x: 745, startPoint y: 207, endPoint x: 717, endPoint y: 205, distance: 28.1
click at [717, 205] on div "Prix * 449 Statut * Disponible Indisponible Date de début * Sam 28 Février 2026…" at bounding box center [844, 300] width 258 height 279
click at [789, 394] on button "Enregistrer" at bounding box center [780, 395] width 109 height 27
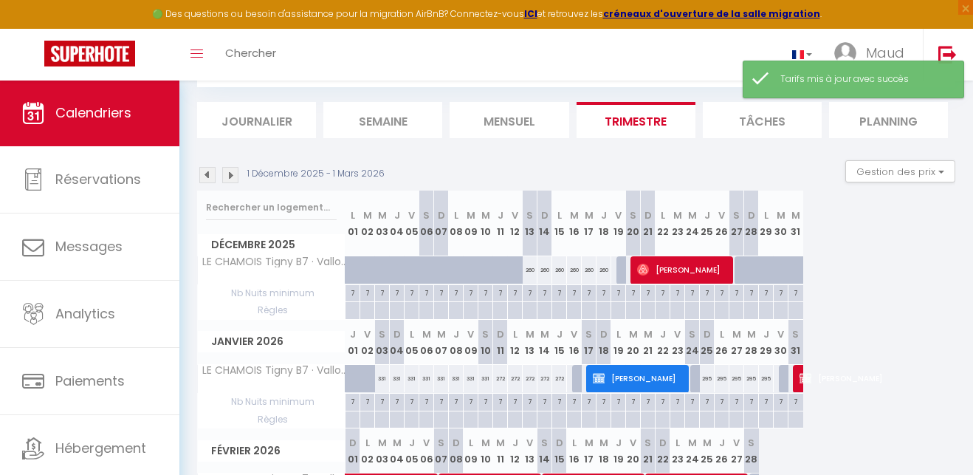
scroll to position [156, 0]
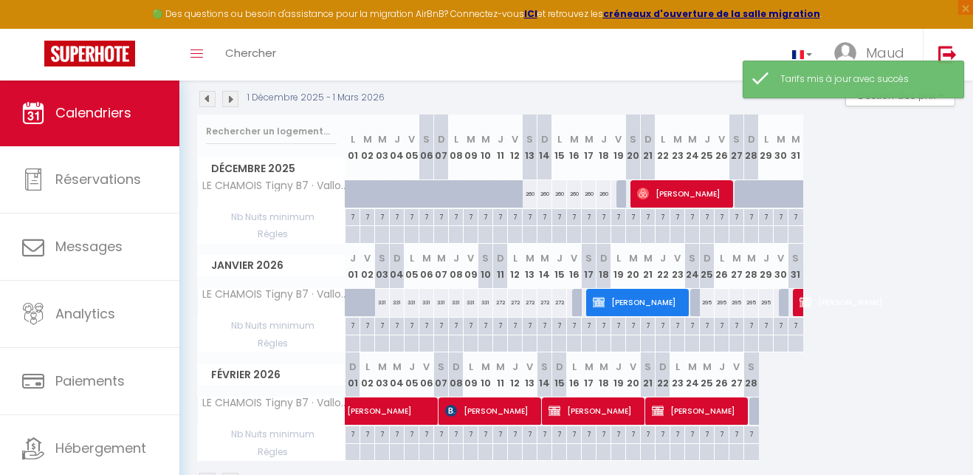
click at [751, 408] on div at bounding box center [757, 411] width 15 height 28
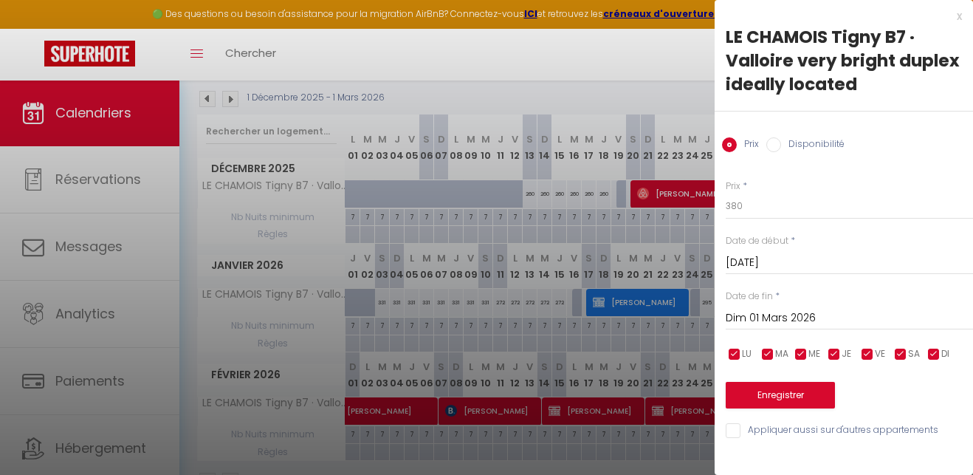
click at [771, 145] on input "Disponibilité" at bounding box center [774, 144] width 15 height 15
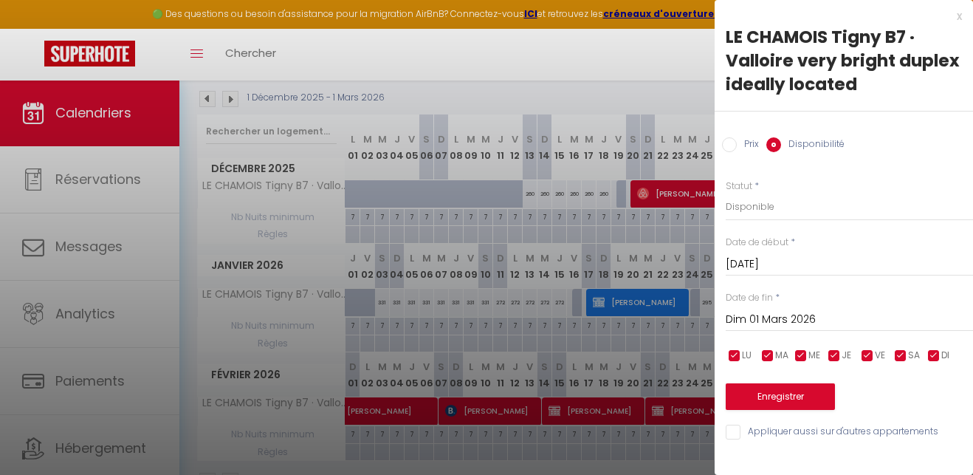
click at [731, 144] on input "Prix" at bounding box center [729, 144] width 15 height 15
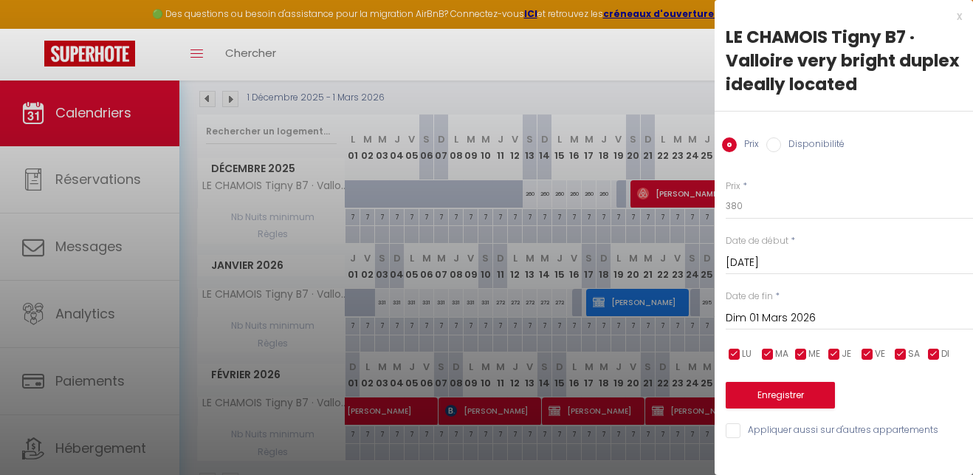
click at [701, 95] on div at bounding box center [486, 237] width 973 height 475
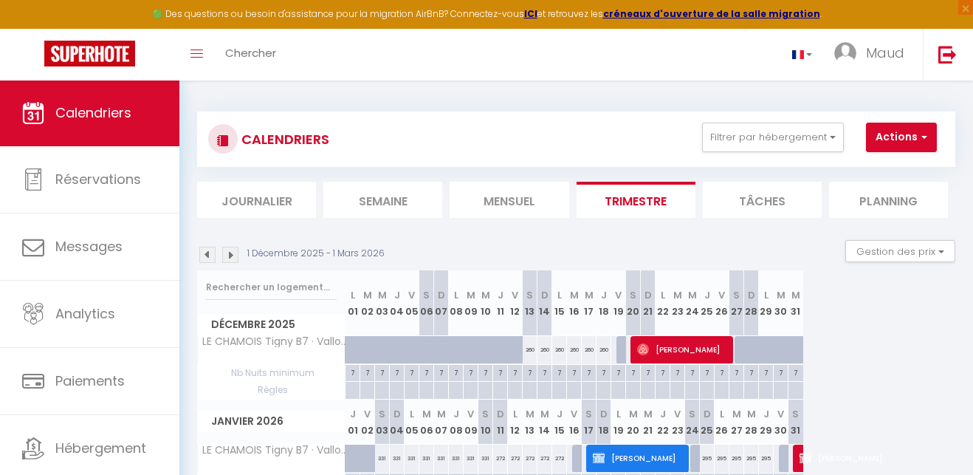
scroll to position [0, 0]
click at [900, 137] on button "Actions" at bounding box center [901, 138] width 71 height 30
click at [903, 174] on link "Nouvelle réservation" at bounding box center [907, 171] width 128 height 22
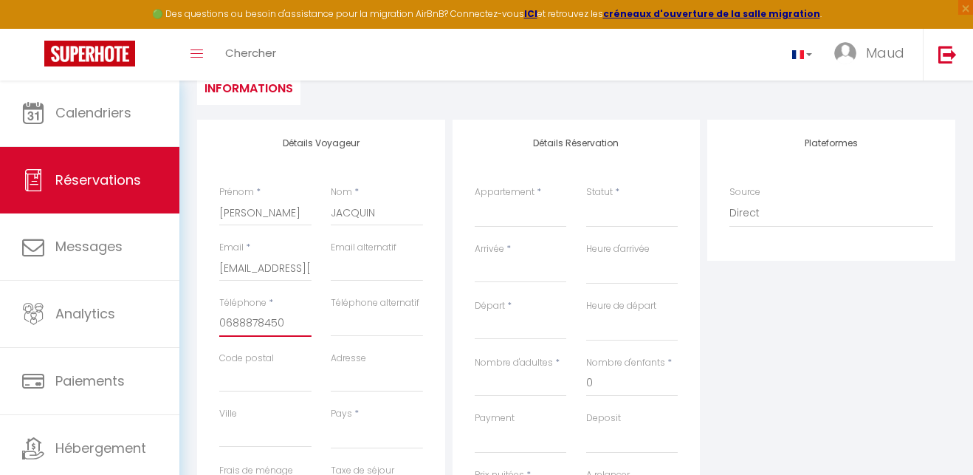
scroll to position [158, 0]
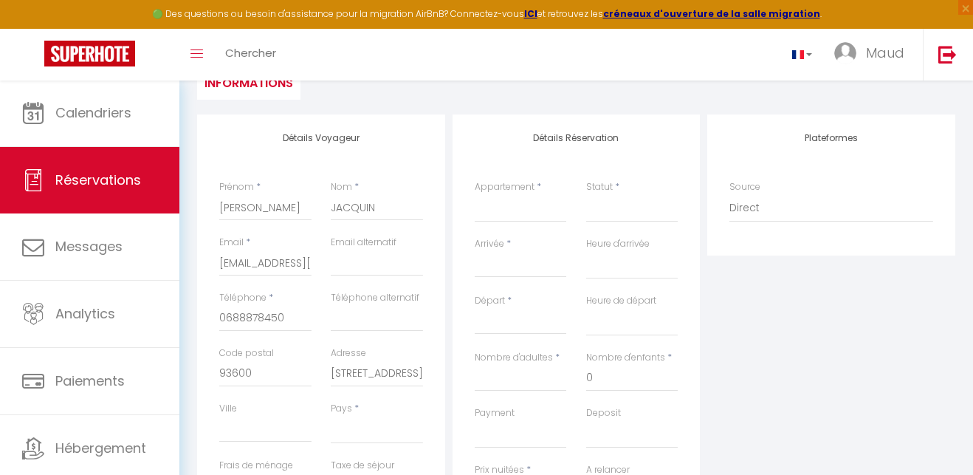
click at [244, 402] on div "Ville" at bounding box center [265, 422] width 92 height 41
drag, startPoint x: 357, startPoint y: 369, endPoint x: 340, endPoint y: 371, distance: 16.3
click at [340, 371] on input "4 RUE nUNGESSERET cOLI" at bounding box center [377, 373] width 92 height 27
drag, startPoint x: 359, startPoint y: 371, endPoint x: 425, endPoint y: 369, distance: 66.5
click at [425, 369] on div "Adresse 4 rue nUNGESSERET cOLI" at bounding box center [377, 373] width 112 height 55
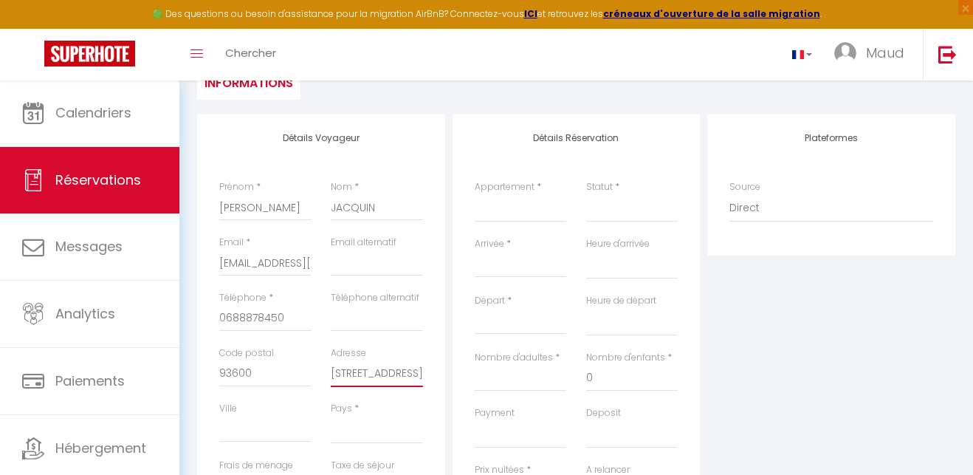
click at [371, 372] on input "4 rue Nungesseret Coli" at bounding box center [377, 373] width 92 height 27
drag, startPoint x: 250, startPoint y: 420, endPoint x: 285, endPoint y: 400, distance: 40.4
click at [250, 419] on input "Ville" at bounding box center [265, 429] width 92 height 27
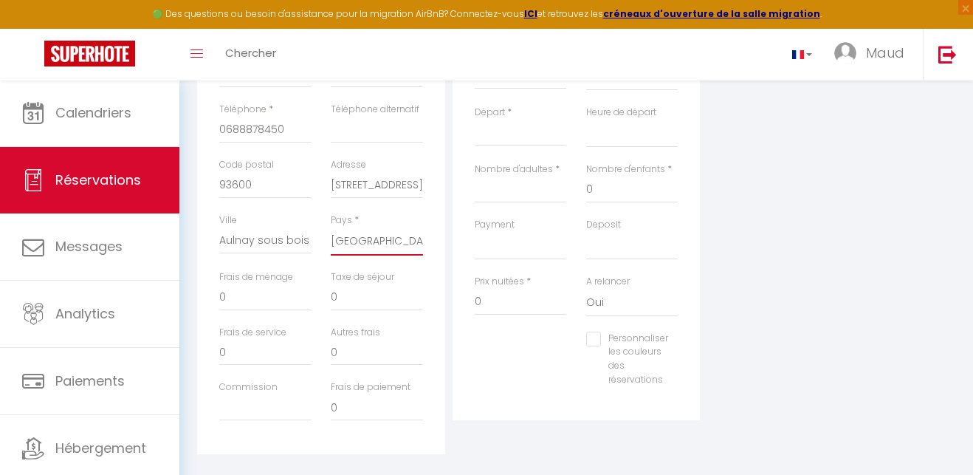
scroll to position [350, 0]
drag, startPoint x: 229, startPoint y: 287, endPoint x: 211, endPoint y: 288, distance: 17.7
click at [211, 288] on div "Frais de ménage 0" at bounding box center [266, 294] width 112 height 55
drag, startPoint x: 337, startPoint y: 293, endPoint x: 320, endPoint y: 293, distance: 16.2
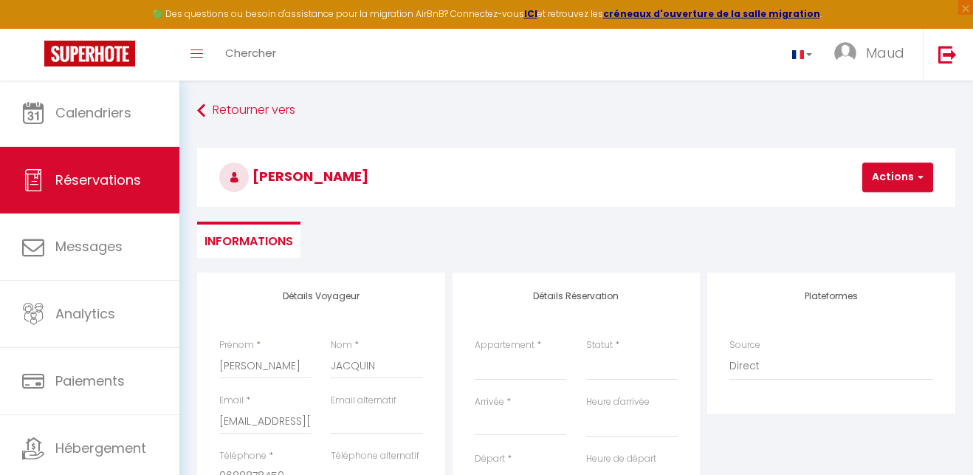
scroll to position [0, 0]
click at [497, 417] on input "Arrivée" at bounding box center [521, 423] width 92 height 19
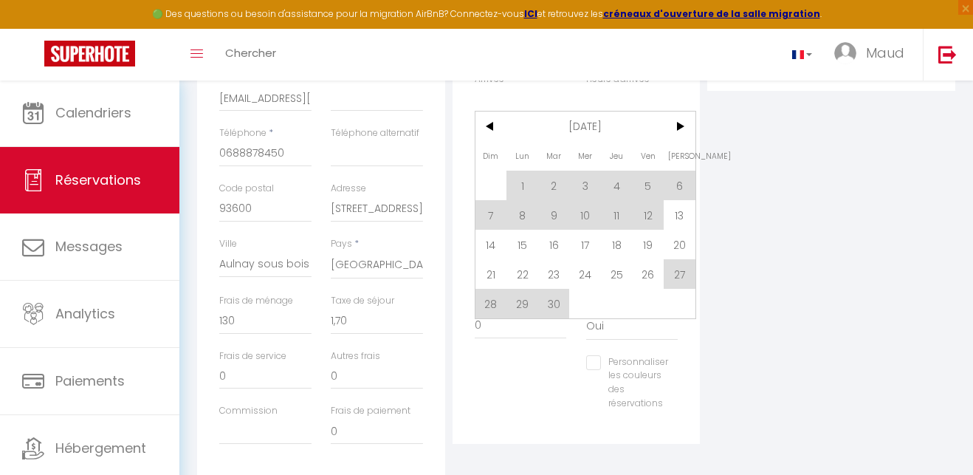
scroll to position [324, 0]
click at [679, 123] on span ">" at bounding box center [680, 125] width 32 height 30
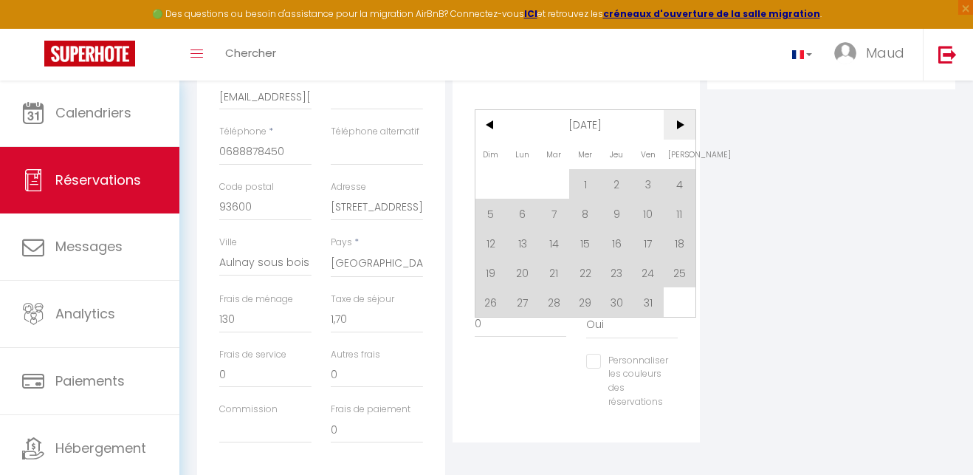
click at [679, 123] on span ">" at bounding box center [680, 125] width 32 height 30
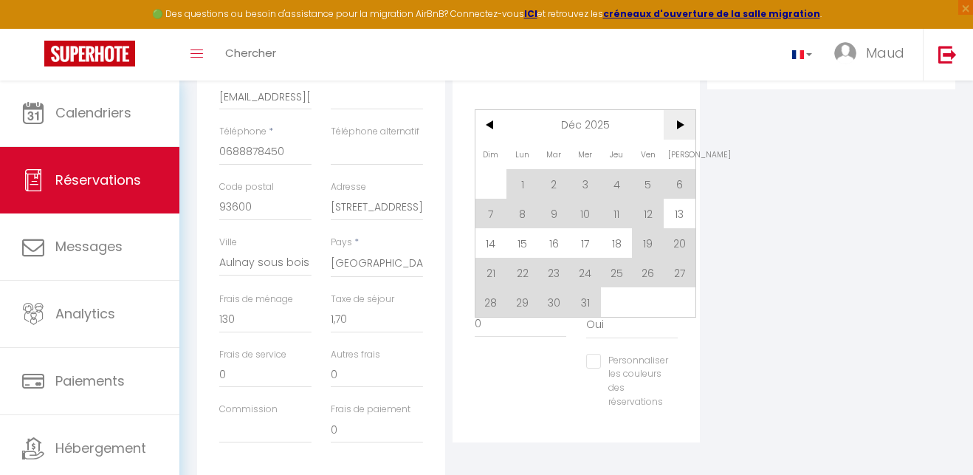
click at [679, 123] on span ">" at bounding box center [680, 125] width 32 height 30
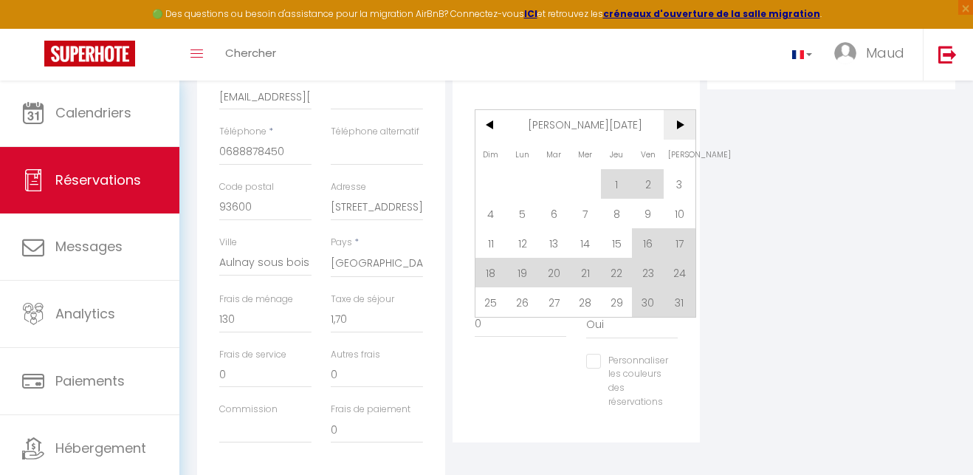
click at [679, 123] on span ">" at bounding box center [680, 125] width 32 height 30
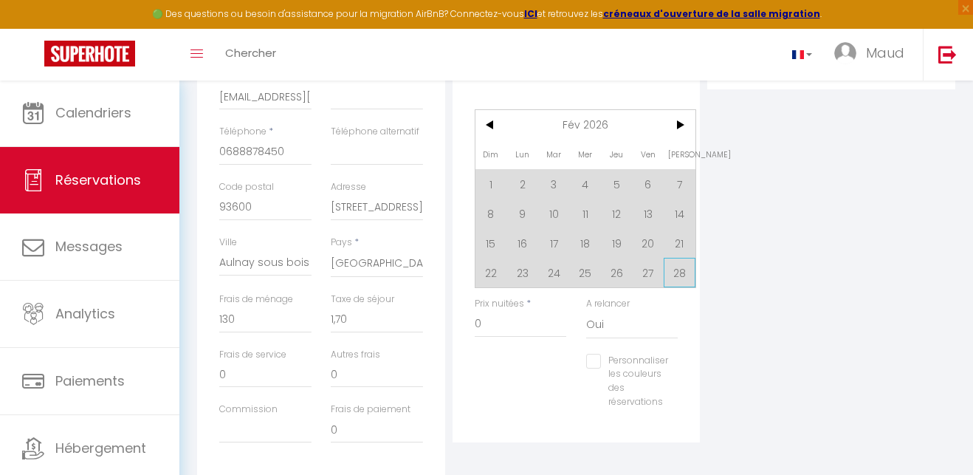
click at [680, 275] on span "28" at bounding box center [680, 273] width 32 height 30
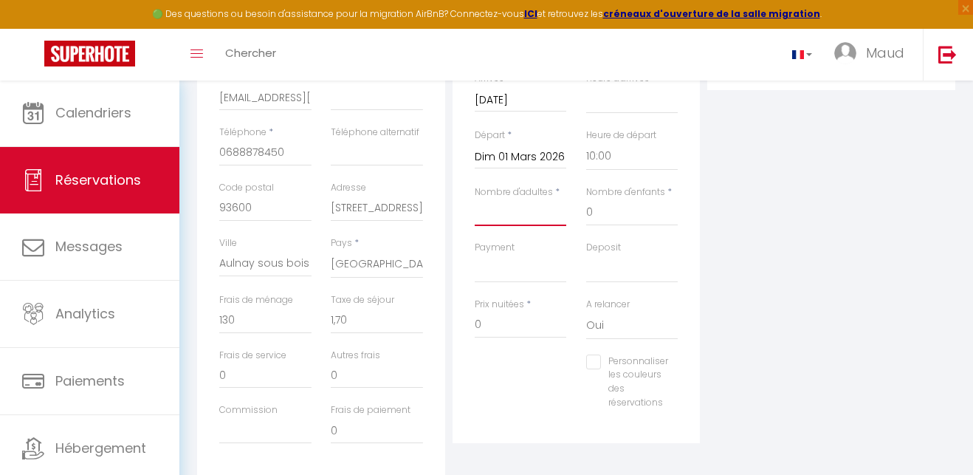
scroll to position [323, 0]
click at [526, 159] on input "Dim 01 Mars 2026" at bounding box center [521, 157] width 92 height 19
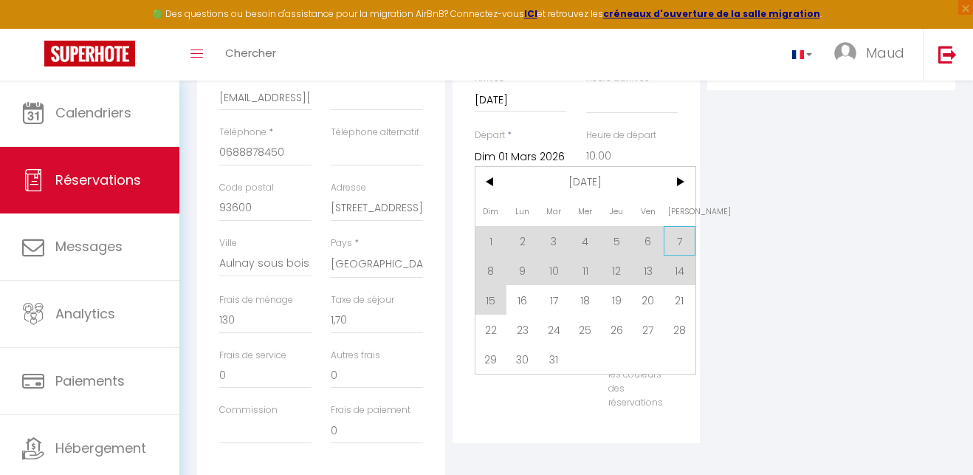
click at [684, 241] on span "7" at bounding box center [680, 241] width 32 height 30
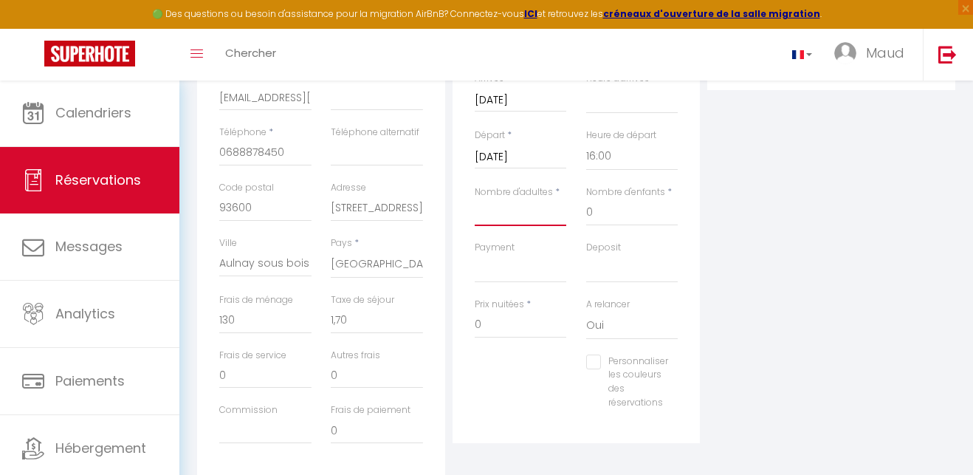
click at [483, 209] on input "Nombre d'adultes" at bounding box center [521, 212] width 92 height 27
drag, startPoint x: 233, startPoint y: 317, endPoint x: 207, endPoint y: 317, distance: 25.8
click at [207, 317] on div "Détails Voyageur Prénom * Annie Nom * JACQUIN Email * anniejacquin04@gmail.com …" at bounding box center [321, 213] width 248 height 528
drag, startPoint x: 341, startPoint y: 320, endPoint x: 326, endPoint y: 320, distance: 15.5
click at [326, 320] on div "Taxe de séjour 0" at bounding box center [377, 320] width 112 height 55
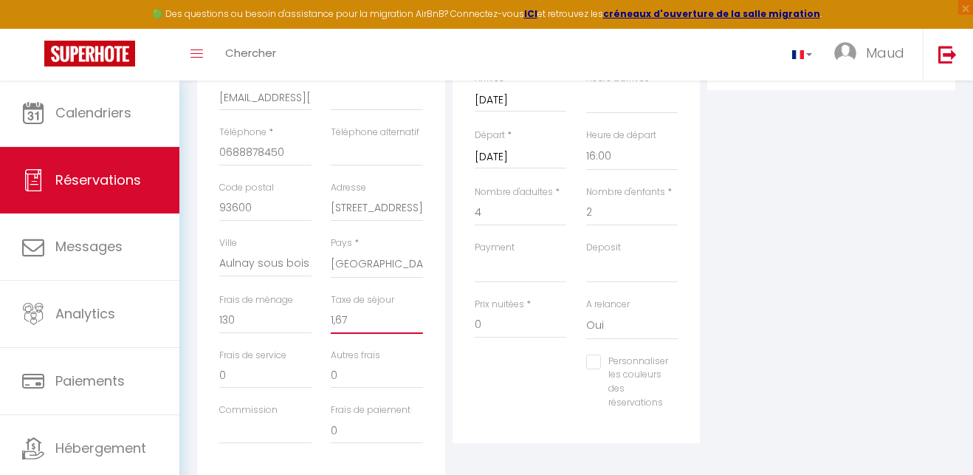
scroll to position [349, 0]
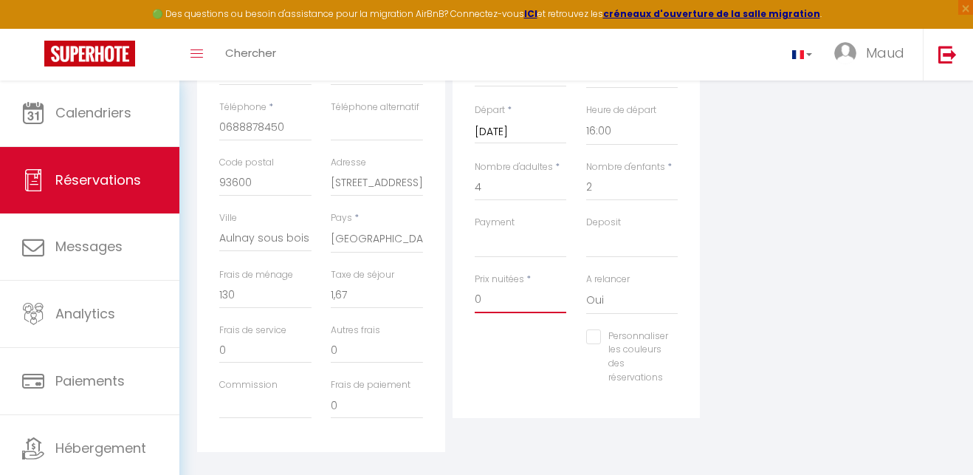
drag, startPoint x: 483, startPoint y: 293, endPoint x: 467, endPoint y: 295, distance: 15.6
click at [467, 295] on div "Prix nuitées * 0" at bounding box center [521, 300] width 112 height 57
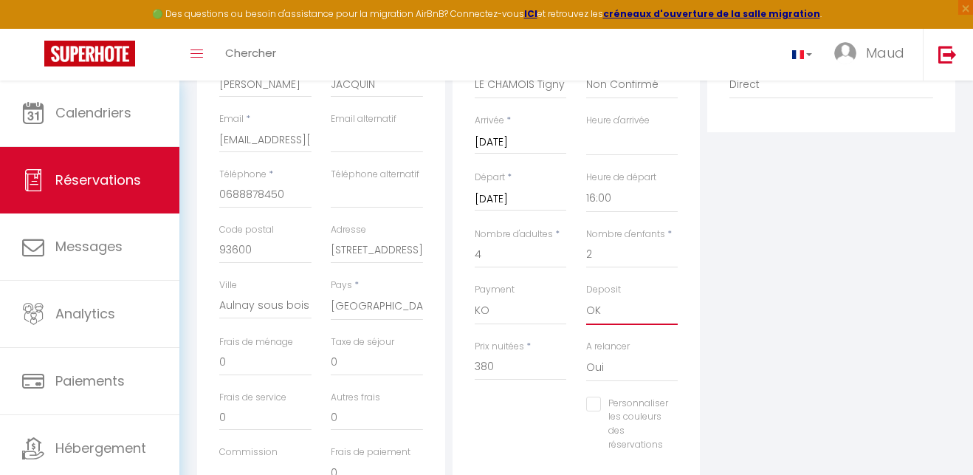
scroll to position [282, 0]
click at [207, 357] on div "Détails Voyageur Prénom * Annie Nom * JACQUIN Email * anniejacquin04@gmail.com …" at bounding box center [321, 254] width 248 height 528
drag, startPoint x: 330, startPoint y: 357, endPoint x: 320, endPoint y: 357, distance: 9.6
click at [321, 357] on div "Taxe de séjour 0" at bounding box center [377, 362] width 112 height 55
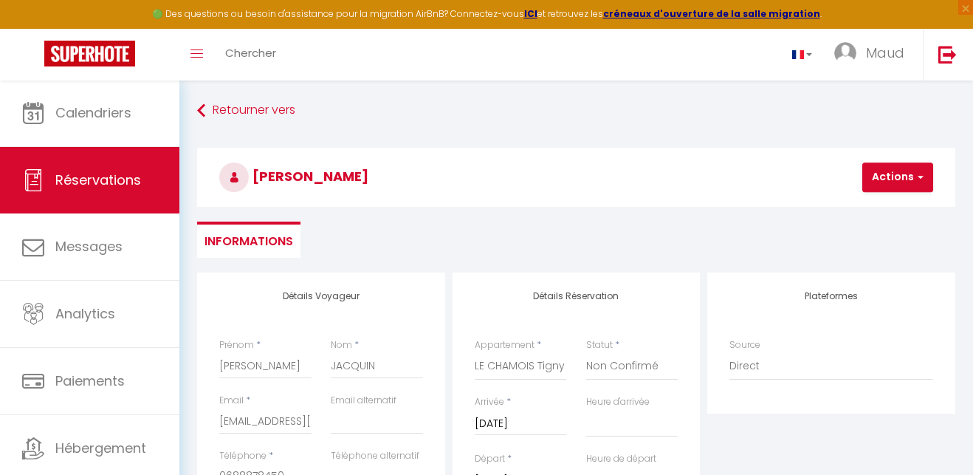
scroll to position [0, 0]
click at [884, 176] on button "Actions" at bounding box center [898, 177] width 71 height 30
click at [883, 208] on link "Enregistrer" at bounding box center [910, 209] width 117 height 19
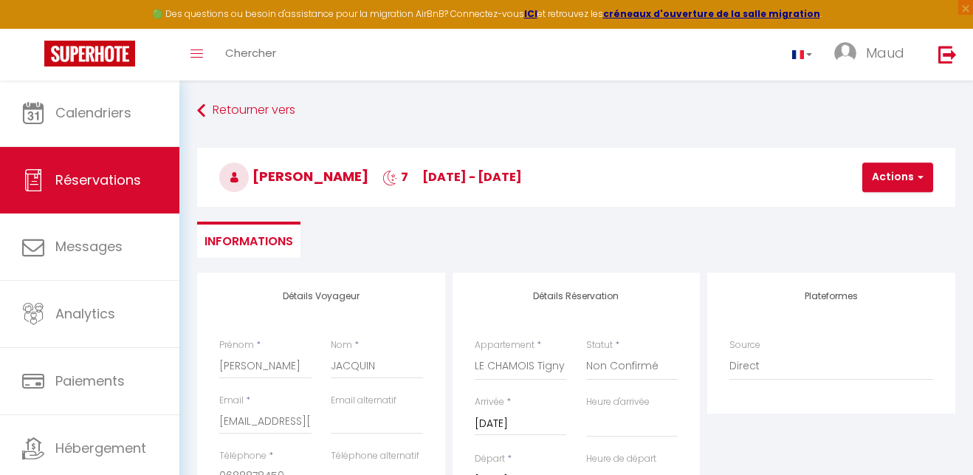
click at [887, 182] on button "Actions" at bounding box center [898, 177] width 71 height 30
click at [885, 210] on link "Enregistrer" at bounding box center [910, 209] width 117 height 19
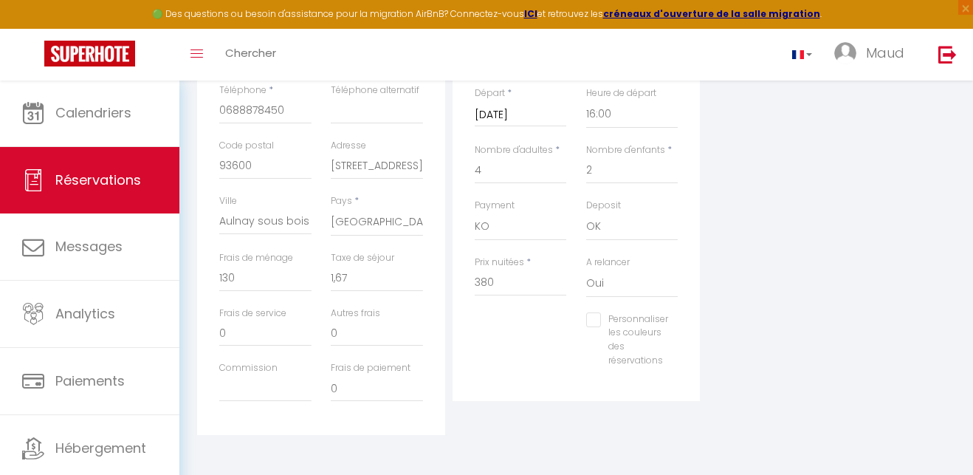
scroll to position [365, 0]
drag, startPoint x: 242, startPoint y: 387, endPoint x: 330, endPoint y: 377, distance: 88.4
click at [243, 387] on input "Commission" at bounding box center [265, 389] width 92 height 27
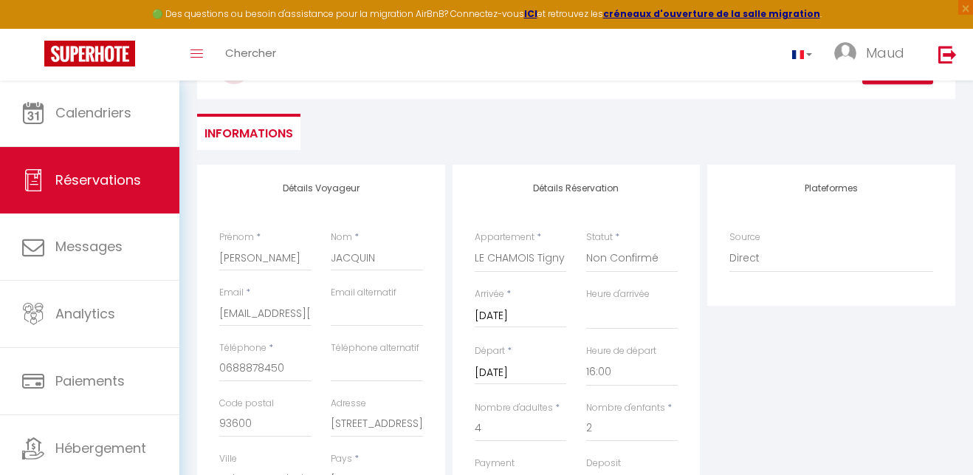
scroll to position [105, 0]
click at [399, 188] on h4 "Détails Voyageur" at bounding box center [321, 191] width 204 height 10
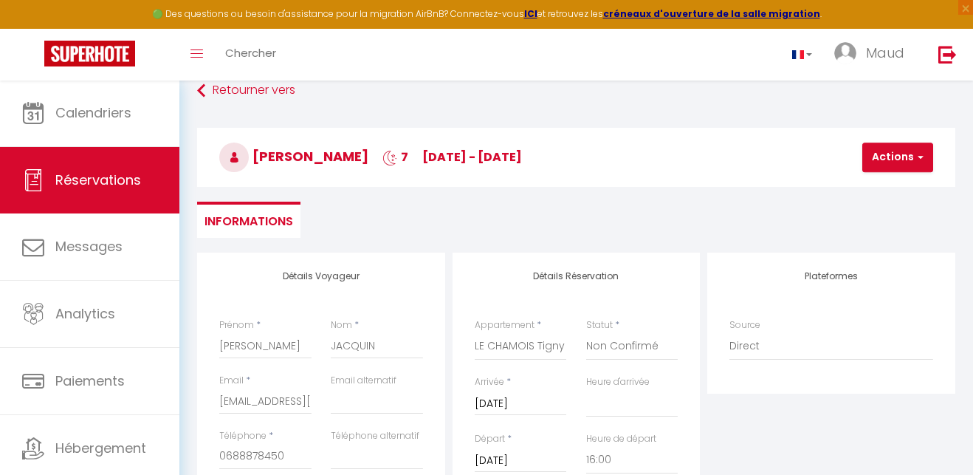
scroll to position [0, 0]
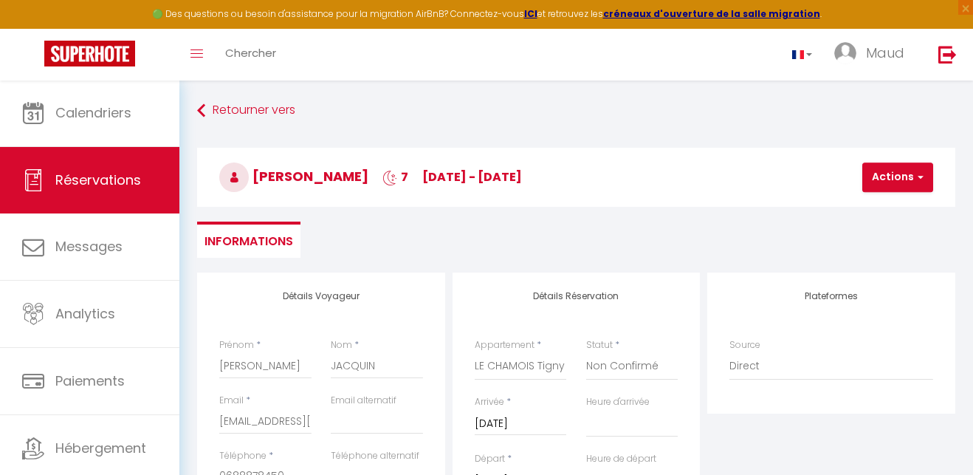
click at [886, 179] on button "Actions" at bounding box center [898, 177] width 71 height 30
click at [876, 202] on link "Enregistrer" at bounding box center [910, 209] width 117 height 19
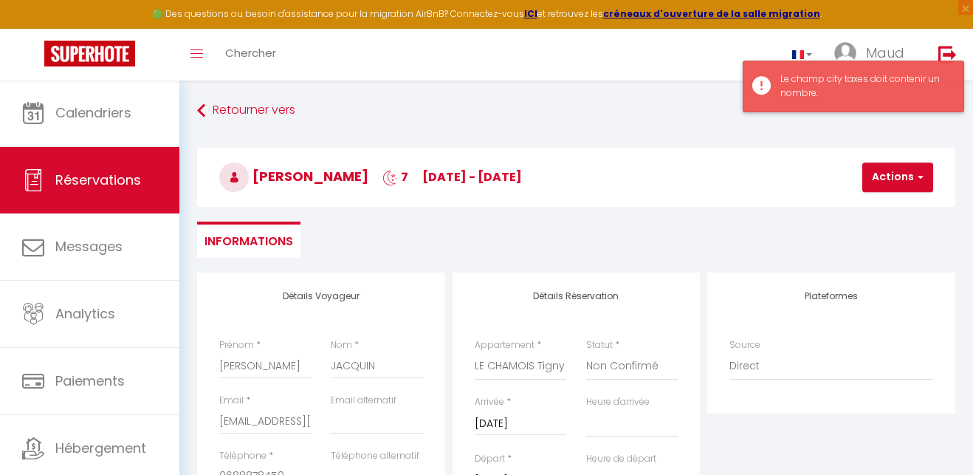
click at [795, 83] on div "Le champ city taxes doit contenir un nombre." at bounding box center [865, 86] width 168 height 28
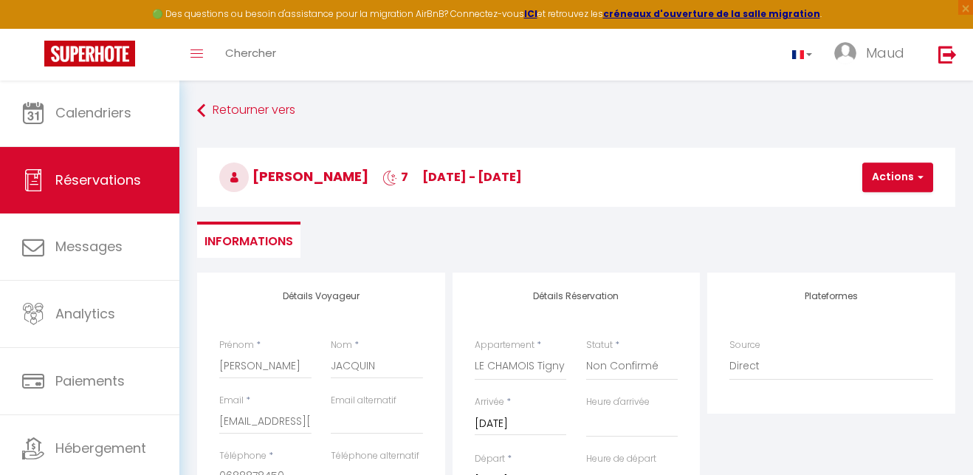
click at [899, 178] on button "Actions" at bounding box center [898, 177] width 71 height 30
click at [349, 109] on link "Retourner vers" at bounding box center [576, 110] width 758 height 27
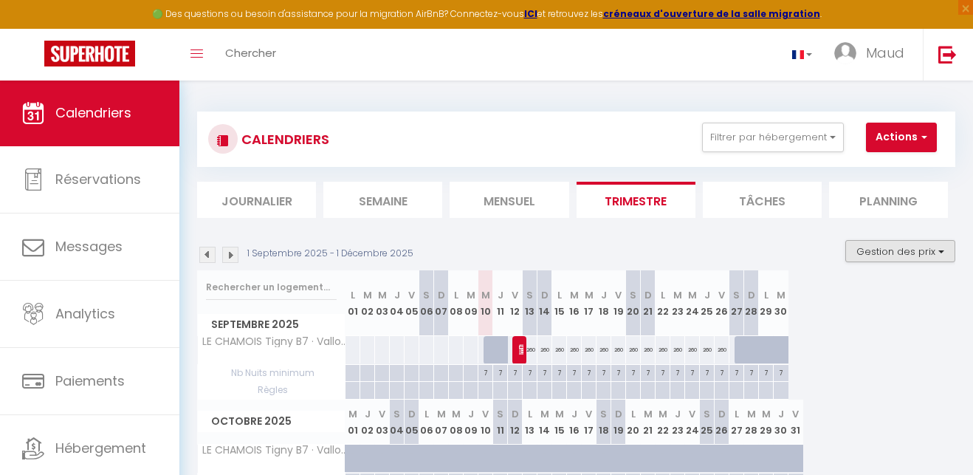
click at [895, 254] on button "Gestion des prix" at bounding box center [901, 251] width 110 height 22
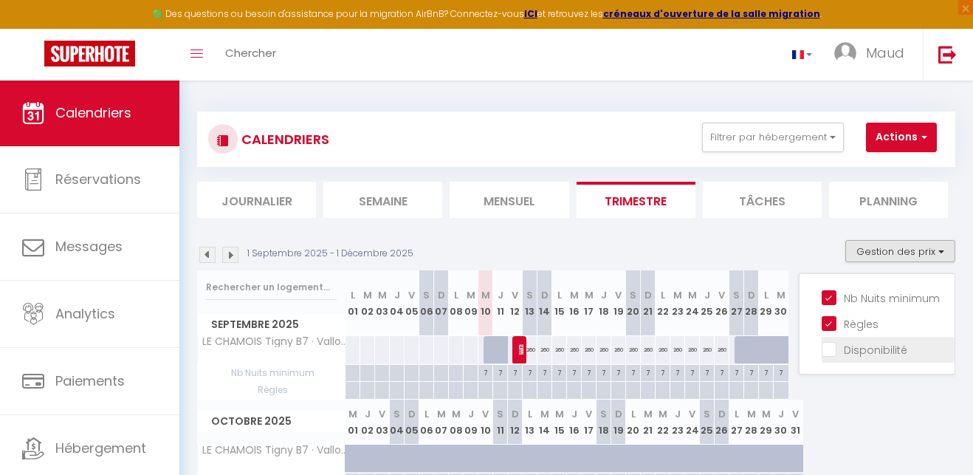
click at [830, 352] on input "Disponibilité" at bounding box center [888, 348] width 133 height 15
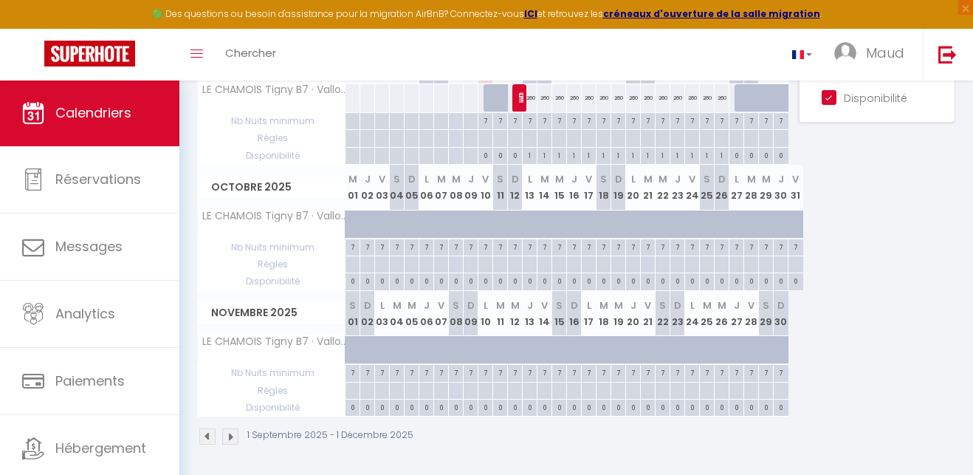
scroll to position [250, 0]
click at [236, 436] on img at bounding box center [230, 438] width 16 height 16
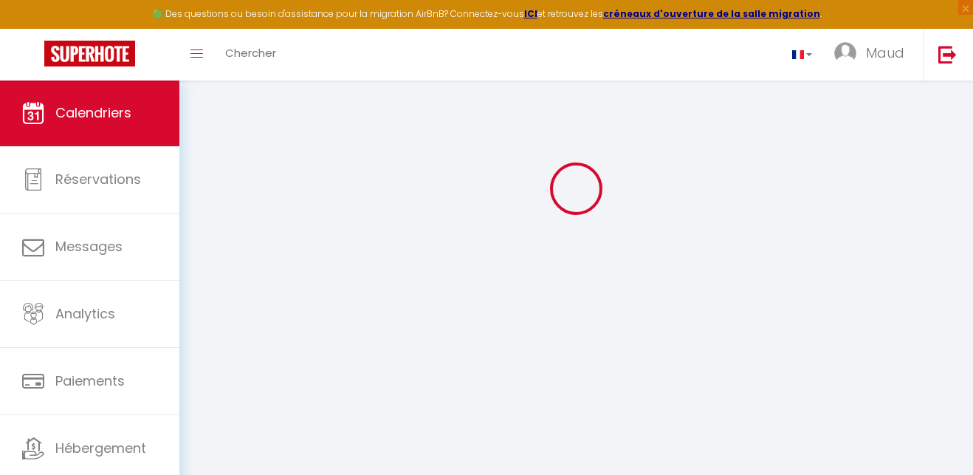
click at [111, 114] on span "Calendriers" at bounding box center [93, 112] width 76 height 18
click at [676, 143] on div at bounding box center [576, 189] width 758 height 342
click at [682, 224] on div at bounding box center [576, 189] width 758 height 342
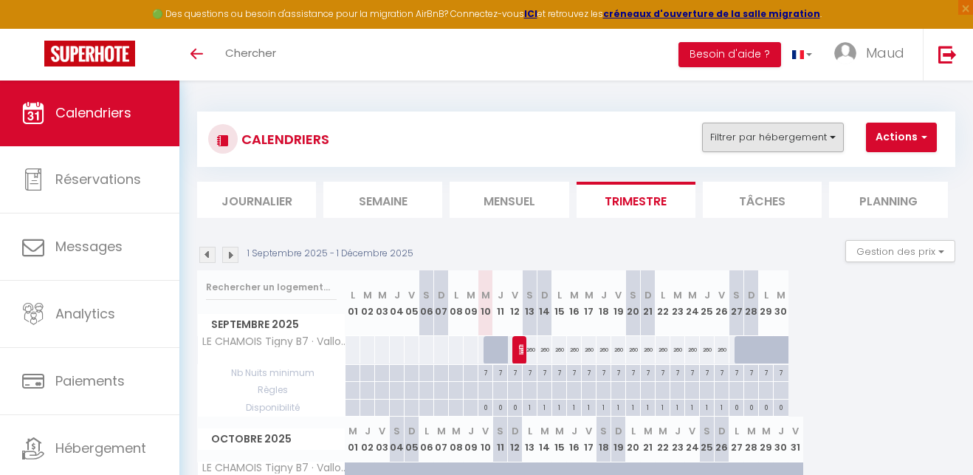
click at [824, 138] on button "Filtrer par hébergement" at bounding box center [773, 138] width 142 height 30
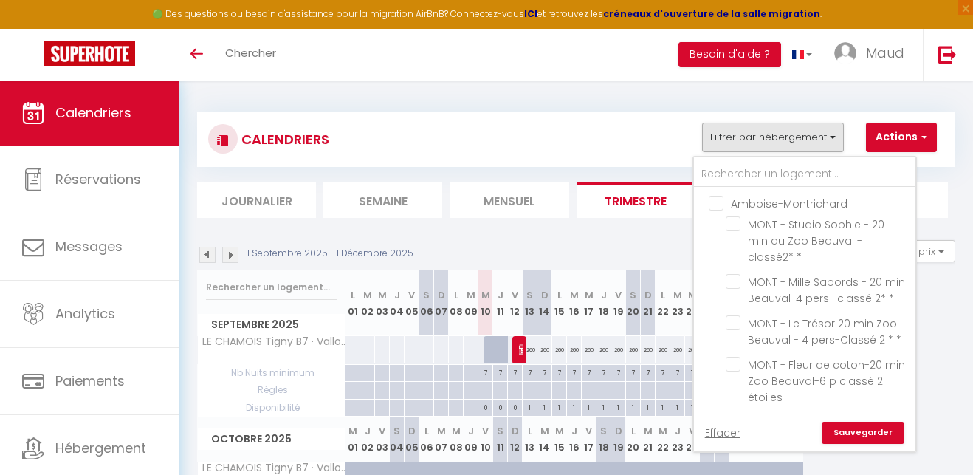
click at [891, 133] on button "Actions" at bounding box center [901, 138] width 71 height 30
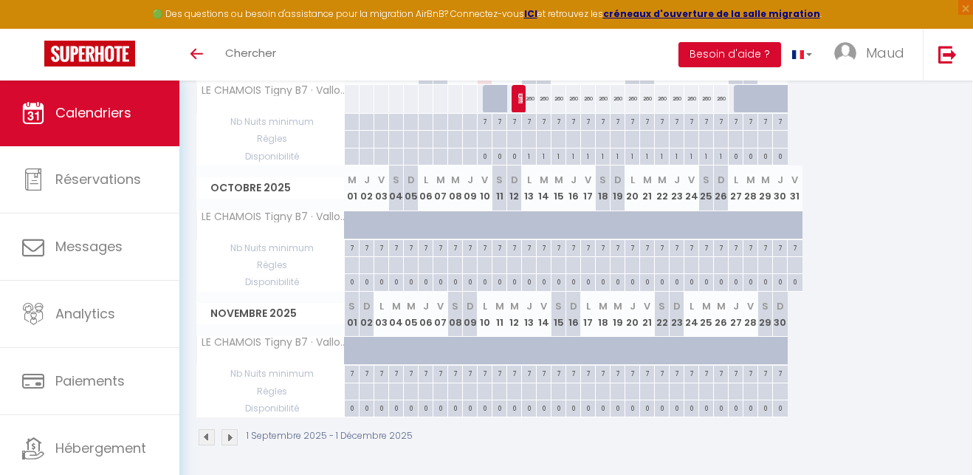
scroll to position [250, 1]
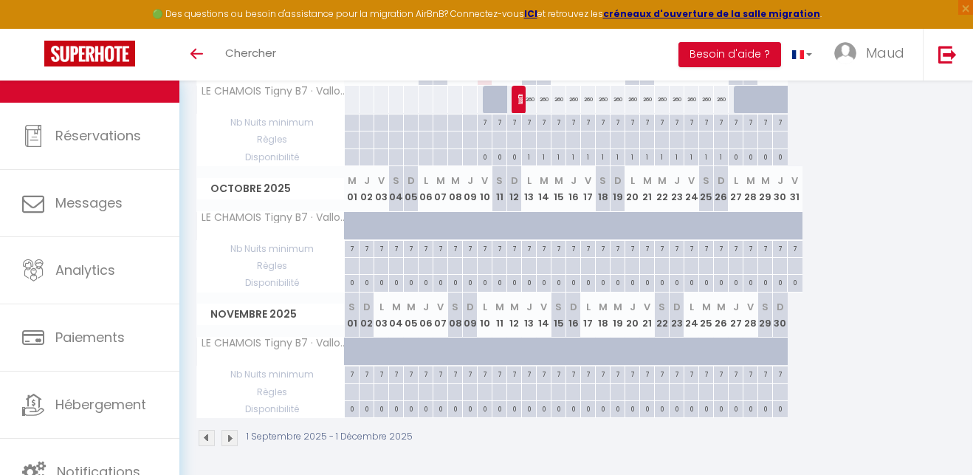
click at [228, 433] on img at bounding box center [230, 438] width 16 height 16
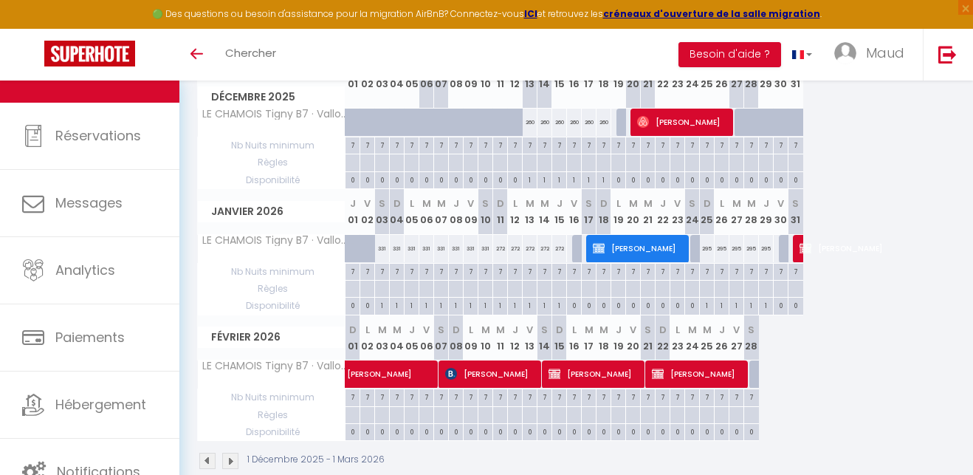
scroll to position [233, 0]
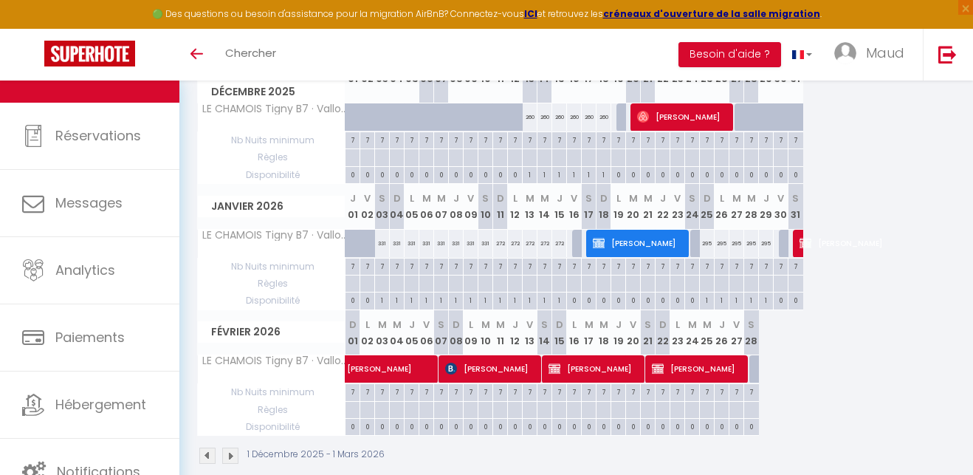
click at [231, 450] on img at bounding box center [230, 456] width 16 height 16
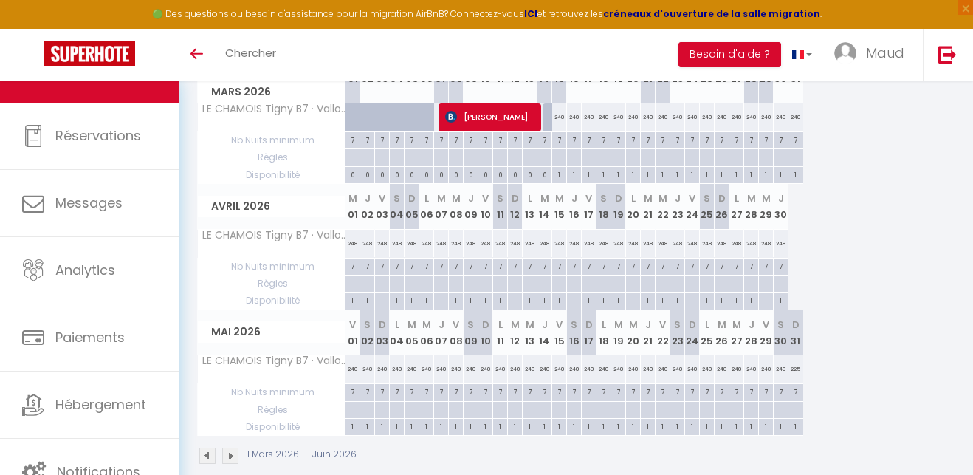
scroll to position [80, 0]
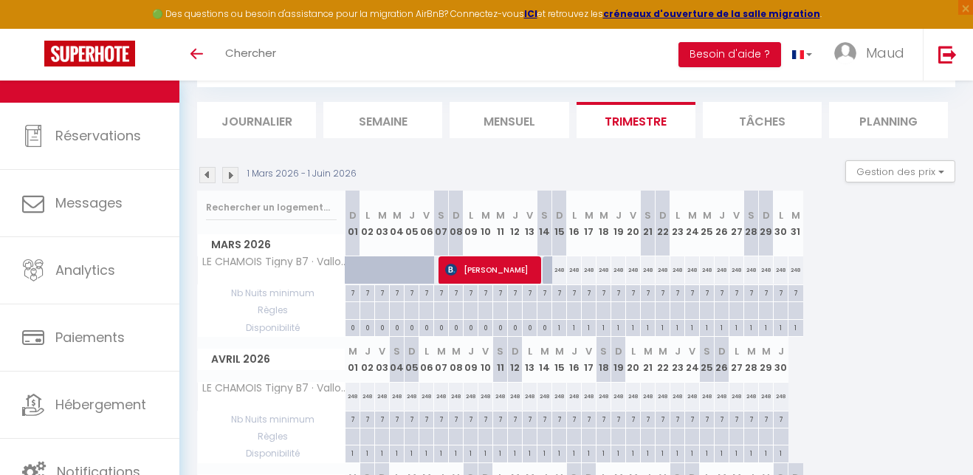
click at [395, 269] on div at bounding box center [402, 278] width 15 height 28
type input "380"
type input "Mer 04 Mars 2026"
type input "Jeu 05 Mars 2026"
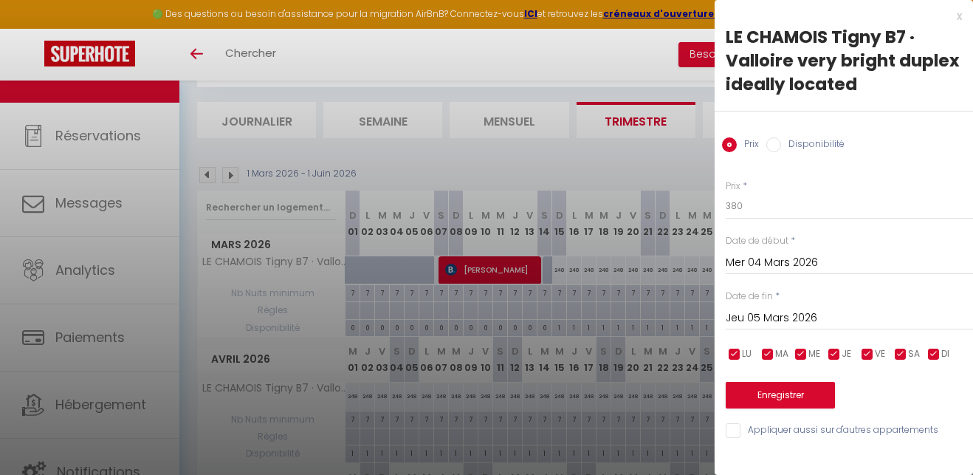
click at [772, 143] on input "Disponibilité" at bounding box center [774, 144] width 15 height 15
radio input "true"
radio input "false"
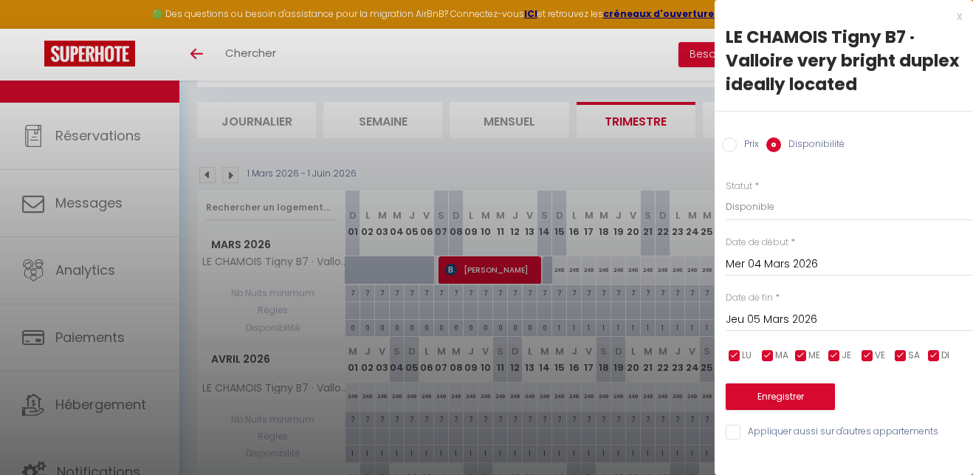
click at [772, 260] on input "Mer 04 Mars 2026" at bounding box center [849, 264] width 247 height 19
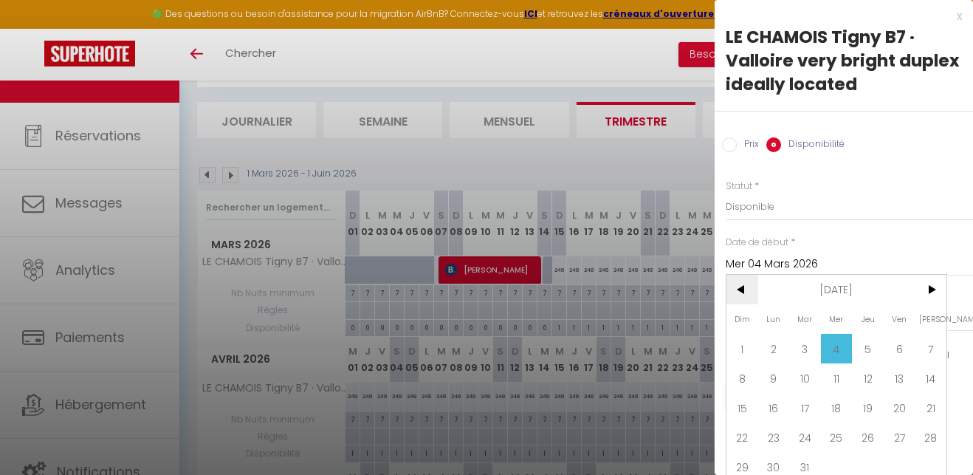
click at [747, 289] on span "<" at bounding box center [743, 290] width 32 height 30
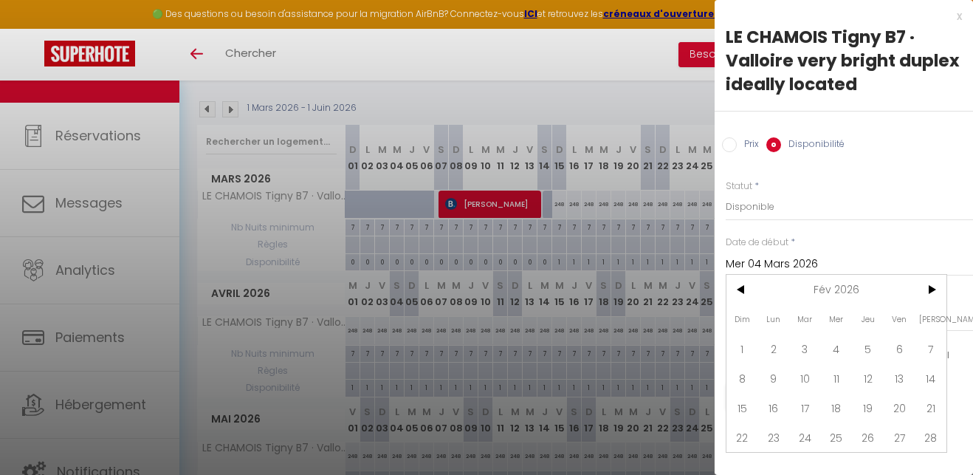
scroll to position [146, 0]
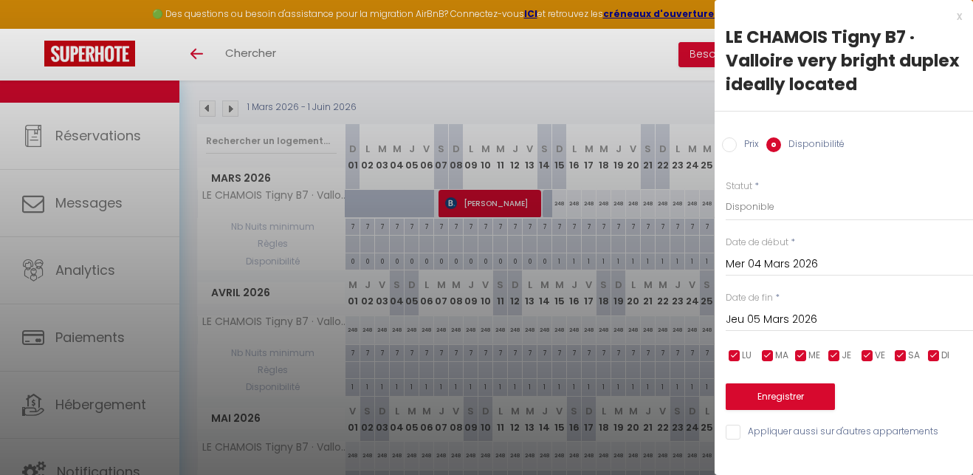
drag, startPoint x: 791, startPoint y: 263, endPoint x: 799, endPoint y: 261, distance: 8.4
click at [791, 263] on input "Mer 04 Mars 2026" at bounding box center [849, 264] width 247 height 19
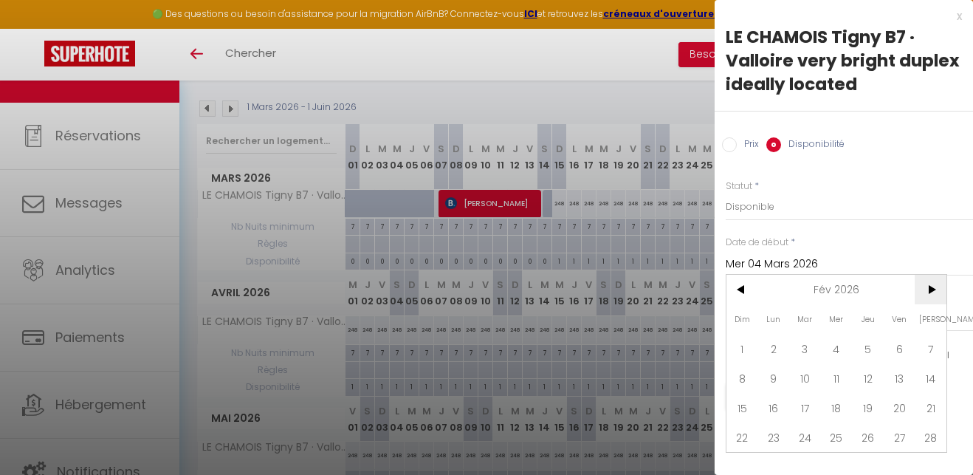
click at [924, 289] on span ">" at bounding box center [931, 290] width 32 height 30
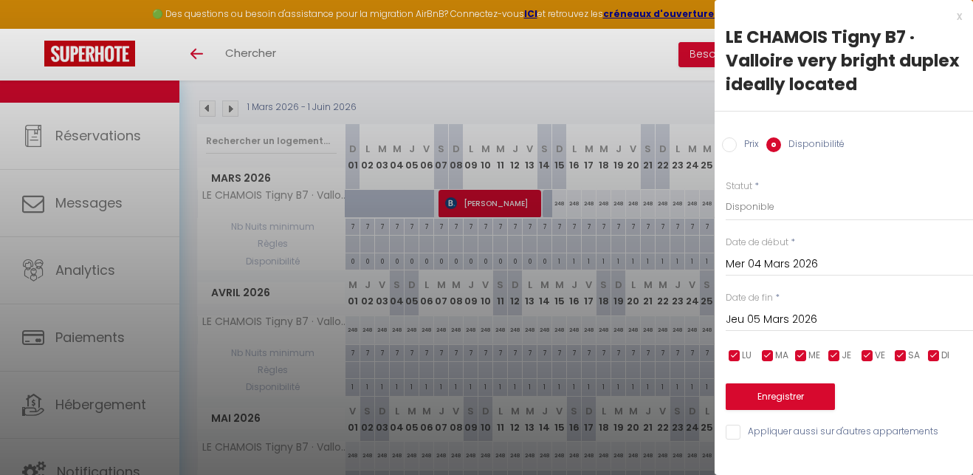
scroll to position [206, 0]
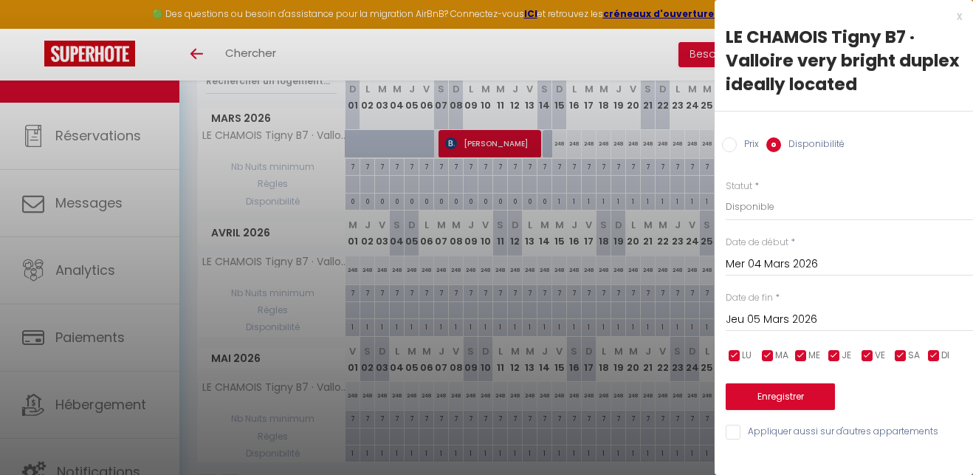
click at [579, 41] on div at bounding box center [486, 237] width 973 height 475
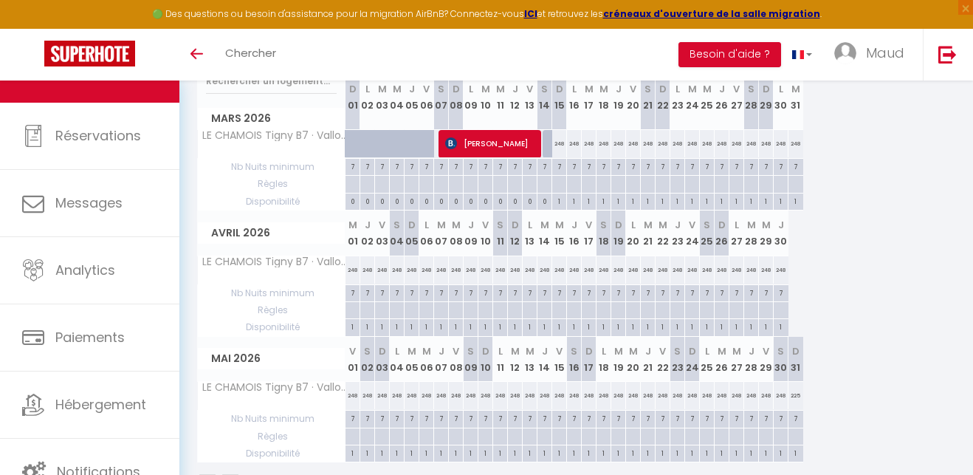
click at [420, 140] on div at bounding box center [426, 144] width 15 height 28
select select "1"
type input "Ven 06 Mars 2026"
type input "[PERSON_NAME] 07 Mars 2026"
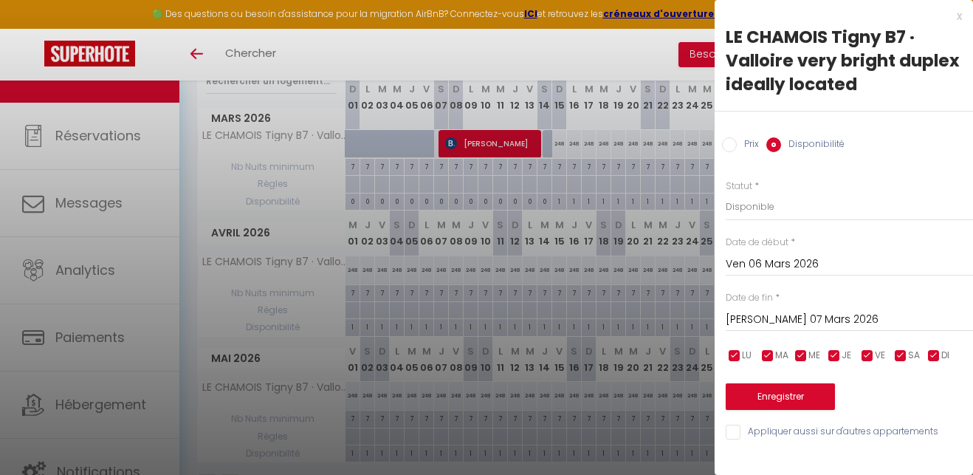
click at [758, 259] on input "Ven 06 Mars 2026" at bounding box center [849, 264] width 247 height 19
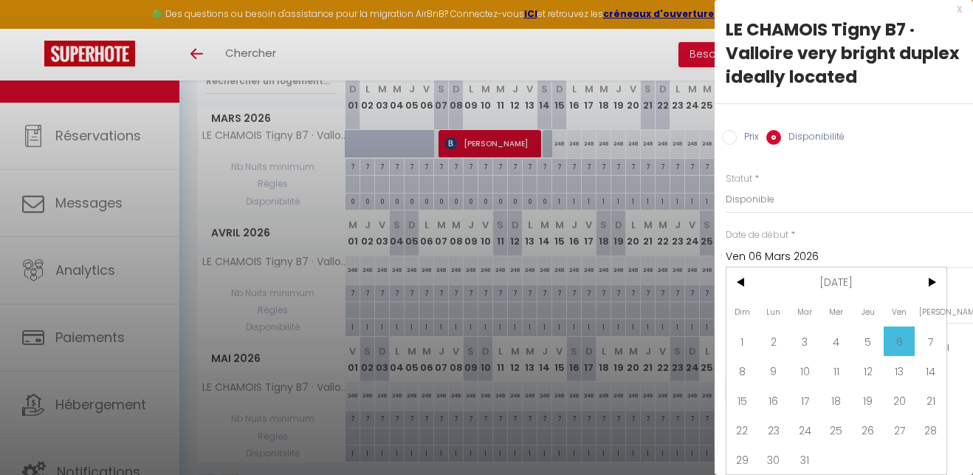
scroll to position [8, 0]
click at [893, 458] on div "Dim Lun Mar Mer Jeu Ven Sam 1 2 3 4 5 6 7 8 9 10 11 12 13 14 15 16 17 18 19 20 …" at bounding box center [837, 370] width 220 height 207
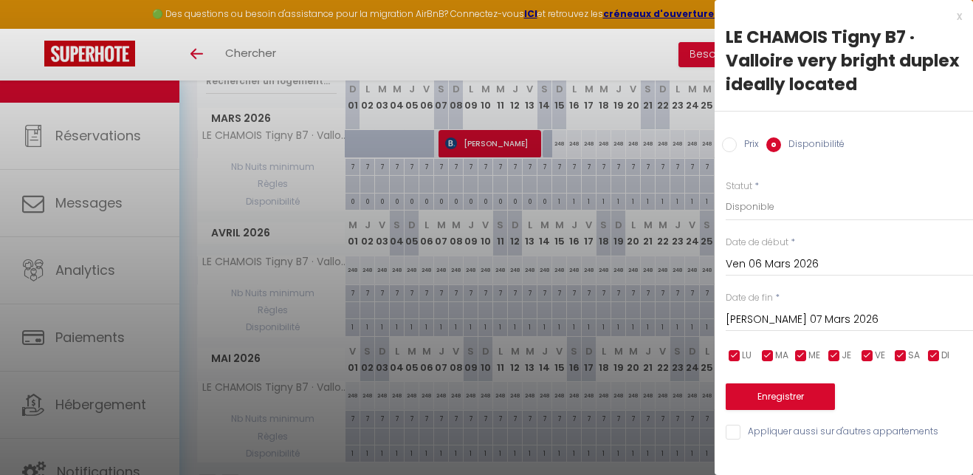
scroll to position [0, 0]
click at [798, 263] on input "Ven 06 Mars 2026" at bounding box center [849, 264] width 247 height 19
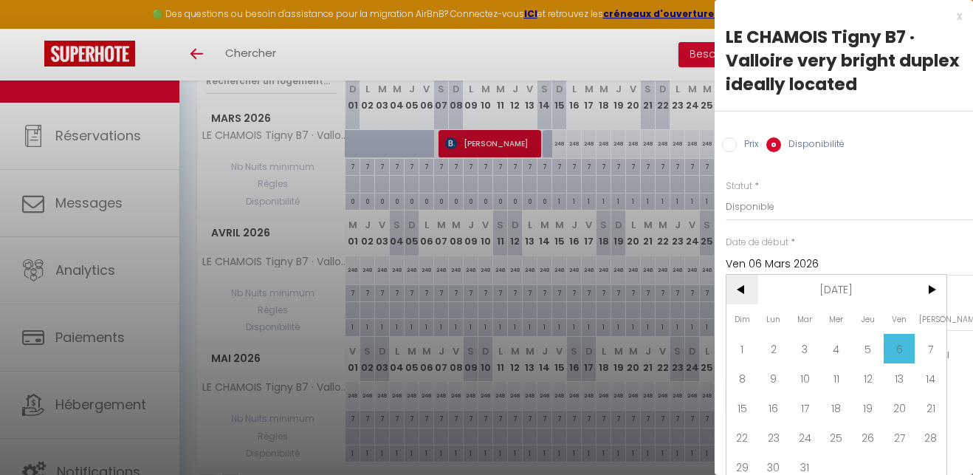
click at [745, 289] on span "<" at bounding box center [743, 290] width 32 height 30
click at [905, 442] on span "27" at bounding box center [900, 437] width 32 height 30
type input "Ven 27 Février 2026"
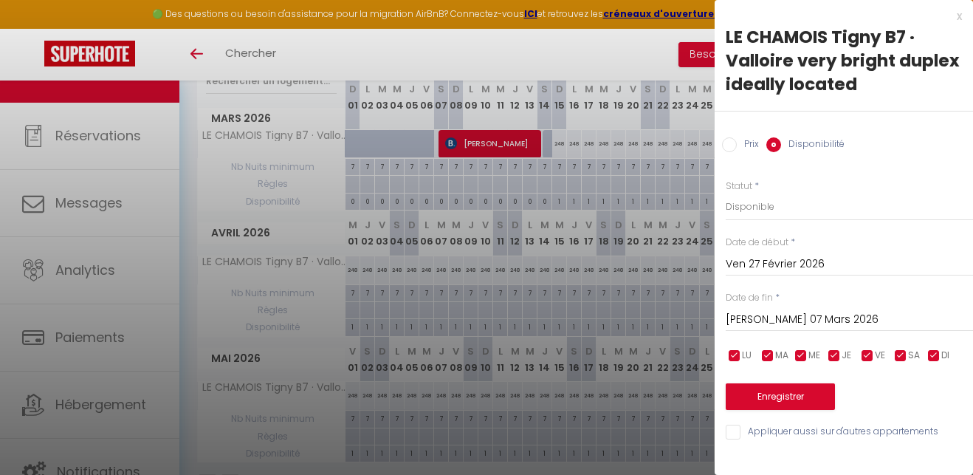
click at [786, 318] on input "[PERSON_NAME] 07 Mars 2026" at bounding box center [849, 319] width 247 height 19
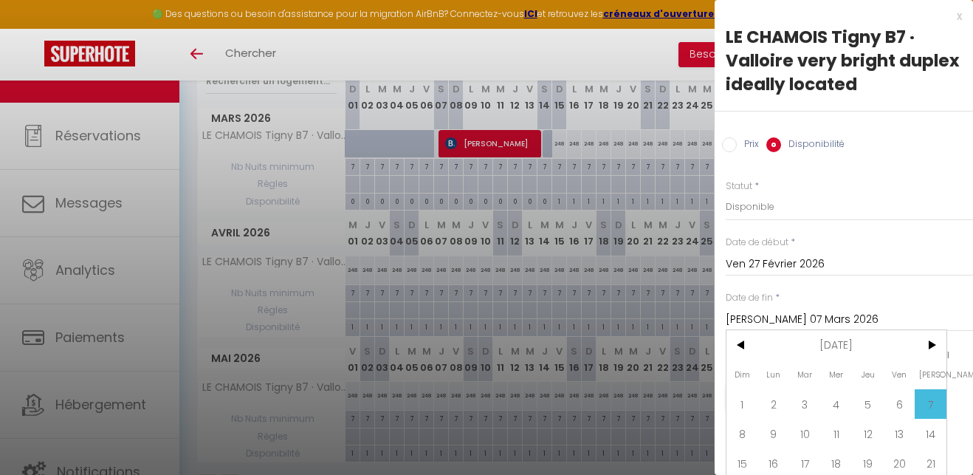
click at [937, 407] on span "7" at bounding box center [931, 404] width 32 height 30
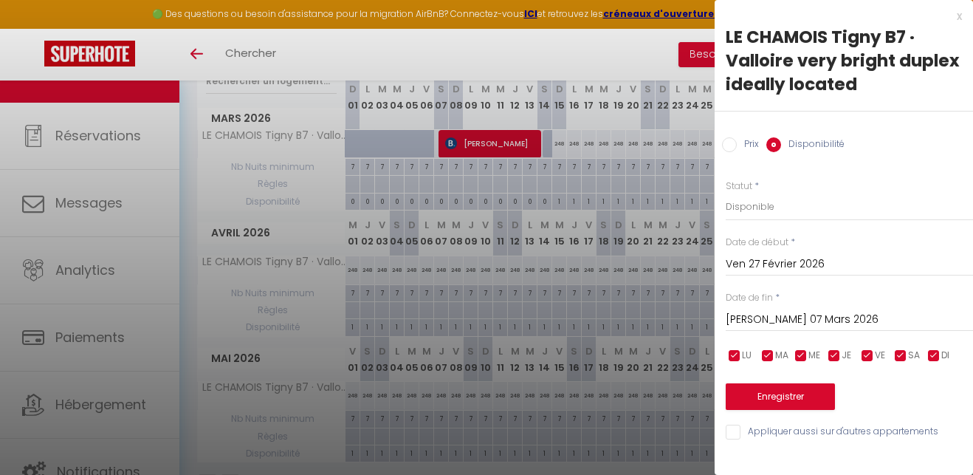
click at [804, 266] on input "Ven 27 Février 2026" at bounding box center [849, 264] width 247 height 19
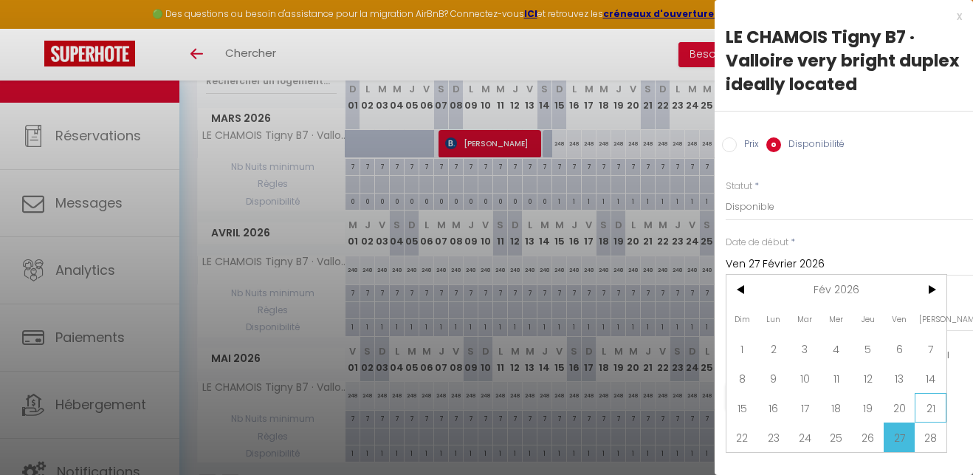
scroll to position [246, 0]
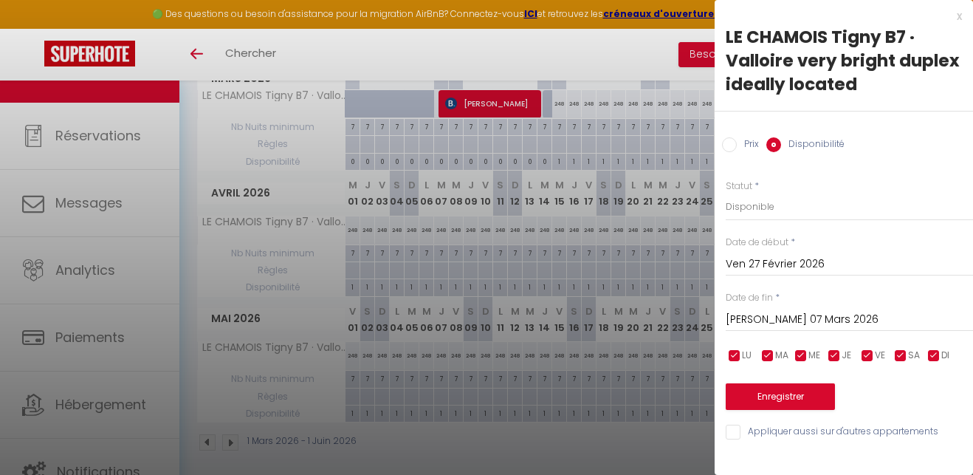
click at [771, 264] on input "Ven 27 Février 2026" at bounding box center [849, 264] width 247 height 19
click at [888, 446] on div "x LE CHAMOIS Tigny B7 · Valloire very bright duplex ideally located Prix Dispon…" at bounding box center [844, 228] width 258 height 456
click at [812, 141] on label "Disponibilité" at bounding box center [813, 145] width 64 height 16
click at [781, 141] on input "Disponibilité" at bounding box center [774, 144] width 15 height 15
click at [775, 145] on input "Disponibilité" at bounding box center [774, 144] width 15 height 15
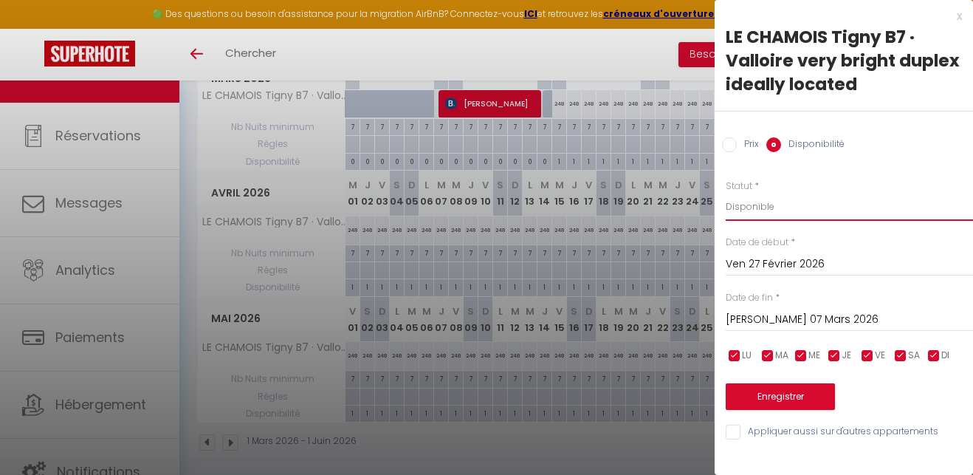
select select "0"
click at [784, 263] on input "Ven 27 Février 2026" at bounding box center [849, 264] width 247 height 19
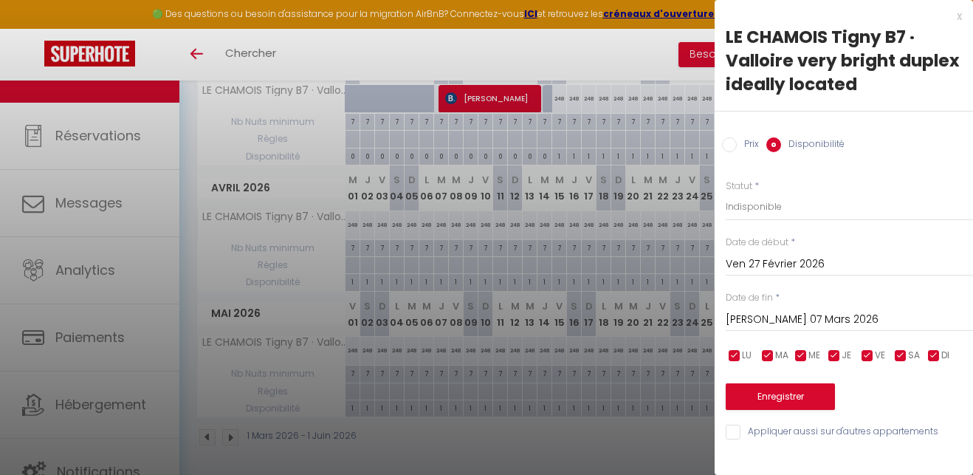
scroll to position [250, 0]
